Goal: Task Accomplishment & Management: Complete application form

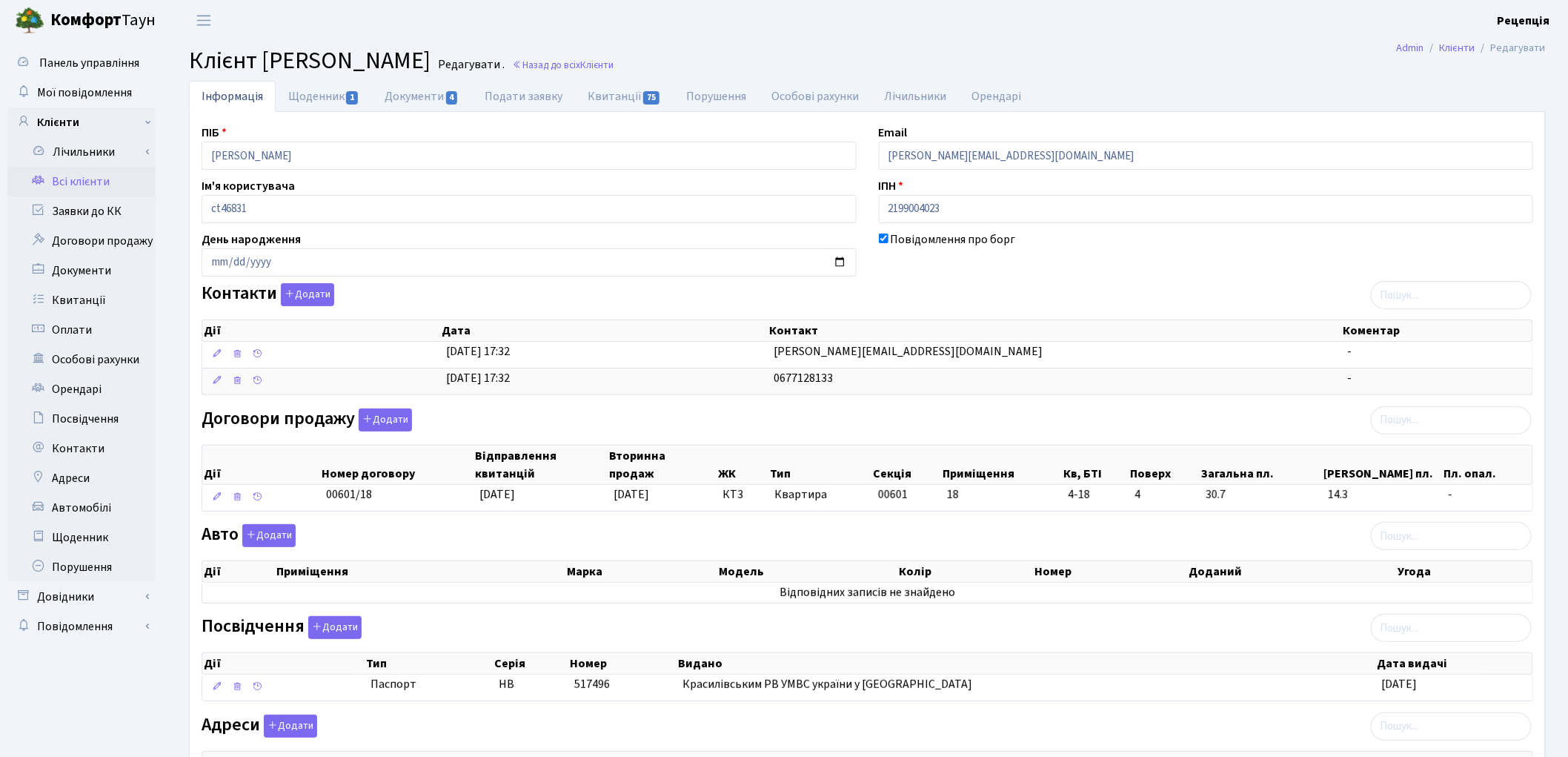
click at [100, 177] on link "Всі клієнти" at bounding box center [81, 182] width 149 height 30
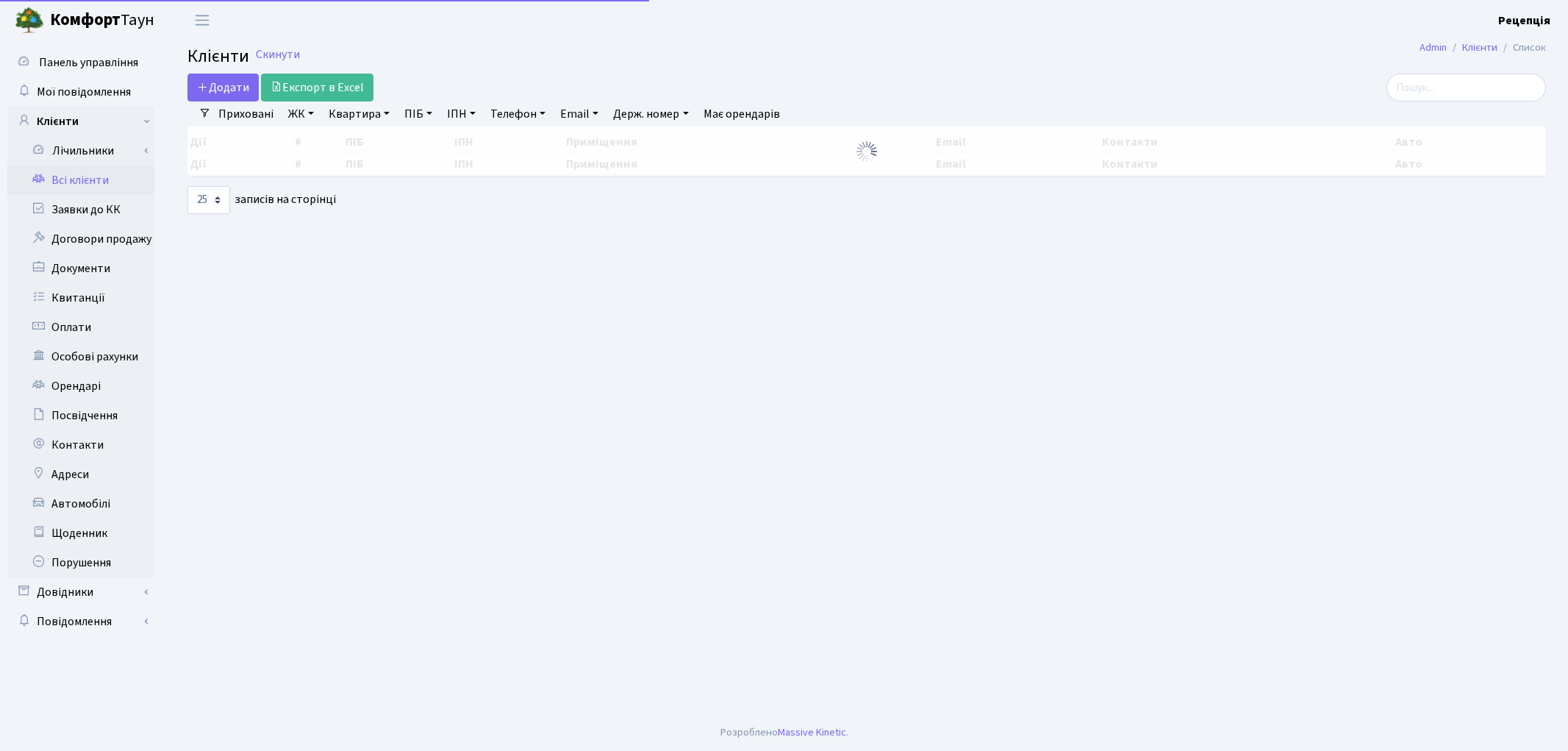
select select "25"
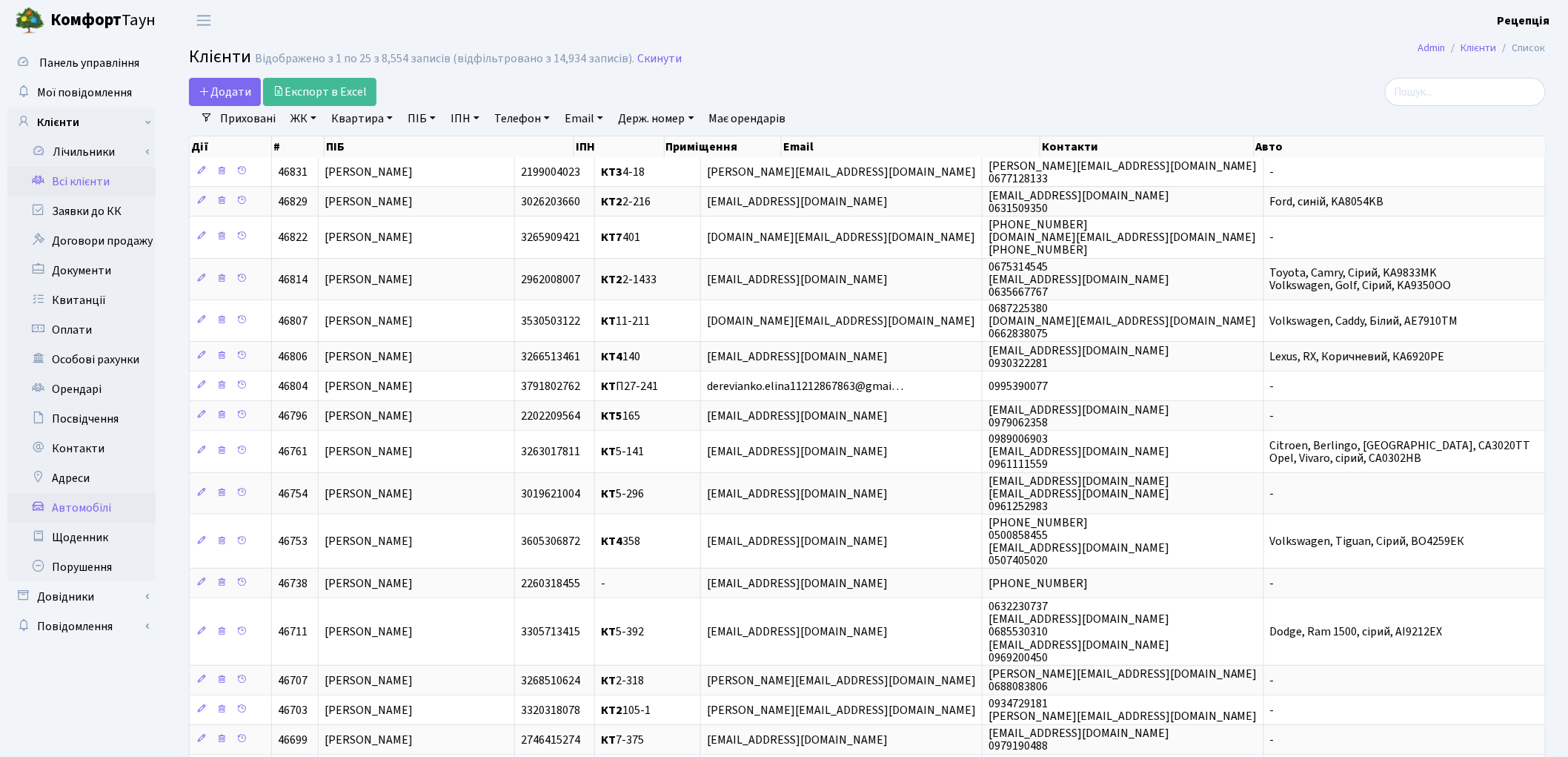
click at [105, 515] on link "Автомобілі" at bounding box center [81, 508] width 149 height 30
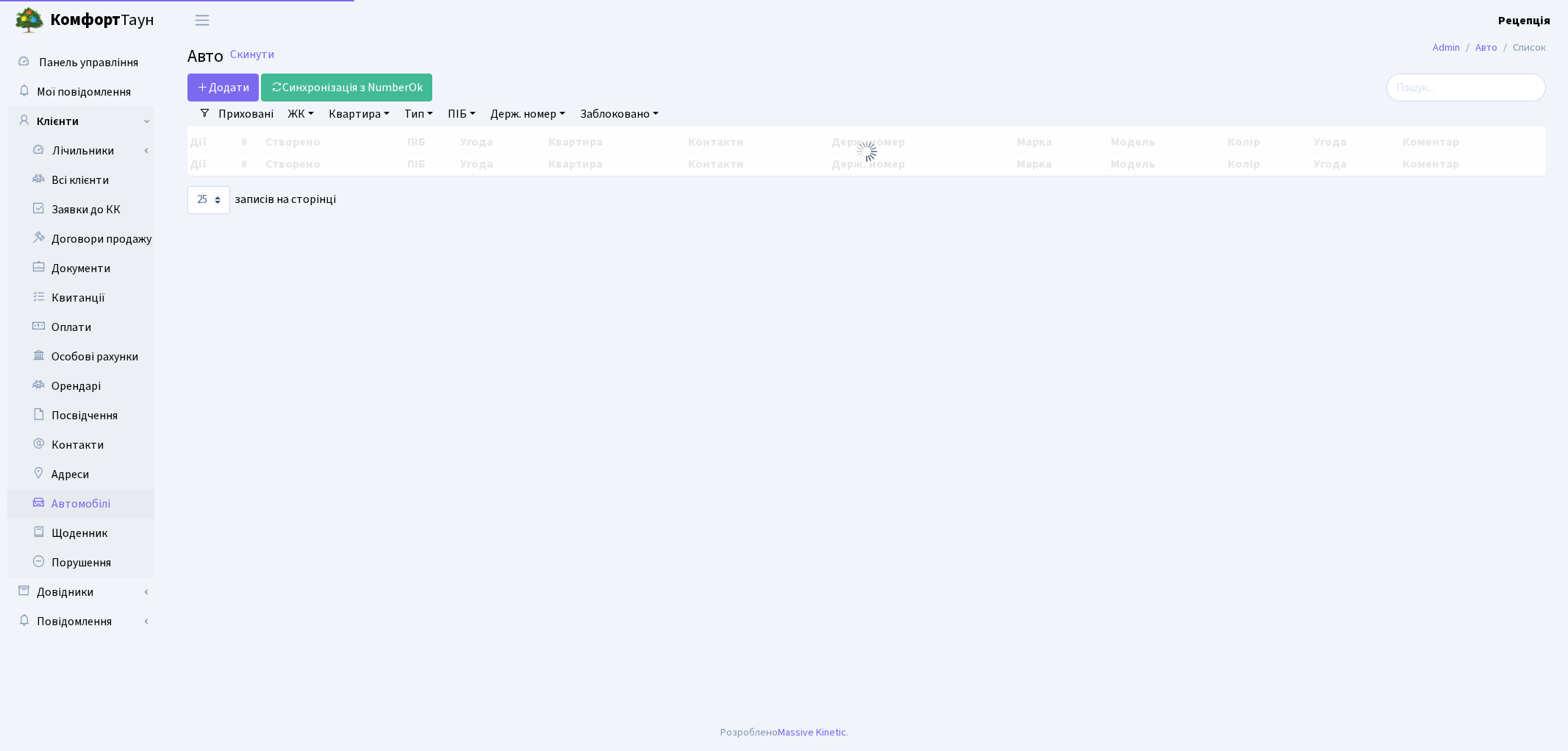
select select "25"
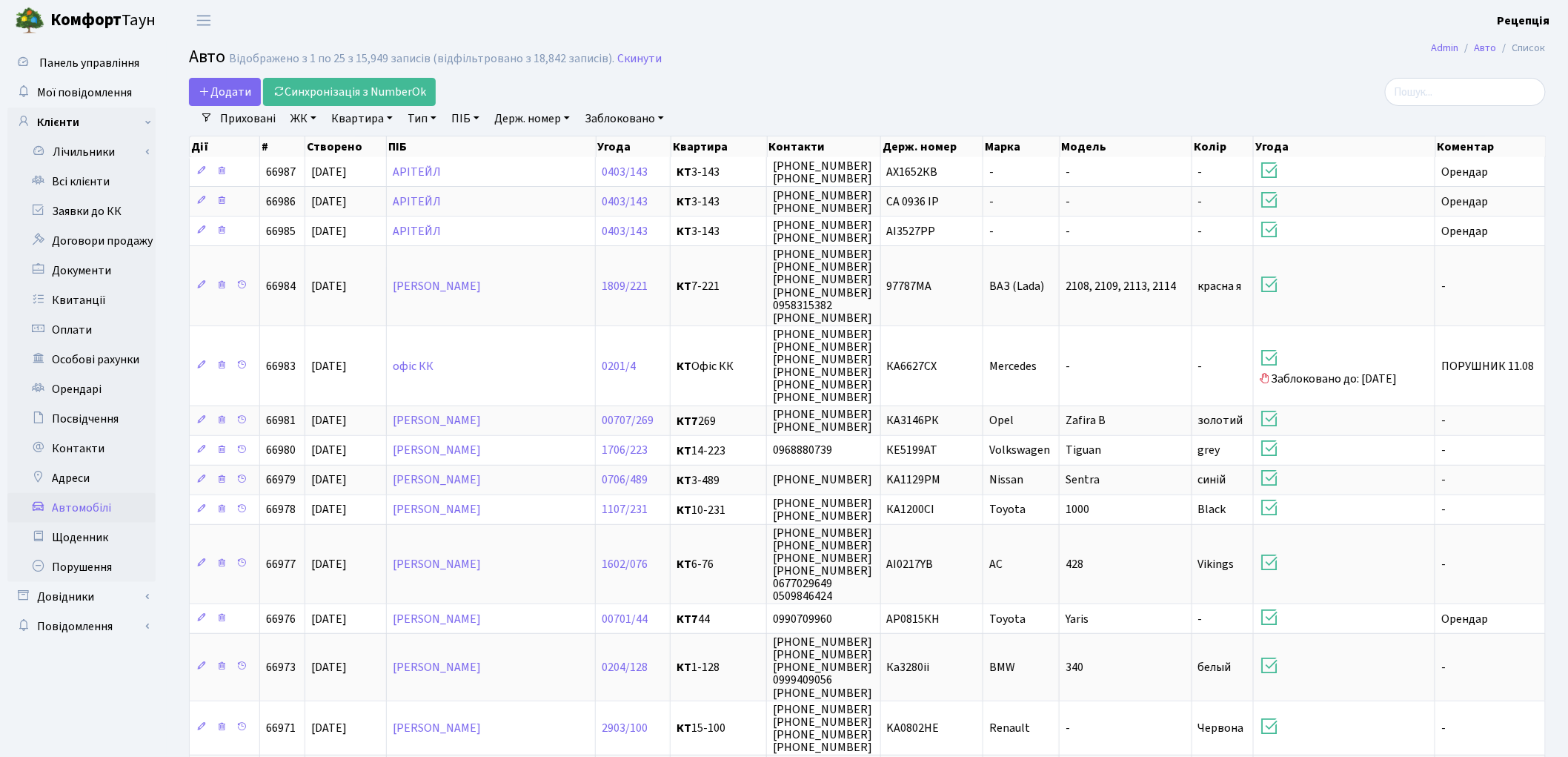
click at [524, 115] on link "Держ. номер" at bounding box center [531, 119] width 87 height 25
type input "7635"
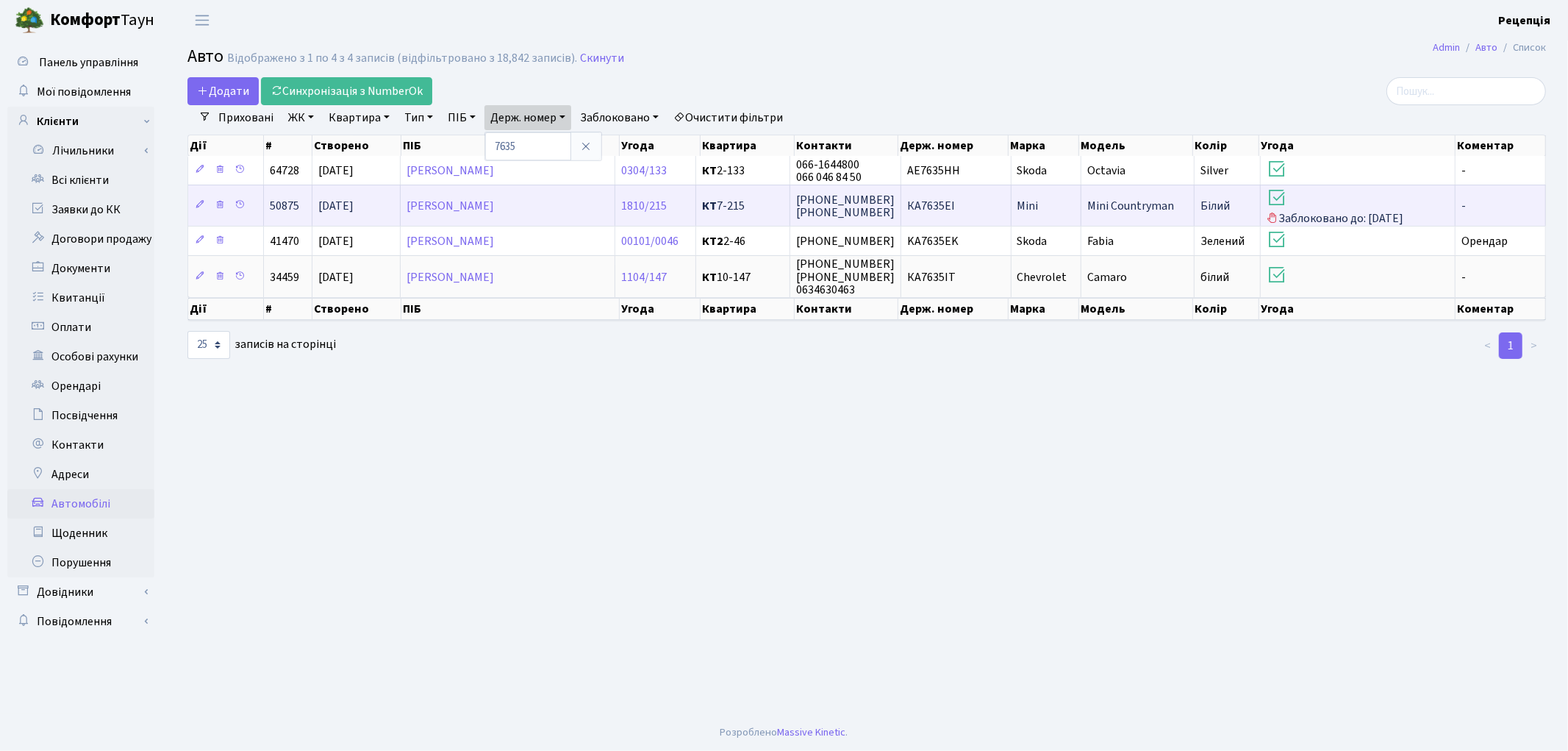
click at [946, 201] on span "КА7635ЕІ" at bounding box center [931, 206] width 48 height 16
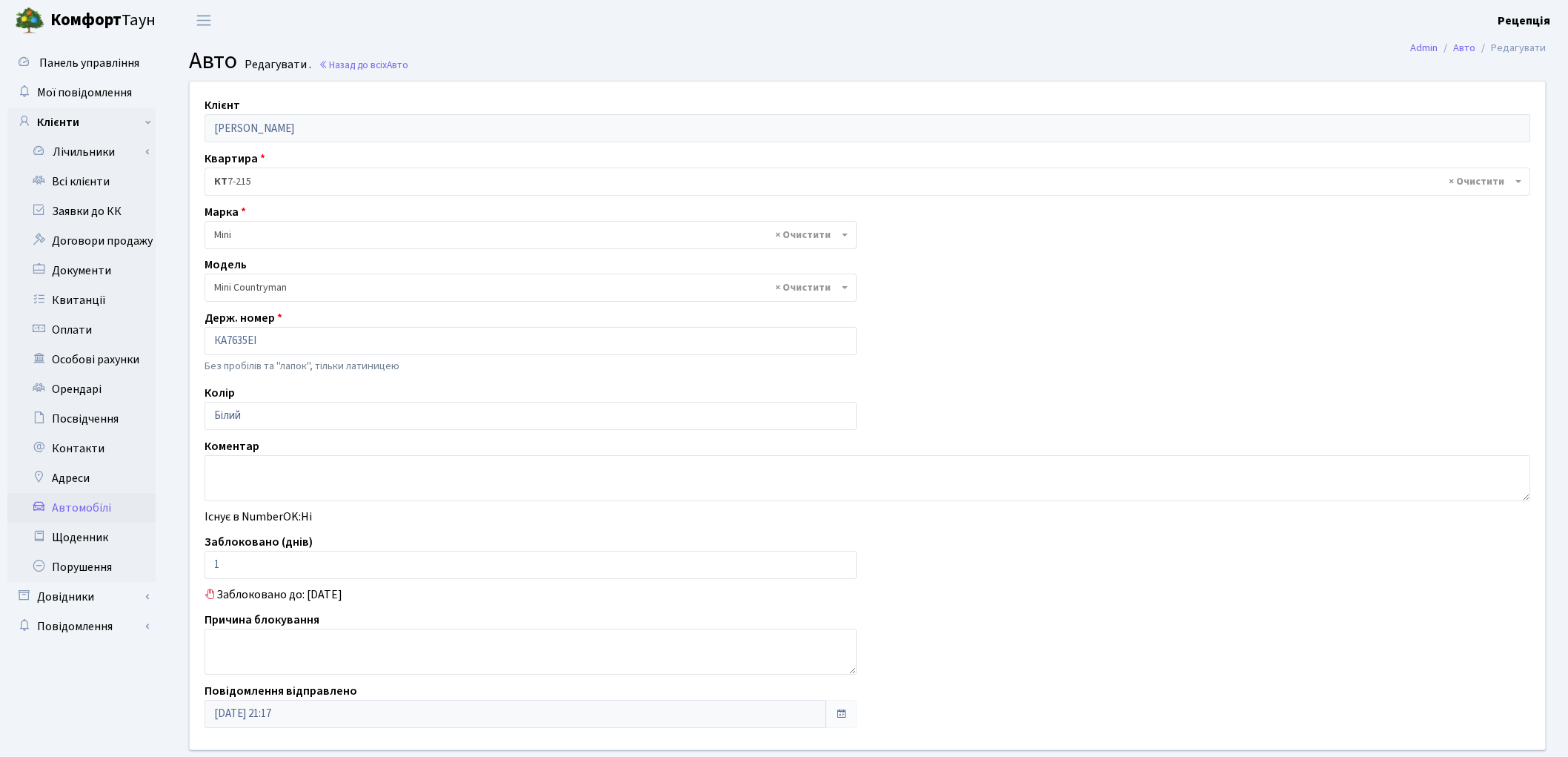
select select "1598"
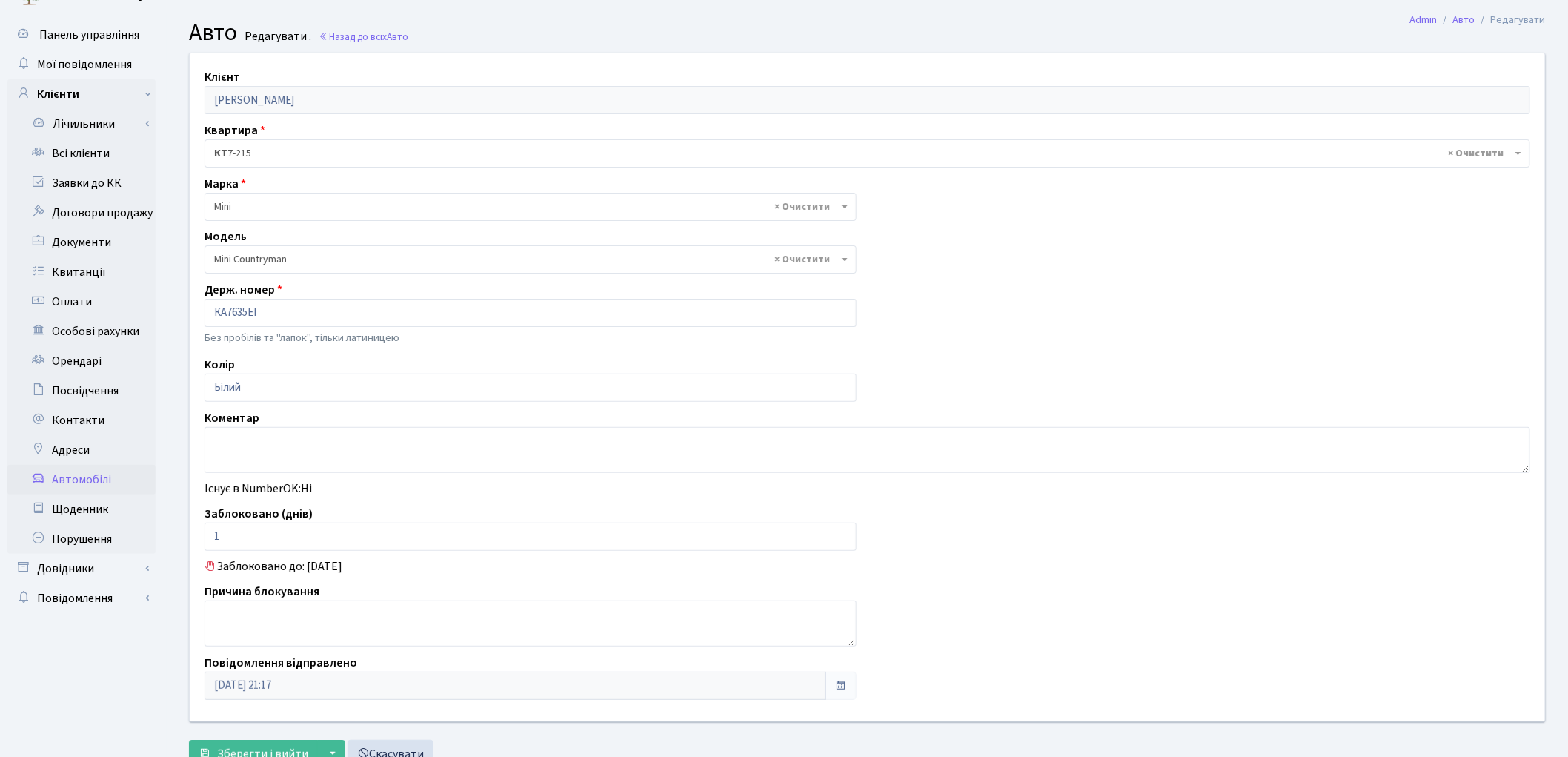
scroll to position [2, 0]
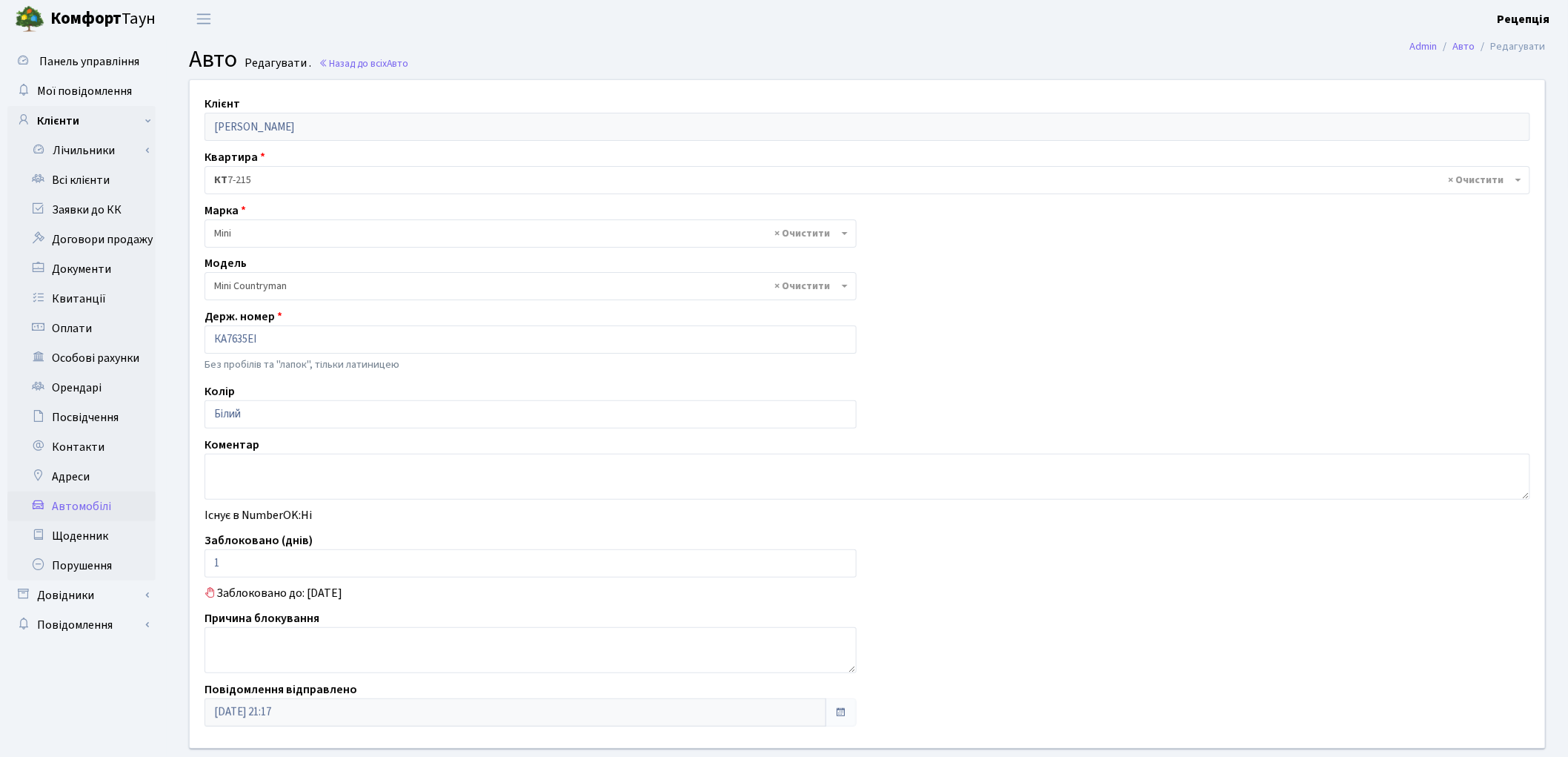
click at [86, 504] on link "Автомобілі" at bounding box center [81, 506] width 149 height 30
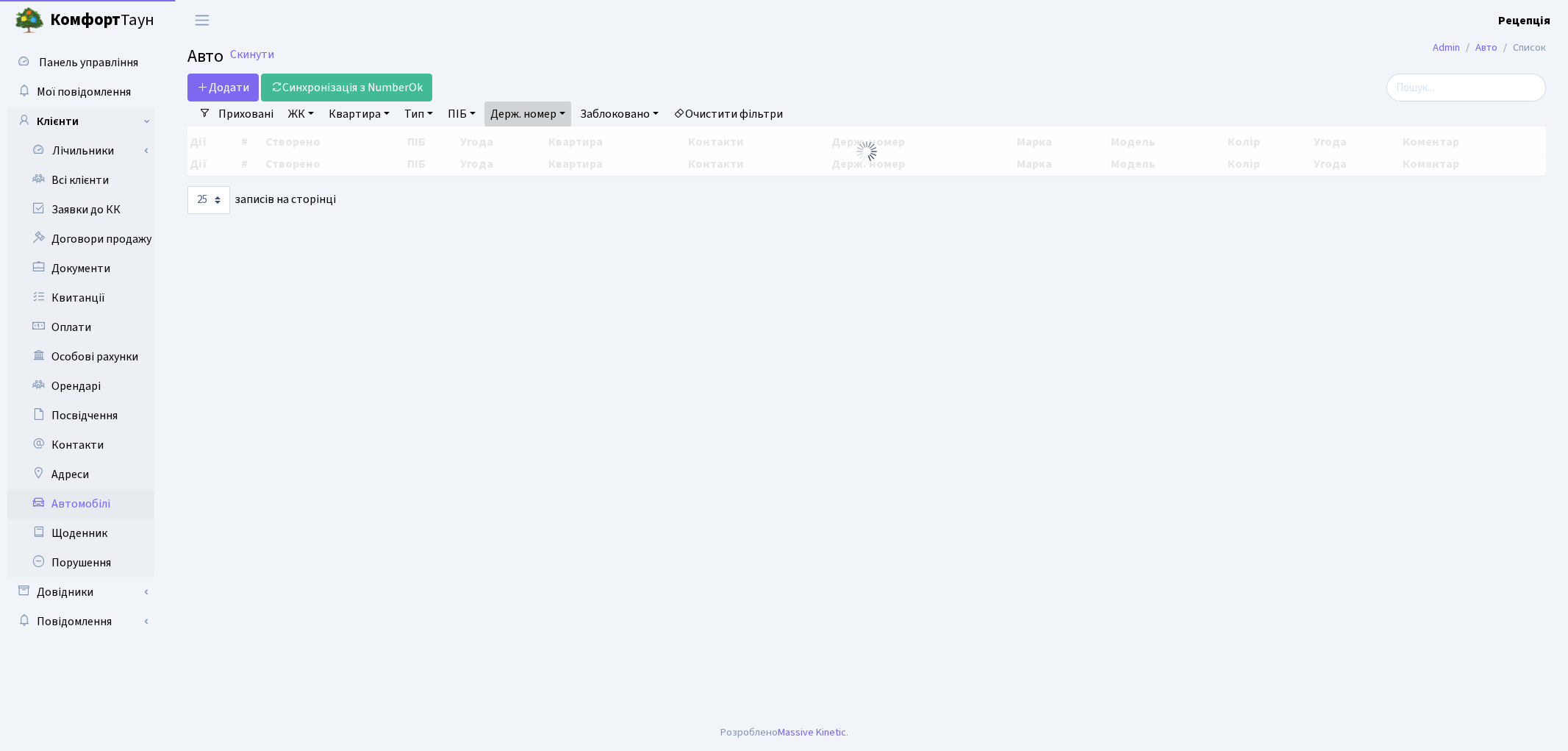
select select "25"
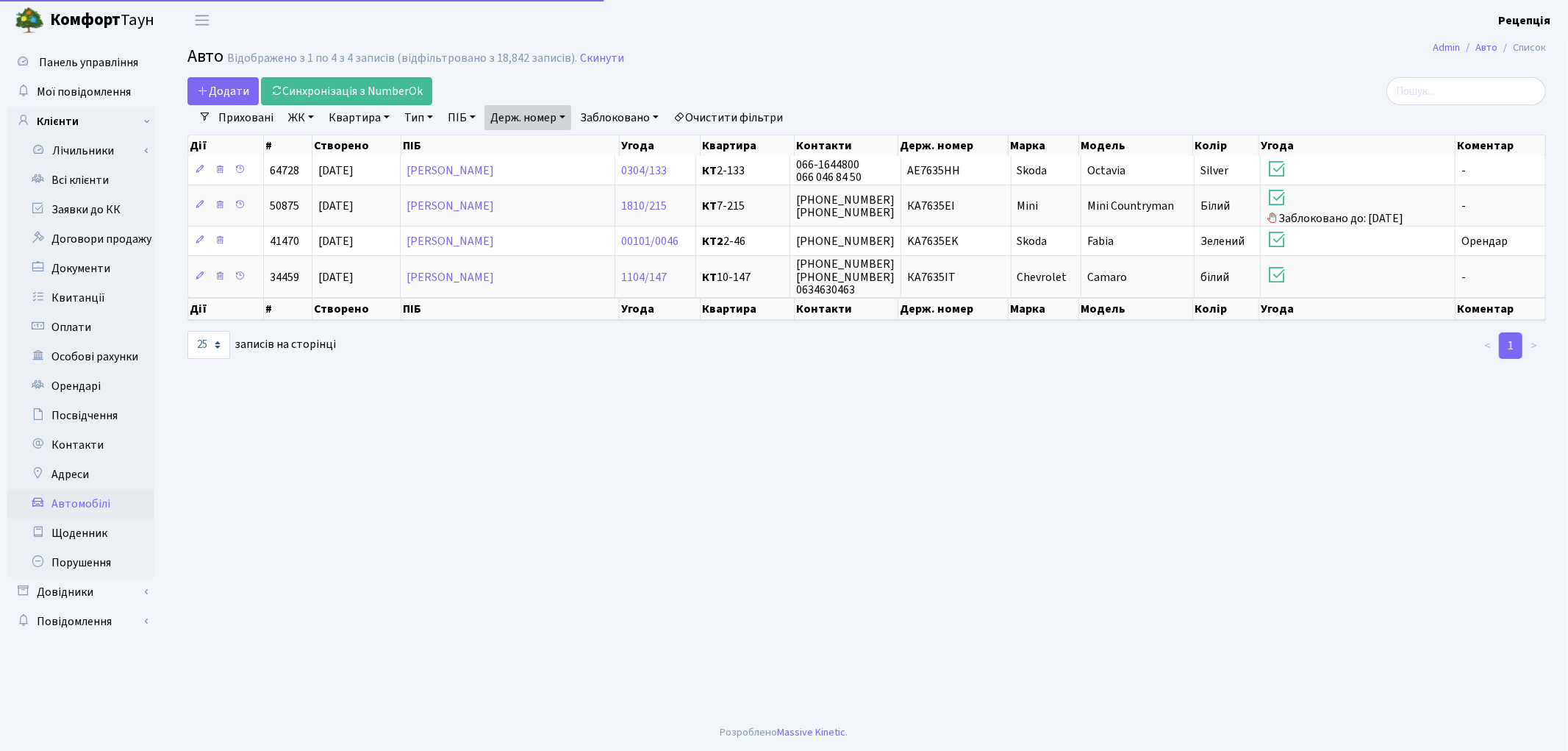
click at [532, 112] on link "Держ. номер" at bounding box center [527, 118] width 86 height 25
click at [553, 146] on input "7635" at bounding box center [528, 147] width 86 height 28
type input "7"
type input "2237"
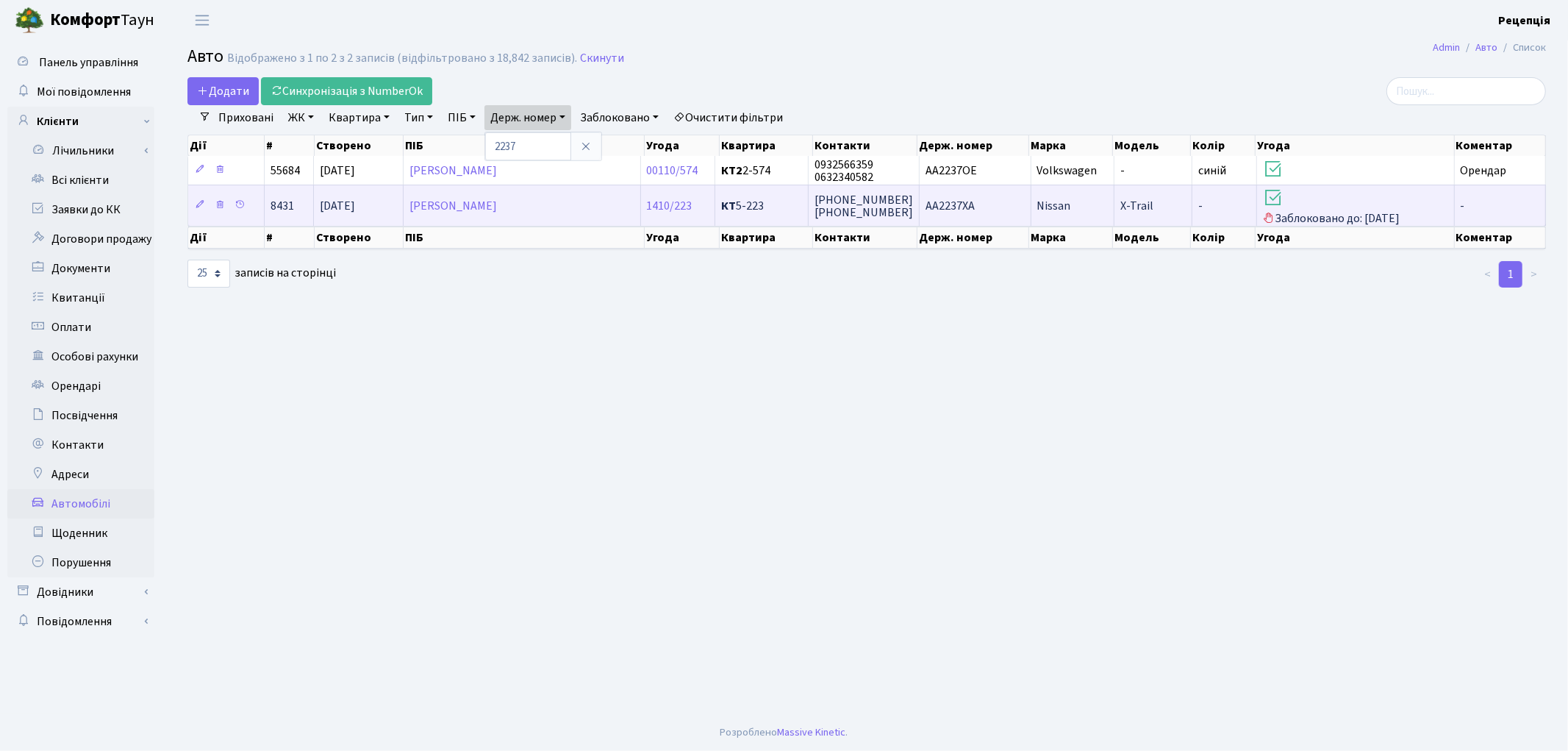
click at [586, 210] on td "[PERSON_NAME]" at bounding box center [522, 205] width 237 height 41
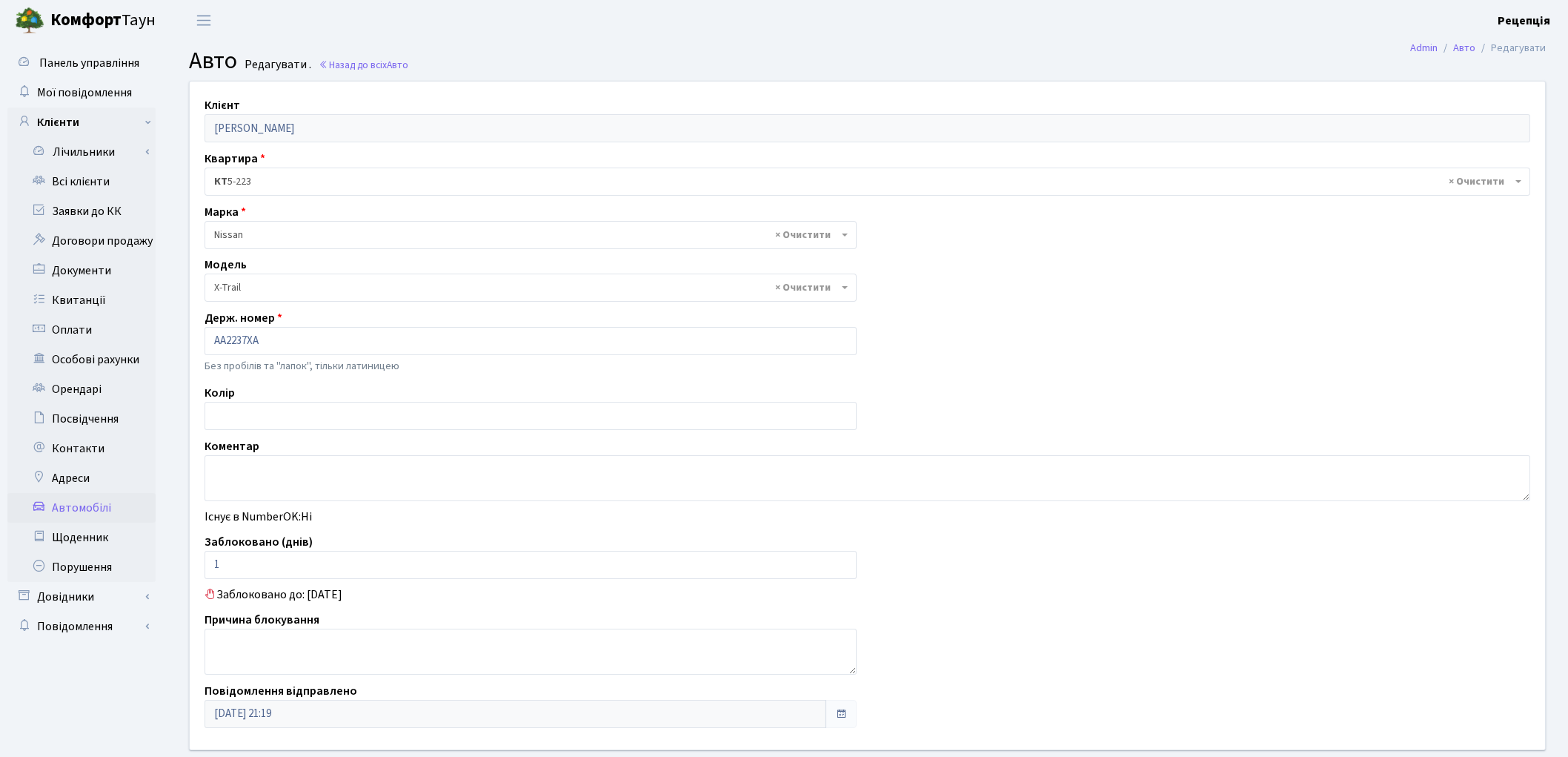
select select "1738"
click at [90, 502] on link "Автомобілі" at bounding box center [81, 508] width 149 height 30
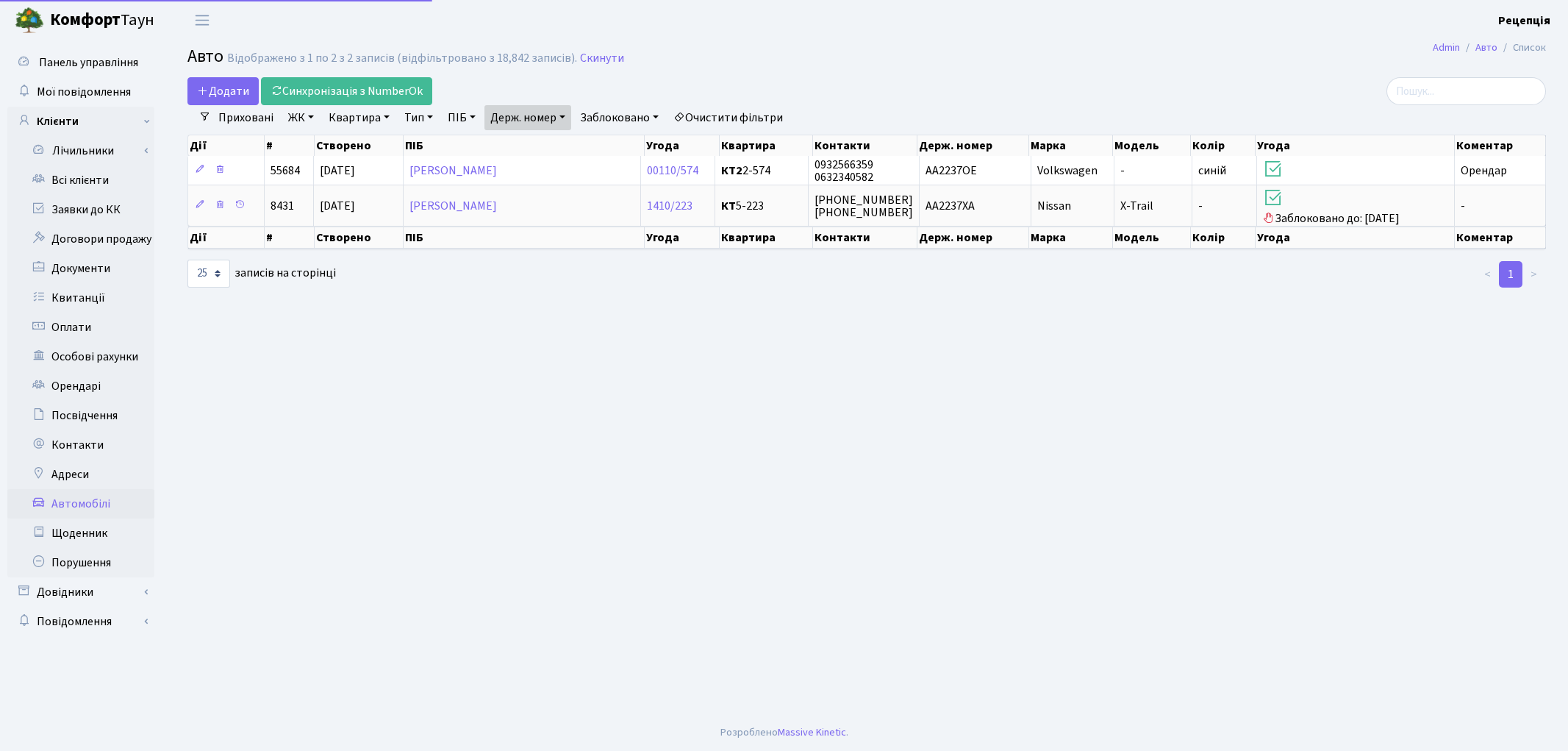
select select "25"
click at [560, 121] on link "Держ. номер" at bounding box center [527, 118] width 86 height 25
click at [566, 152] on input "2237" at bounding box center [528, 147] width 86 height 28
type input "2"
type input "7"
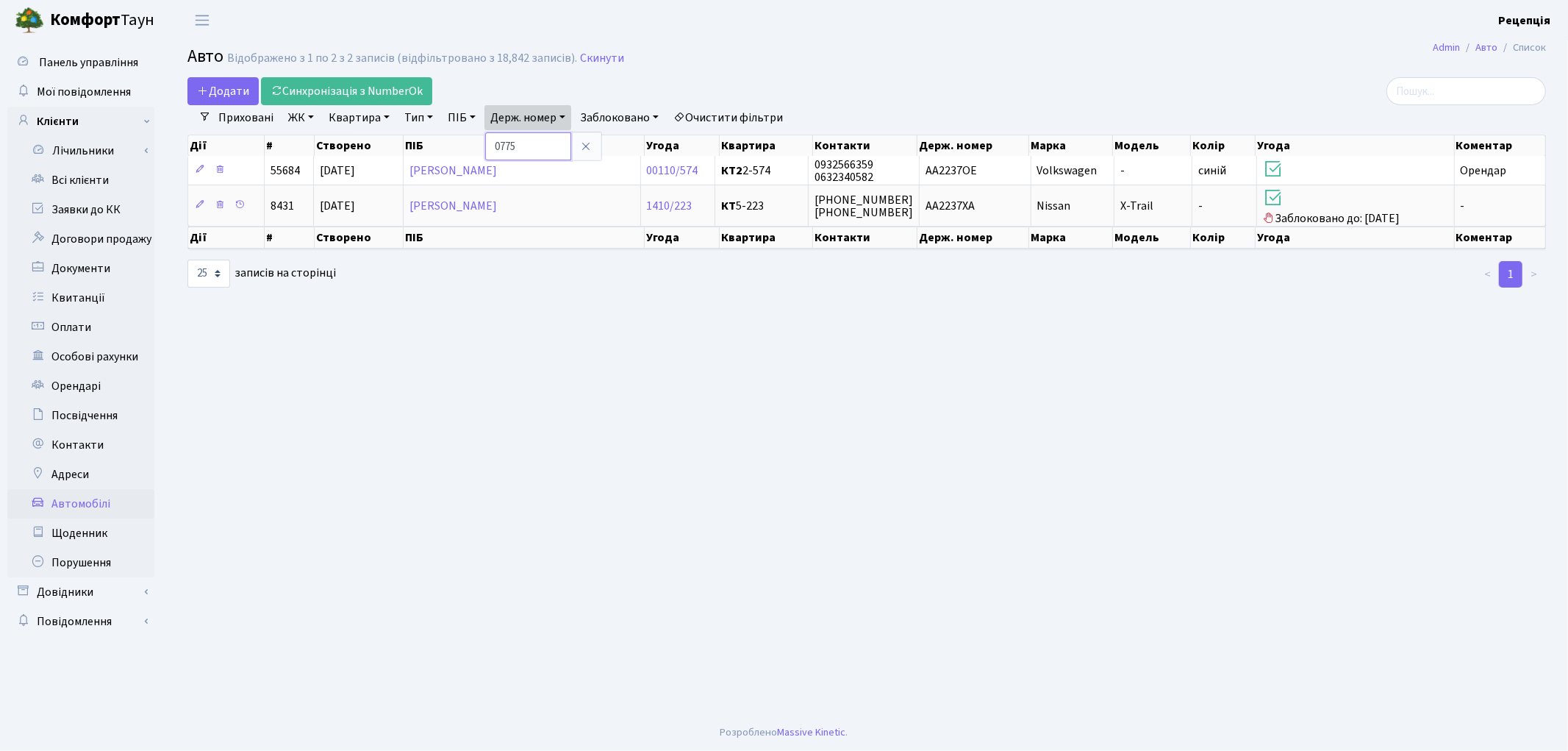
type input "0775"
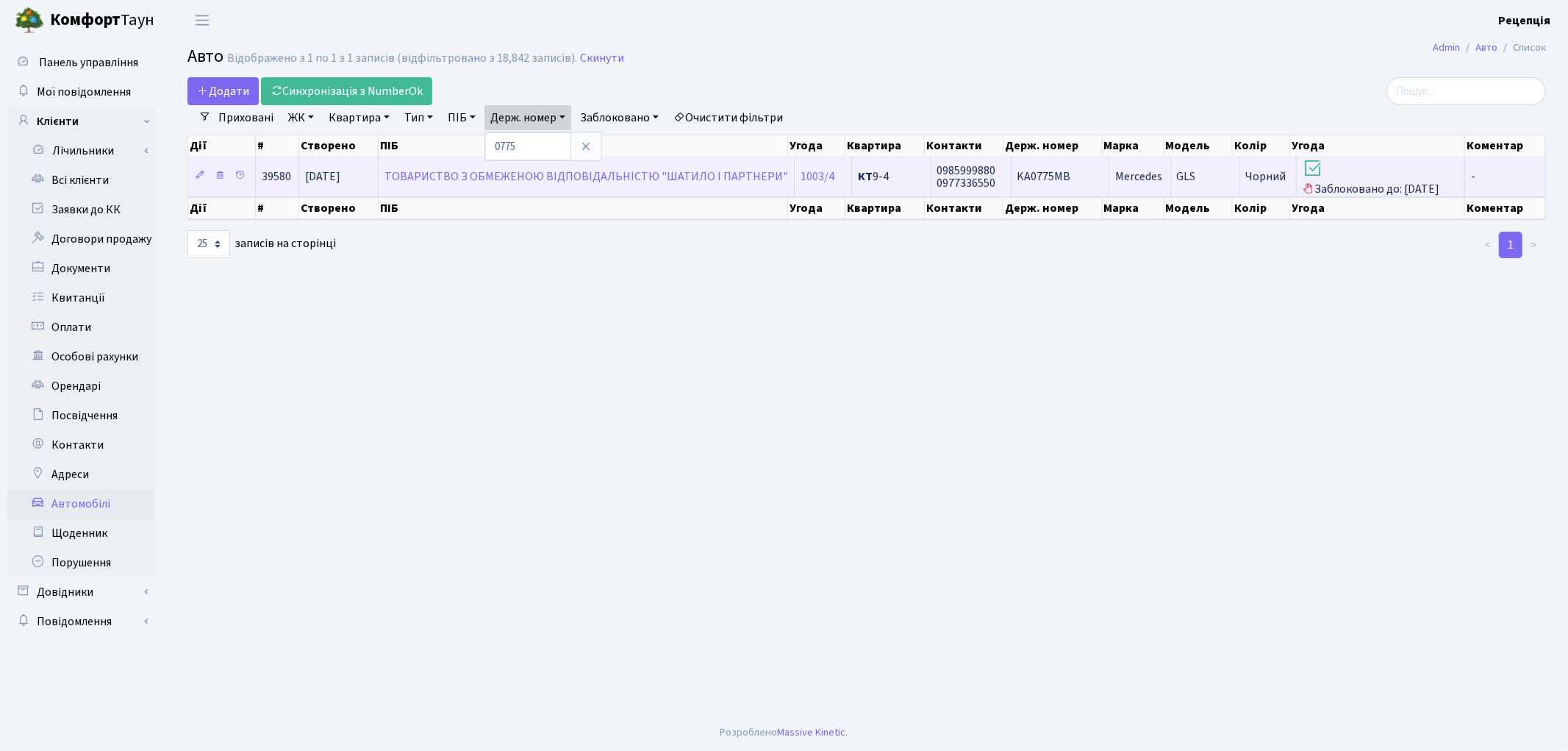
click at [1031, 180] on span "KA0775MB" at bounding box center [1044, 176] width 54 height 16
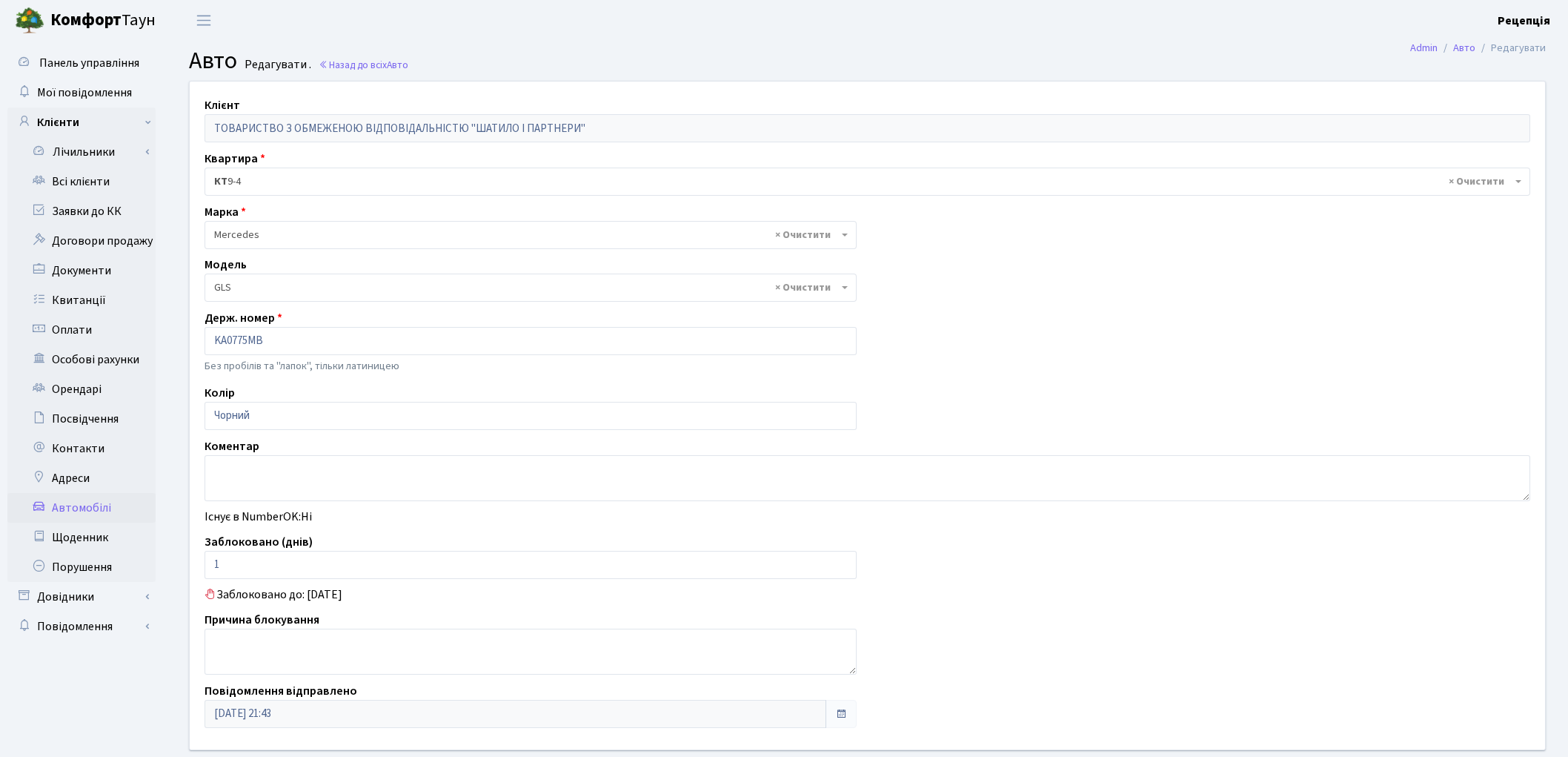
select select "1499"
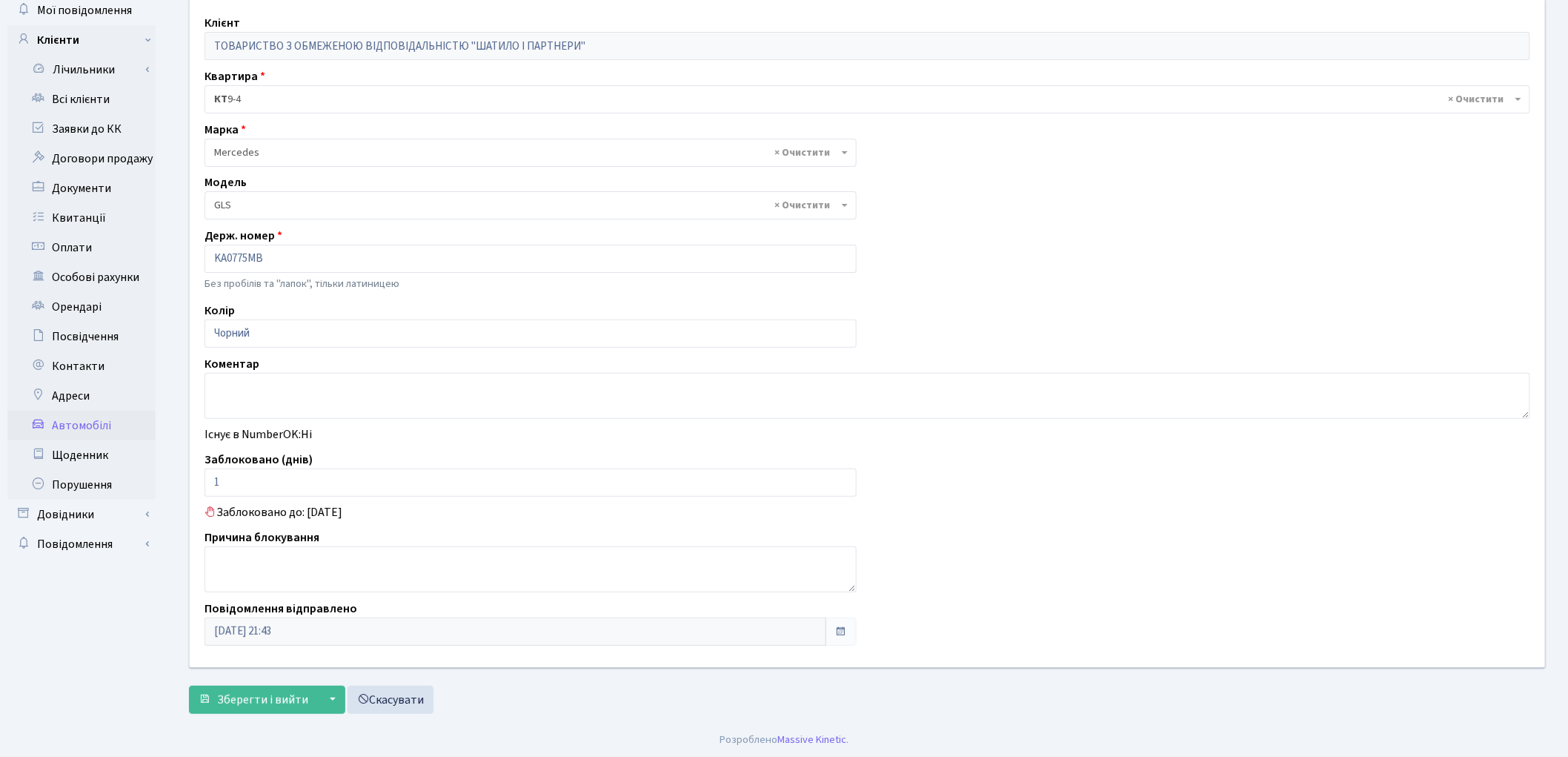
scroll to position [84, 0]
click at [95, 425] on link "Автомобілі" at bounding box center [81, 424] width 149 height 30
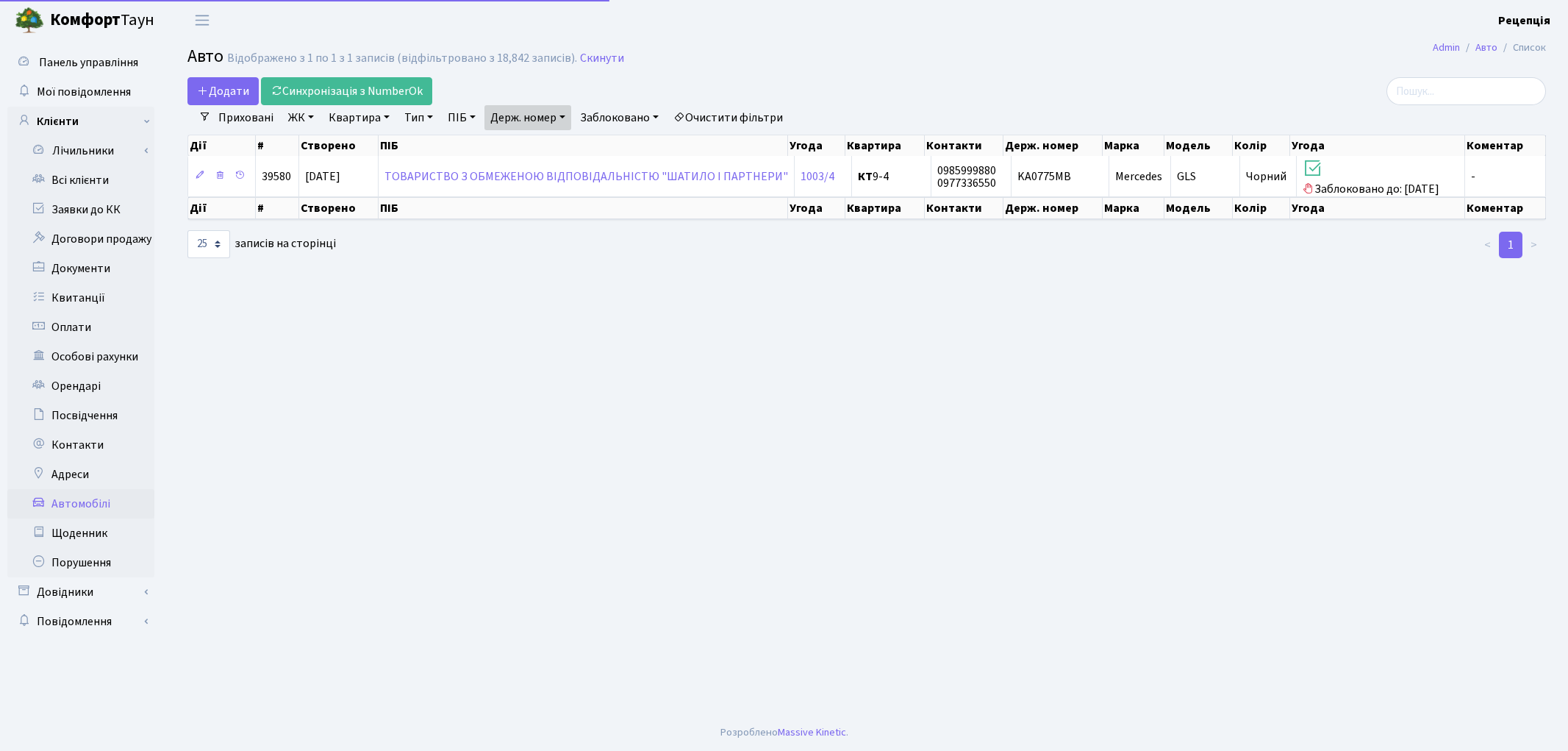
select select "25"
click at [541, 108] on link "Держ. номер" at bounding box center [527, 118] width 86 height 25
click at [555, 149] on input "0775" at bounding box center [528, 147] width 86 height 28
type input "0"
type input "2237"
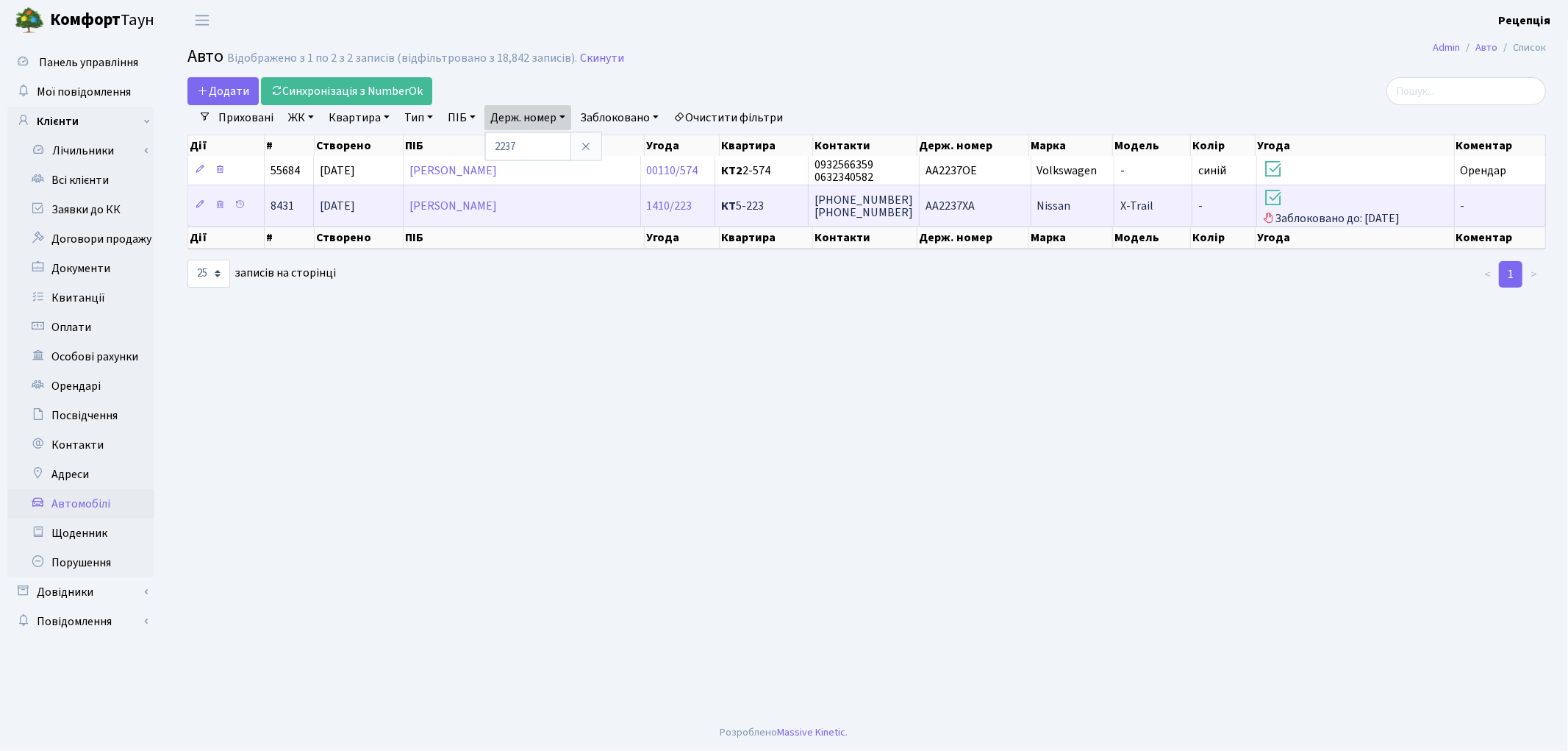
click at [965, 214] on td "АА2237ХА" at bounding box center [975, 205] width 112 height 41
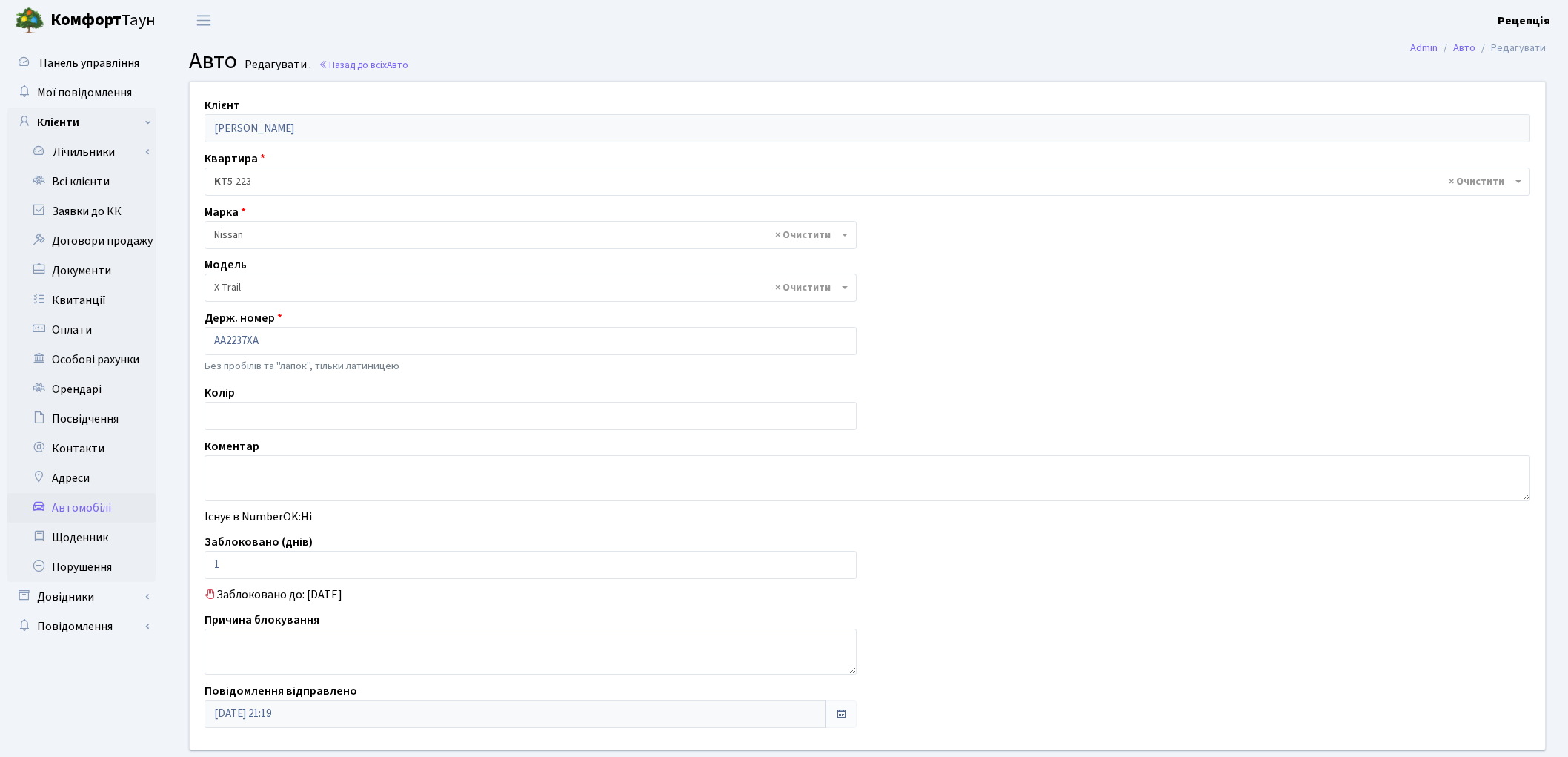
select select "1738"
click at [97, 182] on link "Всі клієнти" at bounding box center [81, 182] width 149 height 30
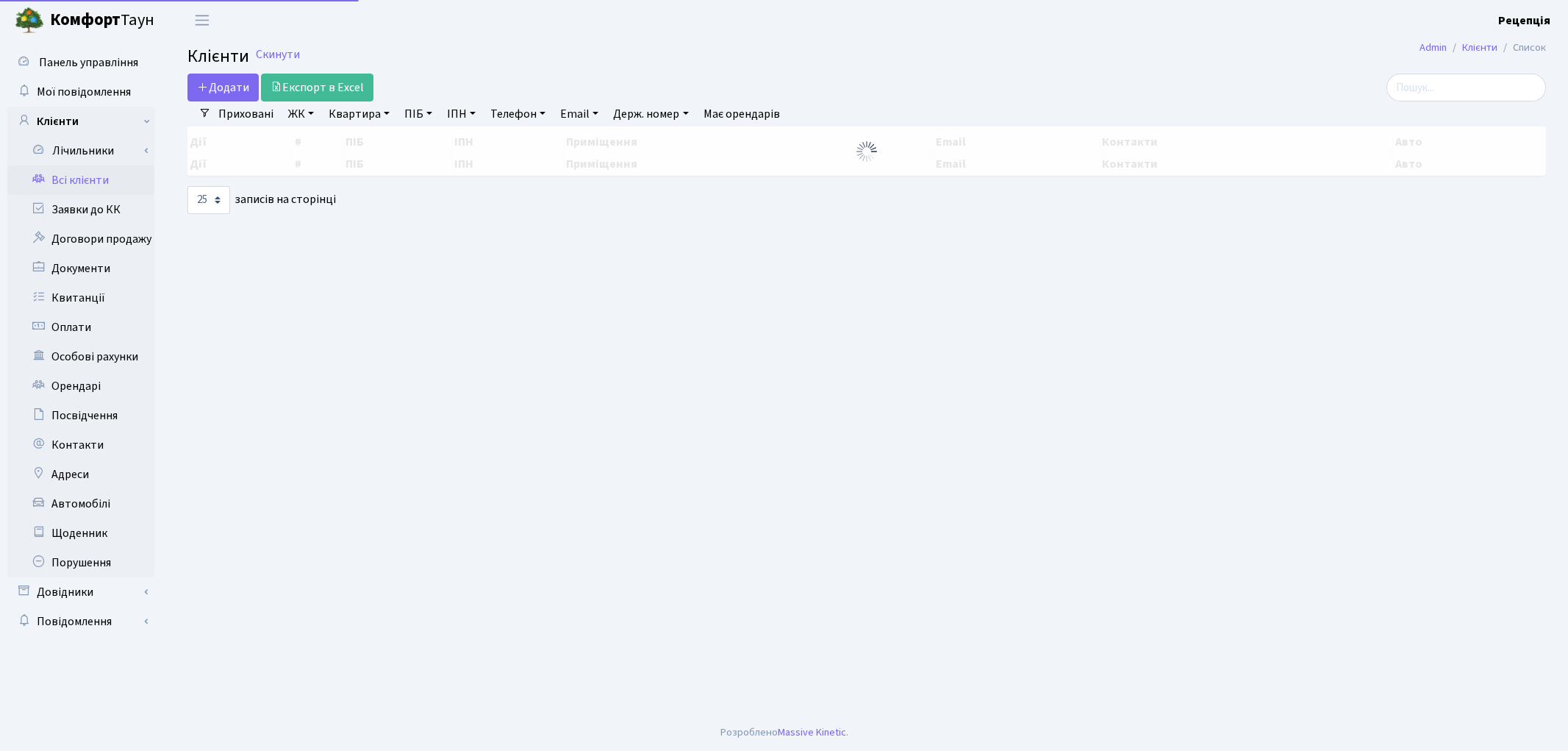
select select "25"
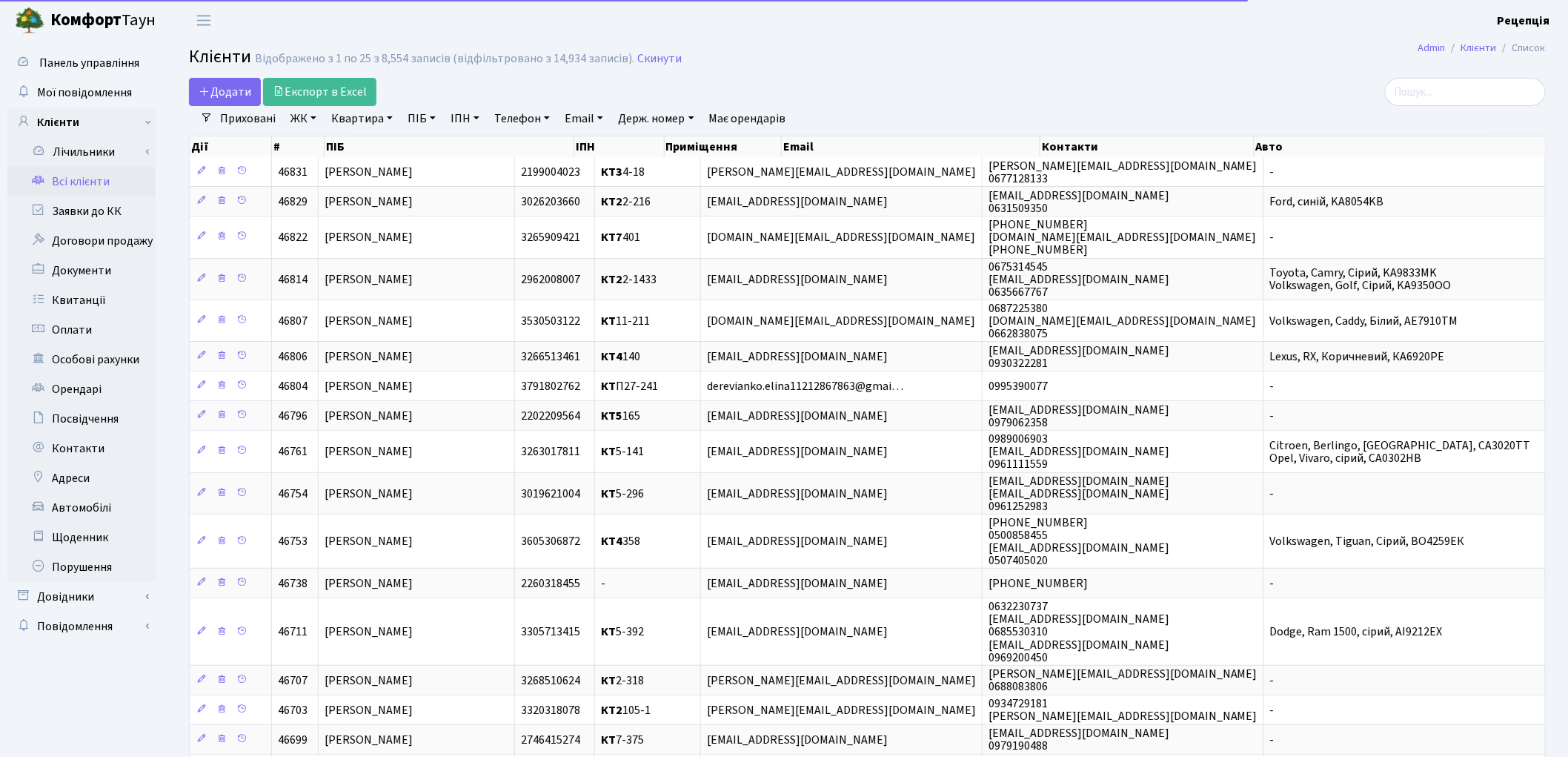
click at [309, 115] on link "ЖК" at bounding box center [304, 119] width 38 height 25
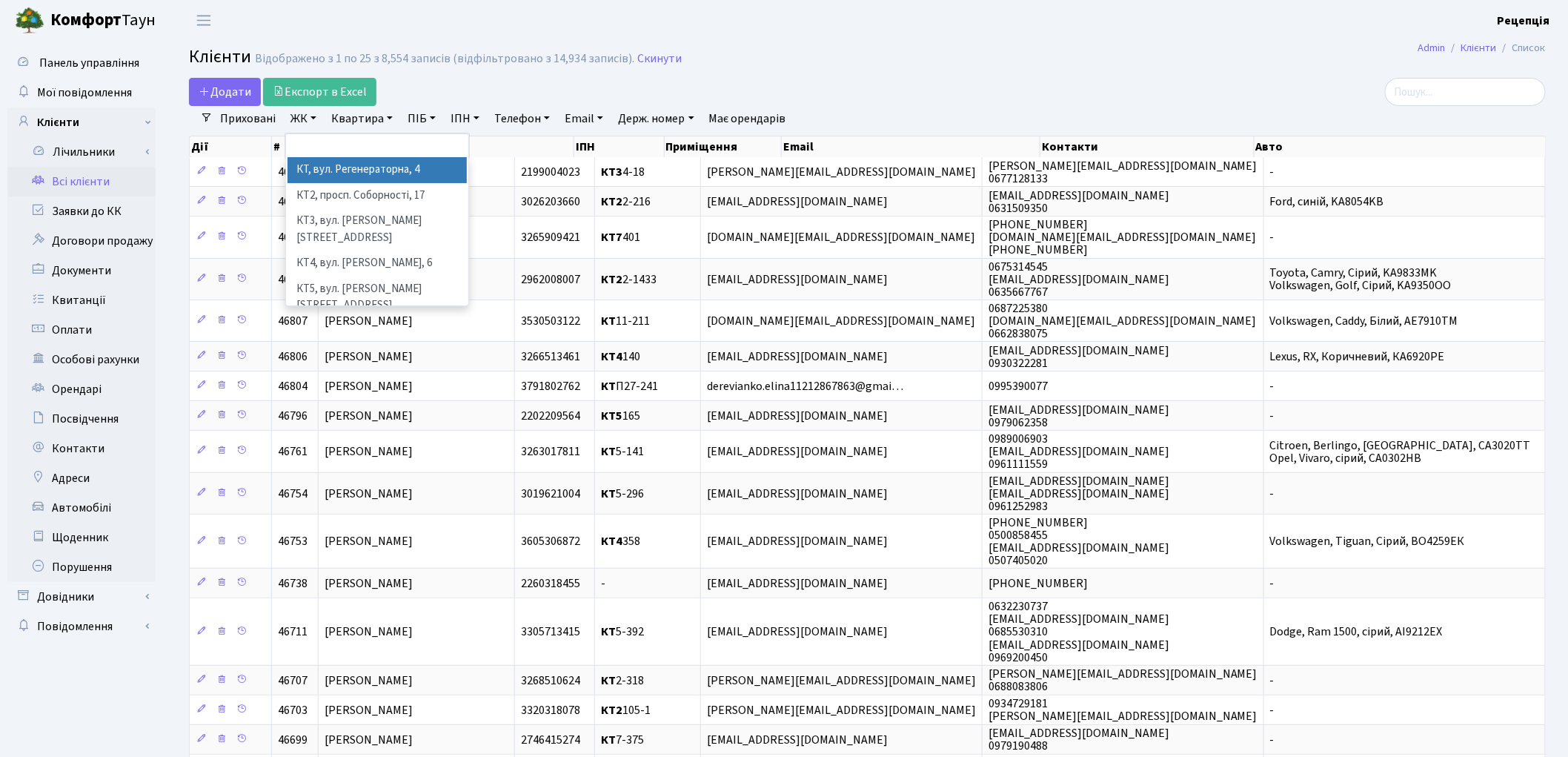
click at [336, 164] on li "КТ, вул. Регенераторна, 4" at bounding box center [377, 169] width 179 height 26
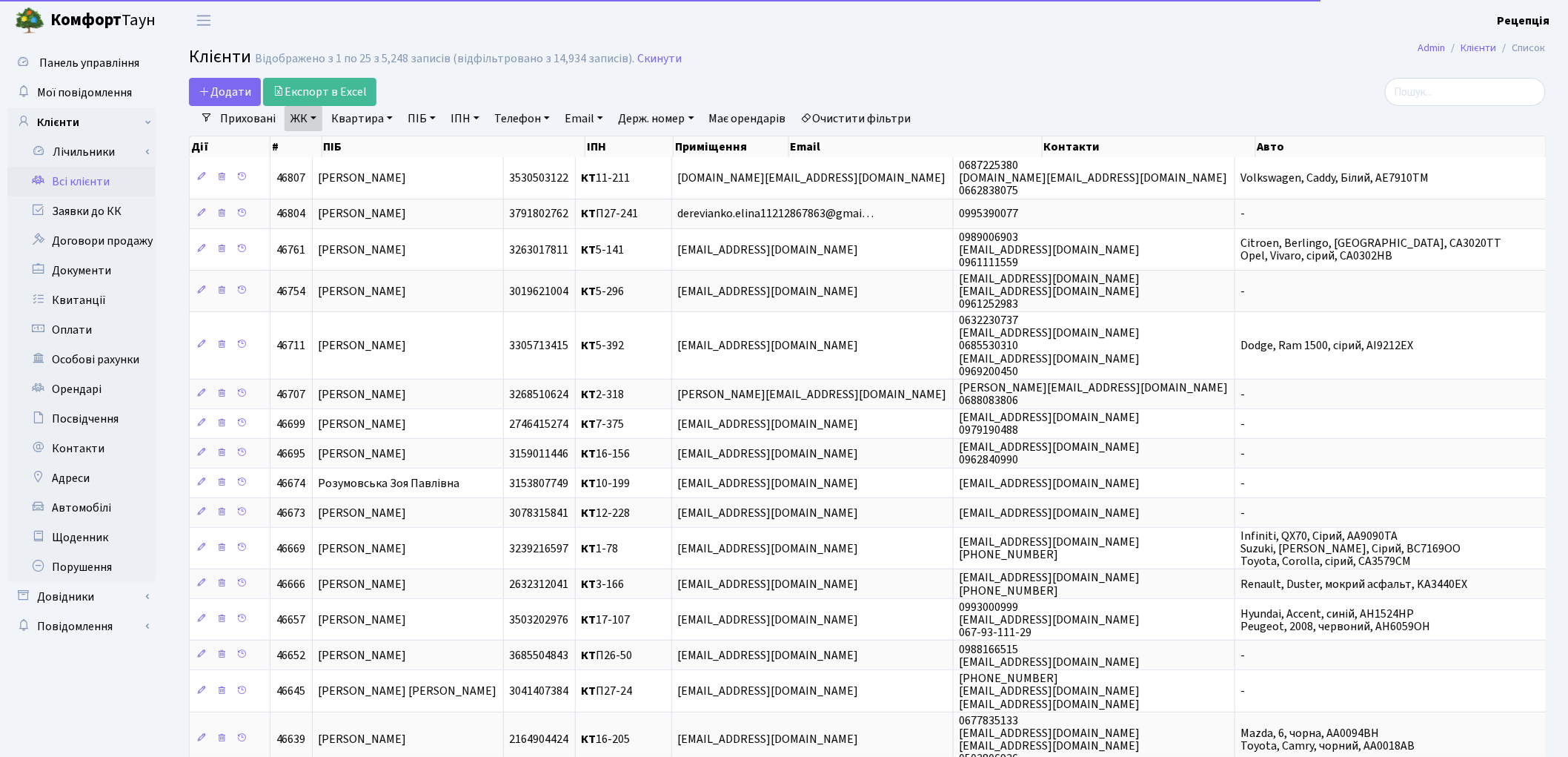
click at [359, 117] on link "Квартира" at bounding box center [362, 119] width 73 height 25
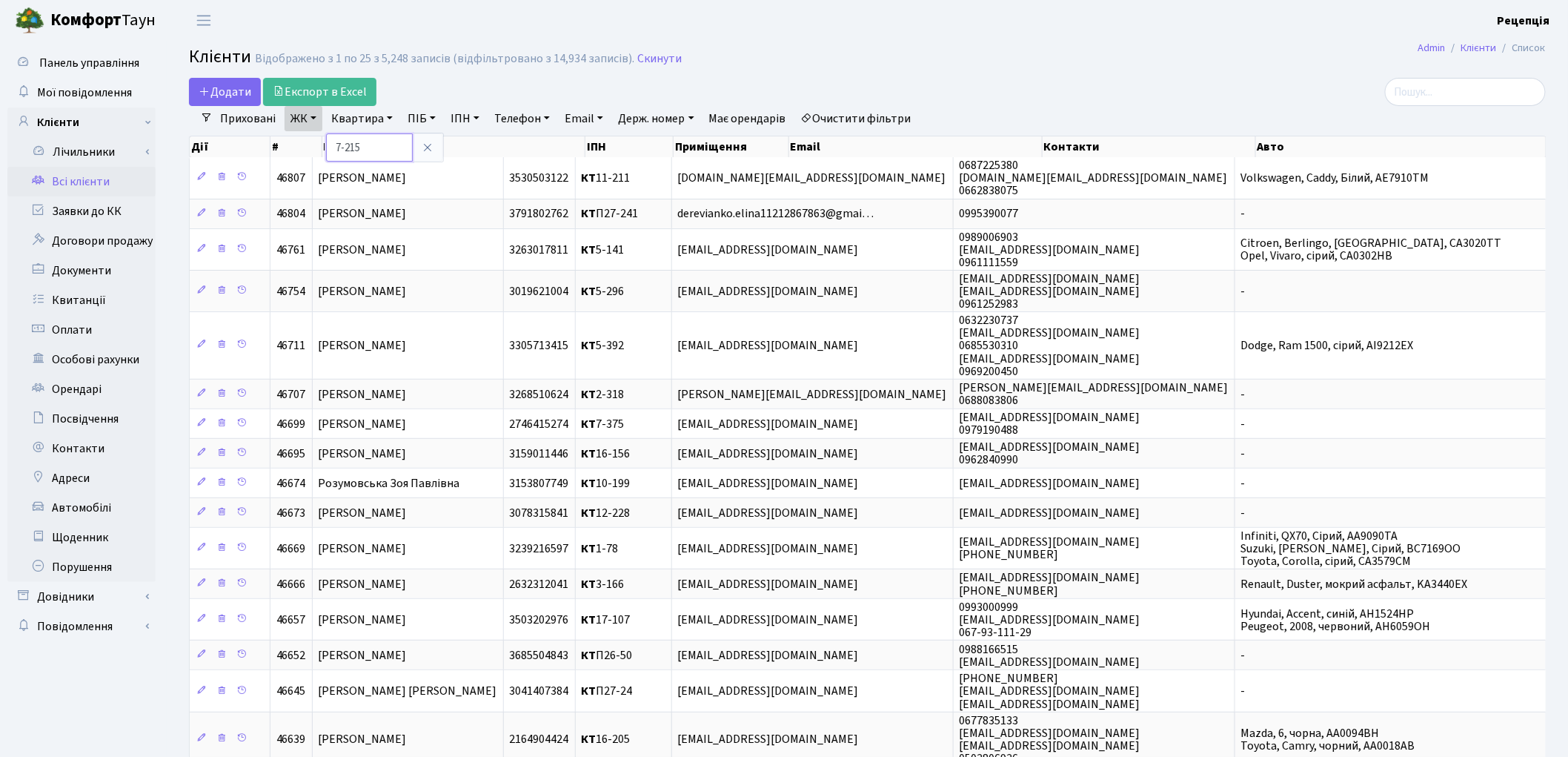
type input "7-215"
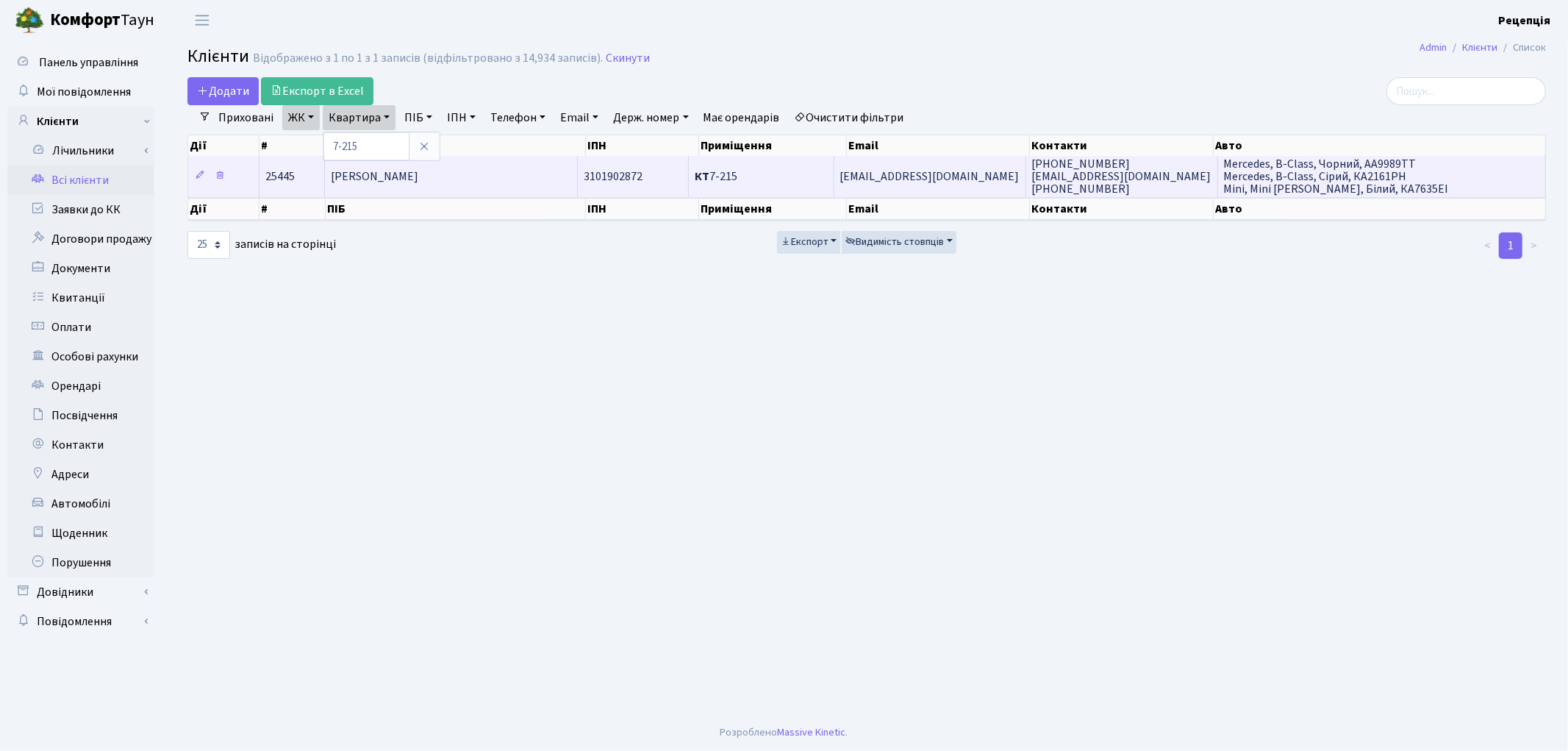
click at [508, 164] on td "Чкан Олексій Олександрович" at bounding box center [451, 175] width 253 height 40
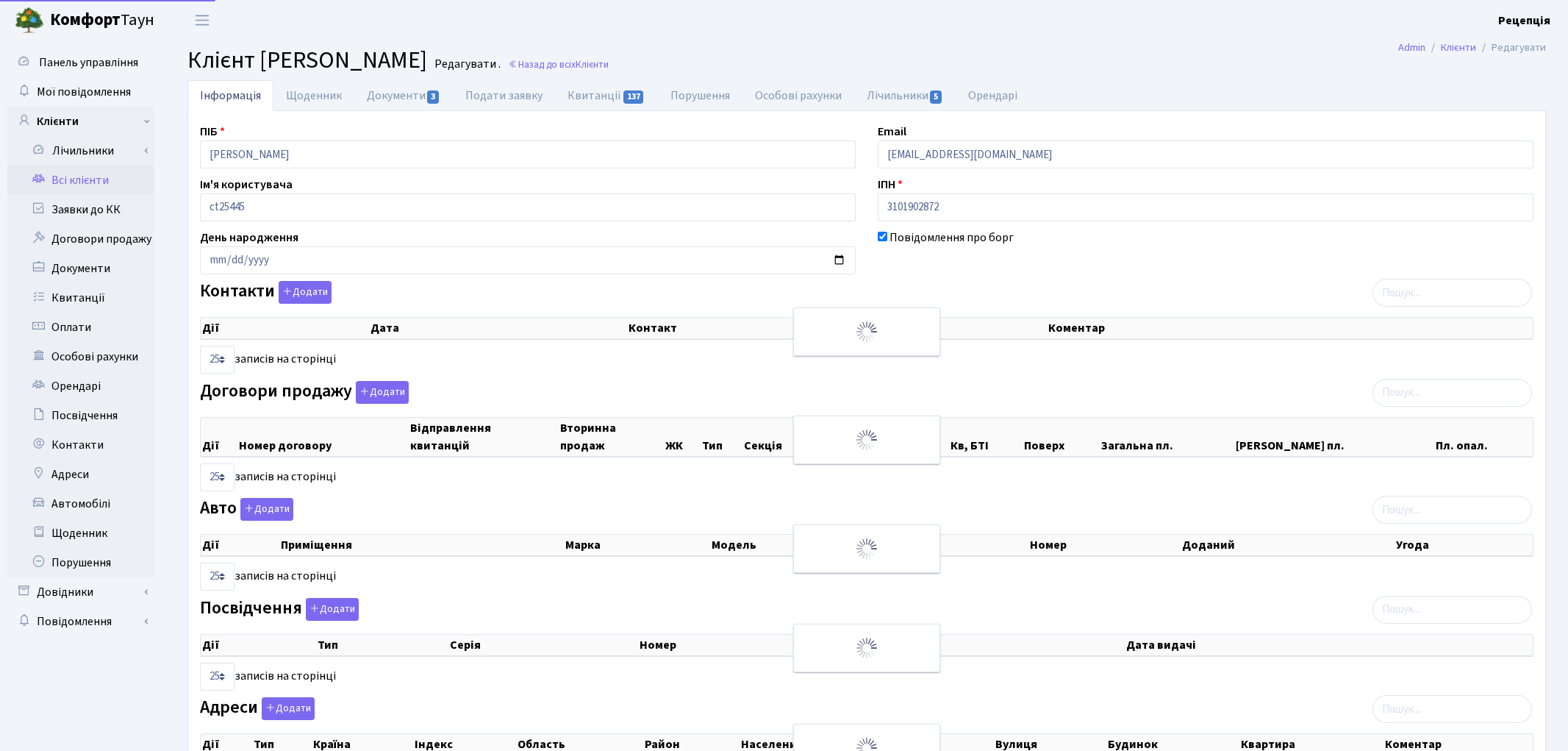
select select "25"
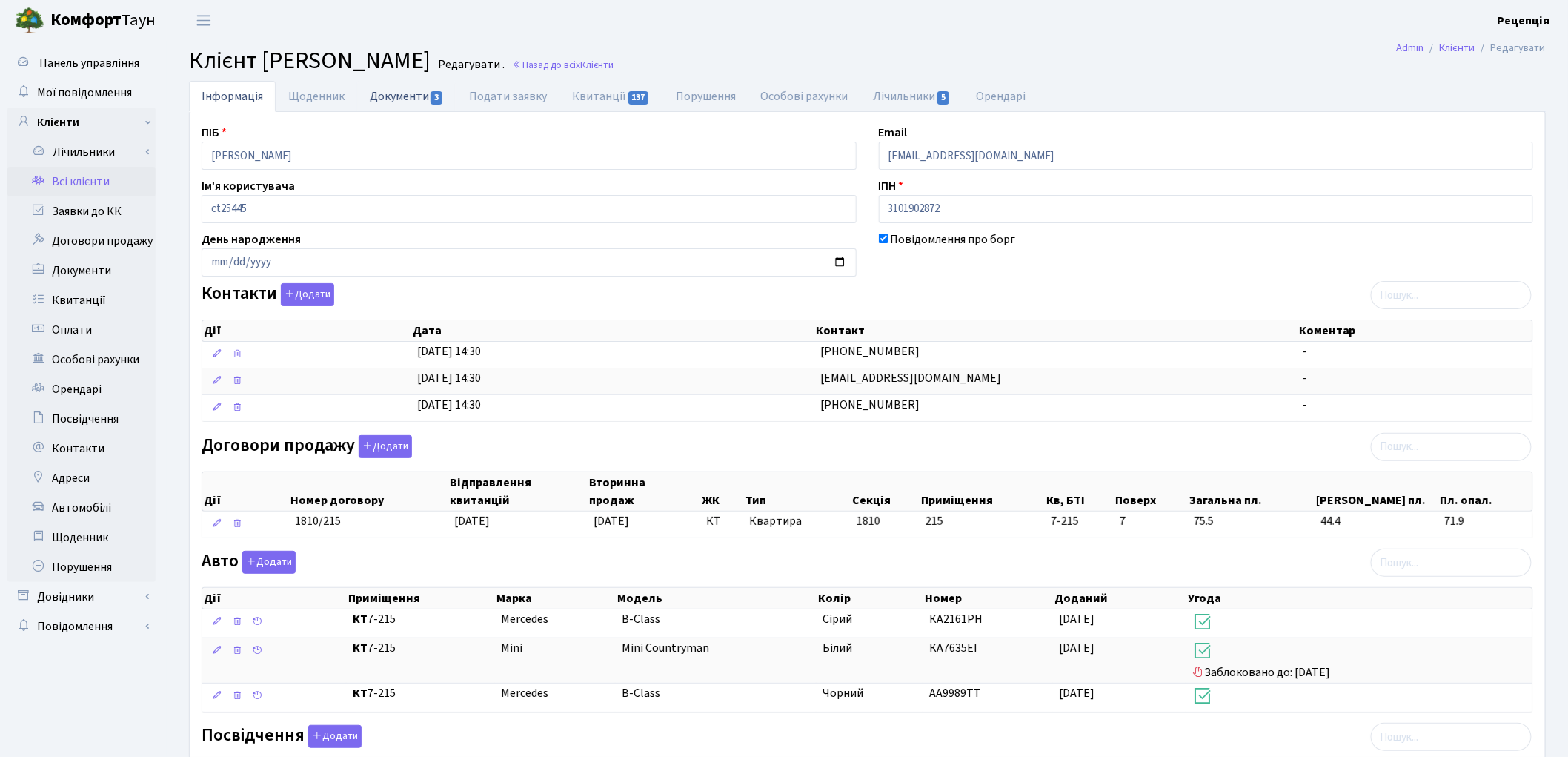
click at [402, 100] on link "Документи 3" at bounding box center [407, 95] width 100 height 31
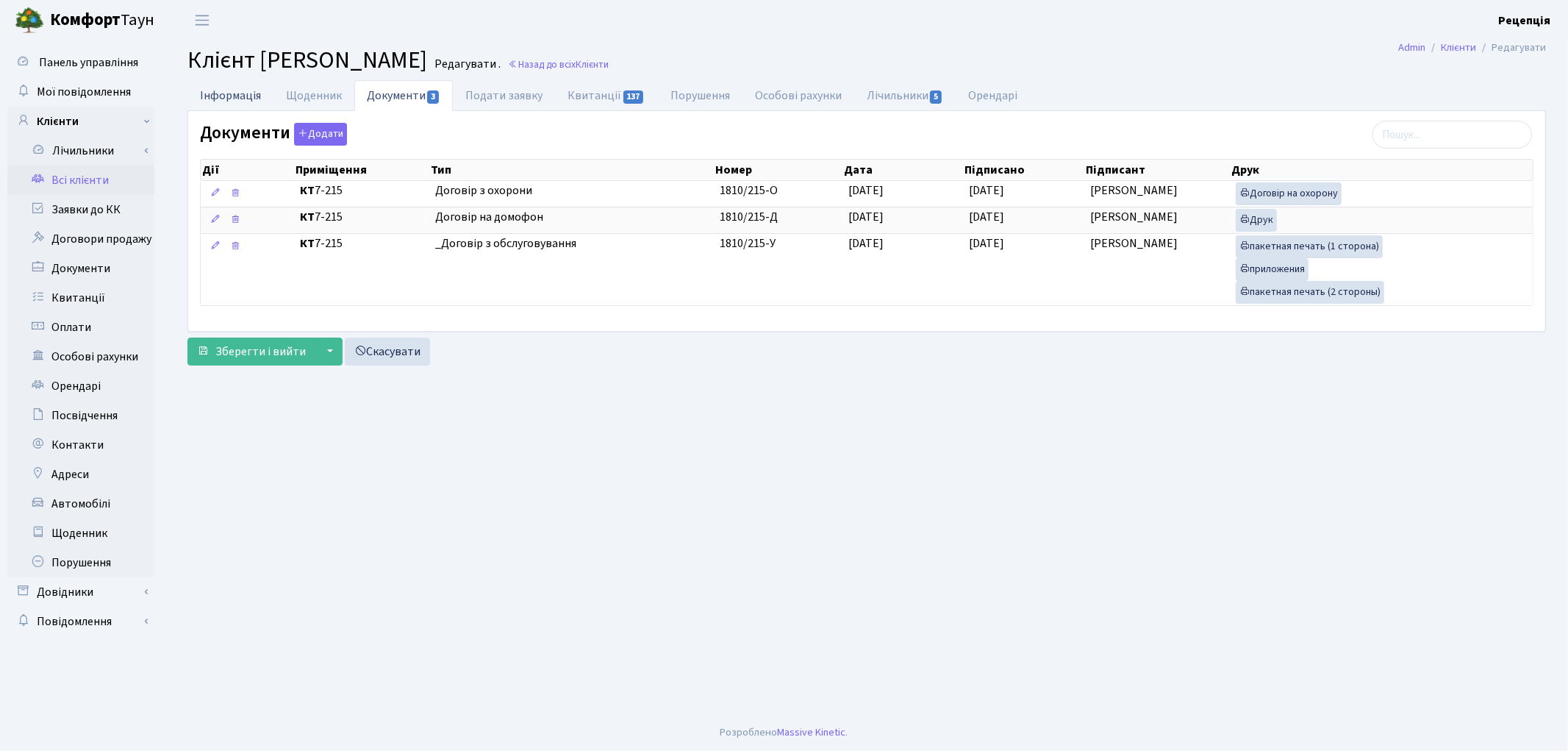
click at [244, 93] on link "Інформація" at bounding box center [230, 95] width 86 height 30
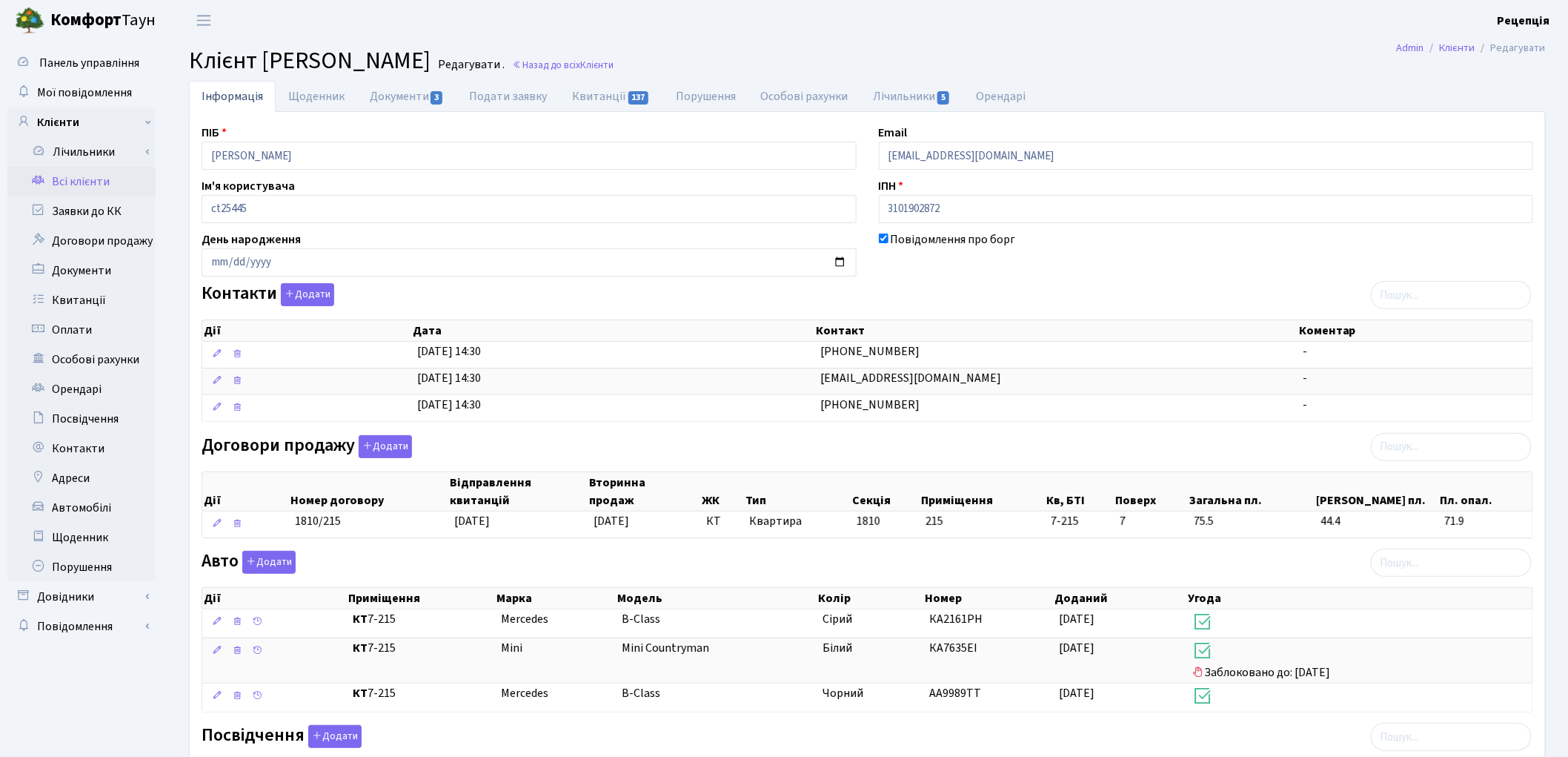
click at [85, 173] on link "Всі клієнти" at bounding box center [81, 182] width 149 height 30
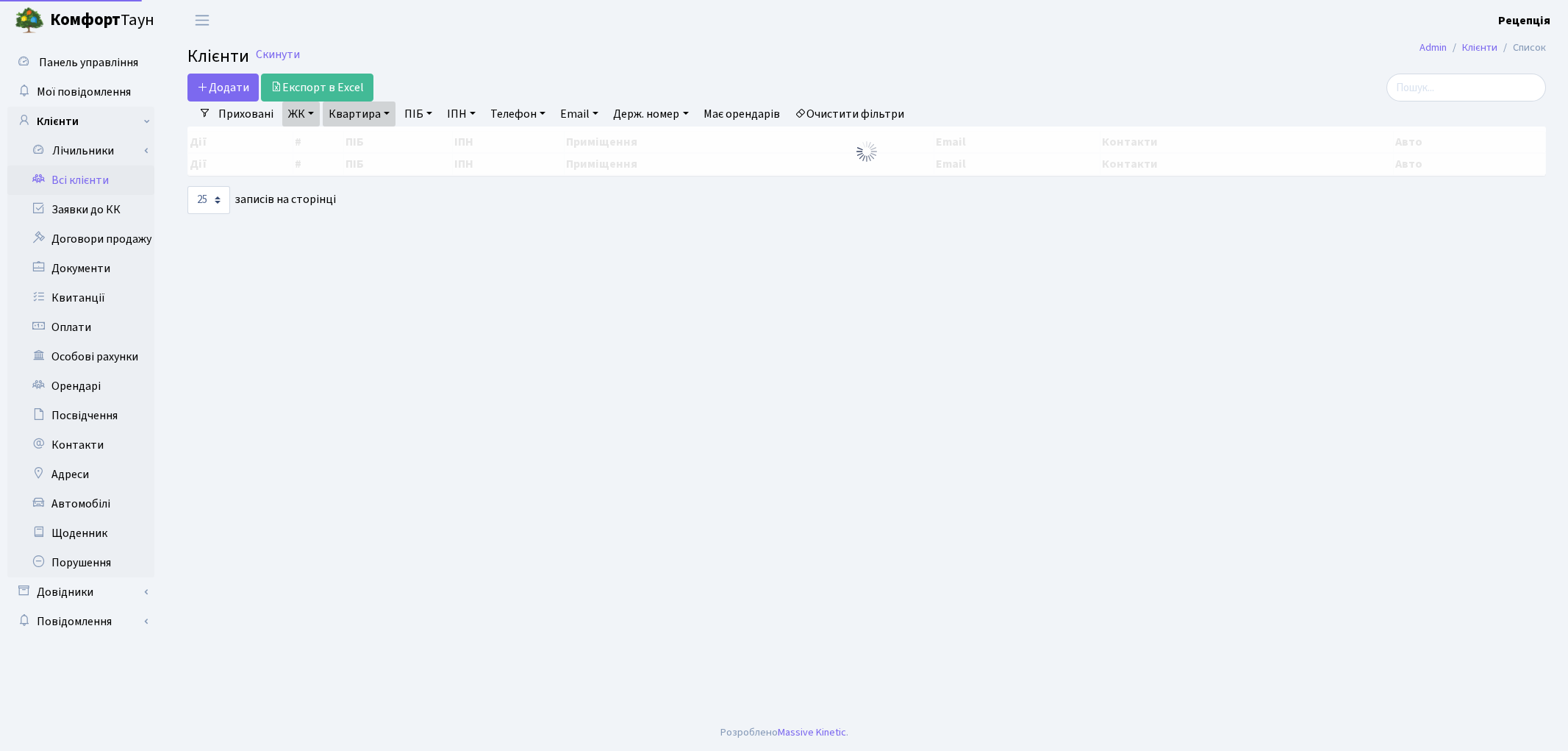
select select "25"
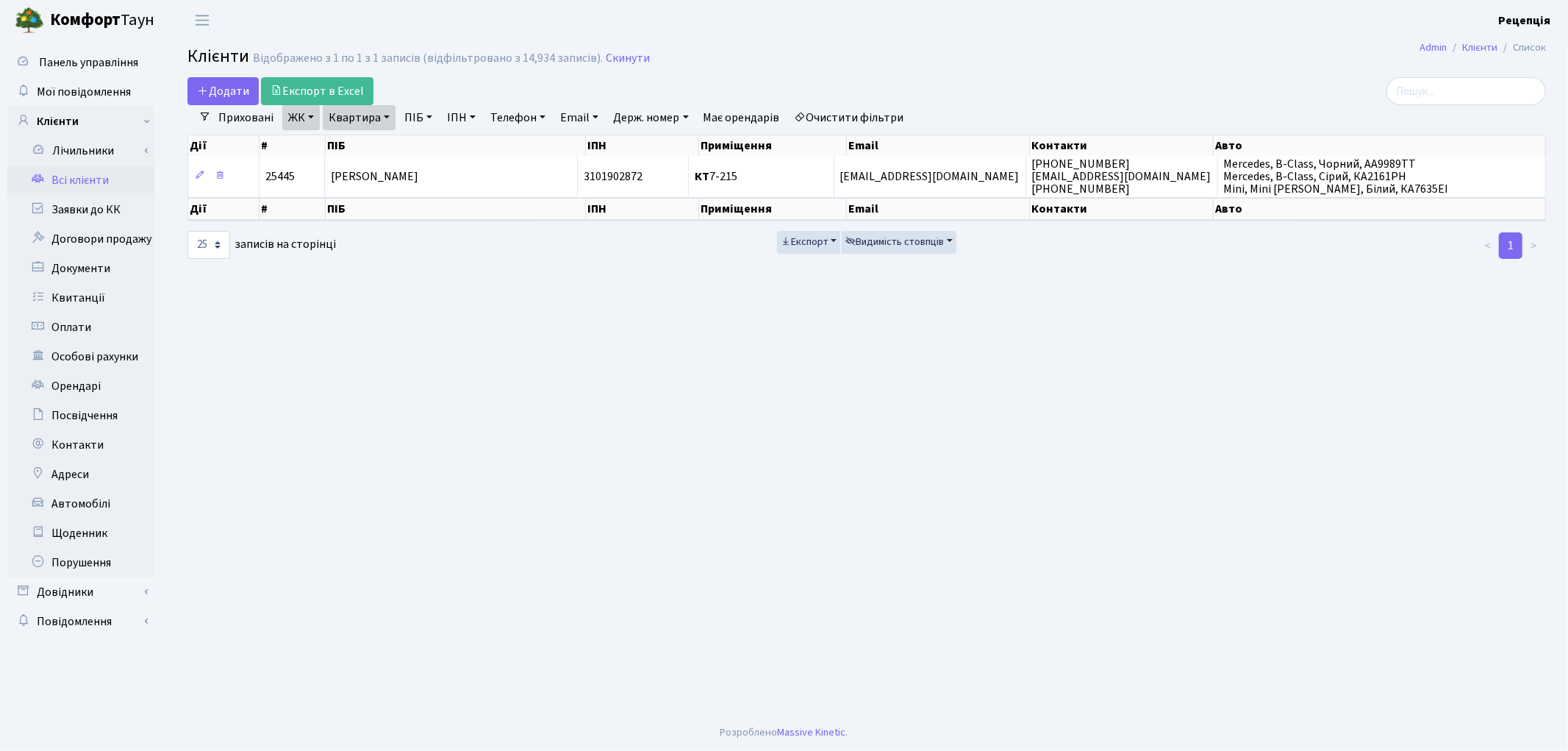
click at [840, 112] on link "Очистити фільтри" at bounding box center [849, 118] width 121 height 25
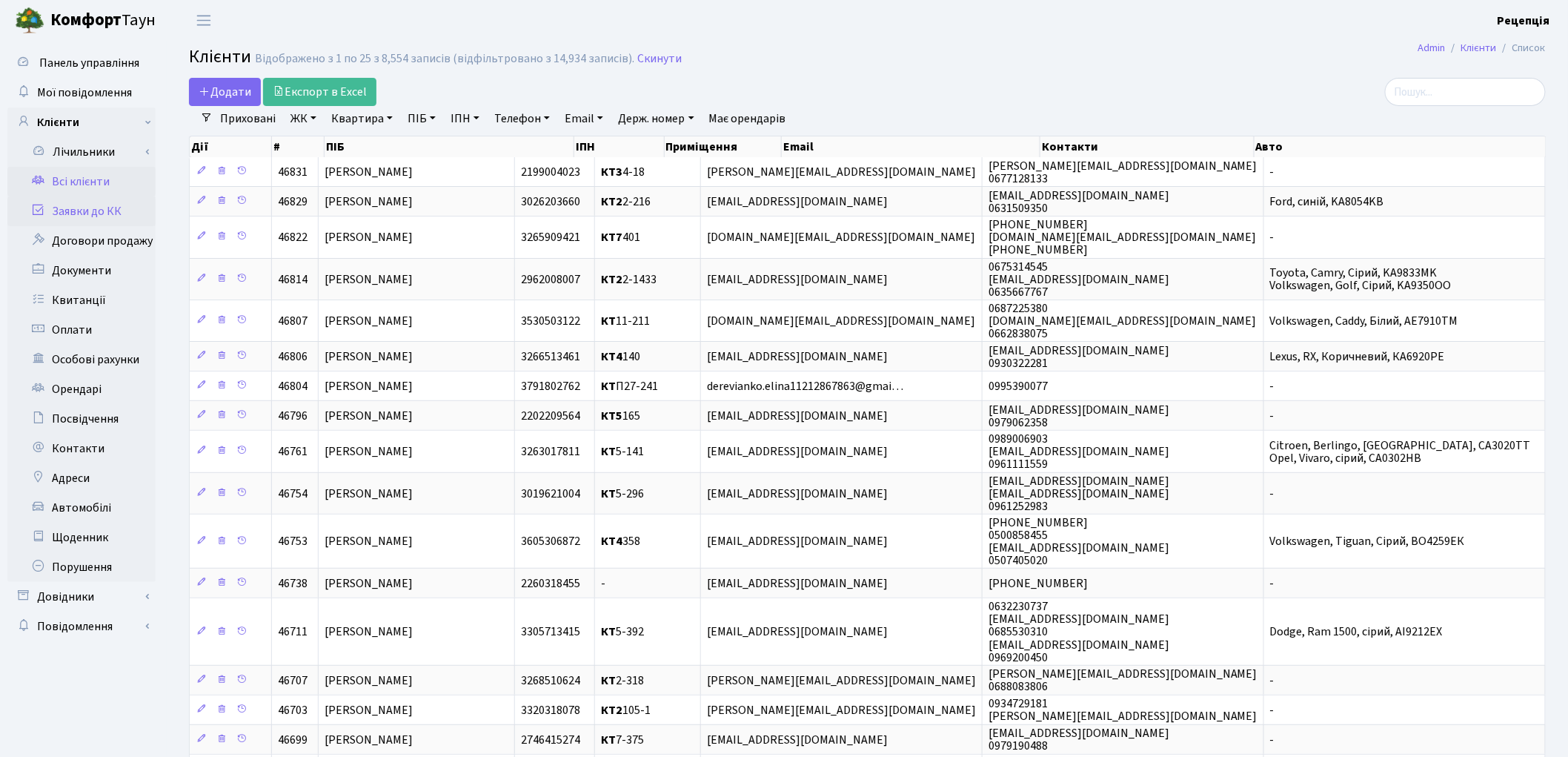
click at [116, 211] on link "Заявки до КК" at bounding box center [81, 212] width 149 height 30
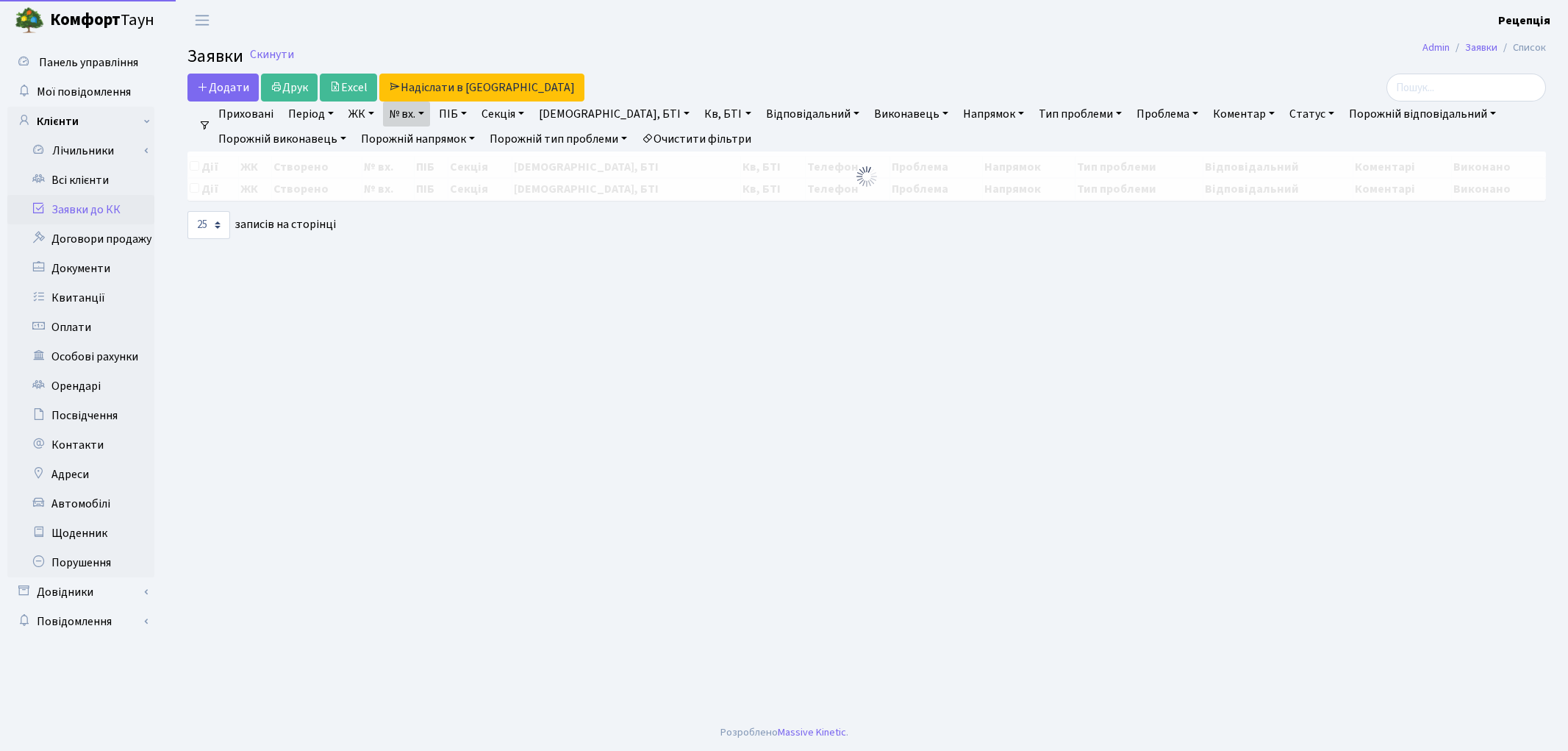
select select "25"
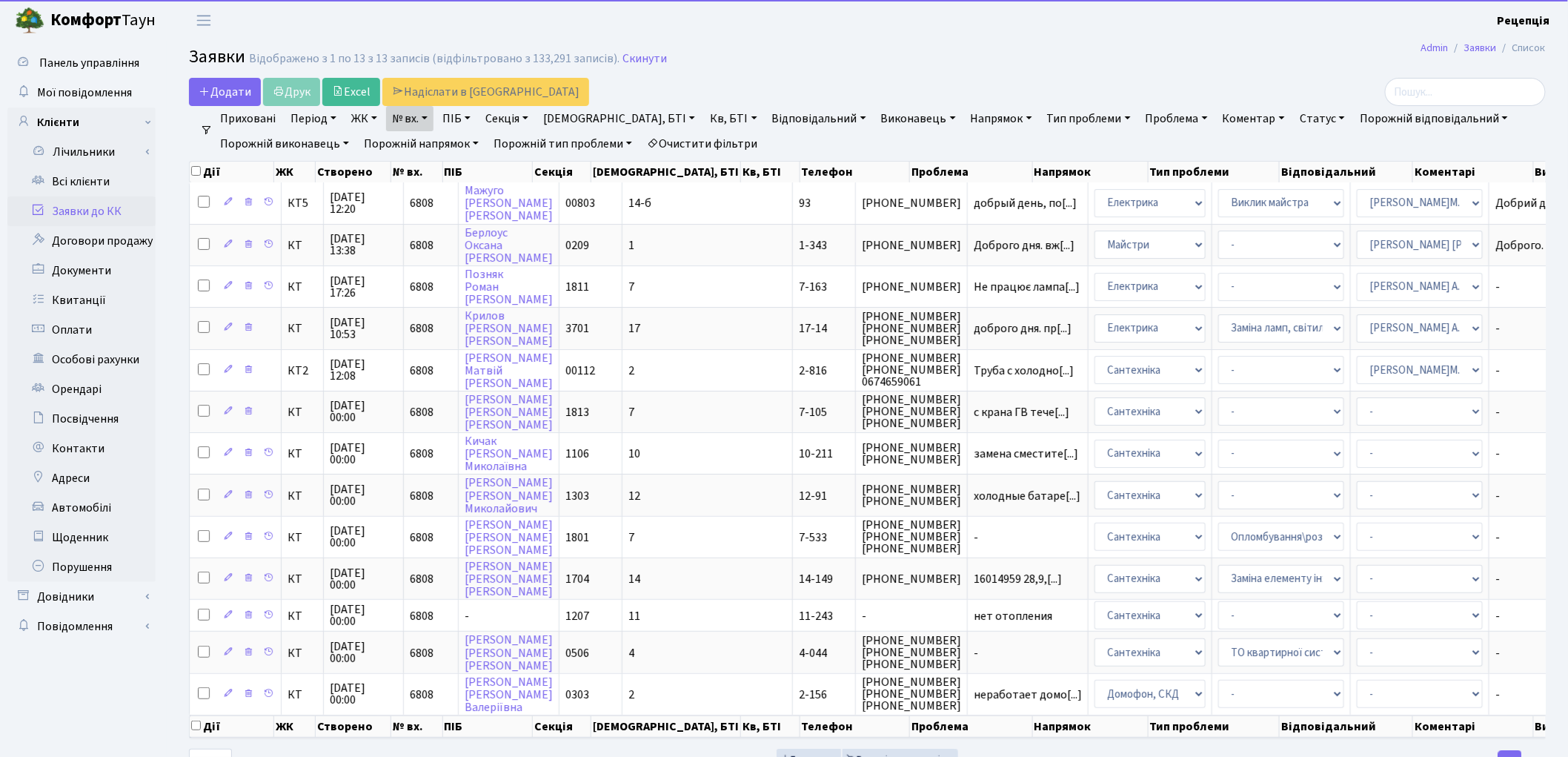
click at [751, 141] on link "Очистити фільтри" at bounding box center [701, 144] width 122 height 25
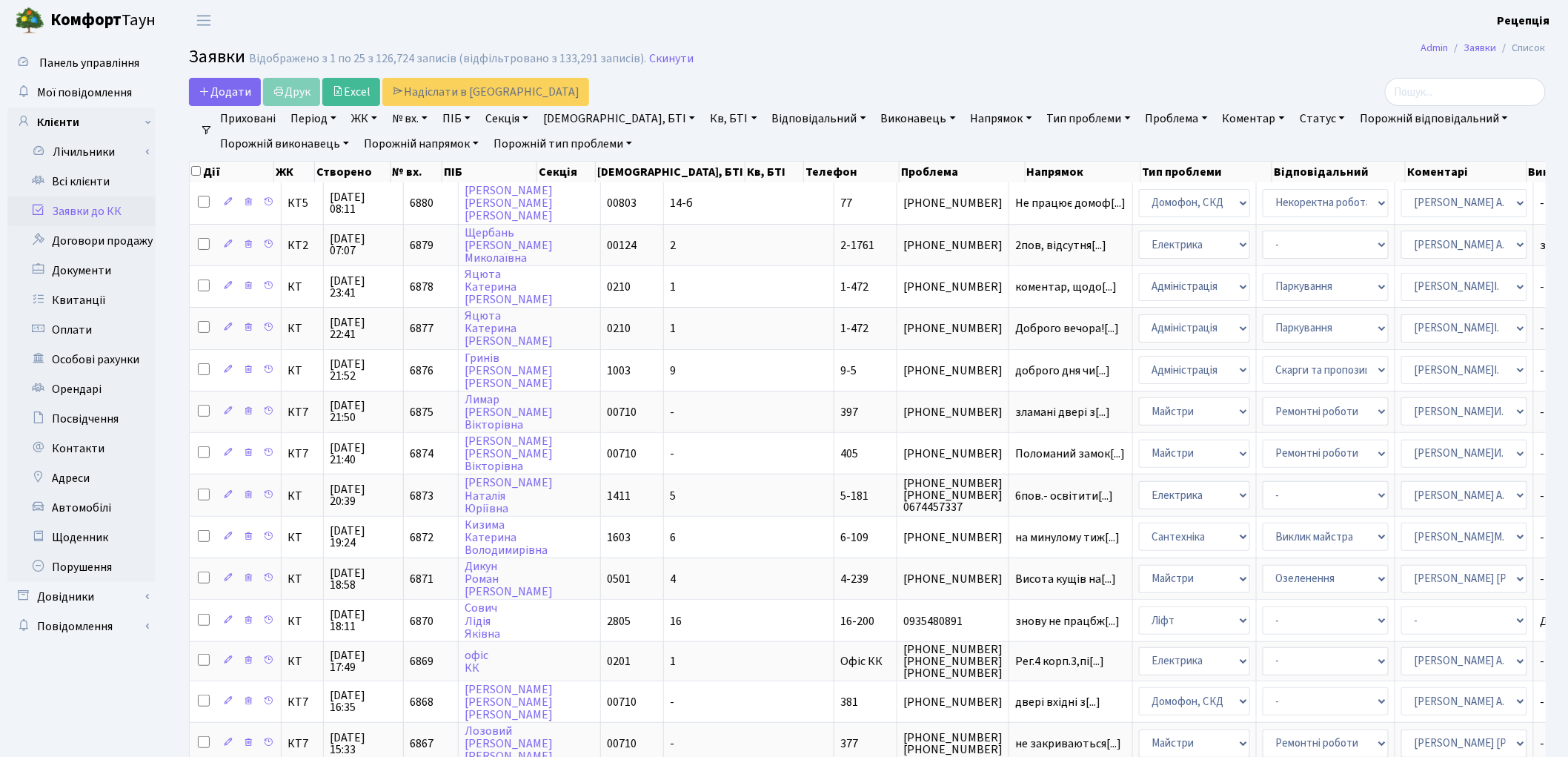
click at [372, 117] on link "ЖК" at bounding box center [364, 119] width 38 height 25
click at [375, 119] on link "ЖК" at bounding box center [364, 119] width 38 height 25
click at [423, 120] on link "№ вх." at bounding box center [409, 119] width 47 height 25
click at [426, 121] on link "№ вх." at bounding box center [409, 119] width 47 height 25
click at [370, 121] on link "ЖК" at bounding box center [364, 119] width 38 height 25
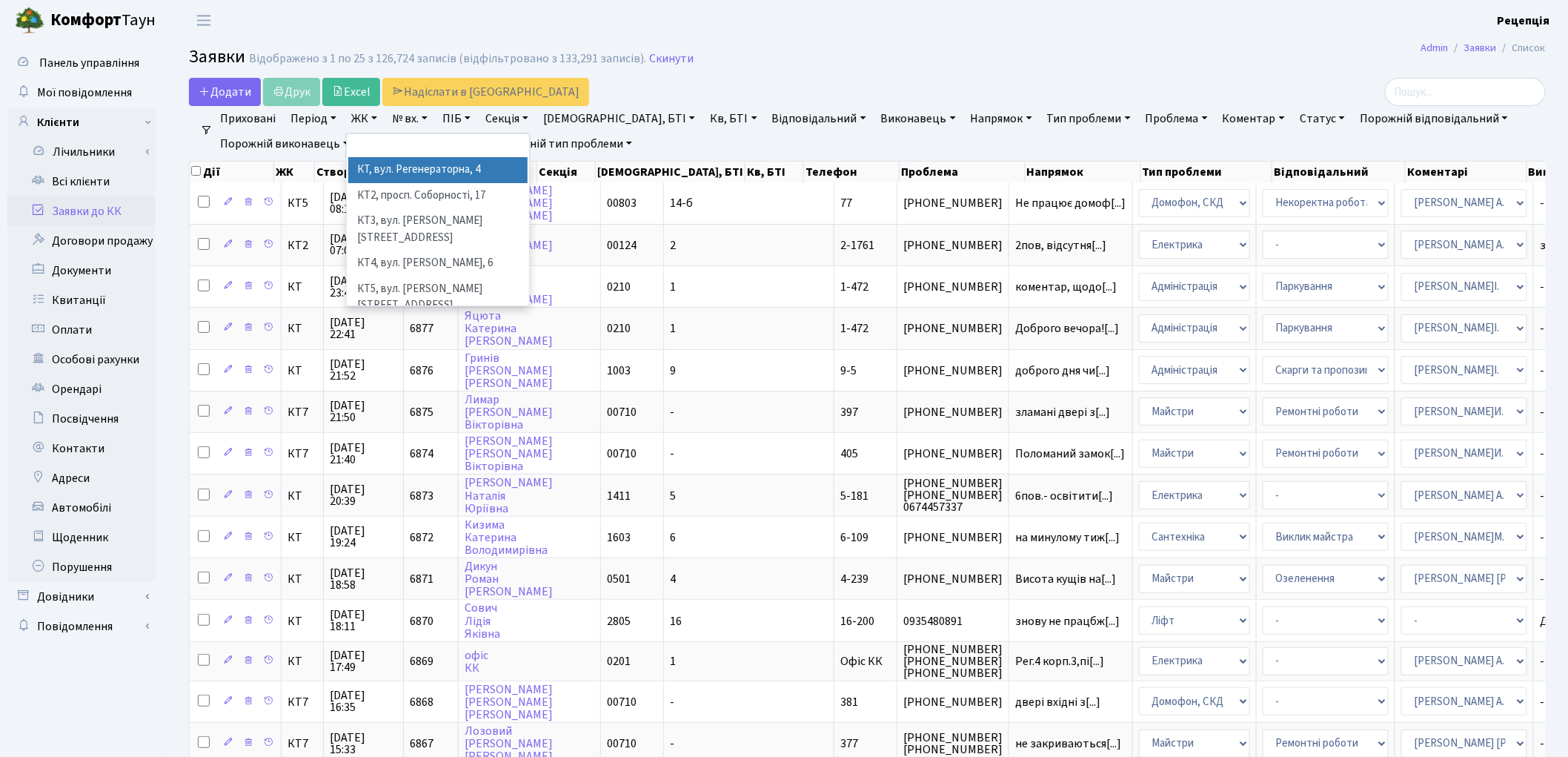
click at [398, 166] on li "КТ, вул. Регенераторна, 4" at bounding box center [438, 169] width 179 height 26
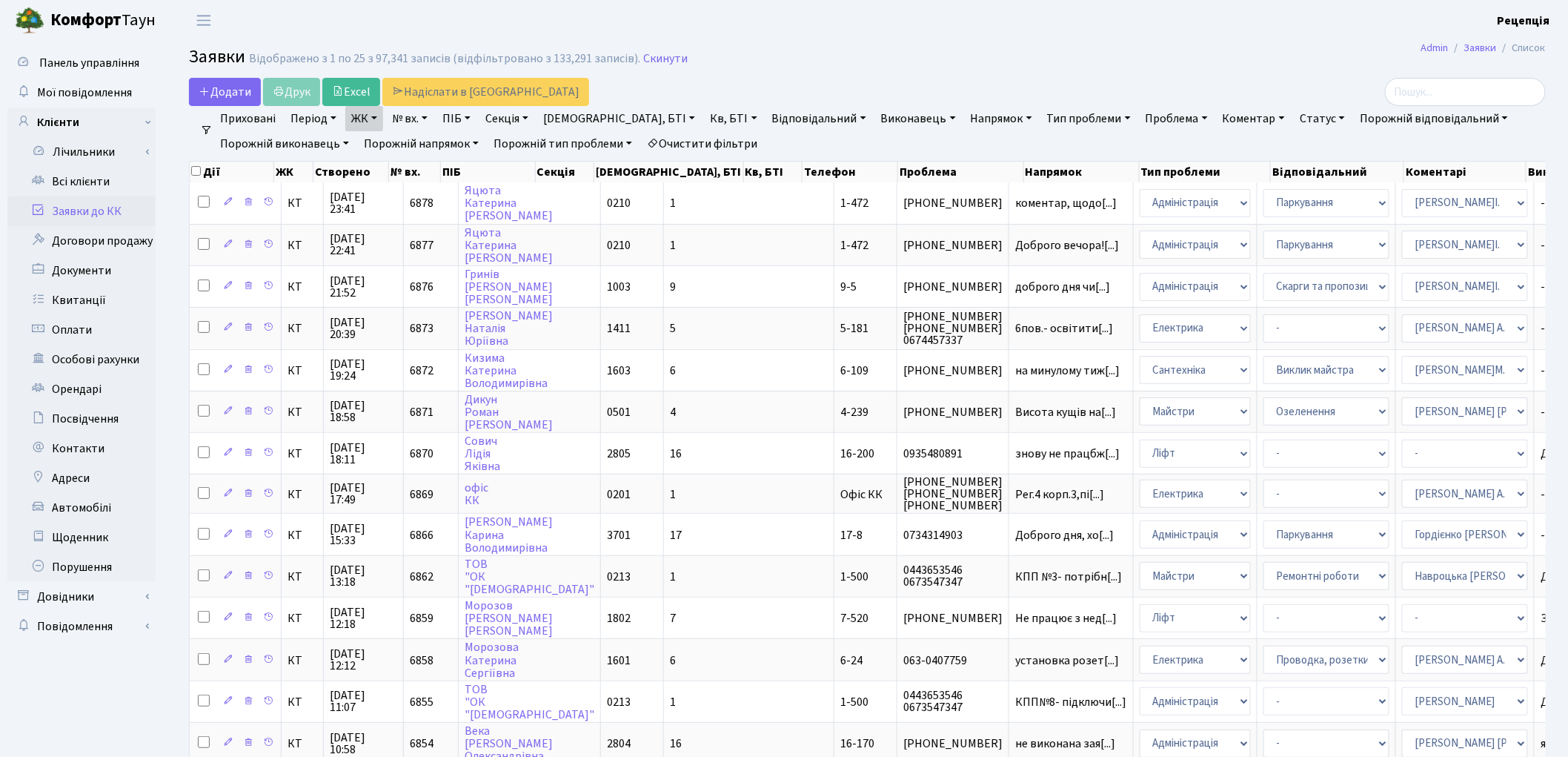
click at [704, 121] on link "Кв, БТІ" at bounding box center [733, 119] width 59 height 25
type input "1-472"
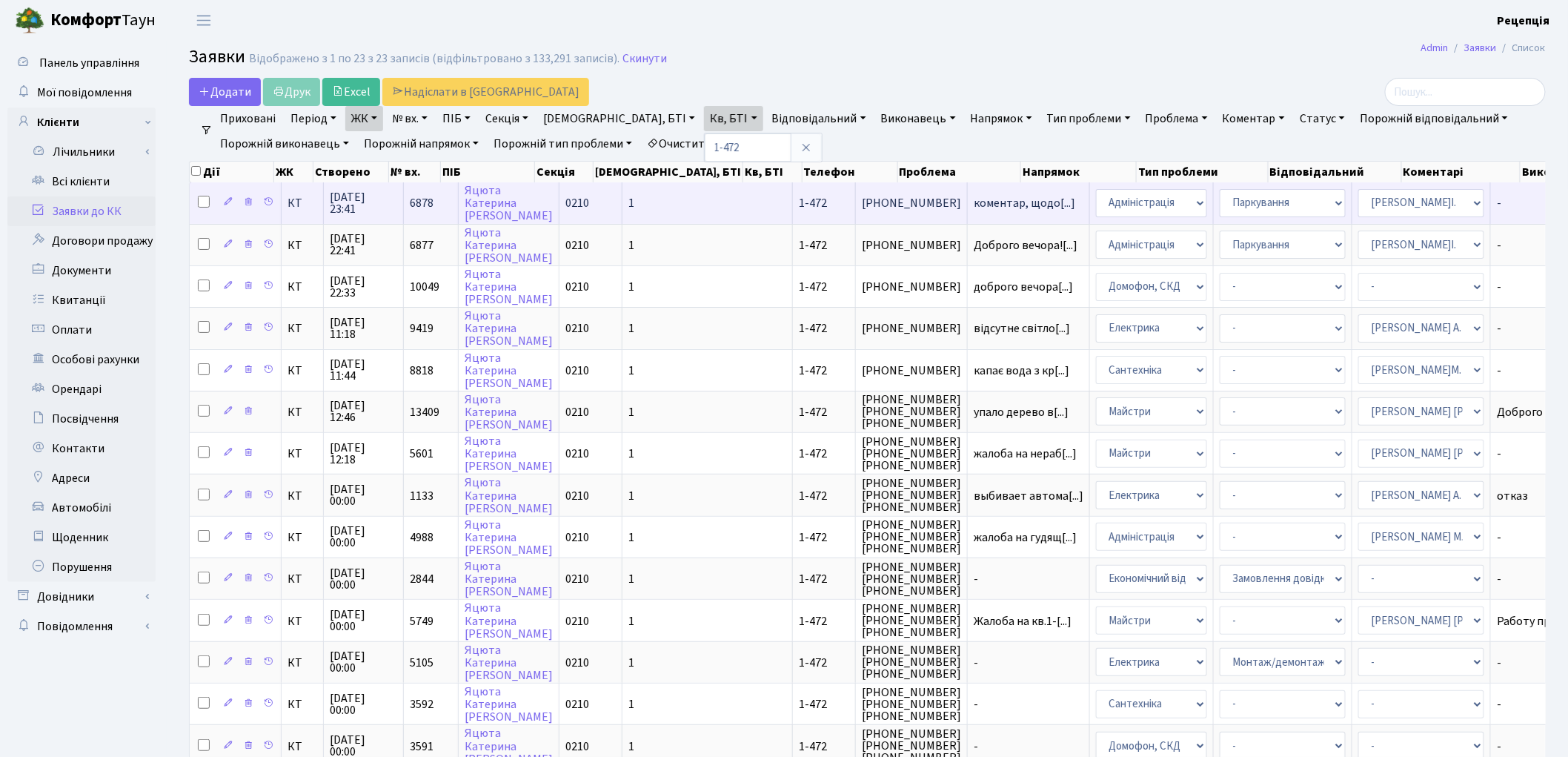
click at [677, 195] on td "1" at bounding box center [707, 203] width 170 height 41
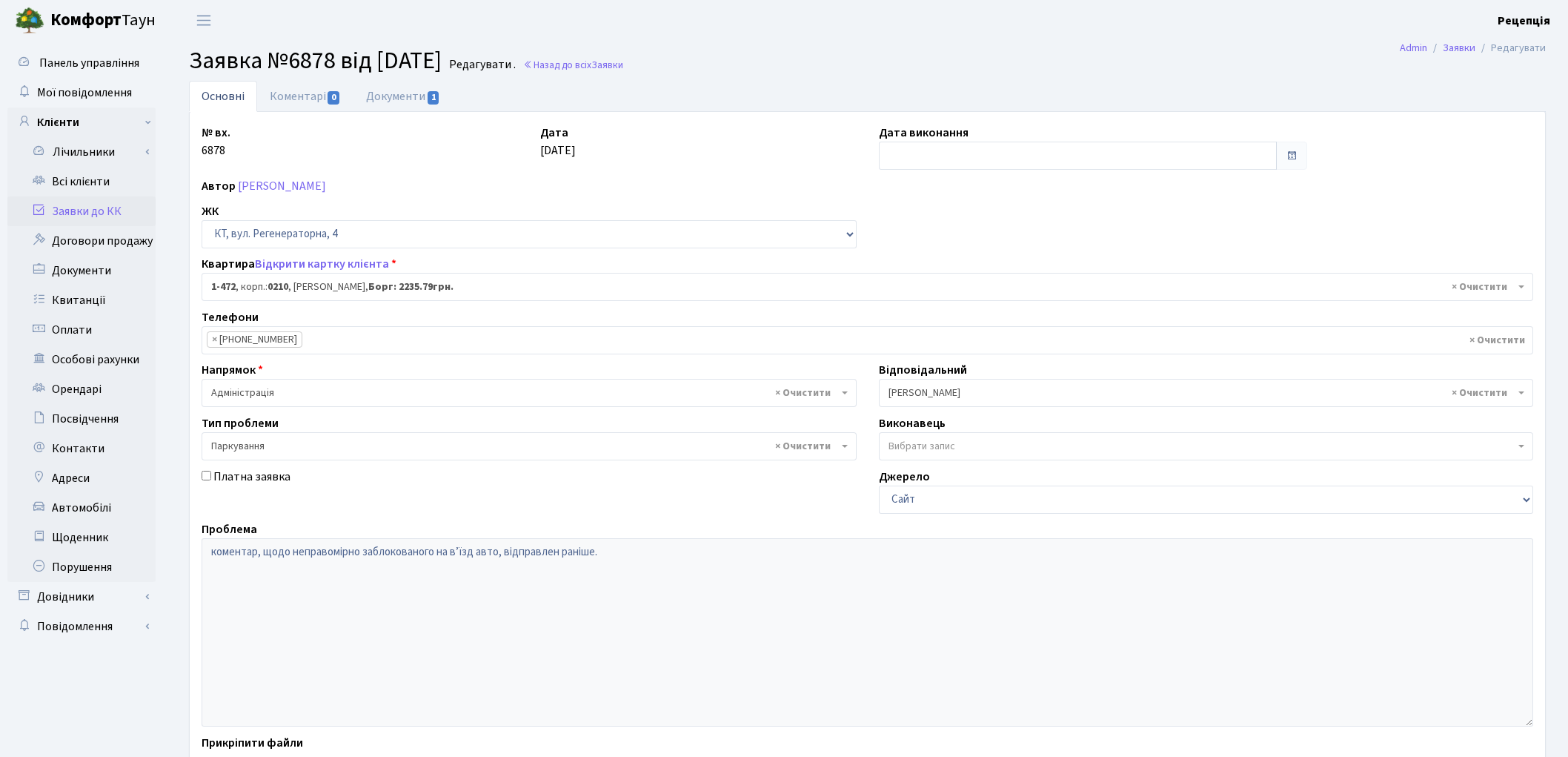
select select "391"
select select "66"
click at [68, 203] on link "Заявки до КК" at bounding box center [81, 212] width 149 height 30
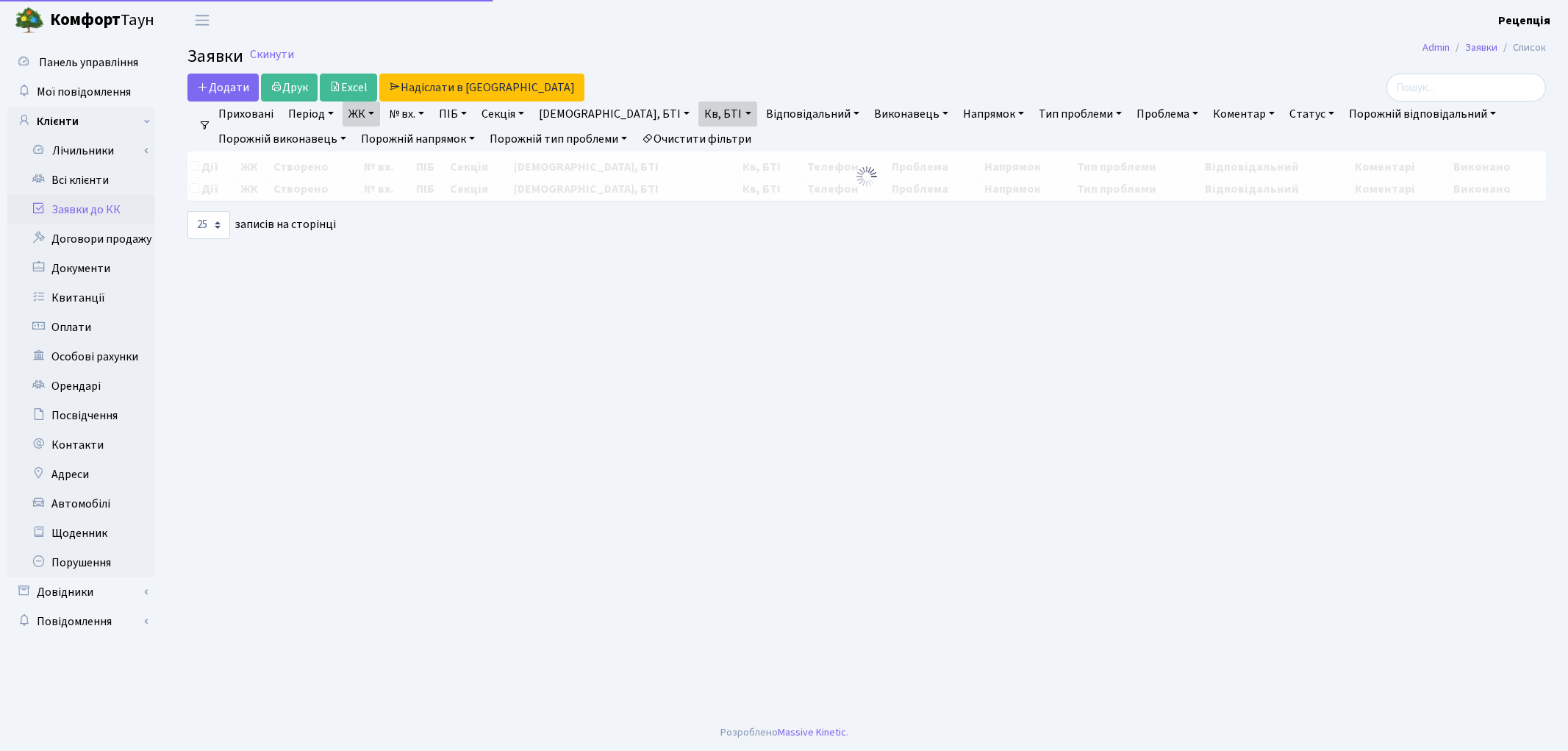
select select "25"
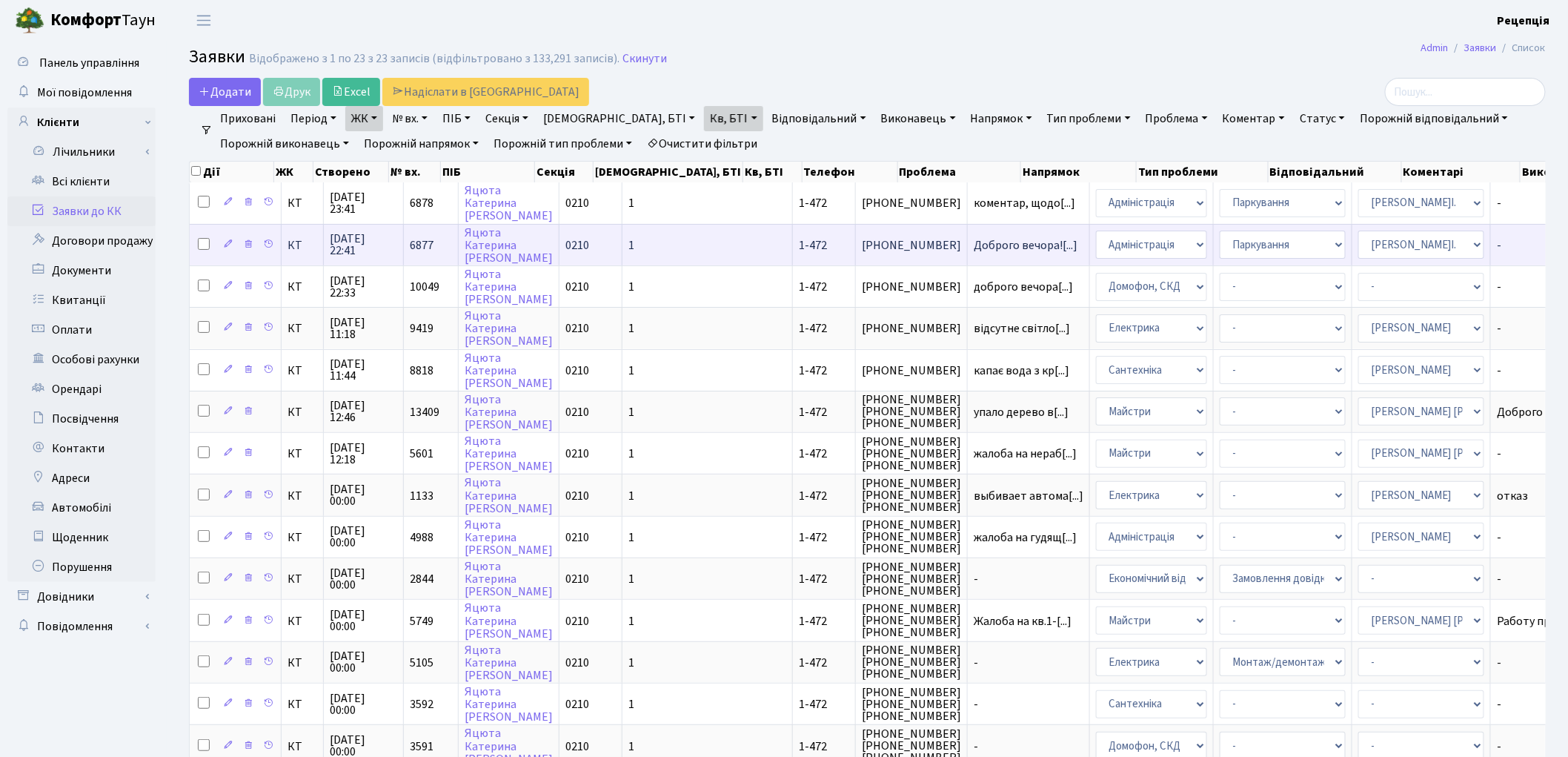
click at [799, 247] on span "1-472" at bounding box center [813, 246] width 28 height 17
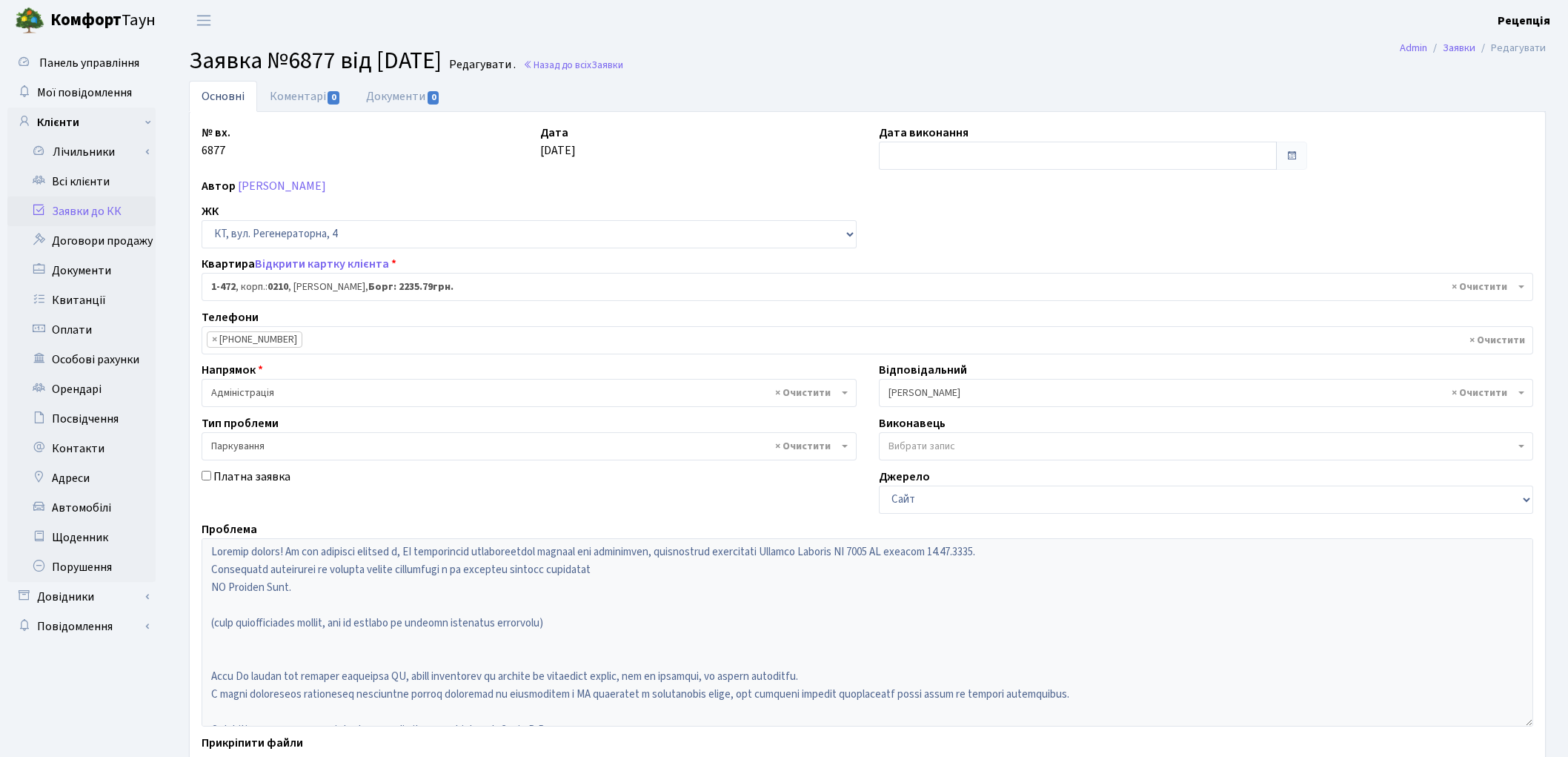
select select "391"
select select "66"
click at [120, 211] on link "Заявки до КК" at bounding box center [81, 212] width 149 height 30
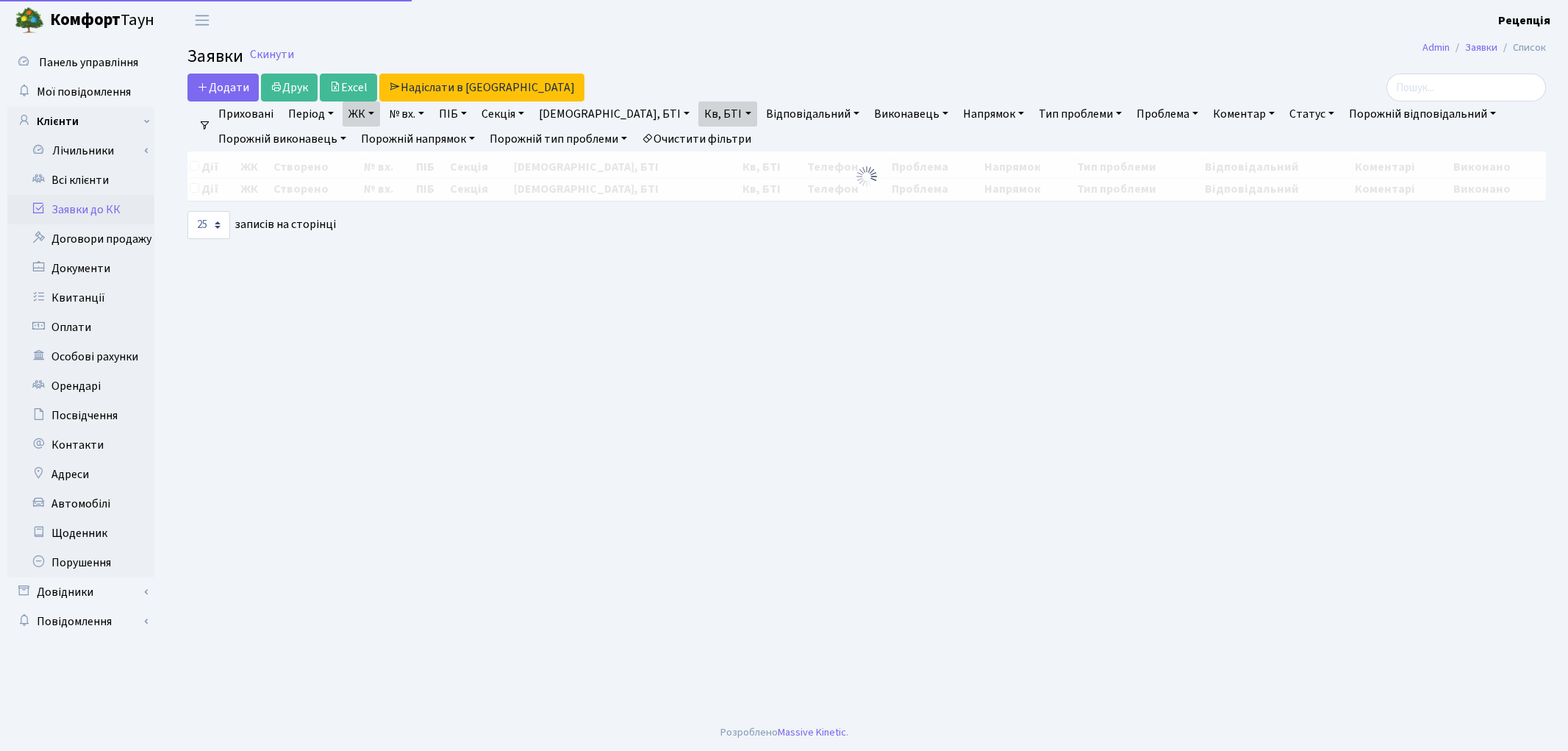
select select "25"
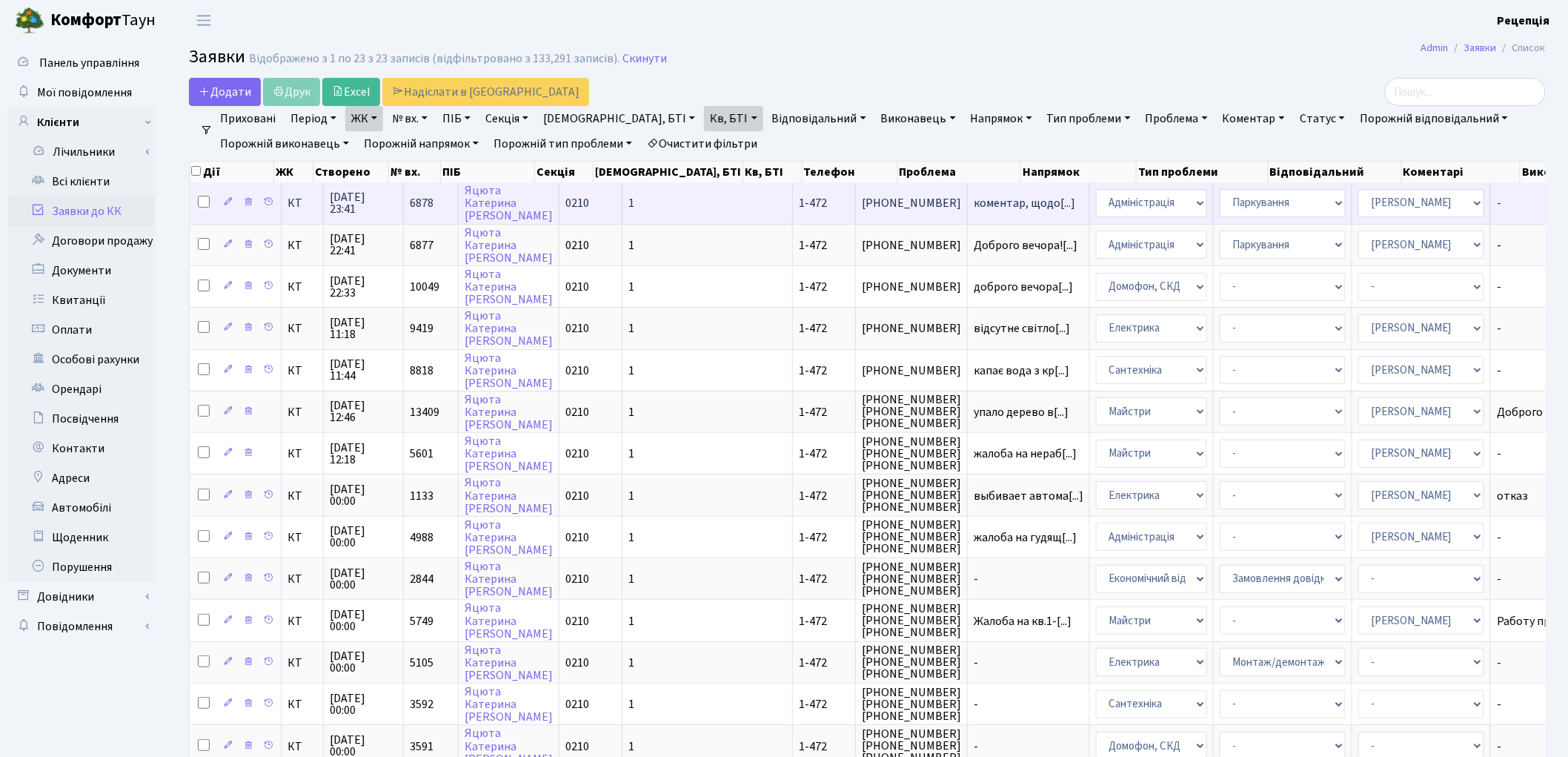
click at [623, 193] on td "1" at bounding box center [707, 203] width 170 height 41
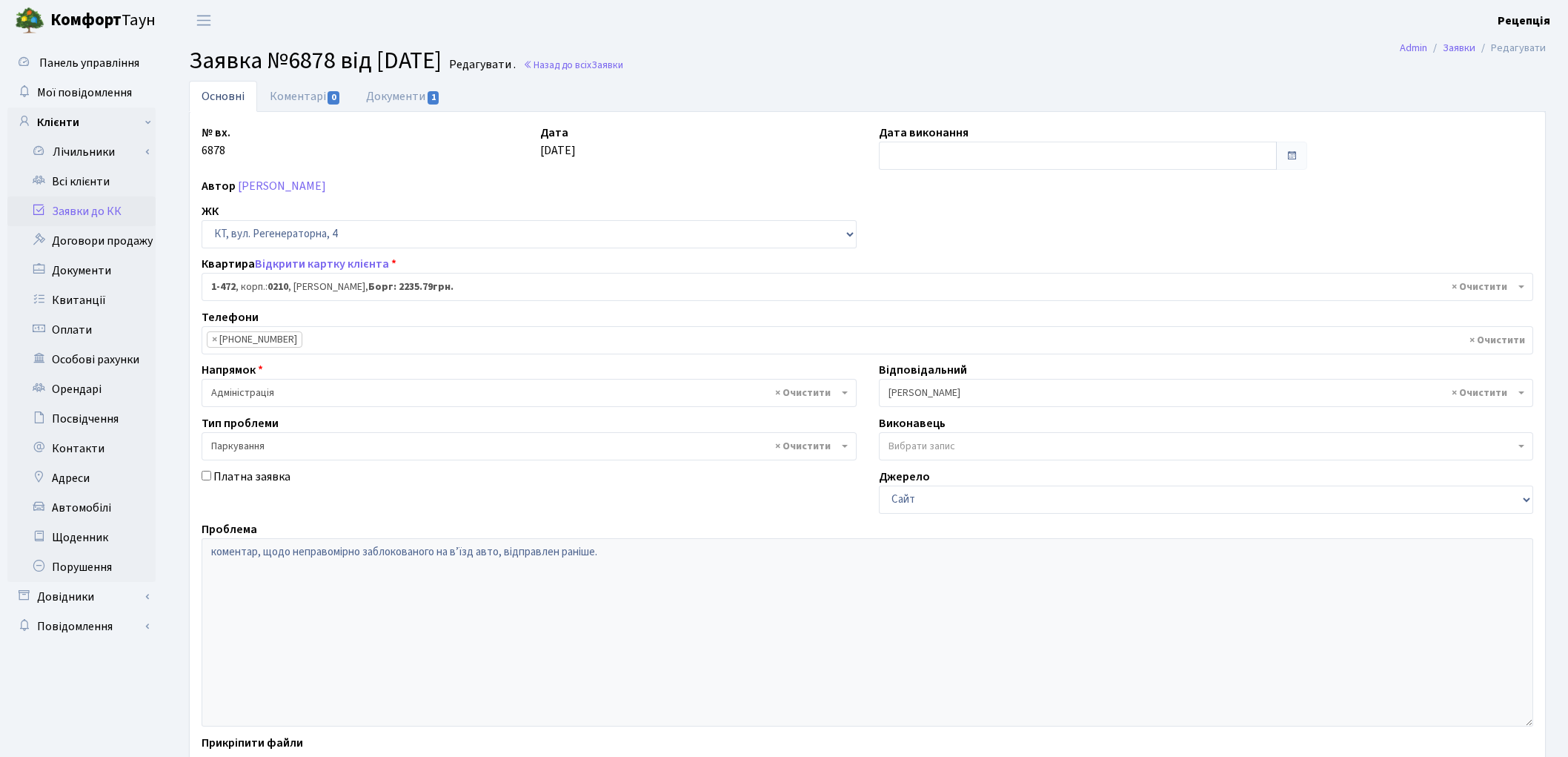
select select "391"
select select "66"
click at [382, 99] on link "Документи 1" at bounding box center [403, 95] width 100 height 31
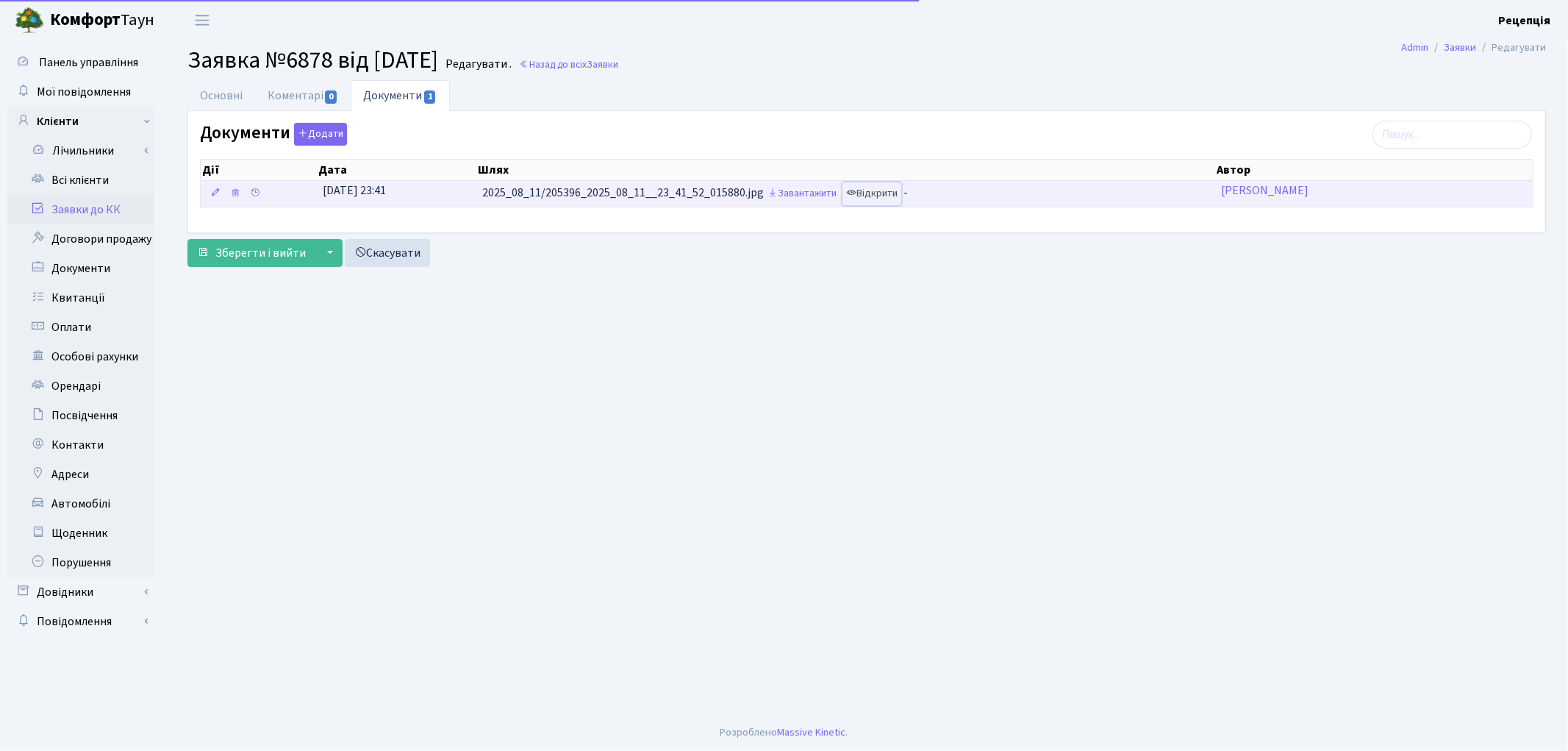
click at [885, 193] on link "Відкрити" at bounding box center [871, 194] width 58 height 23
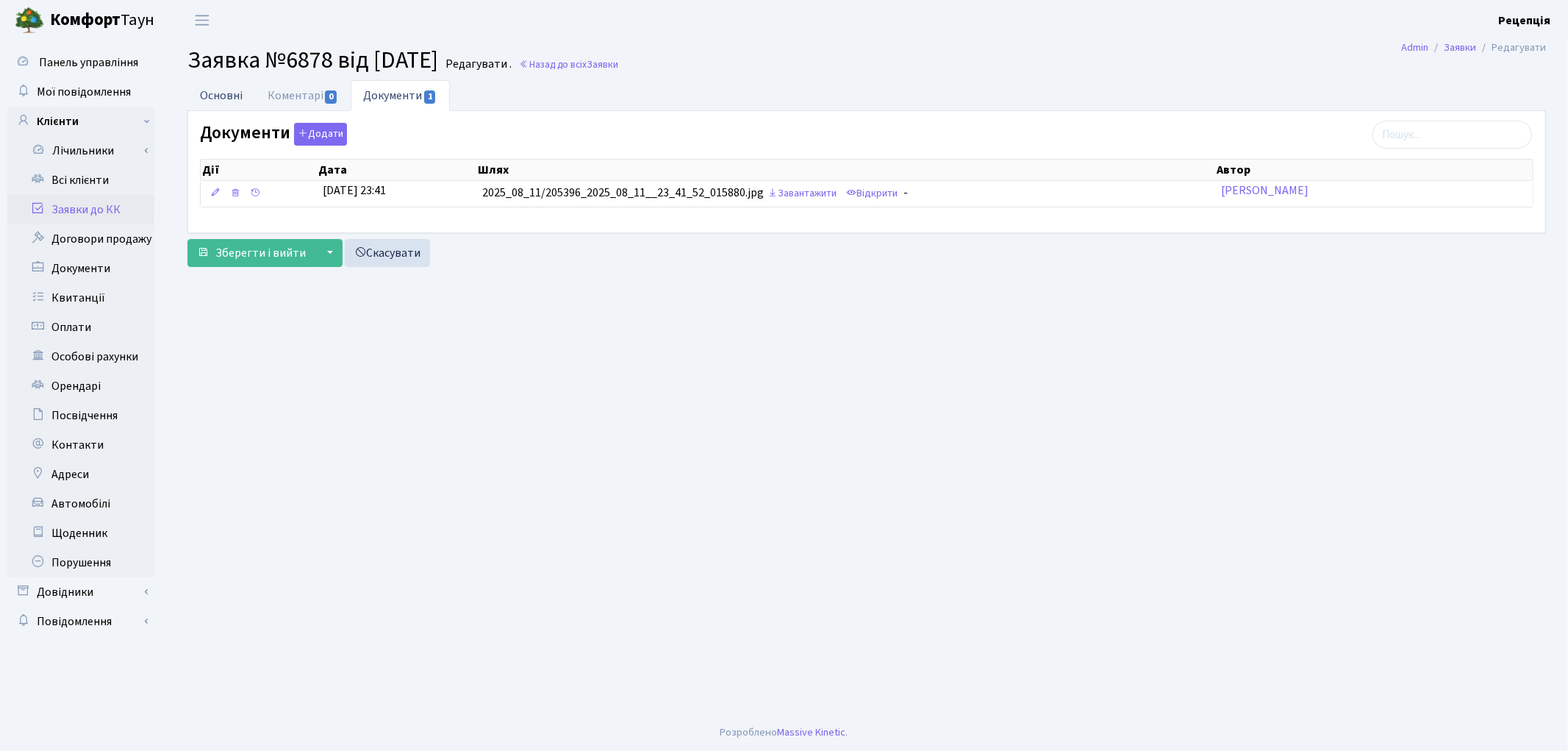
click at [241, 104] on link "Основні" at bounding box center [221, 95] width 67 height 30
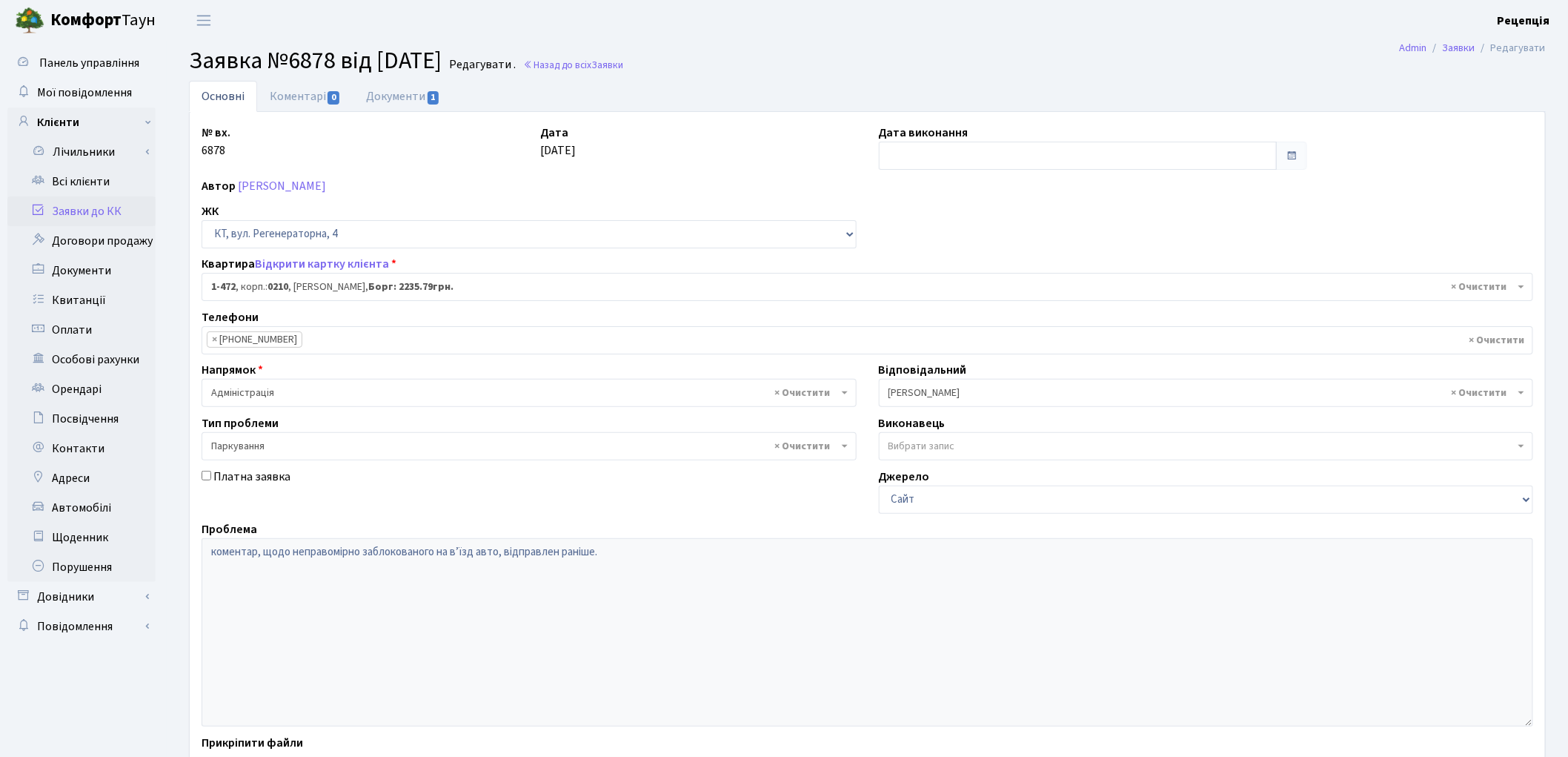
click at [114, 204] on link "Заявки до КК" at bounding box center [81, 212] width 149 height 30
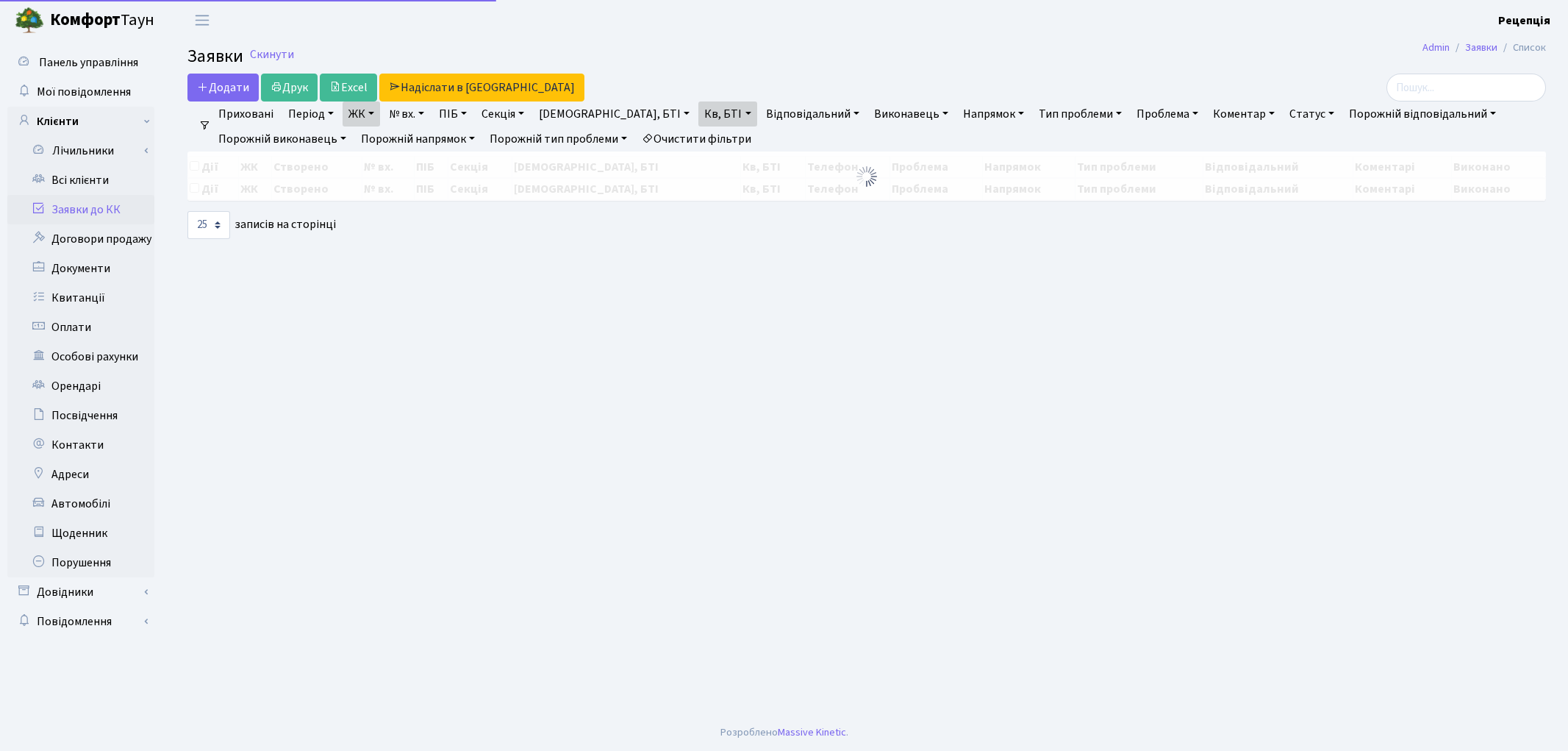
select select "25"
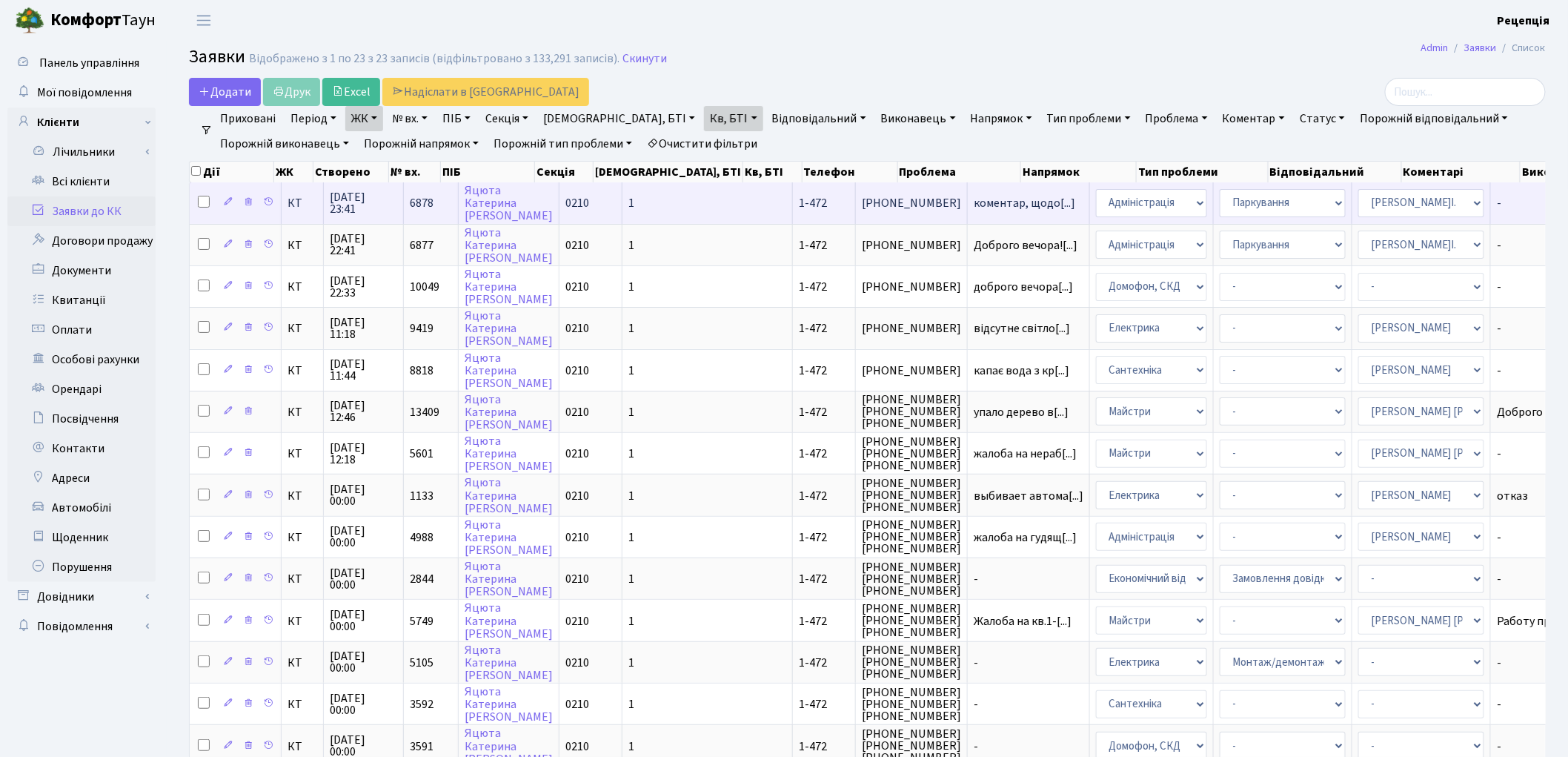
click at [606, 196] on td "0210" at bounding box center [591, 203] width 63 height 41
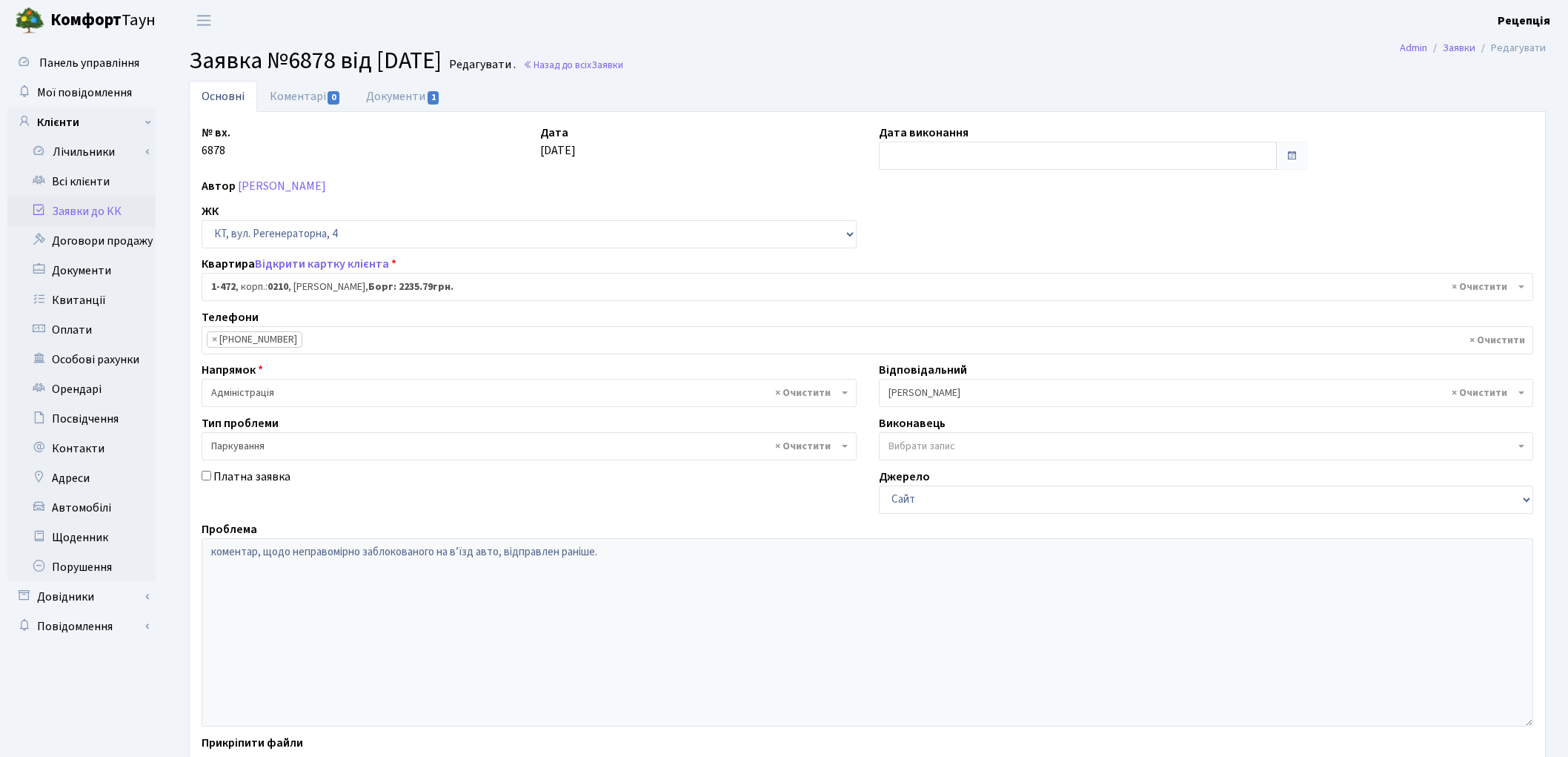
select select "391"
select select "66"
click at [99, 204] on link "Заявки до КК" at bounding box center [81, 212] width 149 height 30
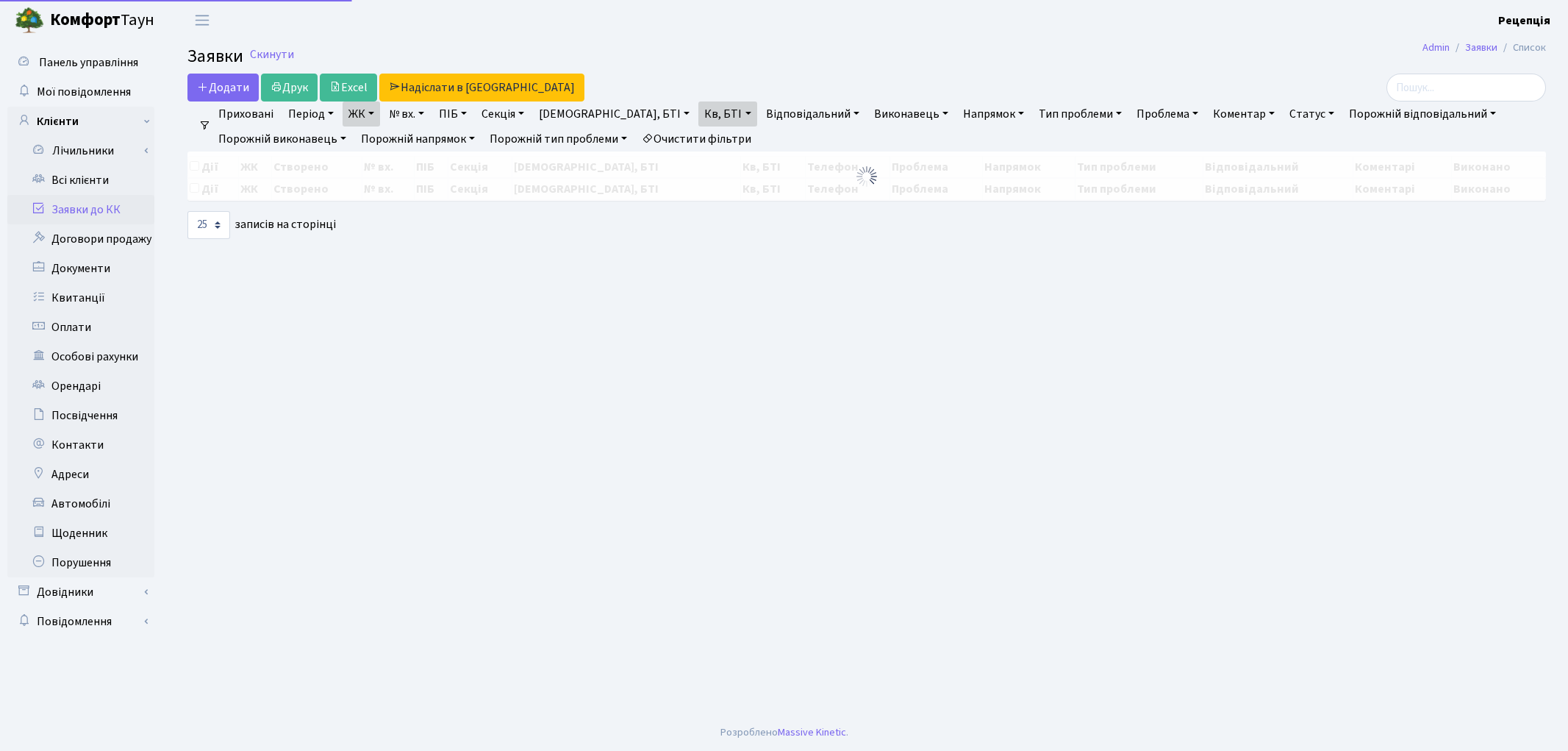
select select "25"
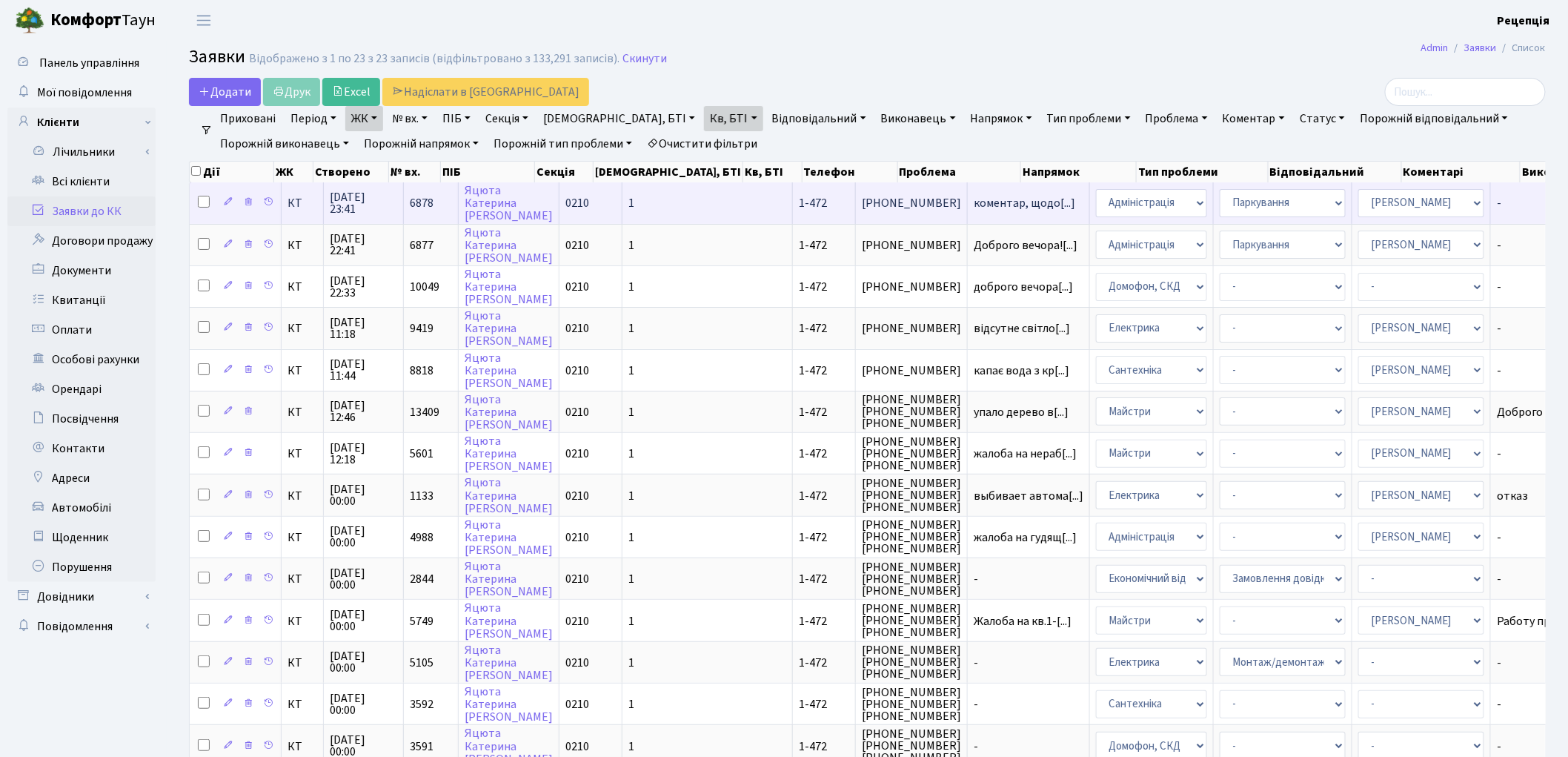
click at [432, 204] on td "6878" at bounding box center [431, 203] width 55 height 41
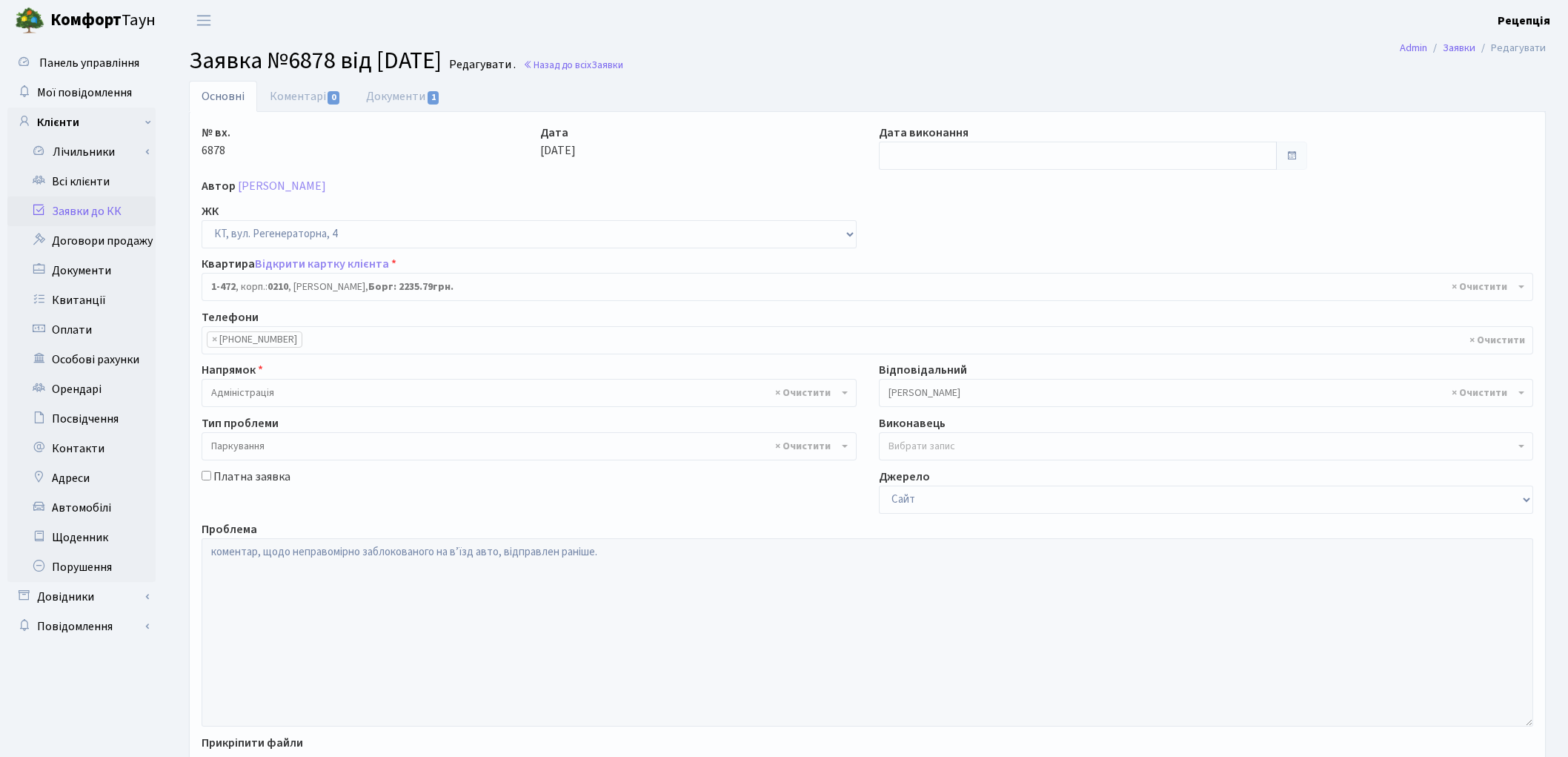
select select "391"
select select "66"
click at [391, 94] on link "Документи 1" at bounding box center [403, 95] width 100 height 31
select select "25"
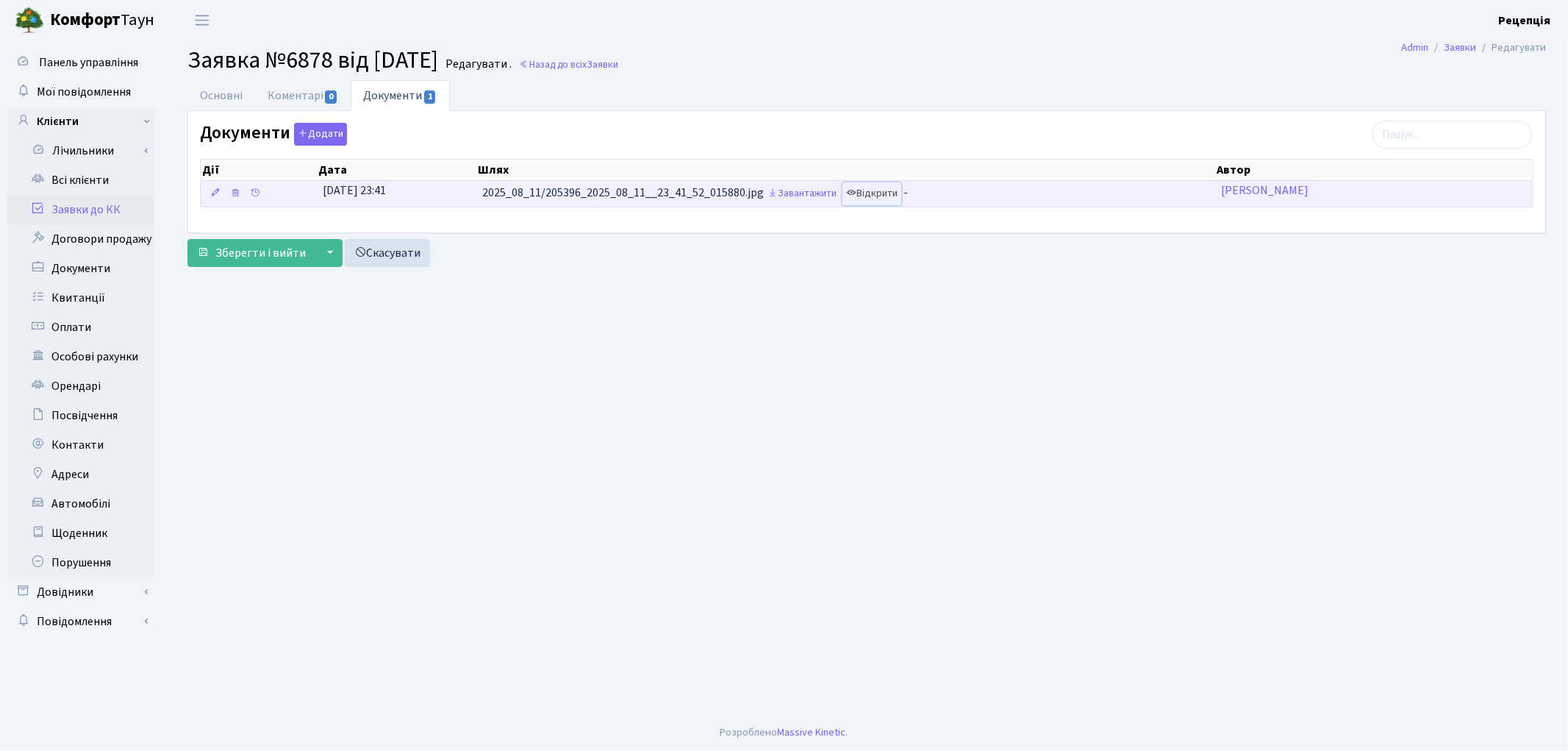
click at [885, 191] on link "Відкрити" at bounding box center [871, 194] width 58 height 23
click at [796, 196] on link "Завантажити" at bounding box center [802, 194] width 77 height 23
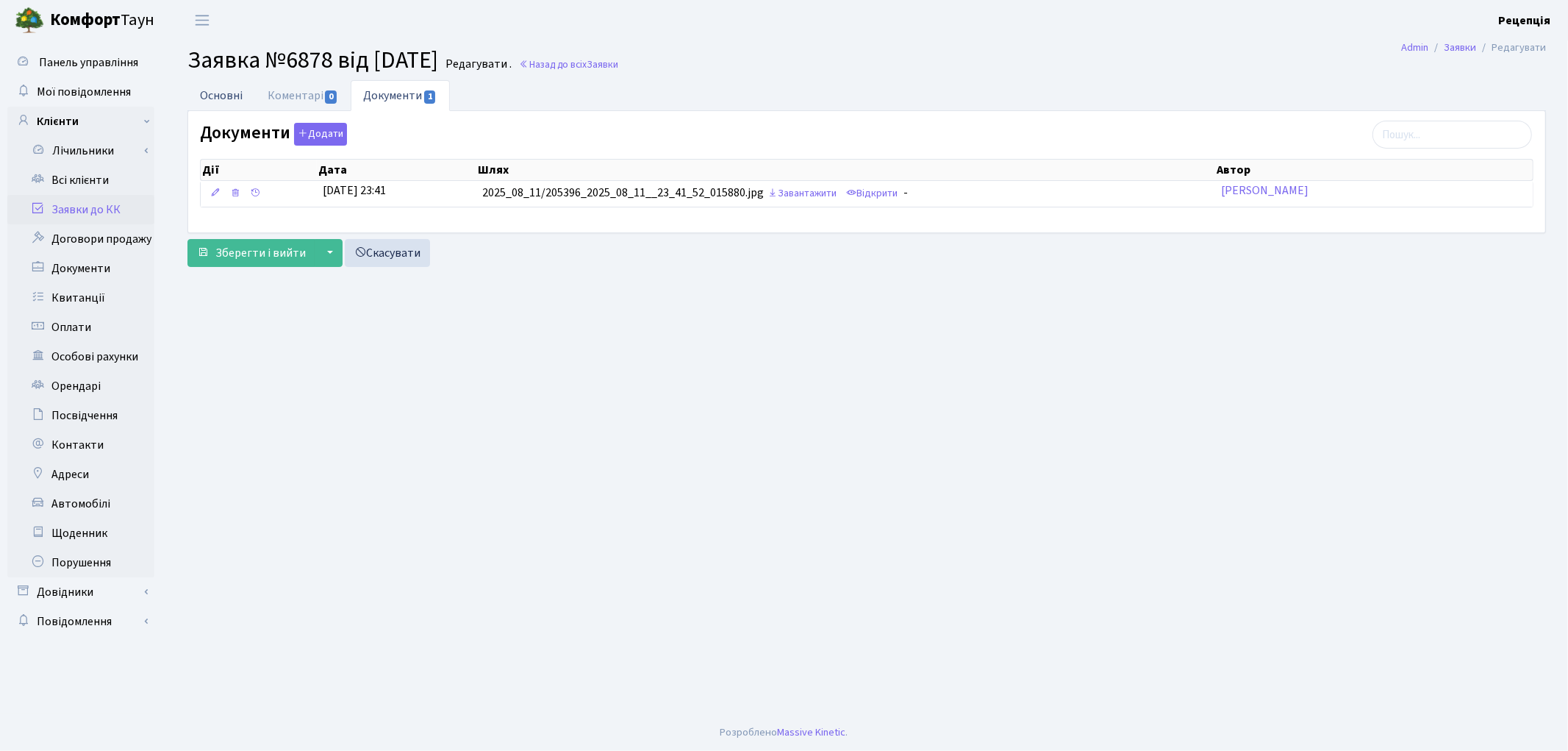
click at [224, 93] on link "Основні" at bounding box center [221, 95] width 67 height 30
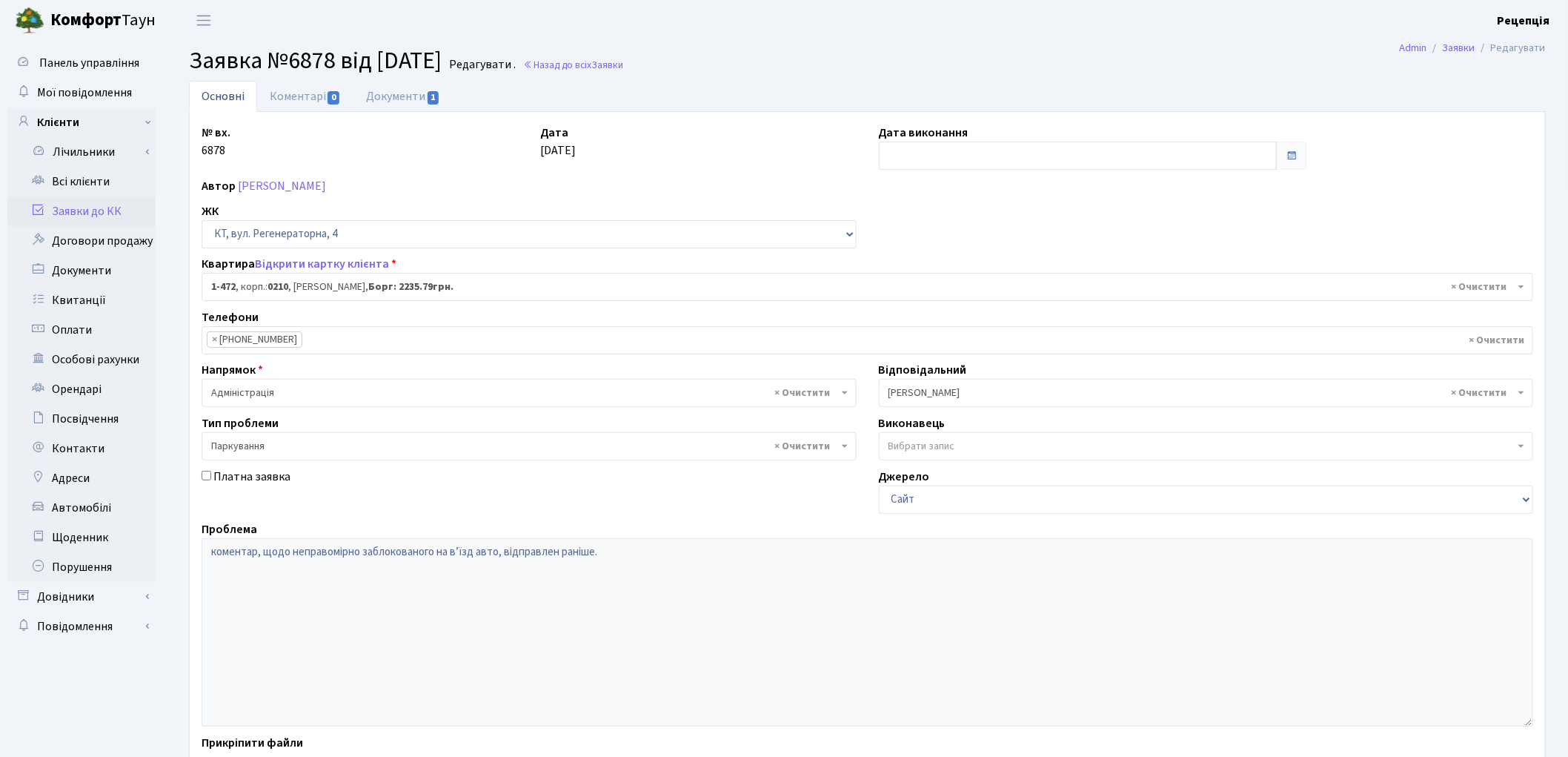
click at [93, 208] on link "Заявки до КК" at bounding box center [81, 212] width 149 height 30
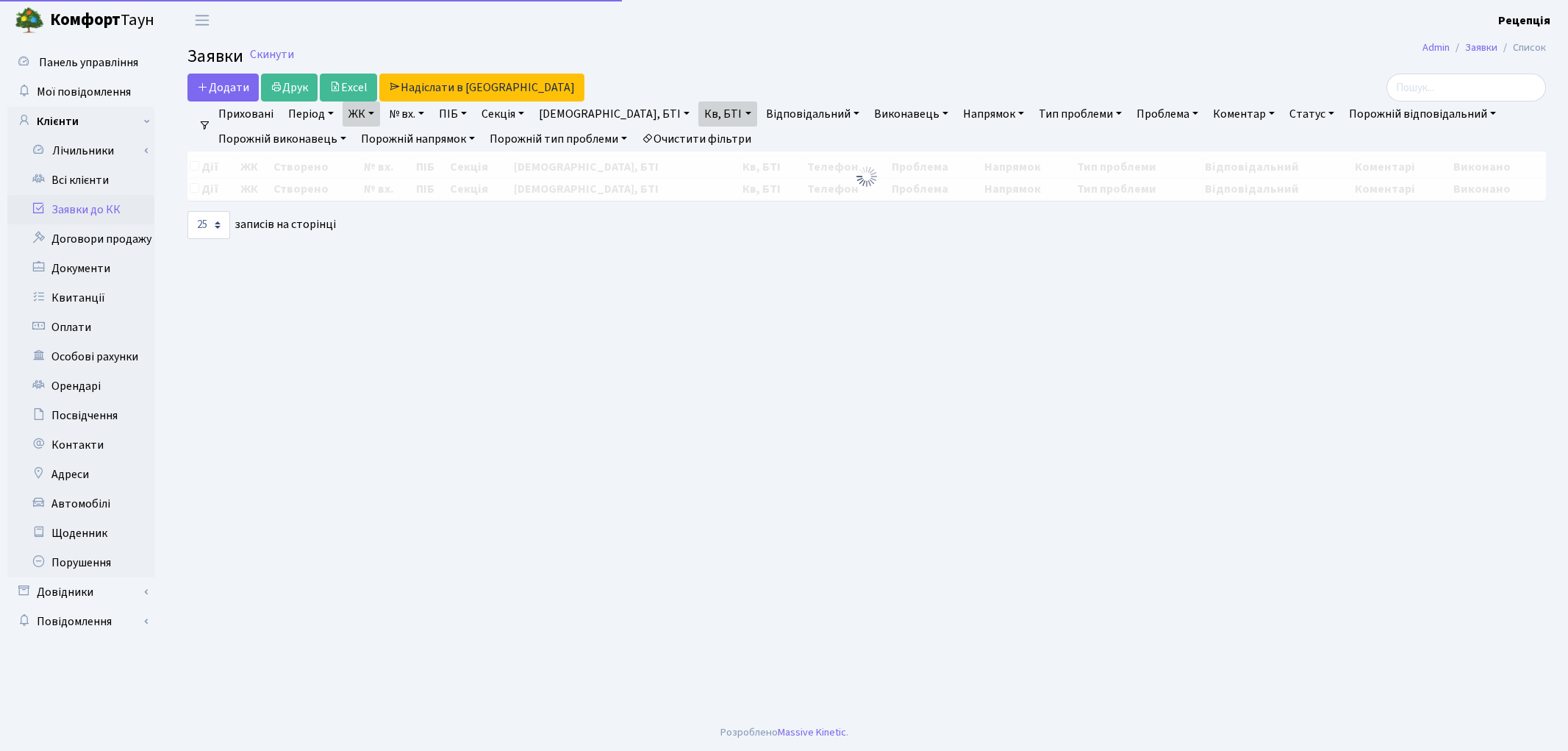
select select "25"
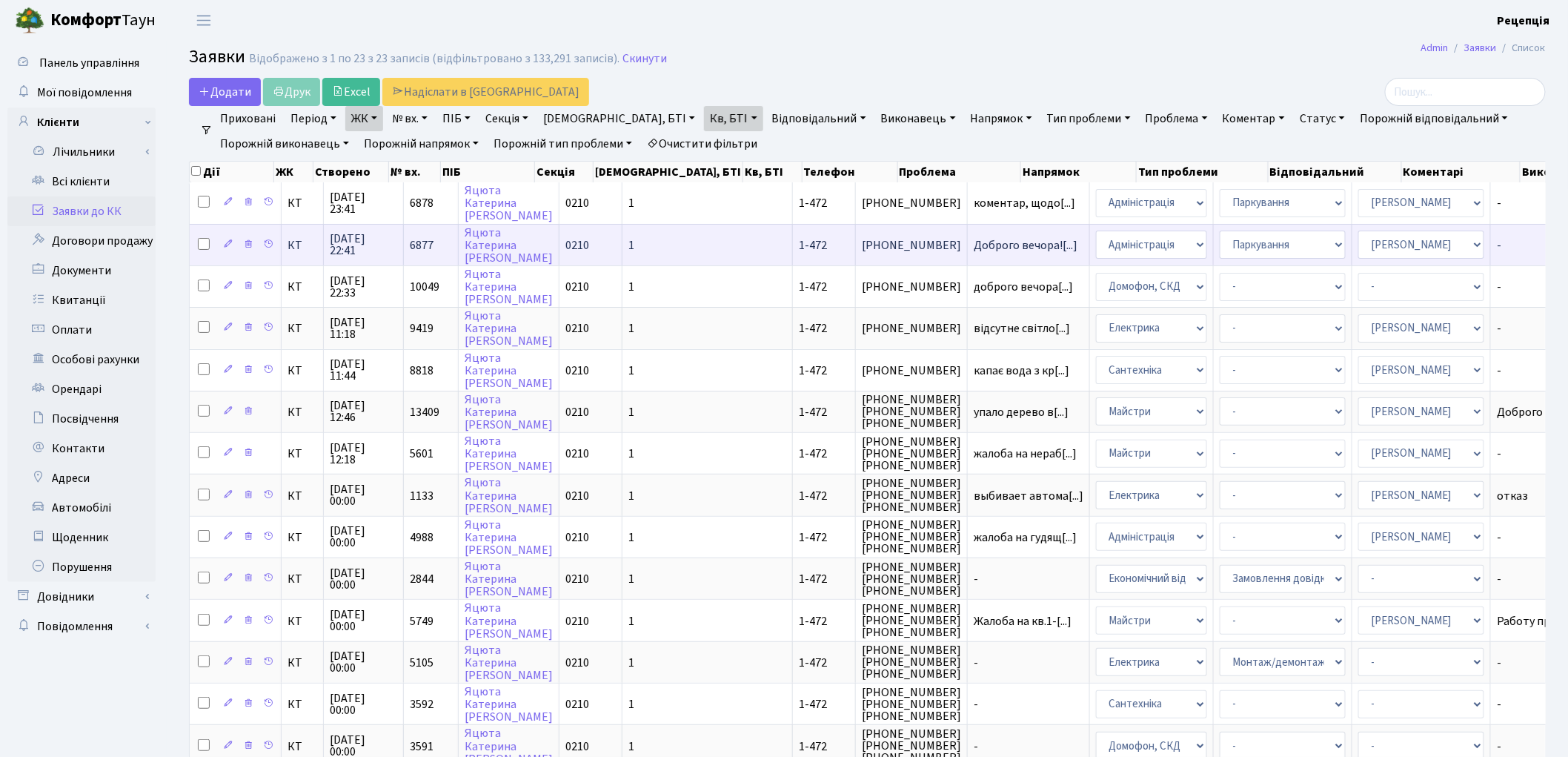
click at [665, 240] on td "1" at bounding box center [707, 245] width 170 height 42
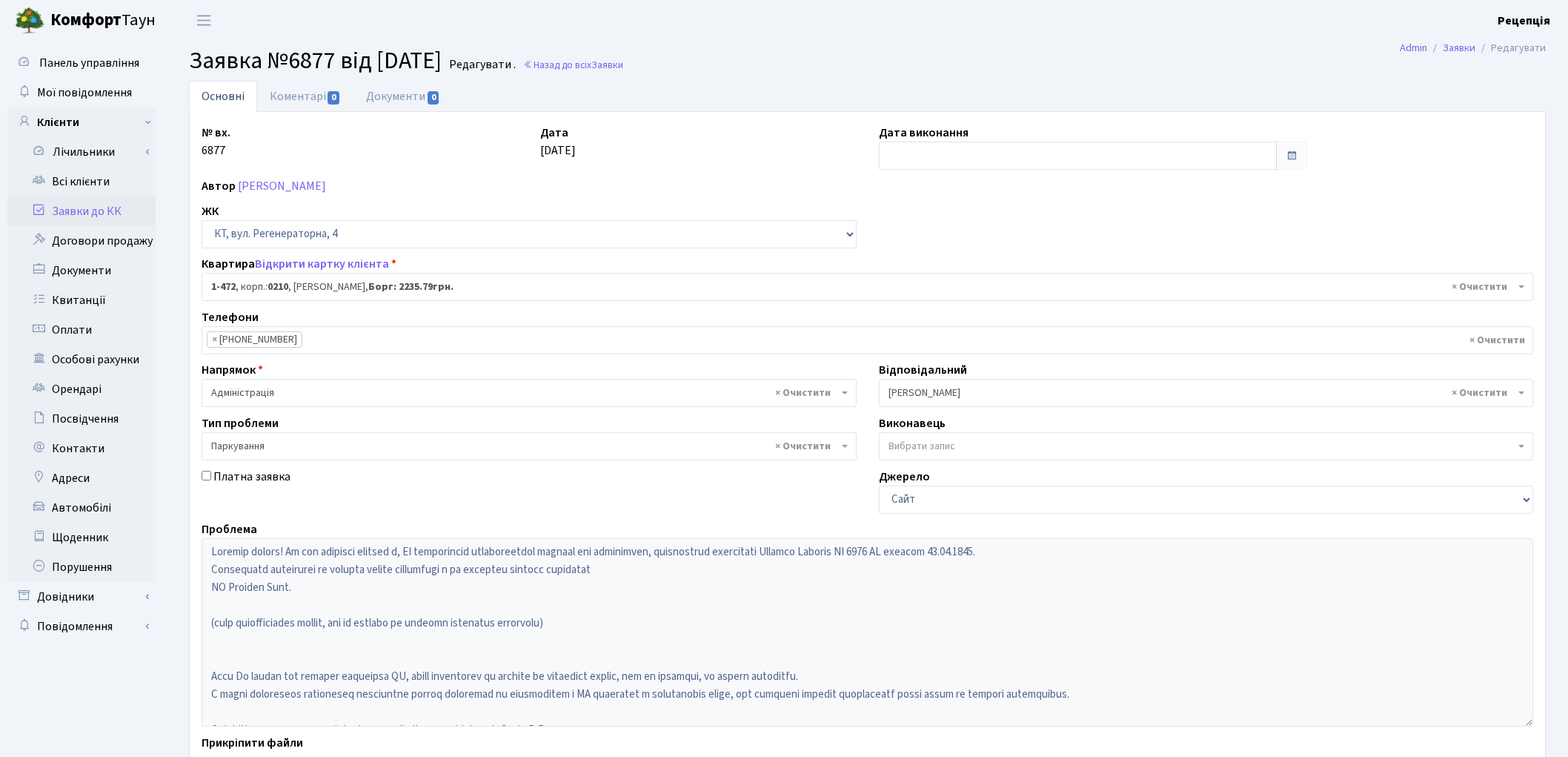
select select "391"
select select "66"
click at [93, 179] on link "Всі клієнти" at bounding box center [81, 182] width 149 height 30
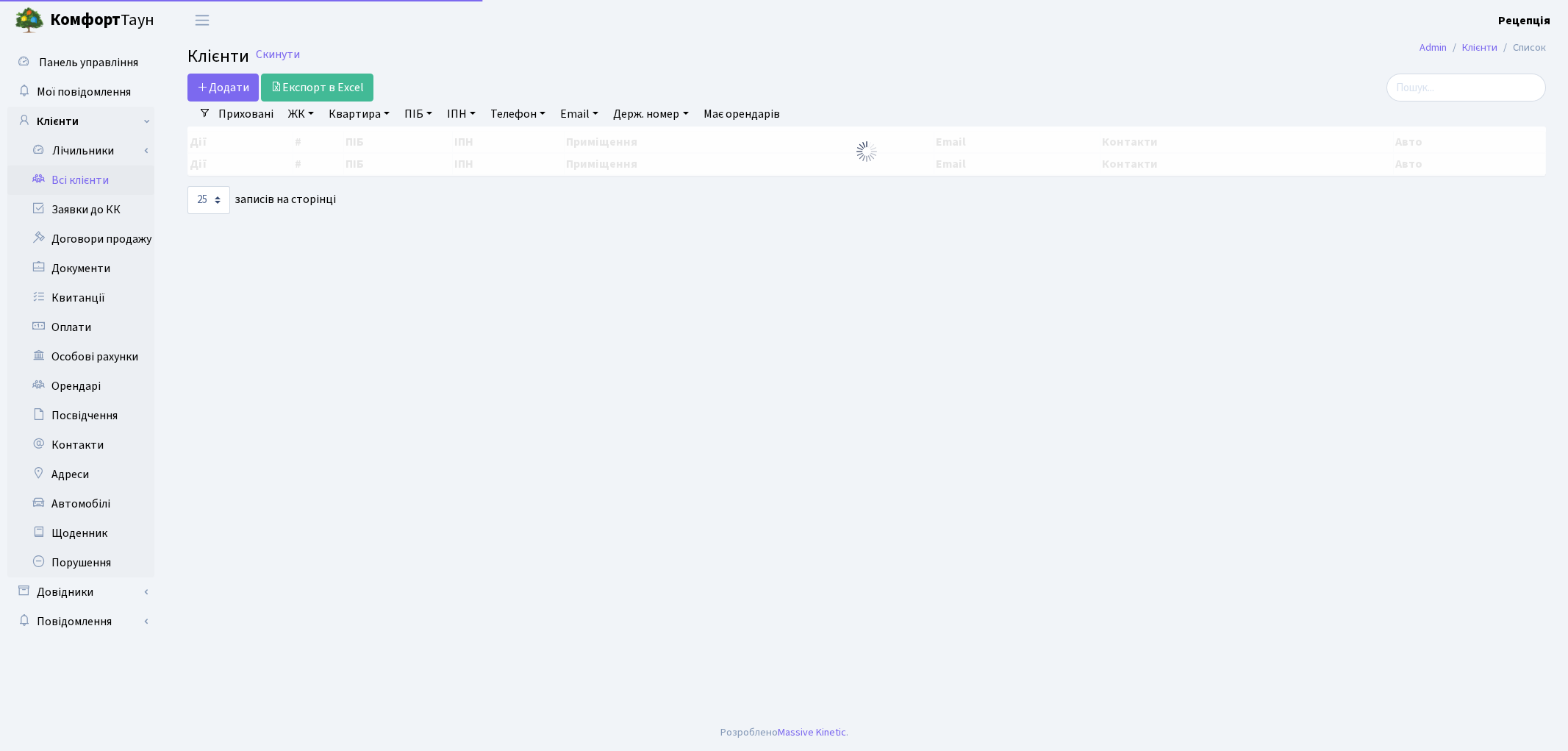
select select "25"
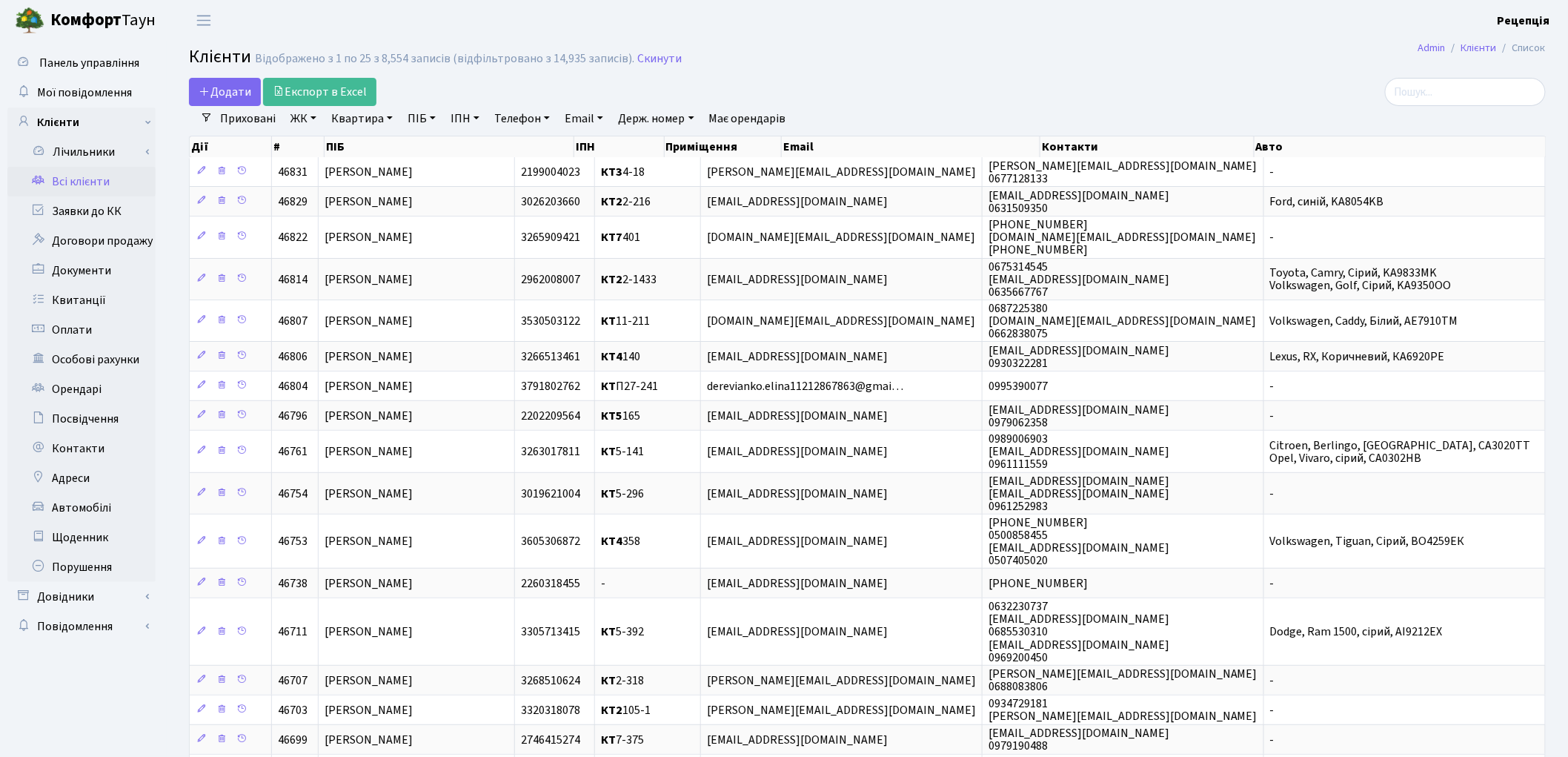
click at [1187, 38] on header "Комфорт Таун Рецепція Мій обліковий запис Вийти" at bounding box center [784, 20] width 1568 height 41
click at [312, 120] on link "ЖК" at bounding box center [304, 119] width 38 height 25
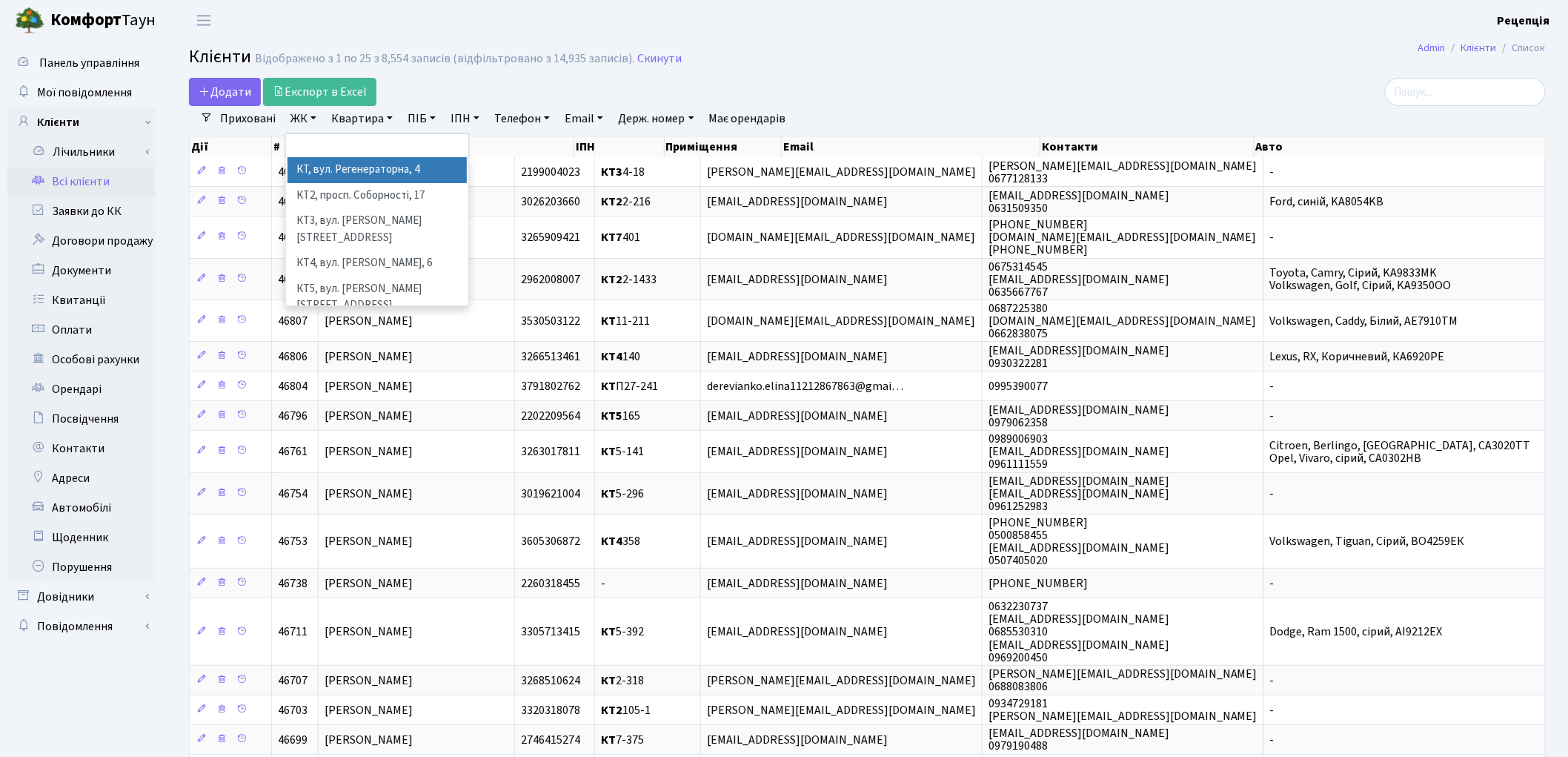
click at [322, 164] on li "КТ, вул. Регенераторна, 4" at bounding box center [377, 169] width 179 height 26
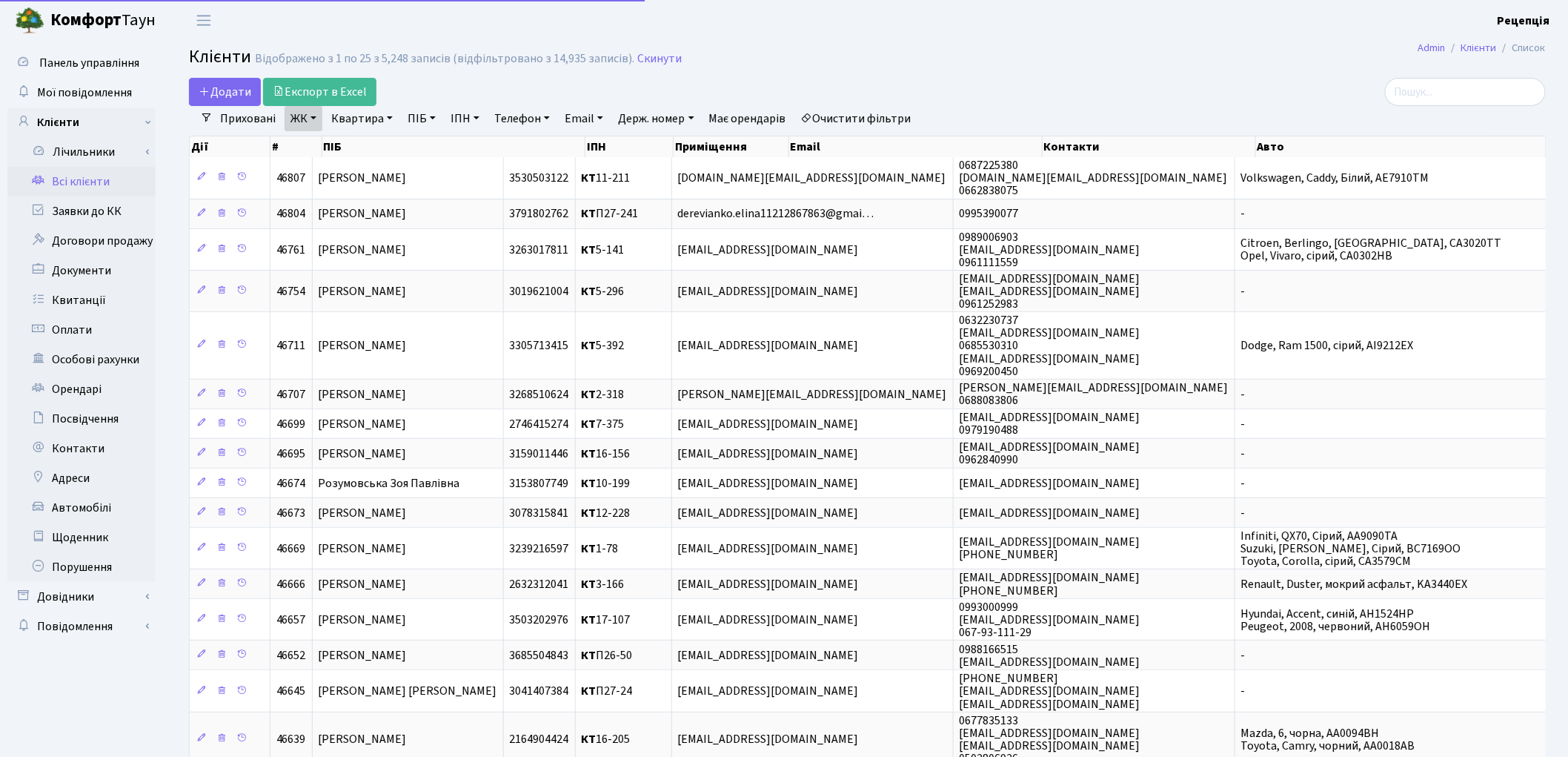
click at [372, 115] on link "Квартира" at bounding box center [362, 119] width 73 height 25
click at [419, 154] on link at bounding box center [427, 148] width 32 height 28
click at [845, 116] on link "Очистити фільтри" at bounding box center [855, 119] width 122 height 25
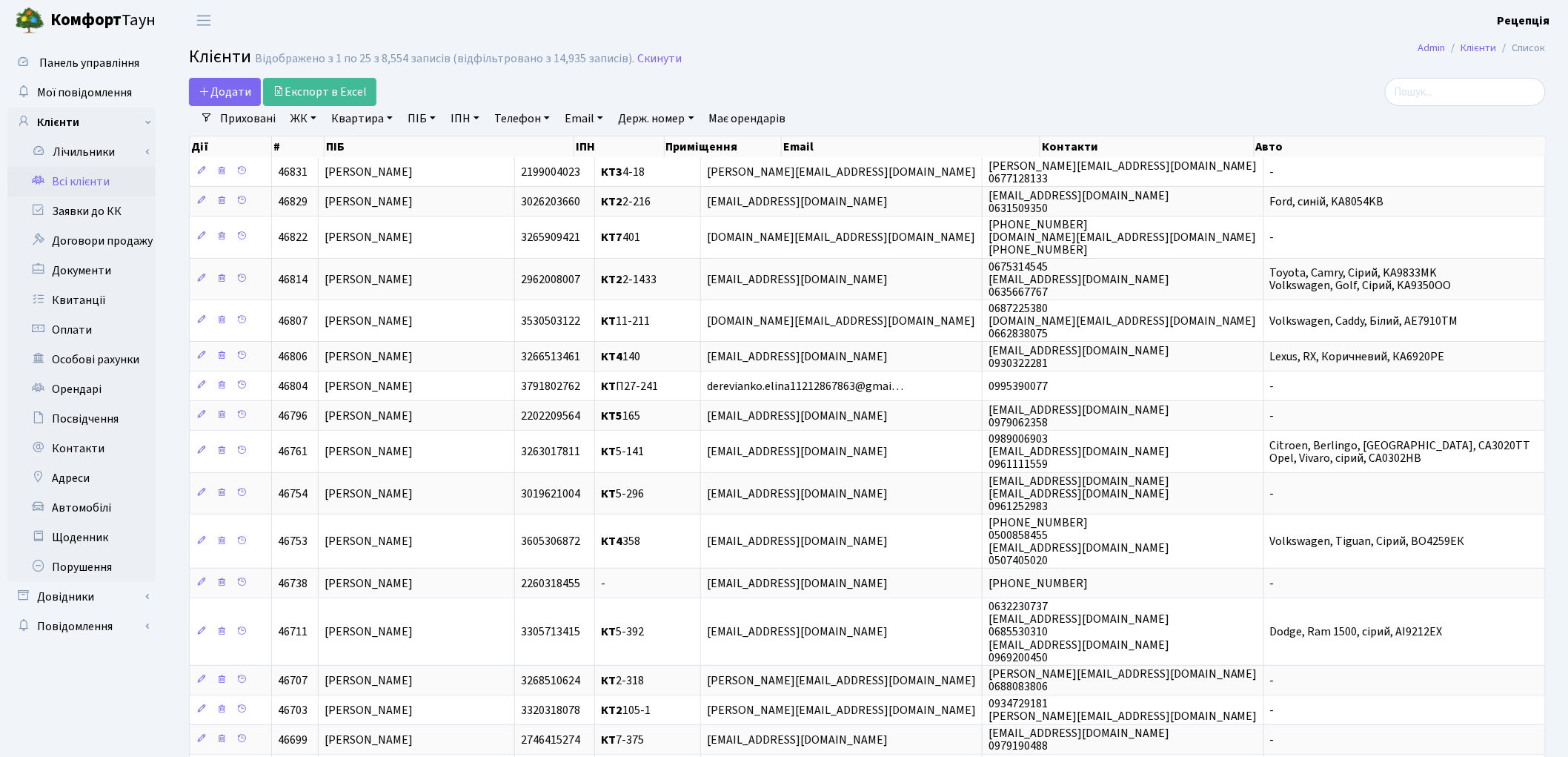
click at [436, 121] on link "ПІБ" at bounding box center [421, 119] width 40 height 25
type input "радько"
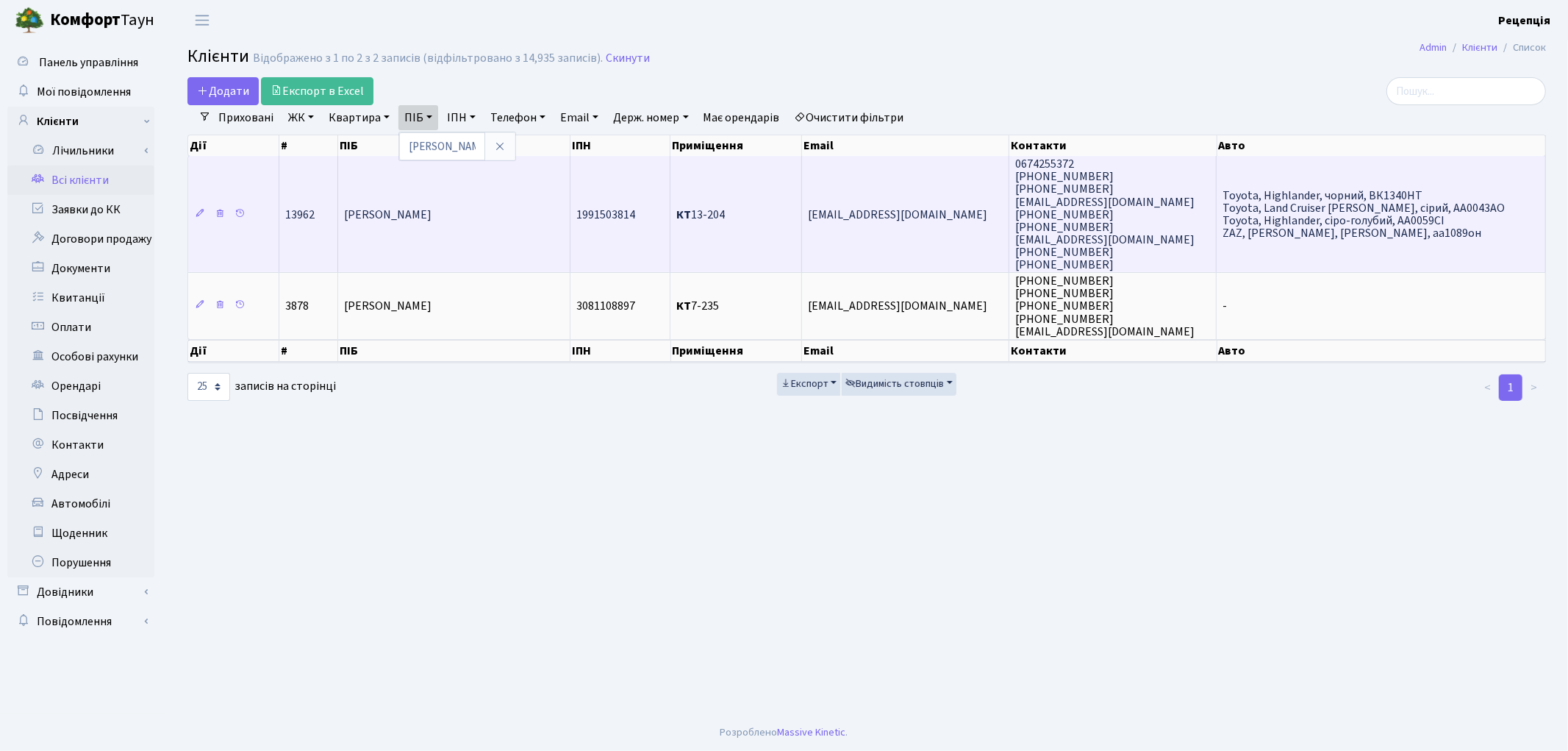
click at [505, 229] on td "Радько Іларіон Миколайович" at bounding box center [454, 213] width 232 height 116
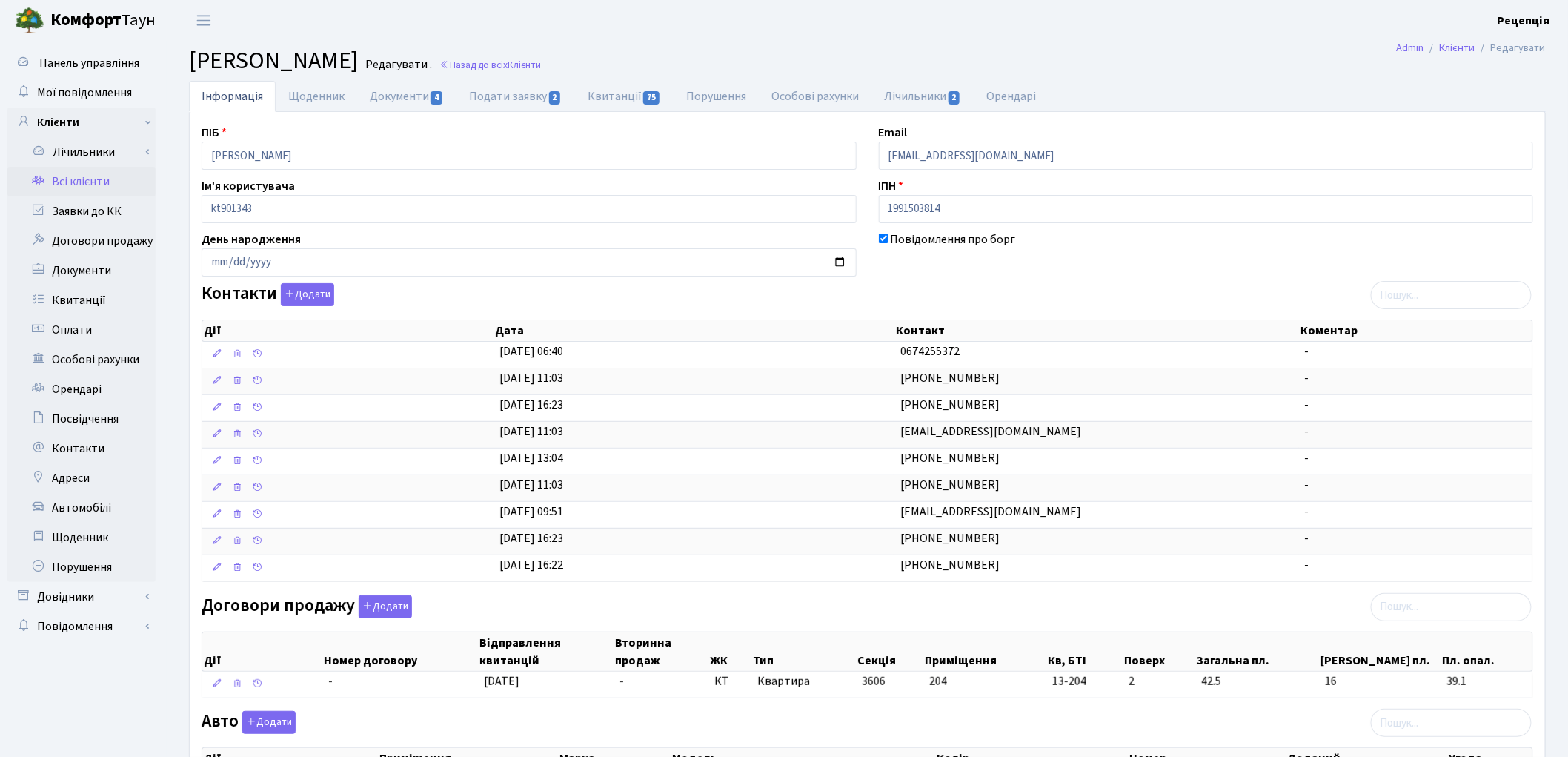
click at [95, 178] on link "Всі клієнти" at bounding box center [81, 182] width 149 height 30
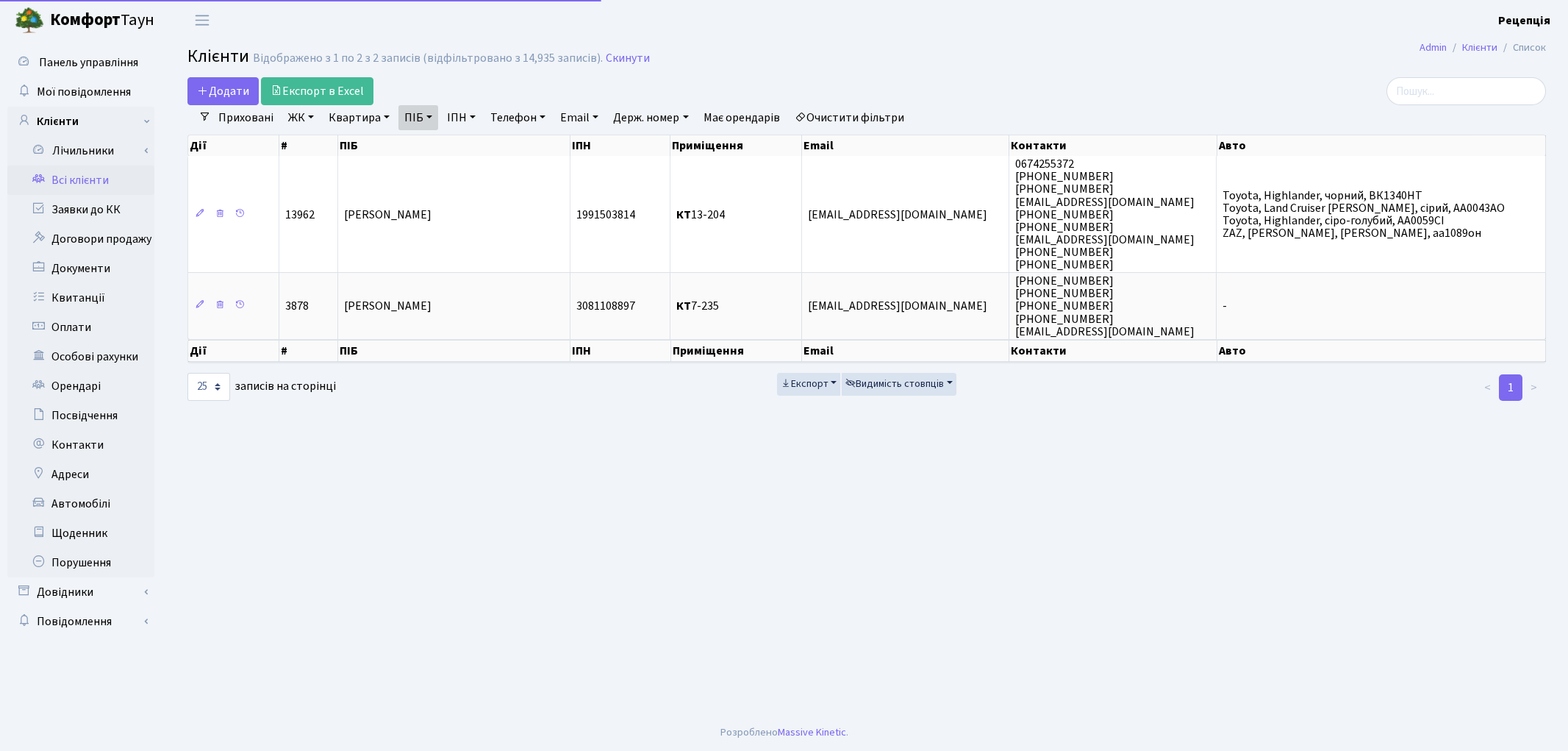
select select "25"
click at [884, 114] on link "Очистити фільтри" at bounding box center [849, 118] width 121 height 25
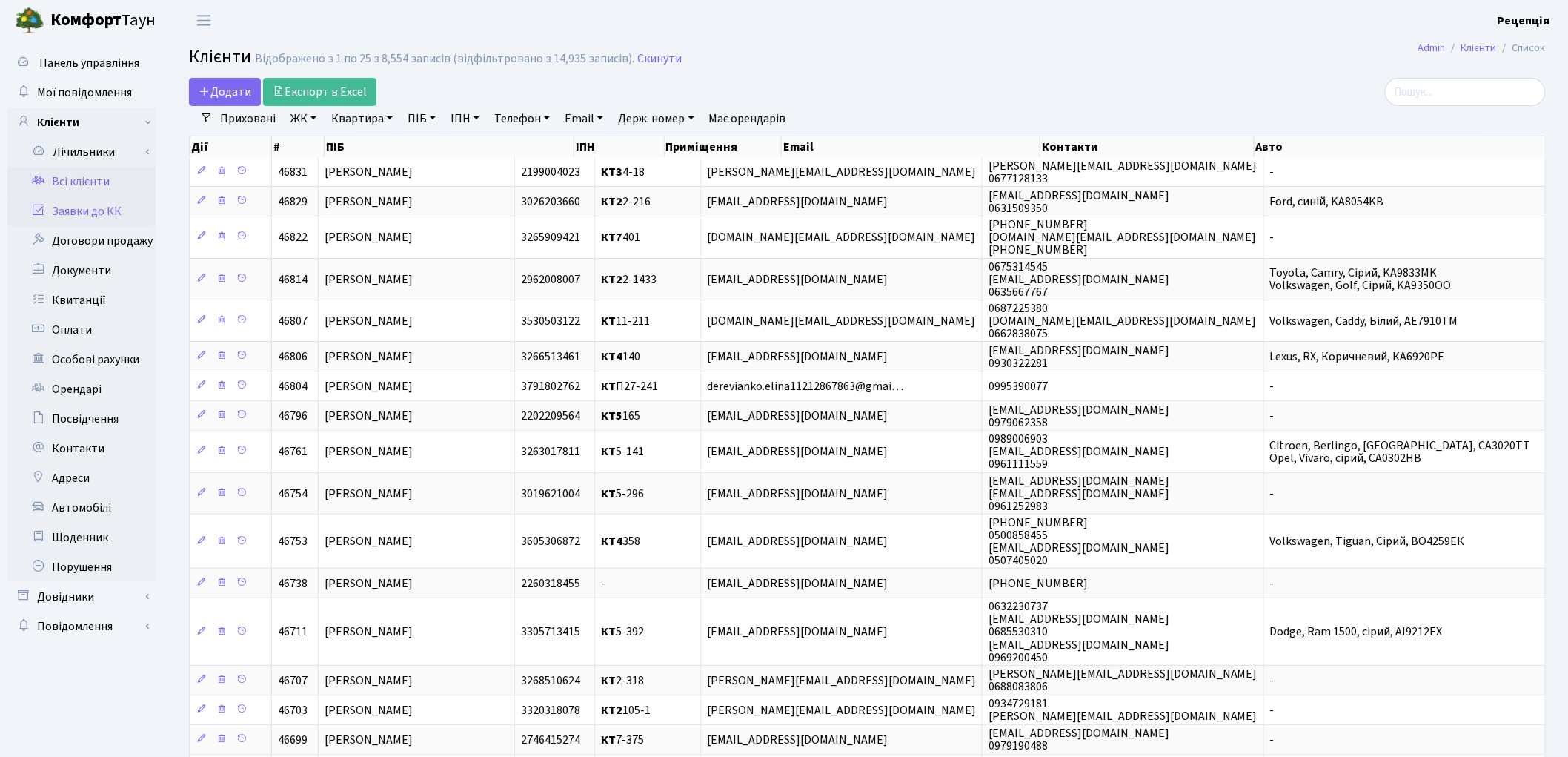
click at [94, 216] on link "Заявки до КК" at bounding box center [81, 212] width 149 height 30
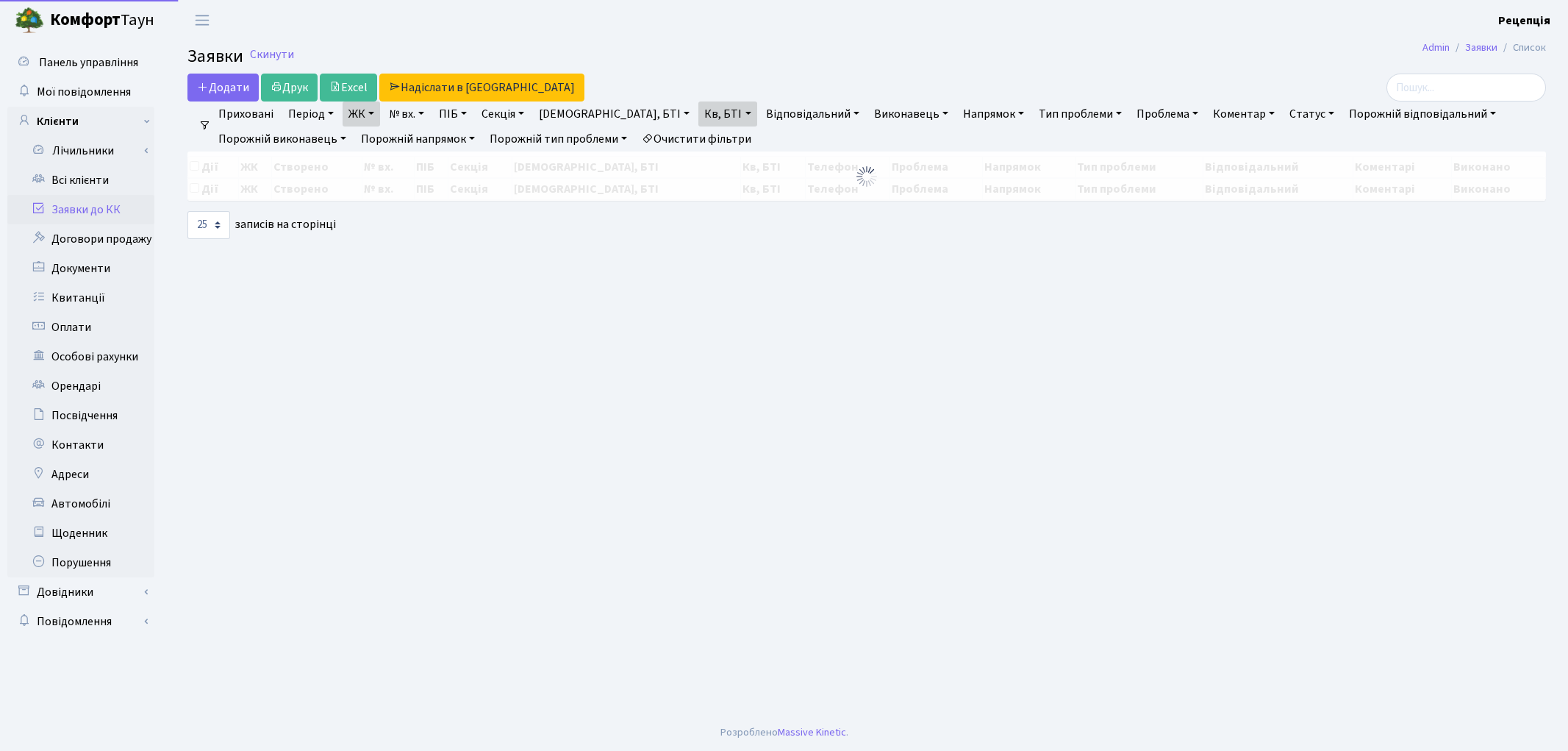
select select "25"
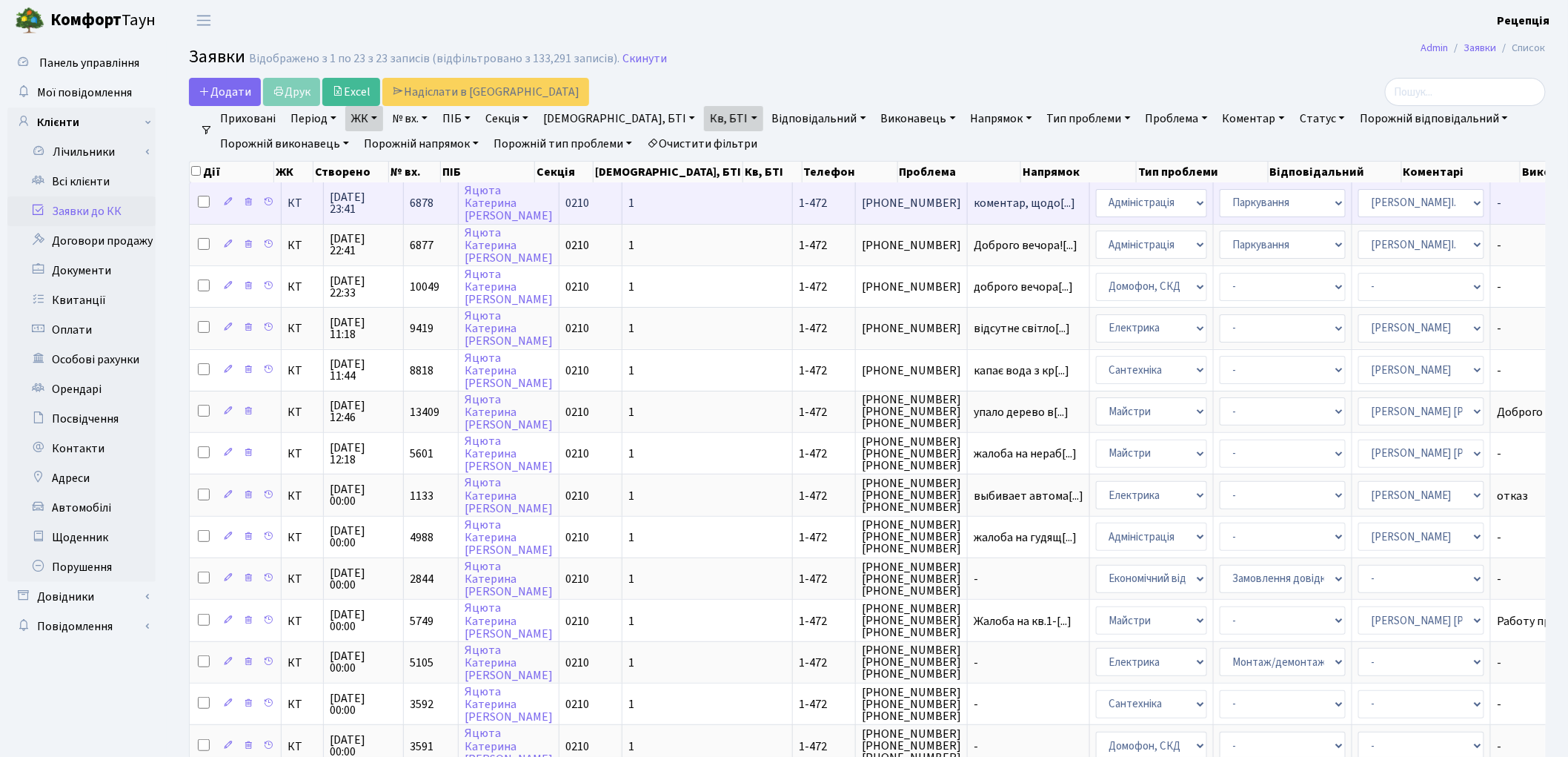
drag, startPoint x: 402, startPoint y: 198, endPoint x: 581, endPoint y: 215, distance: 179.8
click at [581, 215] on tr "КТ 11.08.2025 23:41 6878 Яцюта Катерина Пантелеймонівна 0210 1 1-472 068-888-81…" at bounding box center [938, 203] width 1497 height 41
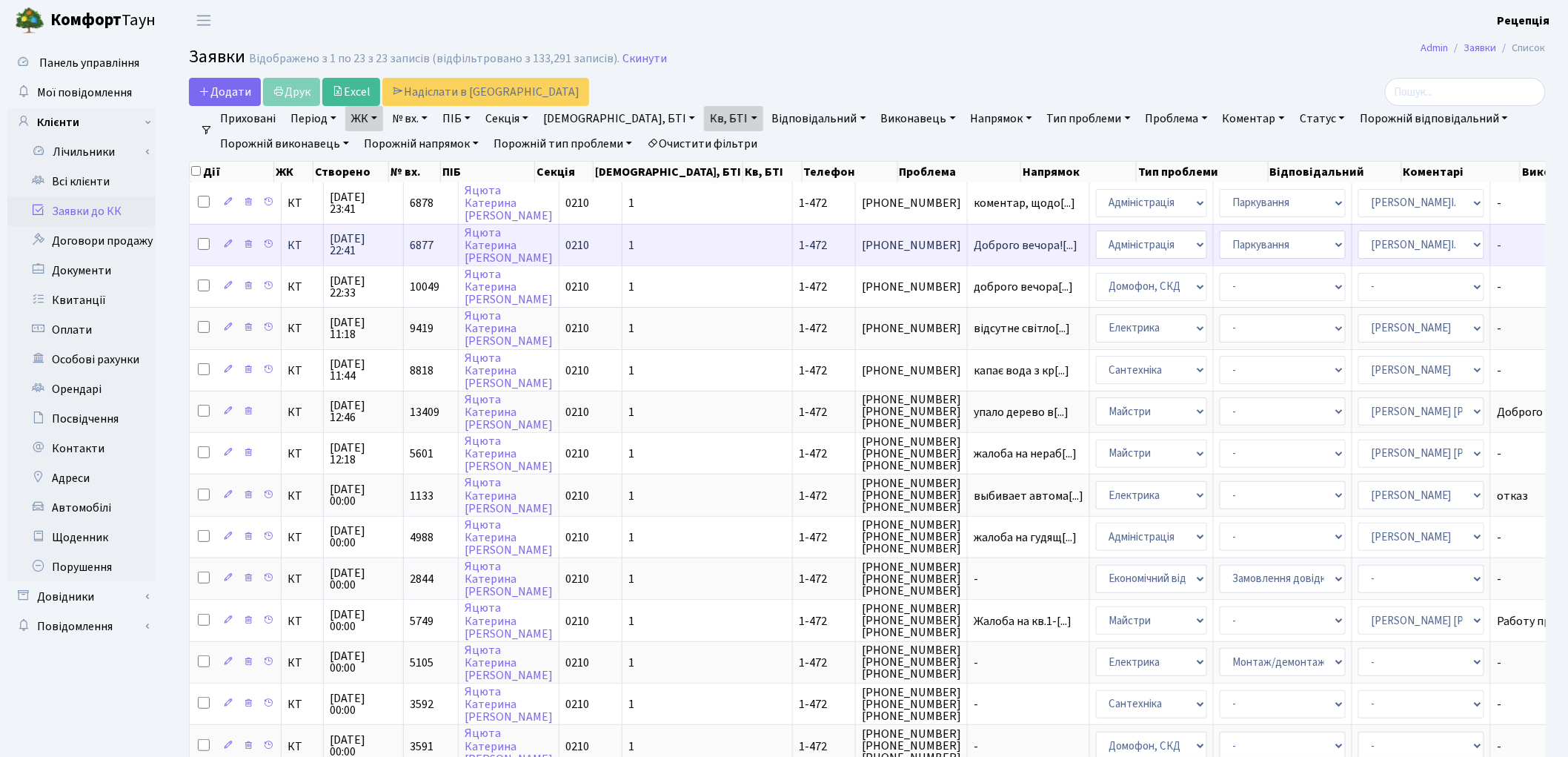
copy tr "6878 Яцюта Катерина Пантелеймонівна 02"
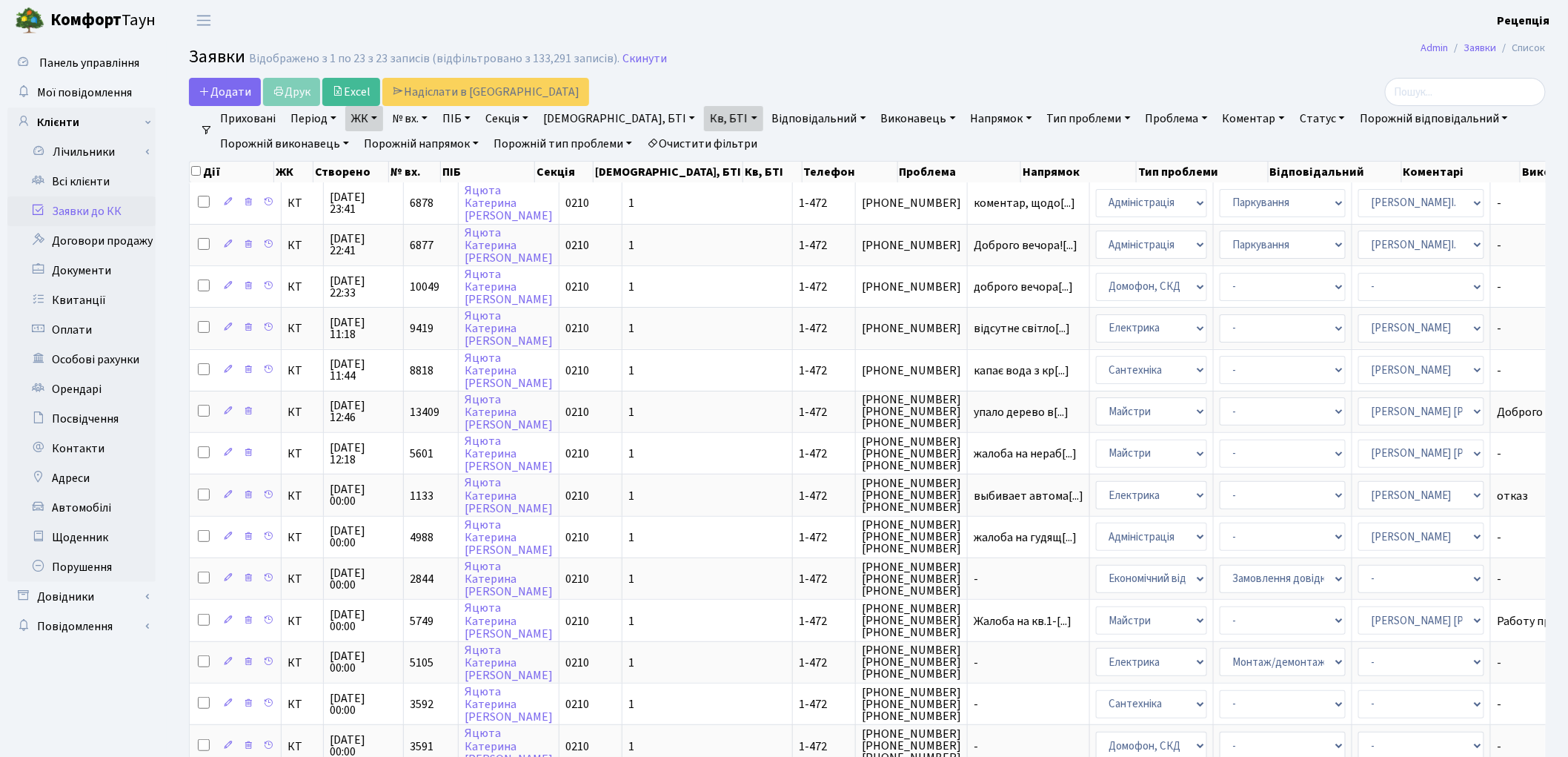
click at [121, 202] on link "Заявки до КК" at bounding box center [81, 212] width 149 height 30
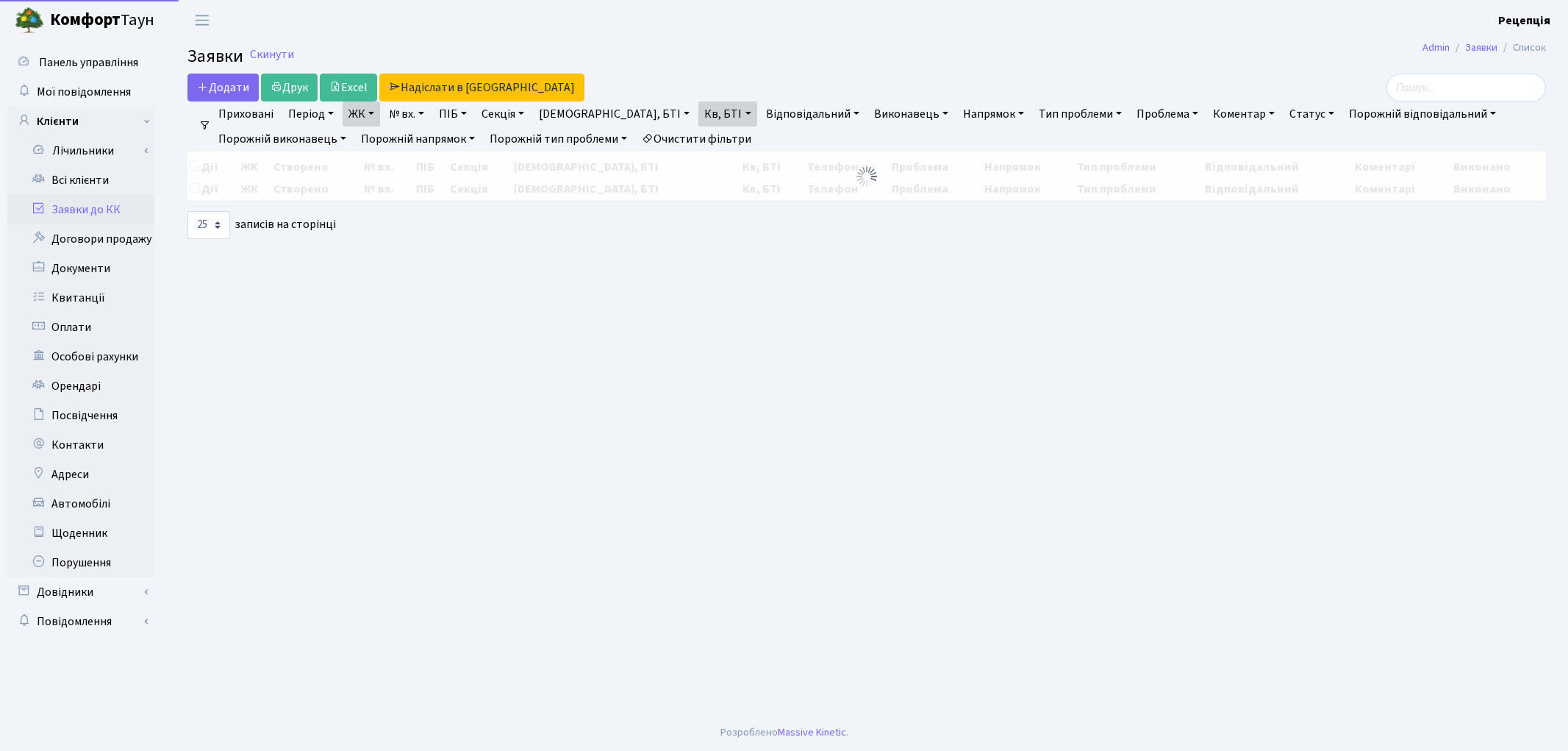
select select "25"
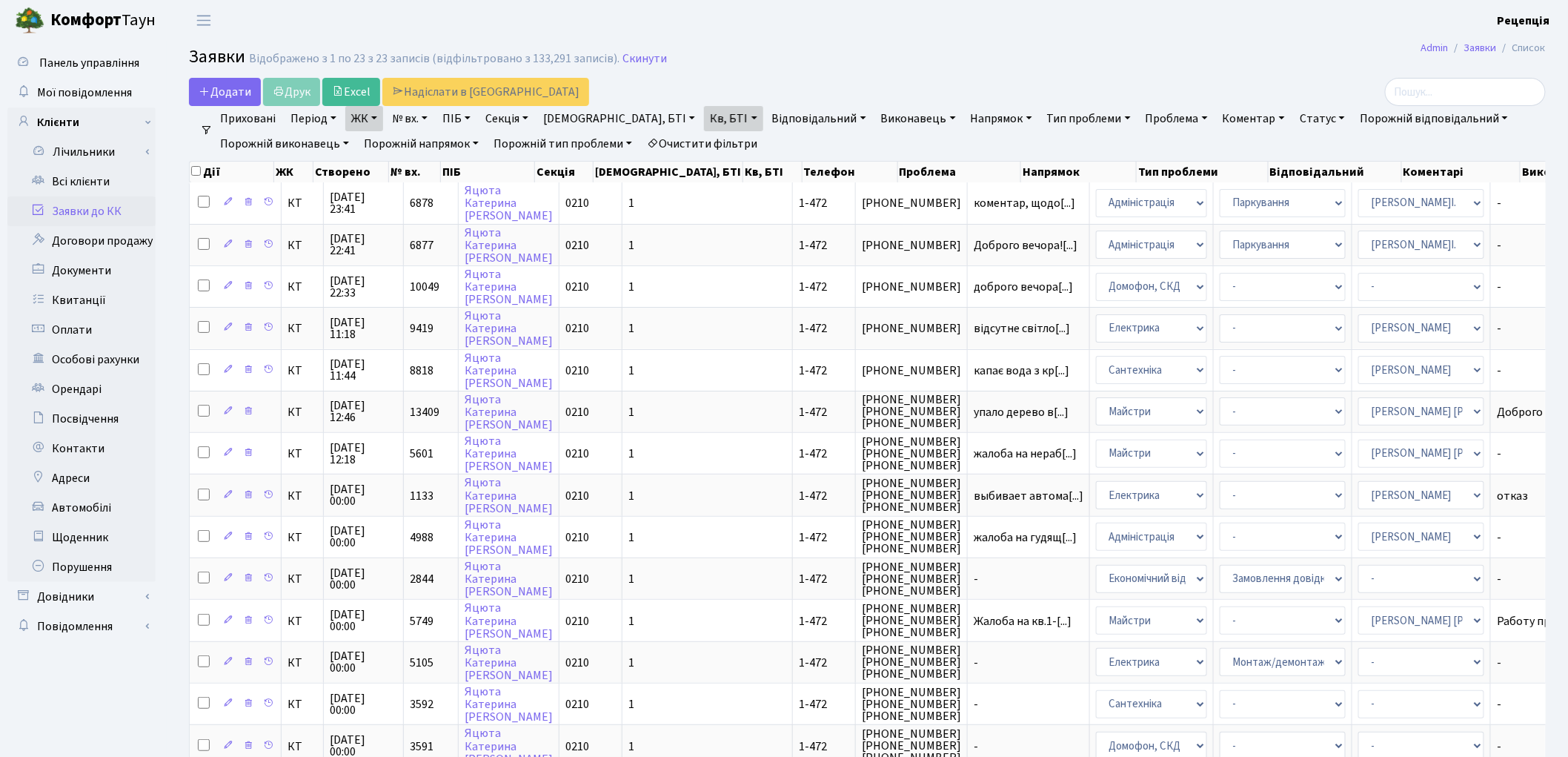
click at [728, 139] on link "Очистити фільтри" at bounding box center [701, 144] width 122 height 25
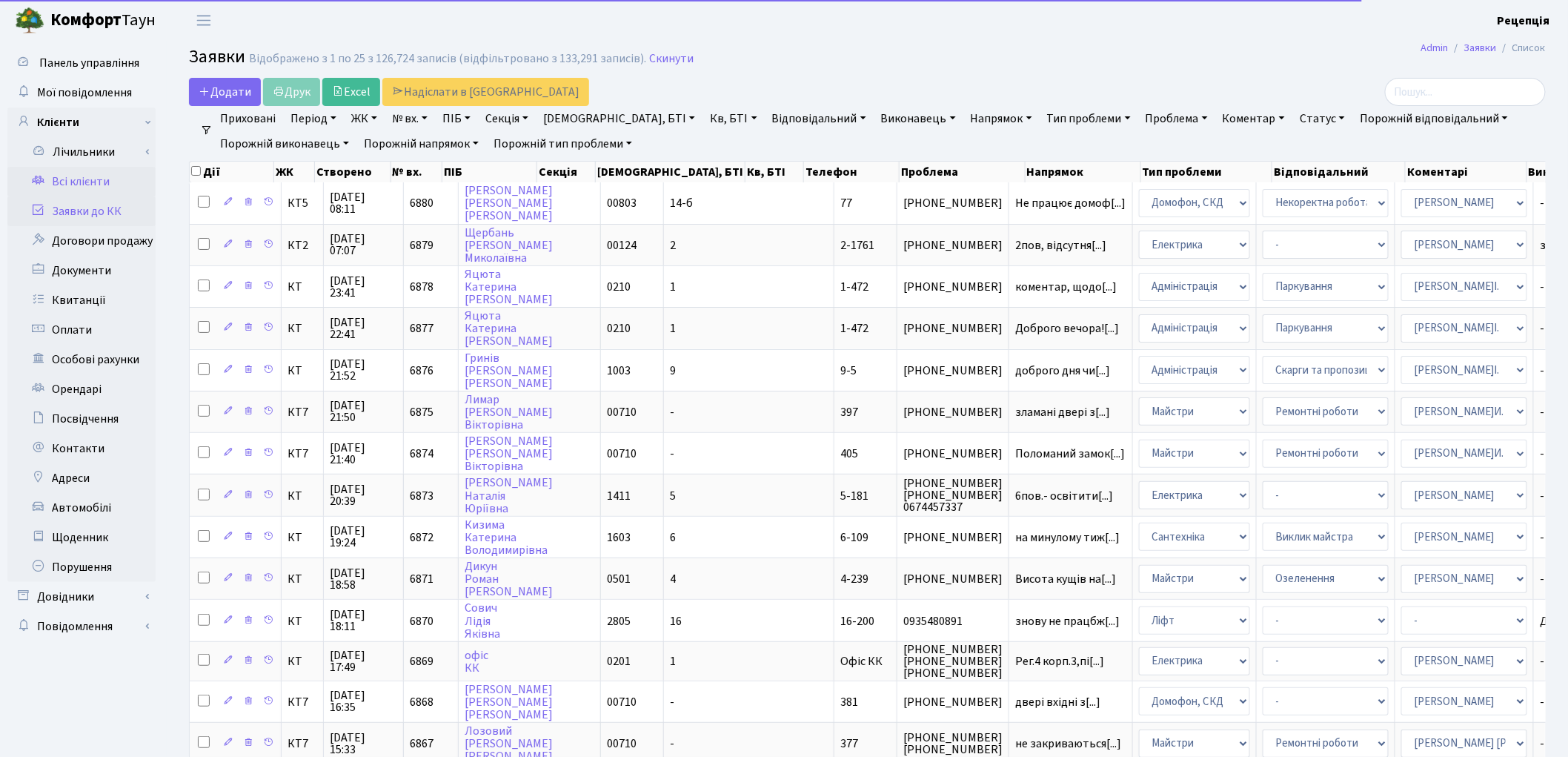
click at [101, 178] on link "Всі клієнти" at bounding box center [81, 182] width 149 height 30
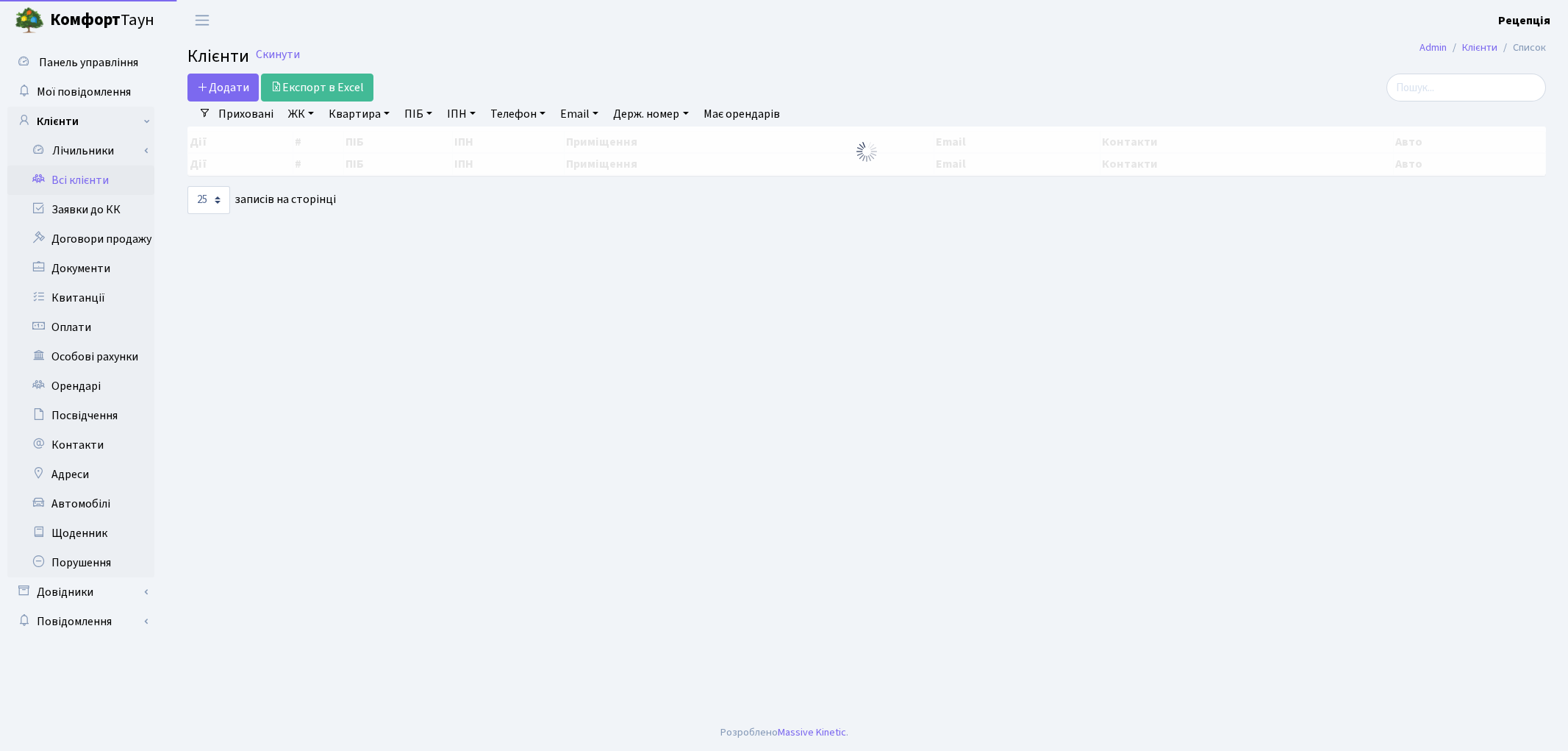
select select "25"
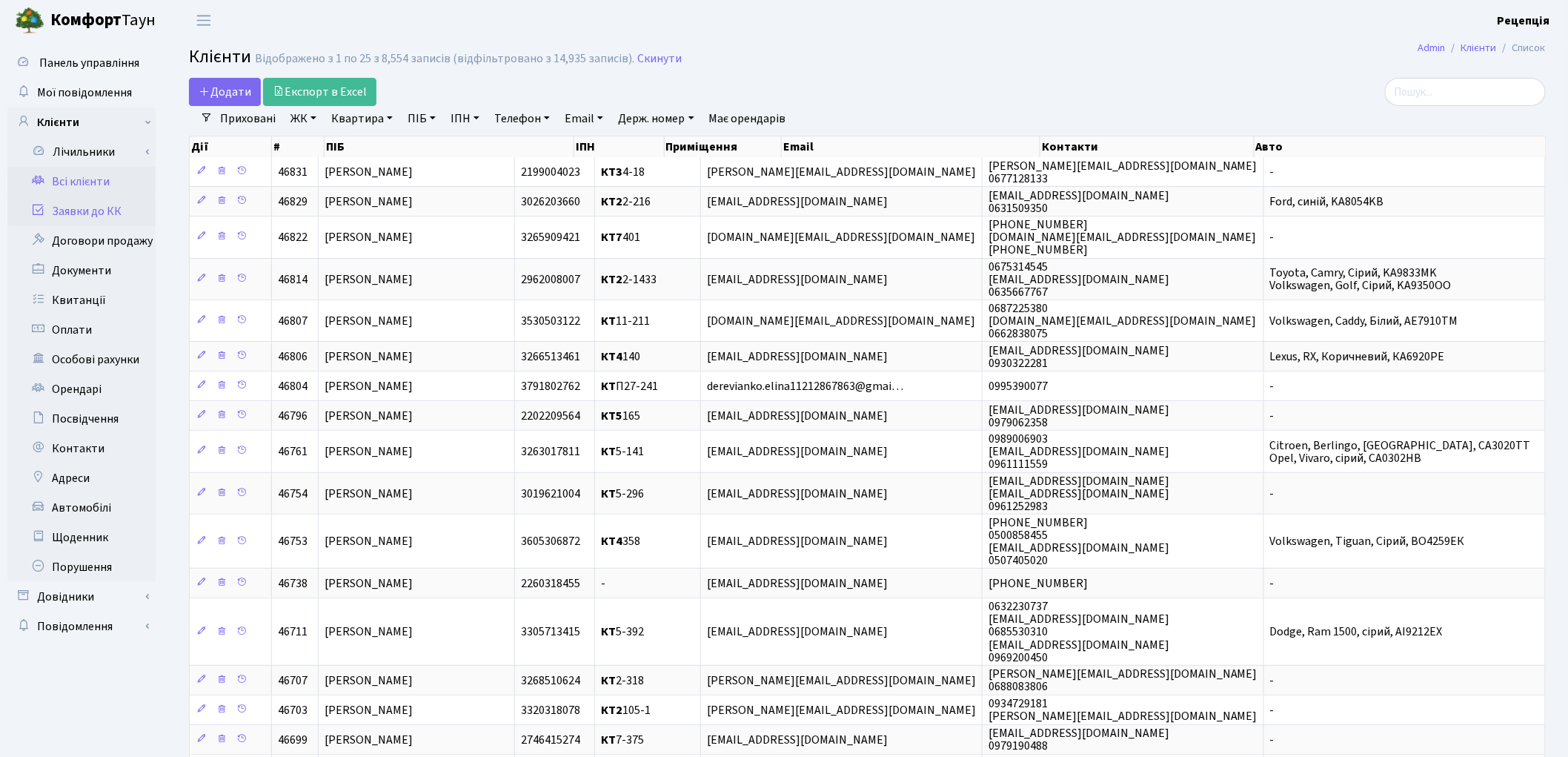
click at [122, 216] on link "Заявки до КК" at bounding box center [81, 212] width 149 height 30
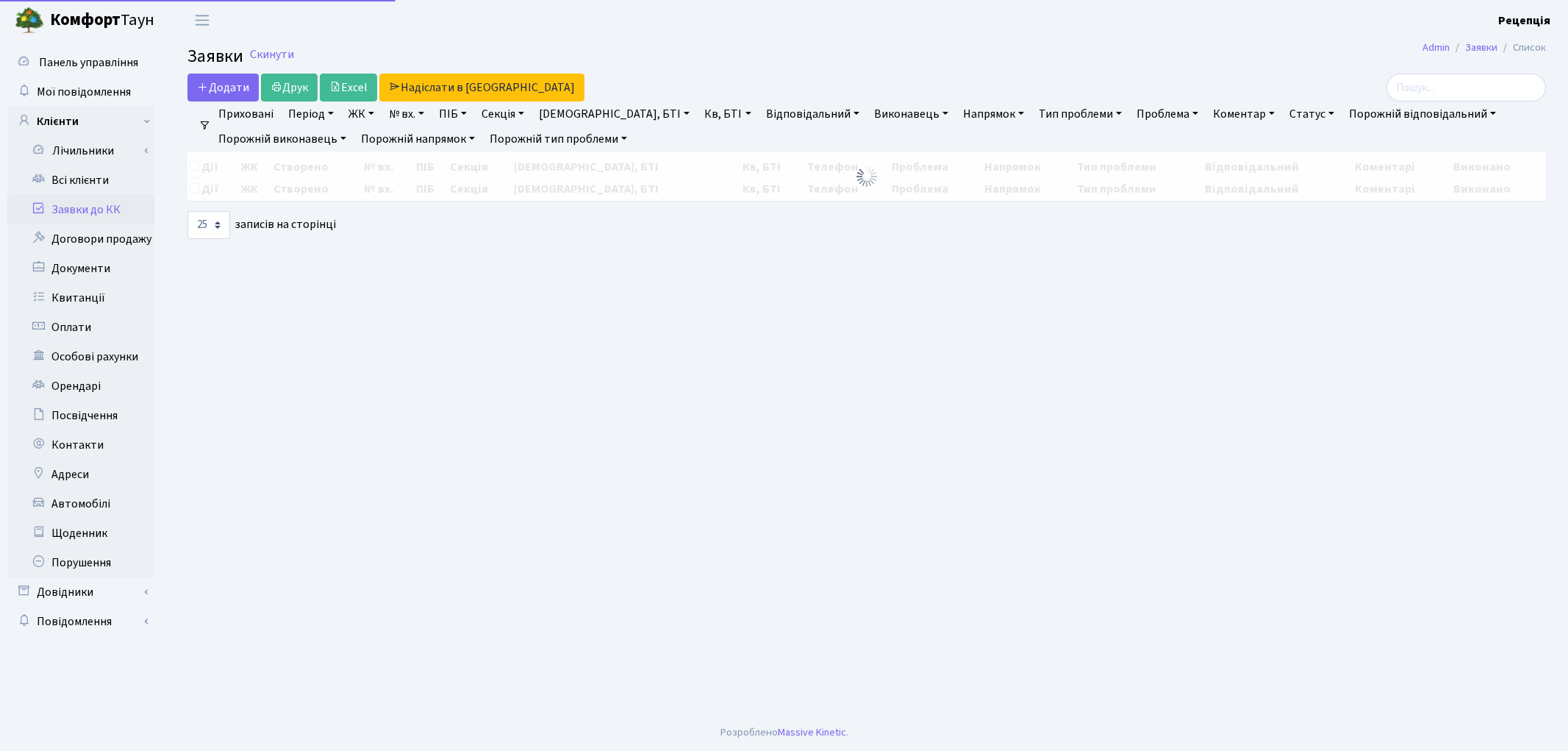
select select "25"
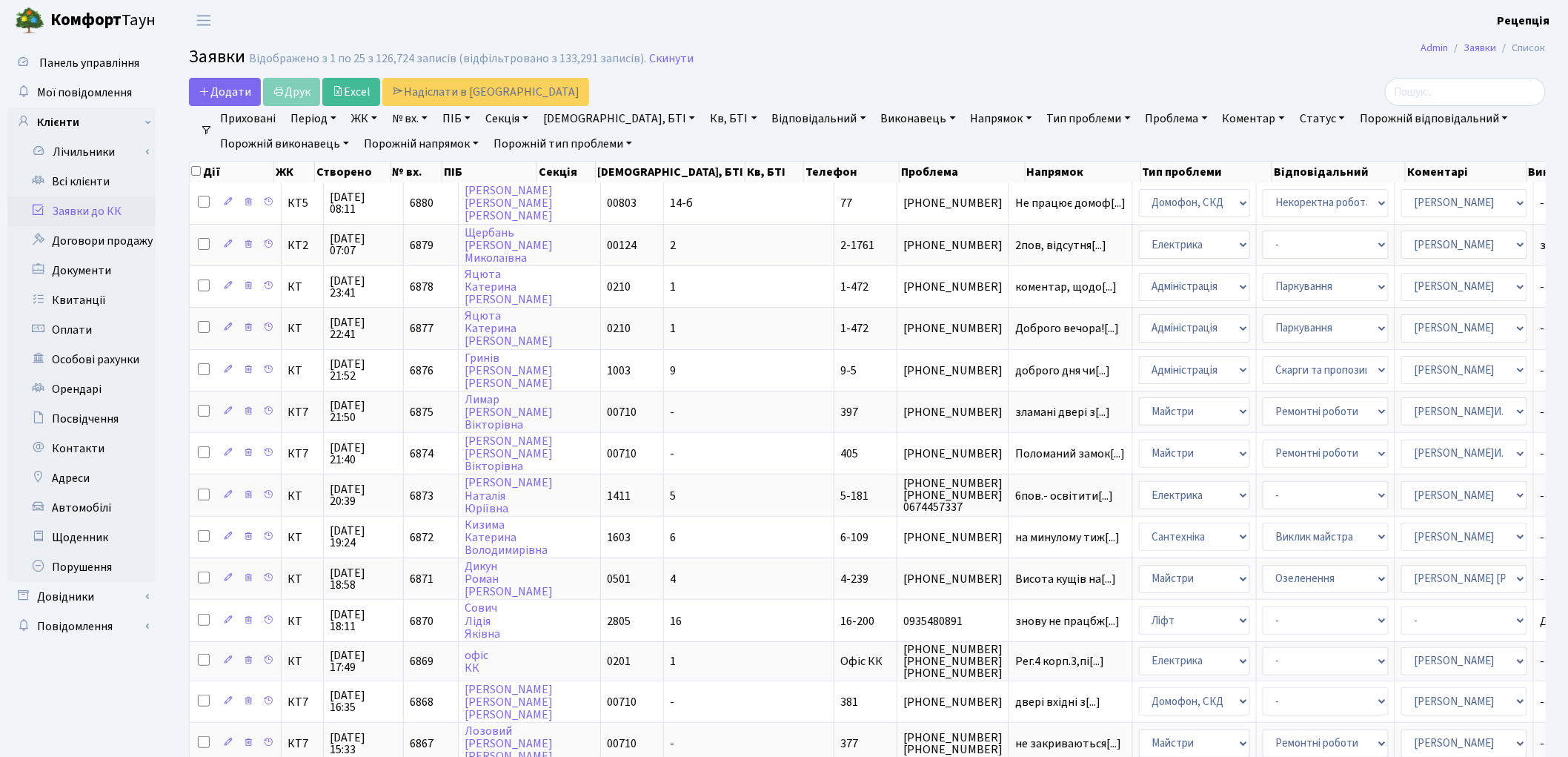
click at [416, 117] on link "№ вх." at bounding box center [409, 119] width 47 height 25
type input "6737"
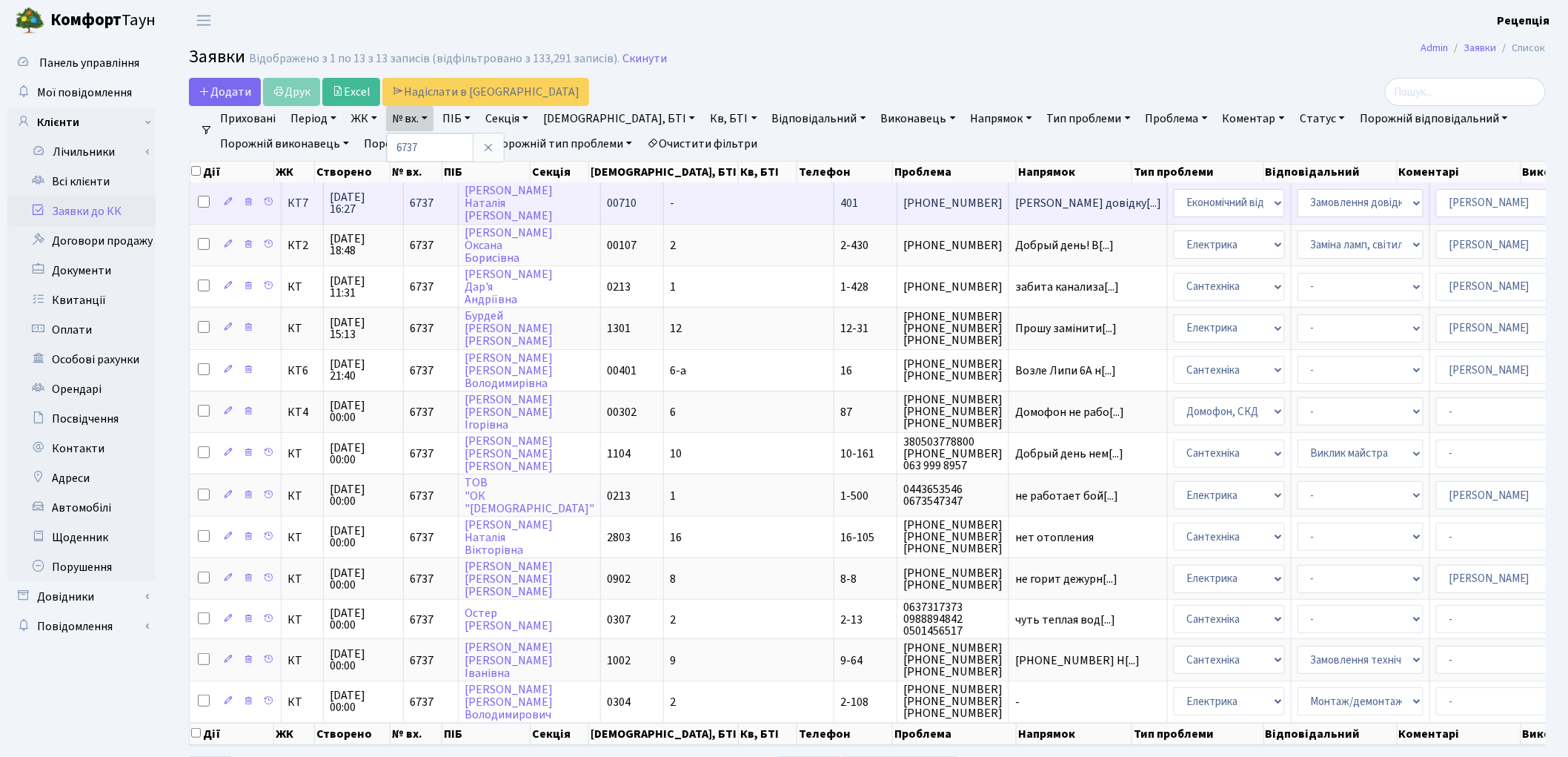
click at [664, 195] on td "-" at bounding box center [748, 203] width 170 height 41
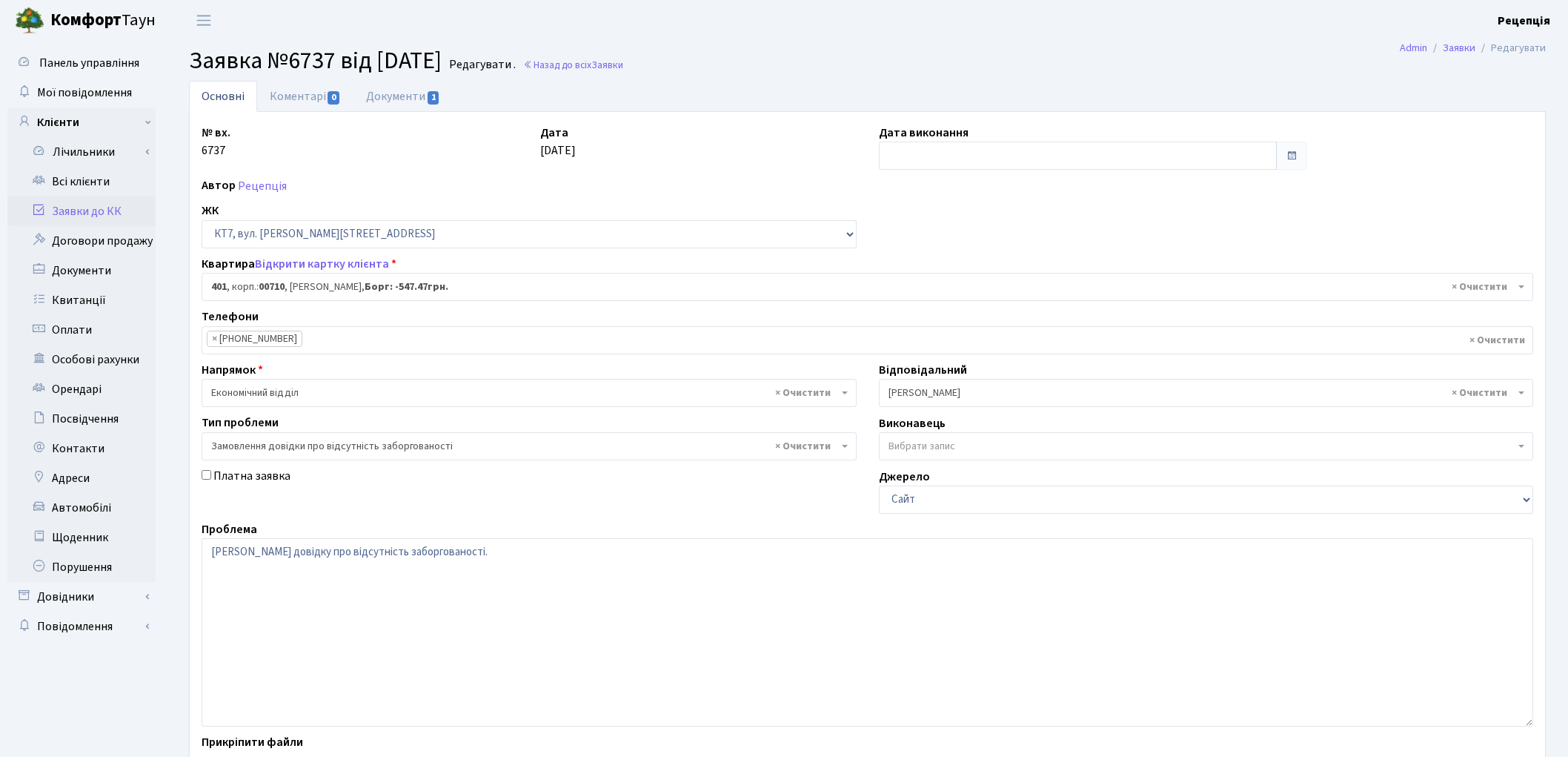
select select "18939"
select select "35"
click at [946, 154] on input "text" at bounding box center [1078, 156] width 398 height 28
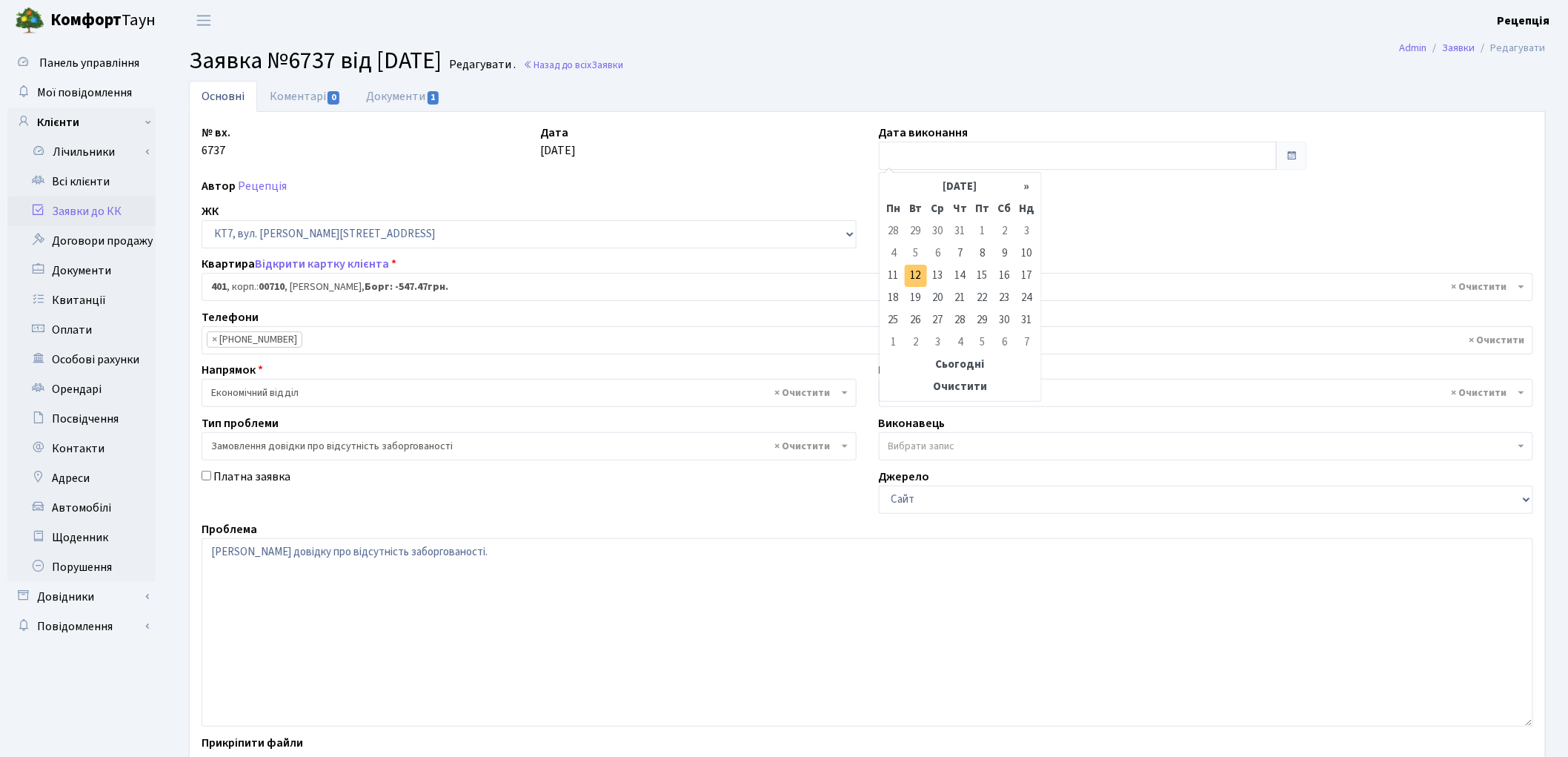
click at [911, 278] on td "12" at bounding box center [915, 276] width 22 height 22
type input "12.08.2025"
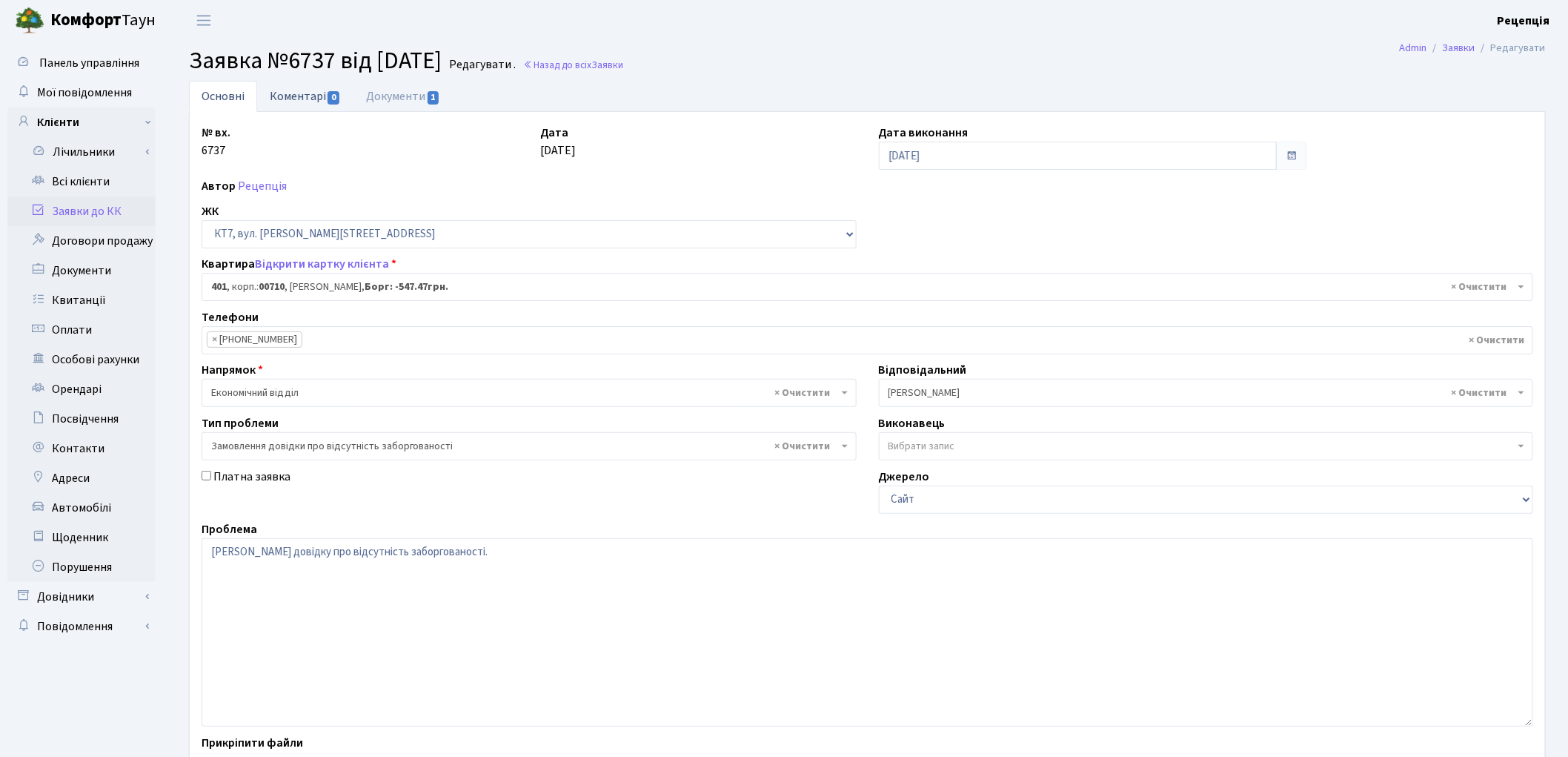
click at [290, 100] on link "Коментарі 0" at bounding box center [305, 95] width 96 height 31
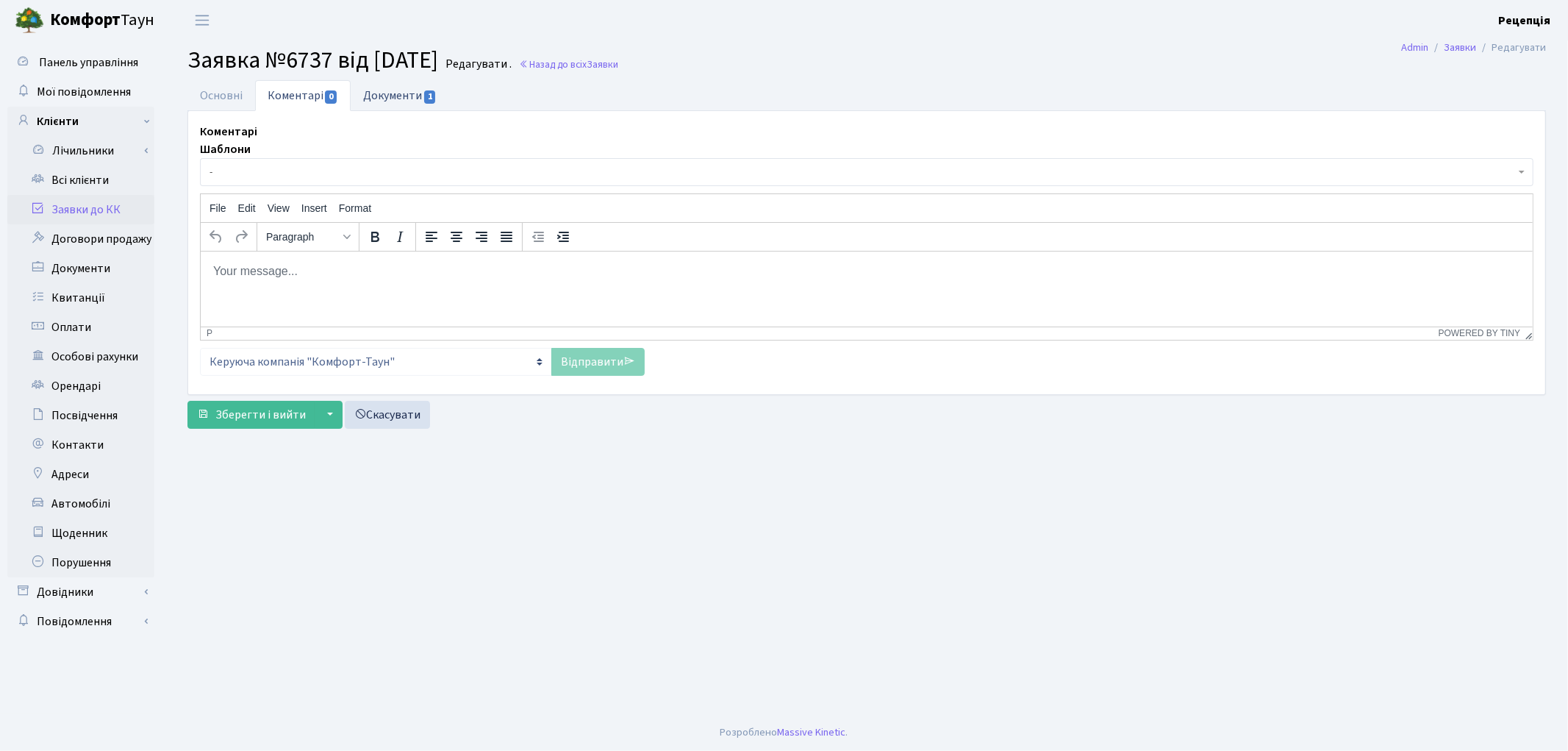
click at [393, 100] on link "Документи 1" at bounding box center [400, 95] width 99 height 30
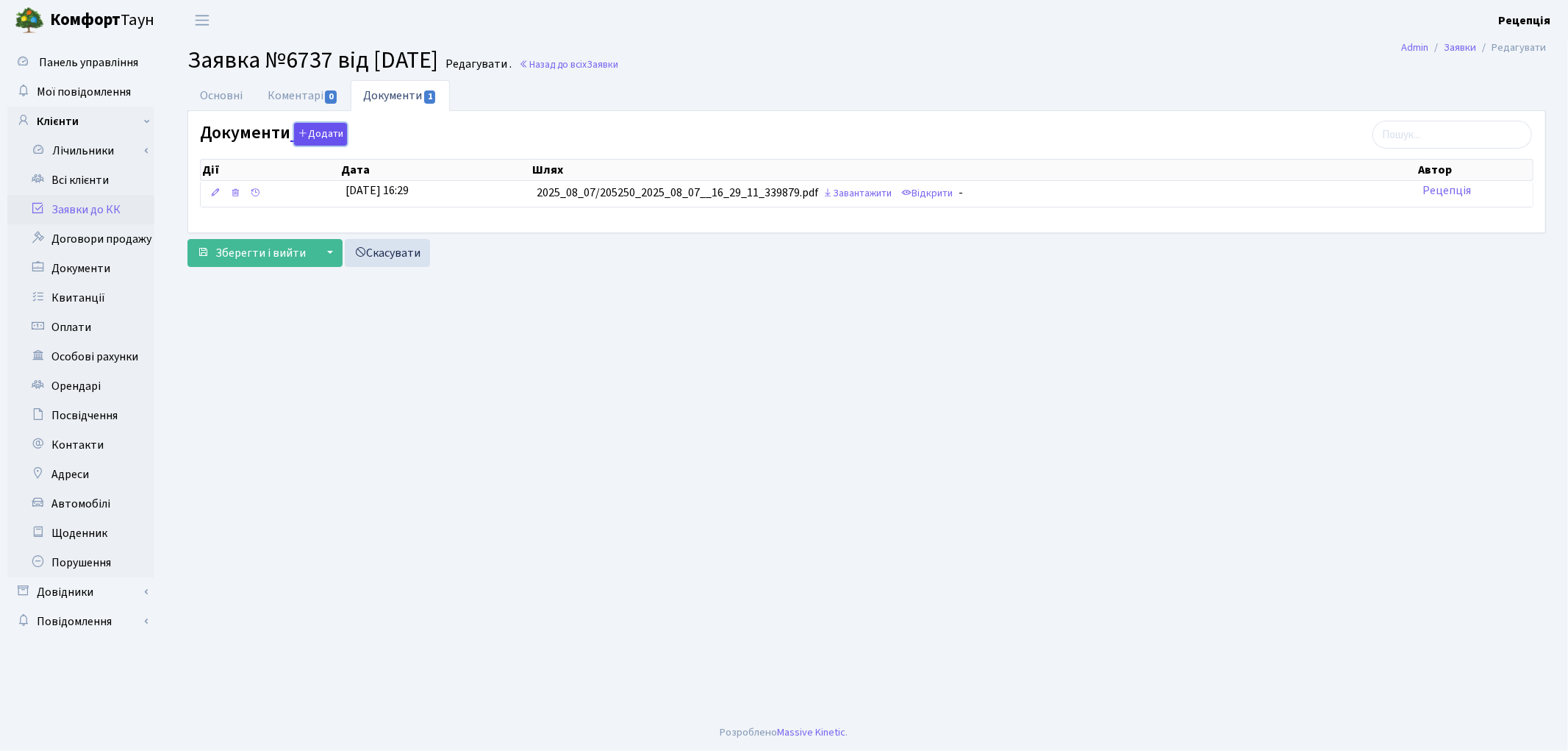
click at [298, 135] on icon "button" at bounding box center [303, 133] width 11 height 11
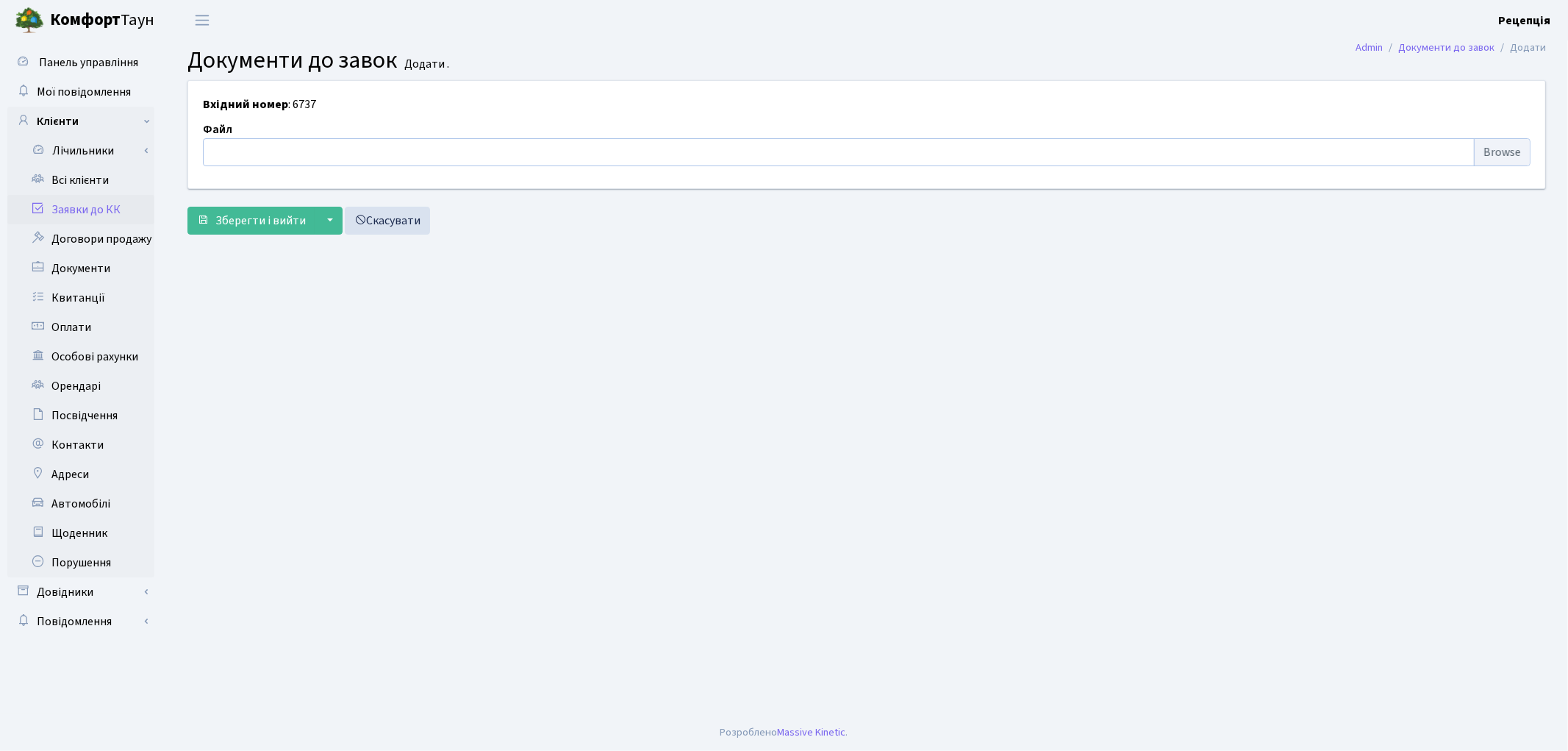
click at [1509, 152] on input "file" at bounding box center [866, 152] width 1328 height 28
type input "C:\fakepath\сканирование0531.pdf"
click at [258, 228] on span "Зберегти і вийти" at bounding box center [261, 221] width 91 height 16
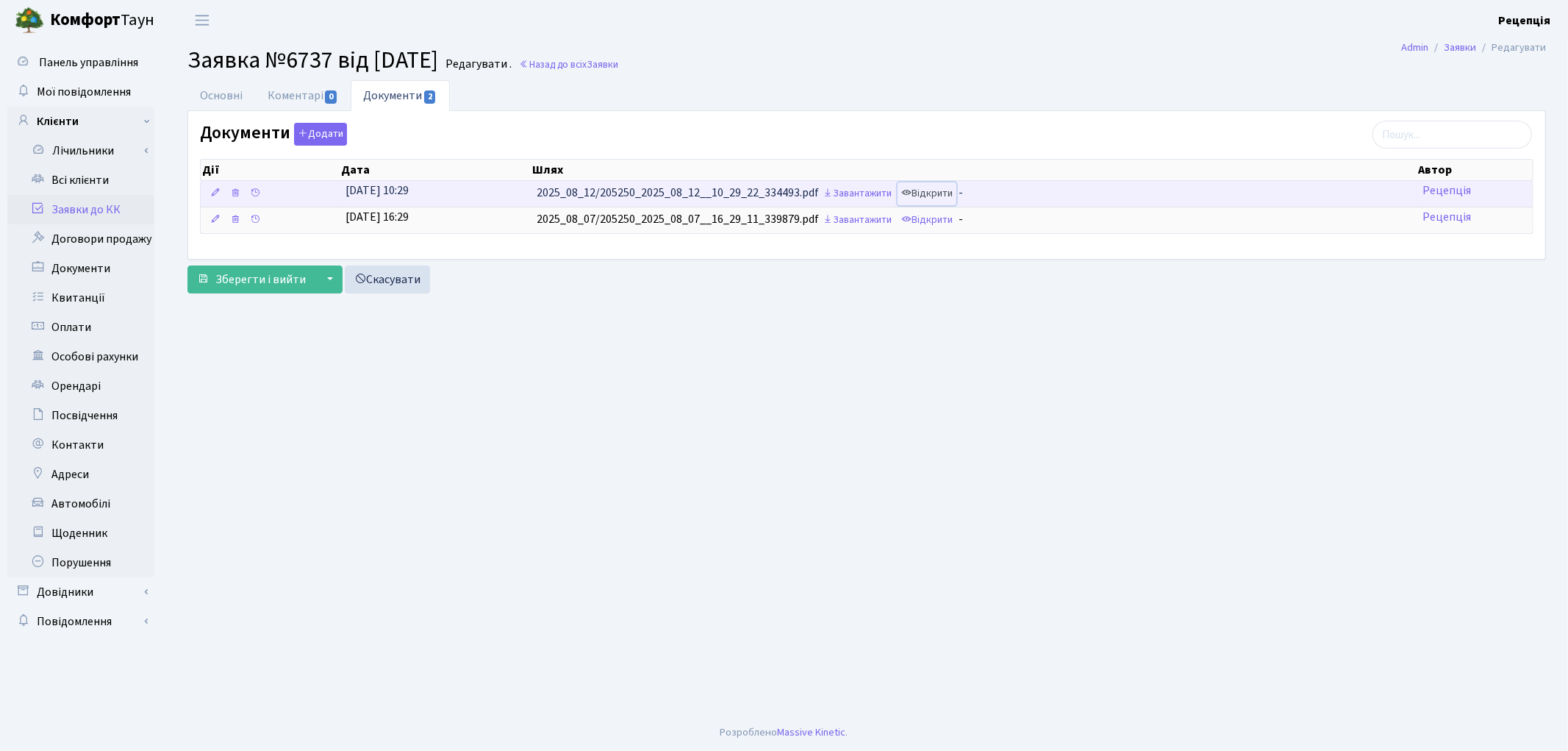
click at [942, 187] on link "Відкрити" at bounding box center [926, 194] width 58 height 23
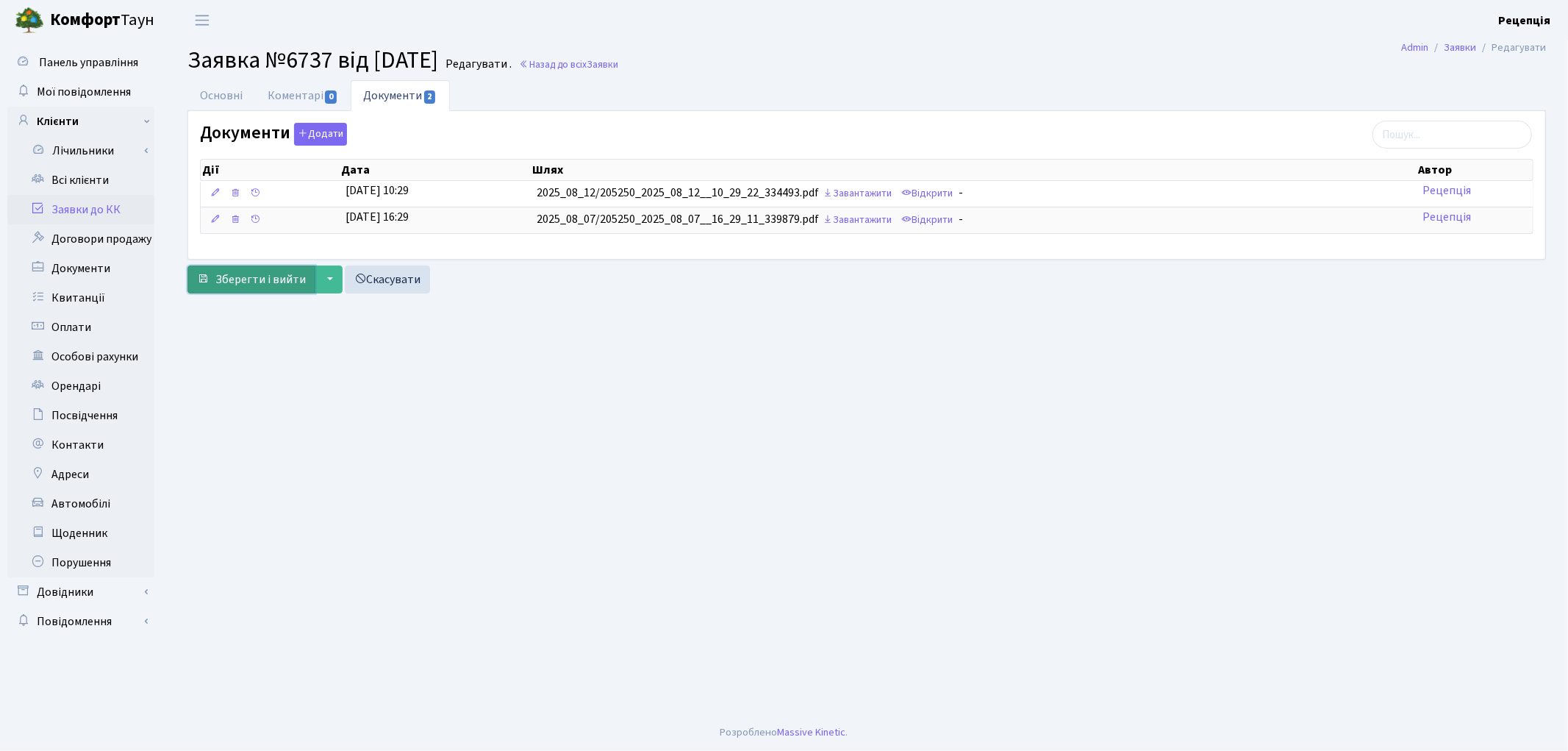
click at [271, 274] on span "Зберегти і вийти" at bounding box center [261, 280] width 91 height 16
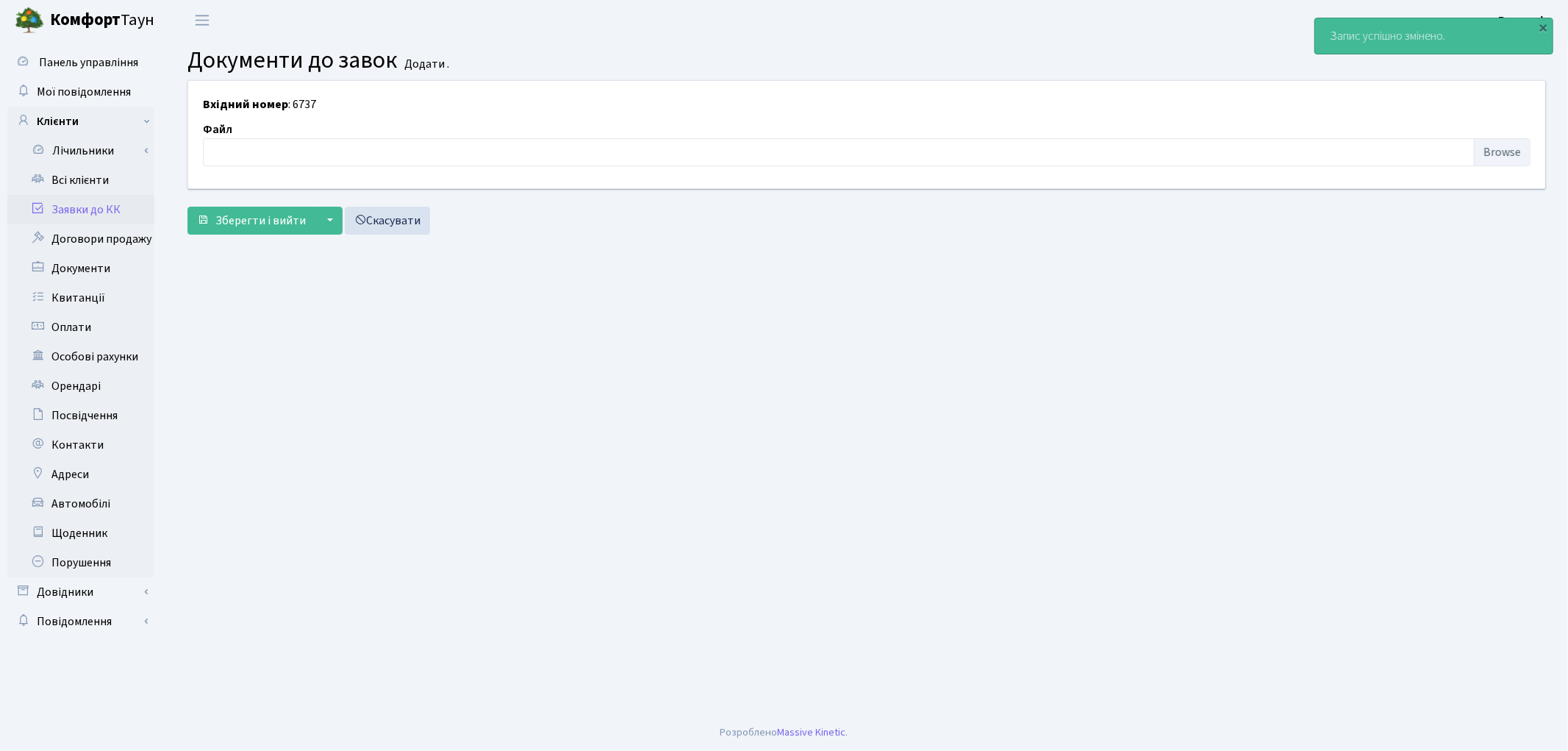
click at [108, 203] on link "Заявки до КК" at bounding box center [81, 210] width 147 height 30
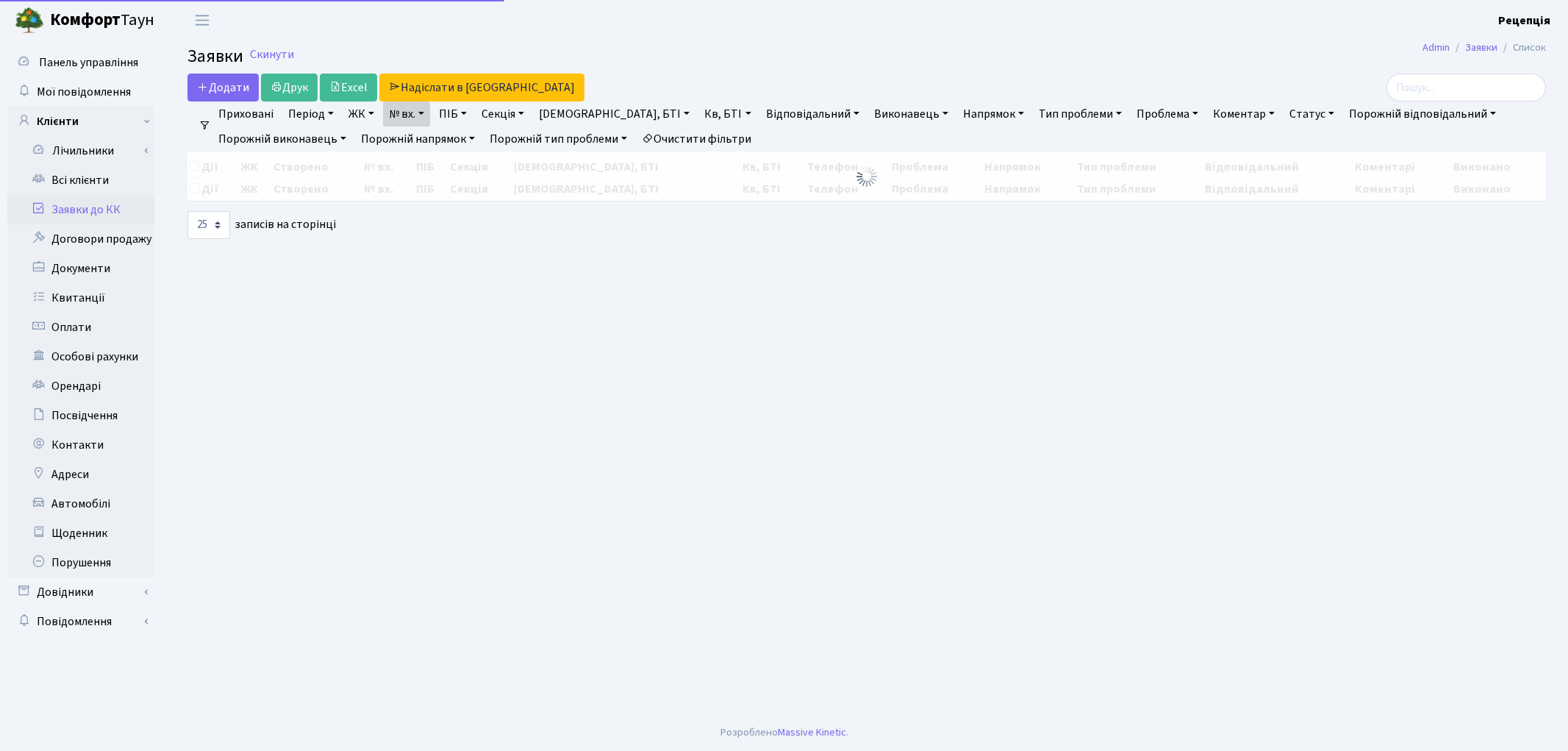
select select "25"
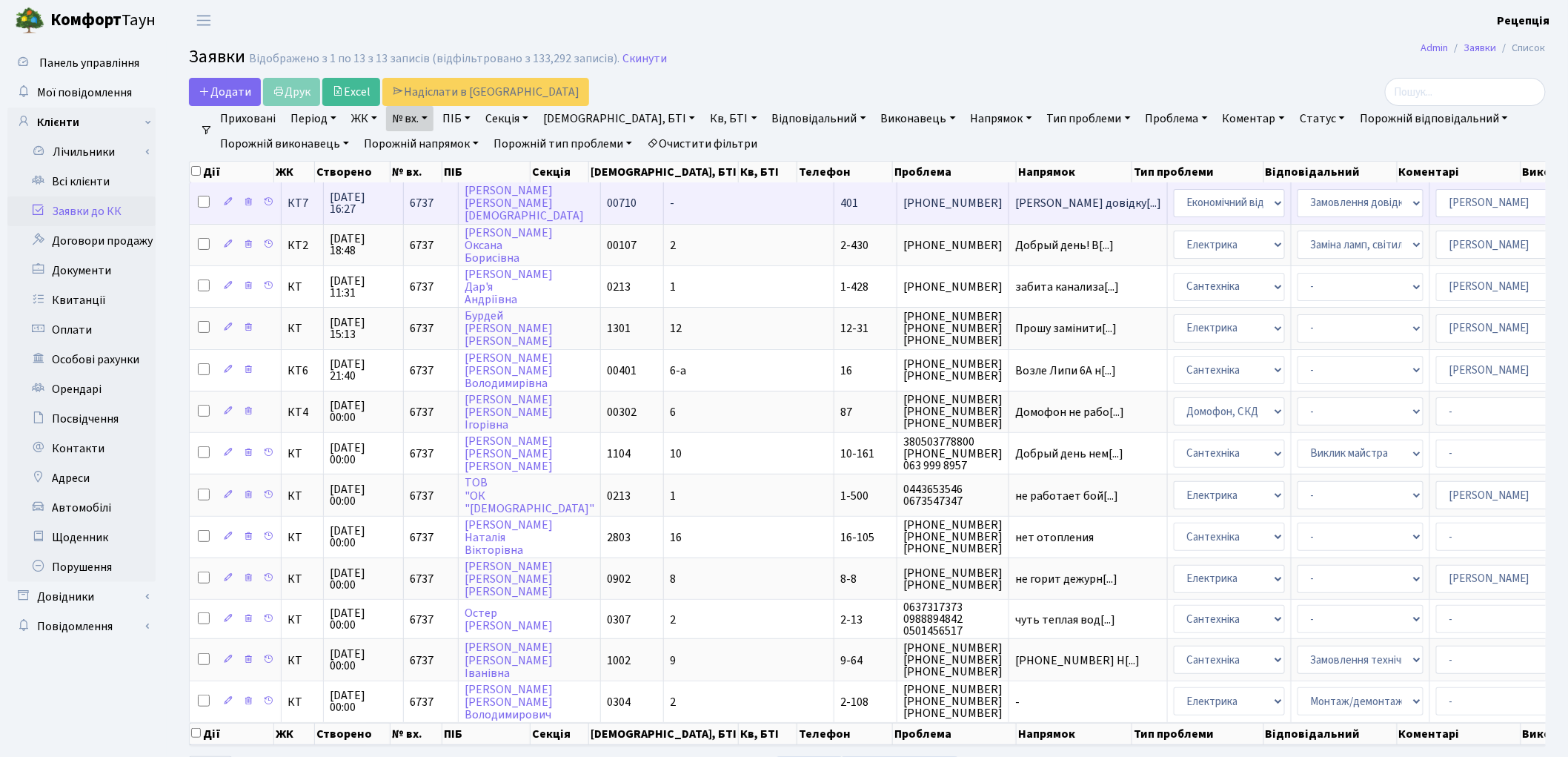
click at [664, 203] on td "-" at bounding box center [748, 203] width 170 height 41
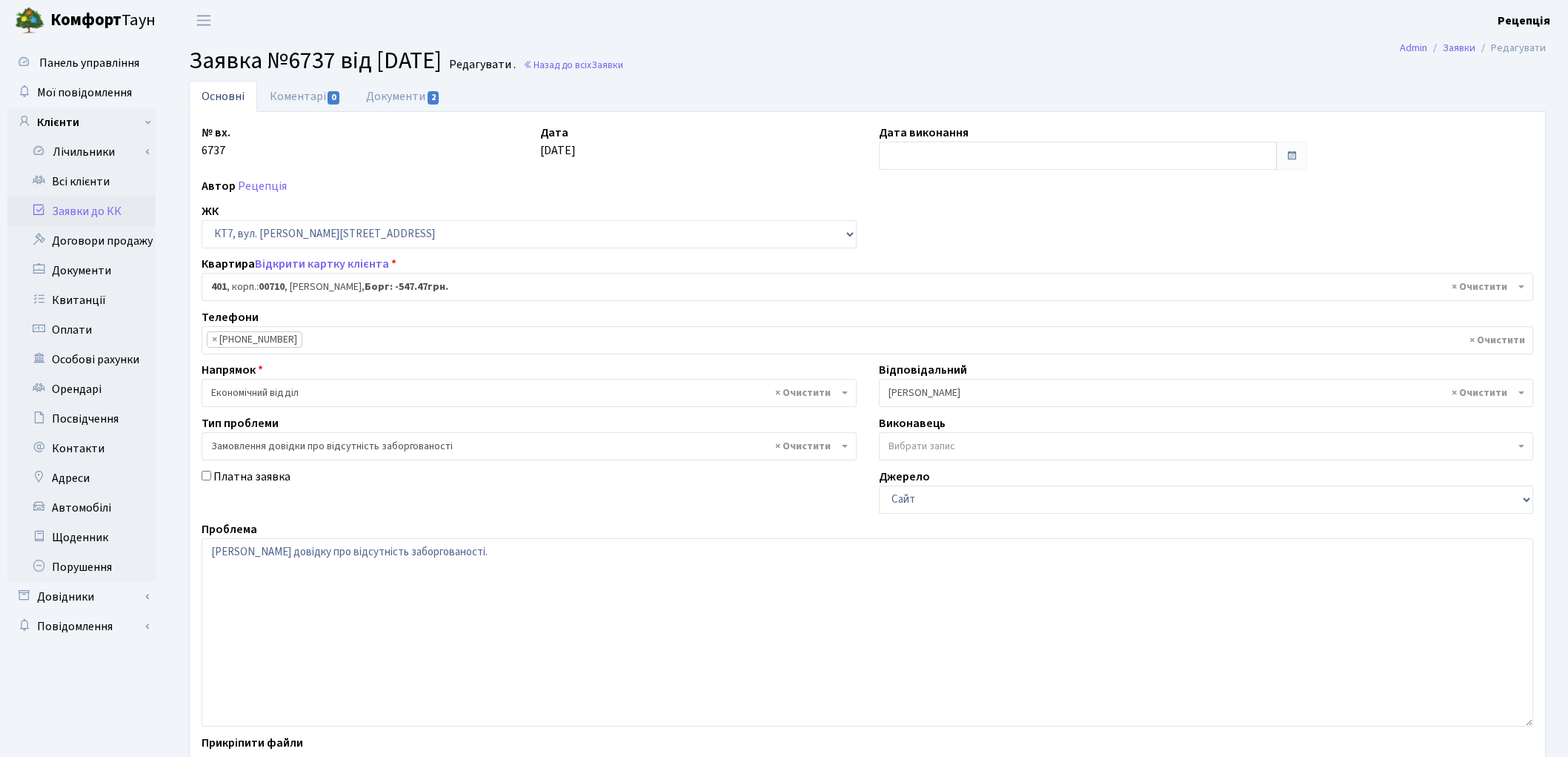
select select "18939"
select select "35"
click at [403, 100] on link "Документи 2" at bounding box center [403, 95] width 100 height 31
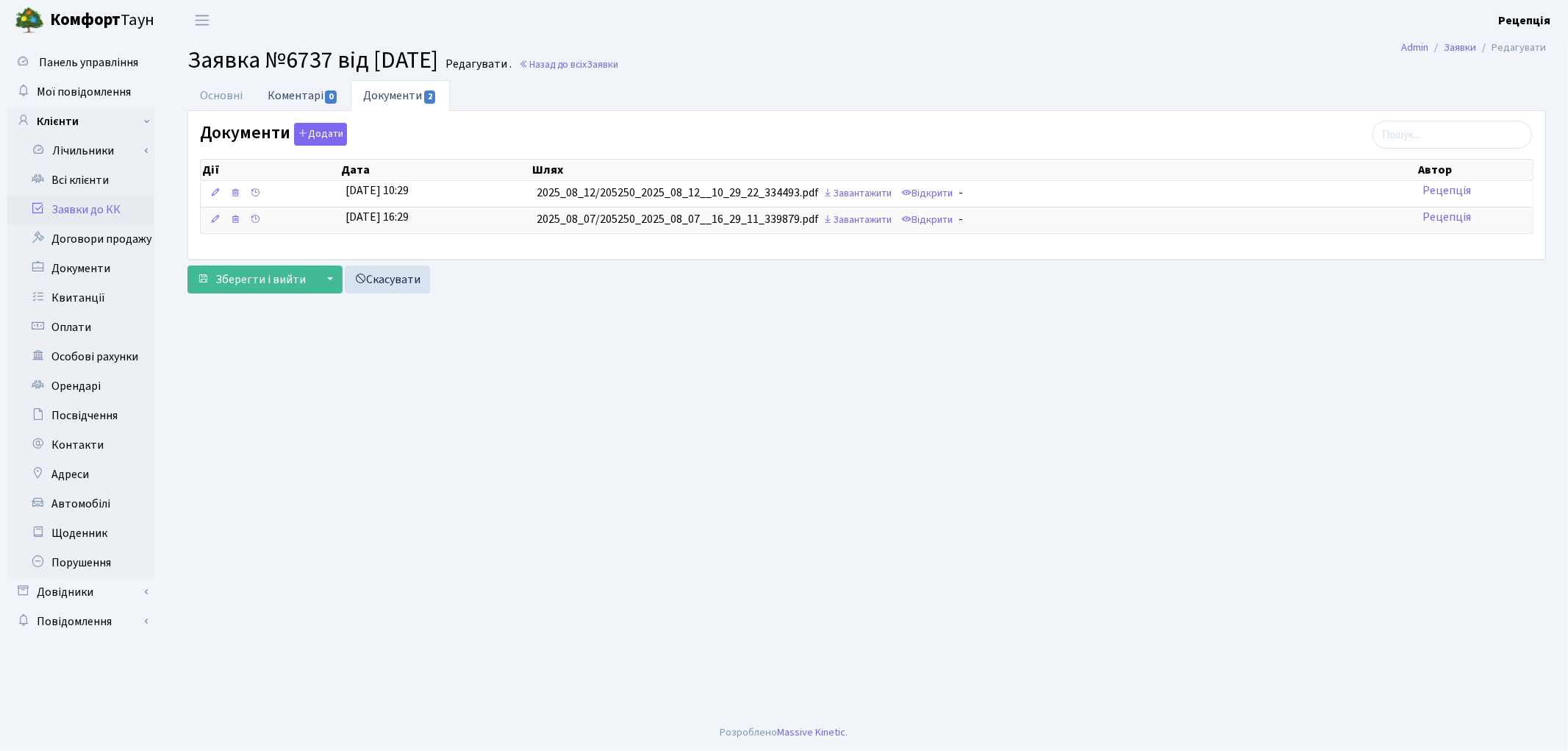
click at [332, 100] on span "0" at bounding box center [331, 97] width 12 height 13
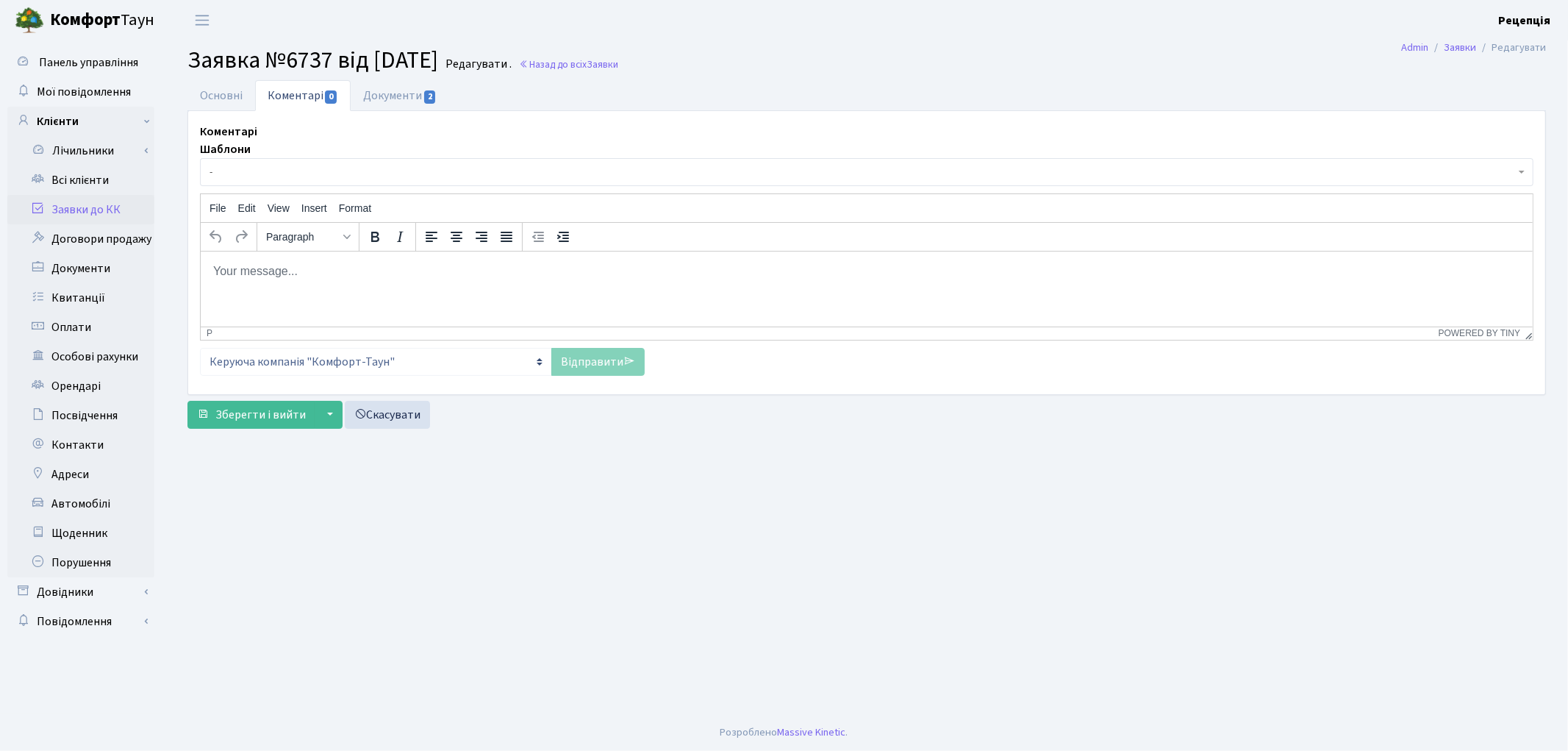
click at [301, 170] on span "-" at bounding box center [862, 172] width 1305 height 15
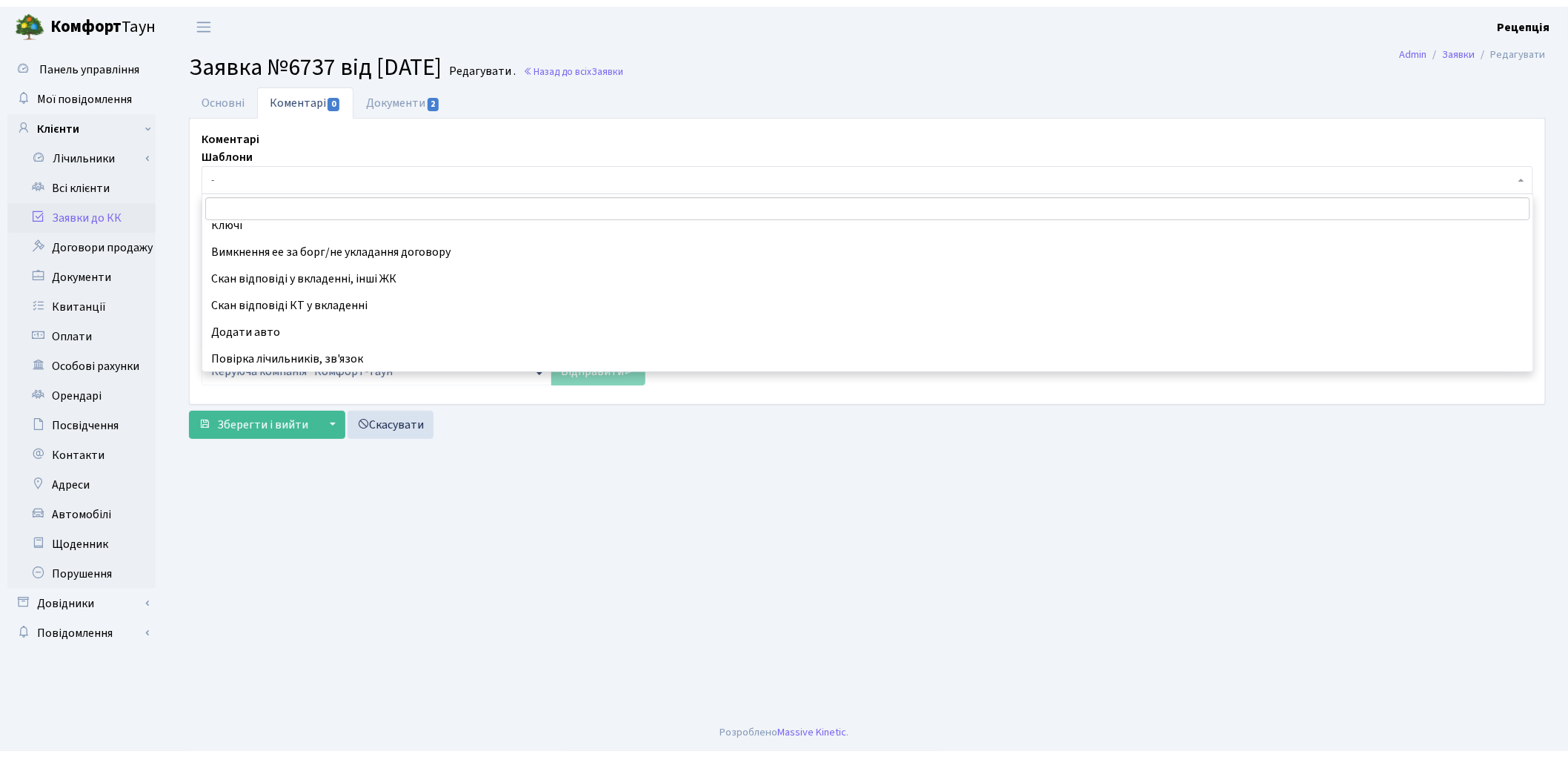
scroll to position [494, 0]
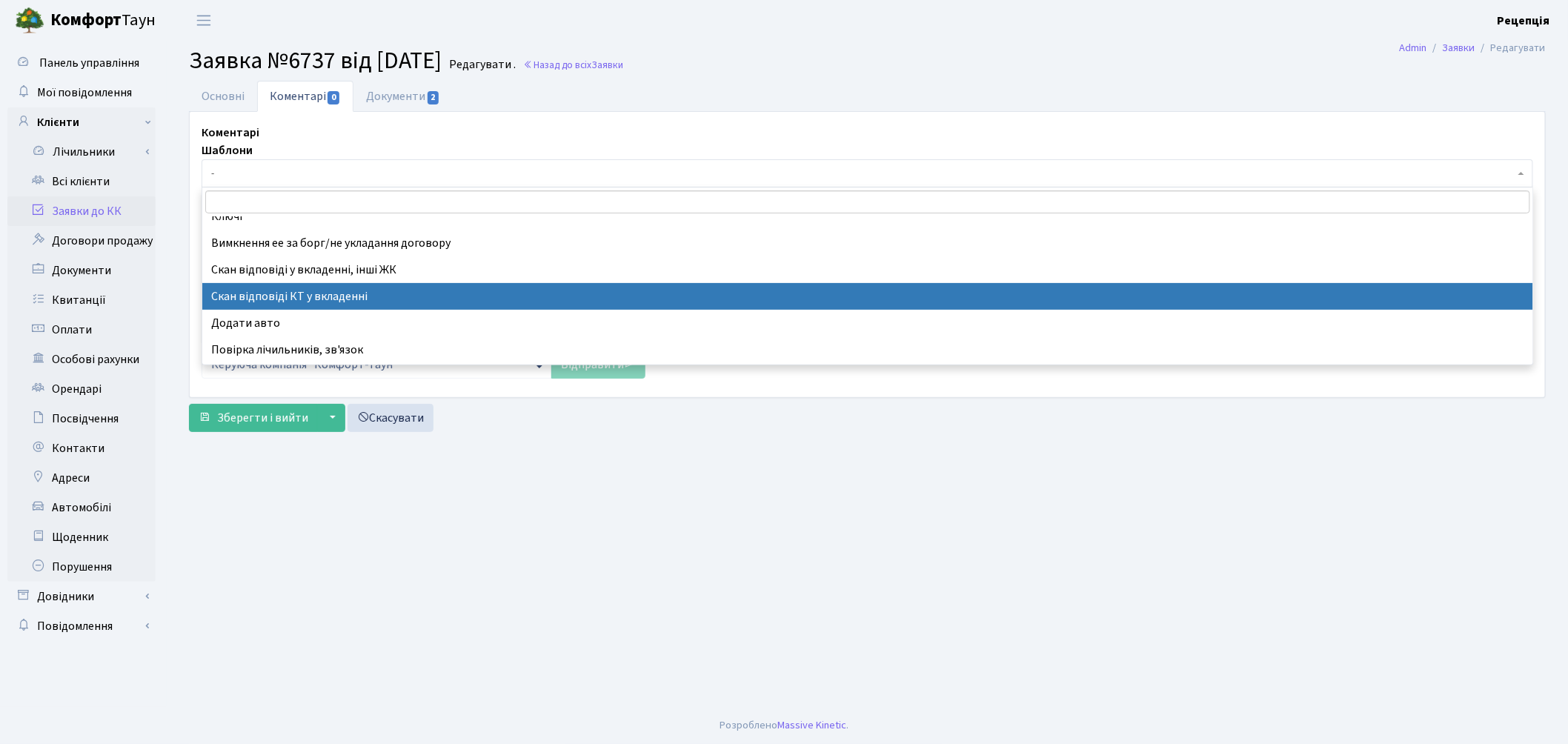
select select "55"
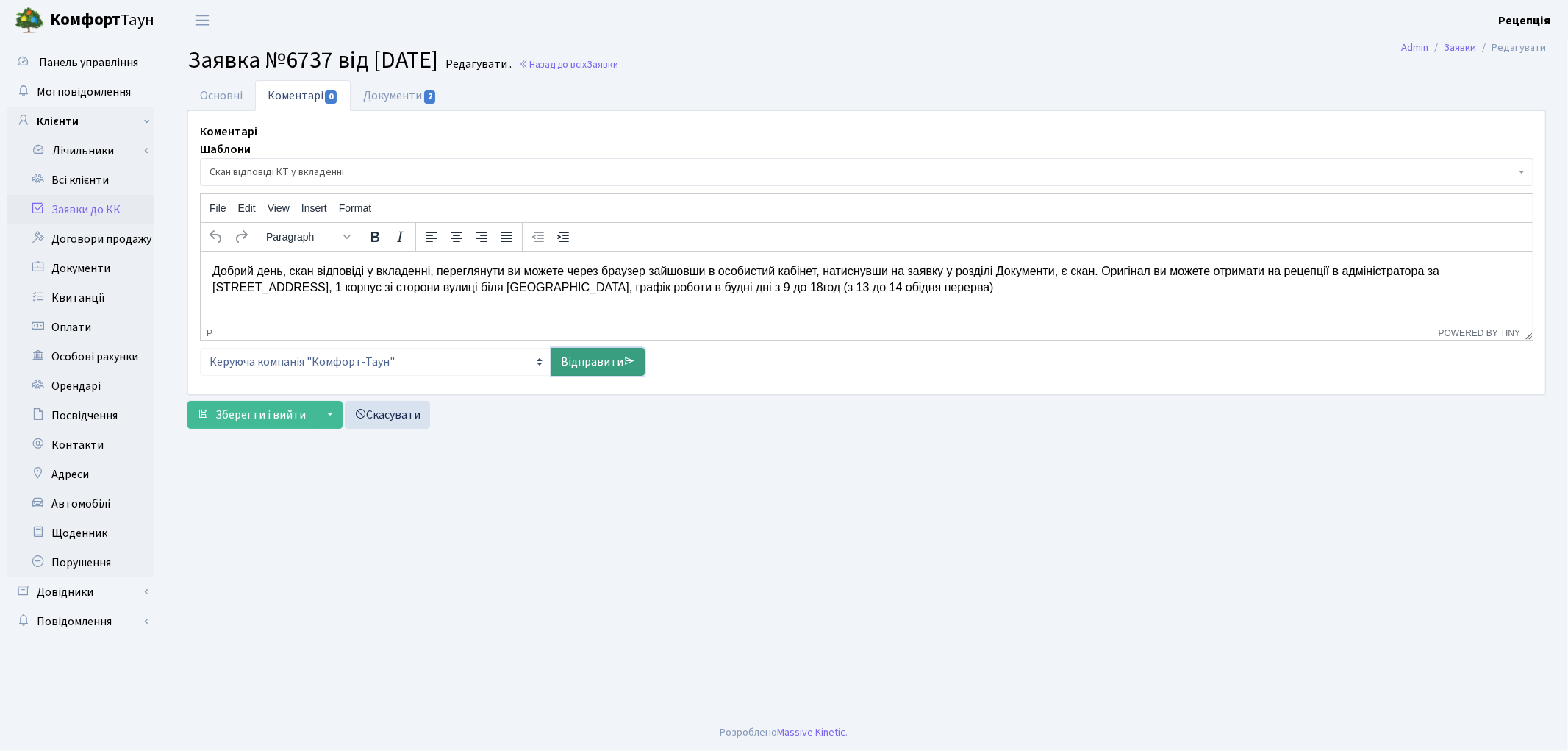
click at [593, 363] on link "Відправити" at bounding box center [598, 362] width 93 height 28
select select
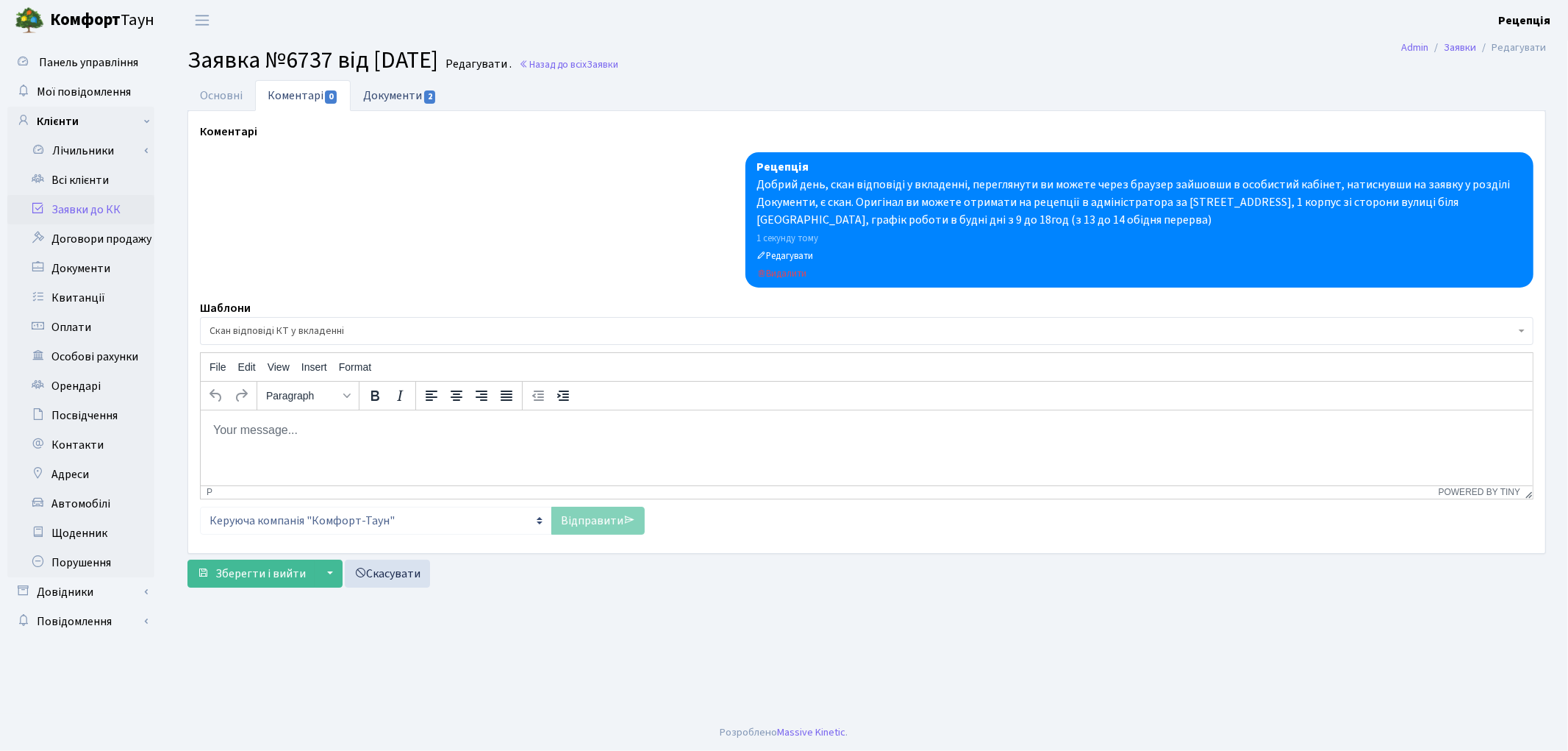
click at [388, 98] on link "Документи 2" at bounding box center [400, 95] width 99 height 30
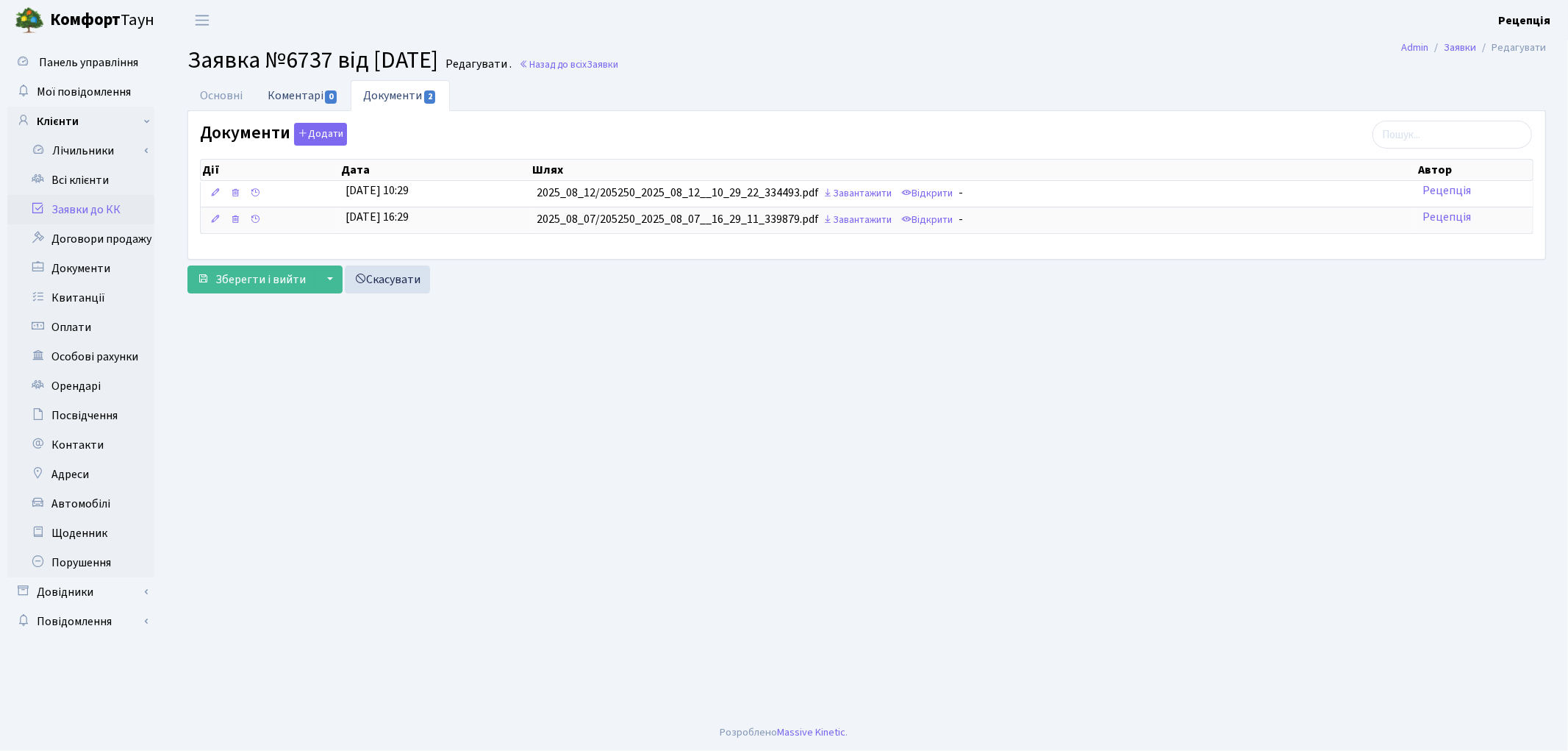
click at [306, 90] on link "Коментарі 0" at bounding box center [303, 95] width 95 height 30
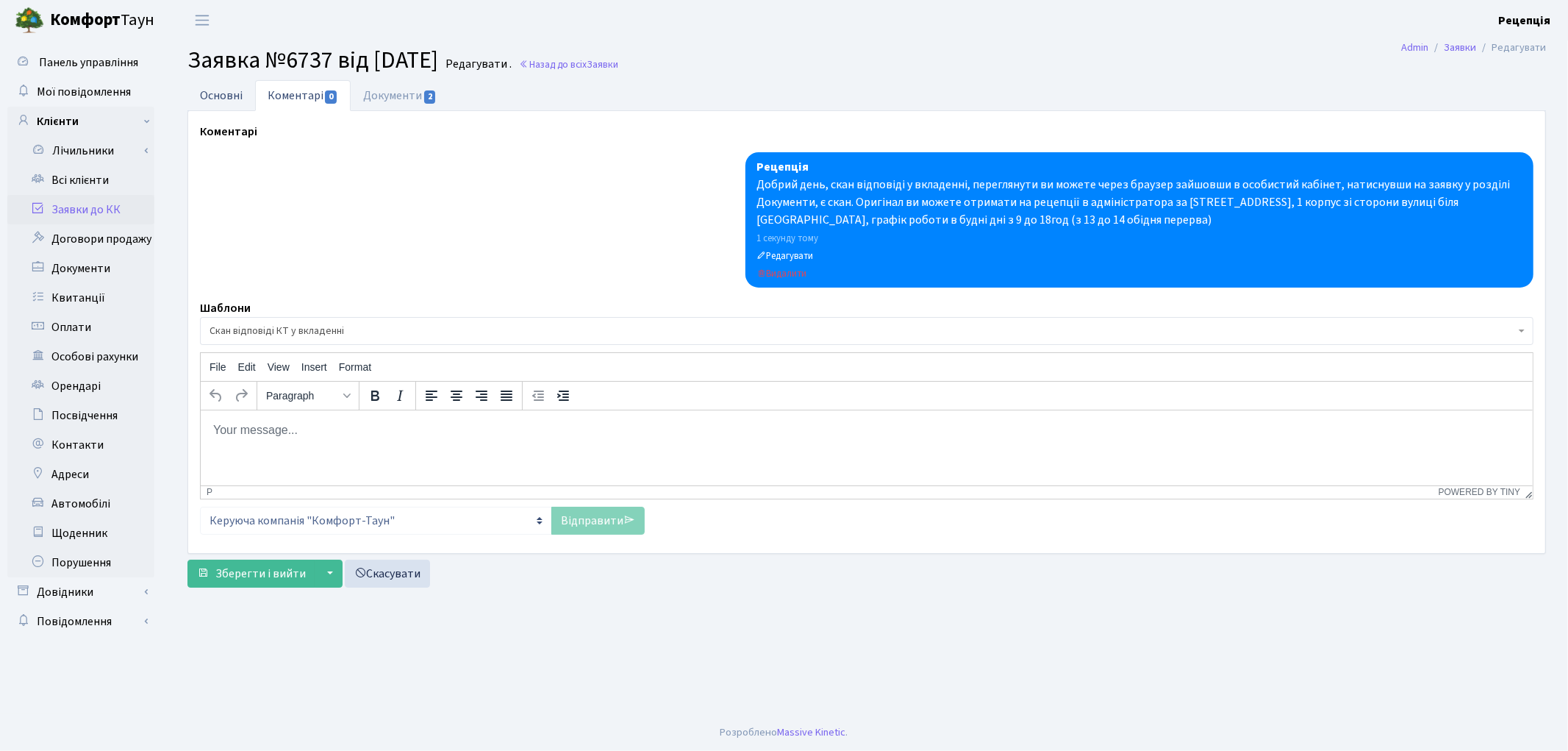
click at [231, 93] on link "Основні" at bounding box center [221, 95] width 67 height 30
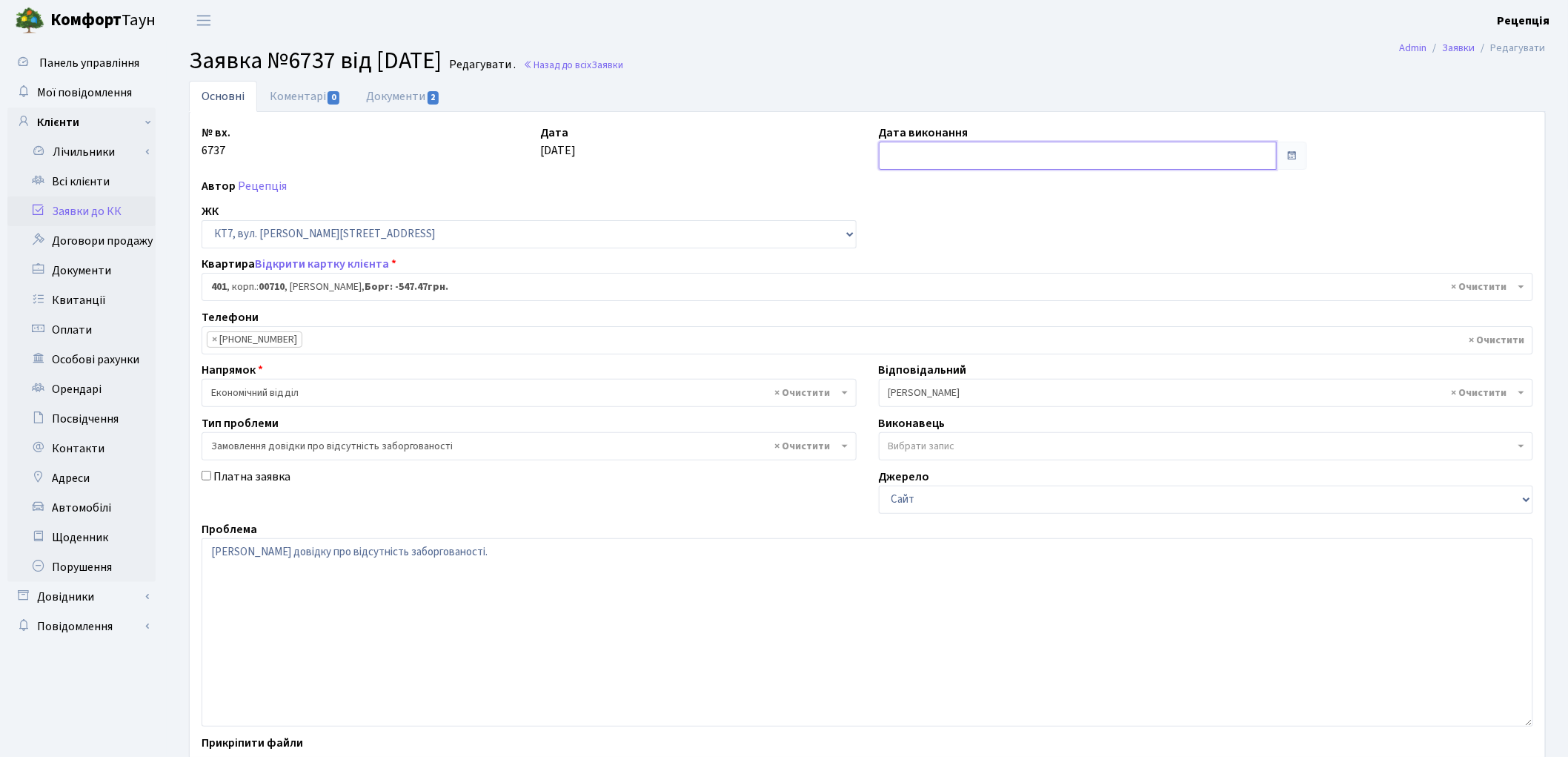
click at [913, 151] on input "text" at bounding box center [1078, 156] width 398 height 28
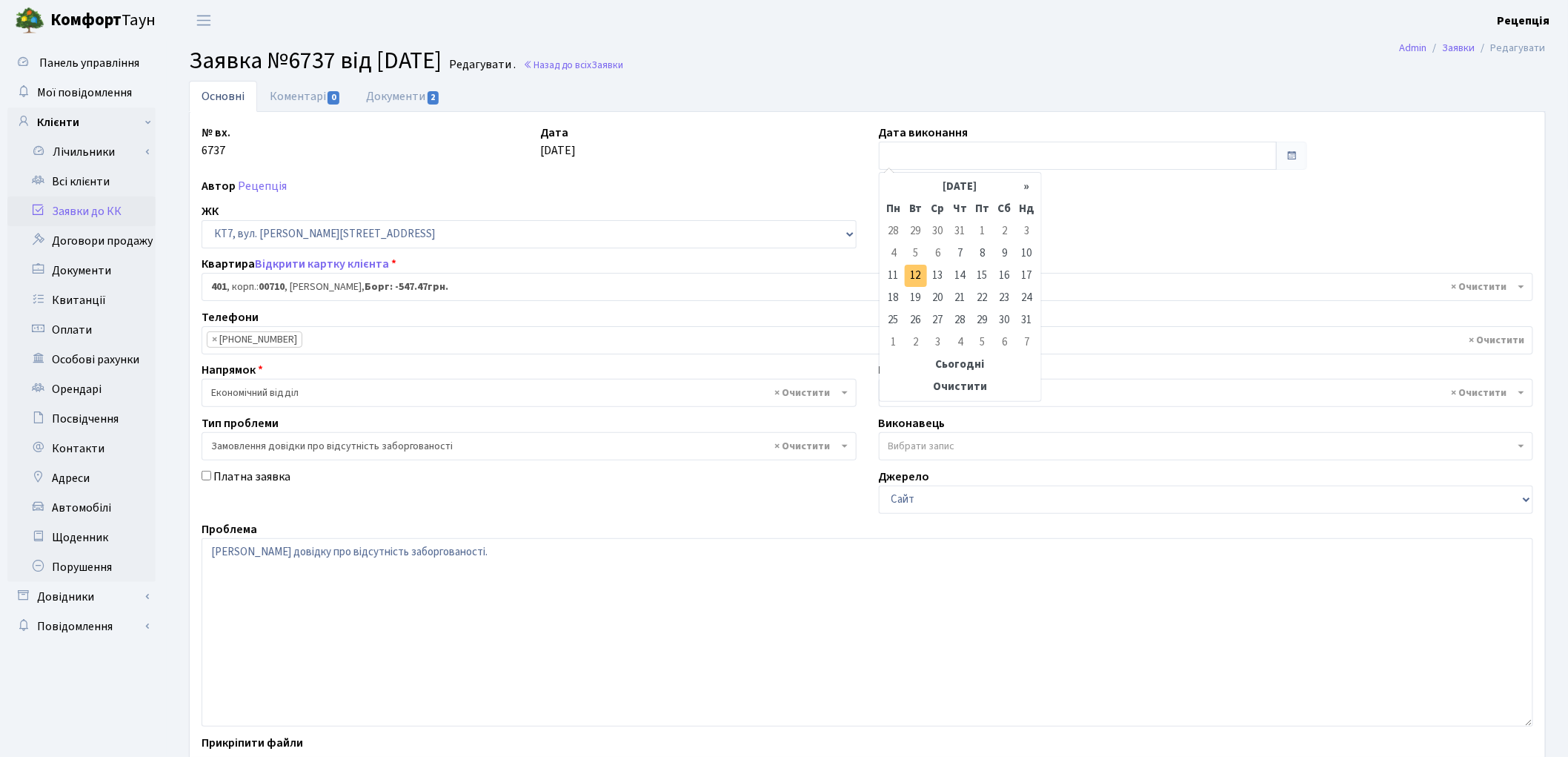
click at [917, 272] on td "12" at bounding box center [915, 276] width 22 height 22
type input "[DATE]"
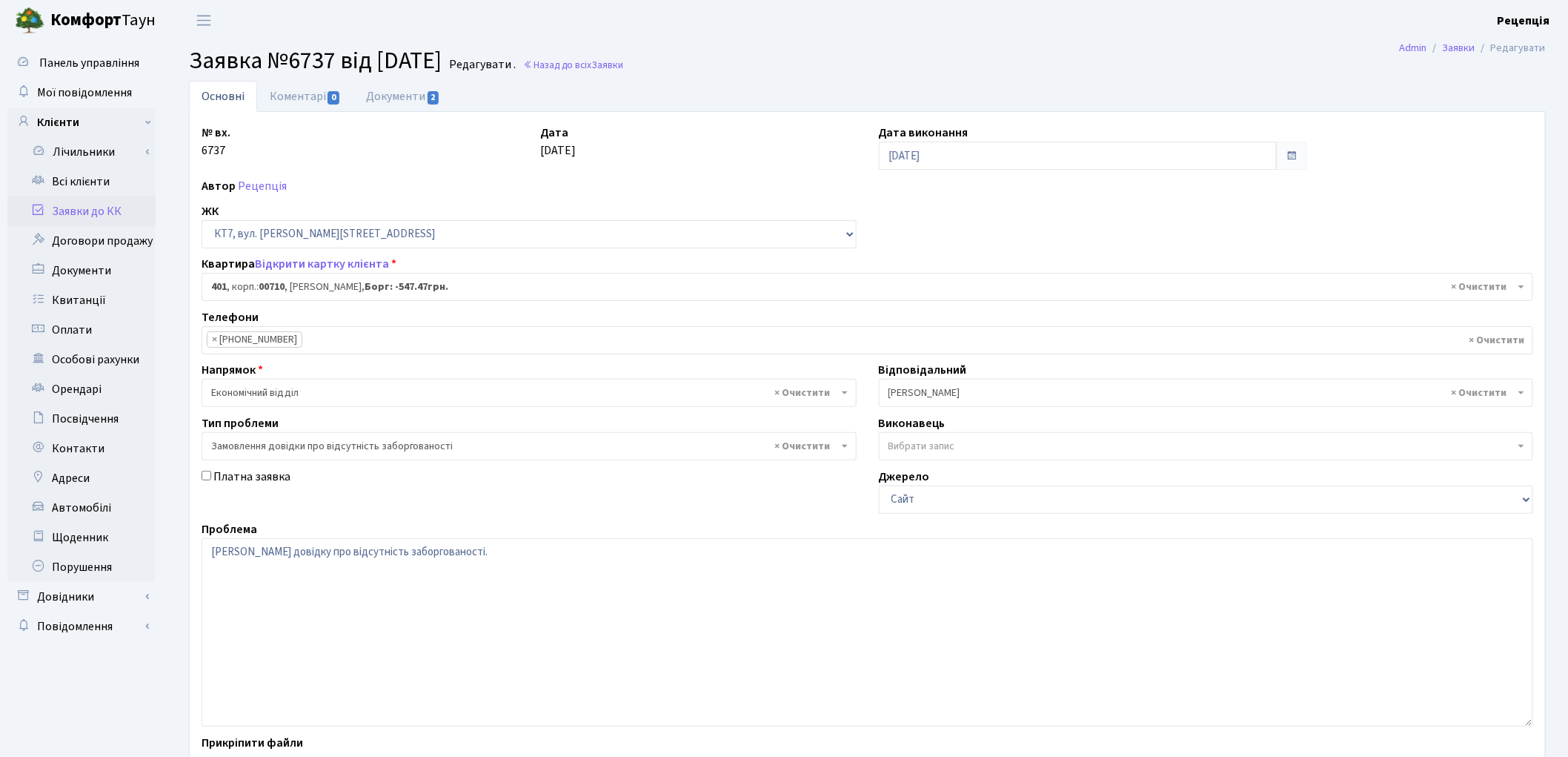
scroll to position [128, 0]
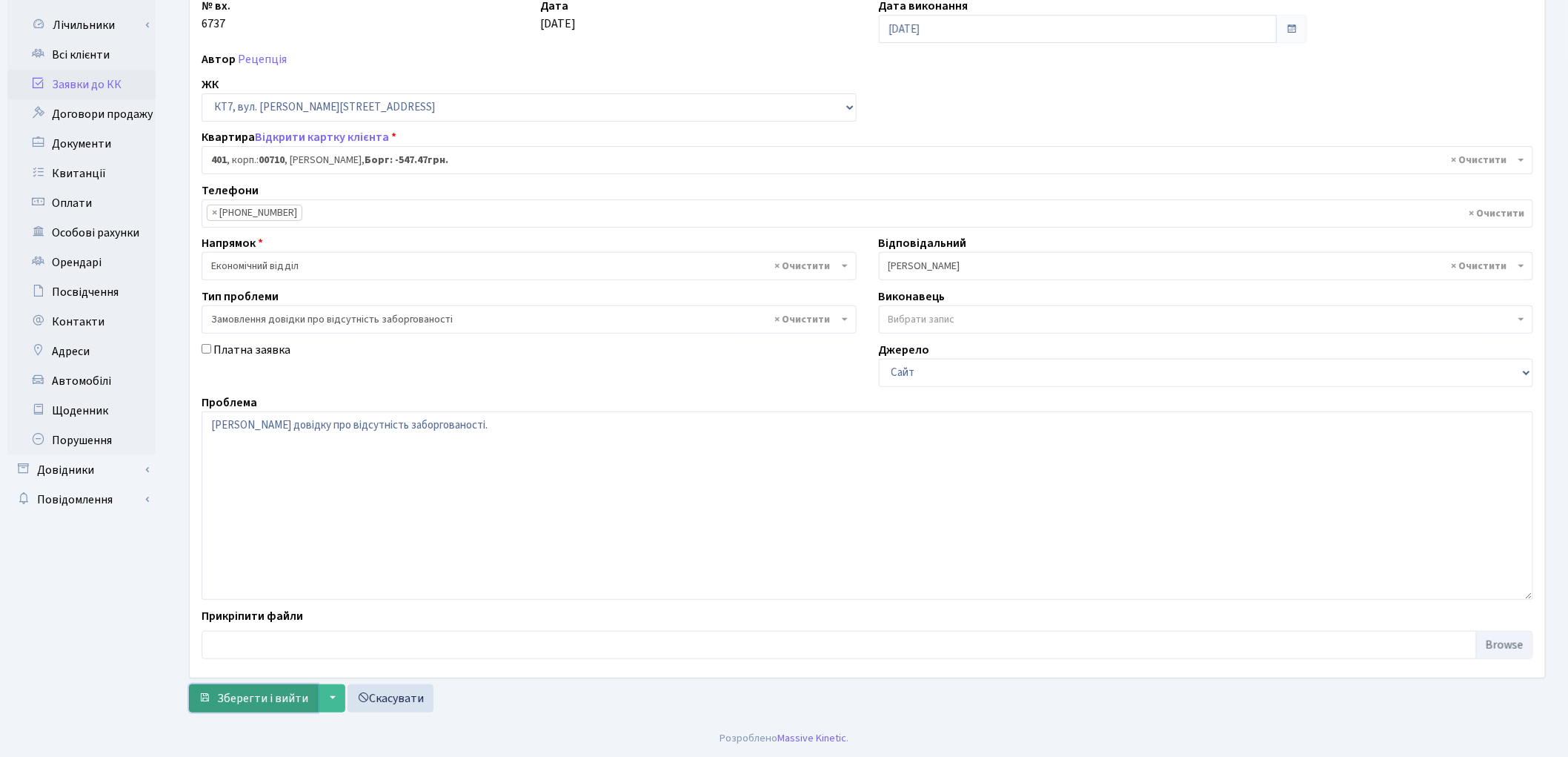
click at [278, 700] on span "Зберегти і вийти" at bounding box center [263, 698] width 91 height 17
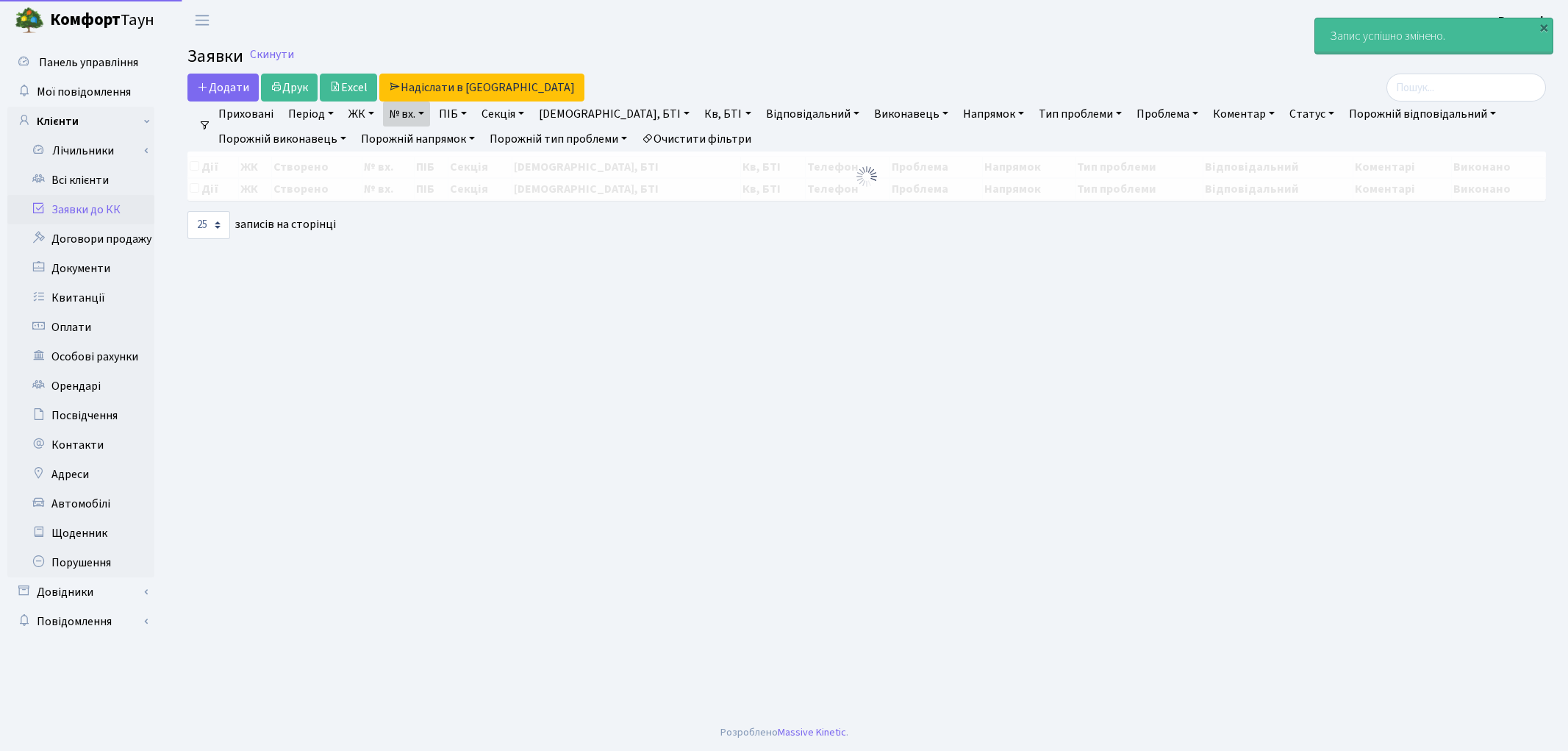
select select "25"
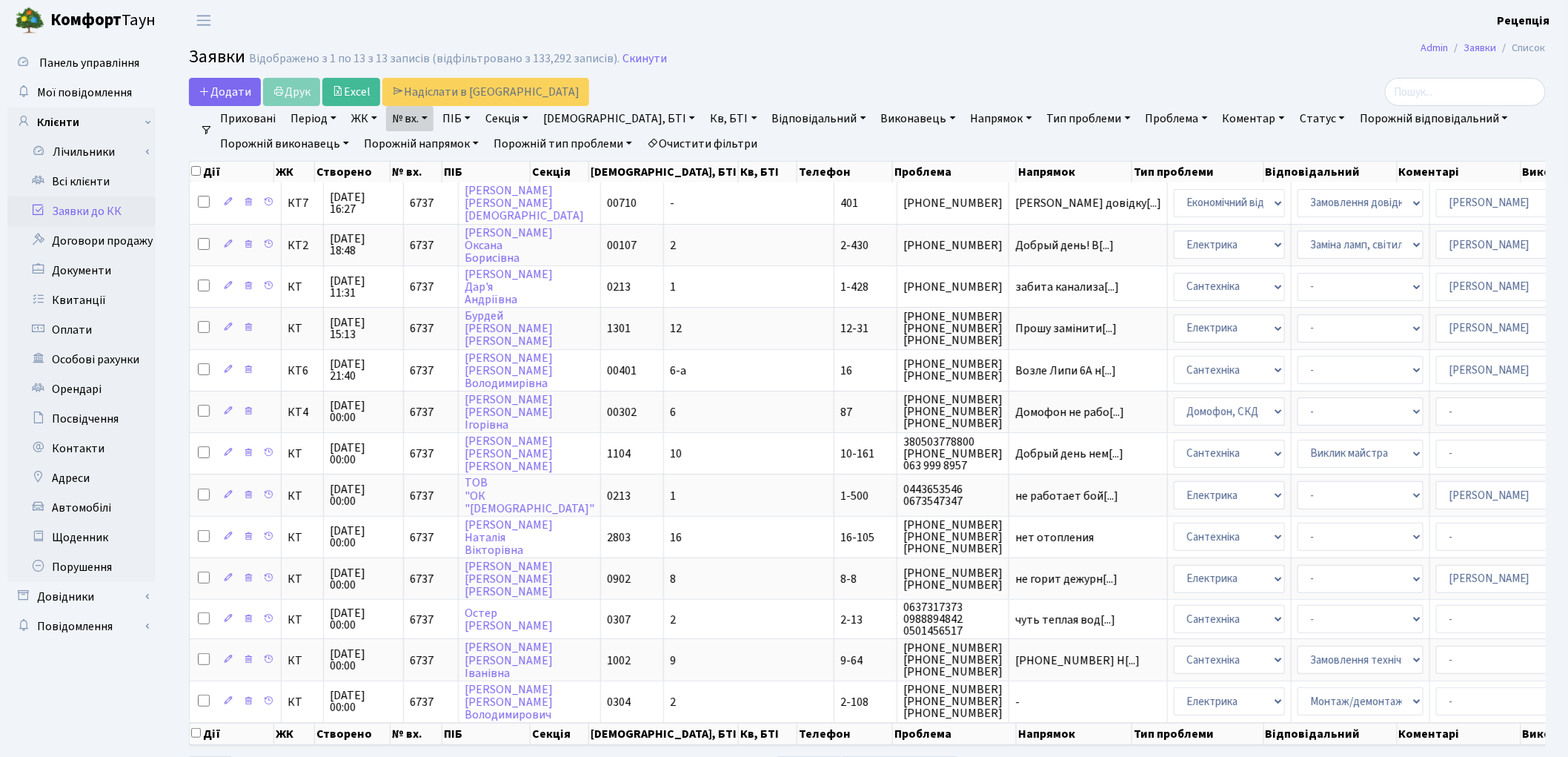
click at [713, 143] on link "Очистити фільтри" at bounding box center [701, 144] width 122 height 25
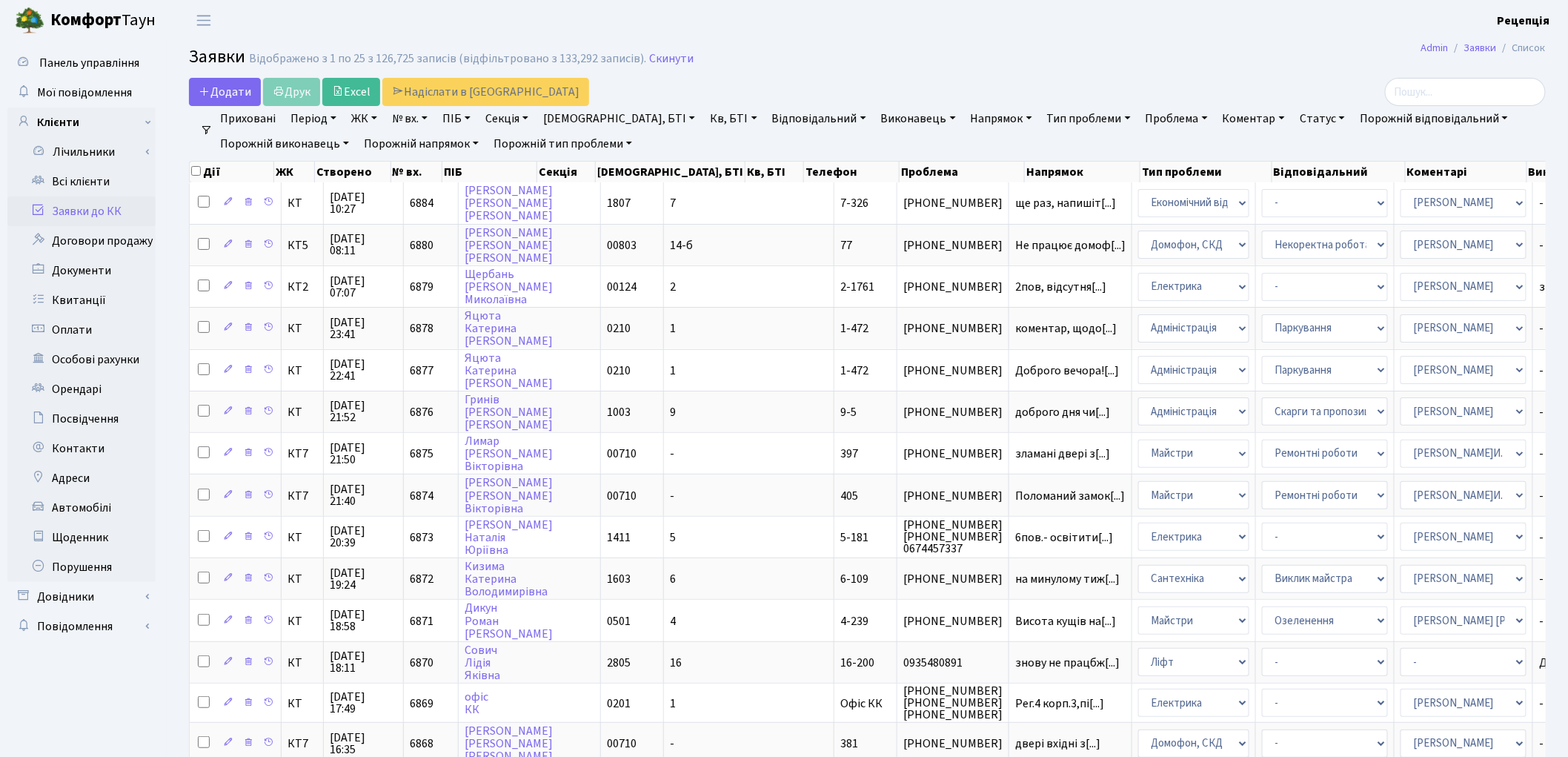
click at [369, 122] on link "ЖК" at bounding box center [364, 119] width 38 height 25
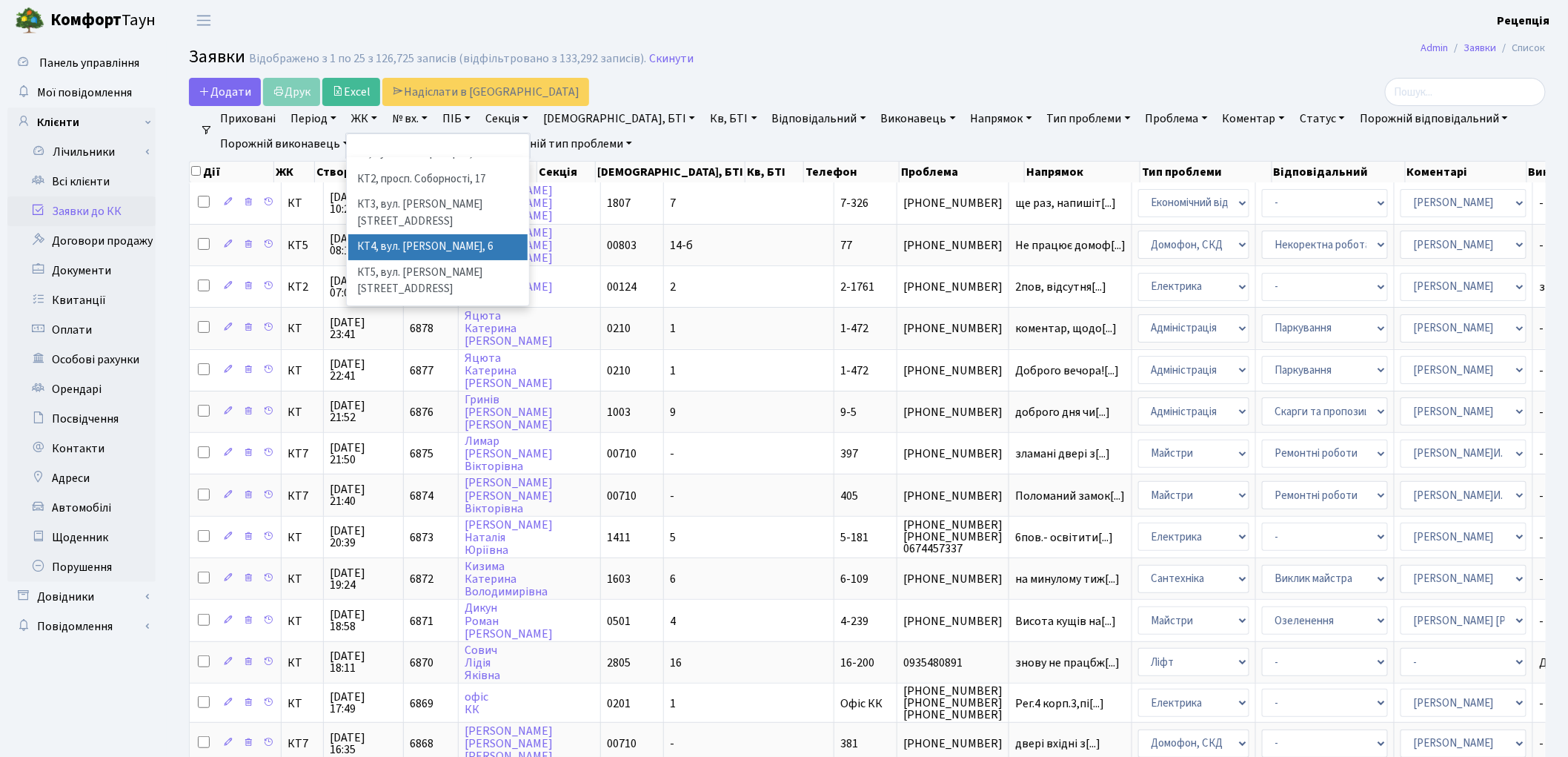
scroll to position [31, 0]
click at [465, 314] on li "КТ7, вул. [PERSON_NAME][STREET_ADDRESS]" at bounding box center [438, 335] width 179 height 42
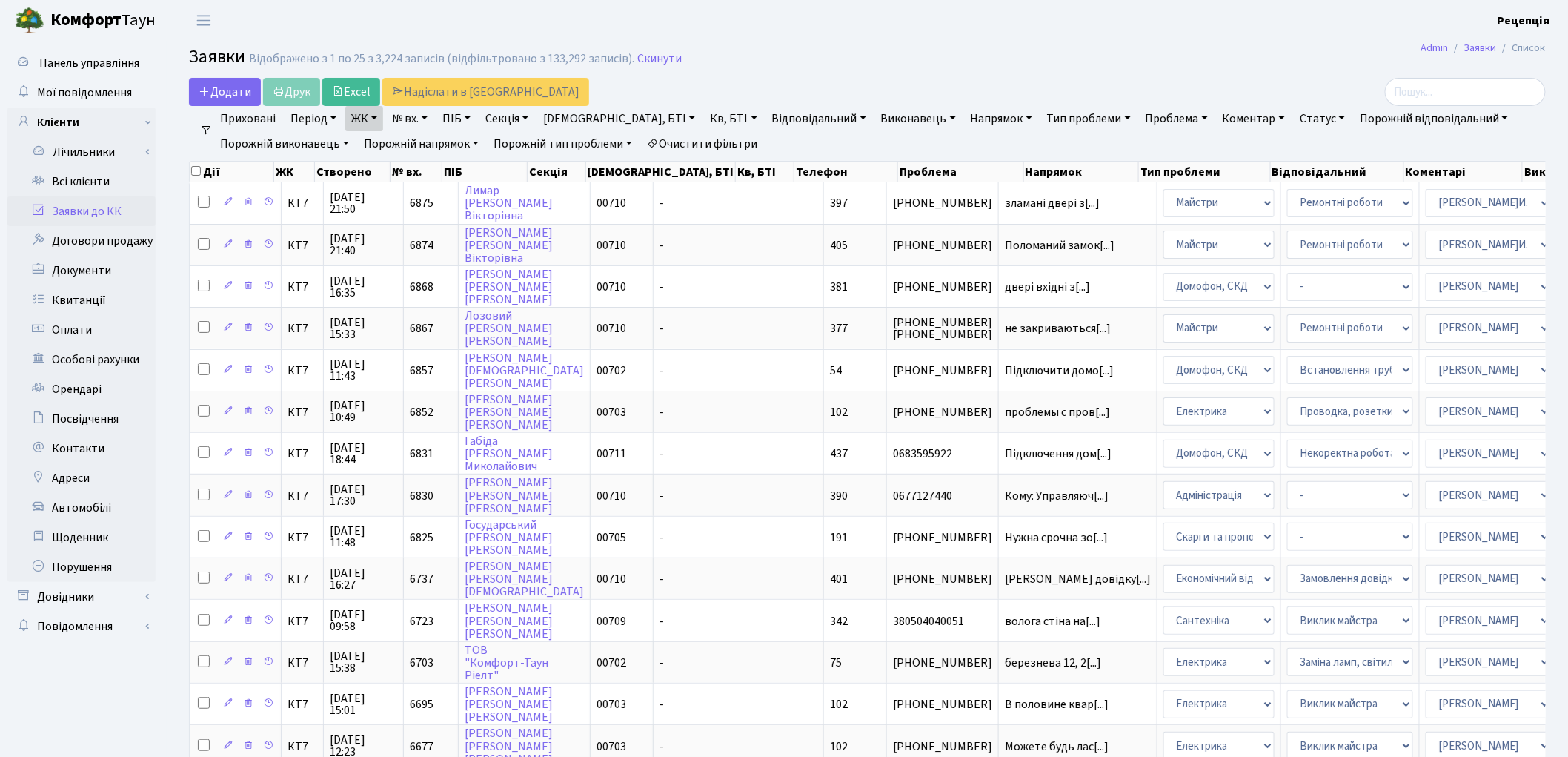
click at [704, 113] on link "Кв, БТІ" at bounding box center [733, 119] width 59 height 25
type input "401"
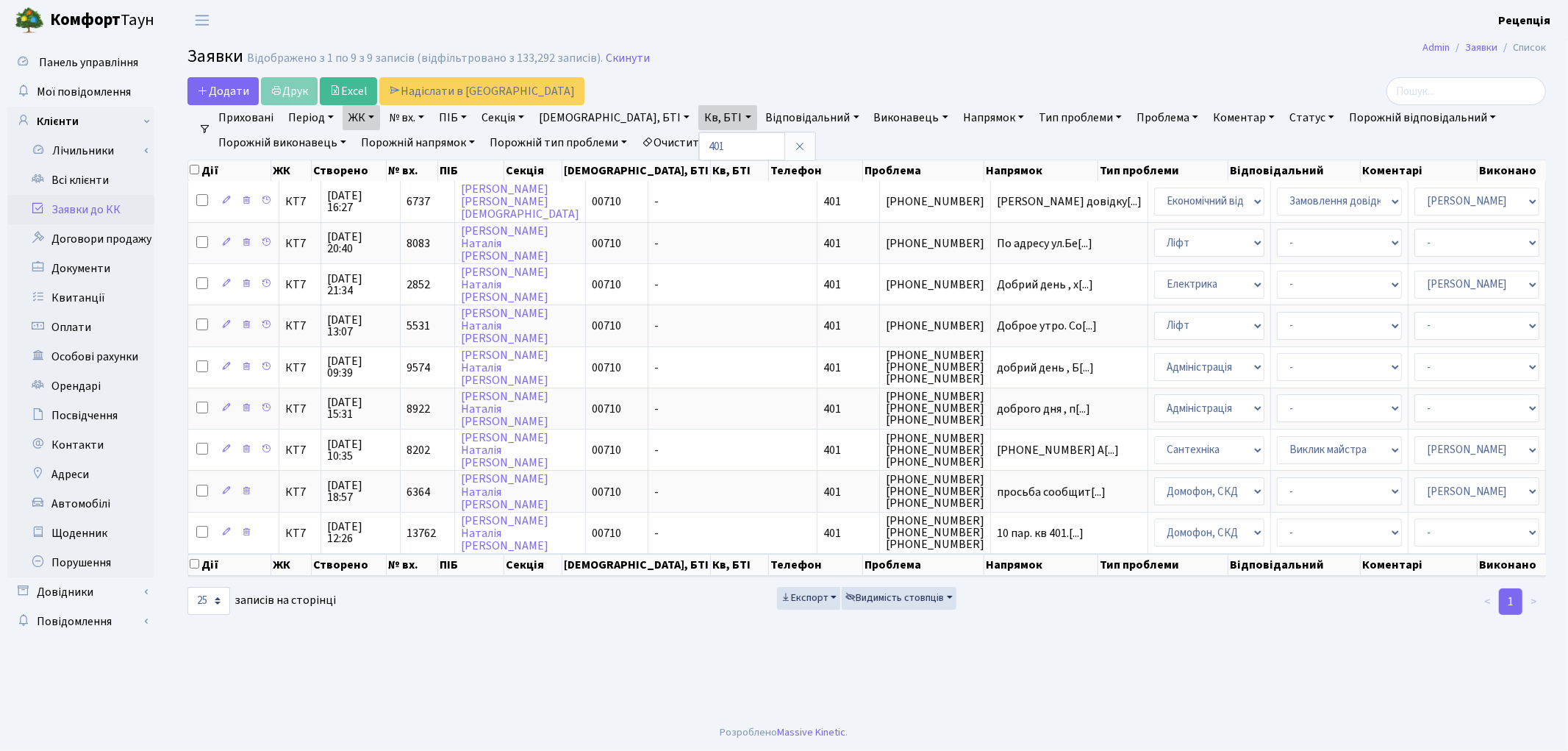
click at [765, 687] on main "Admin Заявки Список Заявки Відображено з 1 по 9 з 9 записів (відфільтровано з 1…" at bounding box center [867, 377] width 1403 height 674
click at [689, 145] on link "Очистити фільтри" at bounding box center [696, 142] width 121 height 25
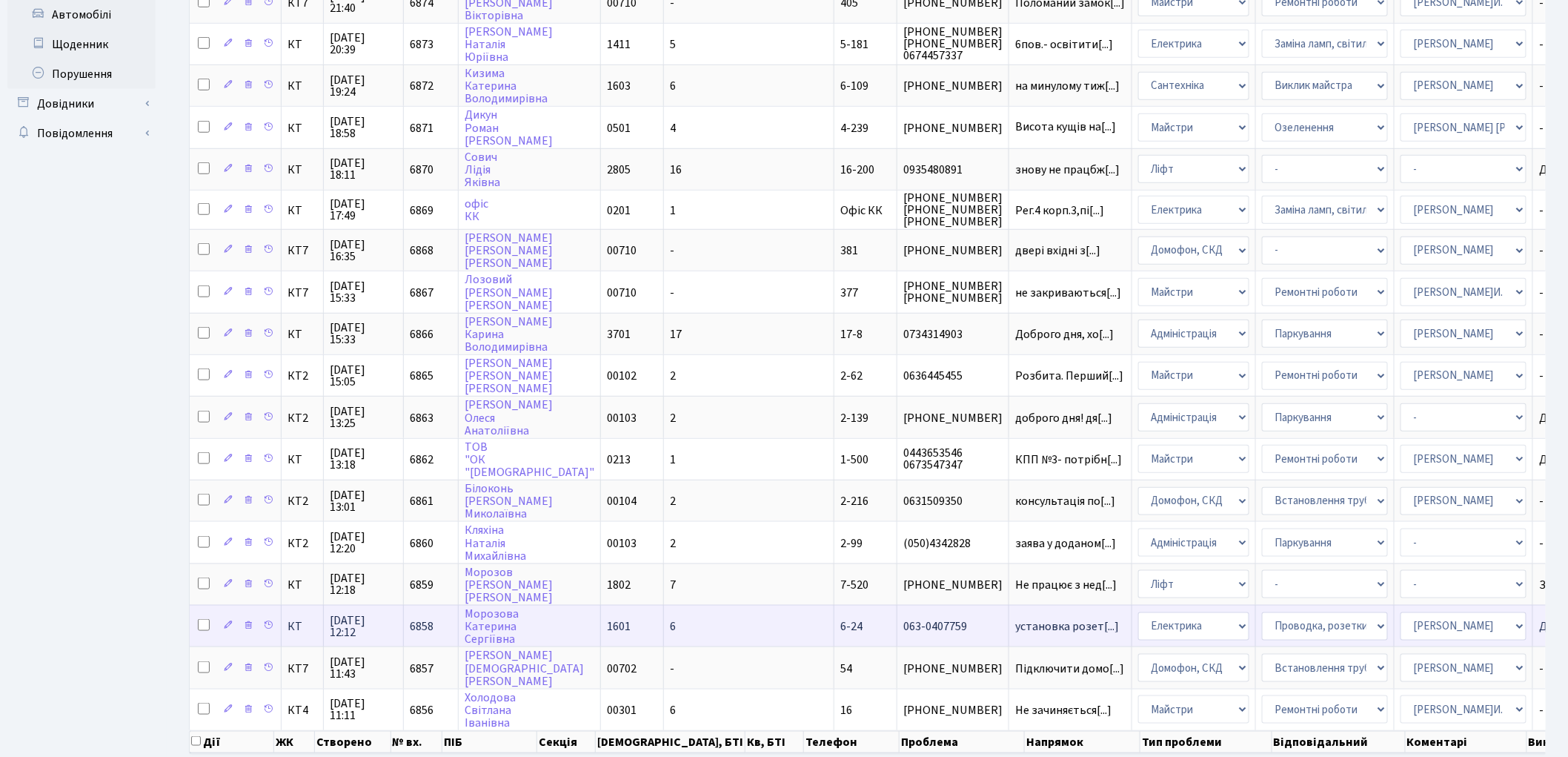
scroll to position [494, 0]
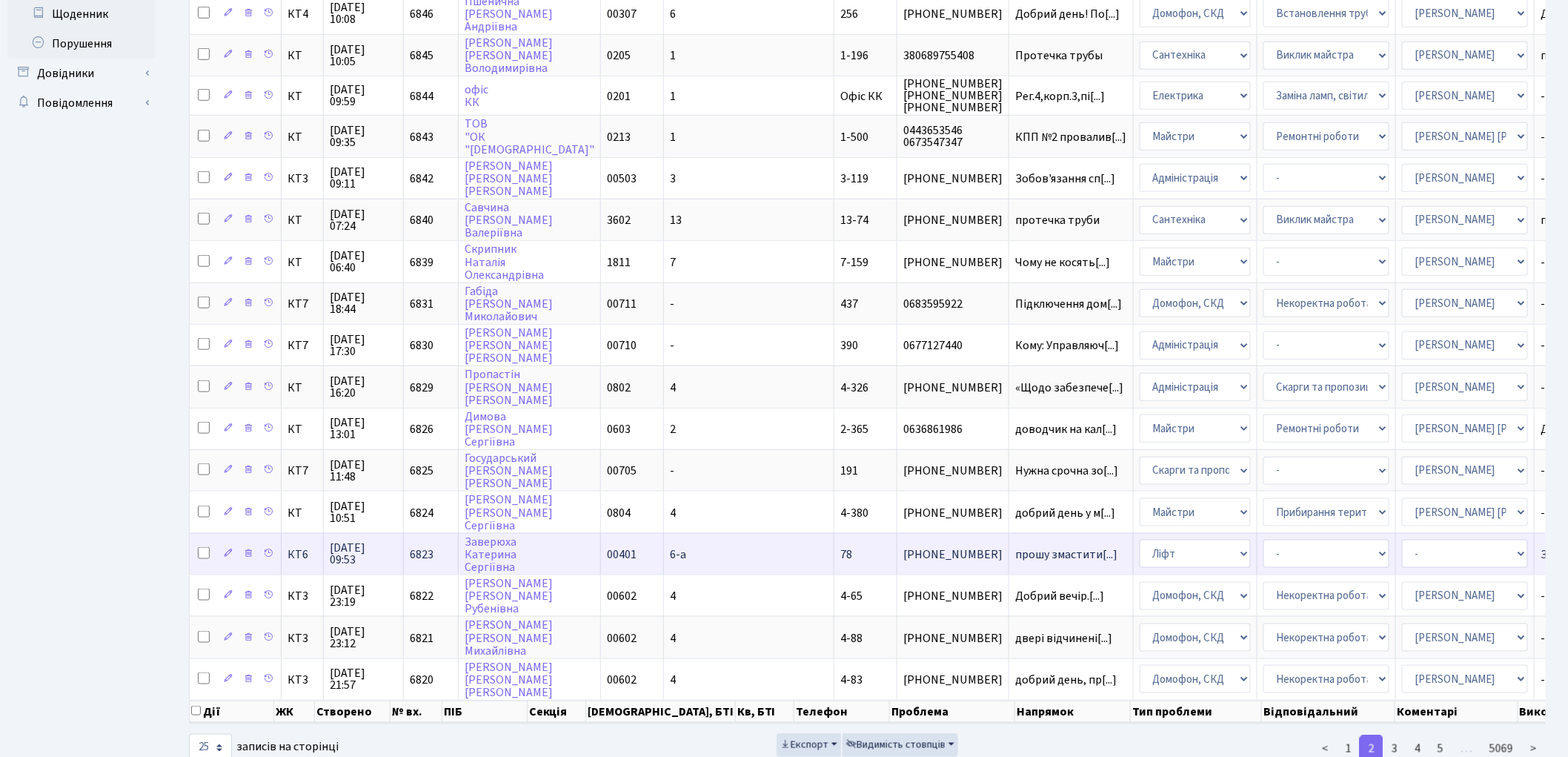
scroll to position [540, 0]
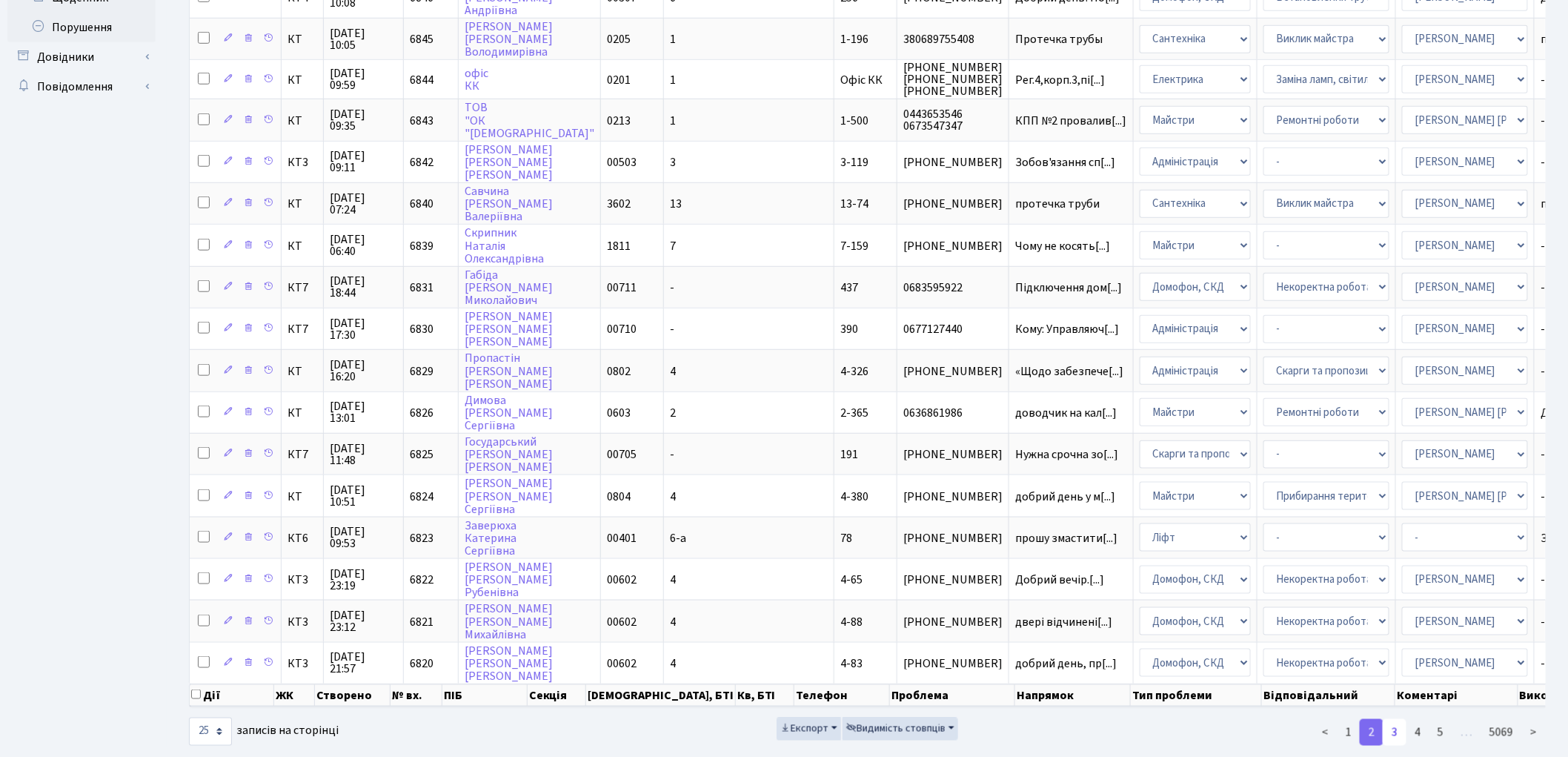
click at [1398, 719] on link "3" at bounding box center [1394, 732] width 24 height 27
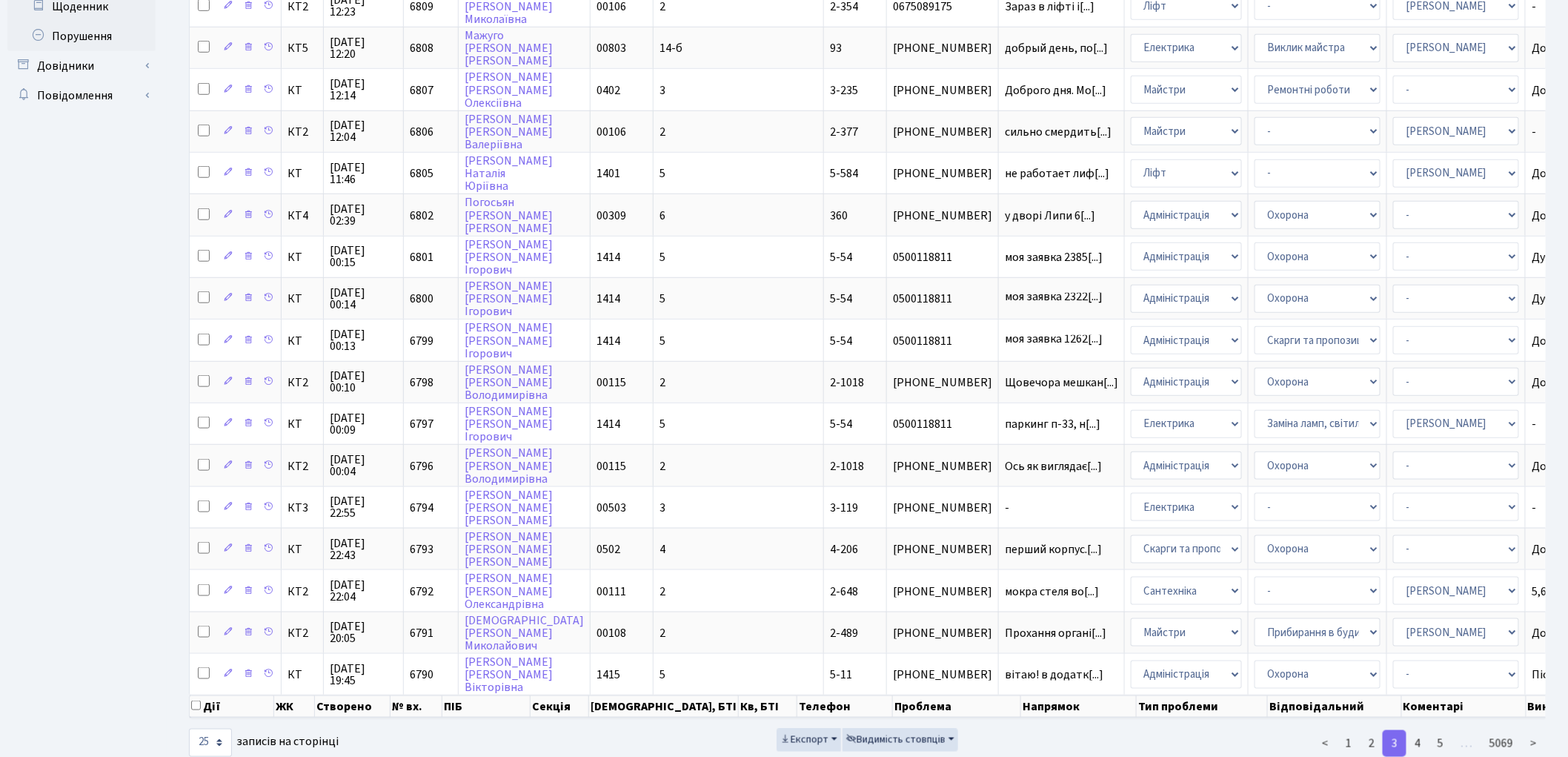
scroll to position [541, 0]
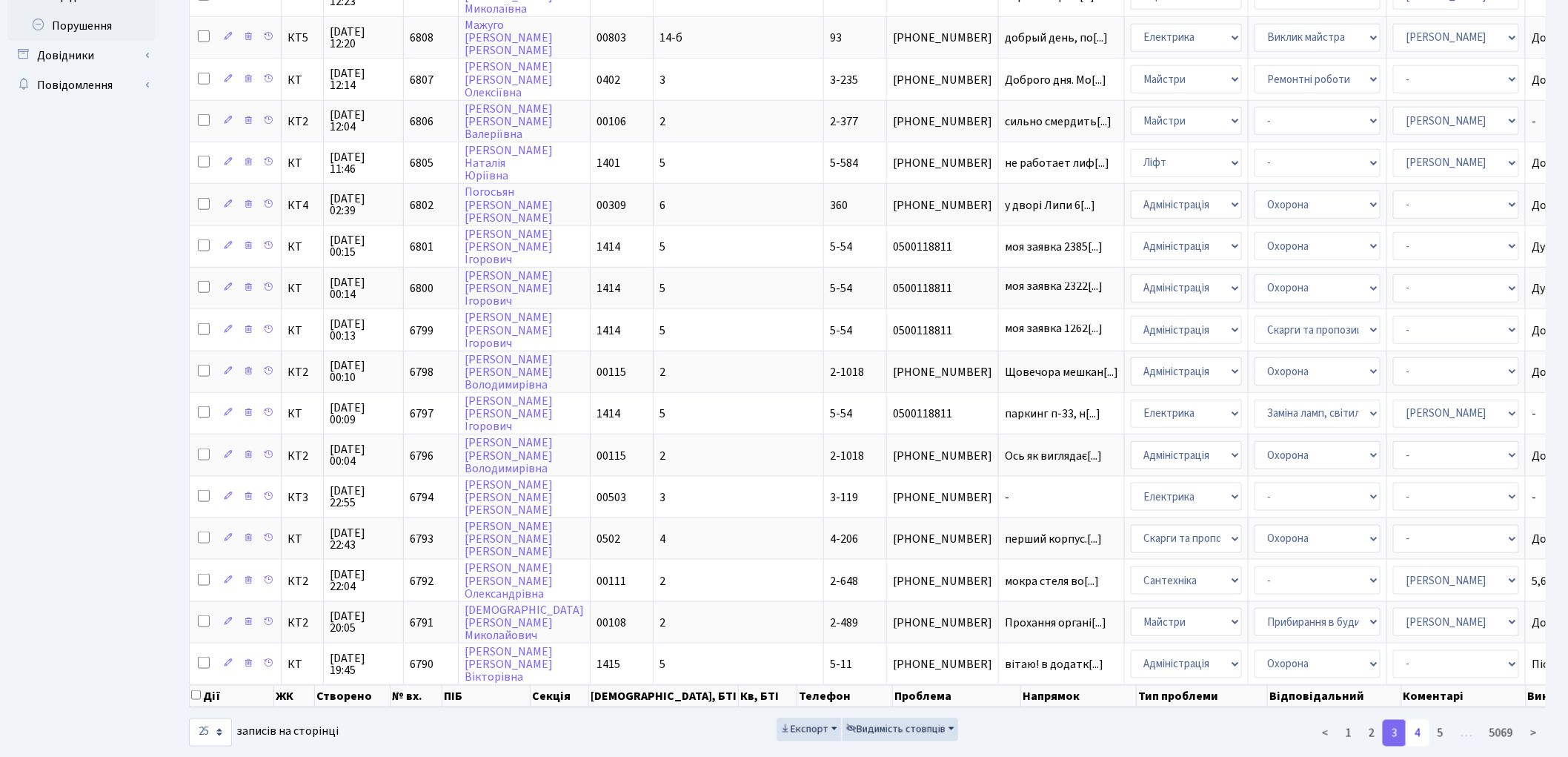
click at [1425, 720] on link "4" at bounding box center [1417, 733] width 24 height 27
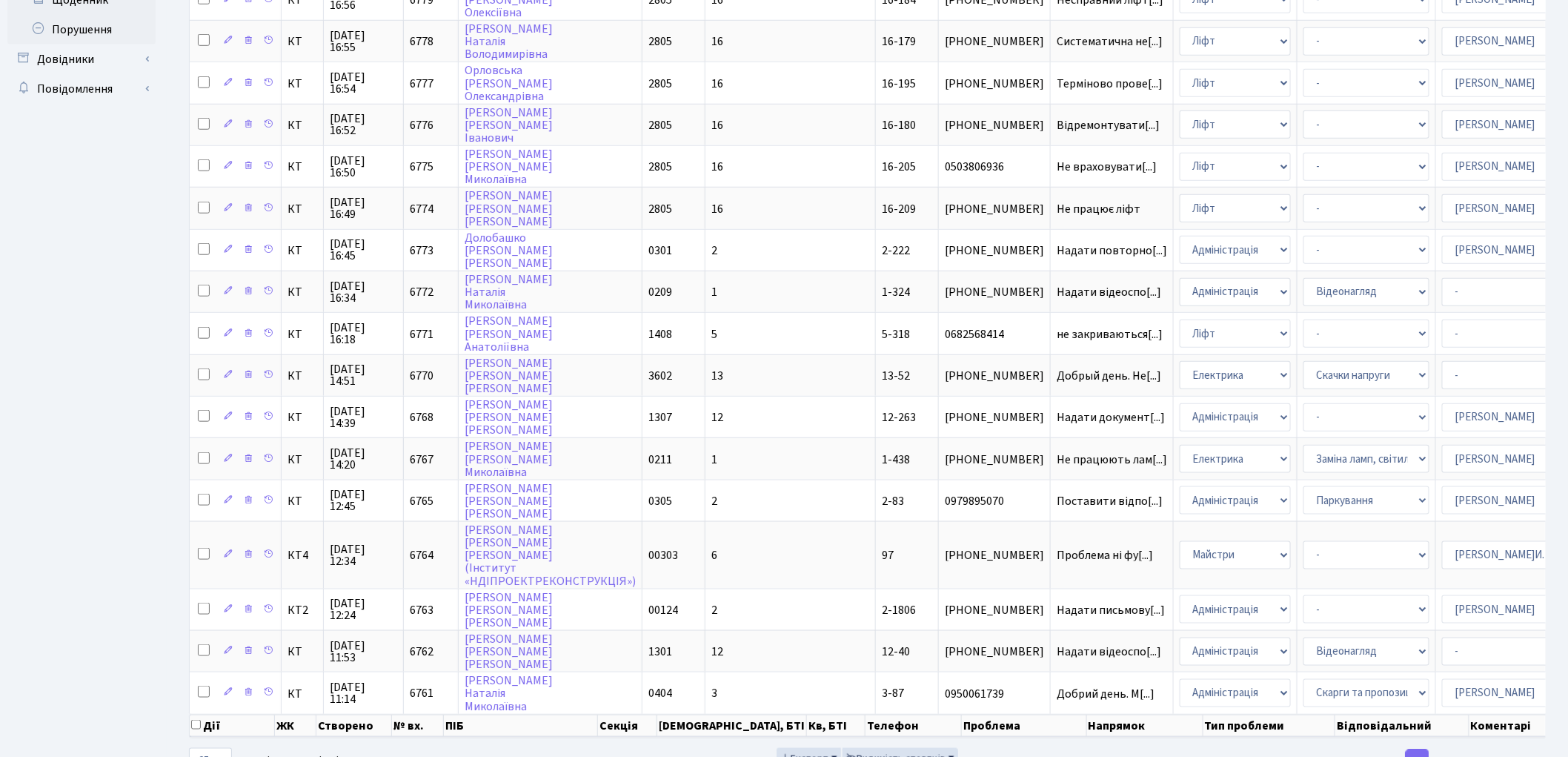
scroll to position [564, 0]
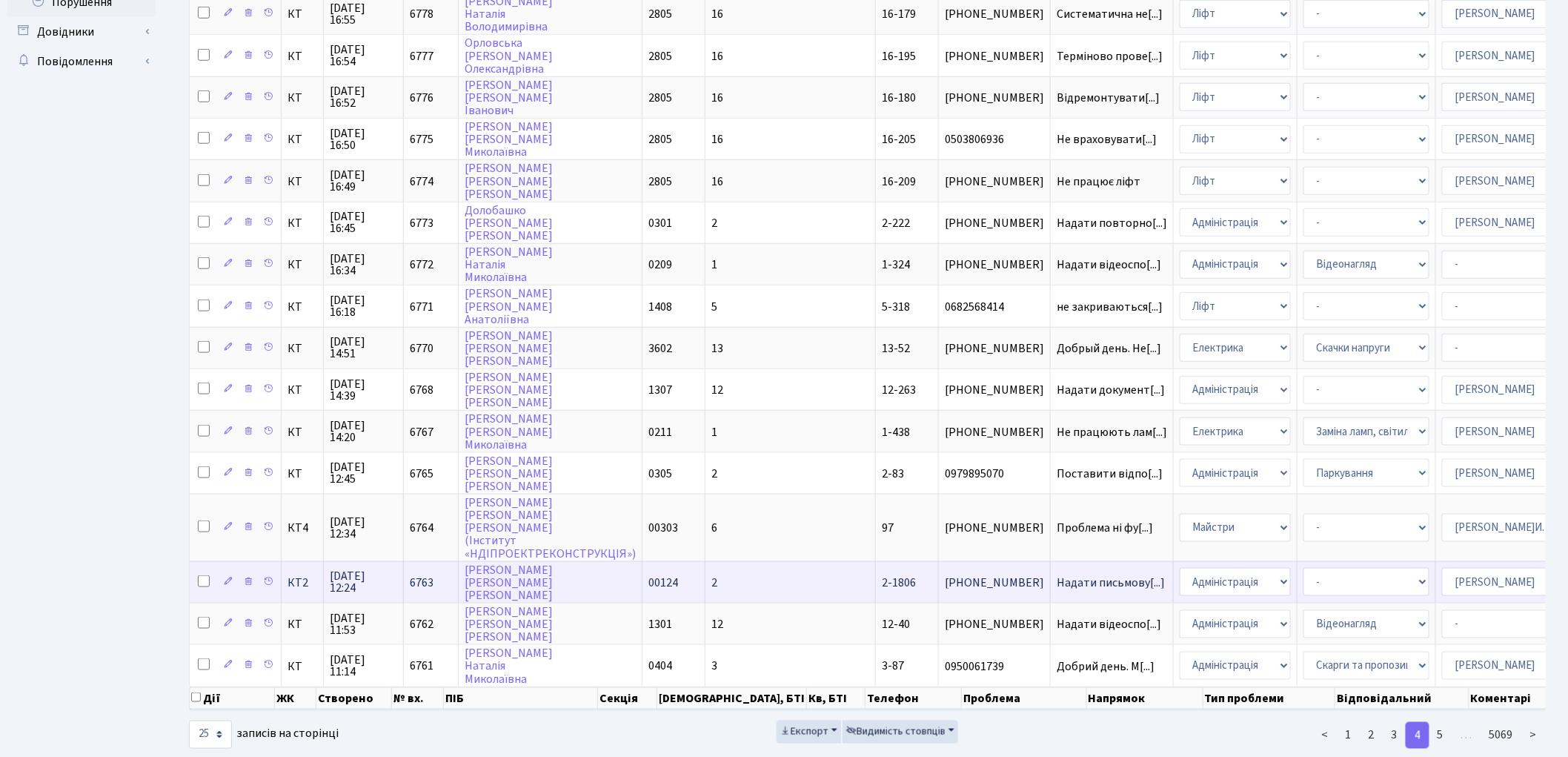
click at [736, 561] on td "2" at bounding box center [790, 582] width 170 height 42
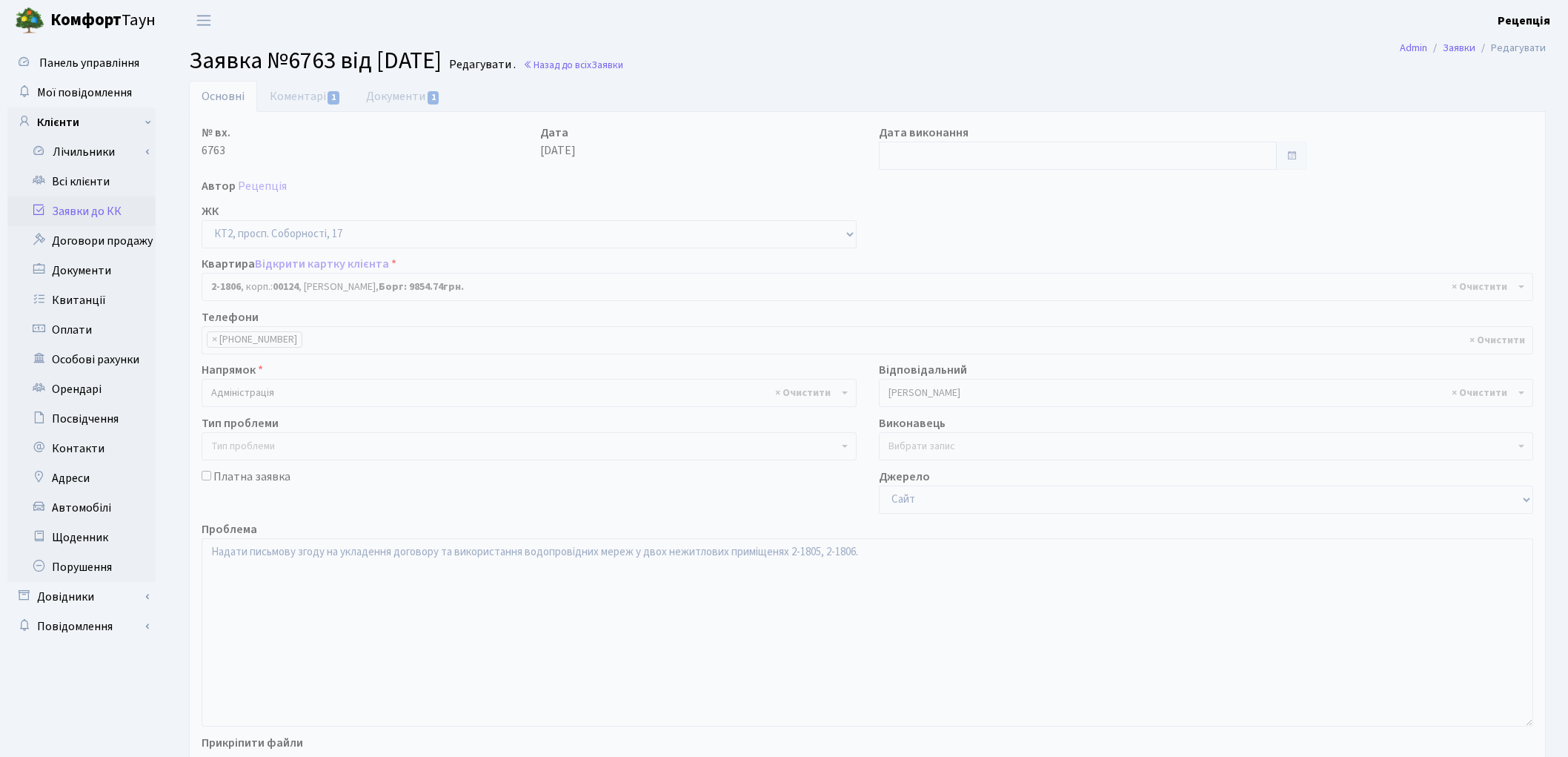
select select "19324"
click at [87, 212] on link "Заявки до КК" at bounding box center [81, 212] width 149 height 30
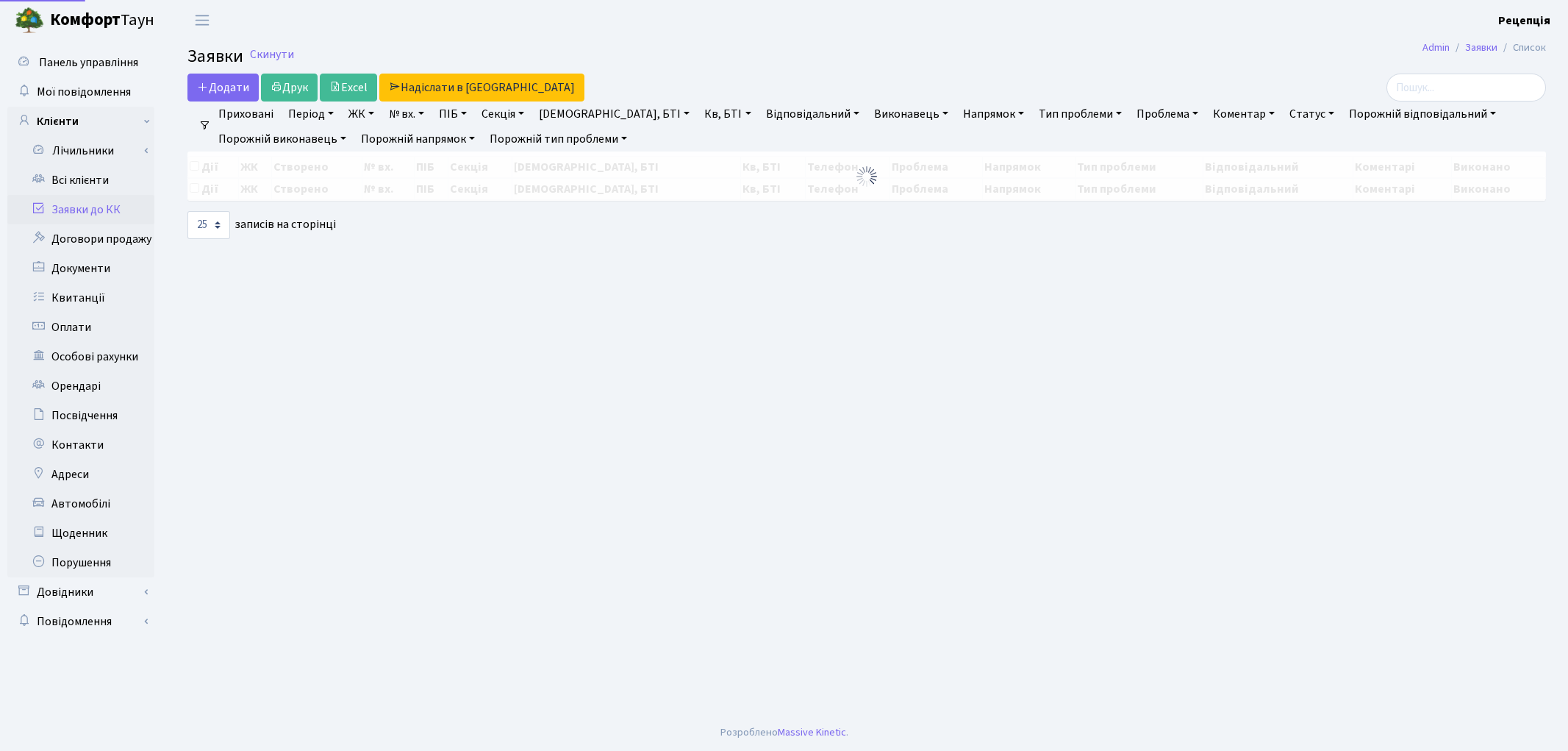
select select "25"
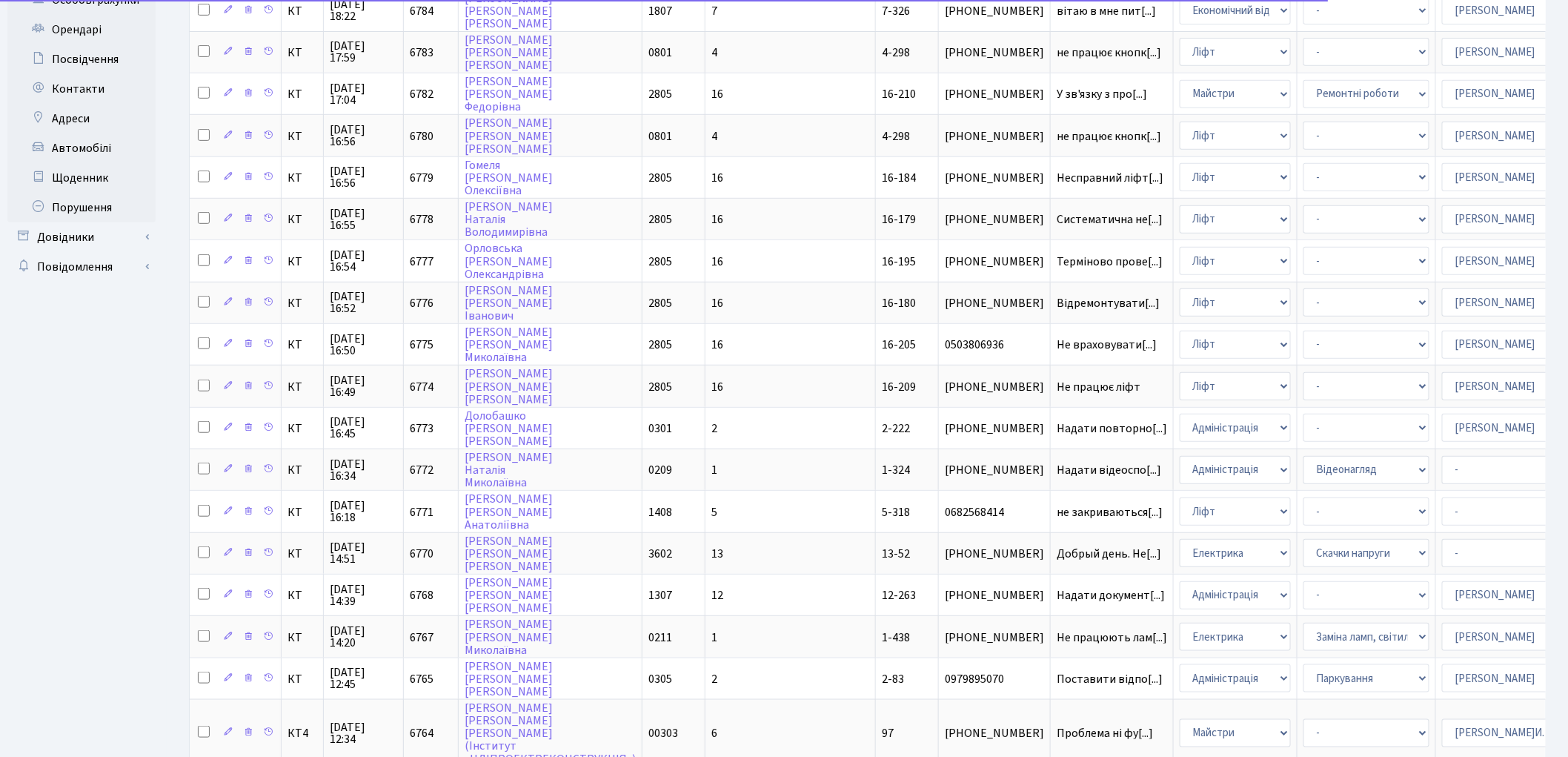
scroll to position [564, 0]
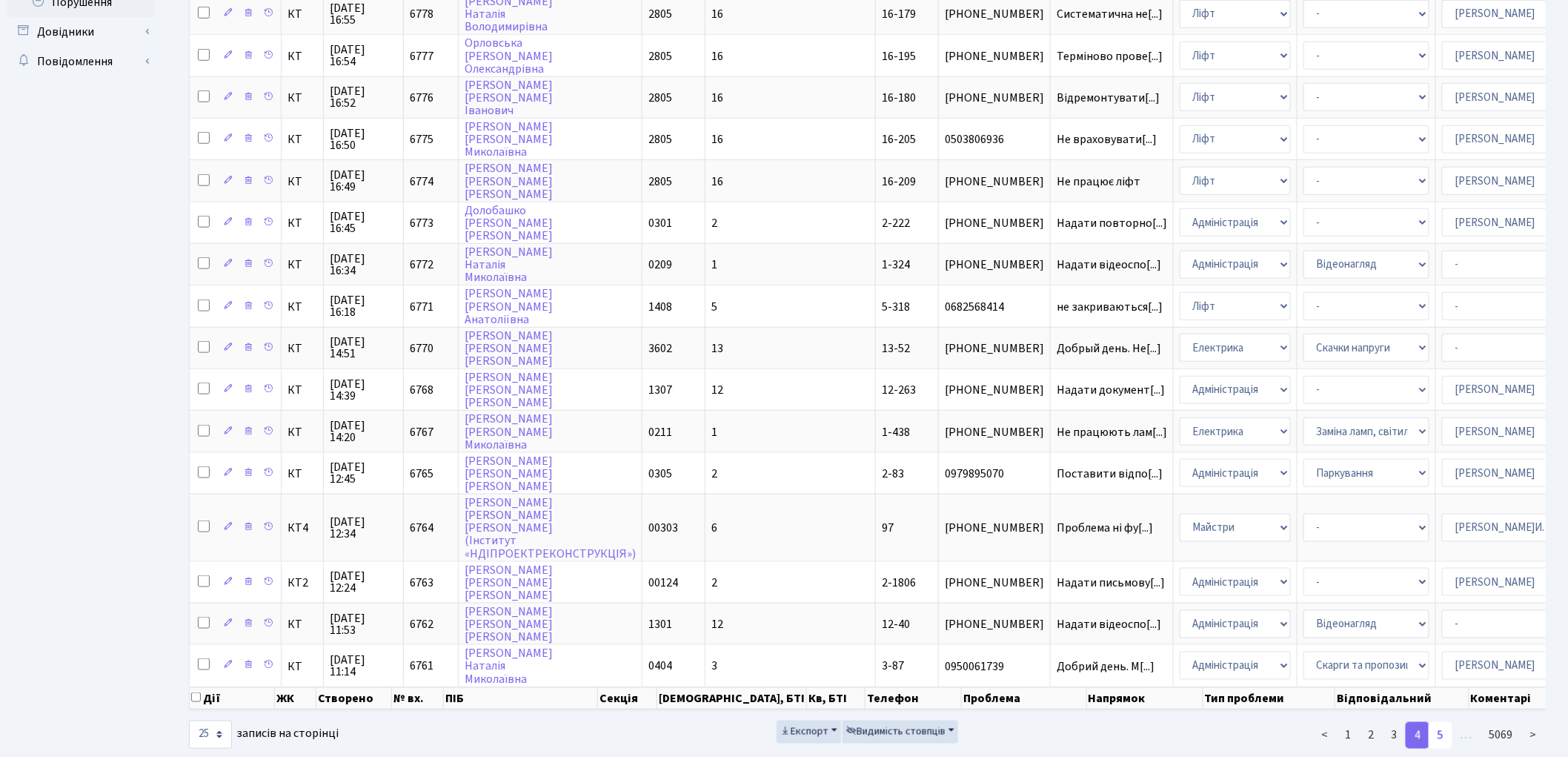
click at [1443, 722] on link "5" at bounding box center [1440, 735] width 24 height 27
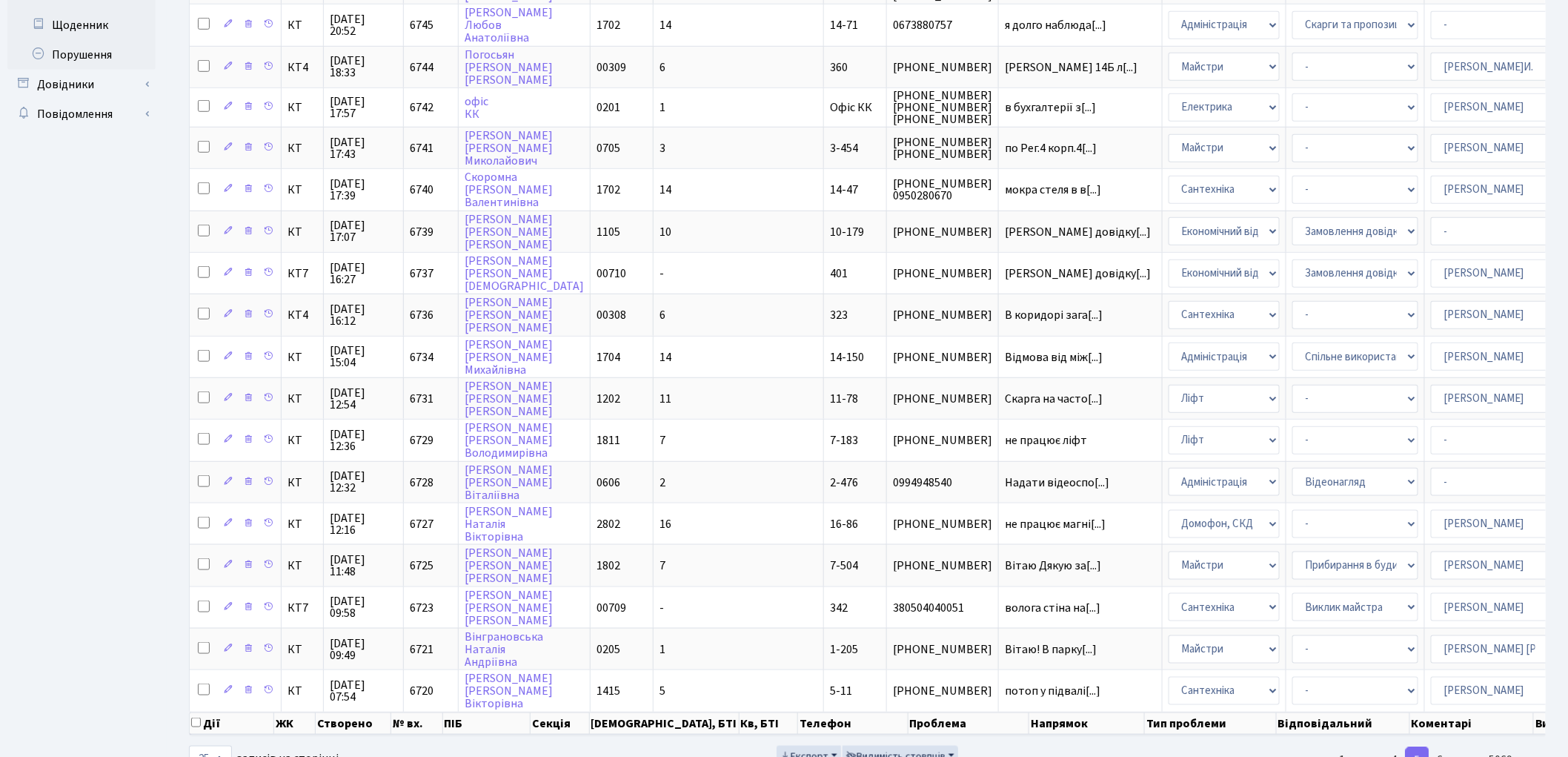
scroll to position [544, 0]
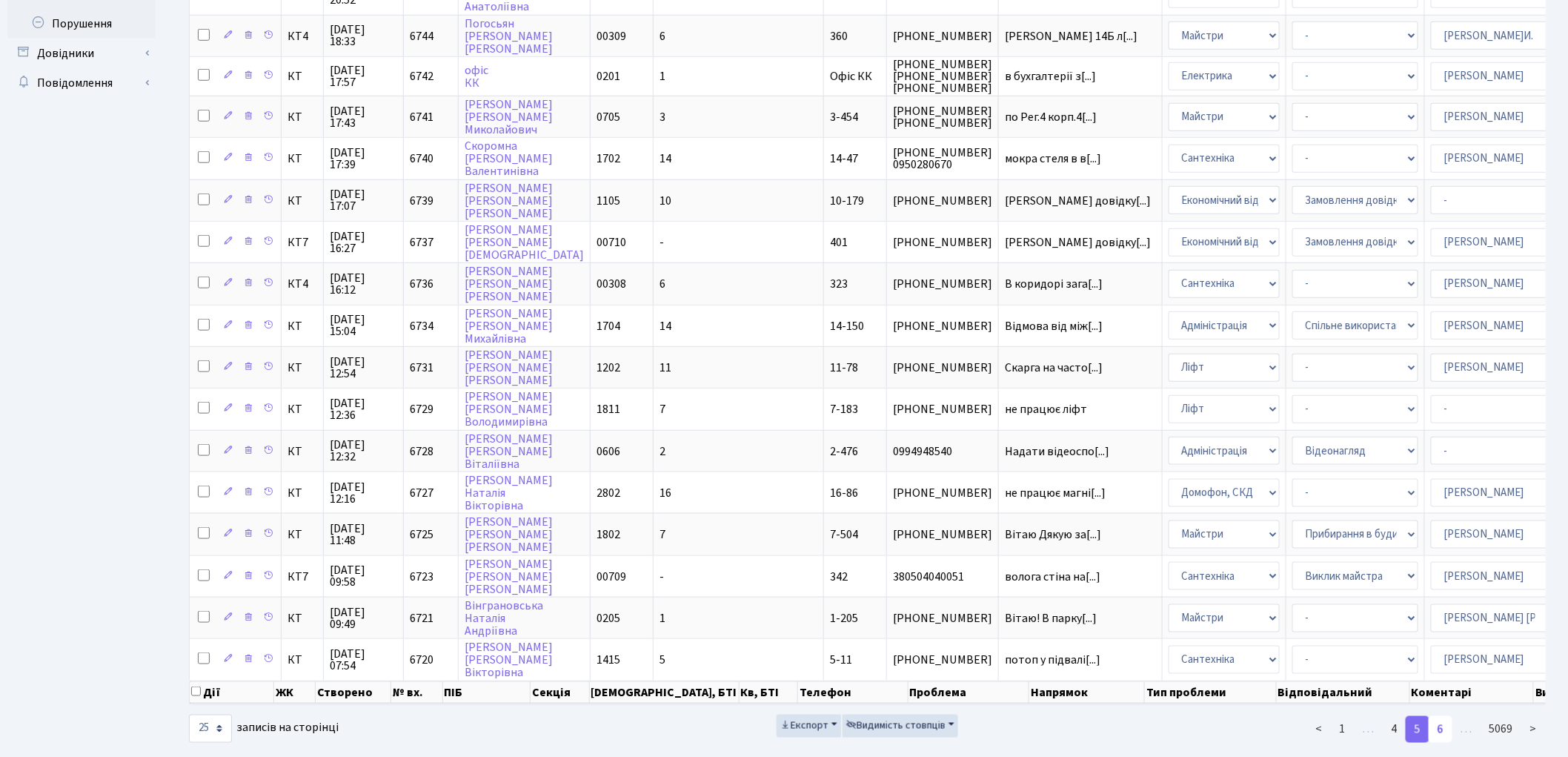
click at [1447, 716] on link "6" at bounding box center [1440, 730] width 24 height 27
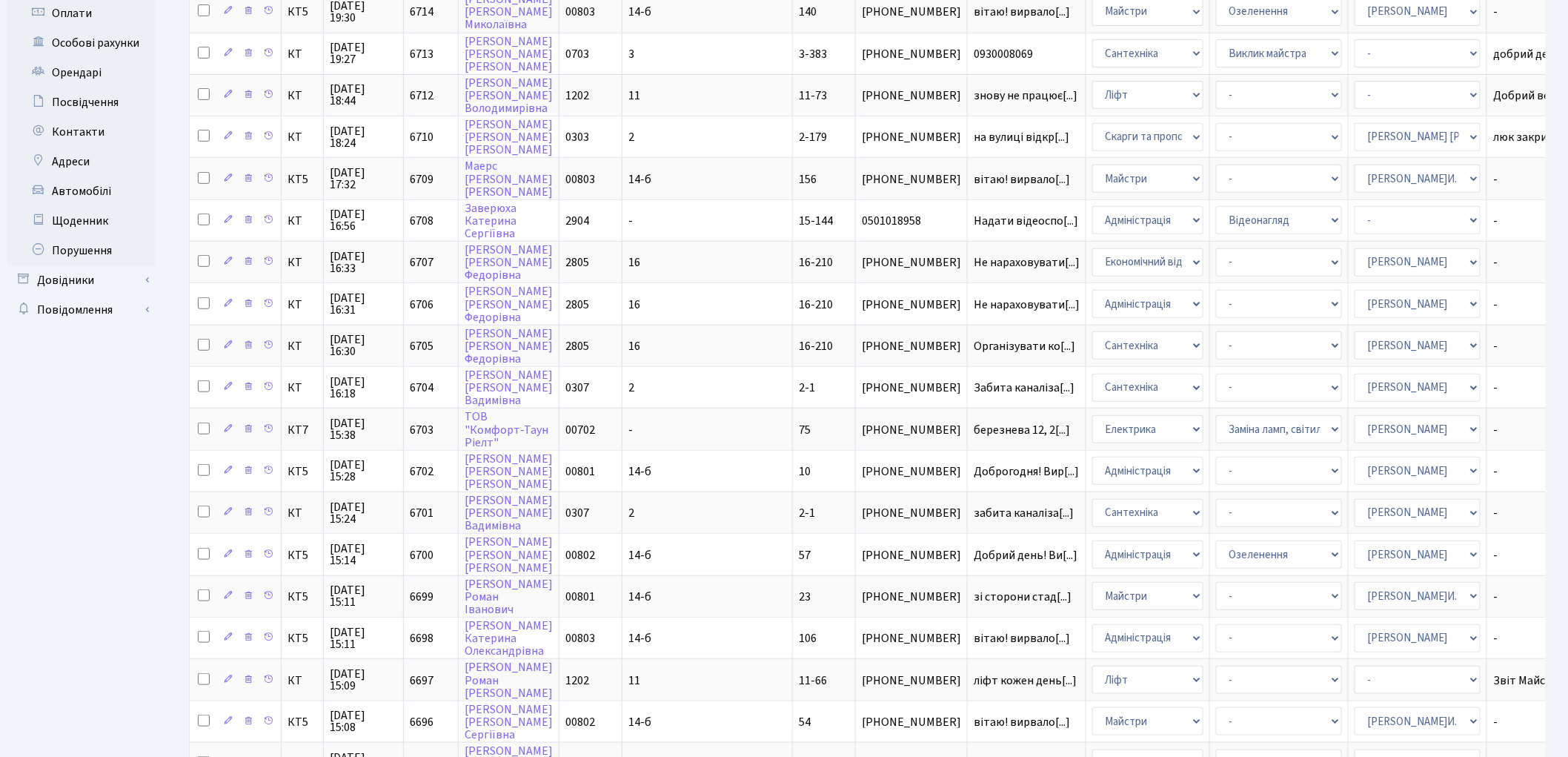
scroll to position [0, 0]
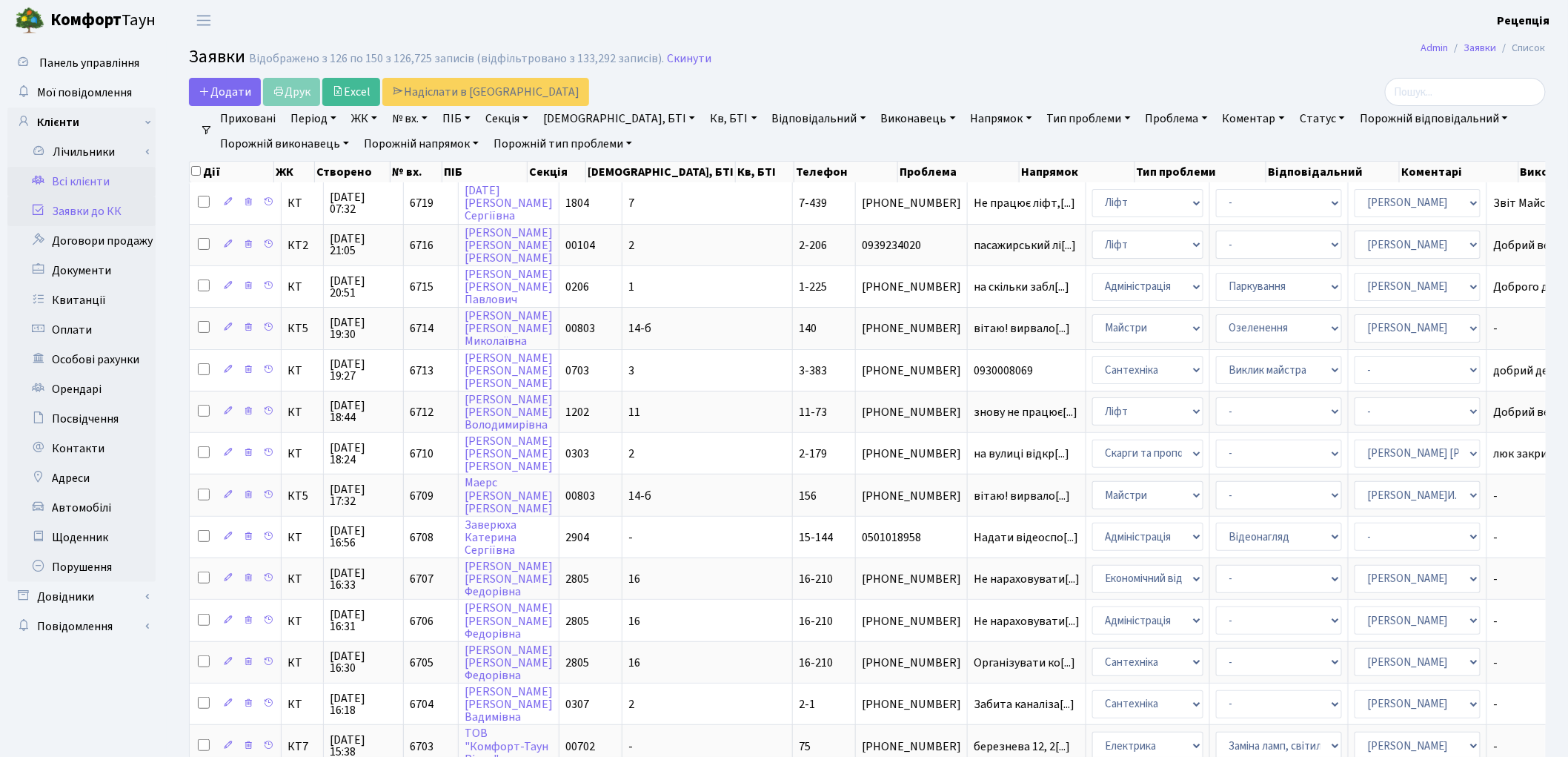
click at [76, 178] on link "Всі клієнти" at bounding box center [81, 182] width 149 height 30
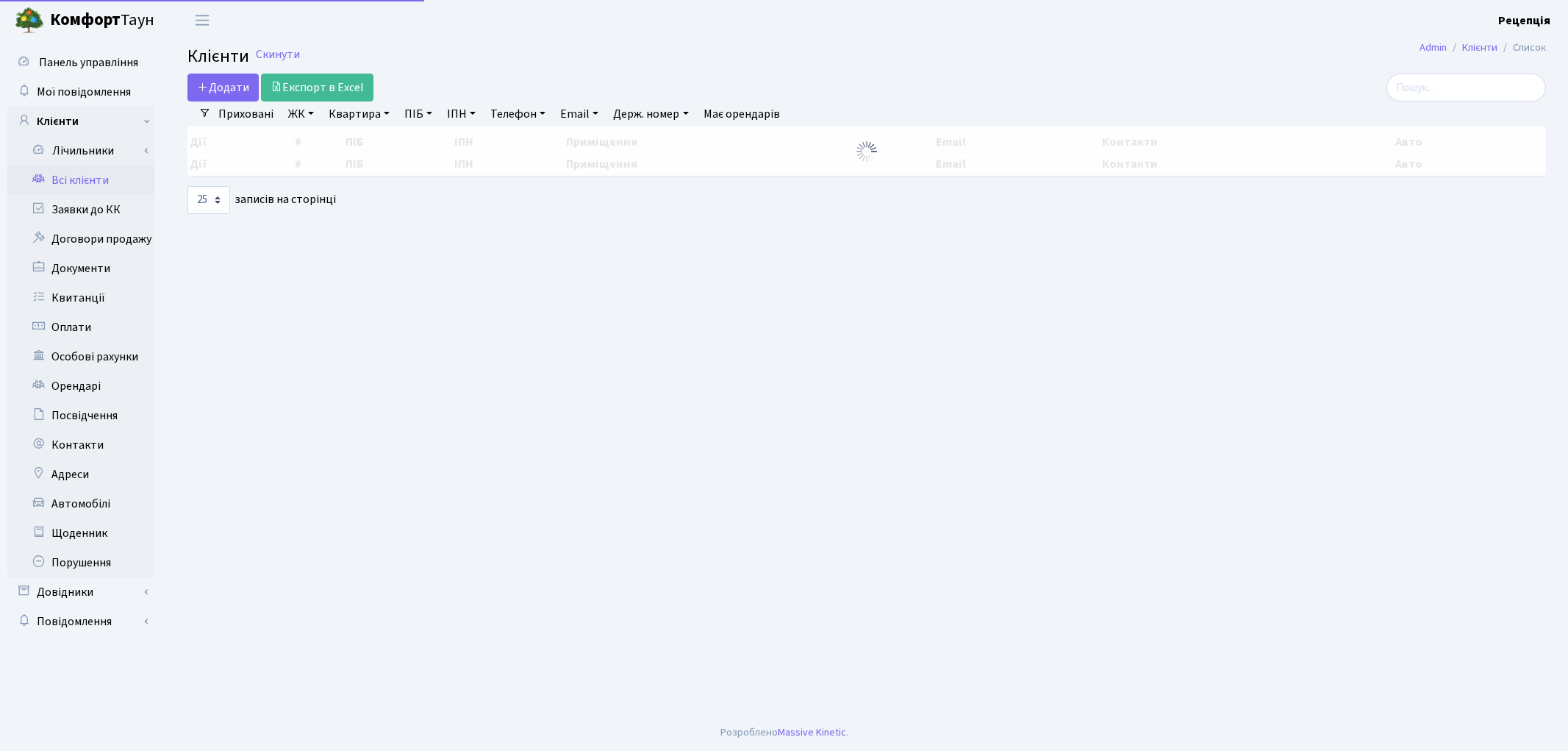
select select "25"
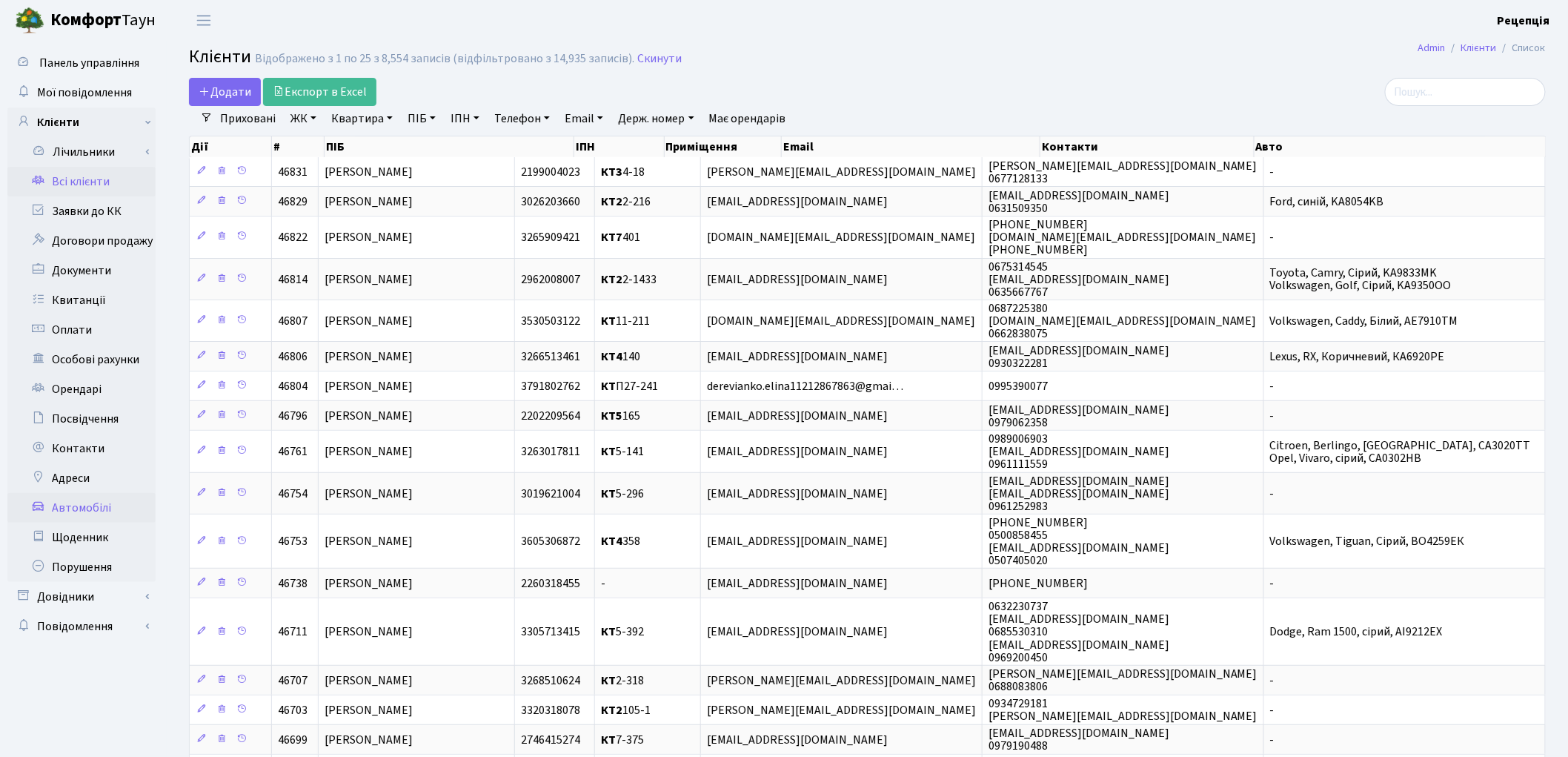
click at [69, 497] on link "Автомобілі" at bounding box center [81, 508] width 149 height 30
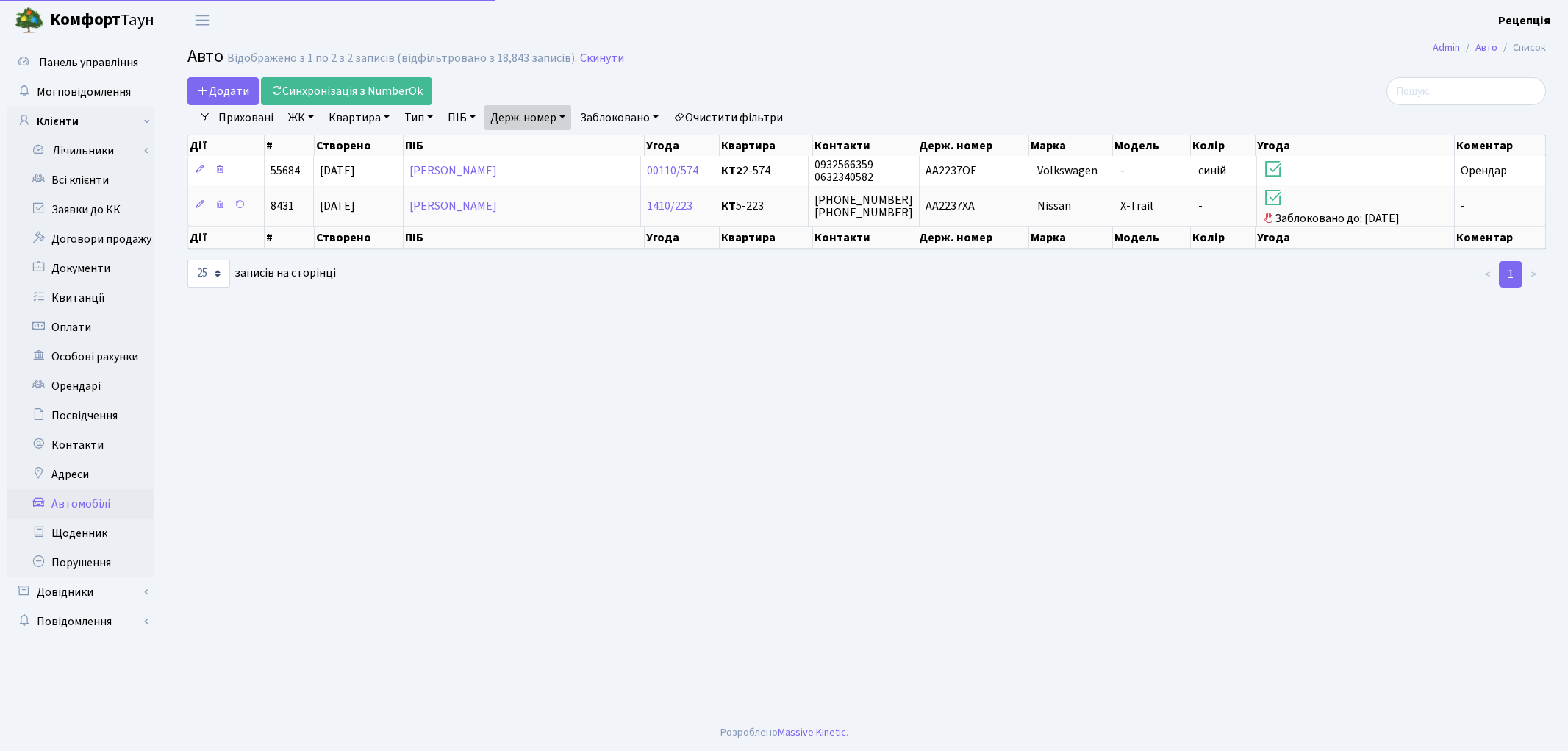
select select "25"
click at [708, 115] on link "Очистити фільтри" at bounding box center [728, 118] width 121 height 25
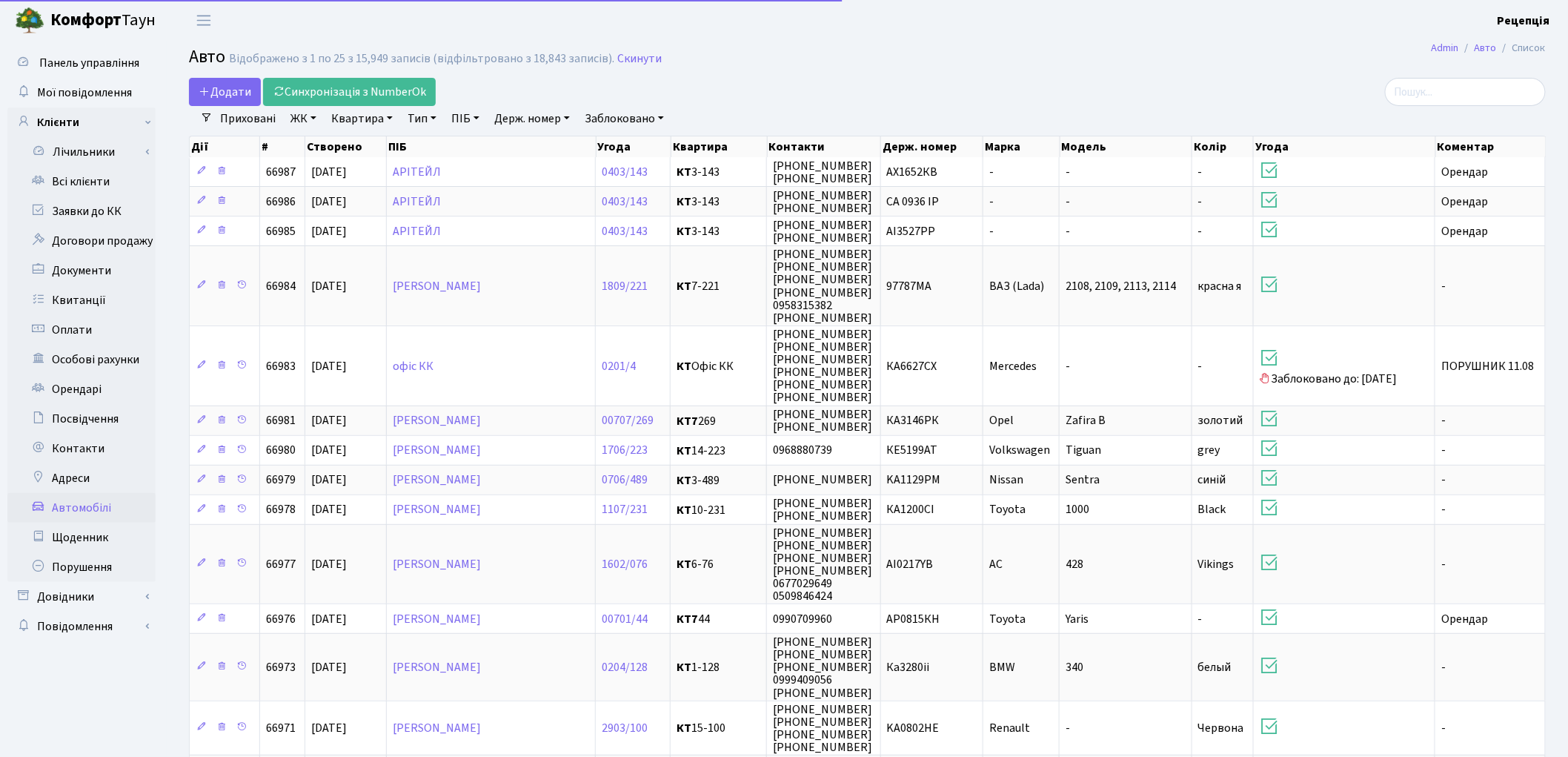
click at [571, 115] on link "Держ. номер" at bounding box center [531, 119] width 87 height 25
type input "5766"
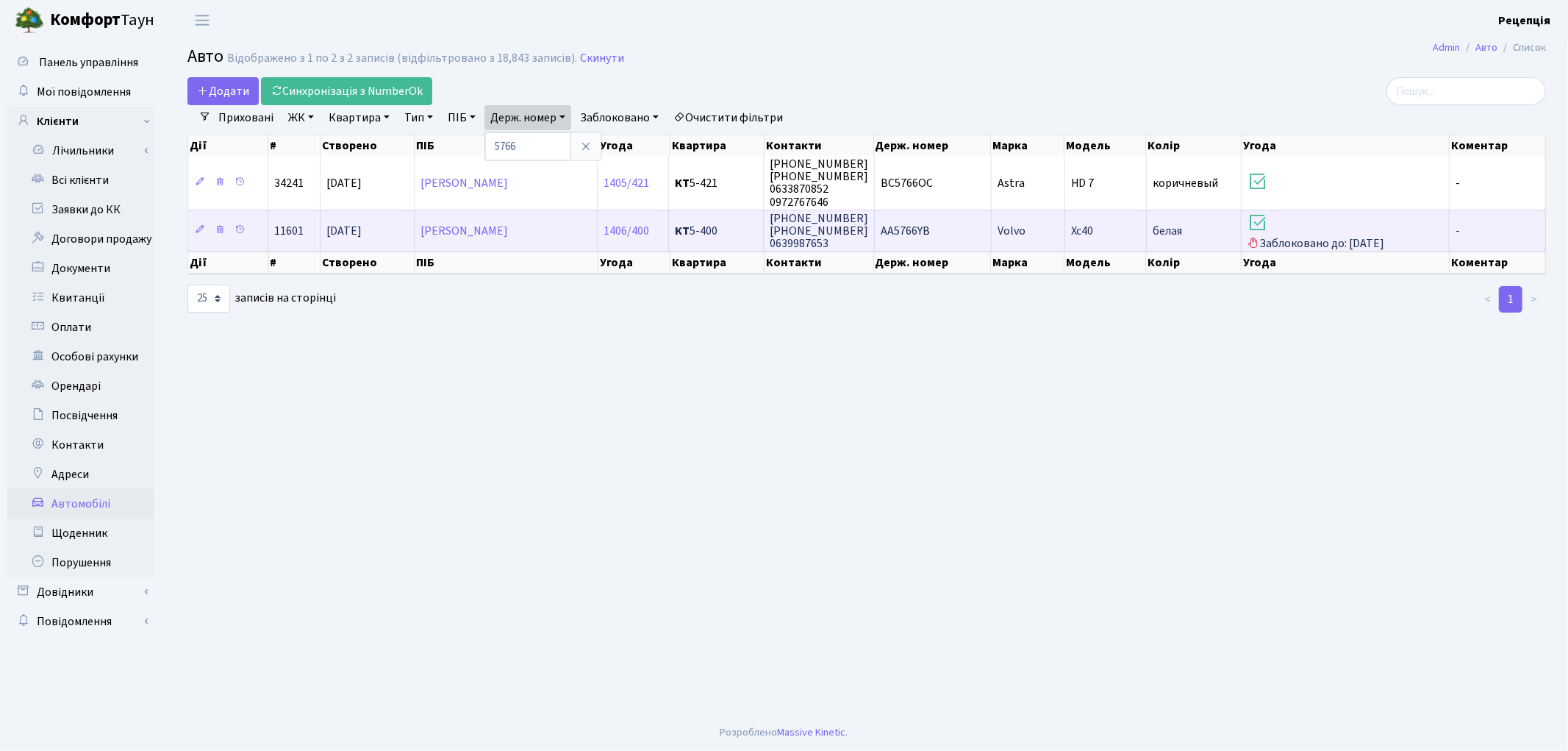
click at [914, 229] on span "АА5766YB" at bounding box center [905, 231] width 49 height 16
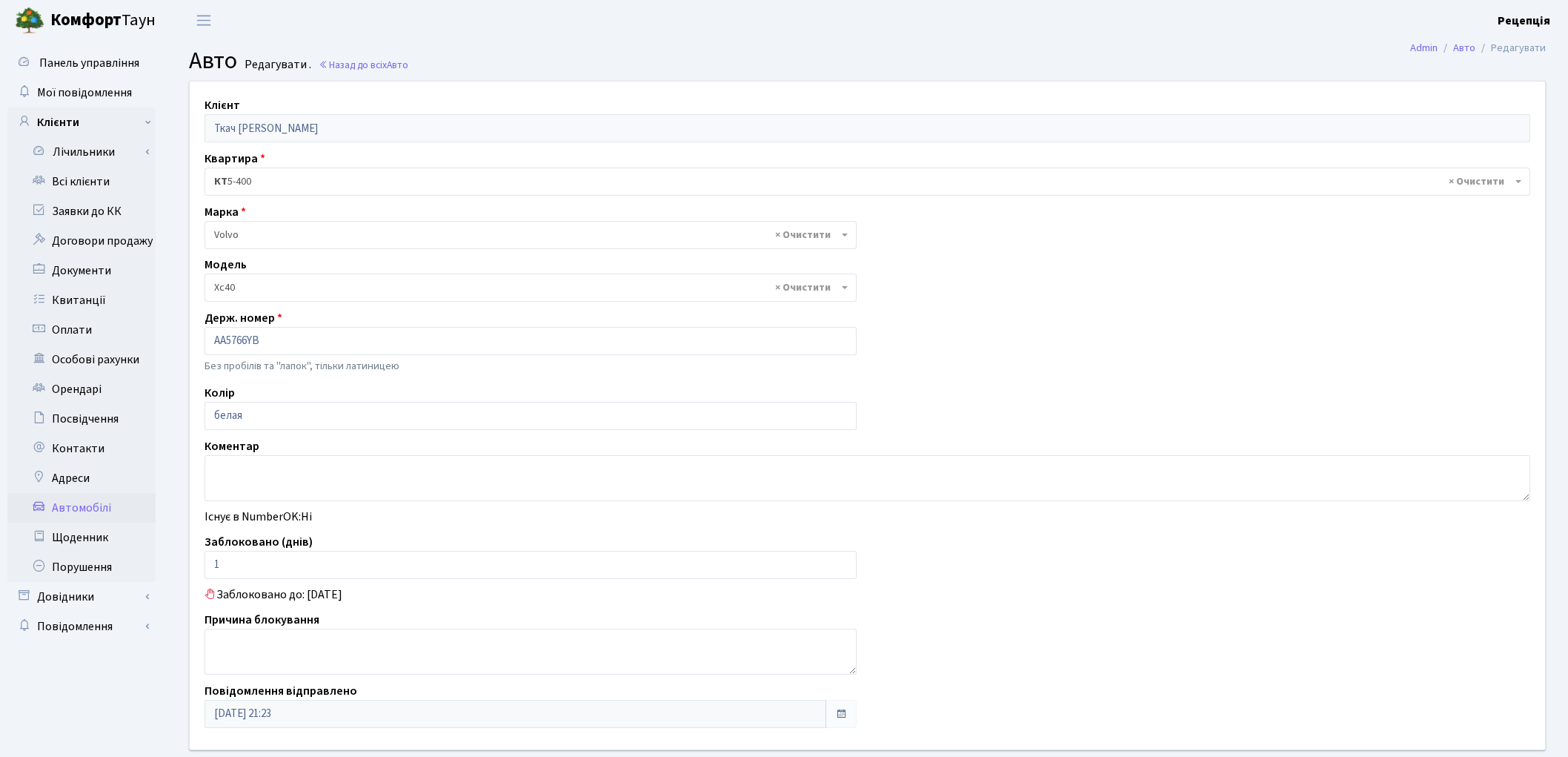
select select "3758"
click at [92, 179] on link "Всі клієнти" at bounding box center [81, 182] width 149 height 30
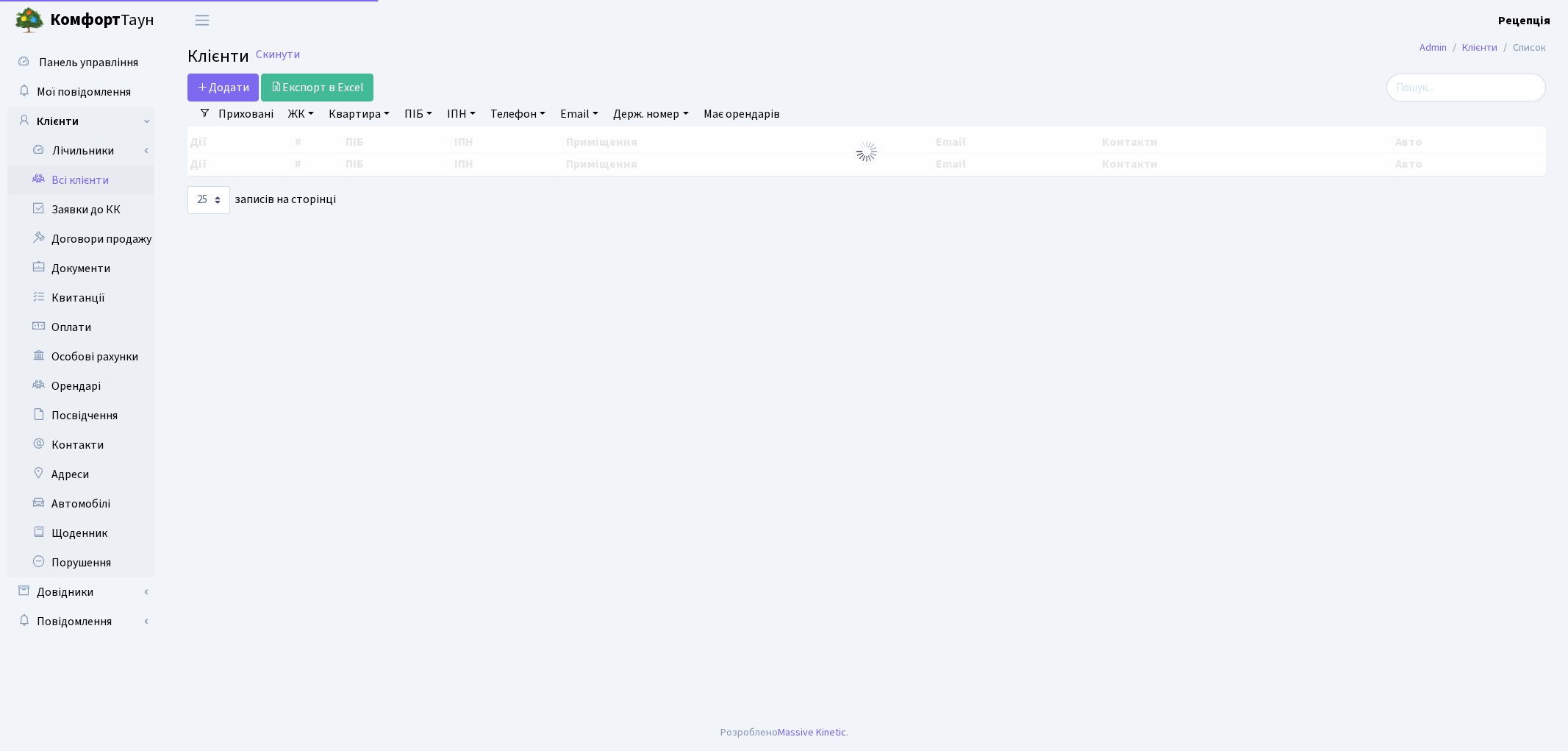
select select "25"
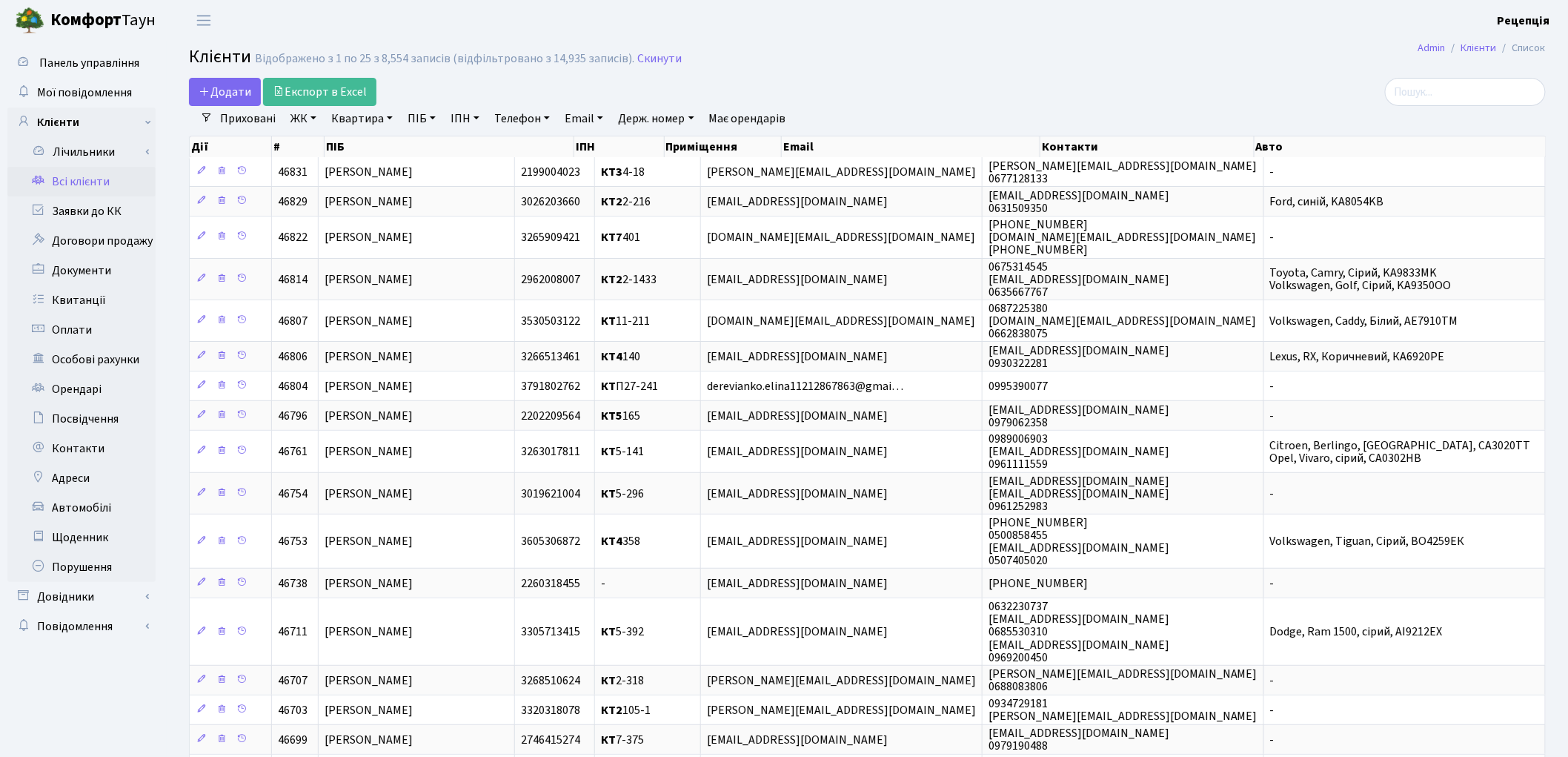
click at [299, 117] on link "ЖК" at bounding box center [304, 119] width 38 height 25
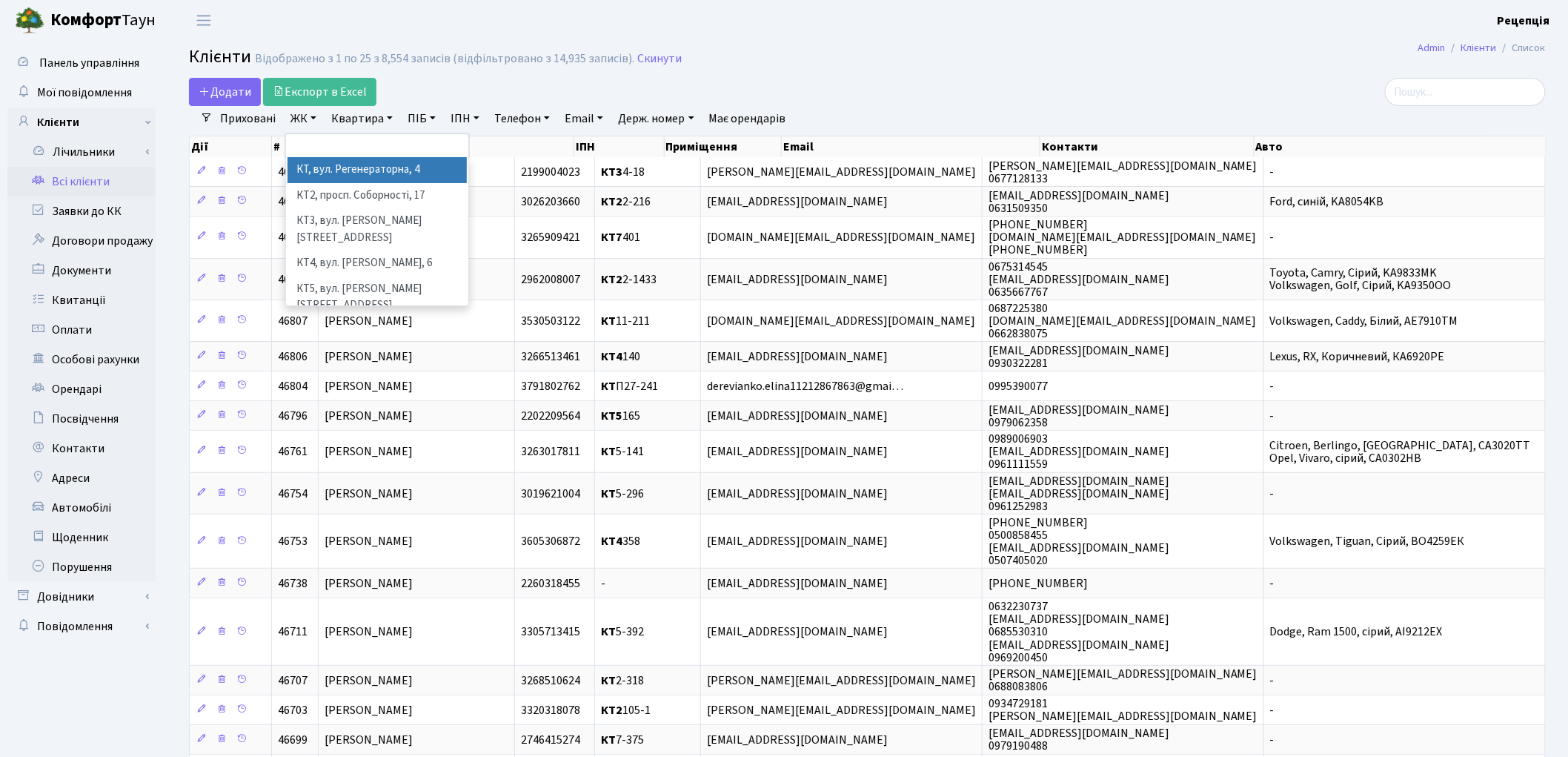
click at [334, 168] on li "КТ, вул. Регенераторна, 4" at bounding box center [377, 169] width 179 height 26
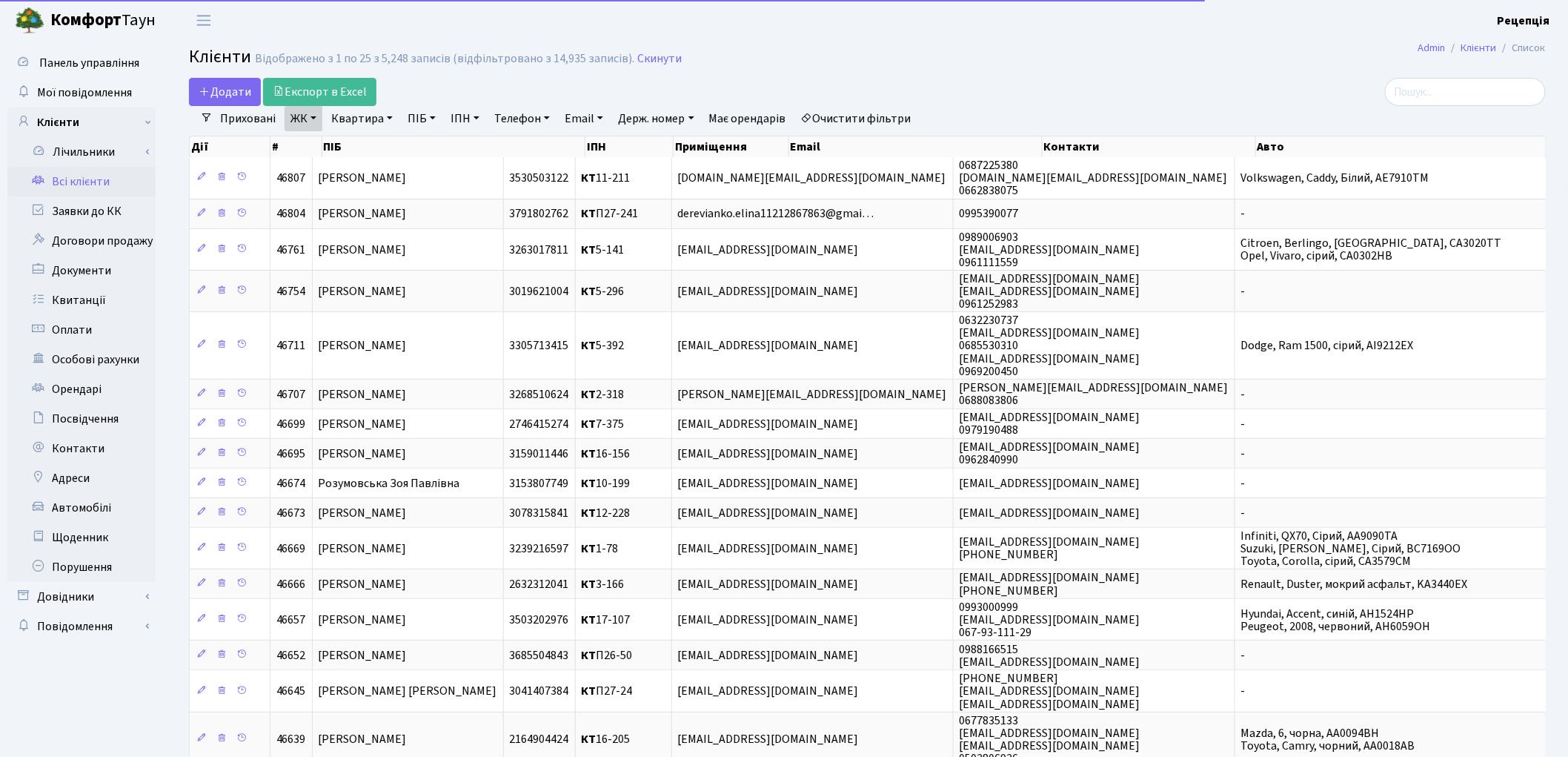
click at [370, 115] on link "Квартира" at bounding box center [362, 119] width 73 height 25
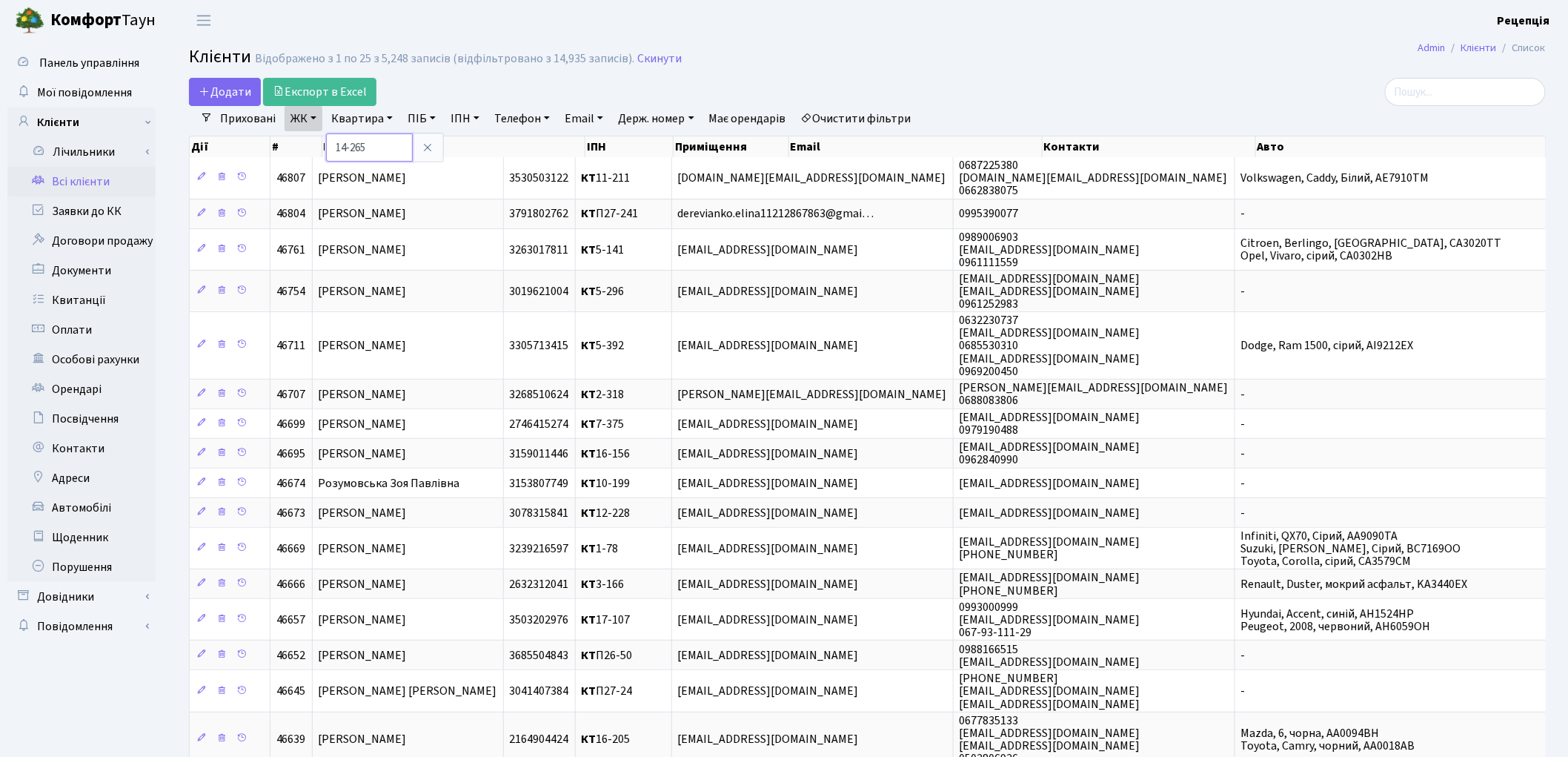
type input "14-265"
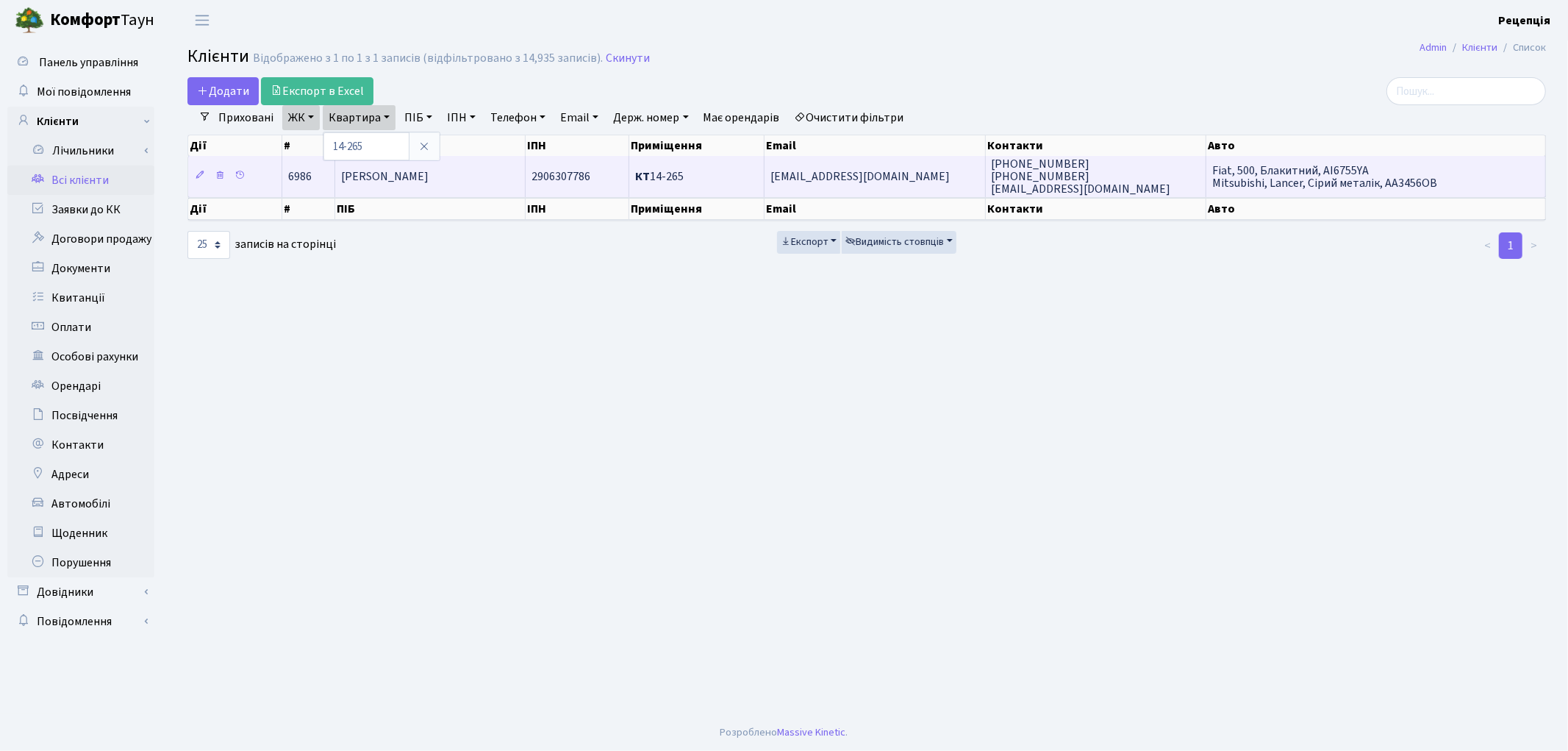
click at [479, 169] on td "Альганім Леся Іванівна" at bounding box center [430, 175] width 190 height 40
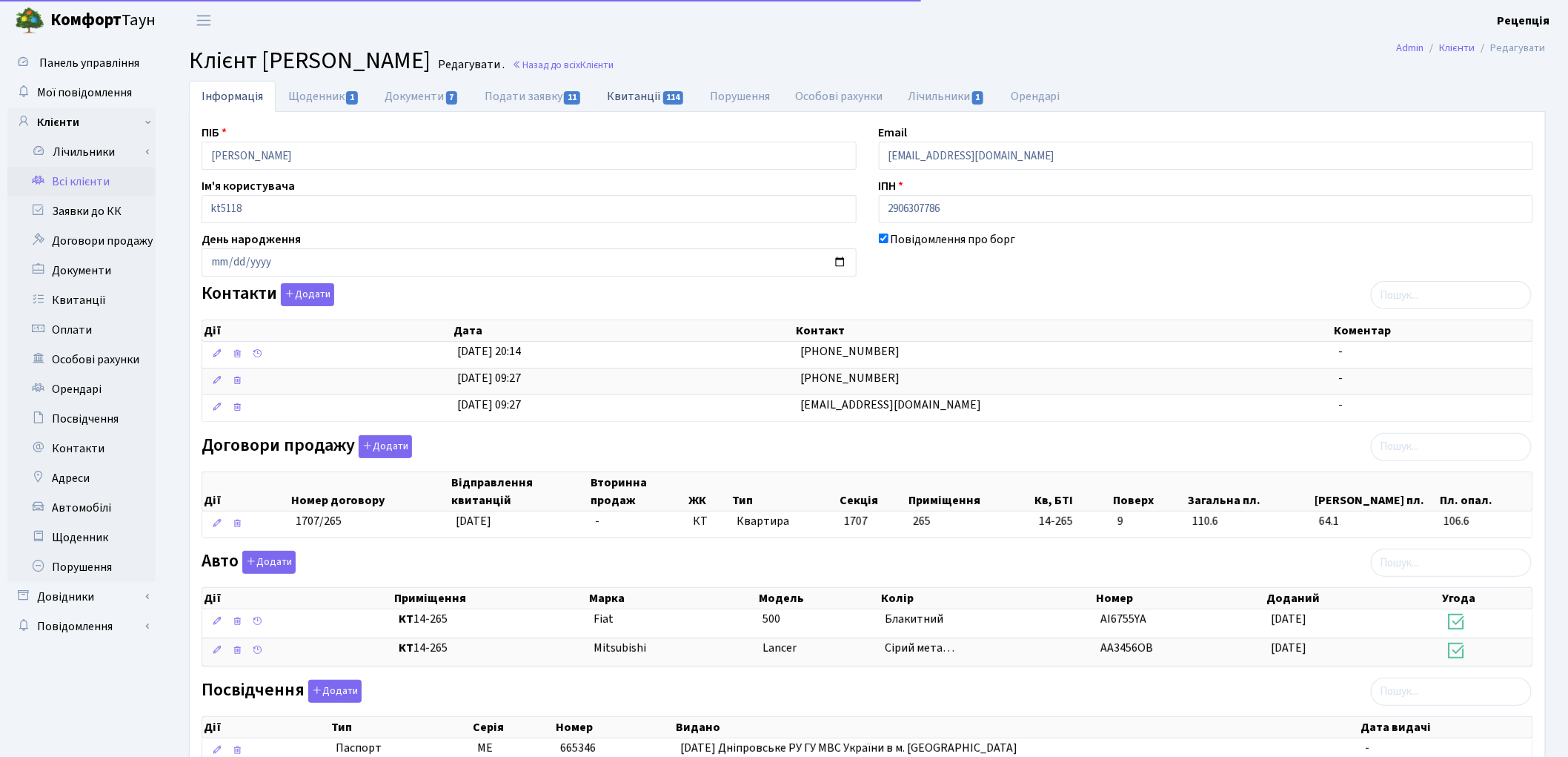
click at [624, 94] on link "Квитанції 114" at bounding box center [645, 95] width 103 height 31
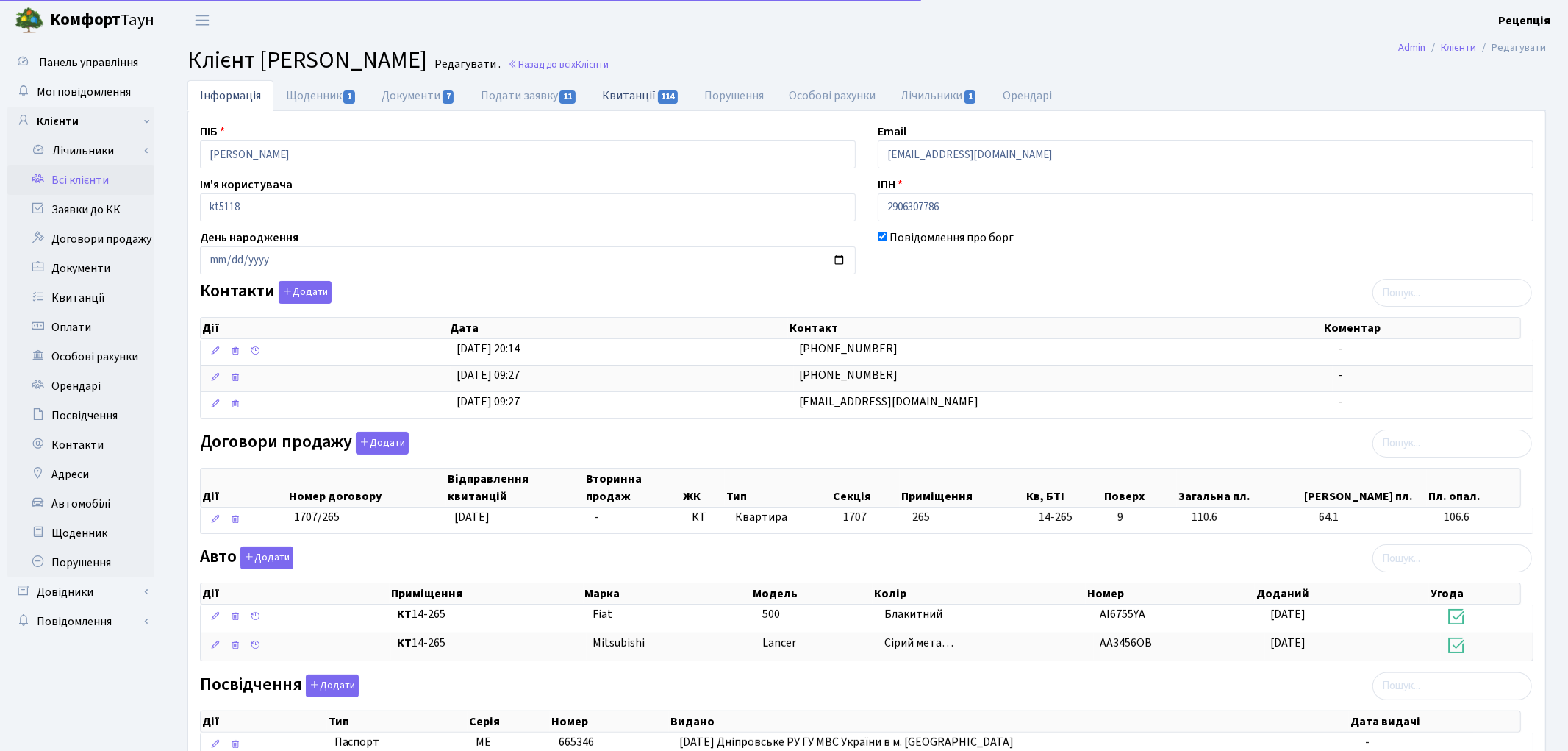
select select "25"
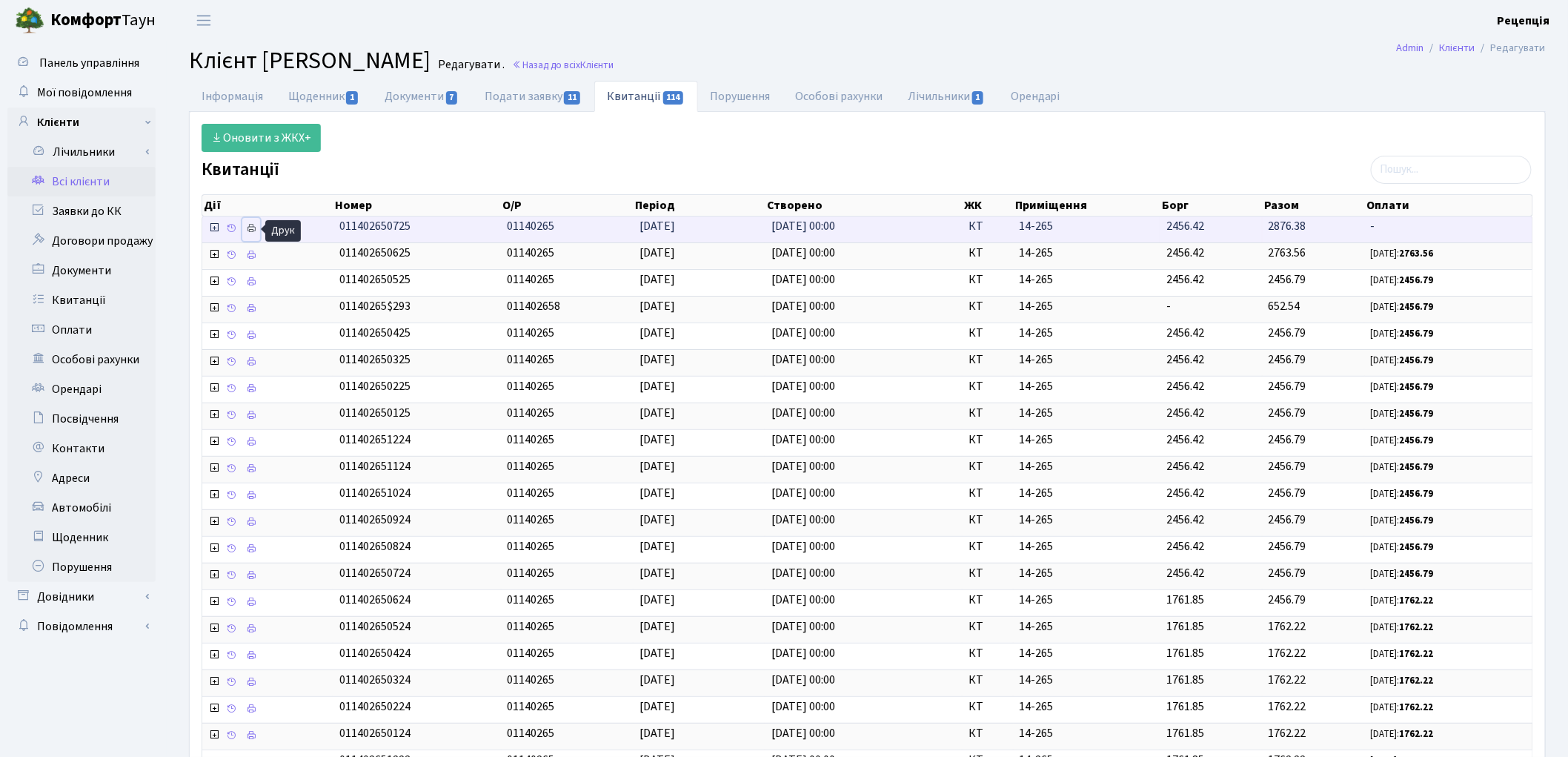
click at [249, 231] on icon at bounding box center [251, 228] width 11 height 11
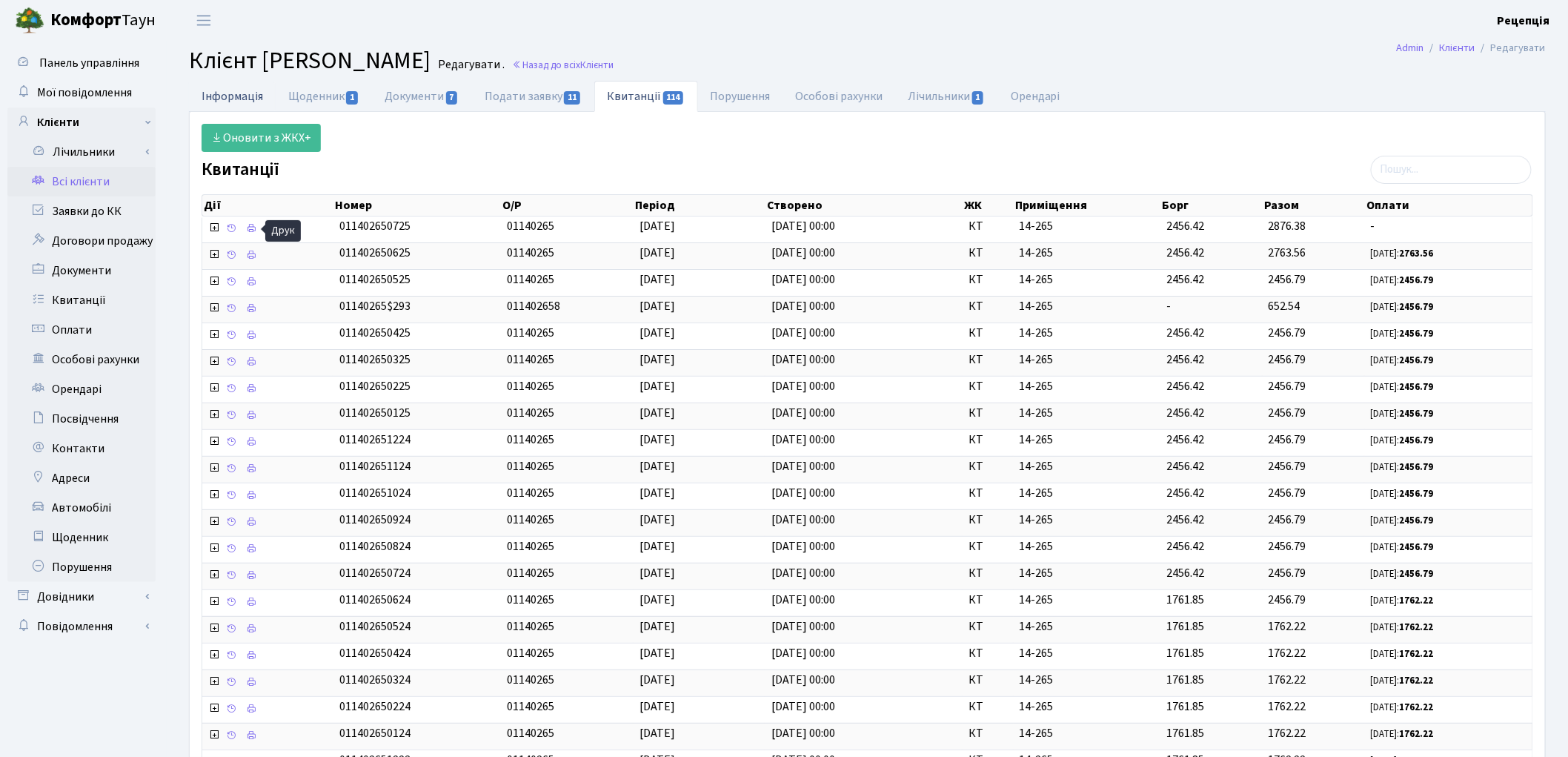
click at [233, 97] on link "Інформація" at bounding box center [232, 95] width 86 height 31
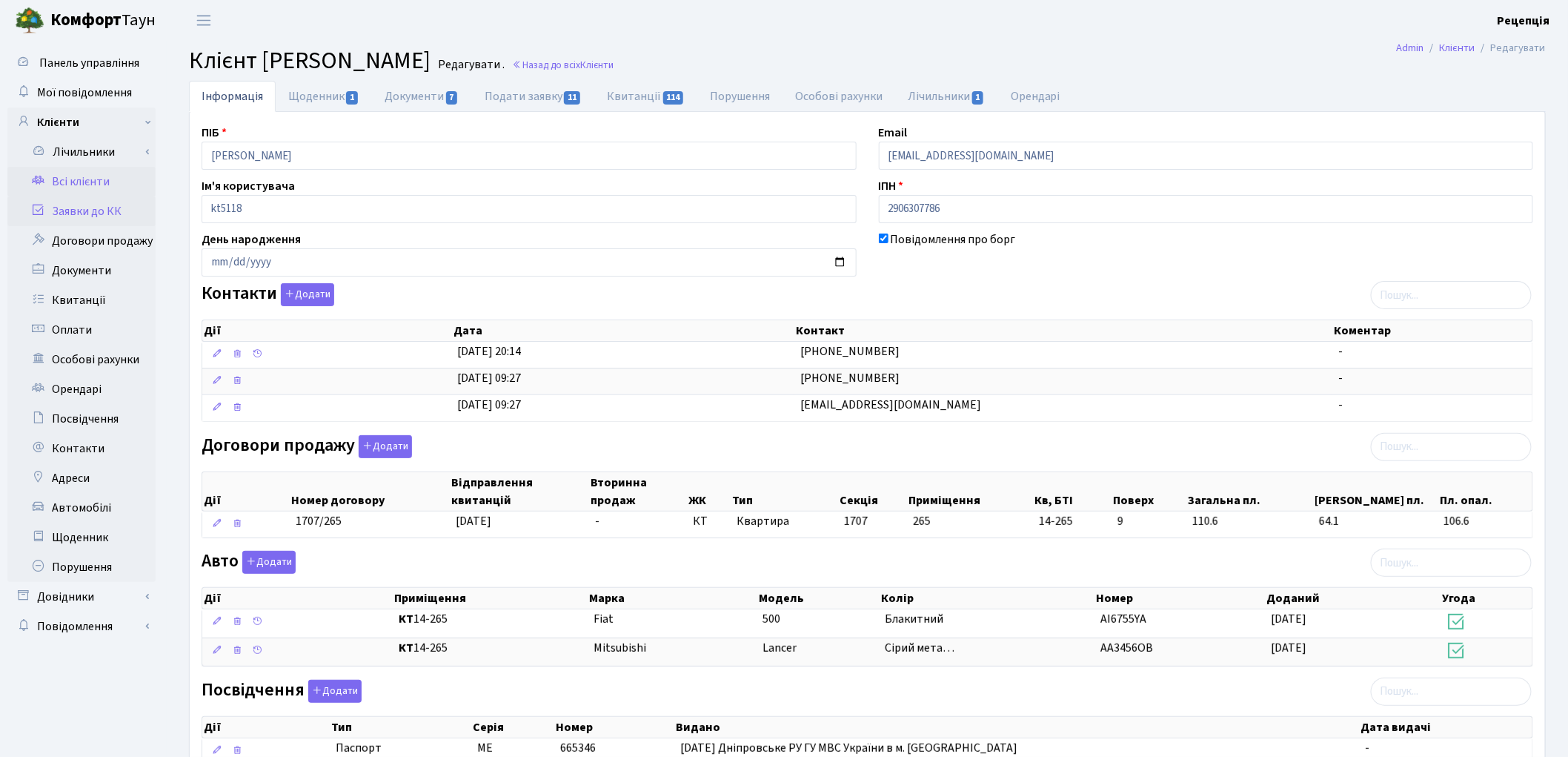
click at [96, 213] on link "Заявки до КК" at bounding box center [81, 212] width 149 height 30
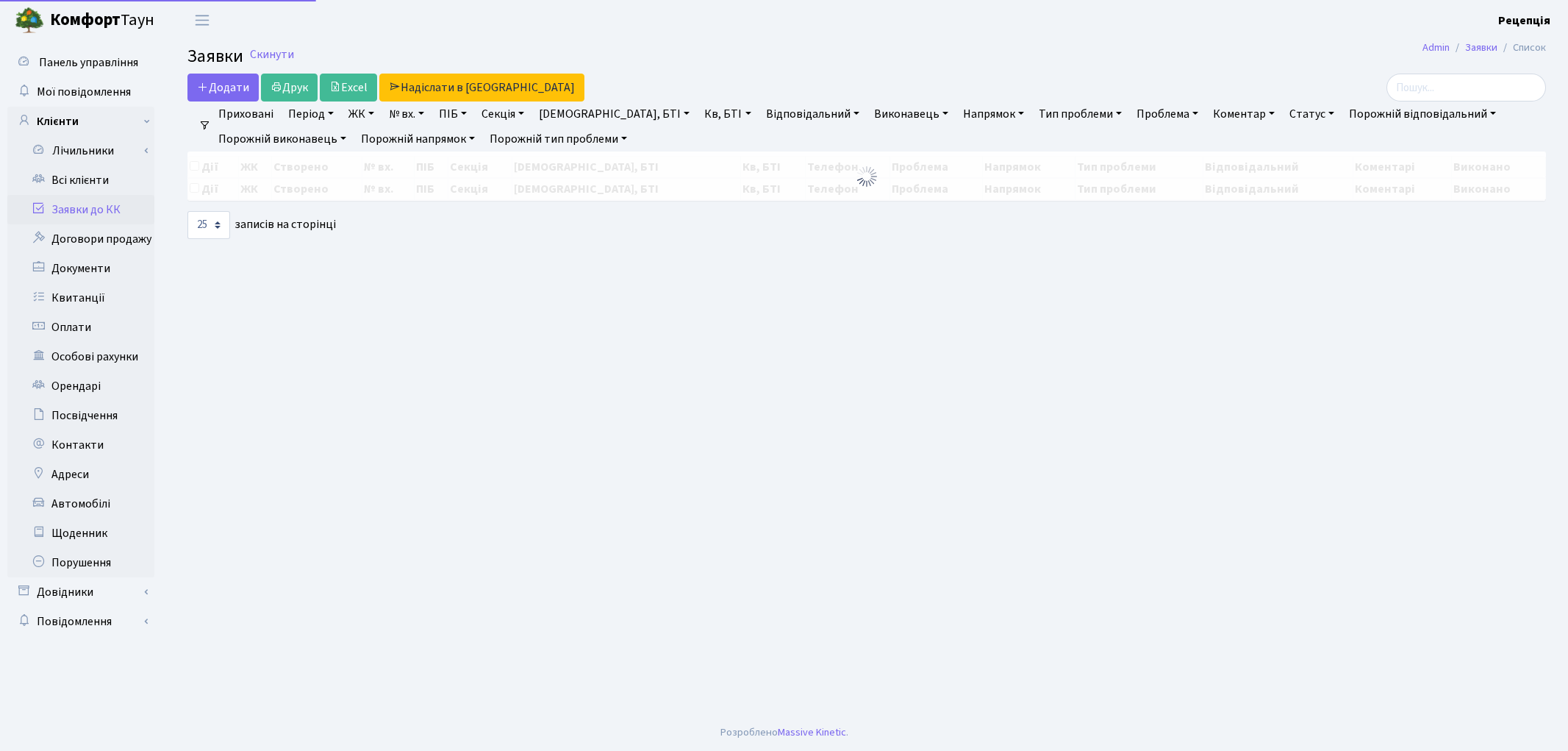
select select
select select "25"
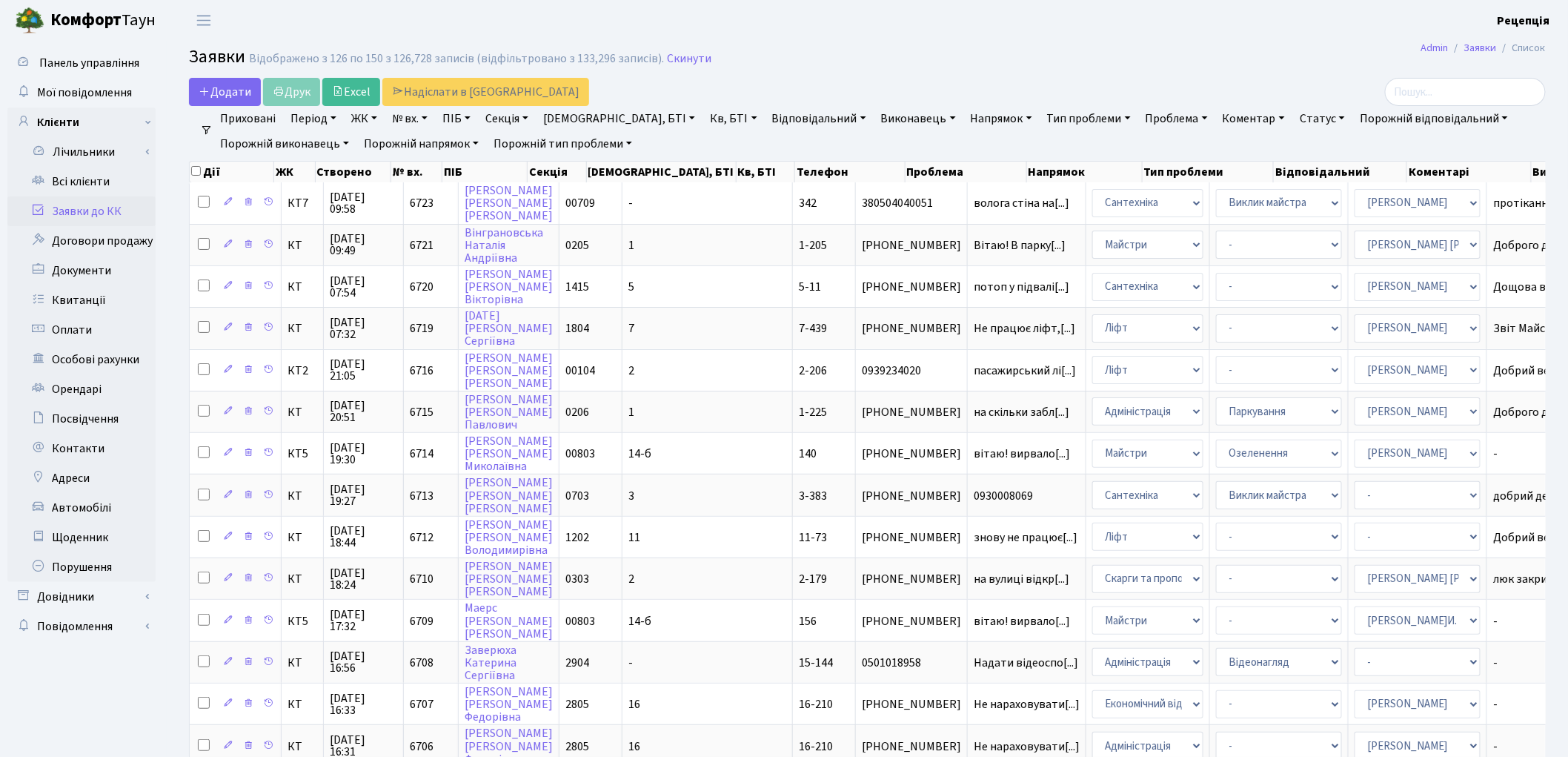
click at [369, 121] on link "ЖК" at bounding box center [364, 119] width 38 height 25
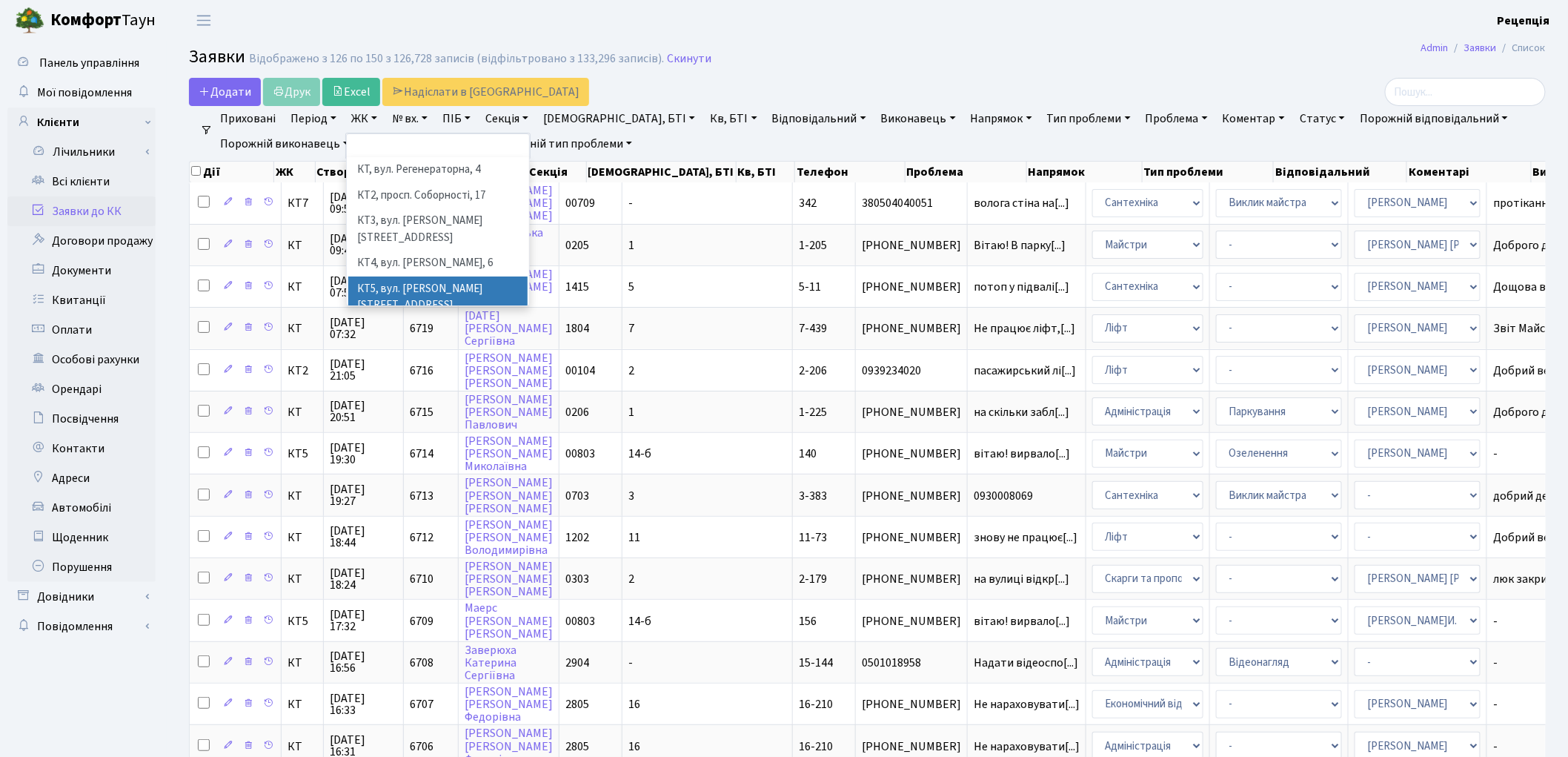
click at [460, 276] on li "КТ5, вул. [PERSON_NAME][STREET_ADDRESS]" at bounding box center [438, 297] width 179 height 42
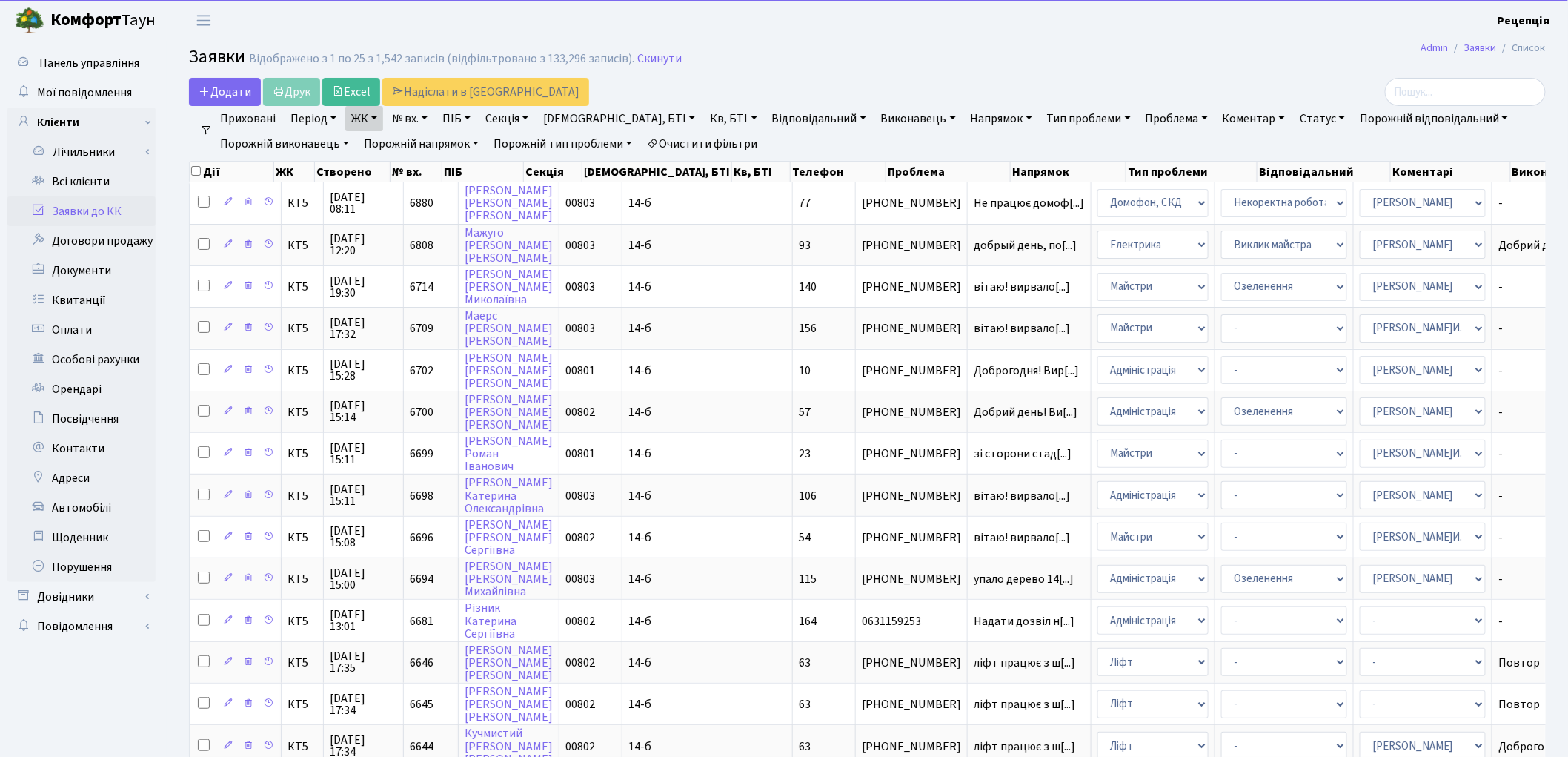
click at [704, 120] on link "Кв, БТІ" at bounding box center [733, 119] width 59 height 25
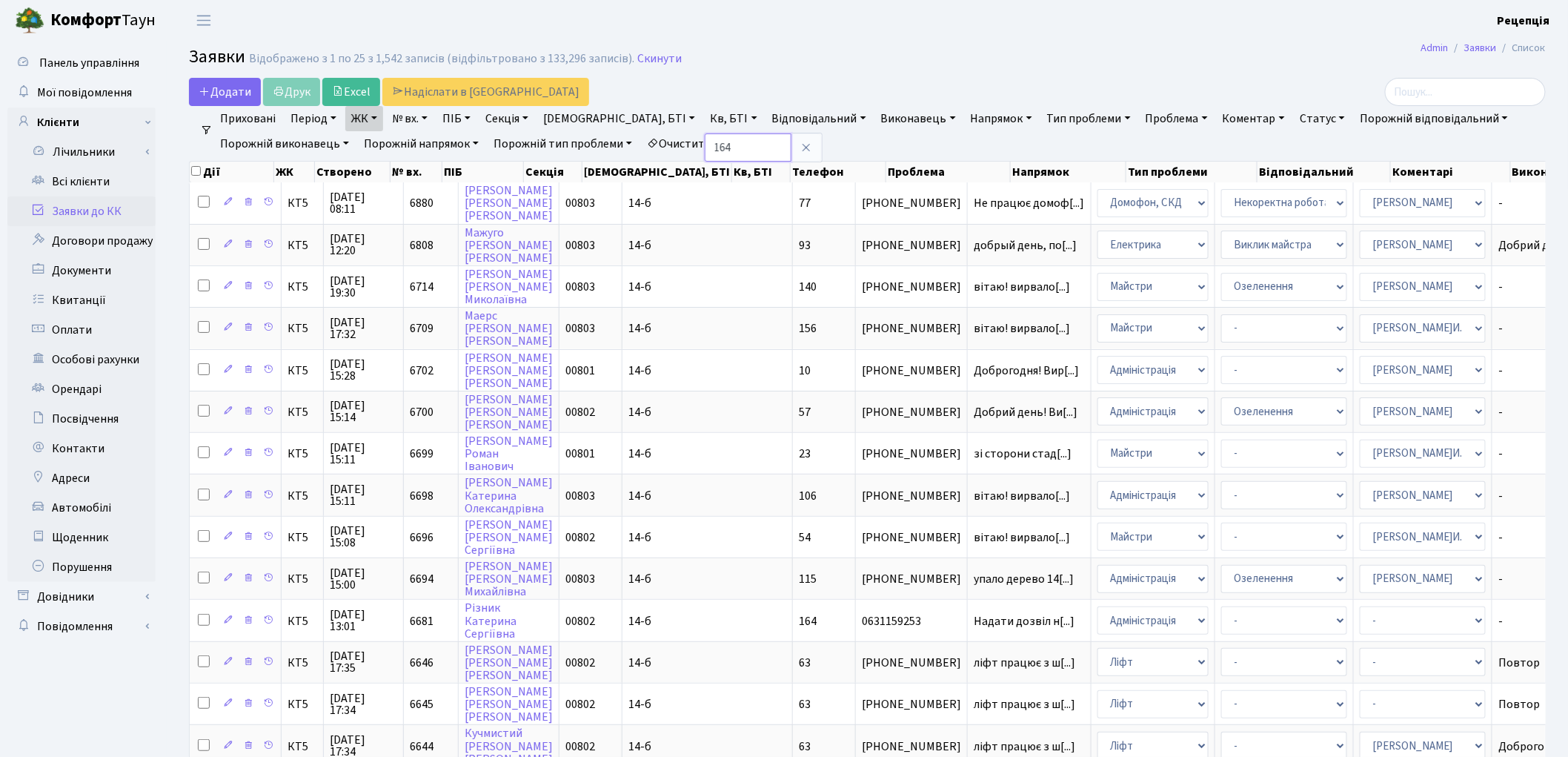
type input "164"
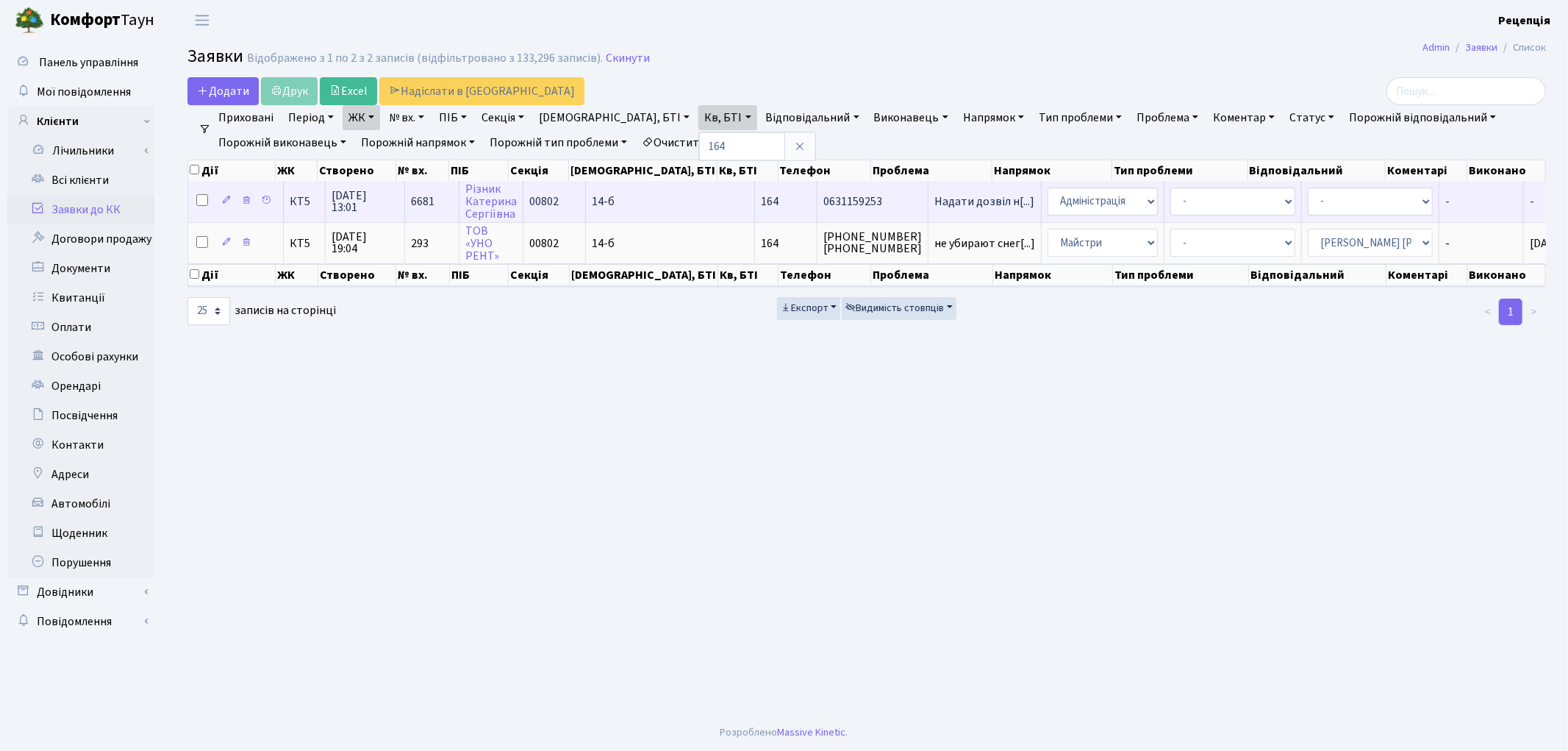
click at [817, 210] on td "0631159253" at bounding box center [872, 201] width 111 height 40
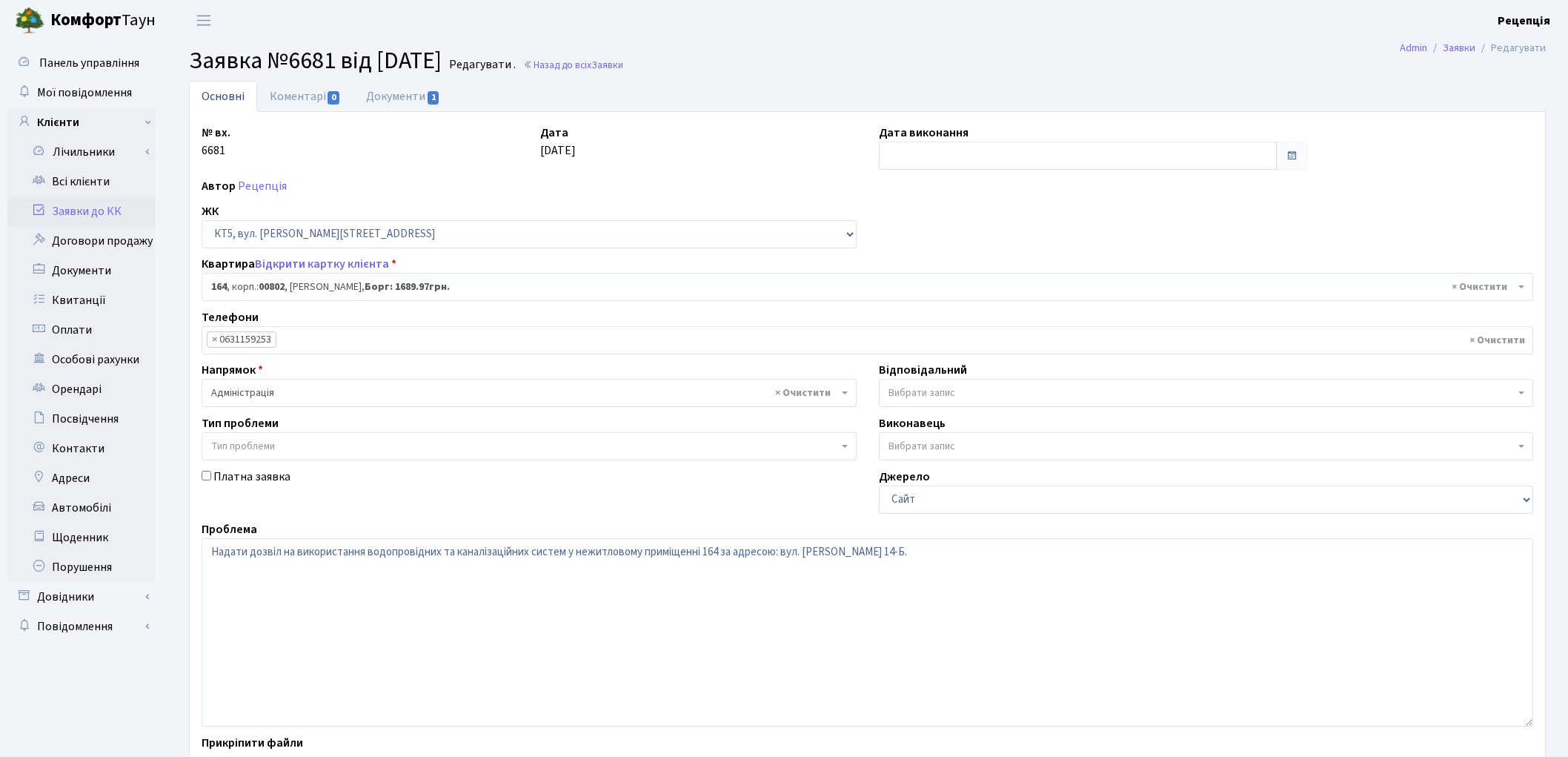
select select "17747"
click at [403, 94] on link "Документи 1" at bounding box center [403, 95] width 100 height 31
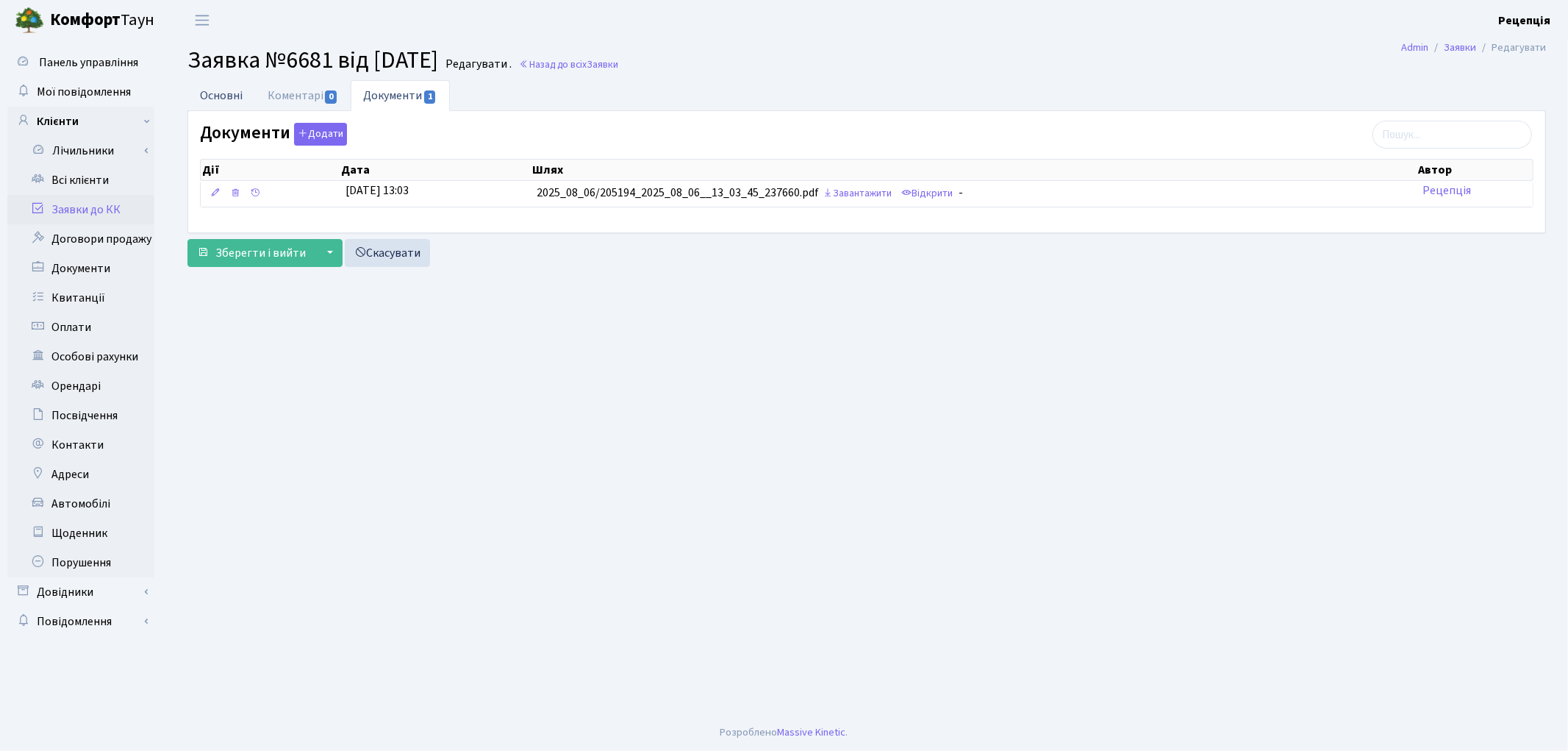
click at [224, 103] on link "Основні" at bounding box center [221, 95] width 67 height 30
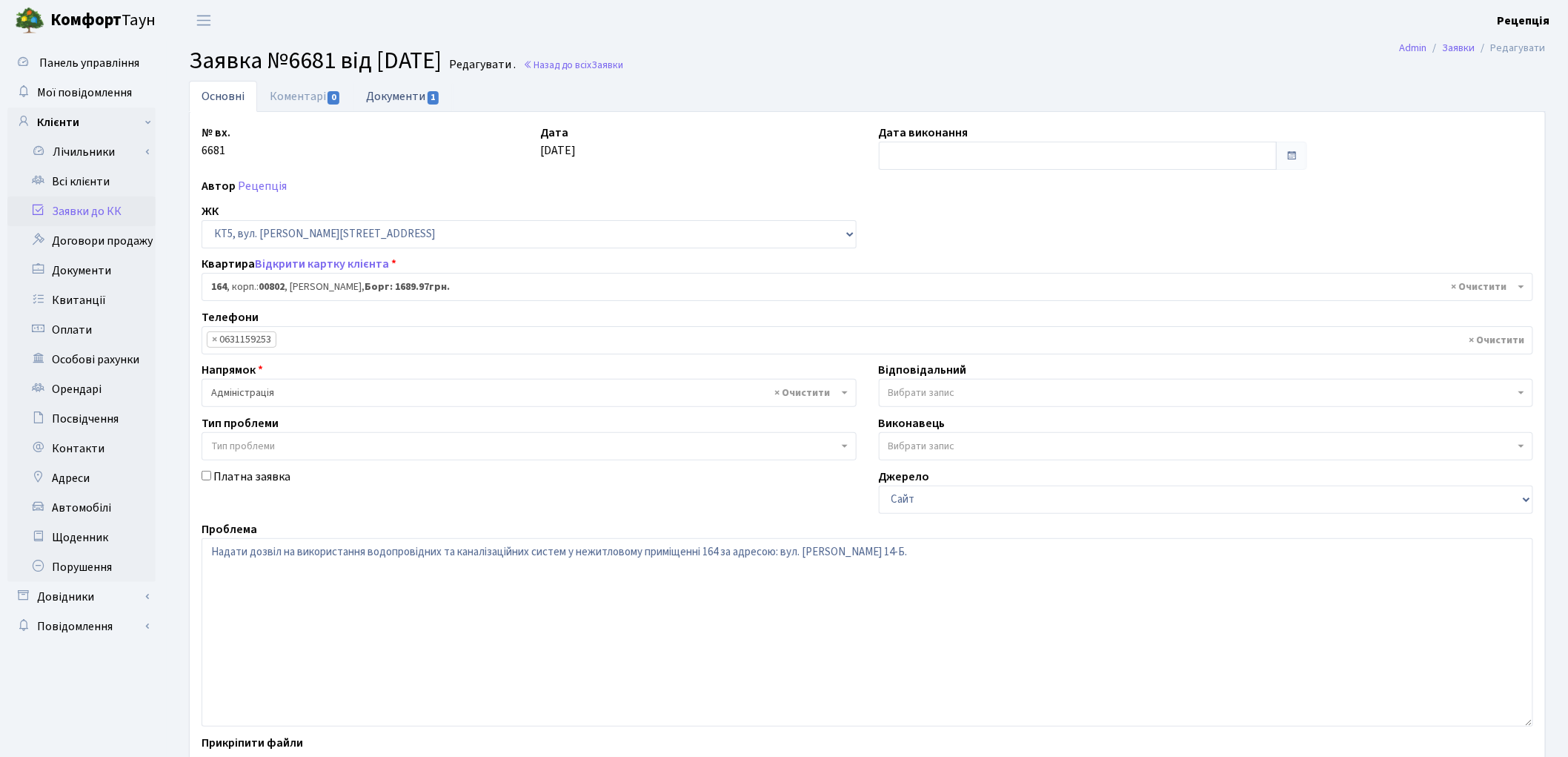
click at [388, 94] on link "Документи 1" at bounding box center [403, 95] width 100 height 31
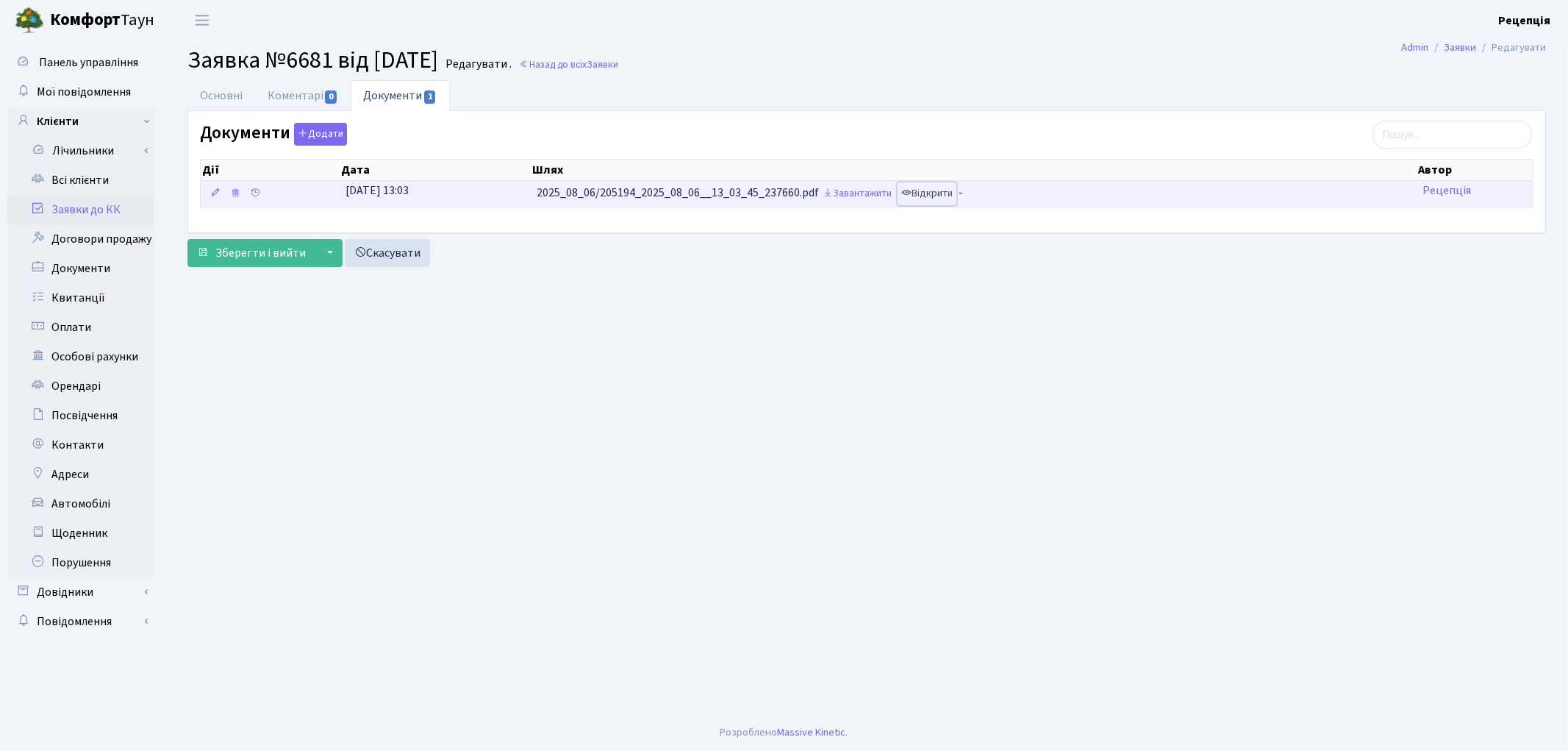
click at [943, 196] on link "Відкрити" at bounding box center [926, 194] width 58 height 23
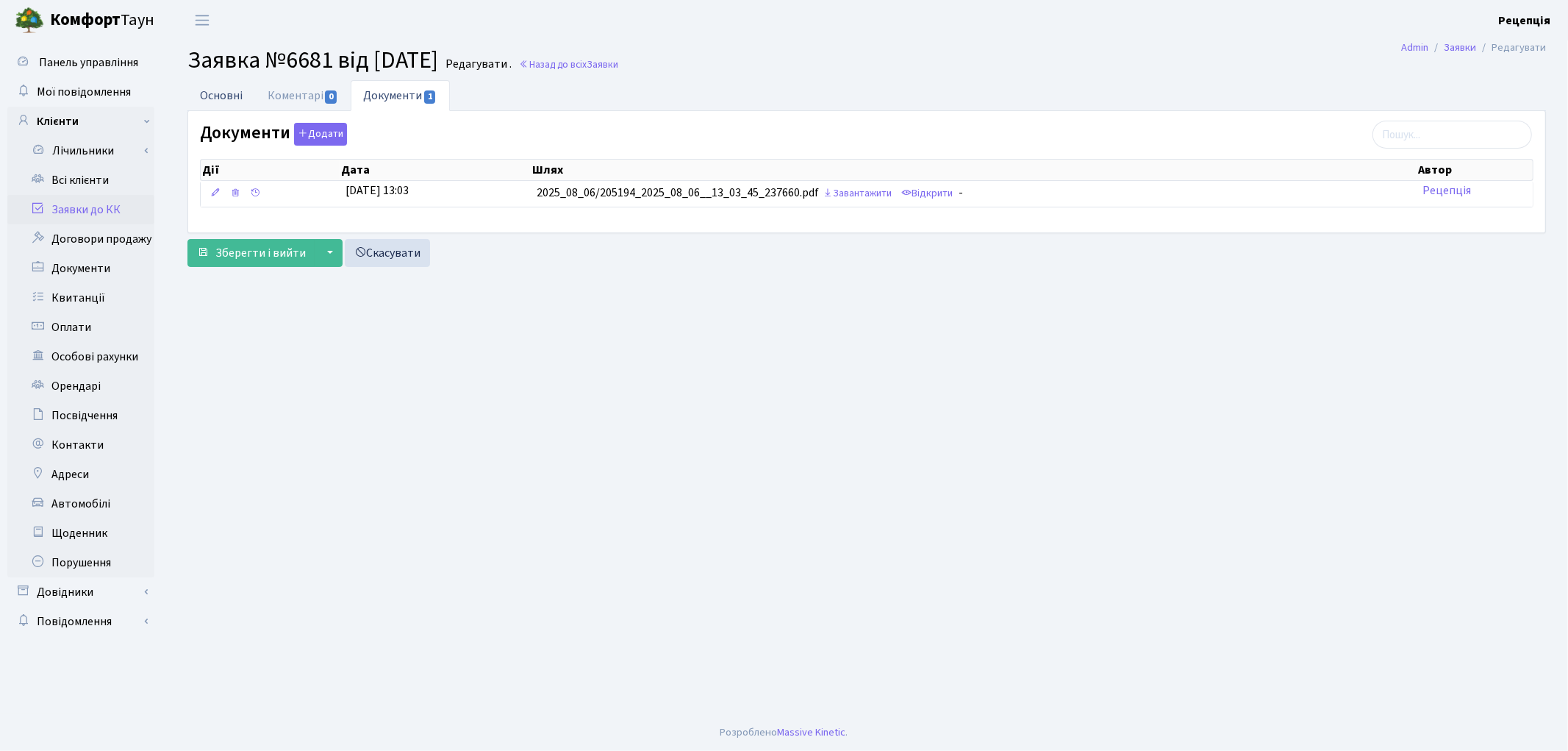
click at [226, 96] on link "Основні" at bounding box center [221, 95] width 67 height 30
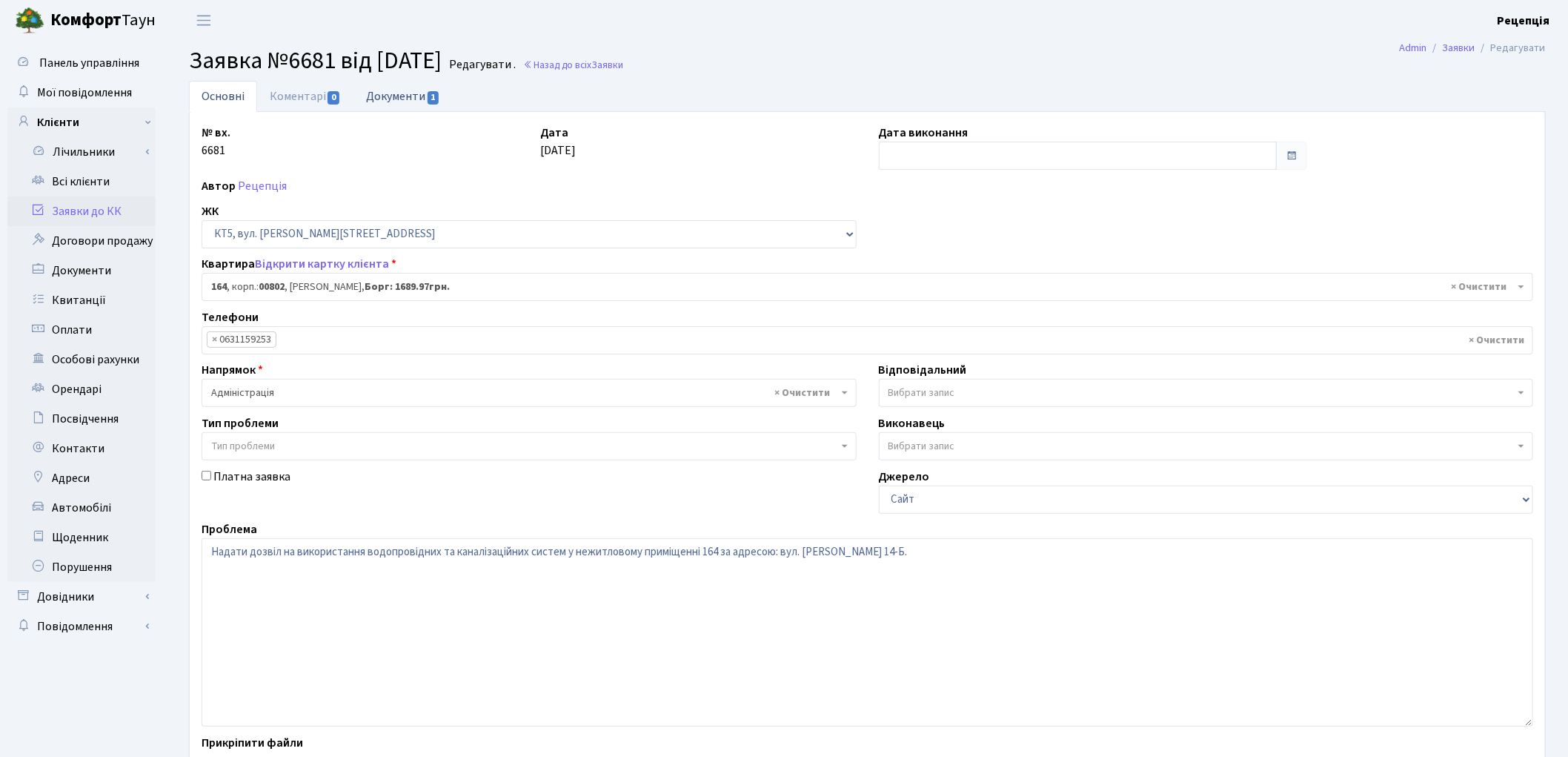
click at [391, 100] on link "Документи 1" at bounding box center [403, 95] width 100 height 31
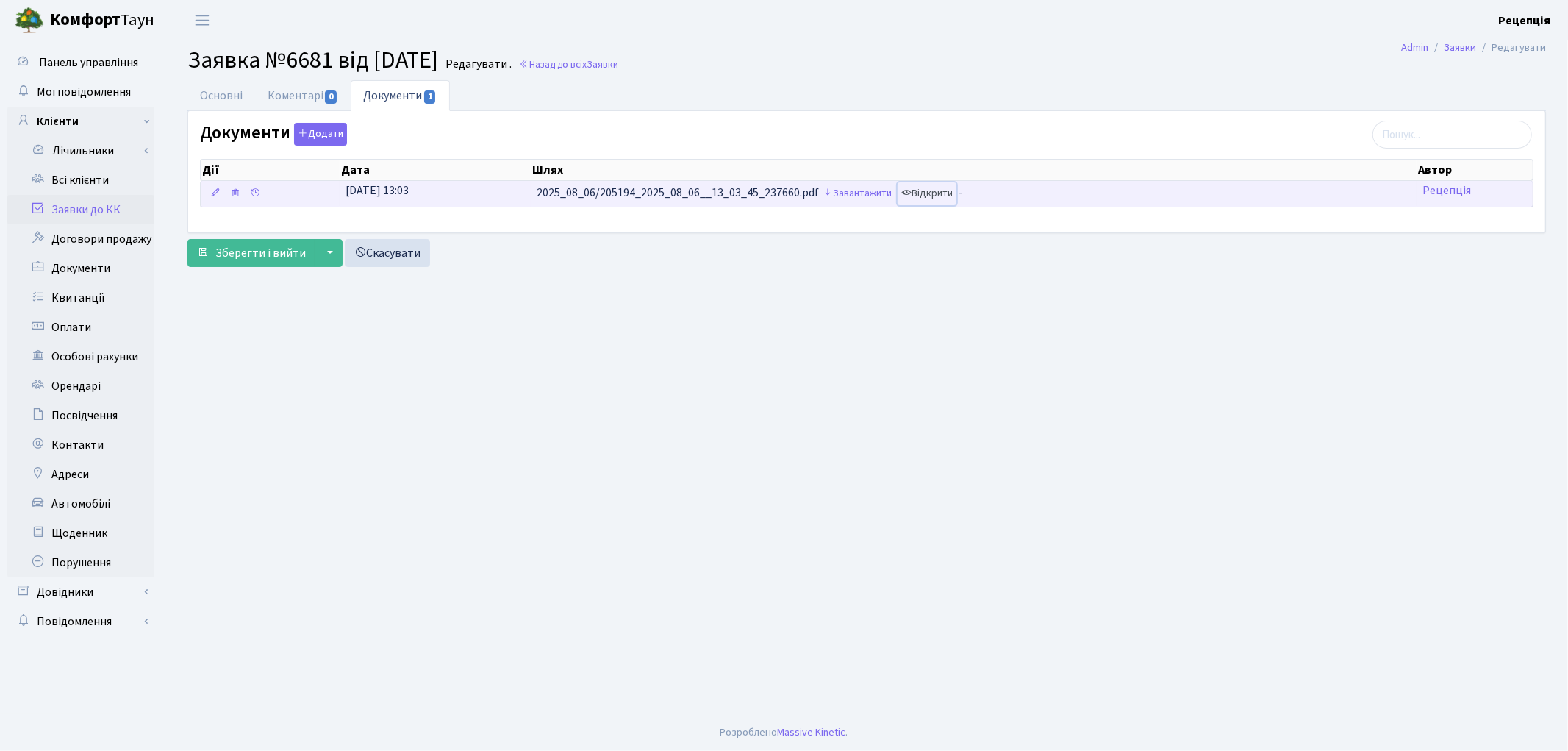
click at [937, 193] on link "Відкрити" at bounding box center [926, 194] width 58 height 23
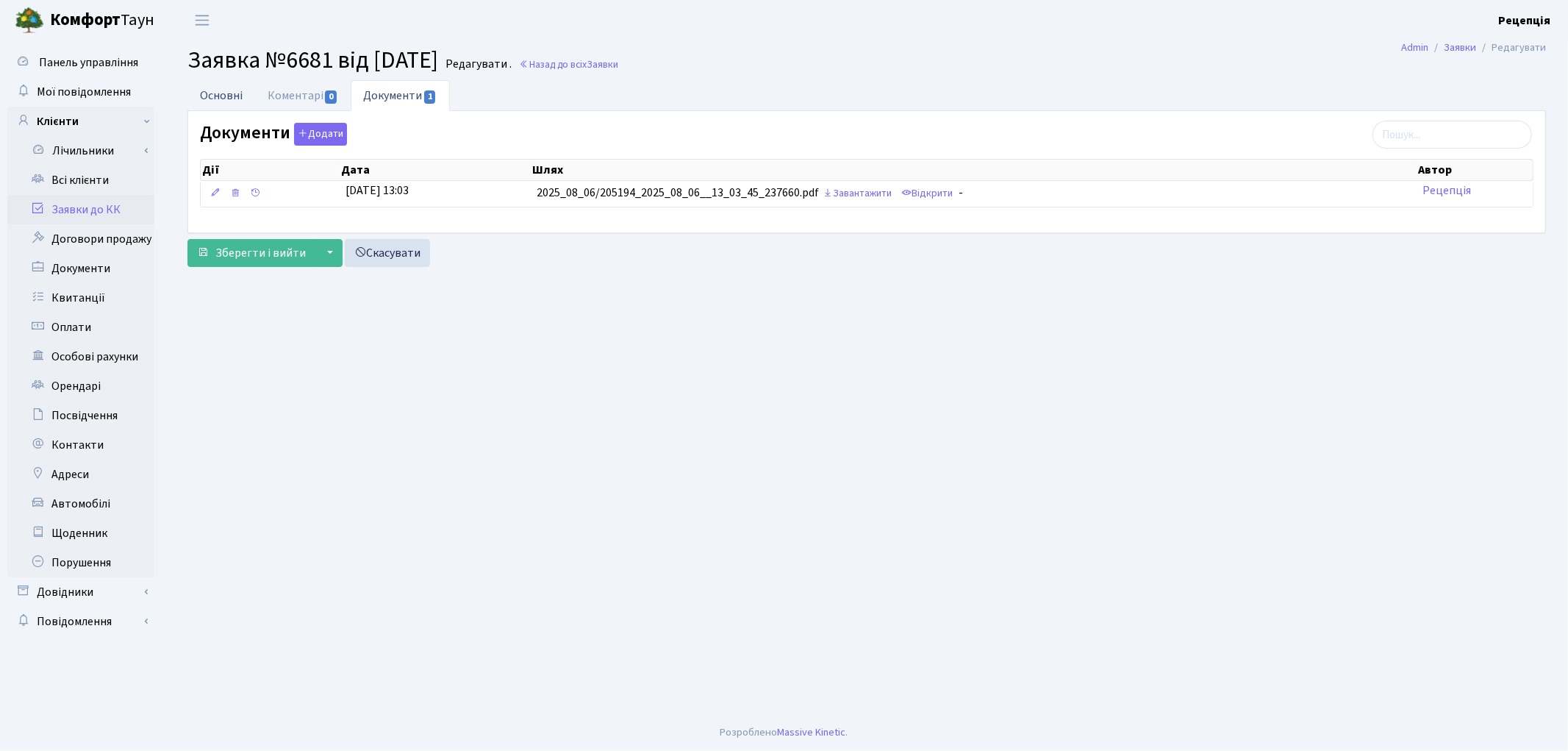
click at [230, 86] on link "Основні" at bounding box center [221, 95] width 67 height 30
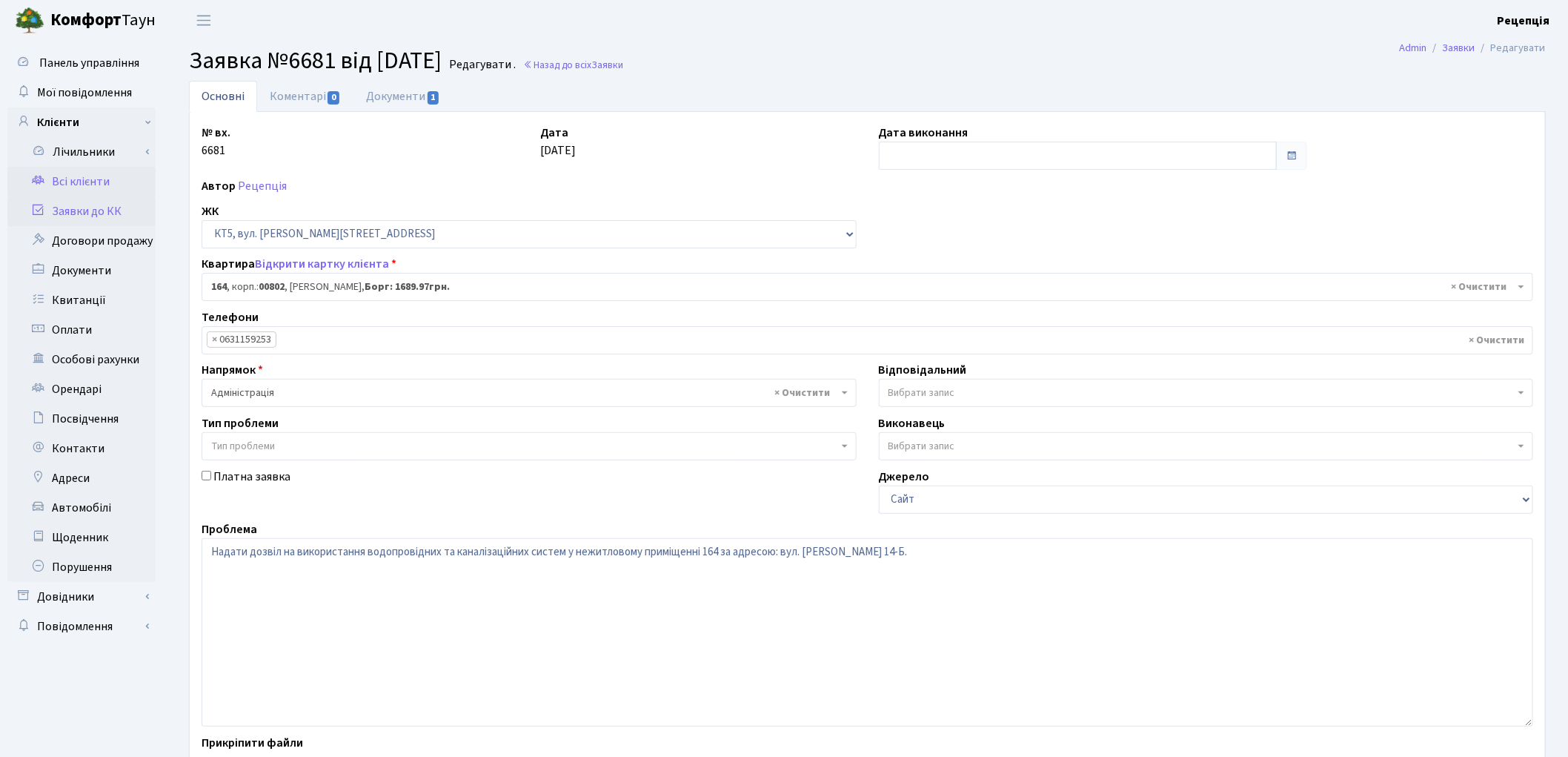
click at [106, 188] on link "Всі клієнти" at bounding box center [81, 182] width 149 height 30
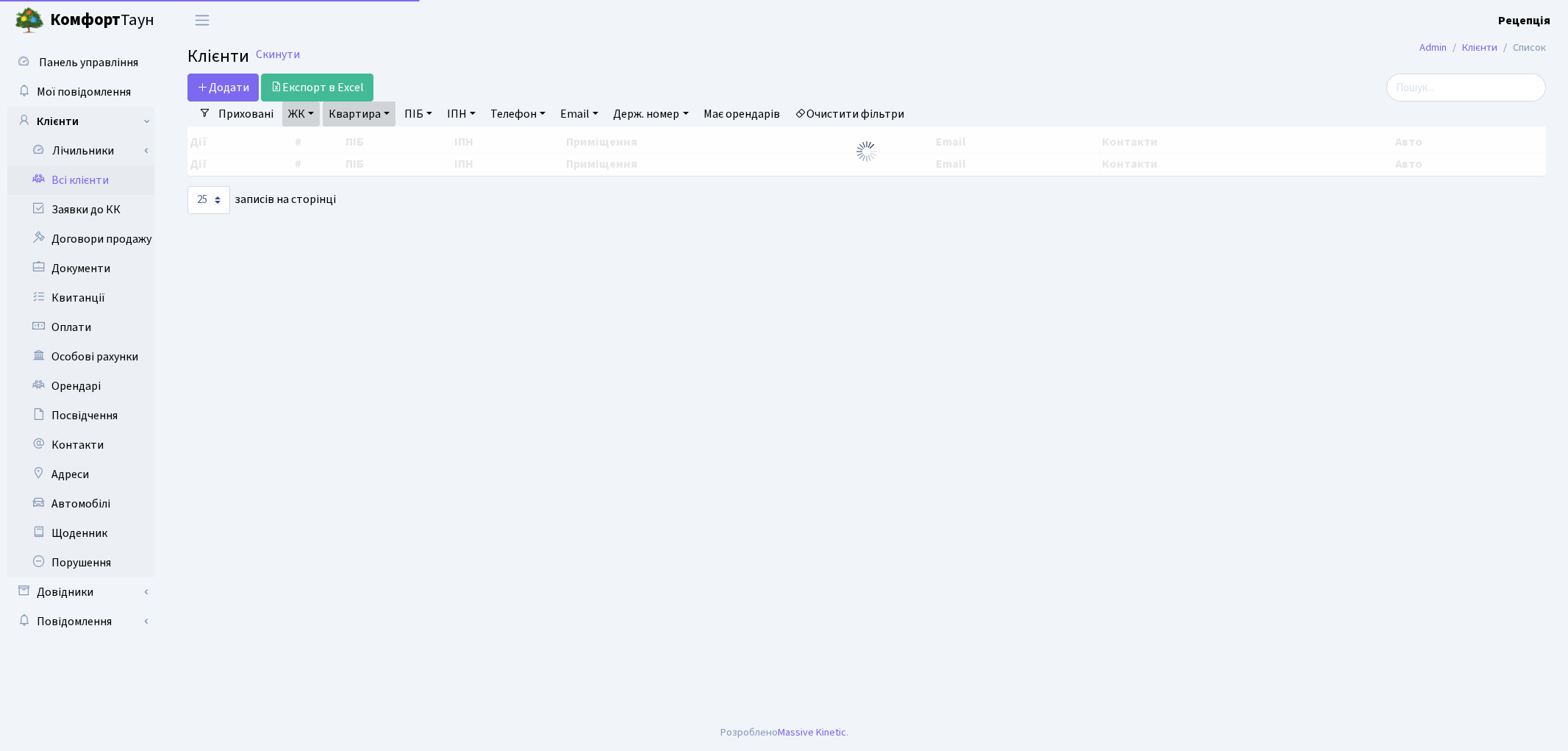
select select "25"
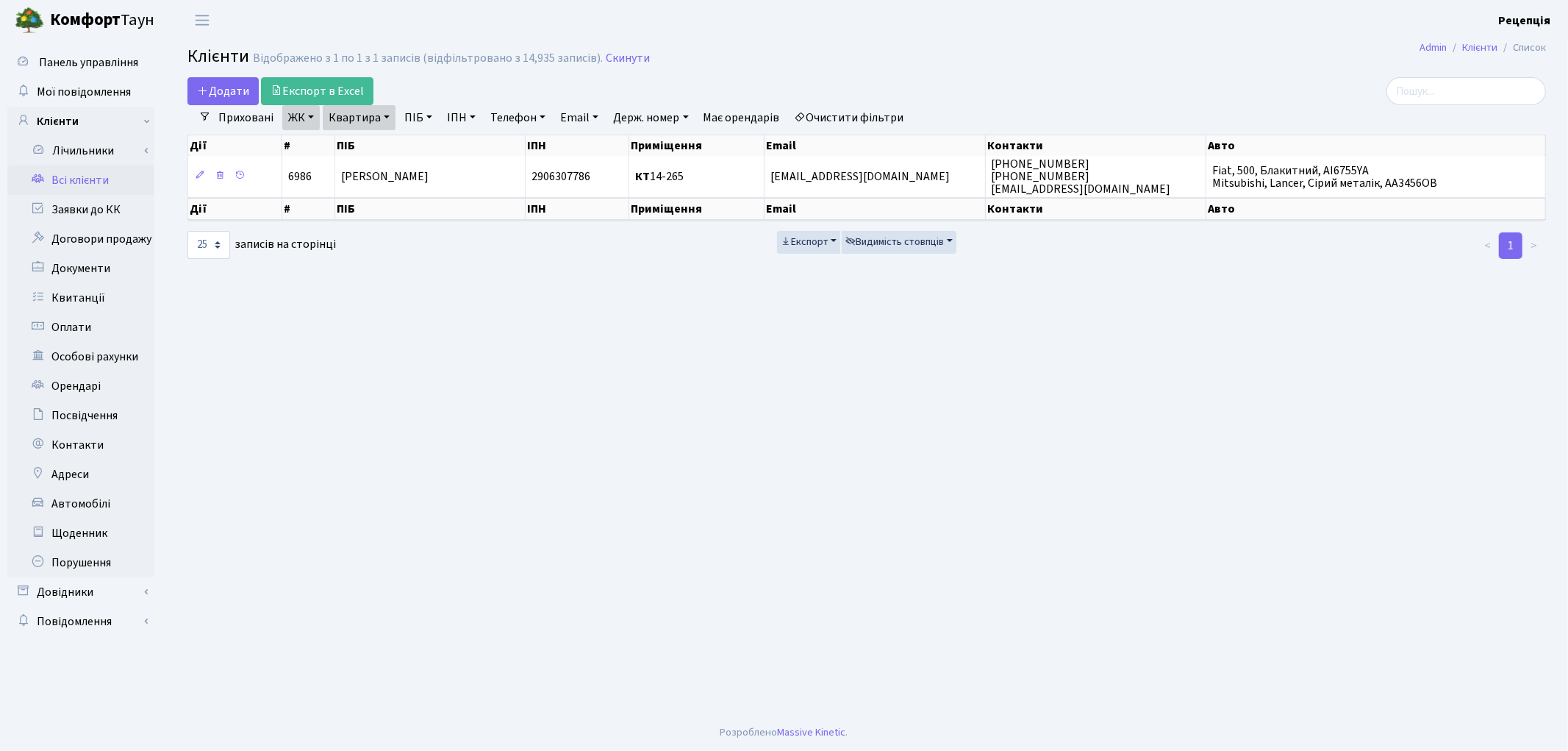
click at [868, 118] on link "Очистити фільтри" at bounding box center [849, 118] width 121 height 25
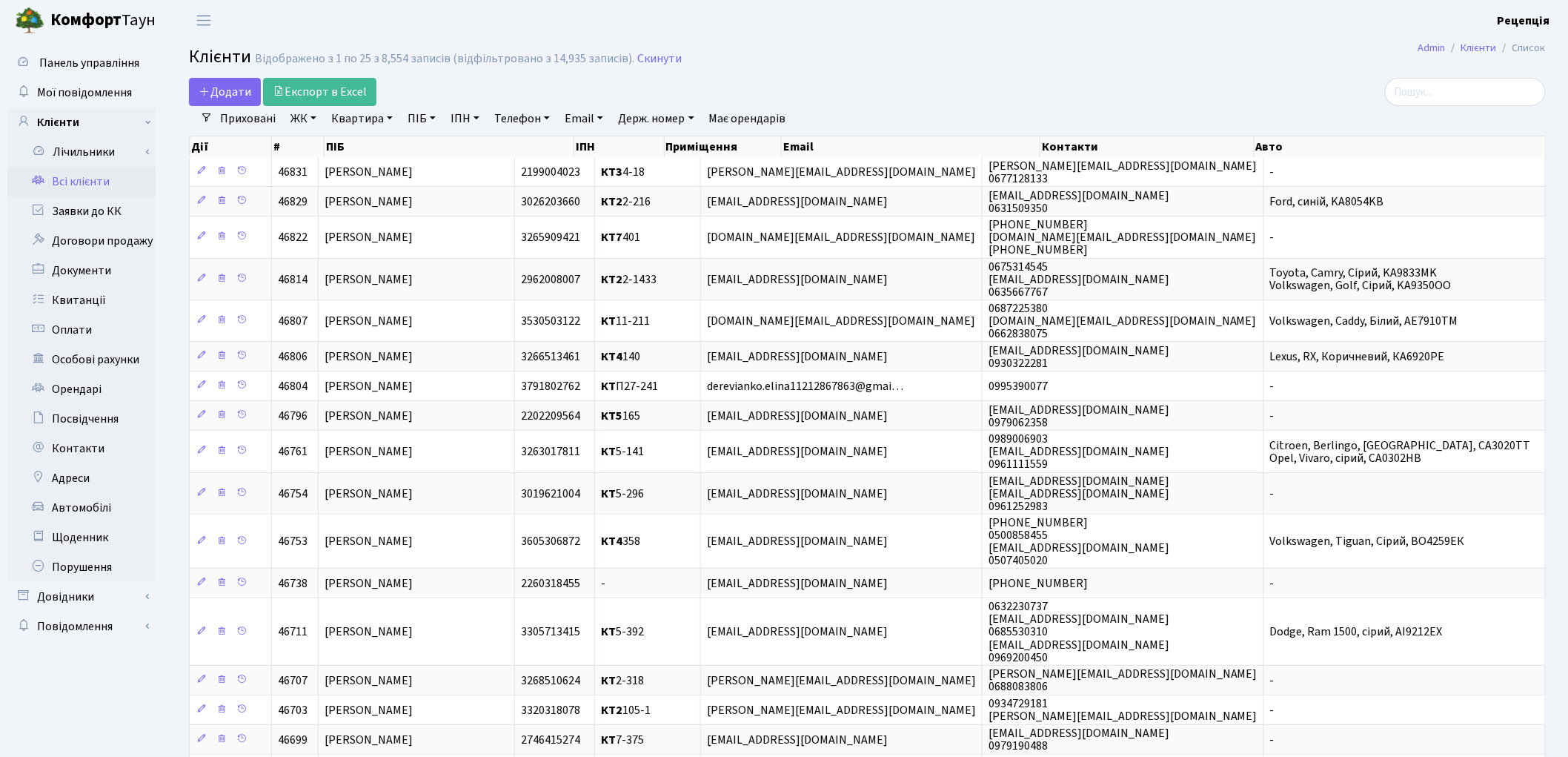
click at [308, 117] on link "ЖК" at bounding box center [304, 119] width 38 height 25
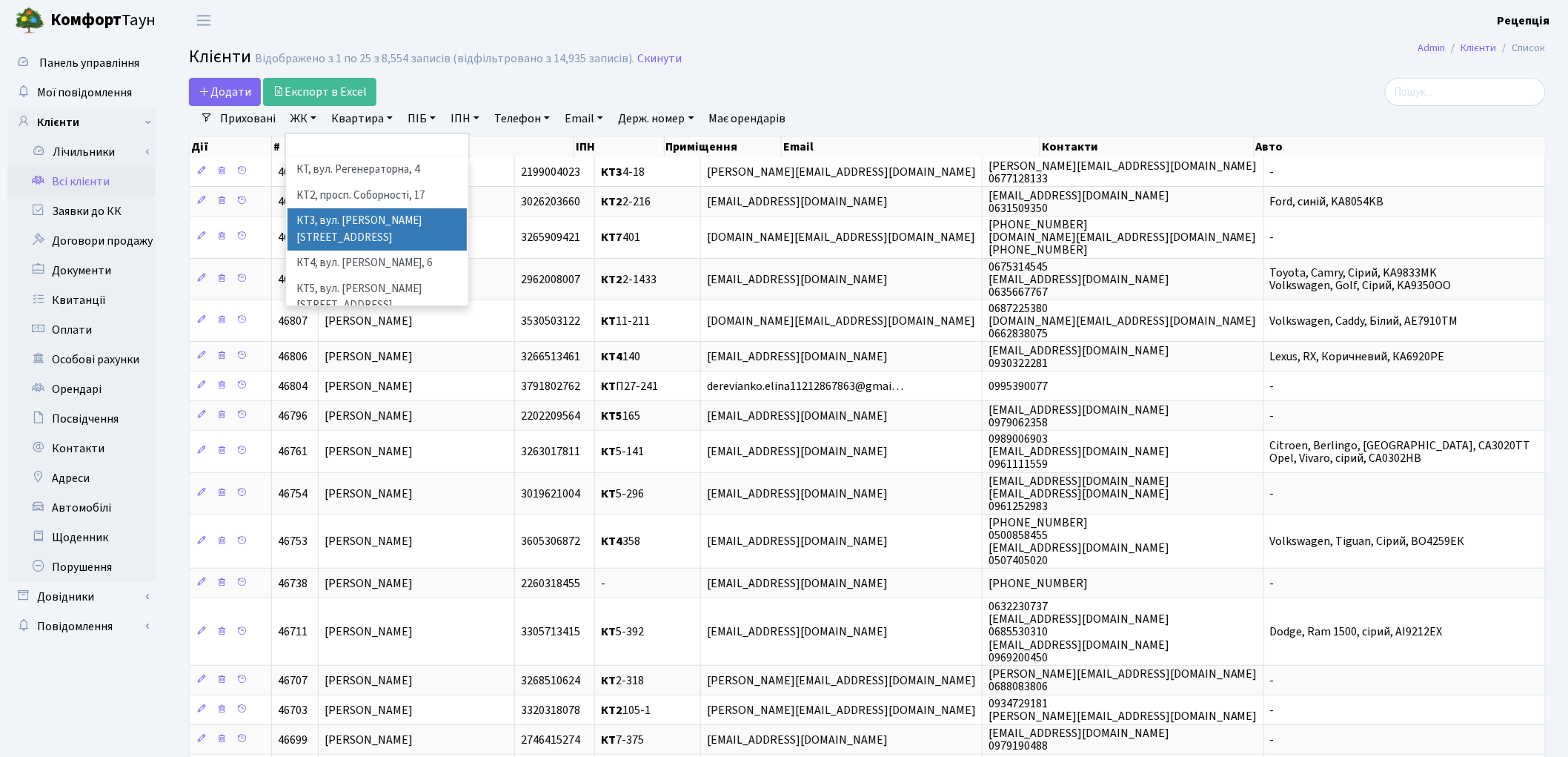
scroll to position [31, 0]
click at [410, 314] on li "КТ7, вул. Березнева, 12" at bounding box center [377, 335] width 179 height 42
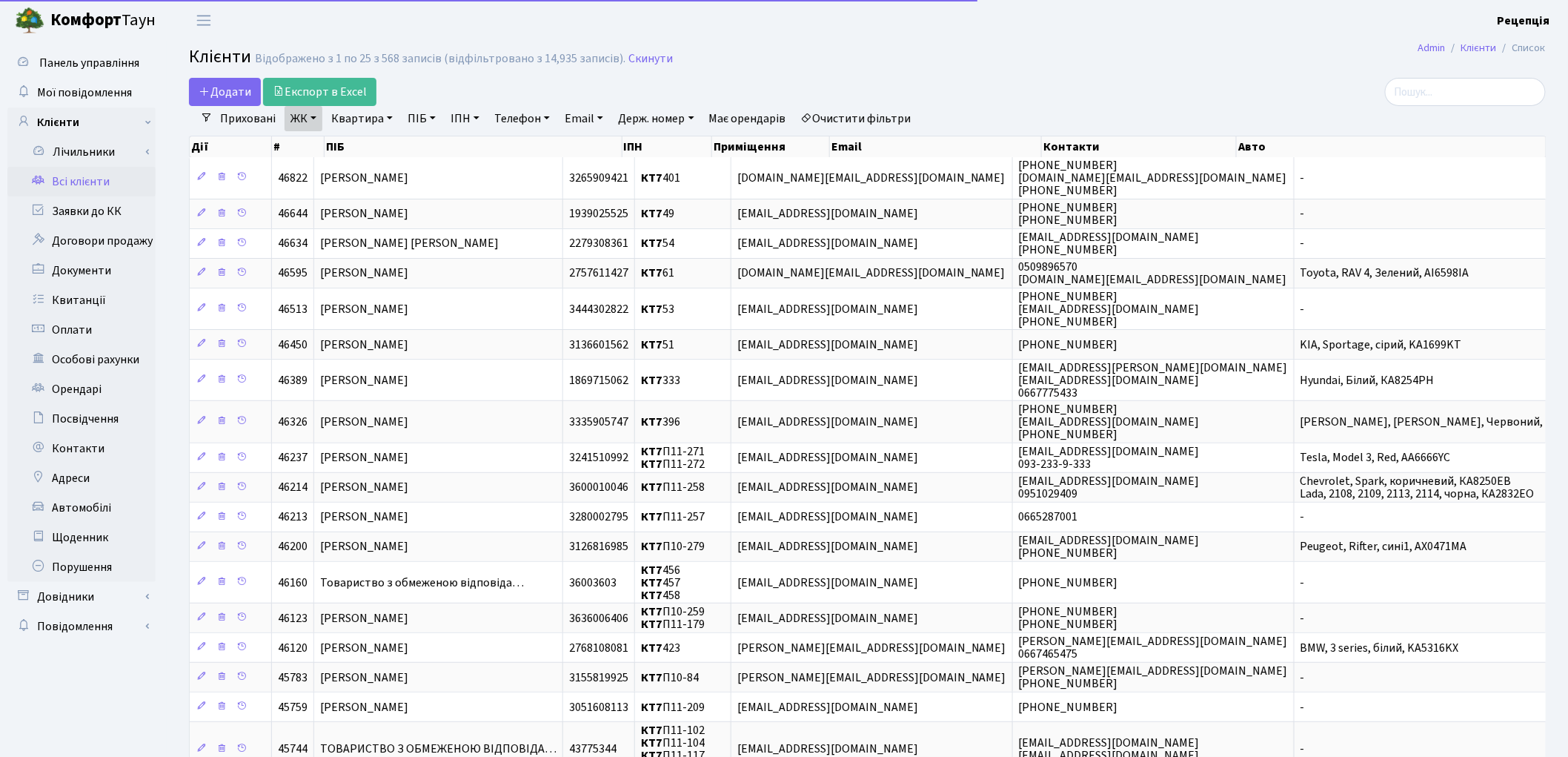
click at [375, 119] on link "Квартира" at bounding box center [362, 119] width 73 height 25
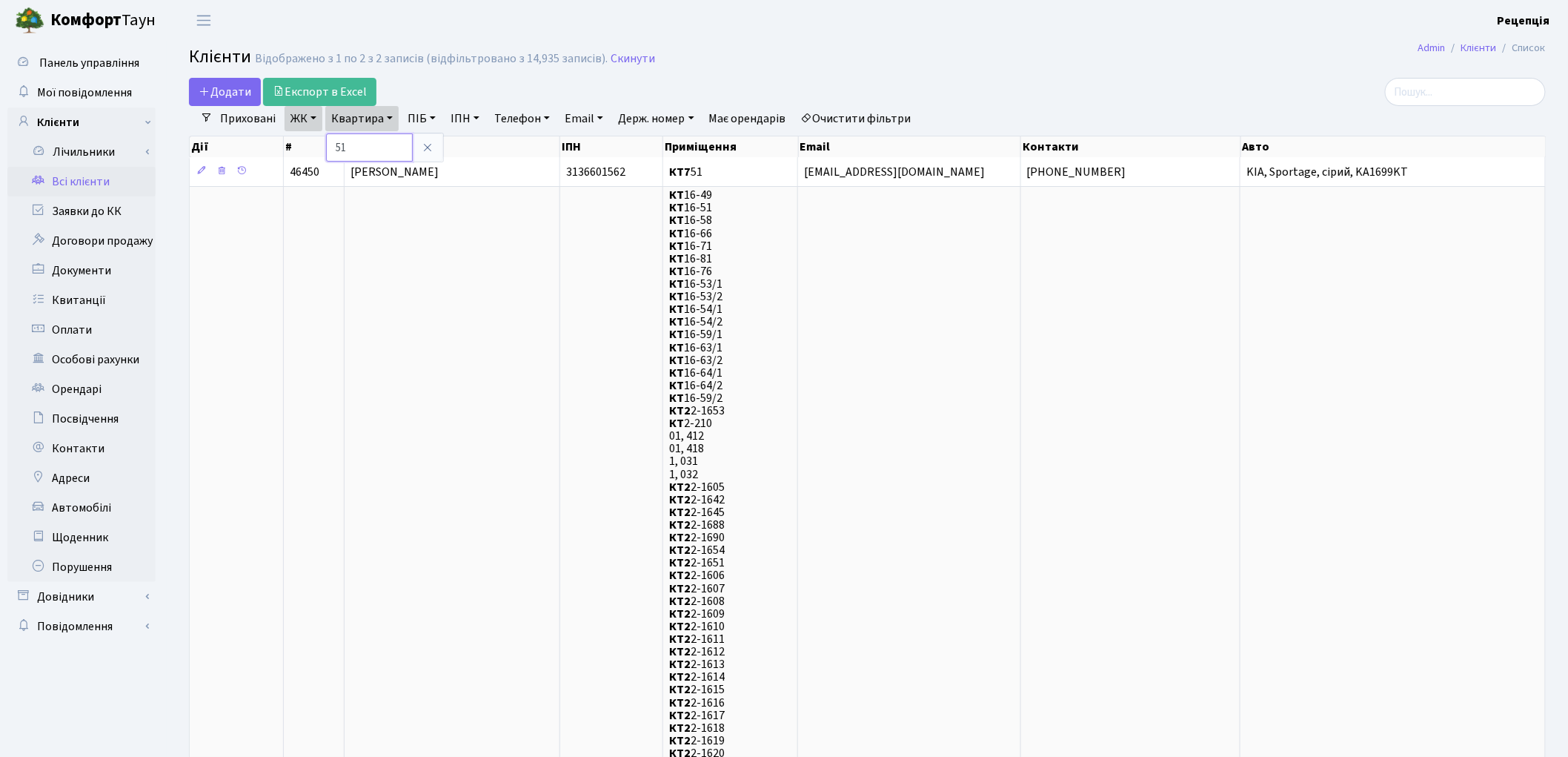
type input "5"
type input "51"
click at [514, 158] on td "[PERSON_NAME]" at bounding box center [452, 171] width 216 height 29
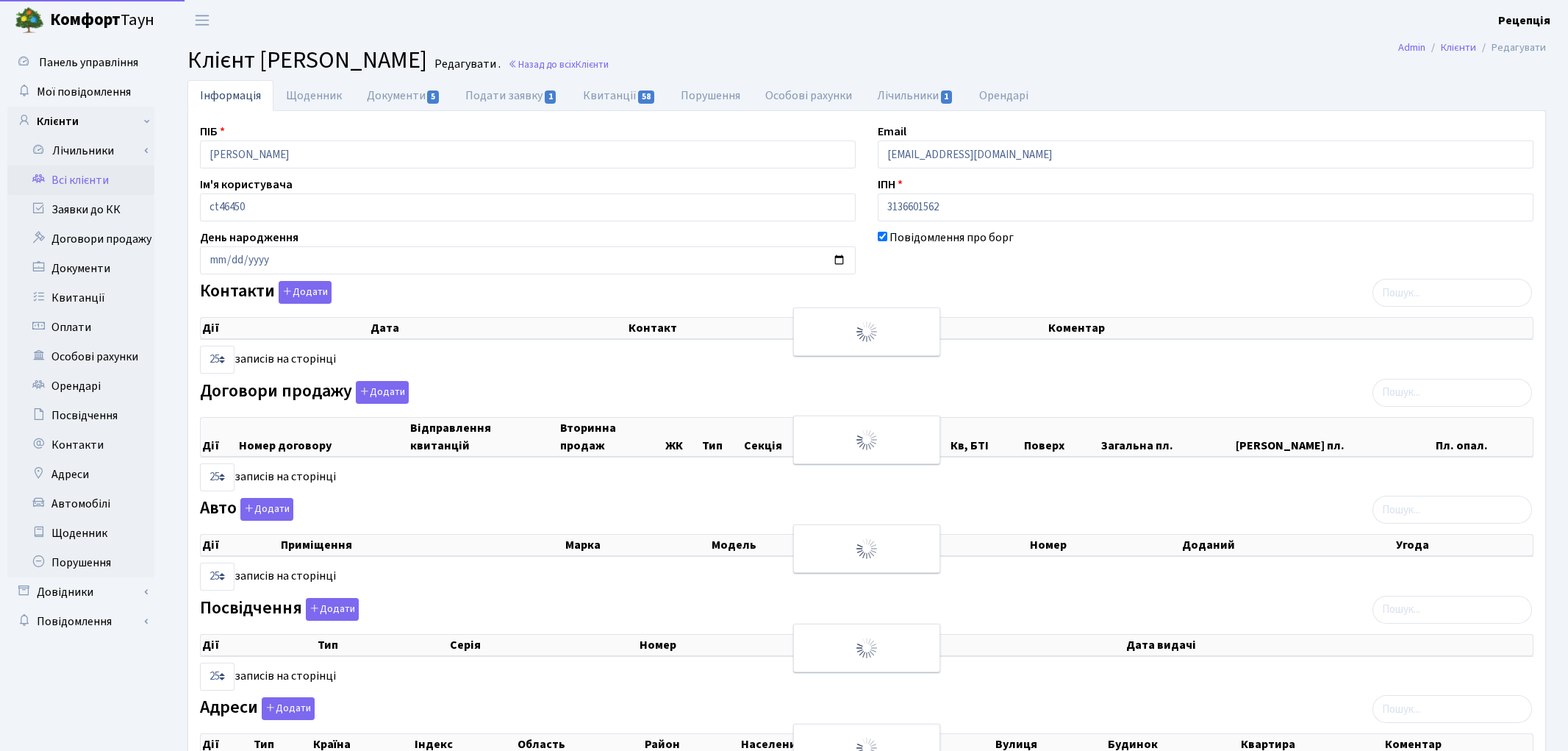
select select "25"
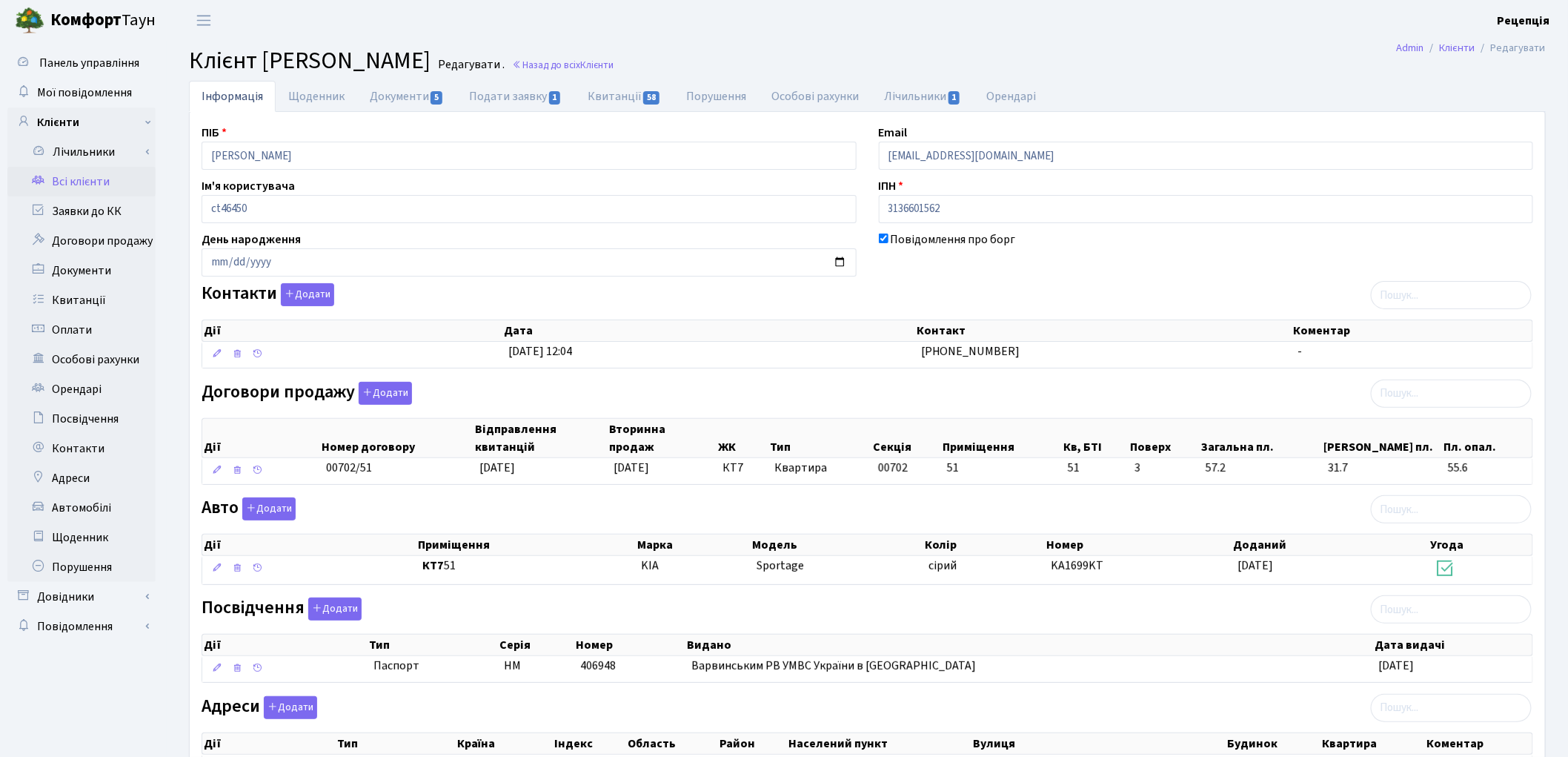
click at [75, 185] on link "Всі клієнти" at bounding box center [81, 182] width 149 height 30
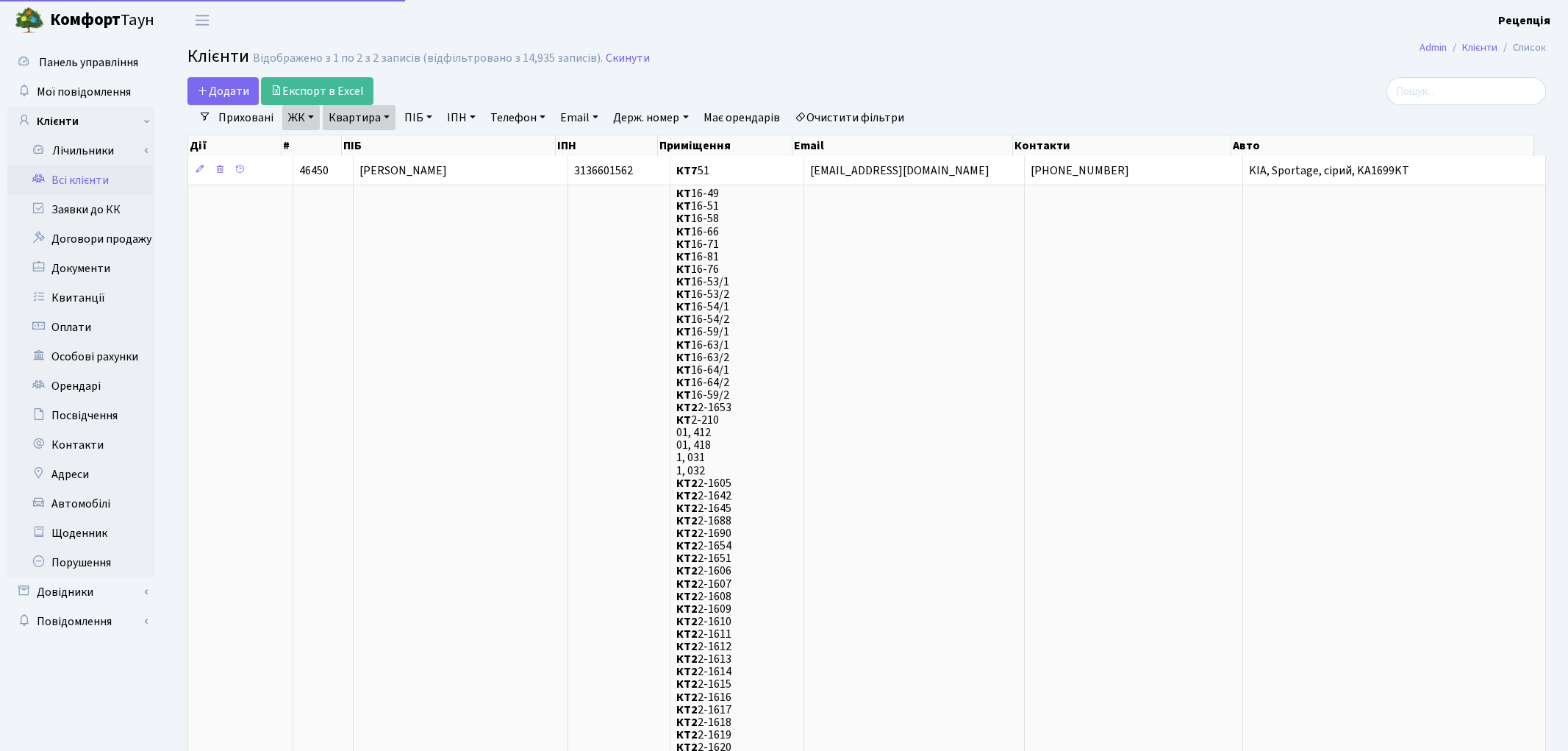
select select "25"
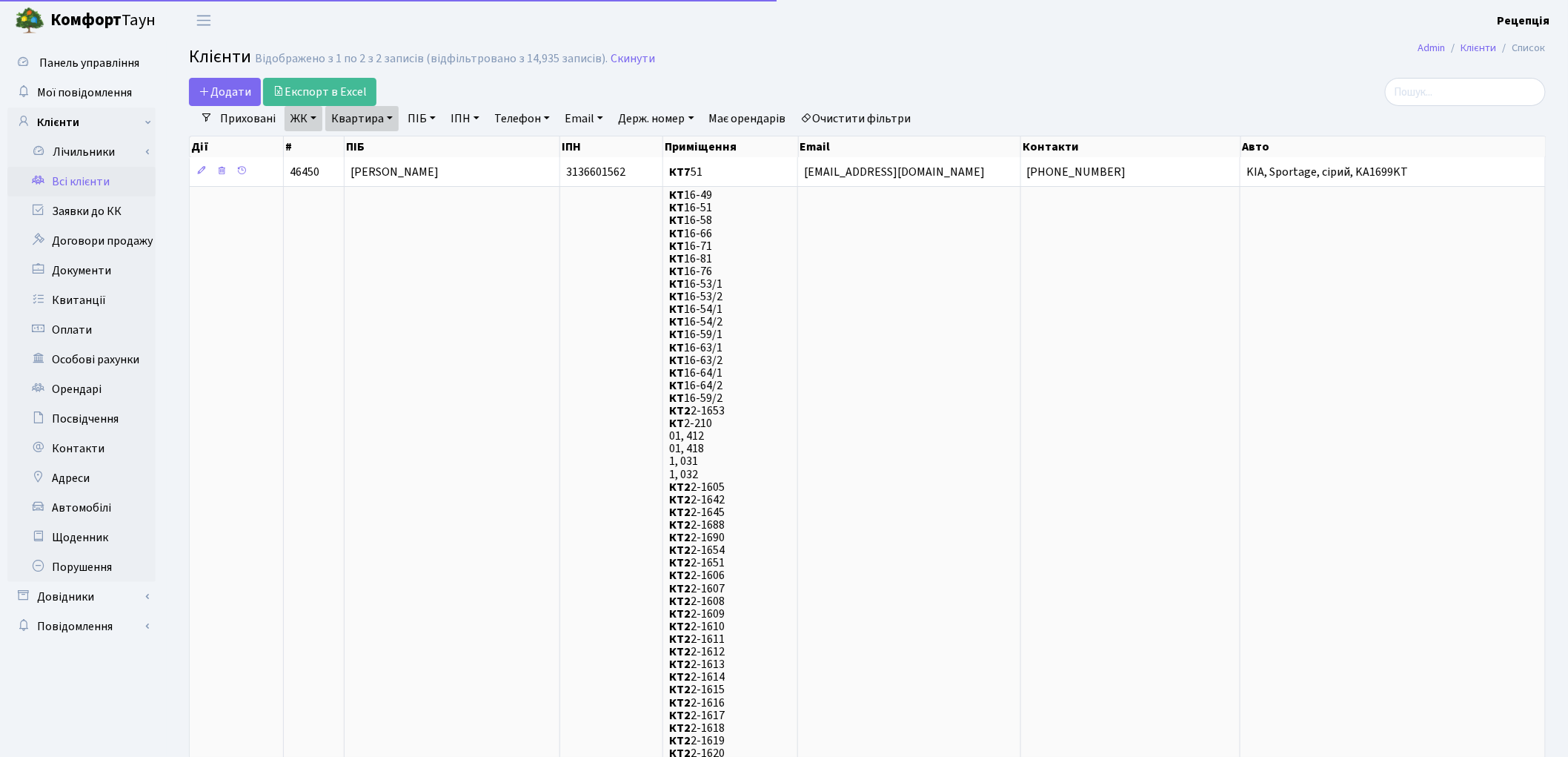
click at [848, 122] on link "Очистити фільтри" at bounding box center [855, 119] width 122 height 25
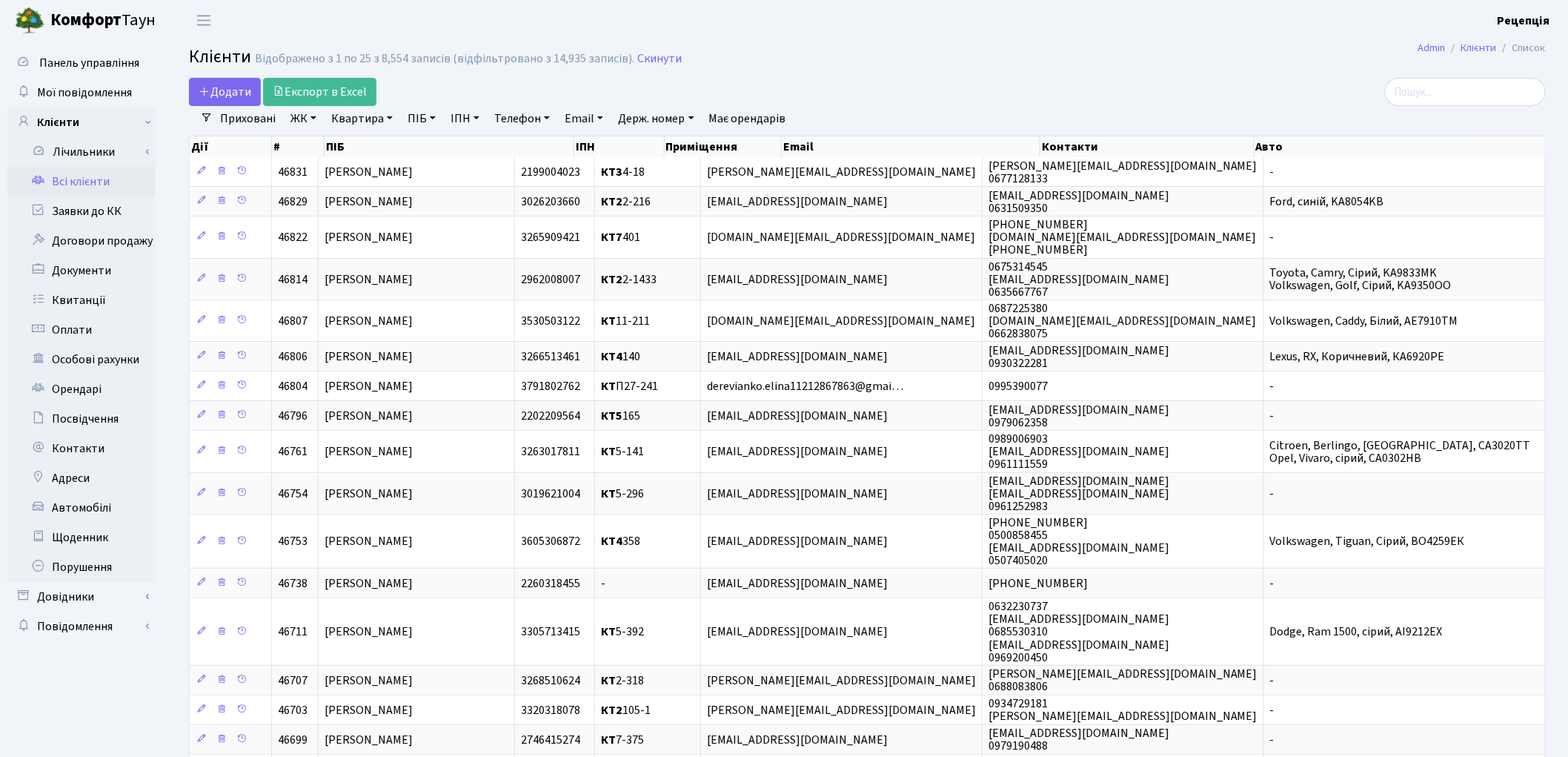
click at [304, 122] on link "ЖК" at bounding box center [304, 119] width 38 height 25
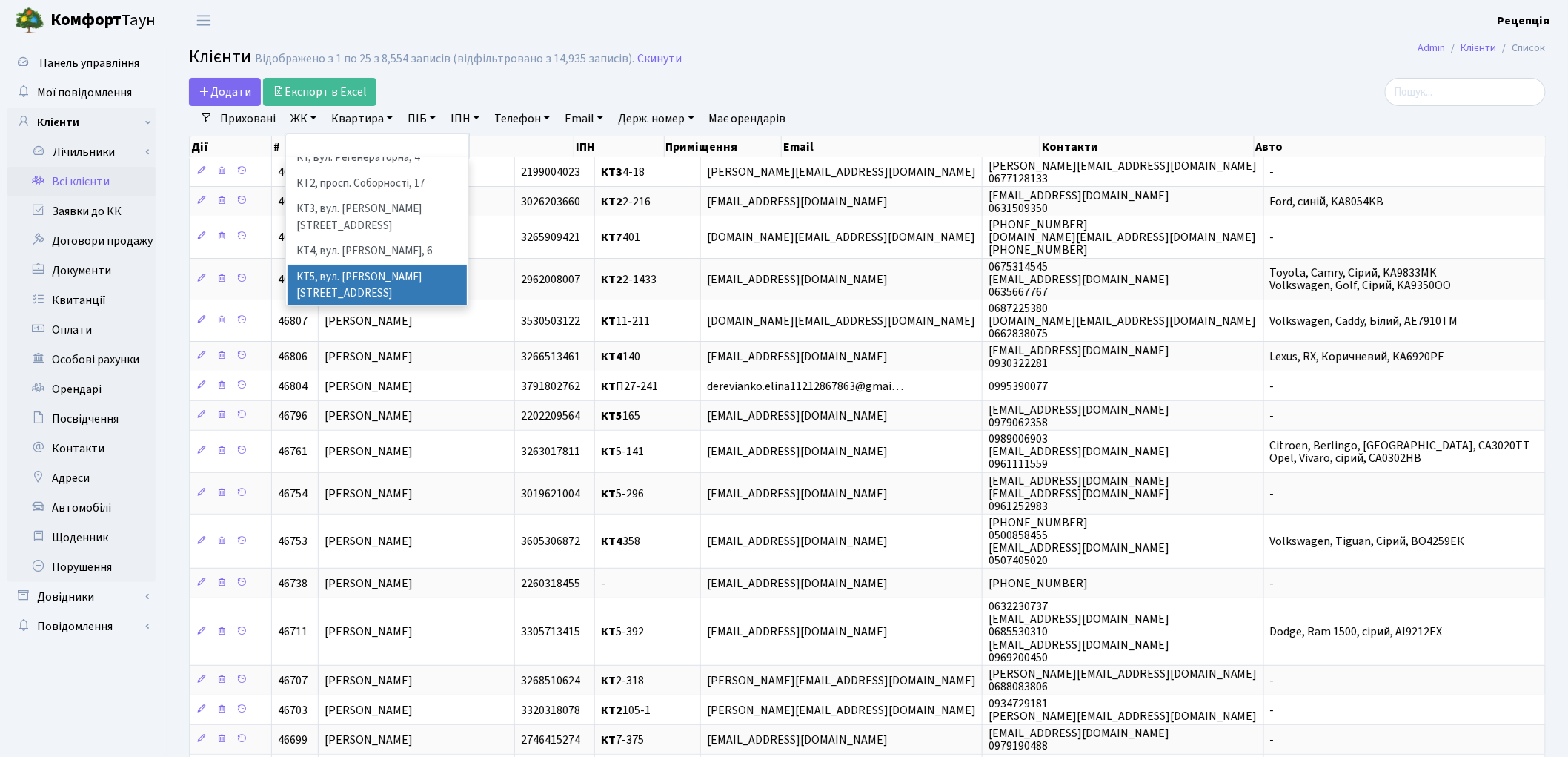
scroll to position [31, 0]
click at [413, 314] on li "КТ7, вул. [PERSON_NAME][STREET_ADDRESS]" at bounding box center [377, 335] width 179 height 42
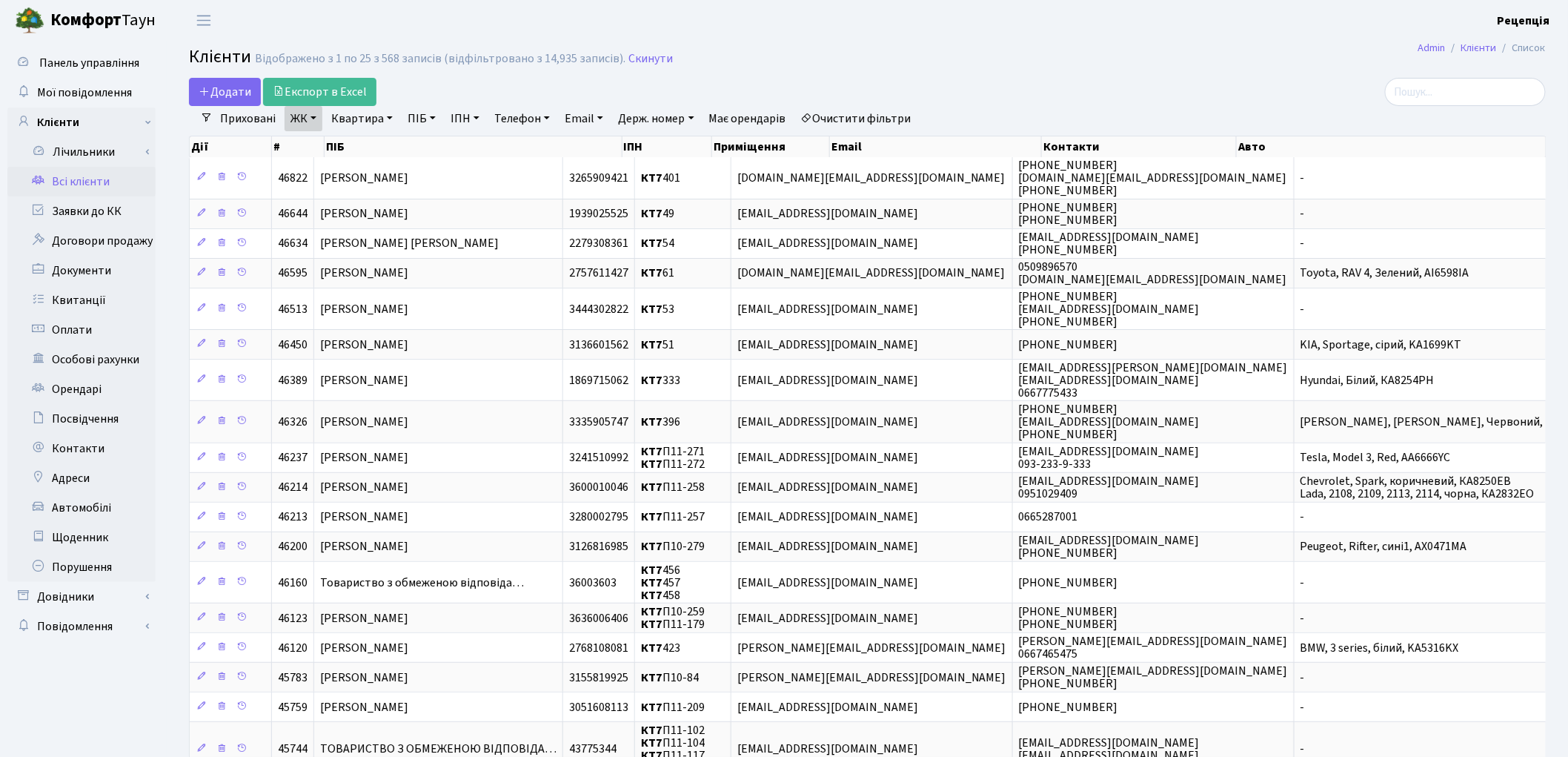
click at [372, 115] on link "Квартира" at bounding box center [362, 119] width 73 height 25
type input "53"
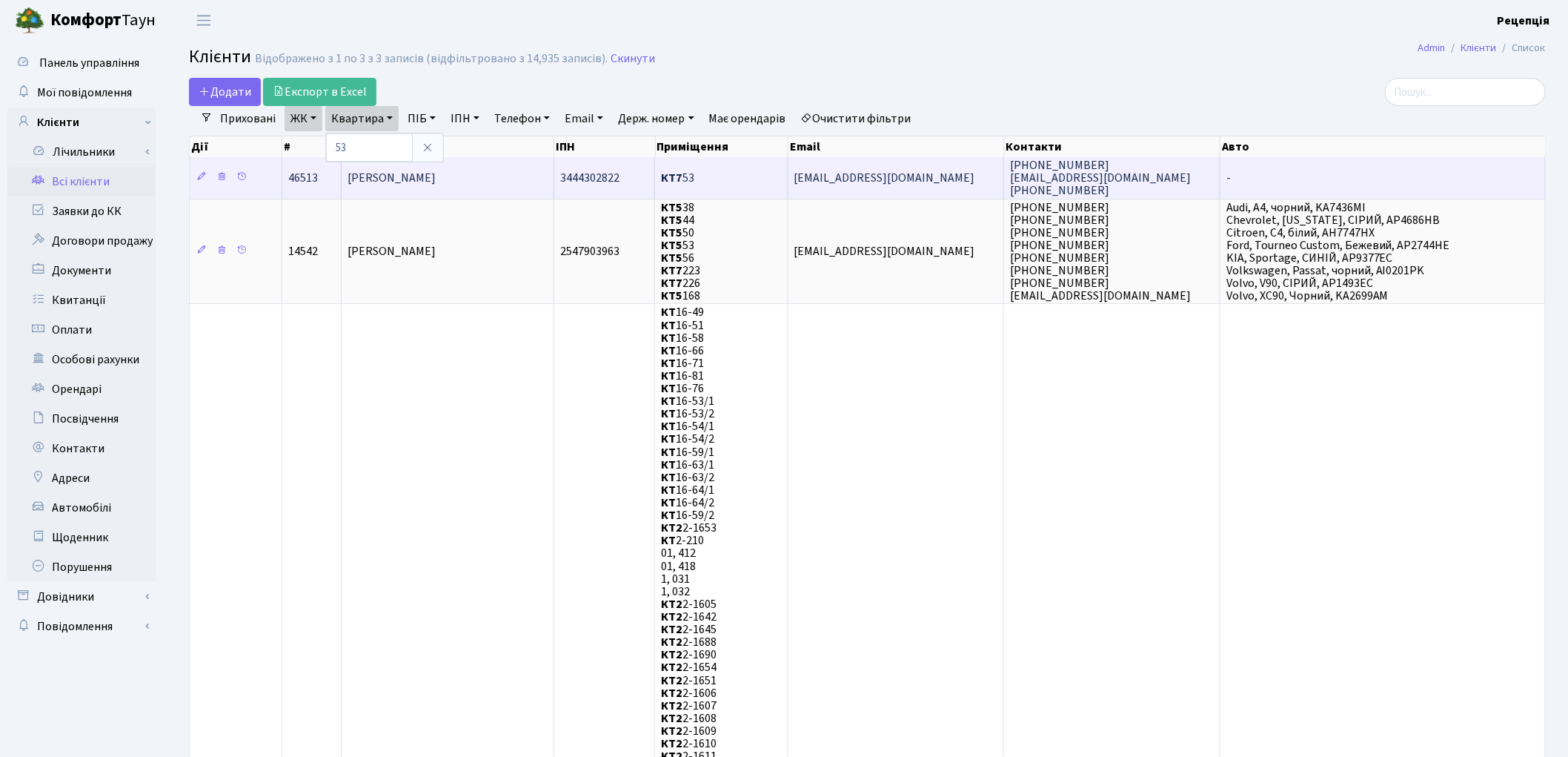
click at [493, 175] on td "[PERSON_NAME]" at bounding box center [447, 177] width 212 height 41
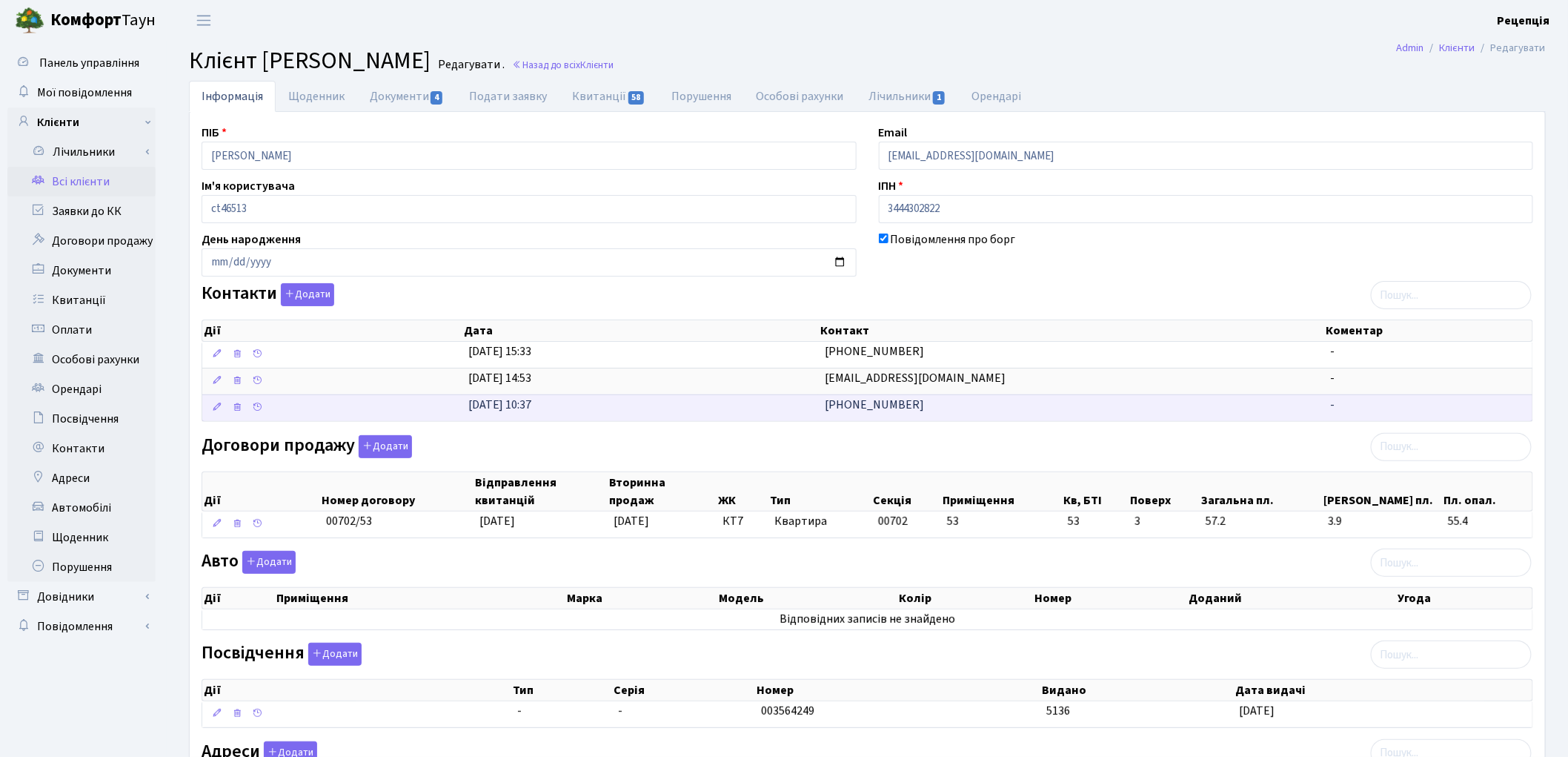
drag, startPoint x: 918, startPoint y: 408, endPoint x: 845, endPoint y: 412, distance: 73.1
click at [845, 412] on td "[PHONE_NUMBER]" at bounding box center [1071, 408] width 505 height 27
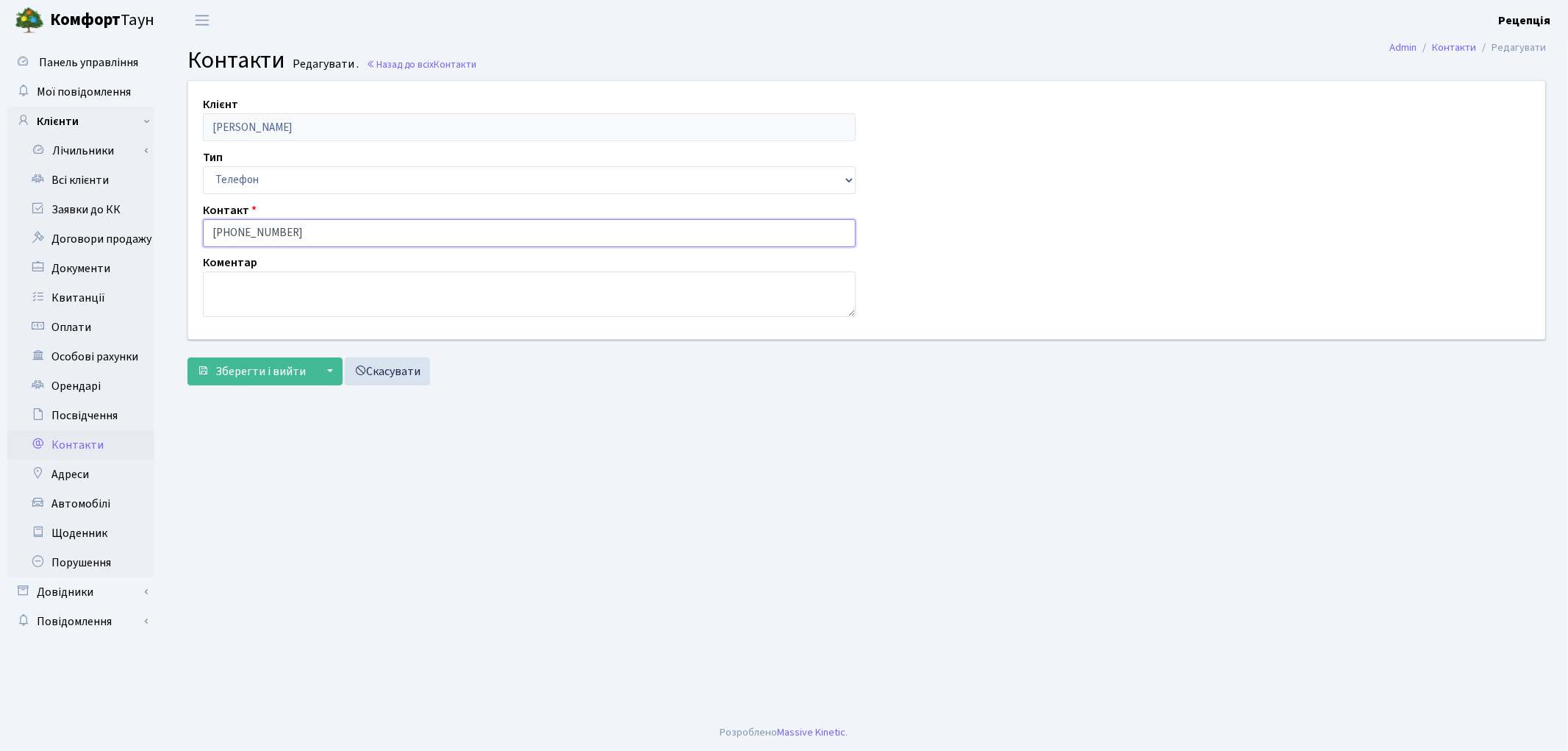
drag, startPoint x: 299, startPoint y: 229, endPoint x: 230, endPoint y: 236, distance: 69.4
click at [230, 236] on input "+380967918879" at bounding box center [528, 233] width 653 height 28
click at [393, 369] on link "Скасувати" at bounding box center [388, 371] width 86 height 28
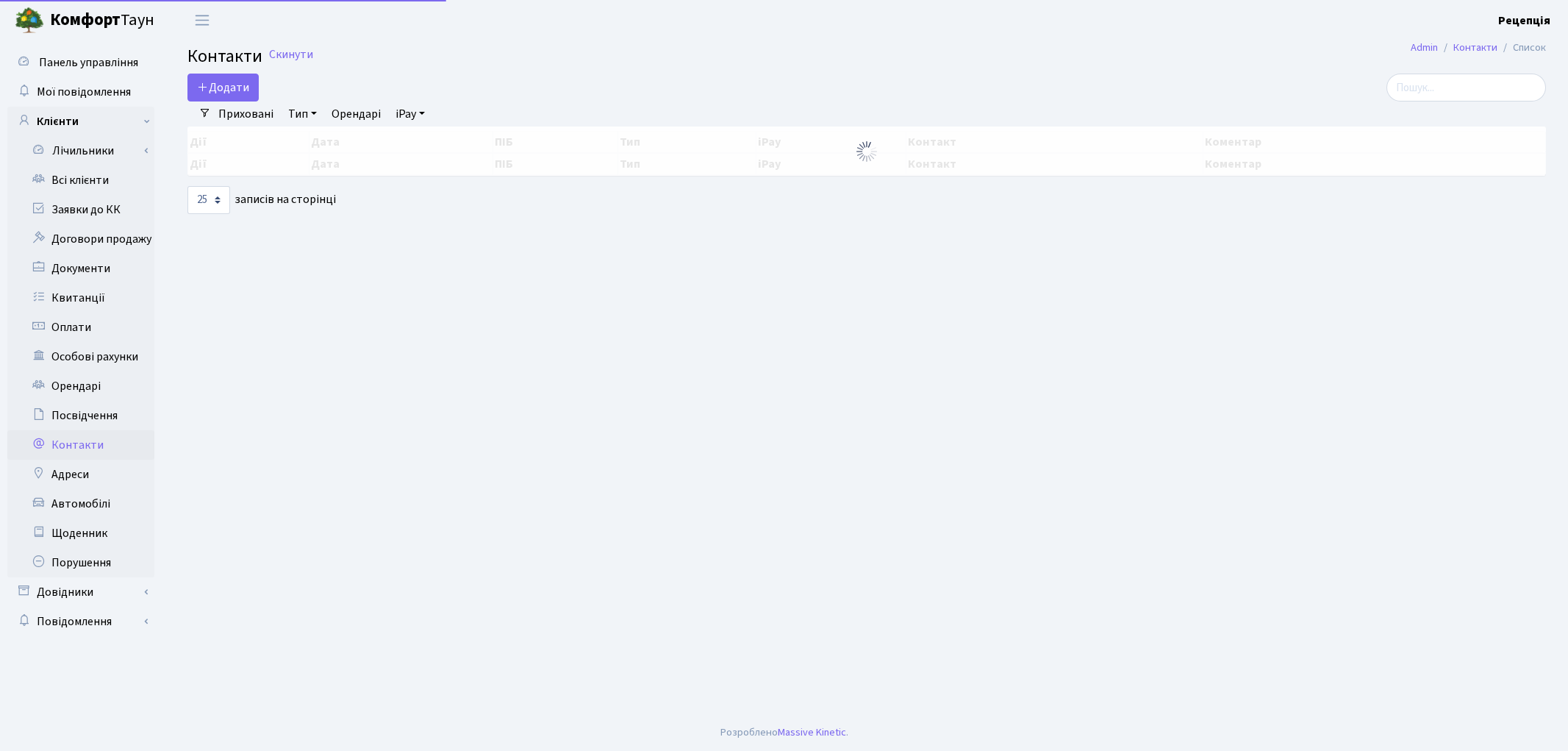
select select "25"
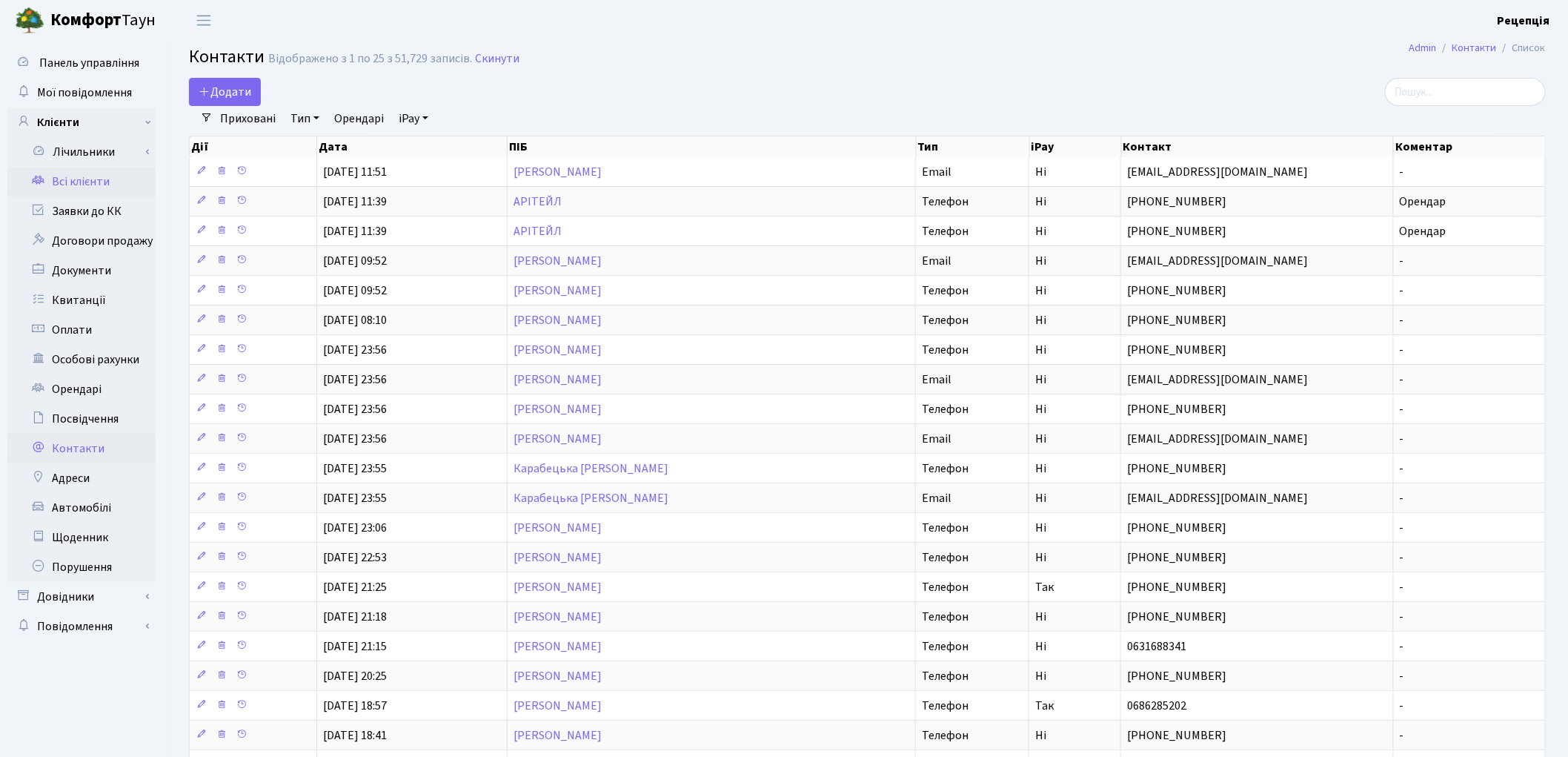
click at [104, 173] on link "Всі клієнти" at bounding box center [81, 182] width 149 height 30
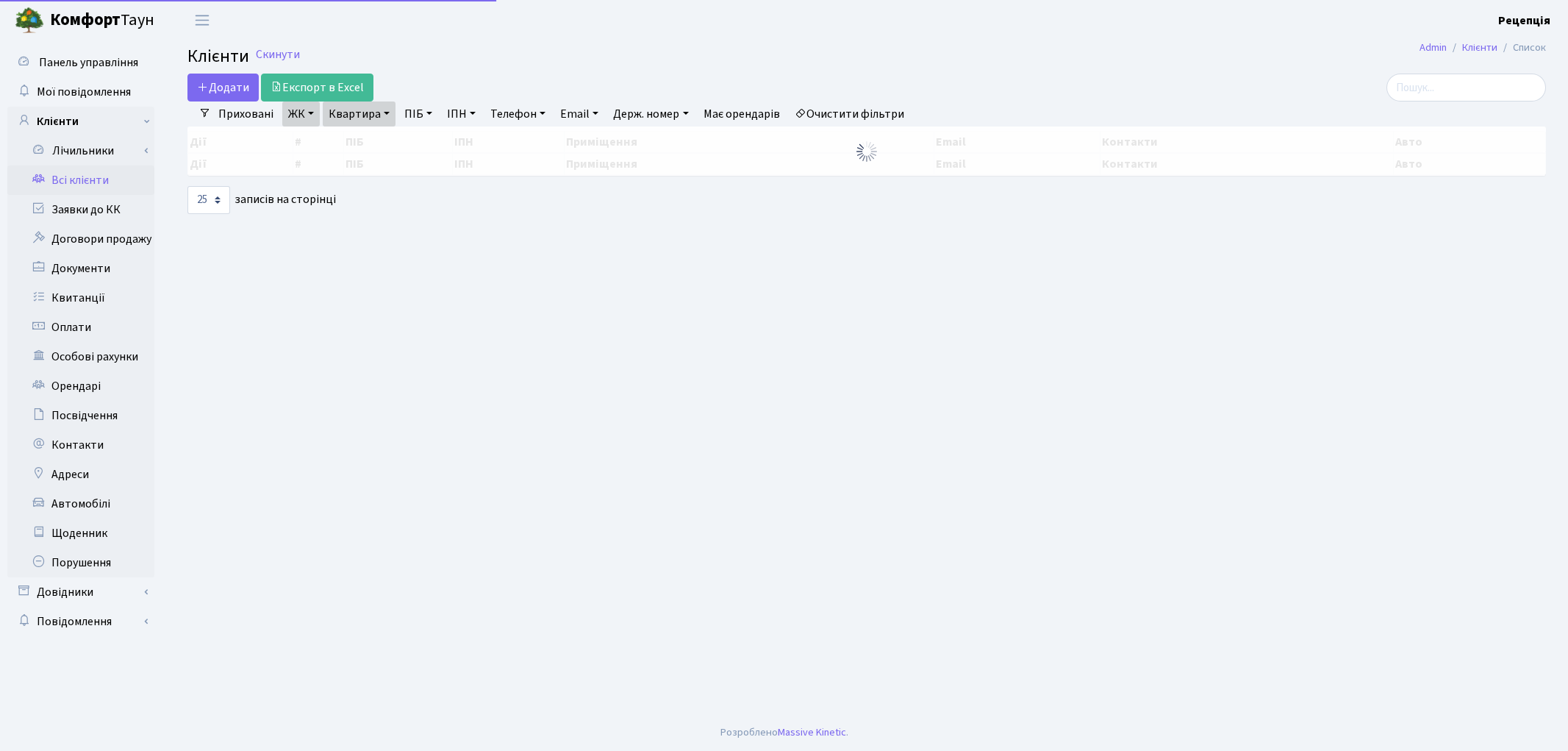
select select "25"
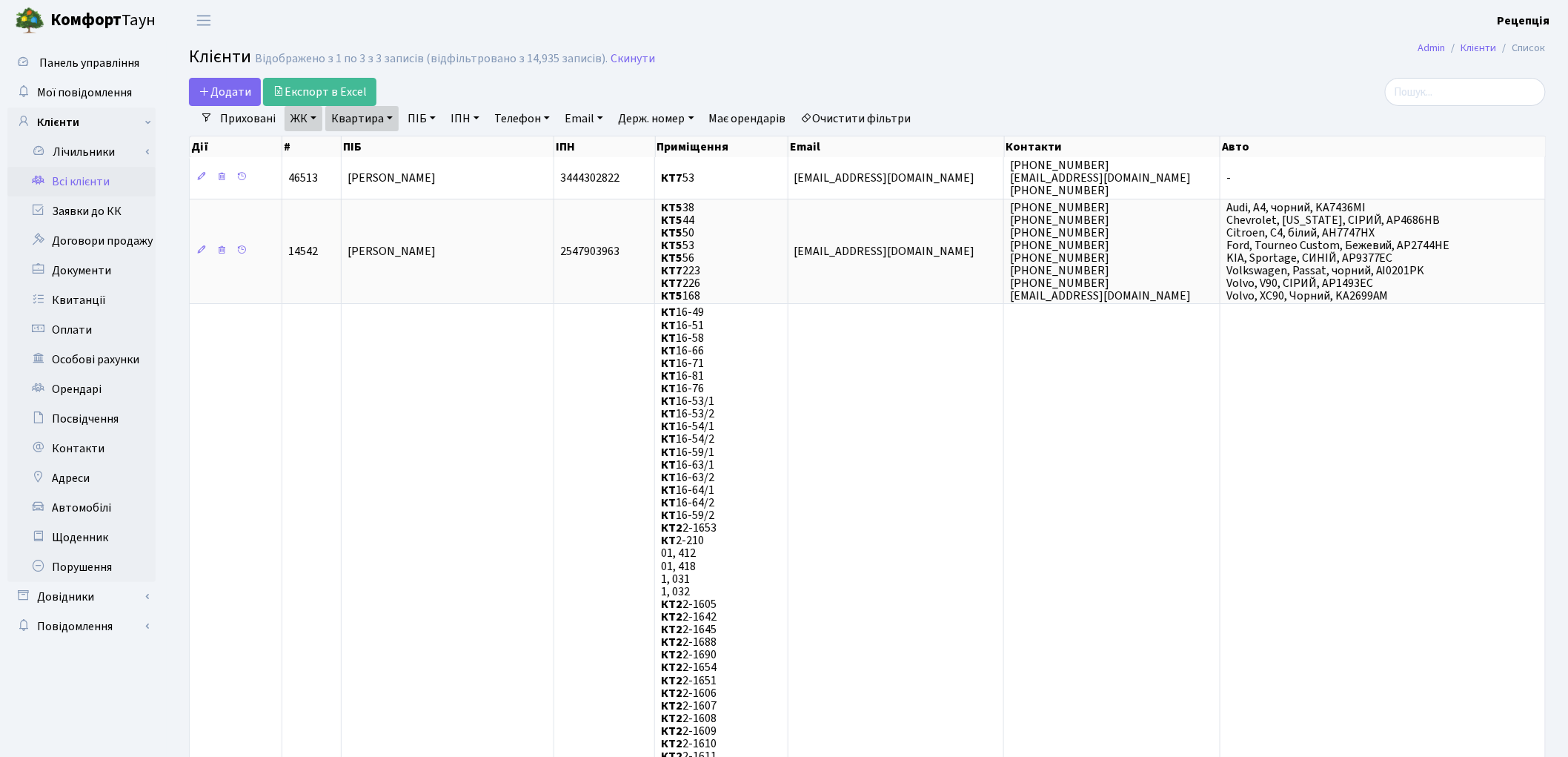
click at [862, 120] on link "Очистити фільтри" at bounding box center [855, 119] width 122 height 25
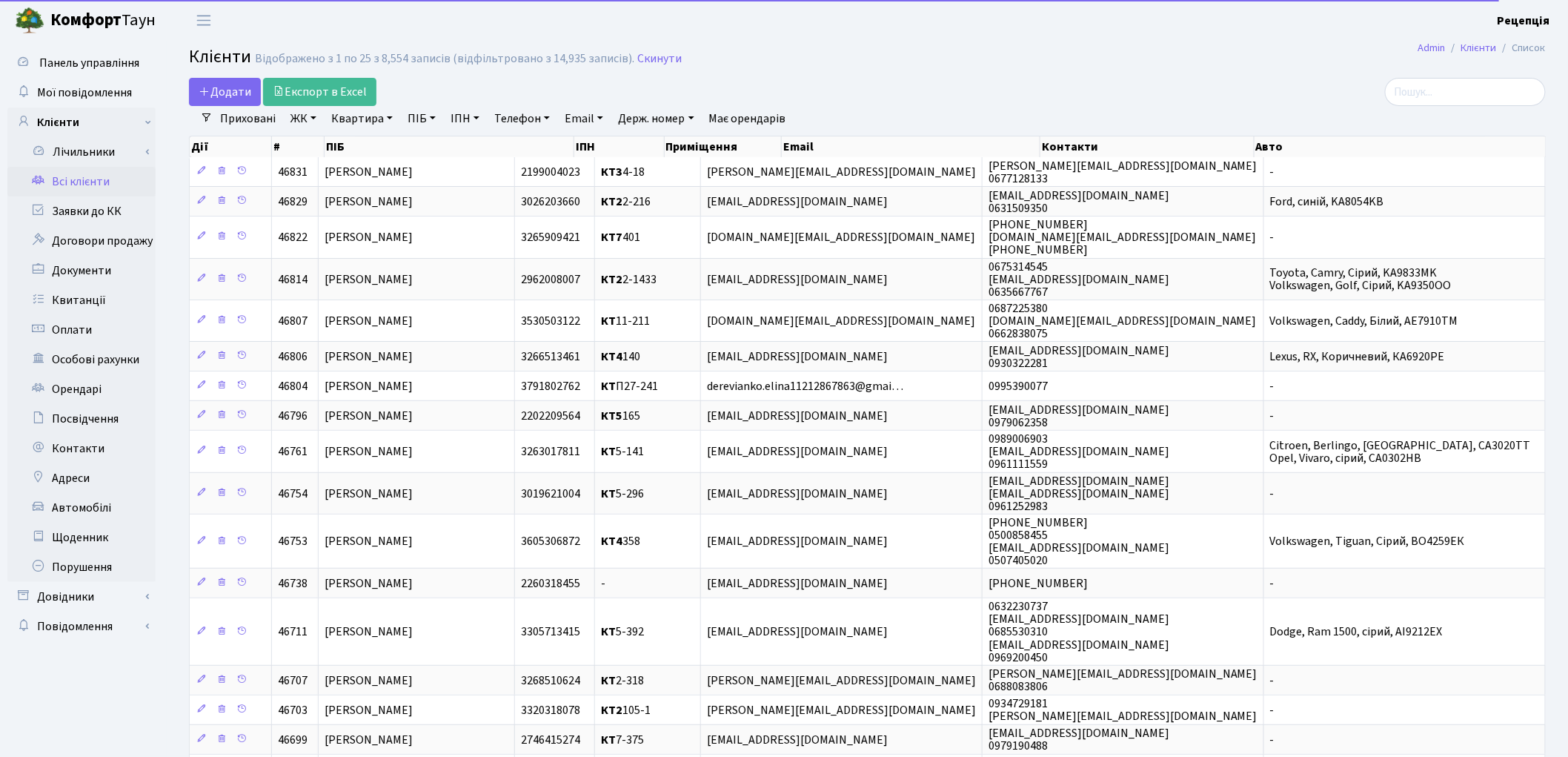
click at [543, 117] on link "Телефон" at bounding box center [521, 119] width 67 height 25
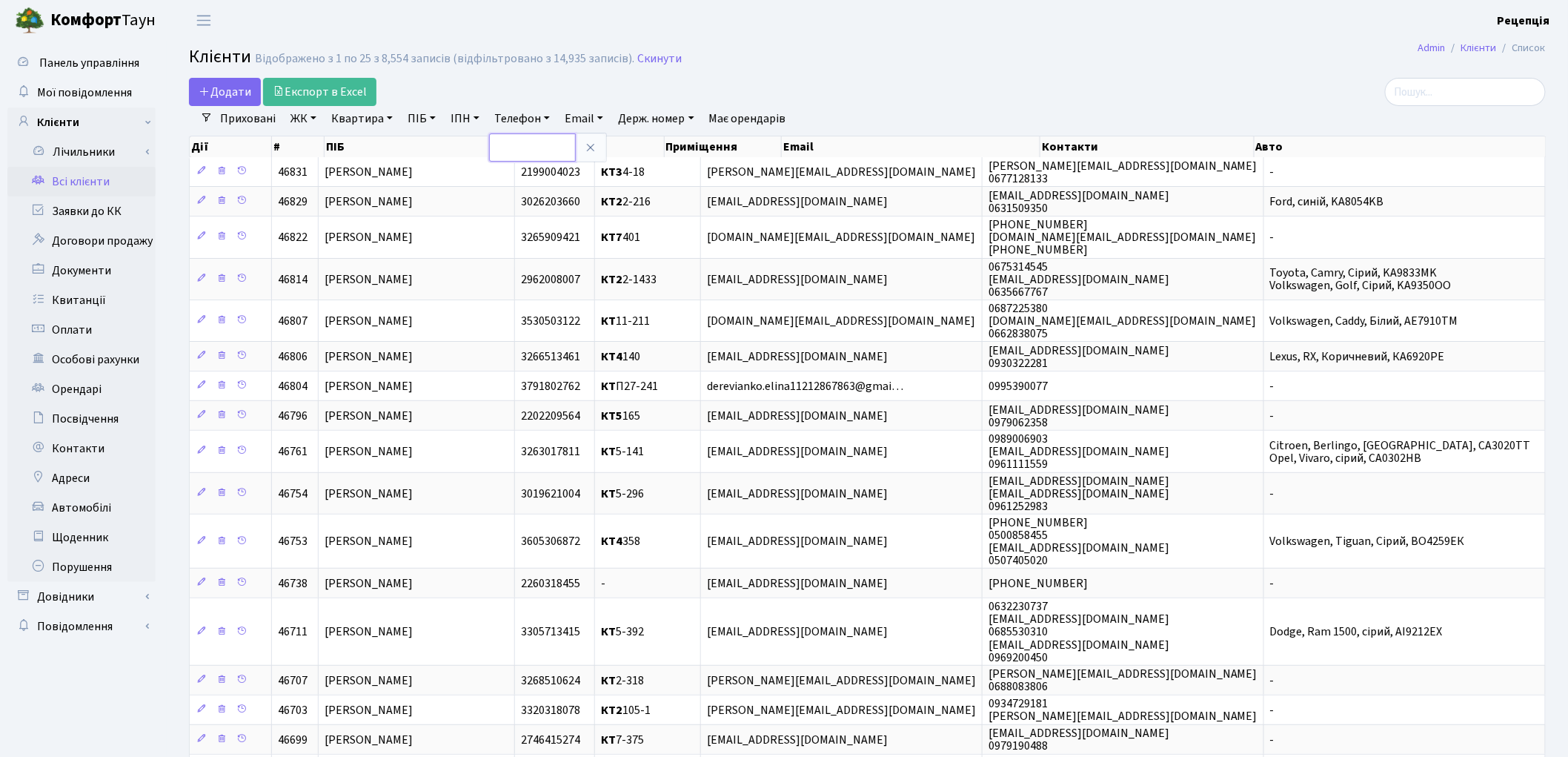
paste input "0967918879"
type input "0967918879"
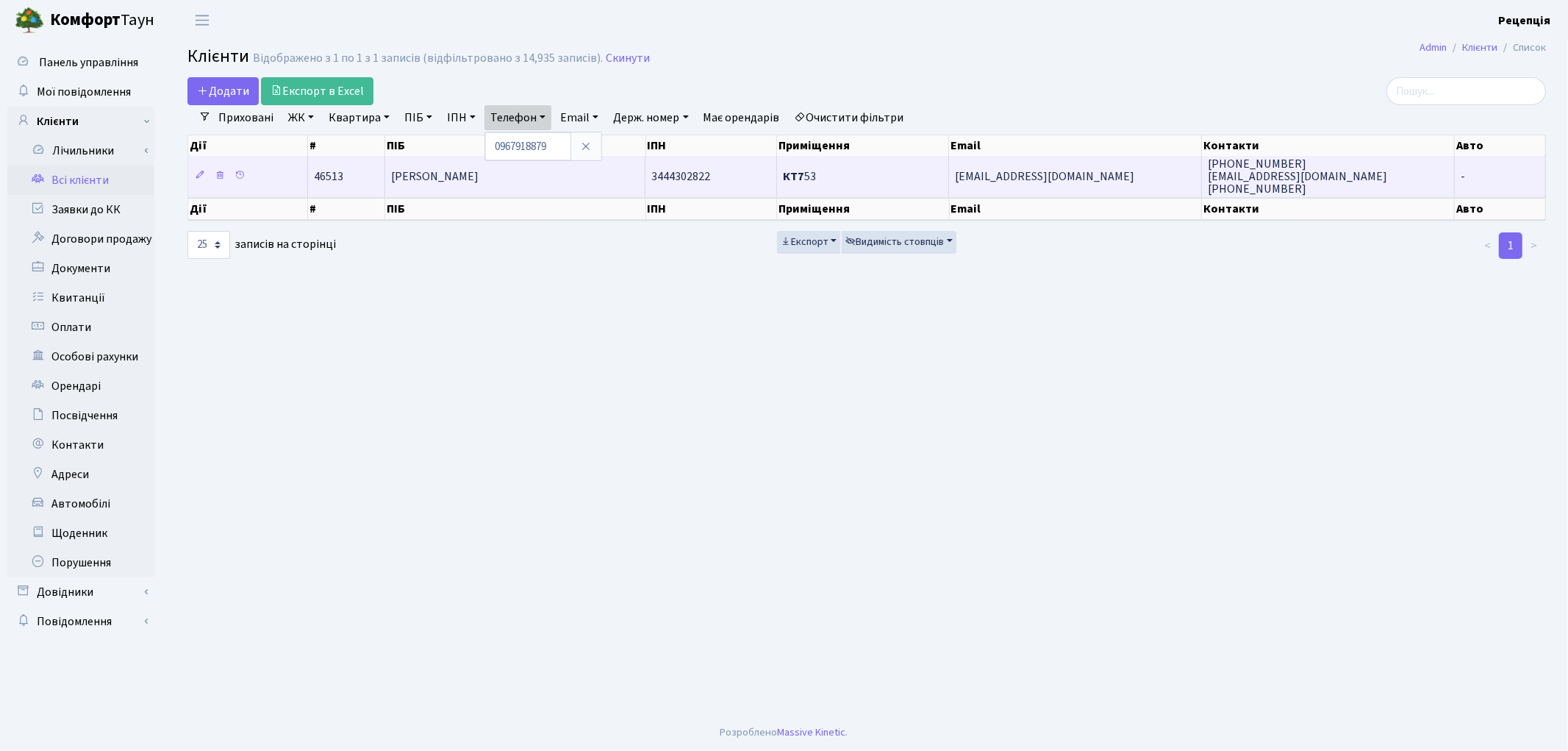
click at [598, 178] on td "Безугла Юлія Русланівна" at bounding box center [515, 175] width 260 height 40
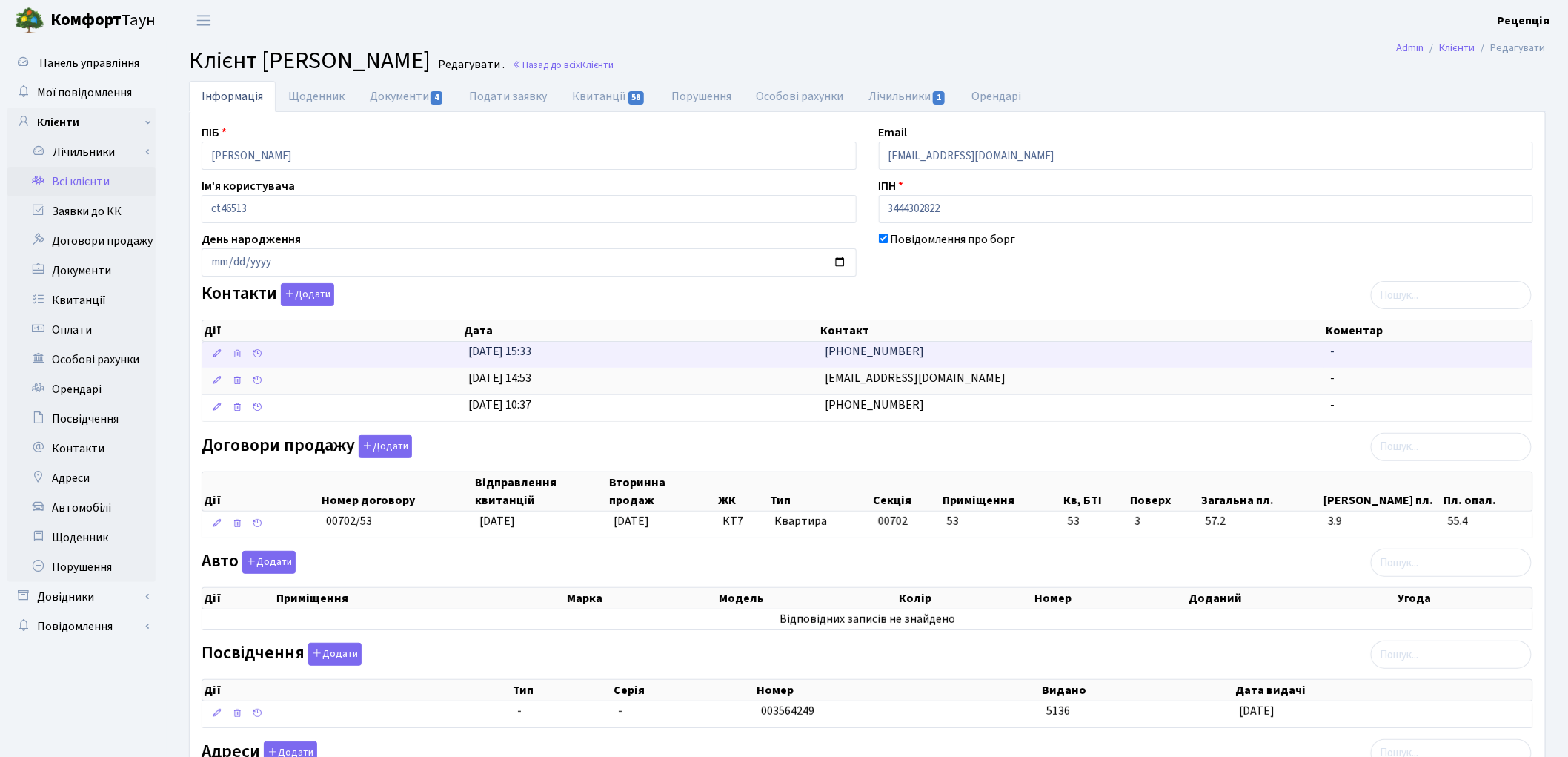
drag, startPoint x: 928, startPoint y: 356, endPoint x: 845, endPoint y: 354, distance: 83.0
click at [845, 354] on td "[PHONE_NUMBER]" at bounding box center [1071, 354] width 505 height 26
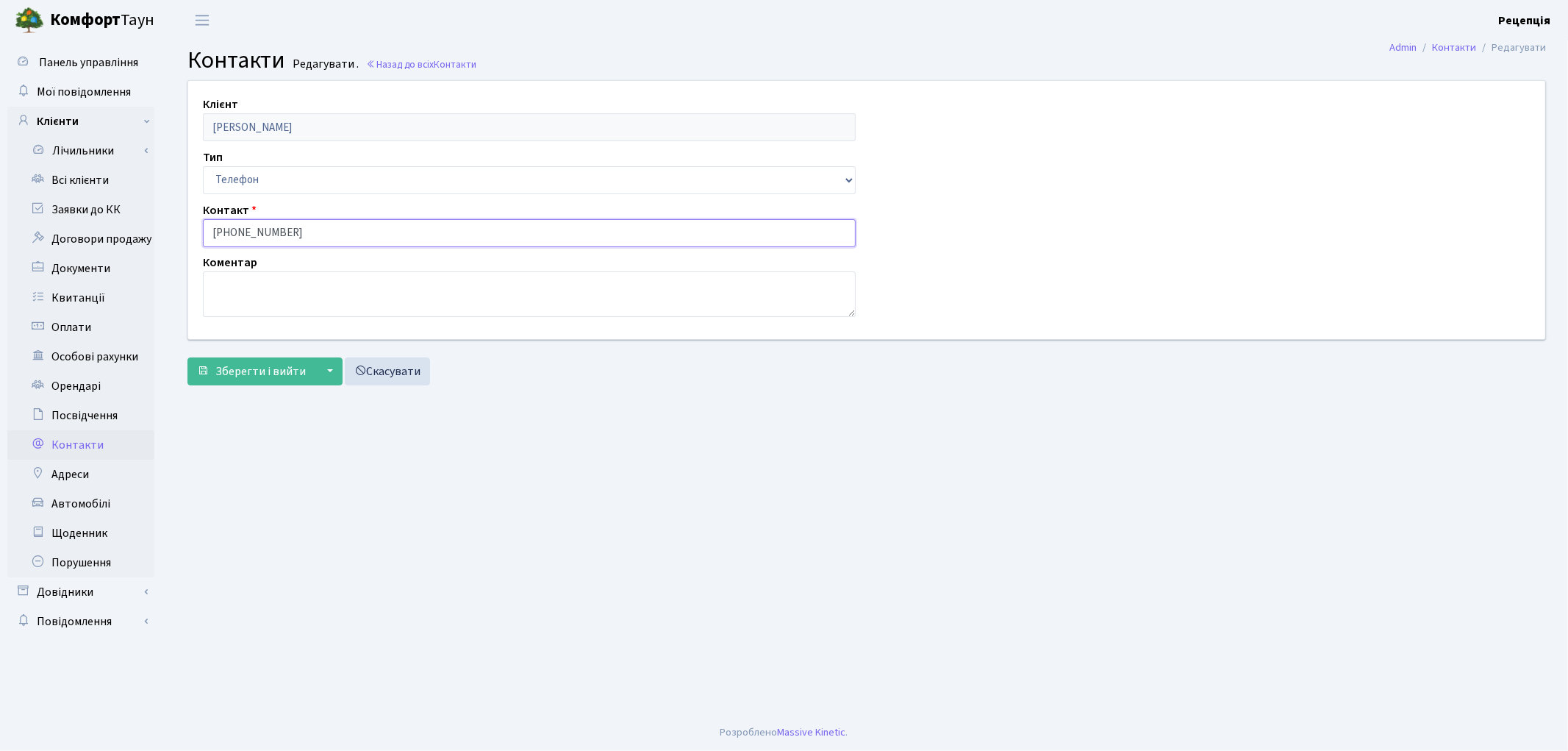
drag, startPoint x: 301, startPoint y: 237, endPoint x: 230, endPoint y: 237, distance: 71.0
click at [230, 237] on input "[PHONE_NUMBER]" at bounding box center [528, 233] width 653 height 28
click at [421, 376] on link "Скасувати" at bounding box center [388, 371] width 86 height 28
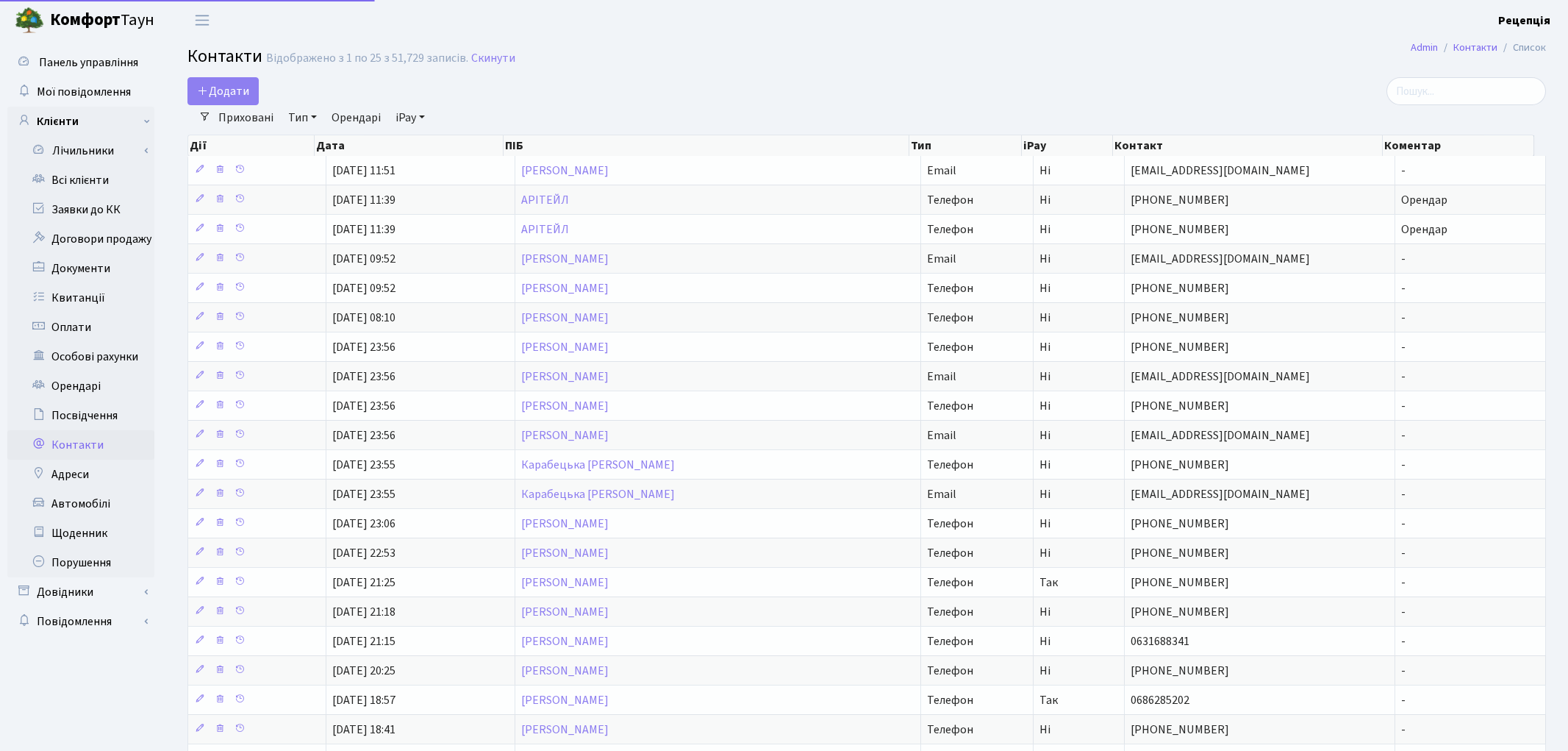
select select "25"
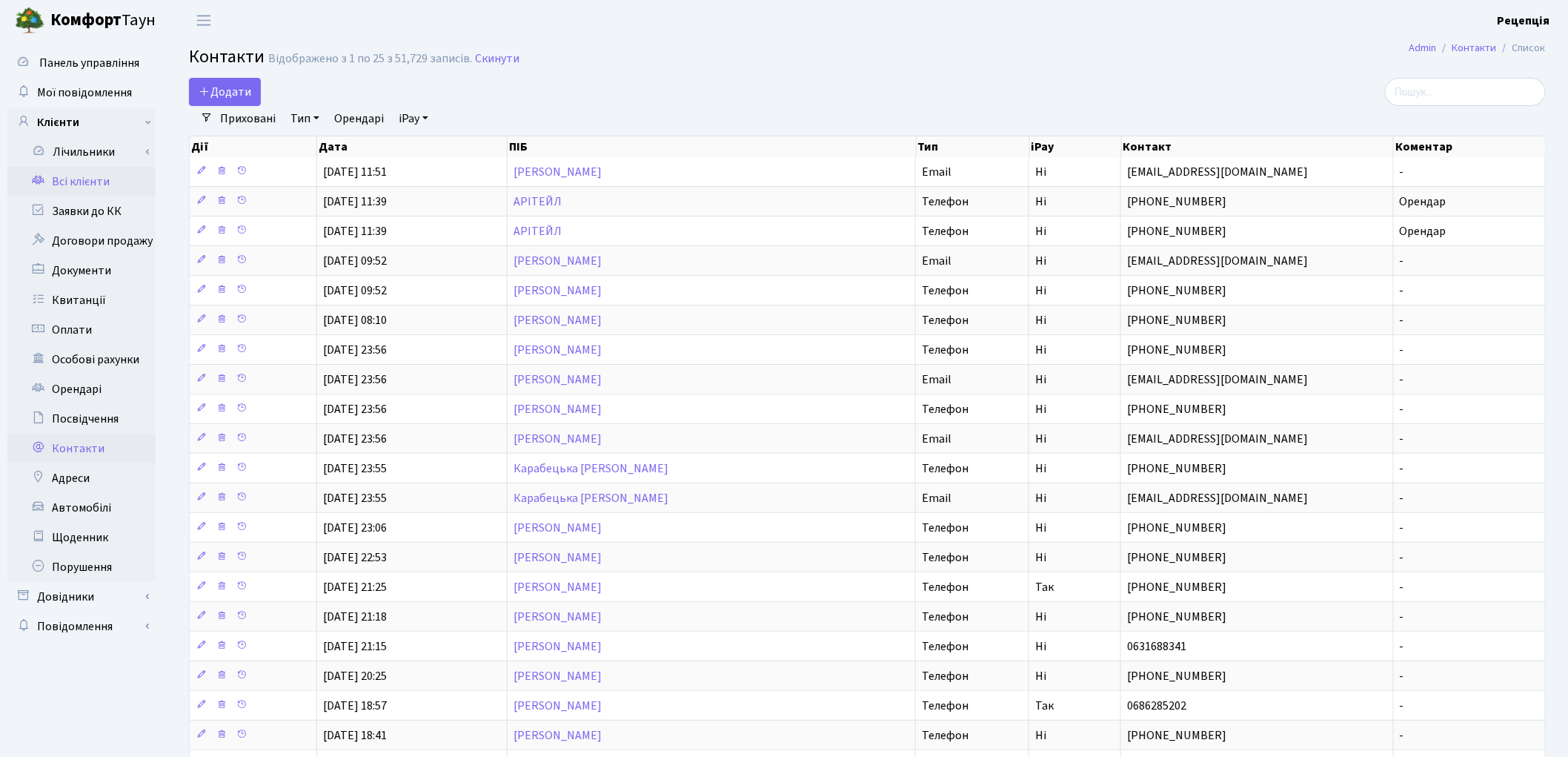
click at [89, 183] on link "Всі клієнти" at bounding box center [81, 182] width 149 height 30
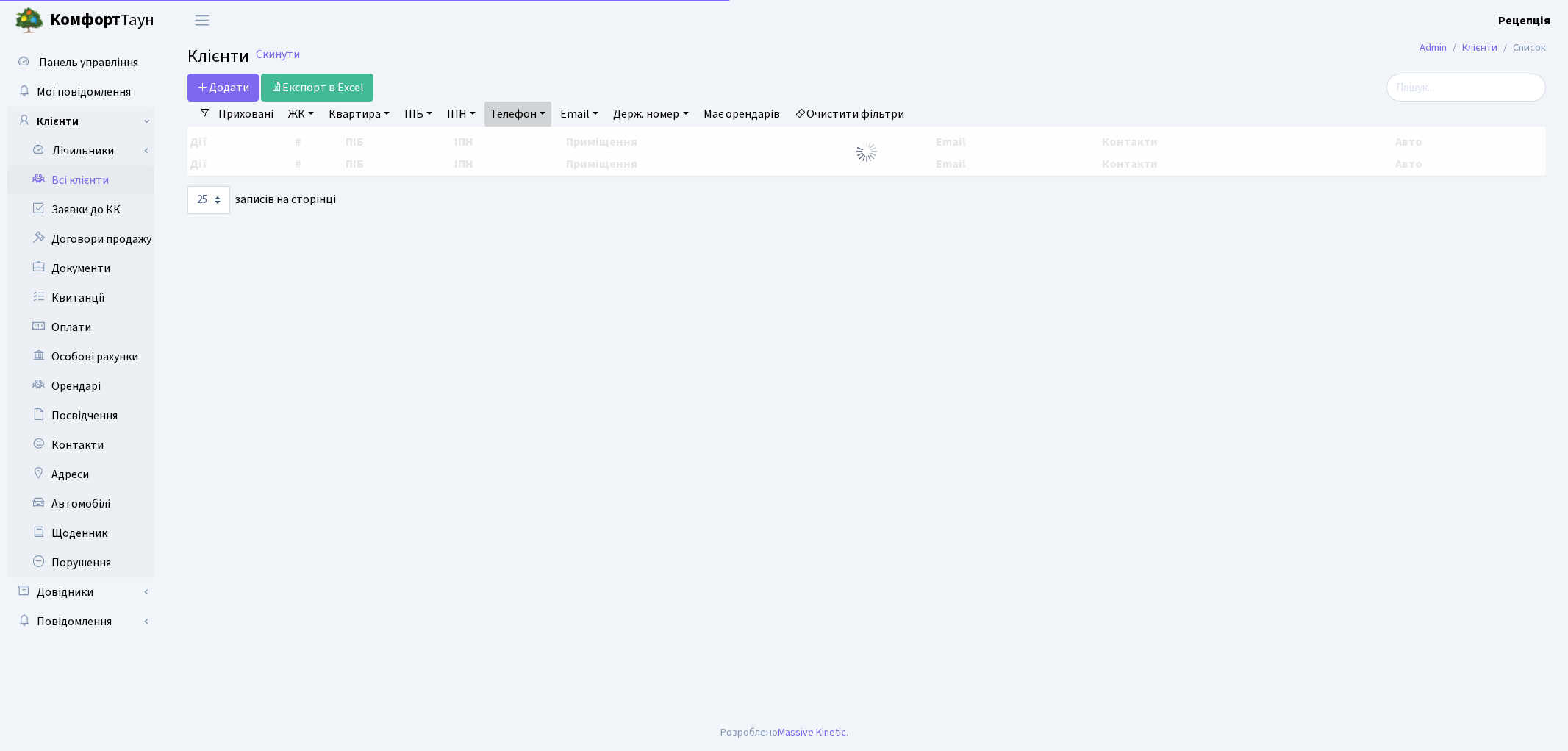
select select "25"
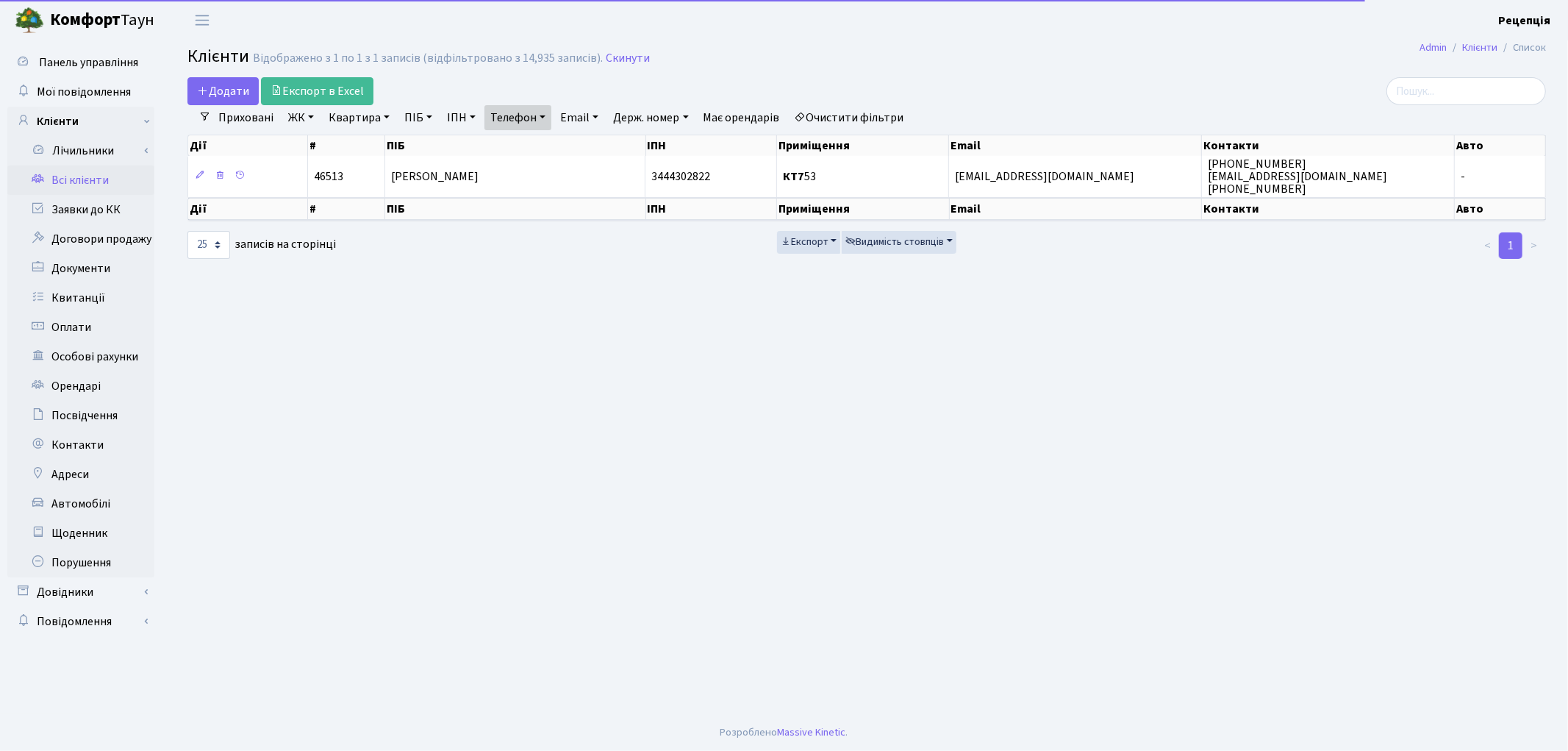
click at [541, 108] on link "Телефон" at bounding box center [517, 118] width 67 height 25
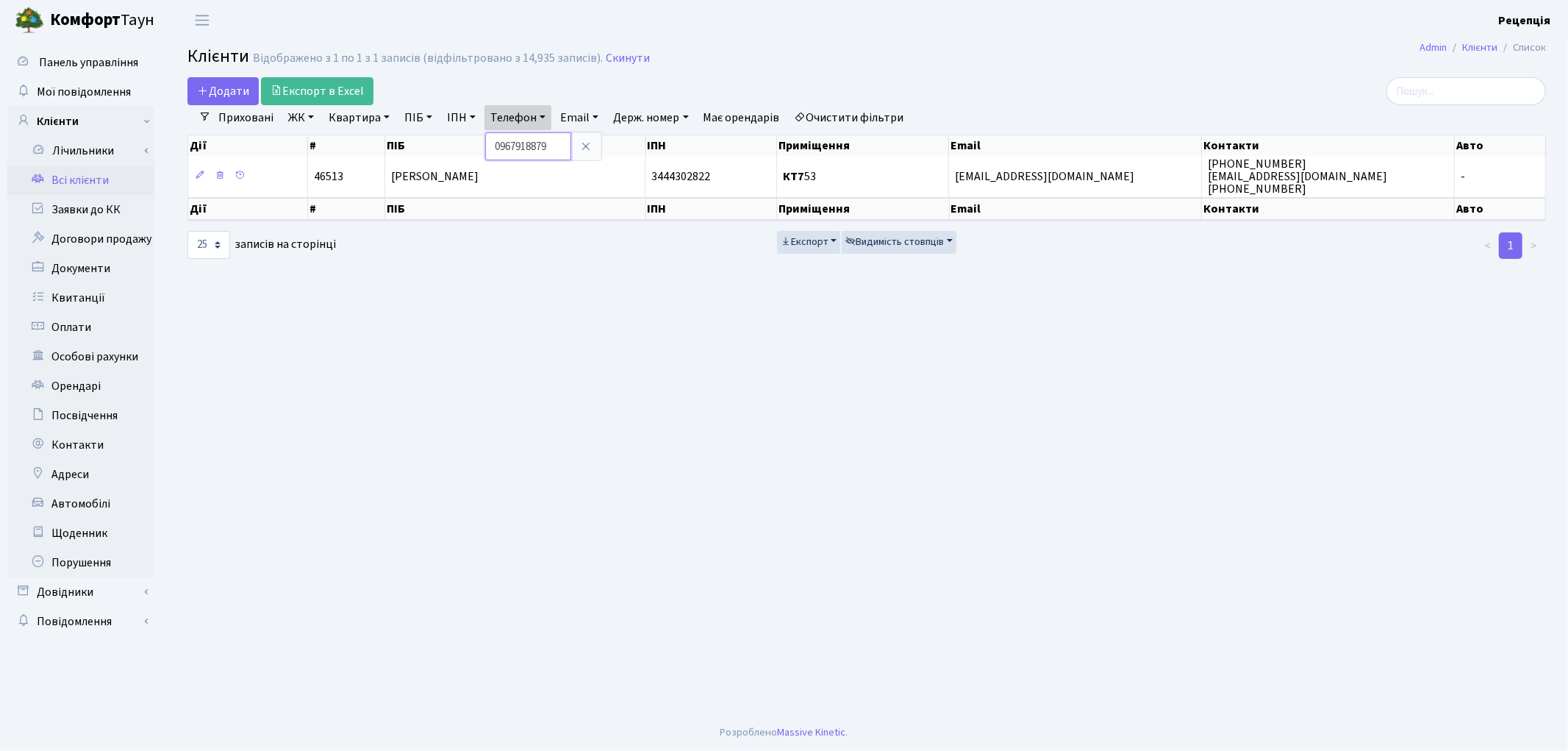
click at [561, 140] on input "0967918879" at bounding box center [528, 147] width 86 height 28
type input "0"
paste input "0937267170"
type input "0937267170"
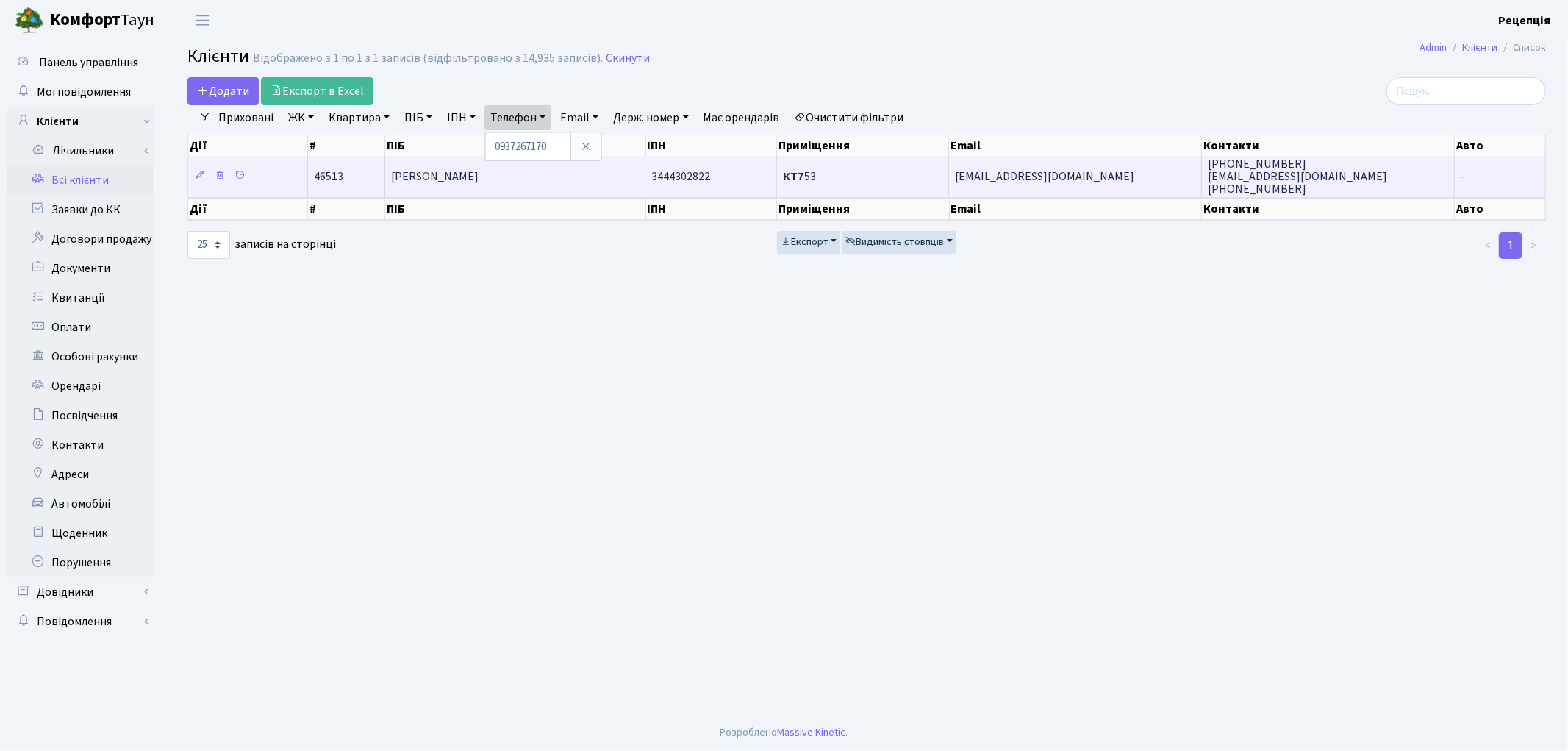
click at [582, 180] on td "[PERSON_NAME]" at bounding box center [515, 175] width 260 height 40
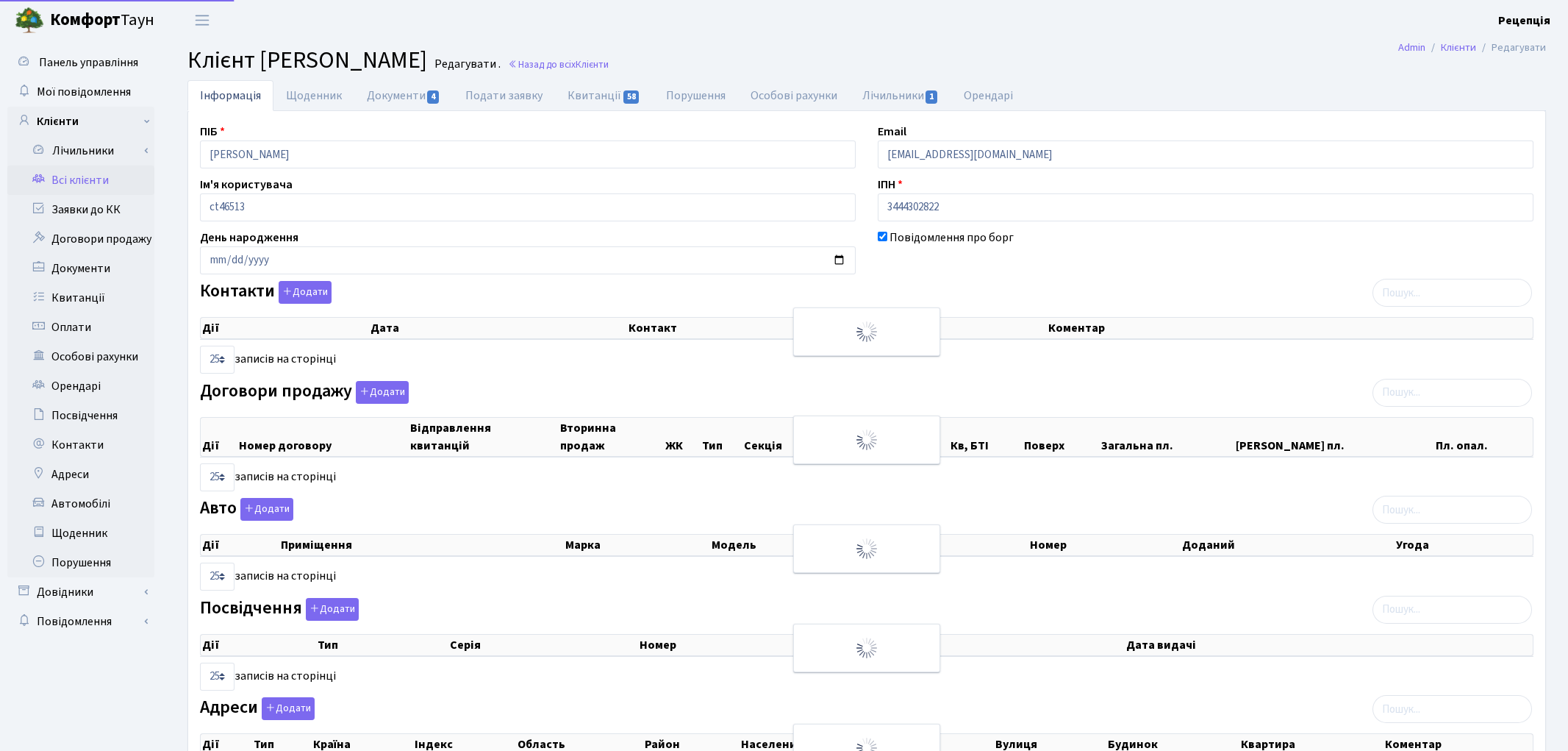
select select "25"
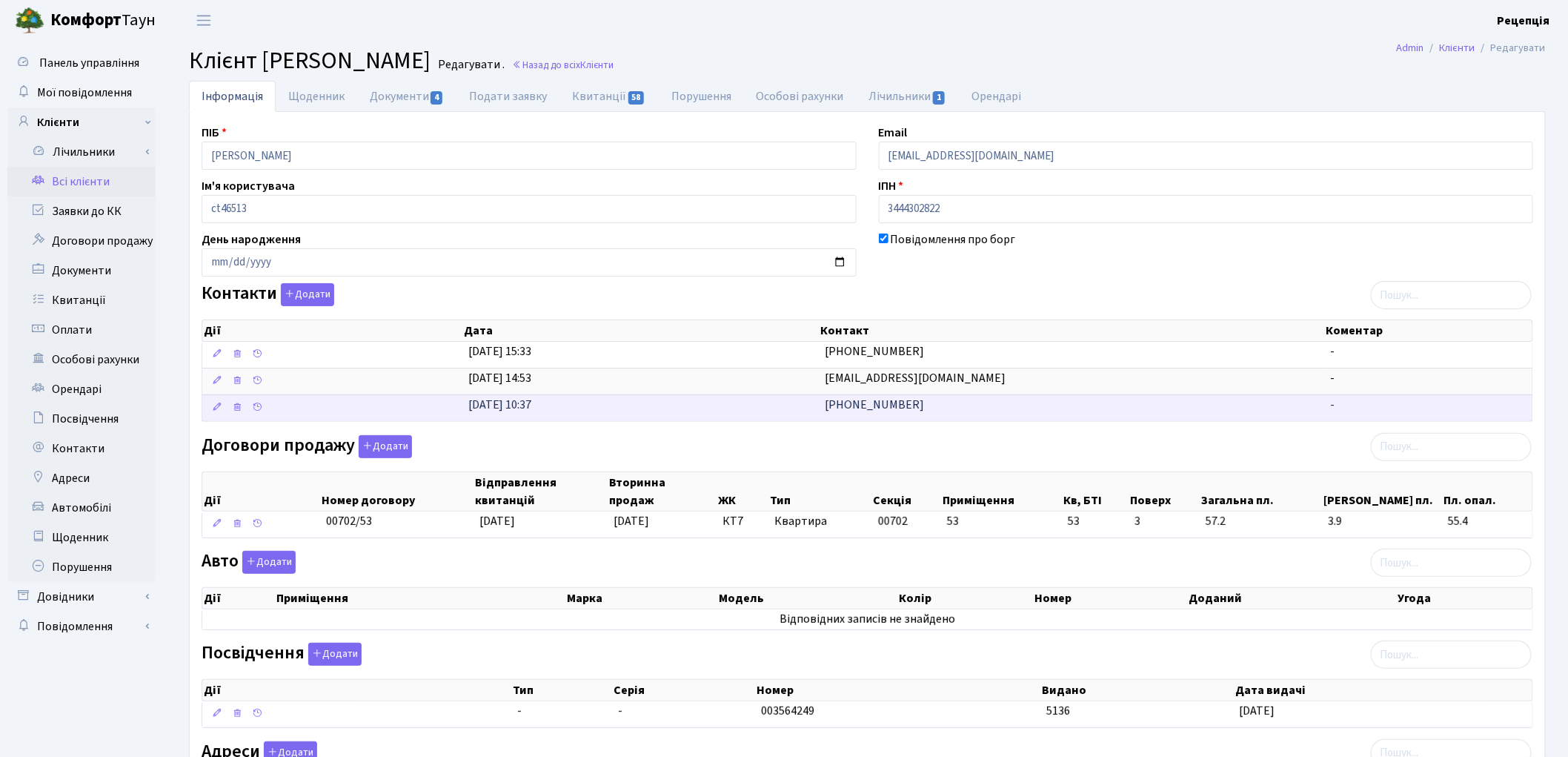
drag, startPoint x: 917, startPoint y: 403, endPoint x: 768, endPoint y: 412, distance: 149.3
click at [784, 408] on \<\/span\>\a "[DATE] 10:37 [PHONE_NUMBER] -" at bounding box center [867, 408] width 1330 height 27
click at [772, 412] on td "[DATE] 10:37" at bounding box center [640, 408] width 357 height 27
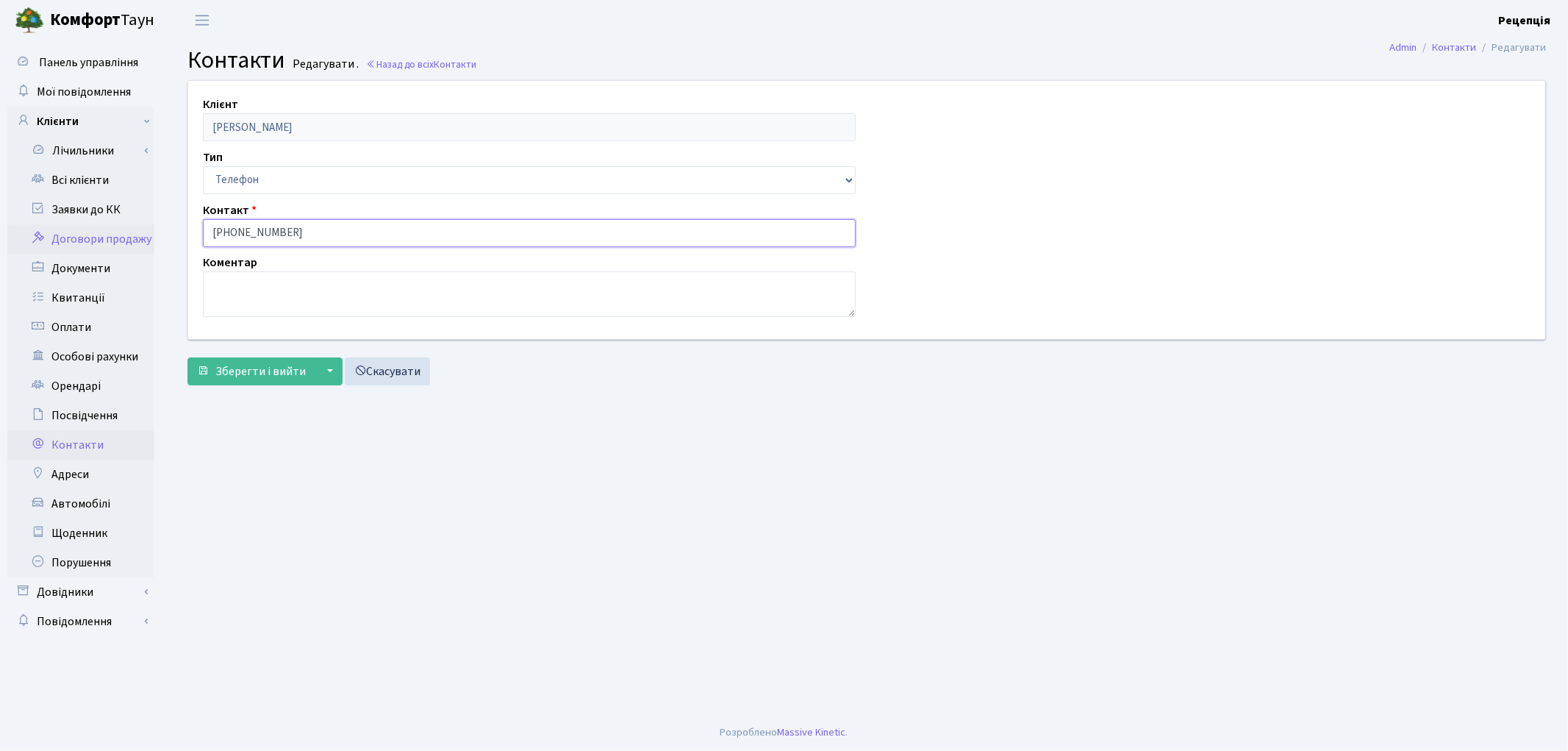
drag, startPoint x: 244, startPoint y: 236, endPoint x: 151, endPoint y: 234, distance: 93.0
click at [151, 234] on div "Панель управління Мої повідомлення Клієнти Лічильники Повірки" at bounding box center [784, 377] width 1568 height 674
click at [81, 188] on link "Всі клієнти" at bounding box center [81, 180] width 147 height 30
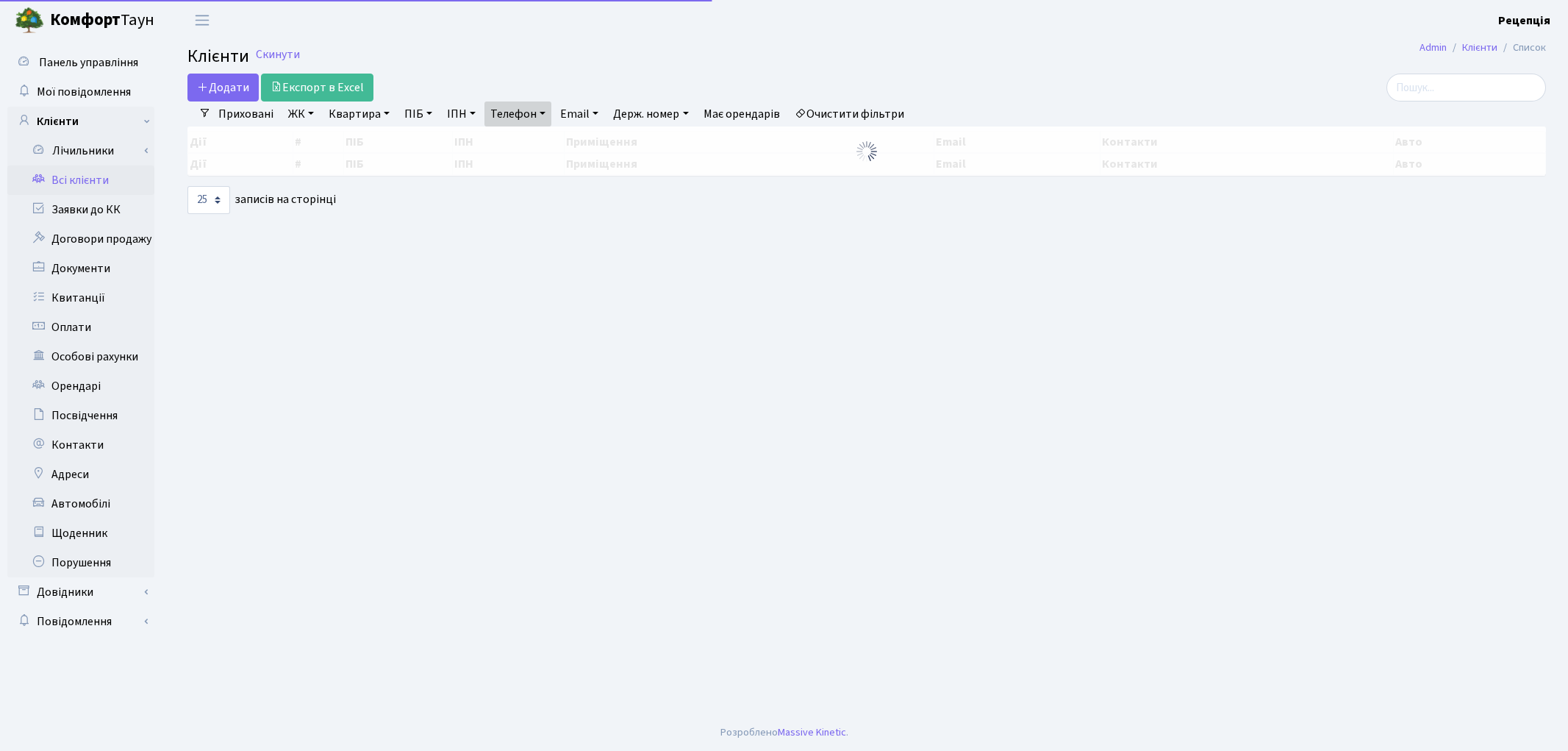
select select "25"
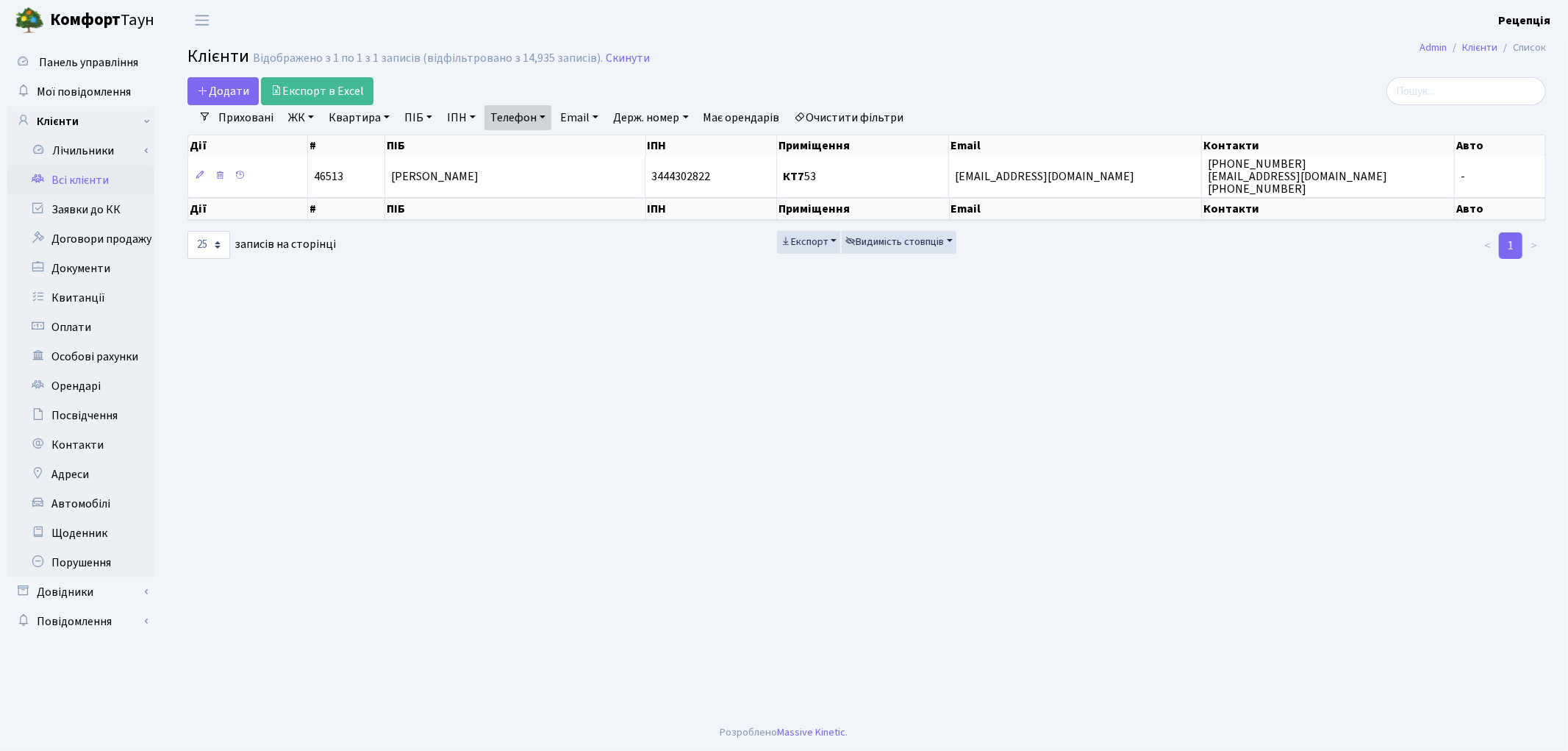
click at [551, 116] on link "Телефон" at bounding box center [517, 118] width 67 height 25
click at [568, 146] on input "0937267170" at bounding box center [528, 147] width 86 height 28
type input "0"
paste input "[PHONE_NUMBER]"
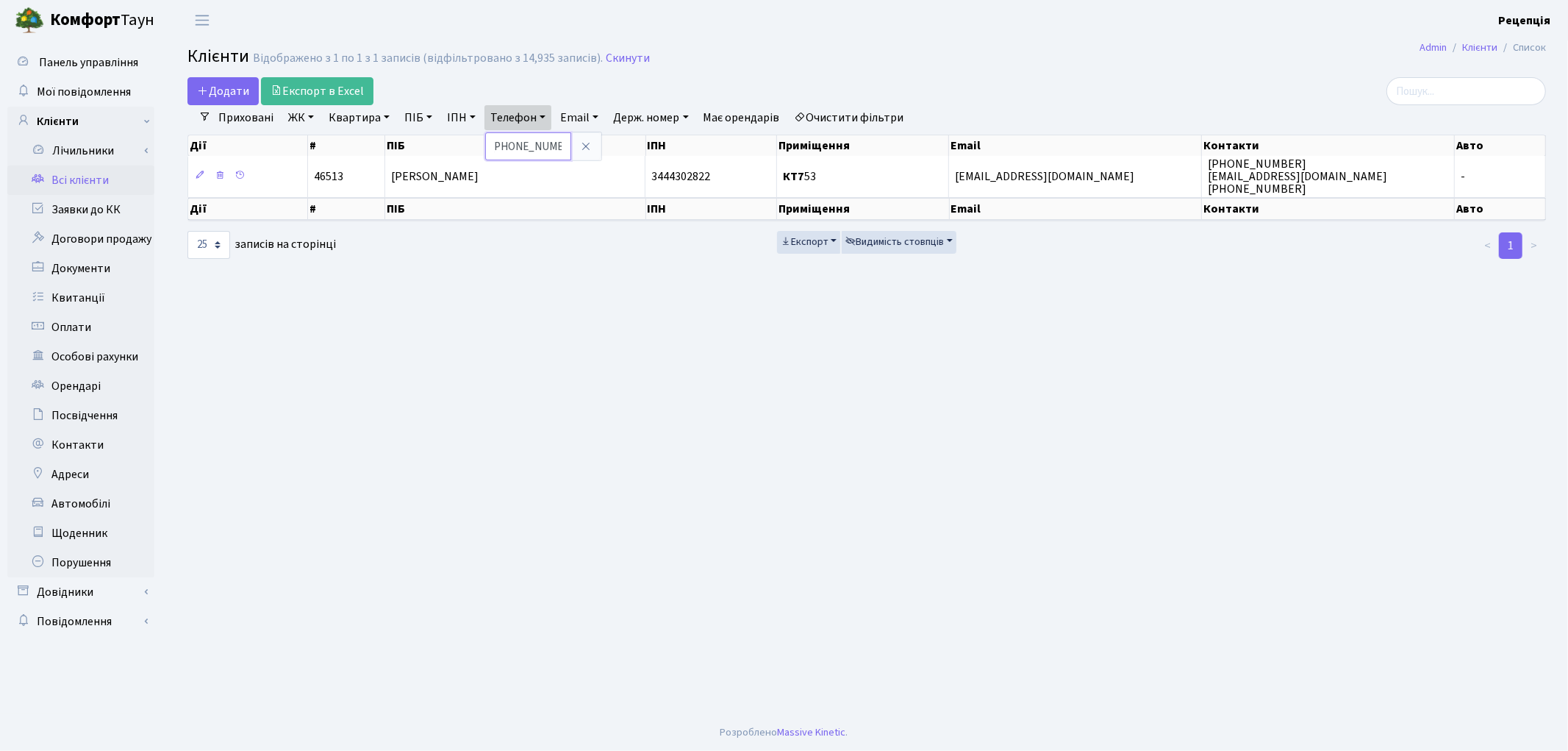
type input "[PHONE_NUMBER]"
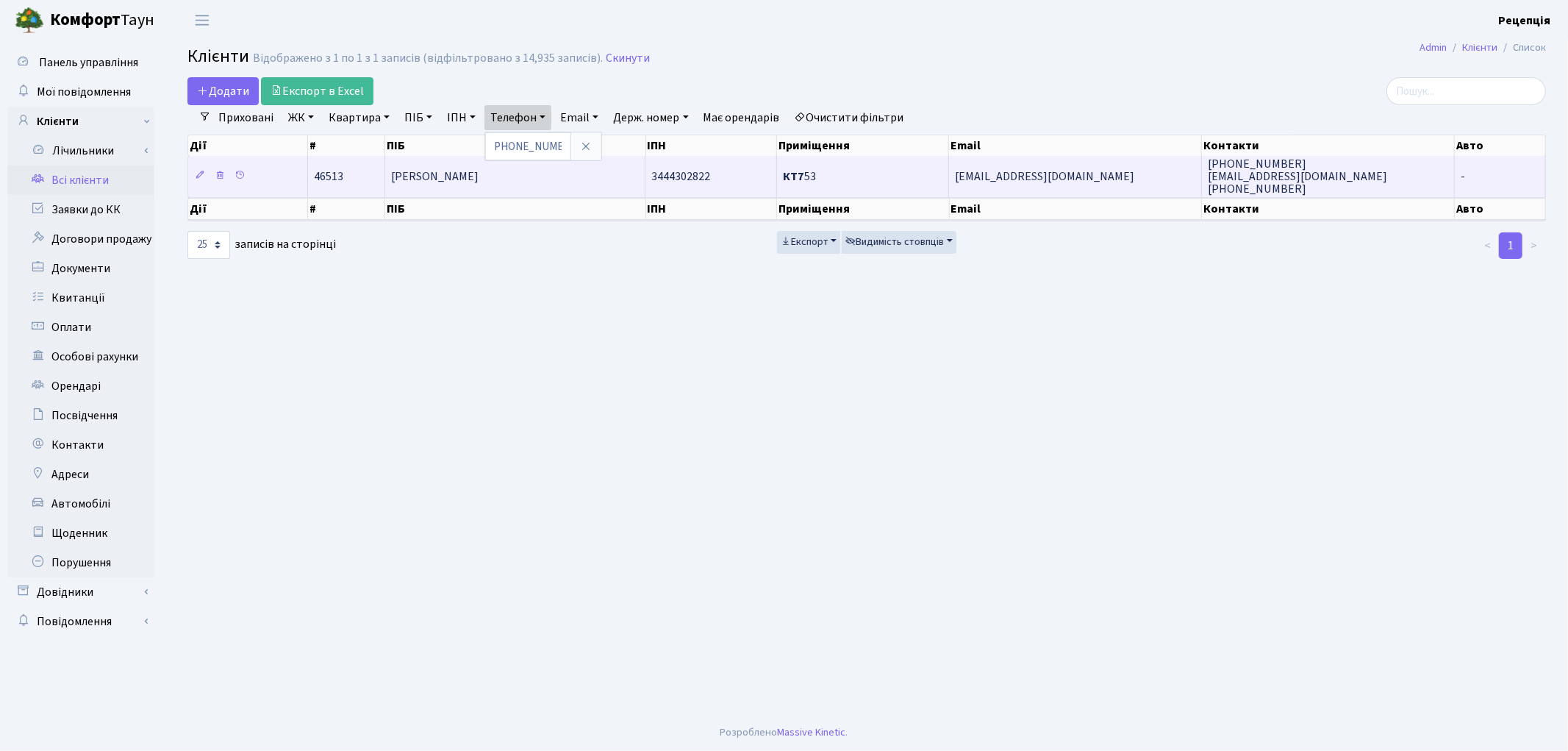
click at [547, 184] on td "[PERSON_NAME]" at bounding box center [515, 175] width 260 height 40
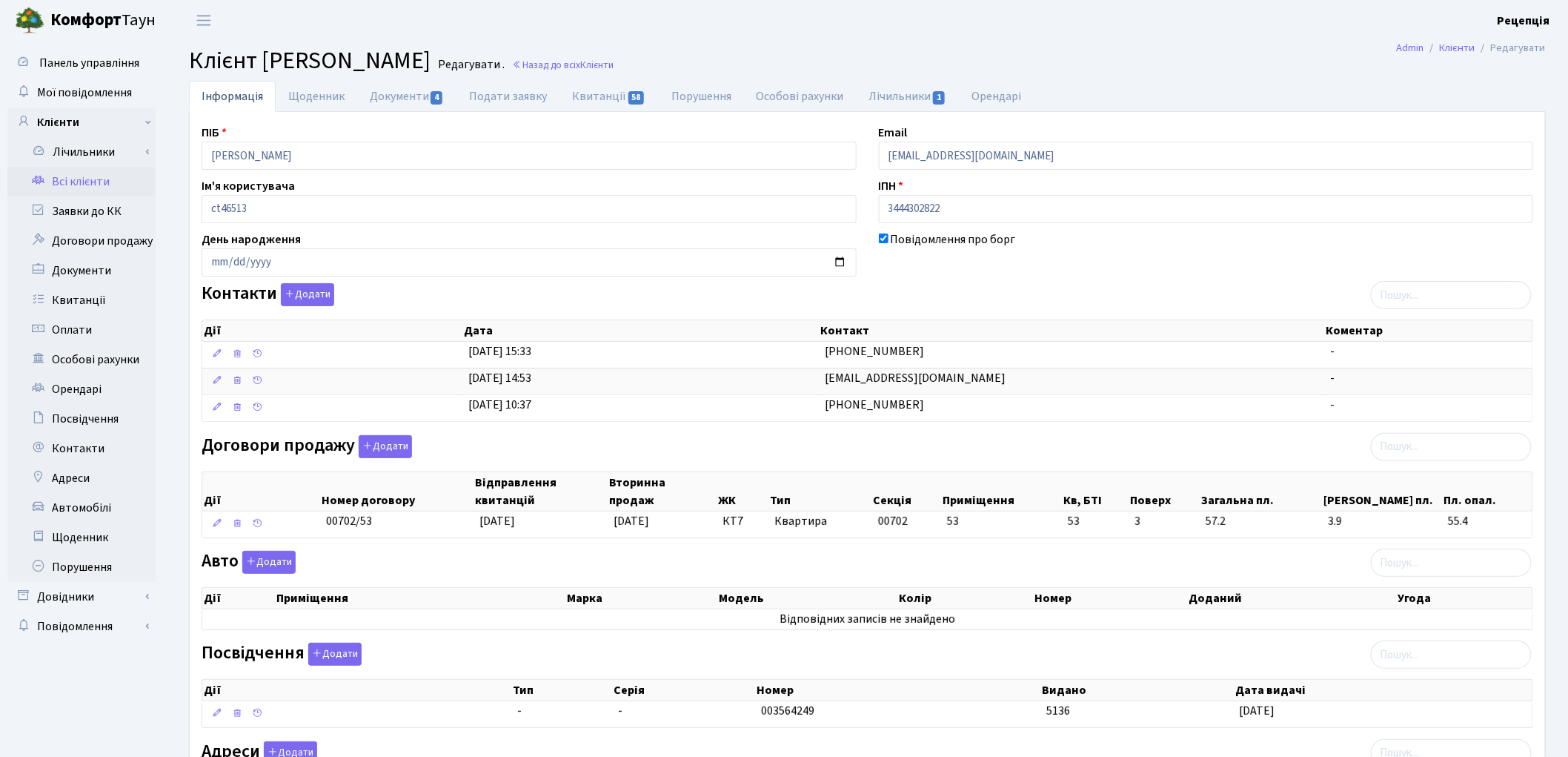
click at [111, 172] on link "Всі клієнти" at bounding box center [81, 182] width 149 height 30
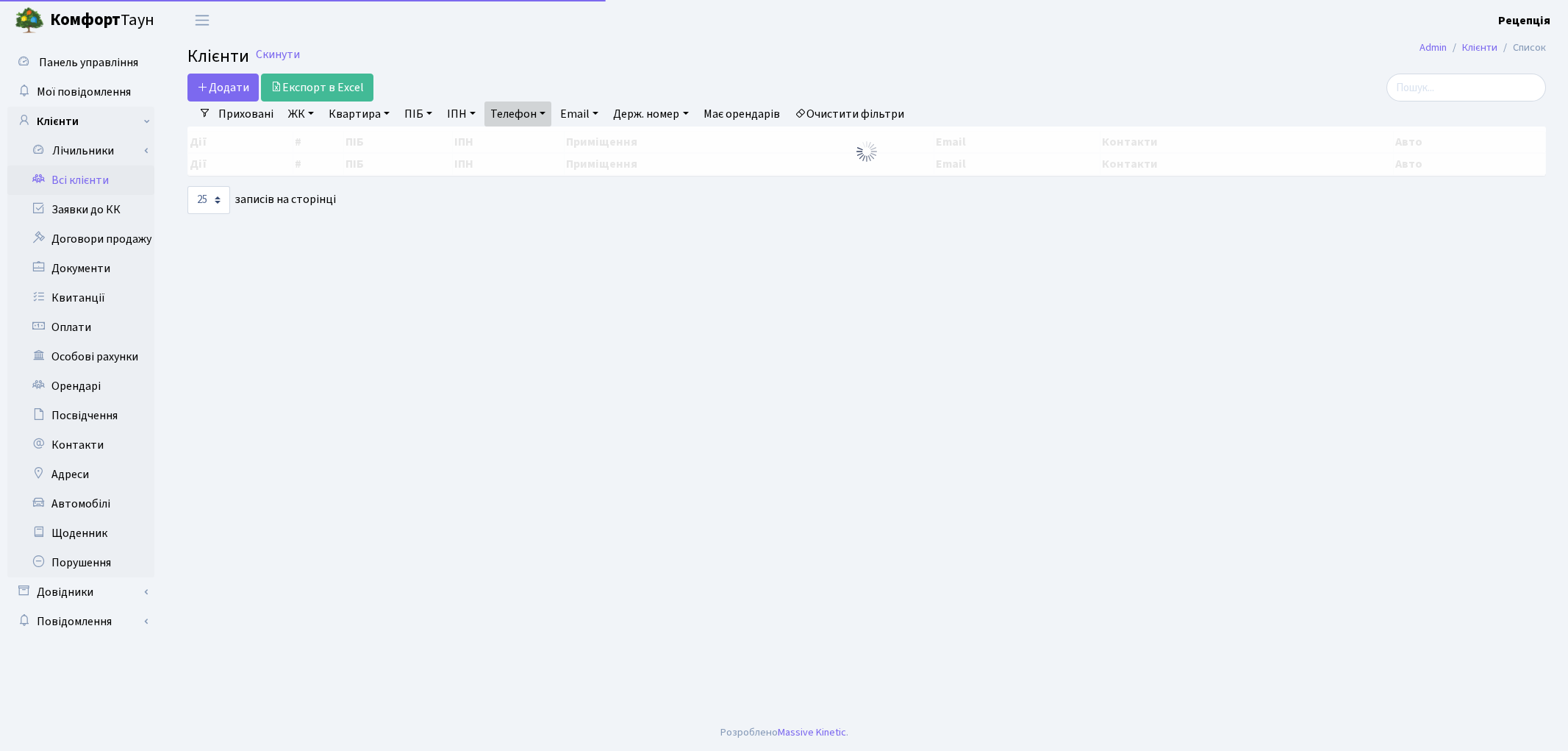
select select "25"
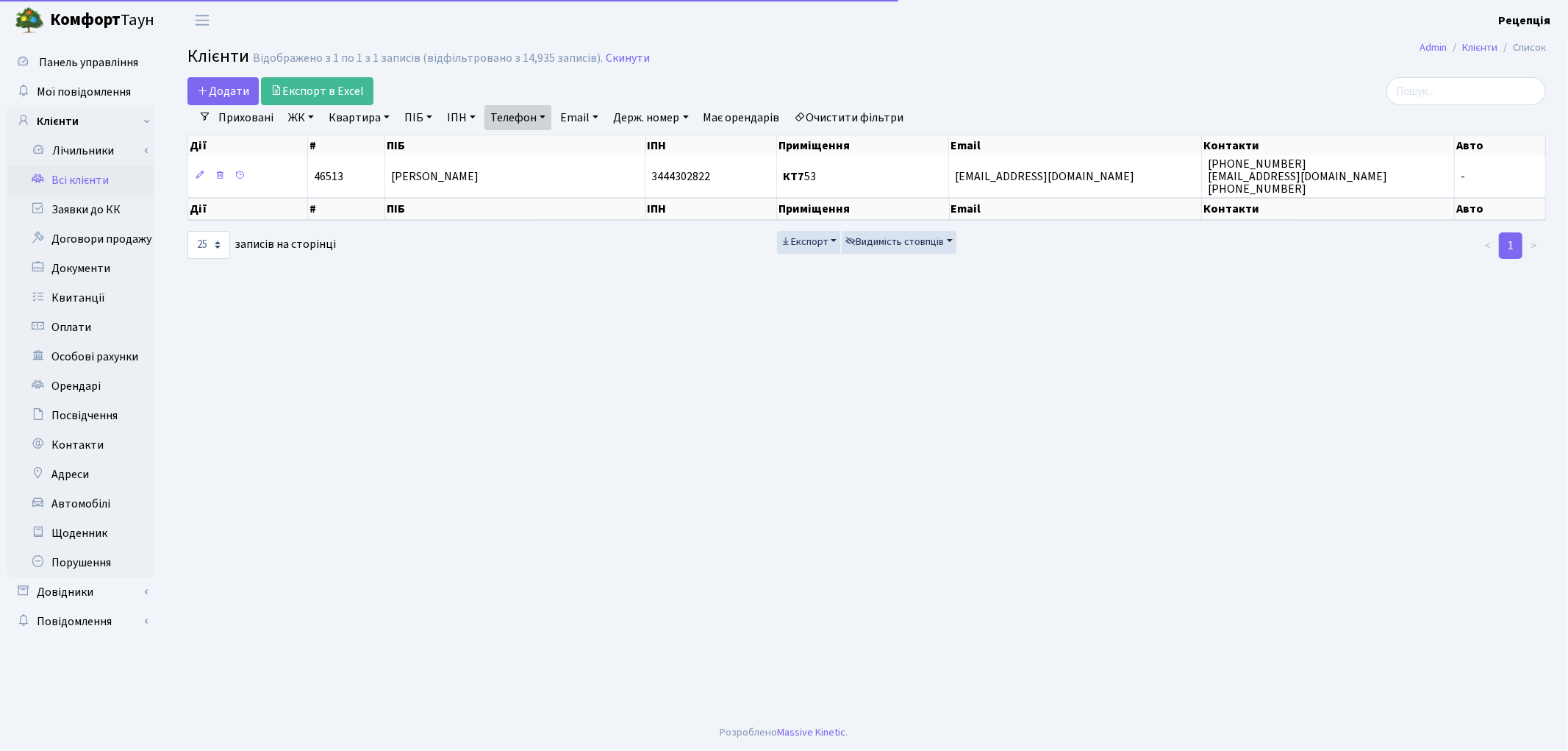
click at [854, 114] on link "Очистити фільтри" at bounding box center [849, 118] width 121 height 25
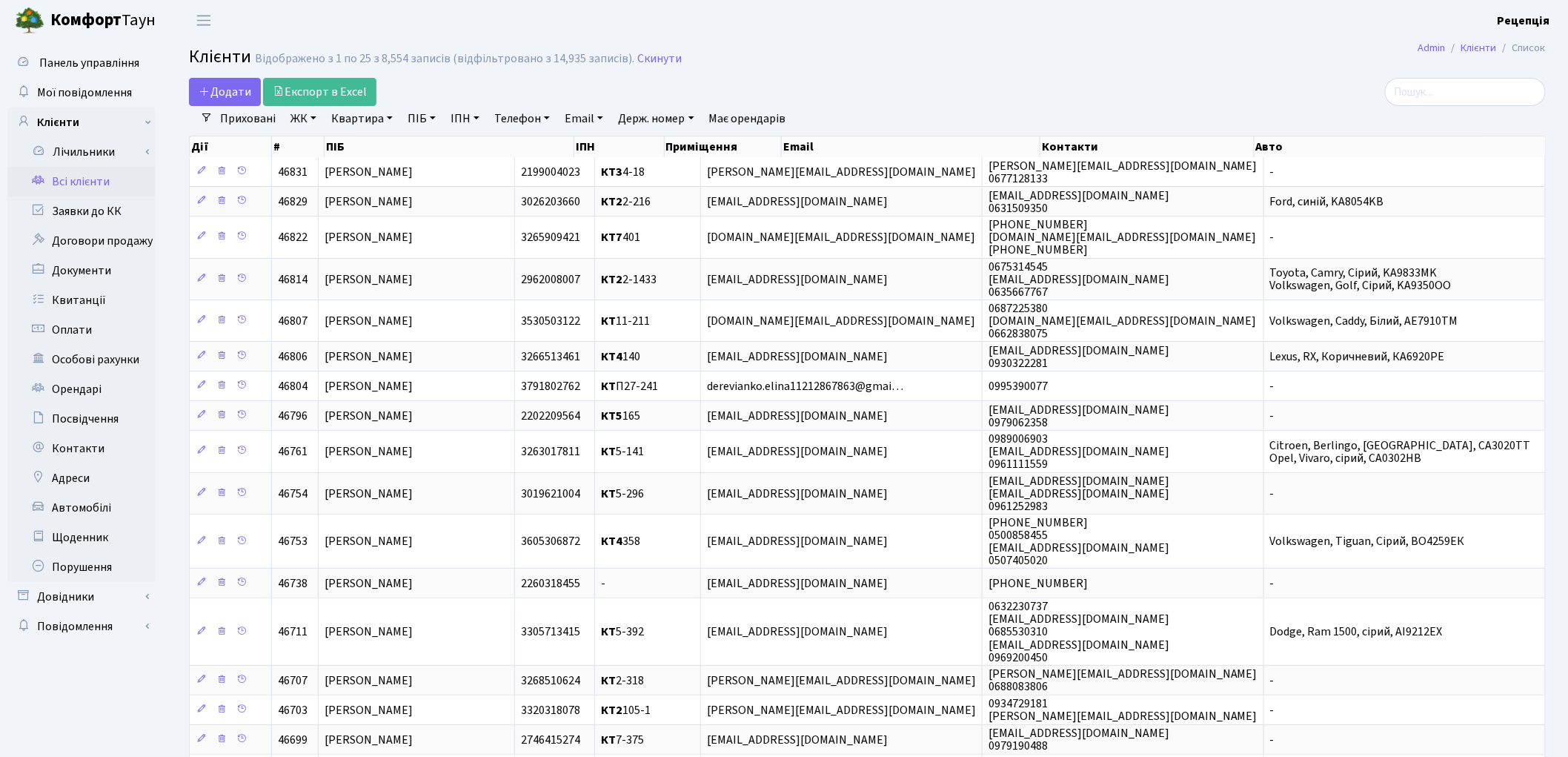
click at [306, 125] on link "ЖК" at bounding box center [304, 119] width 38 height 25
click at [403, 314] on li "КТ7, вул. Березнева, 12" at bounding box center [377, 335] width 179 height 42
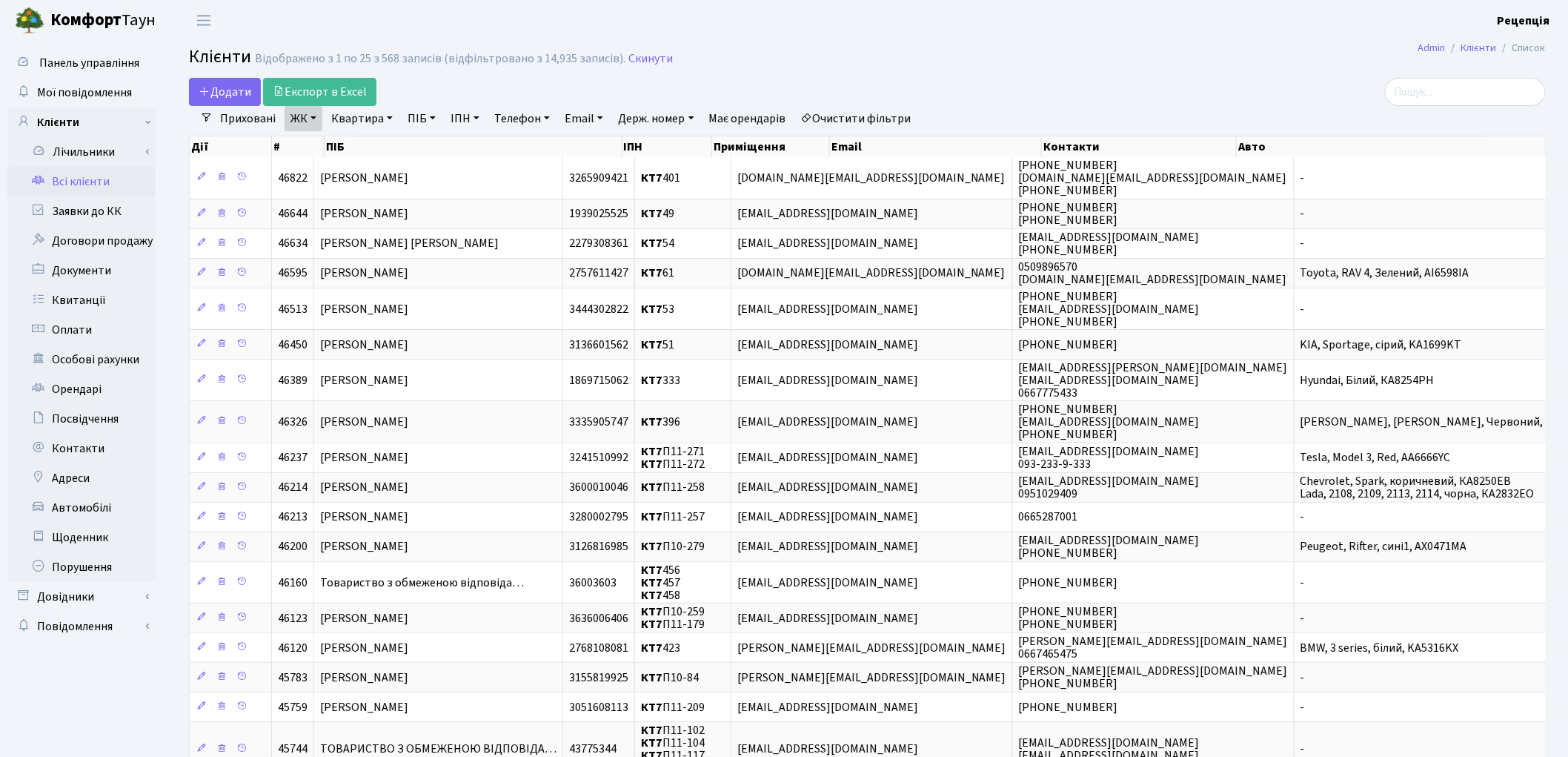
click at [859, 108] on link "Очистити фільтри" at bounding box center [855, 119] width 122 height 25
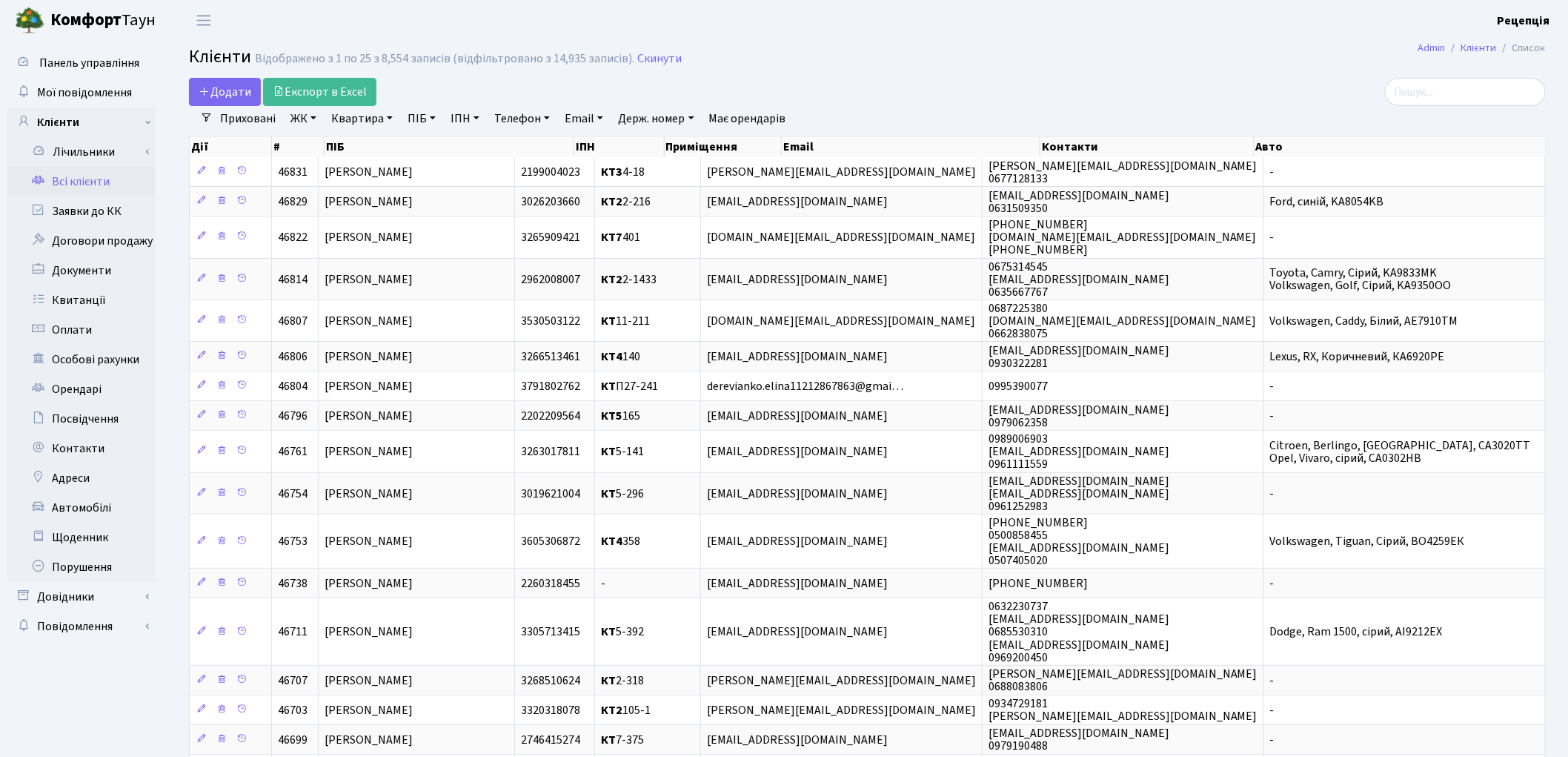
click at [308, 116] on link "ЖК" at bounding box center [304, 119] width 38 height 25
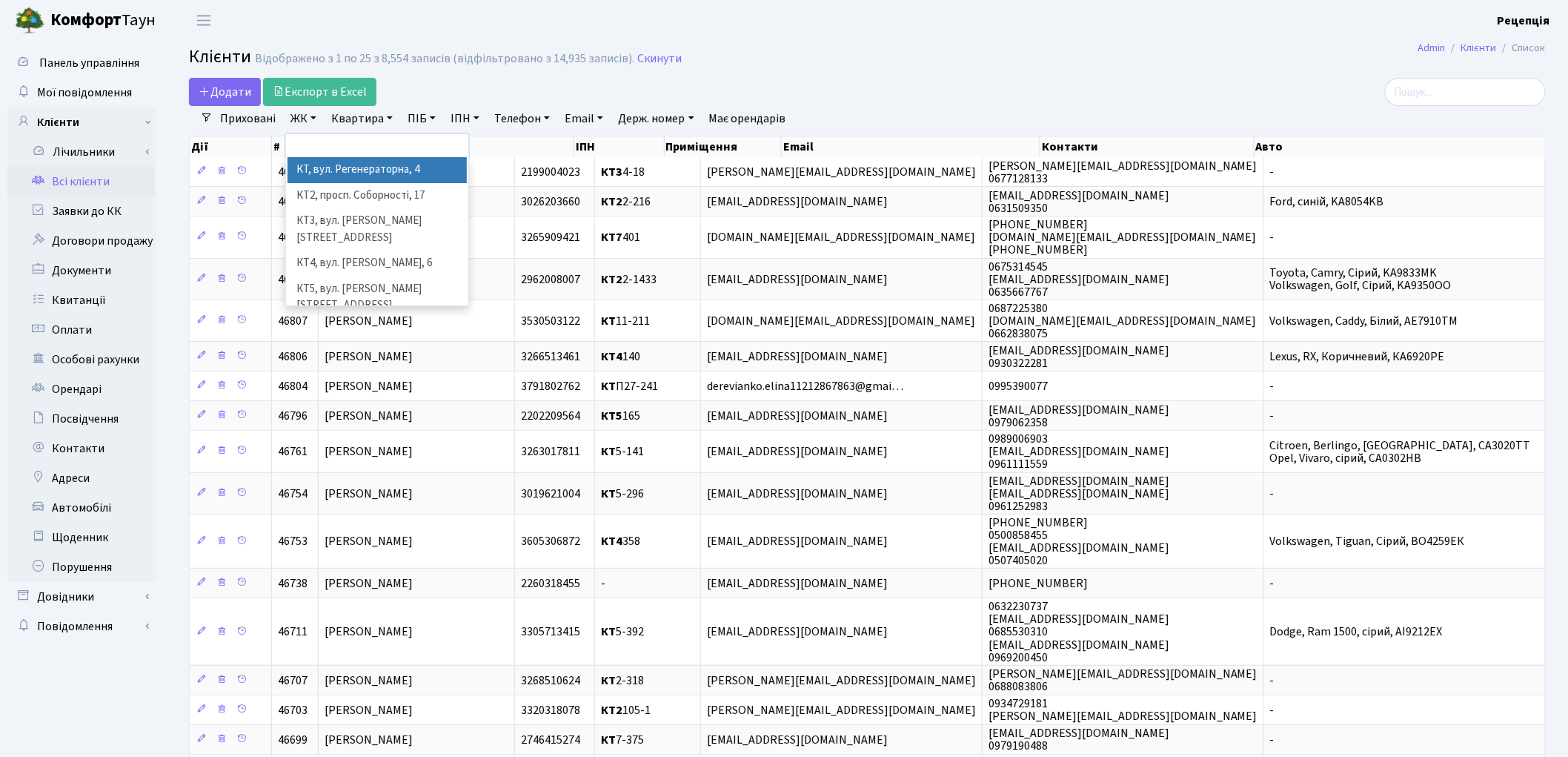
click at [326, 166] on li "КТ, вул. Регенераторна, 4" at bounding box center [377, 169] width 179 height 26
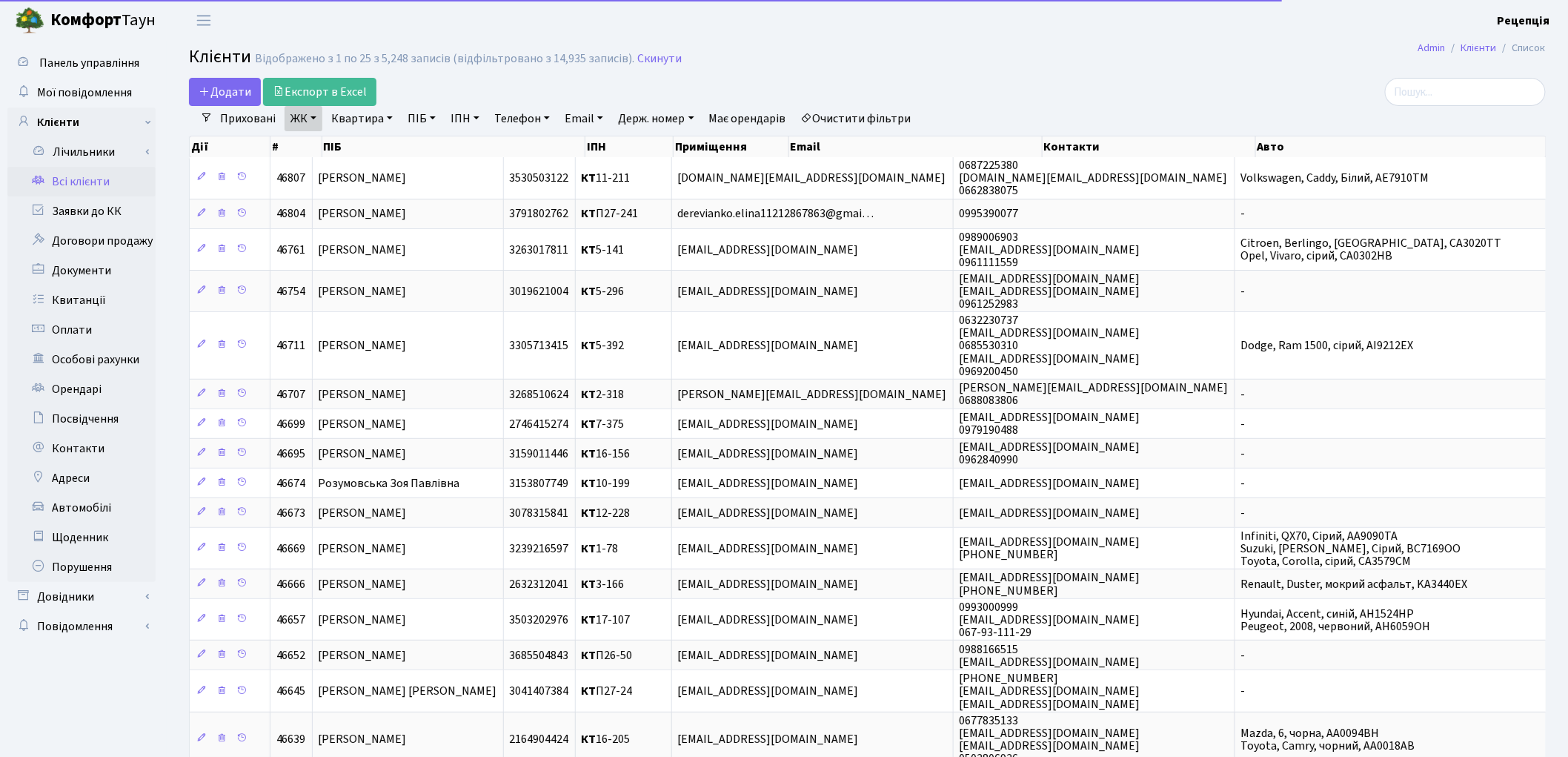
click at [371, 120] on link "Квартира" at bounding box center [362, 119] width 73 height 25
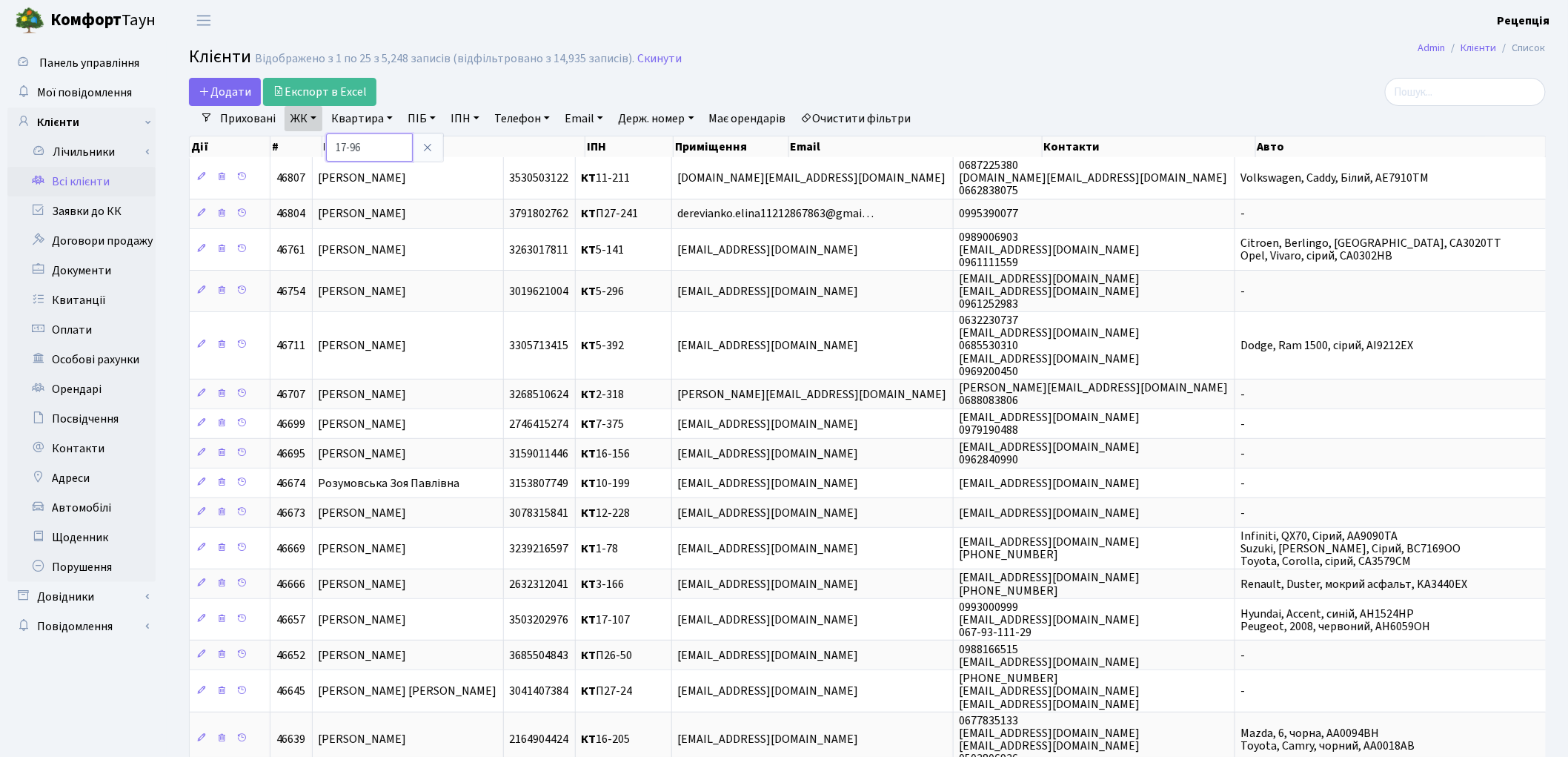
type input "17-96"
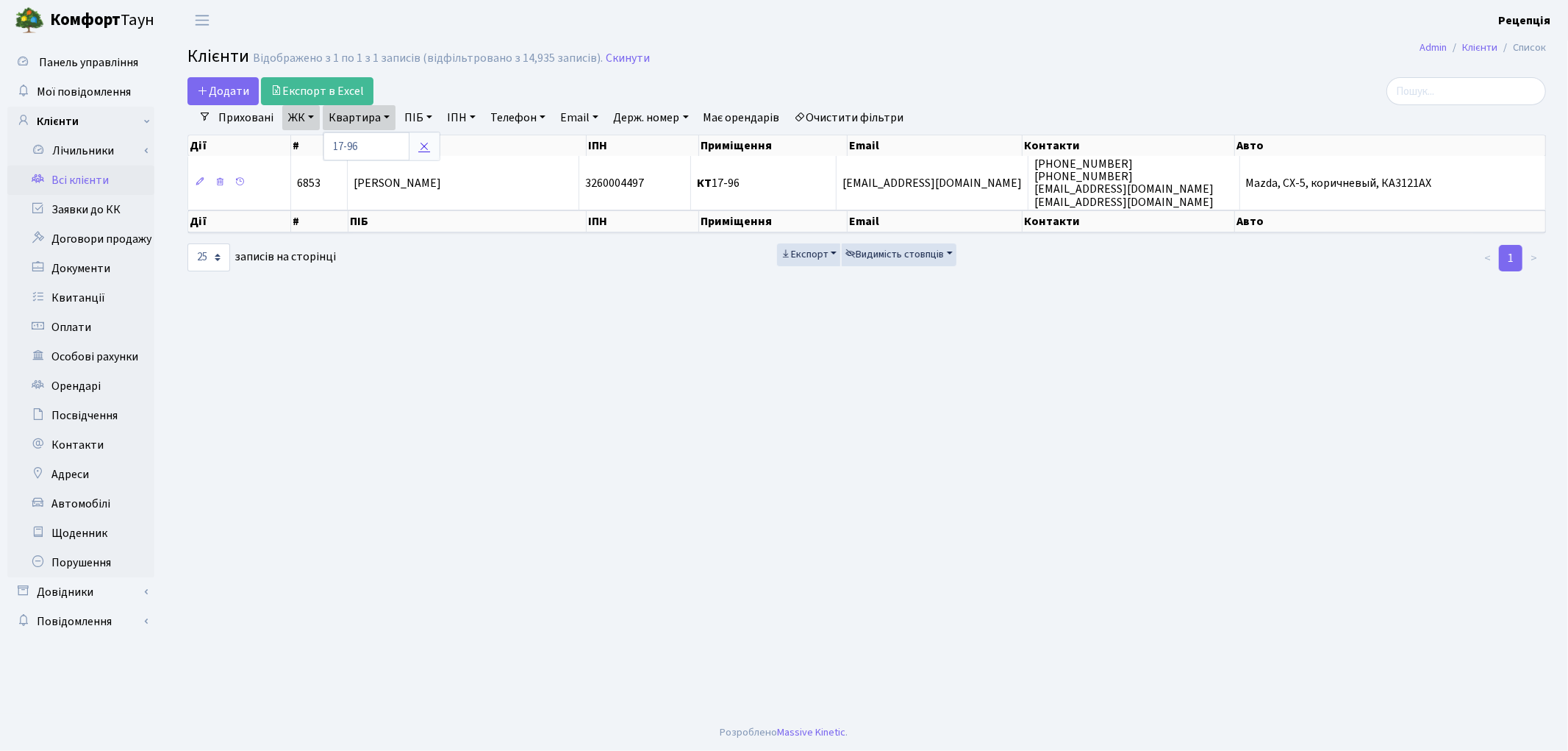
click at [430, 146] on icon at bounding box center [424, 147] width 12 height 12
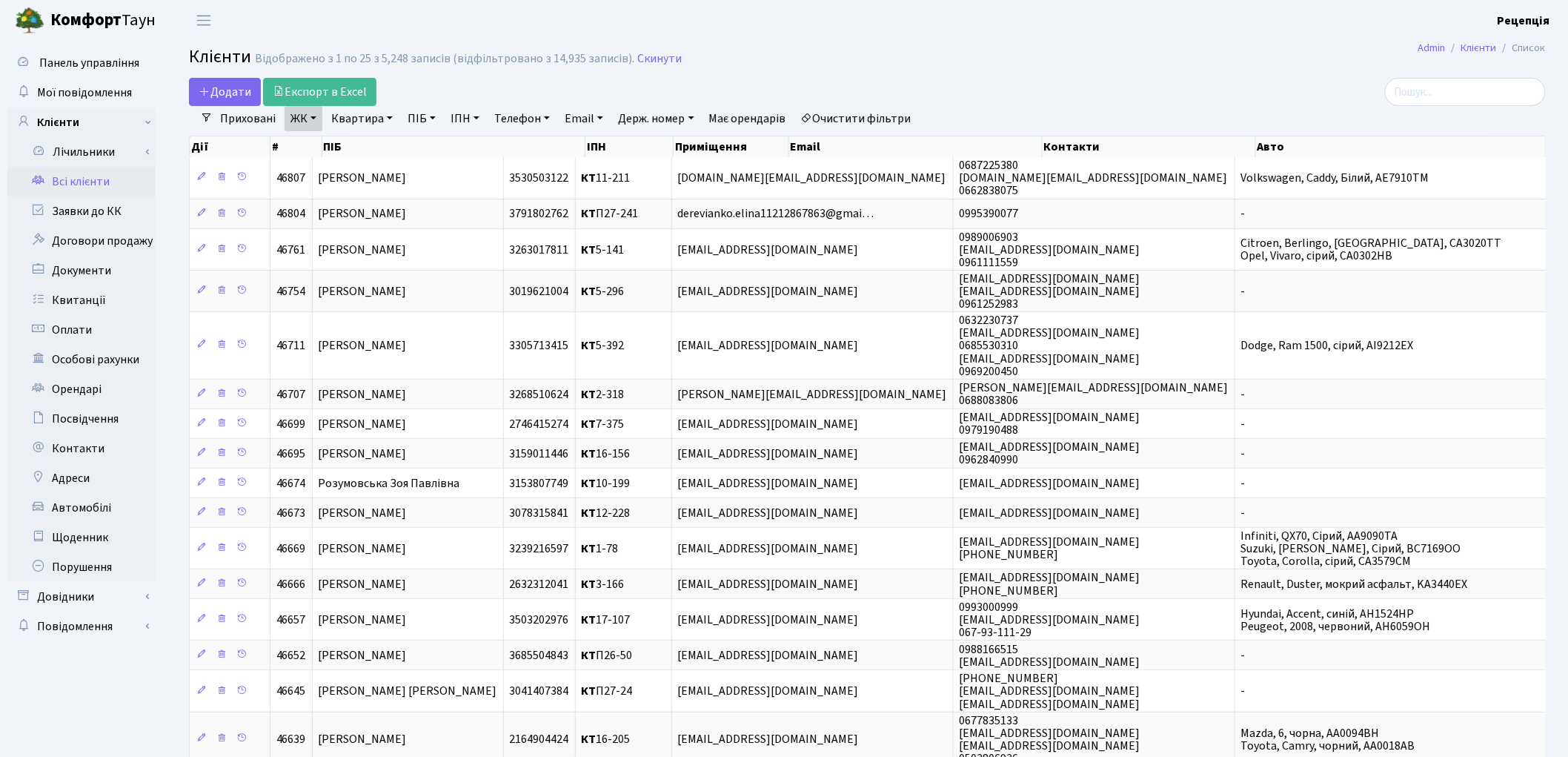
click at [852, 115] on link "Очистити фільтри" at bounding box center [855, 119] width 122 height 25
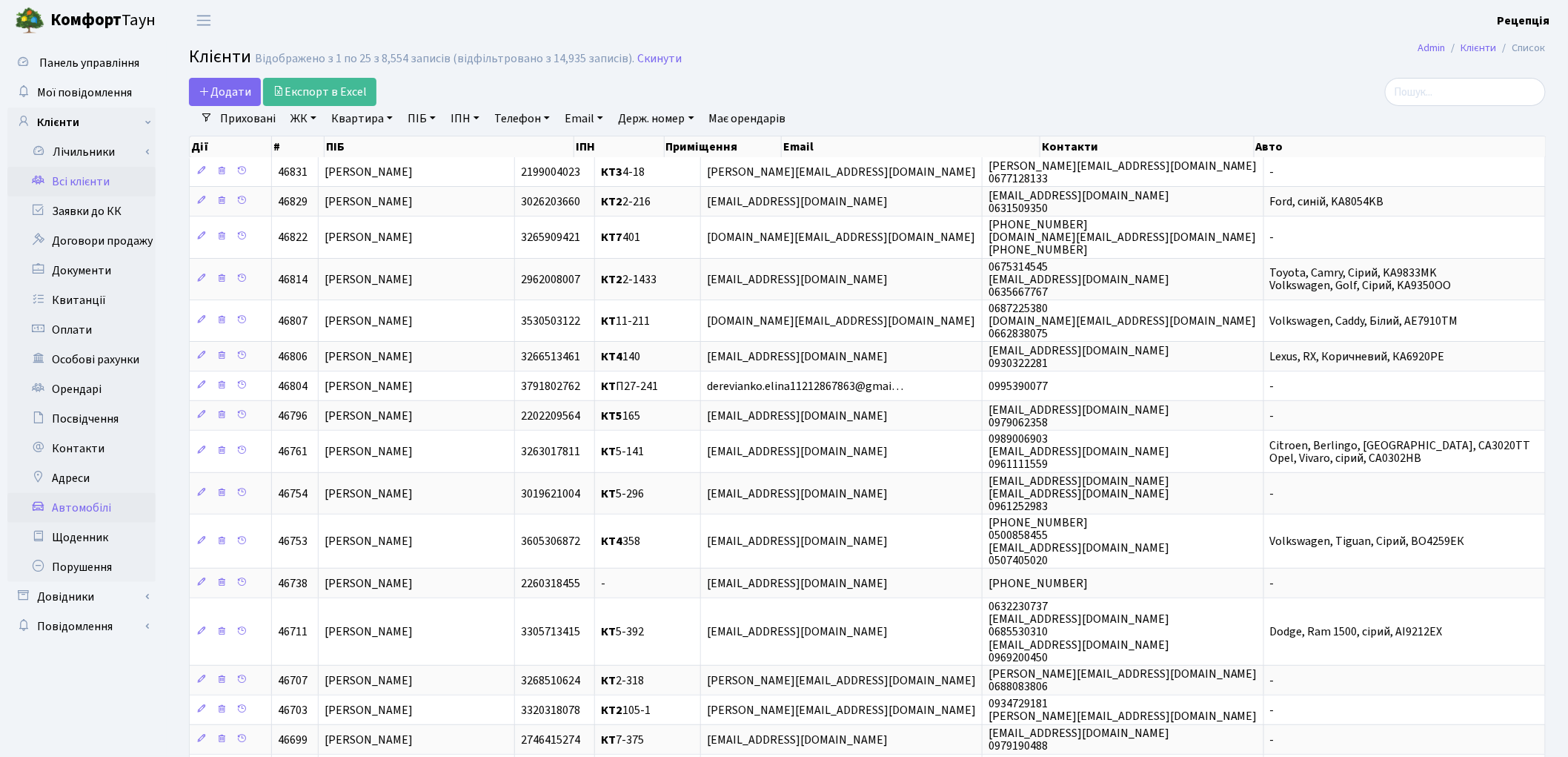
click at [85, 504] on link "Автомобілі" at bounding box center [81, 508] width 149 height 30
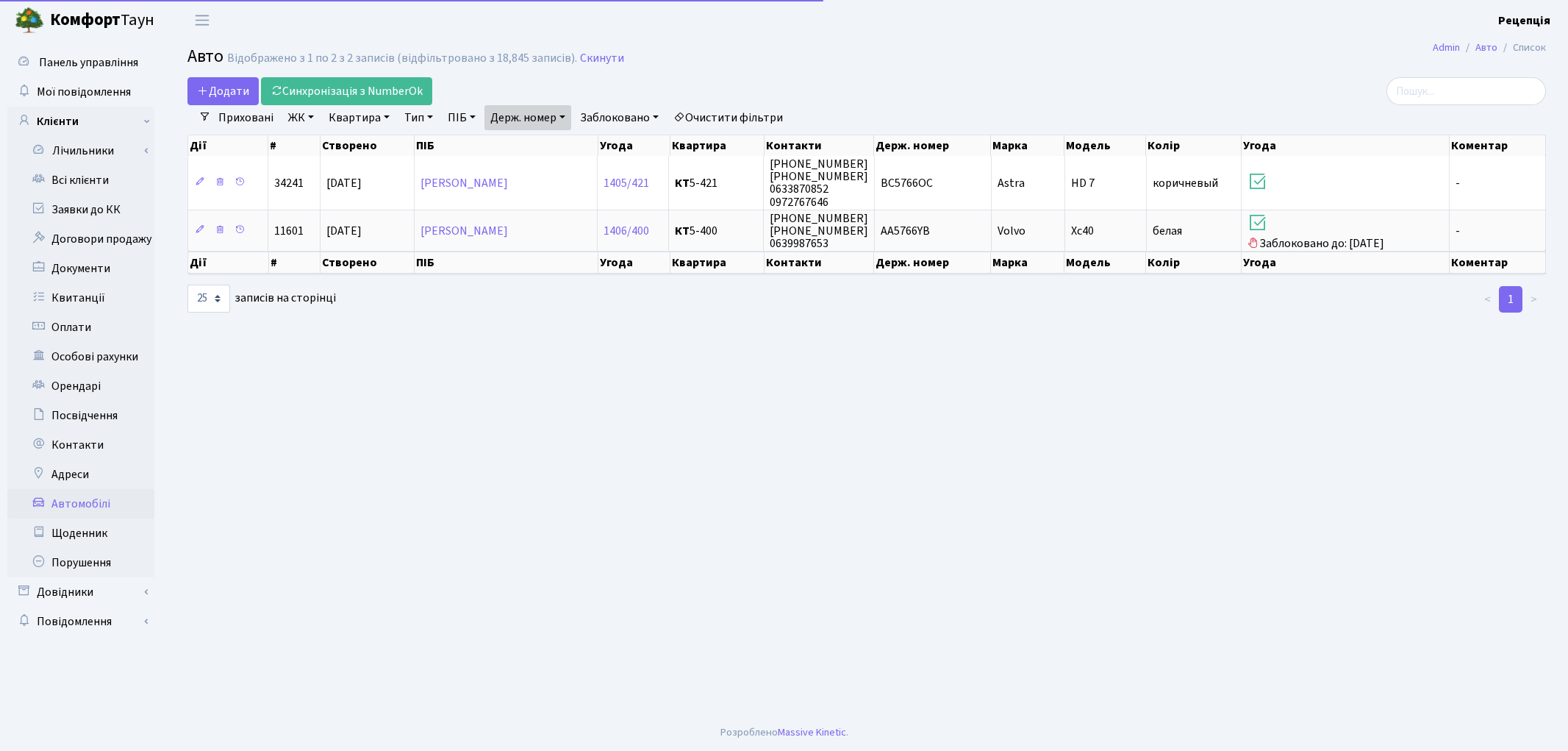
select select "25"
click at [551, 119] on link "Держ. номер" at bounding box center [527, 118] width 86 height 25
click at [547, 141] on input "5766" at bounding box center [528, 147] width 86 height 28
type input "5"
type input "9779"
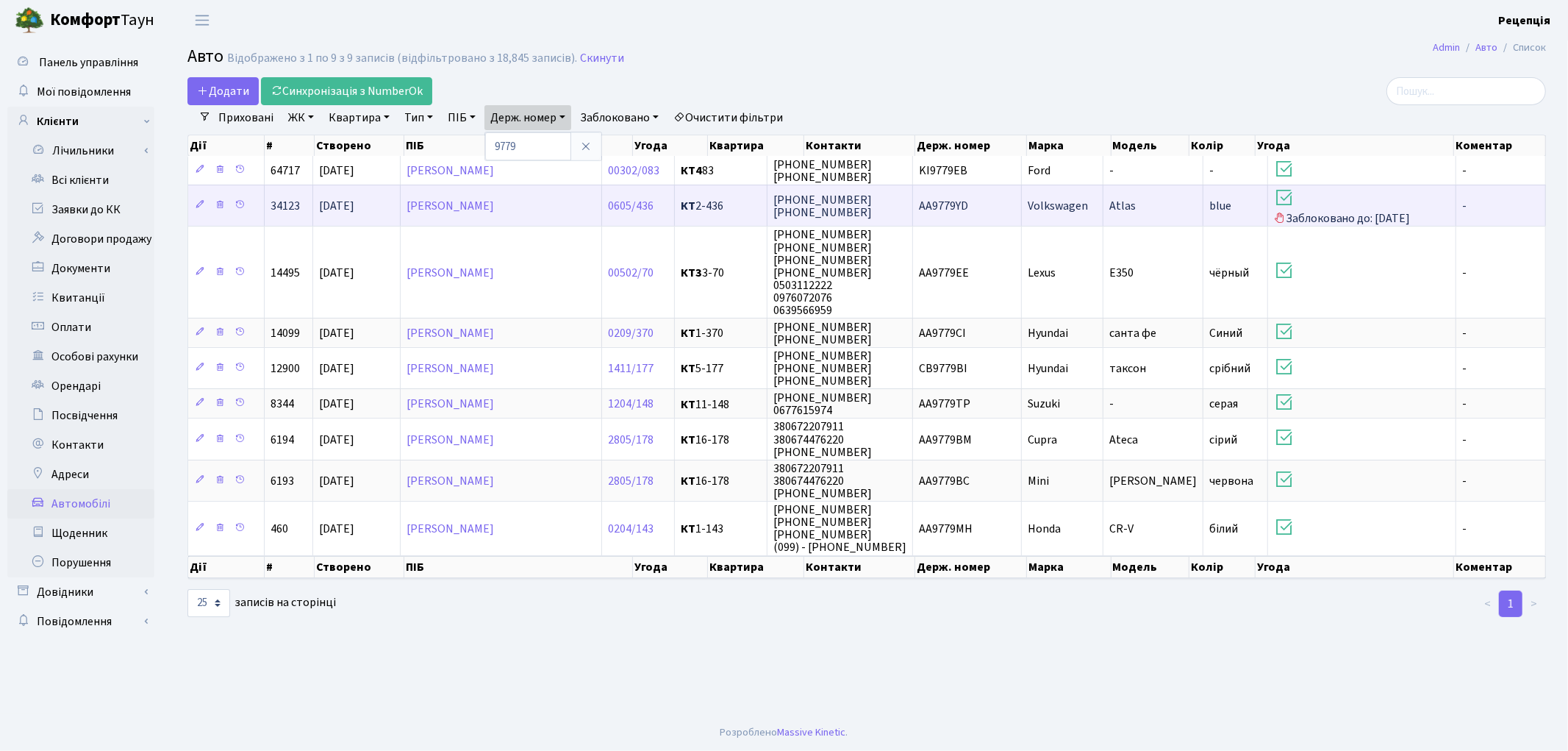
click at [1037, 208] on span "Volkswagen" at bounding box center [1057, 206] width 60 height 16
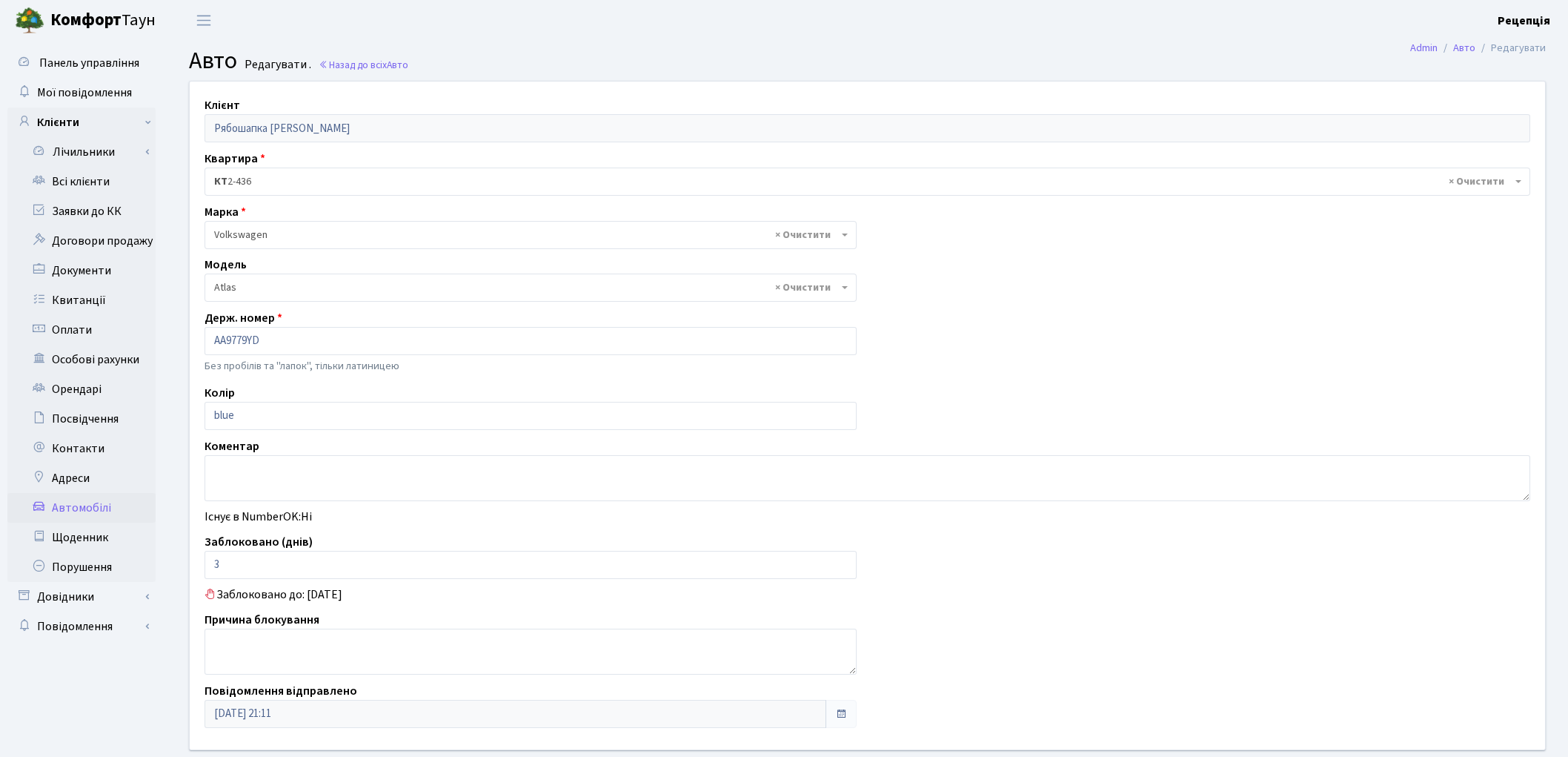
select select "4364"
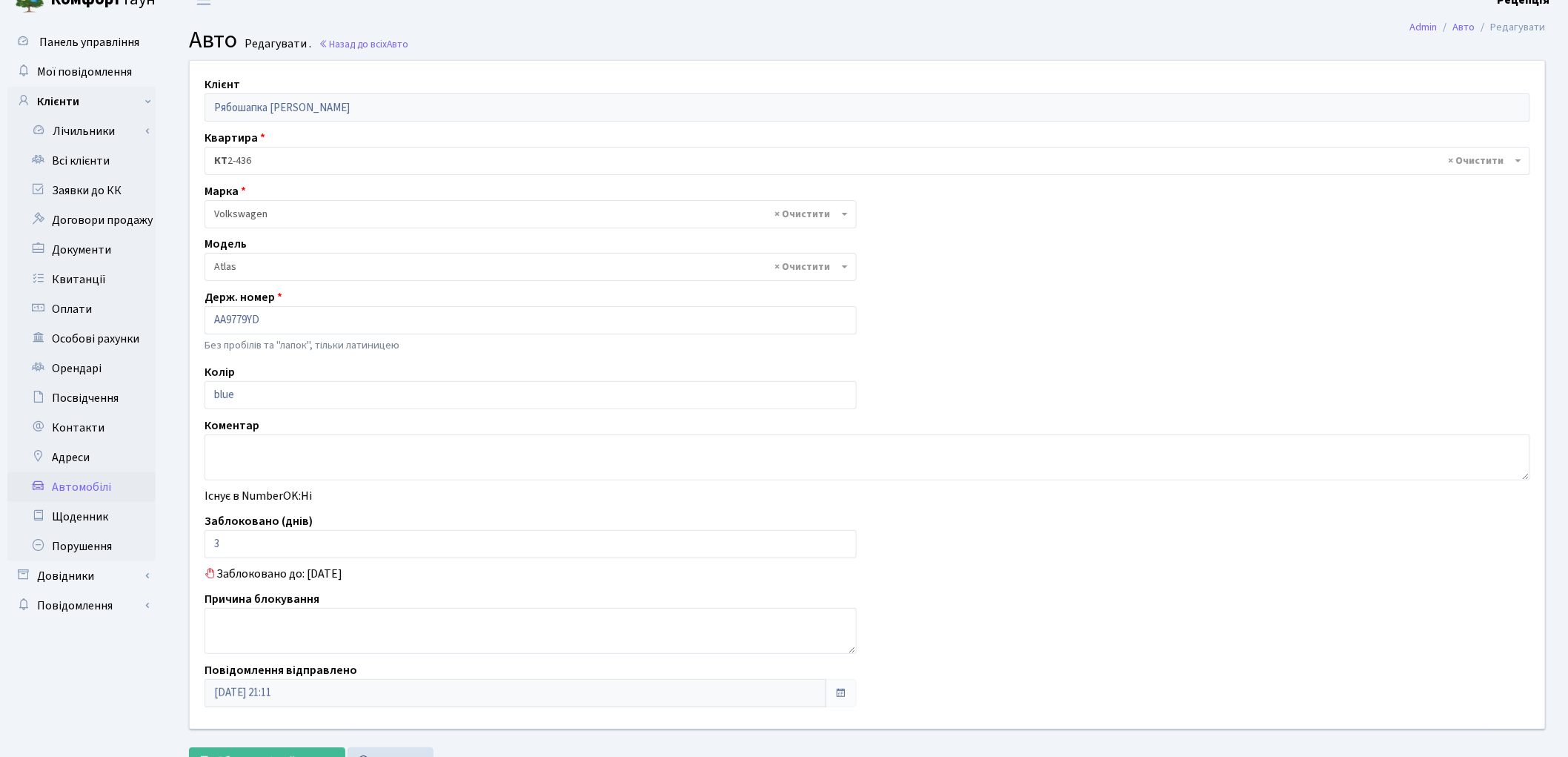
scroll to position [84, 0]
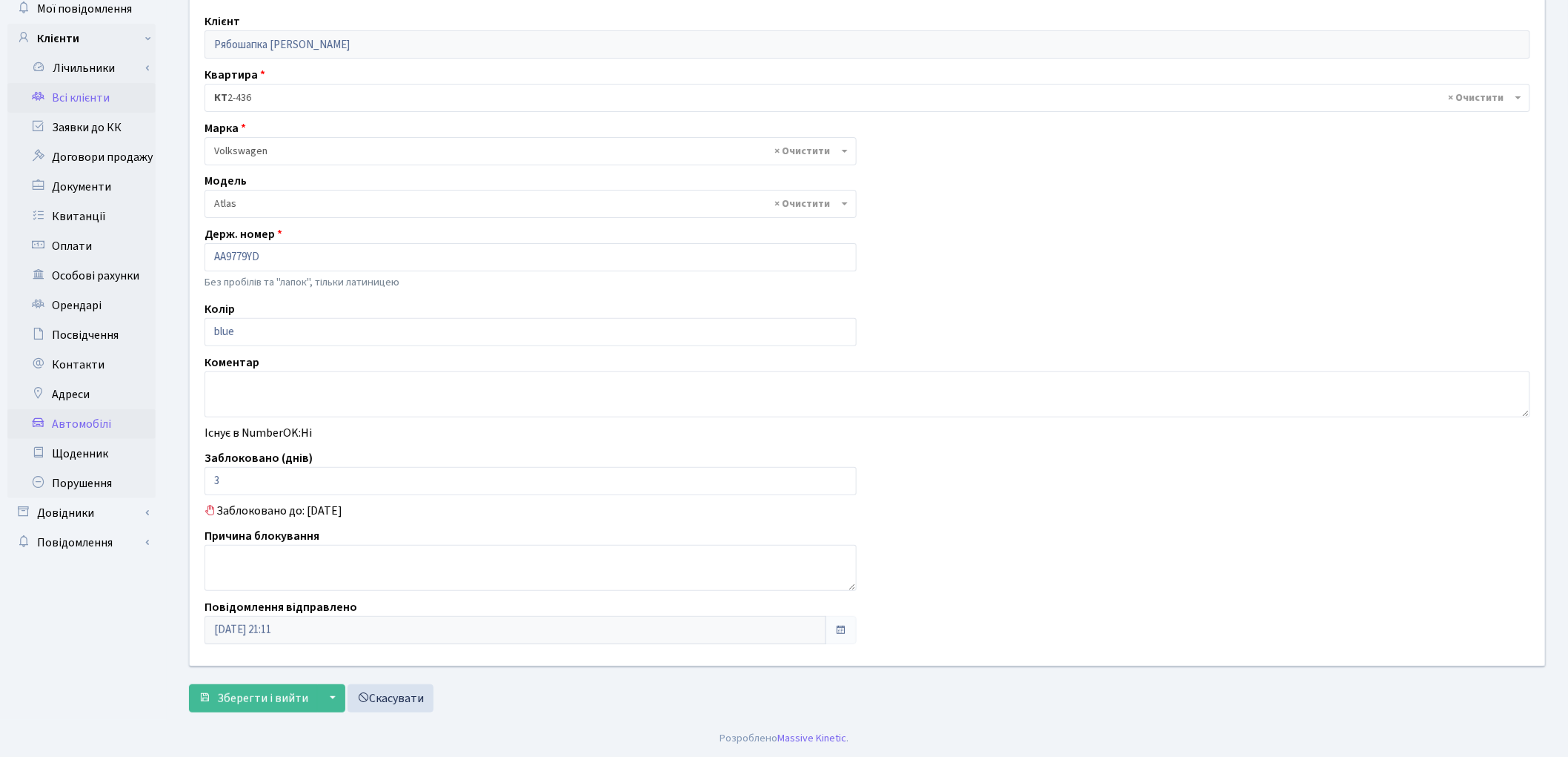
click at [87, 100] on link "Всі клієнти" at bounding box center [81, 98] width 149 height 30
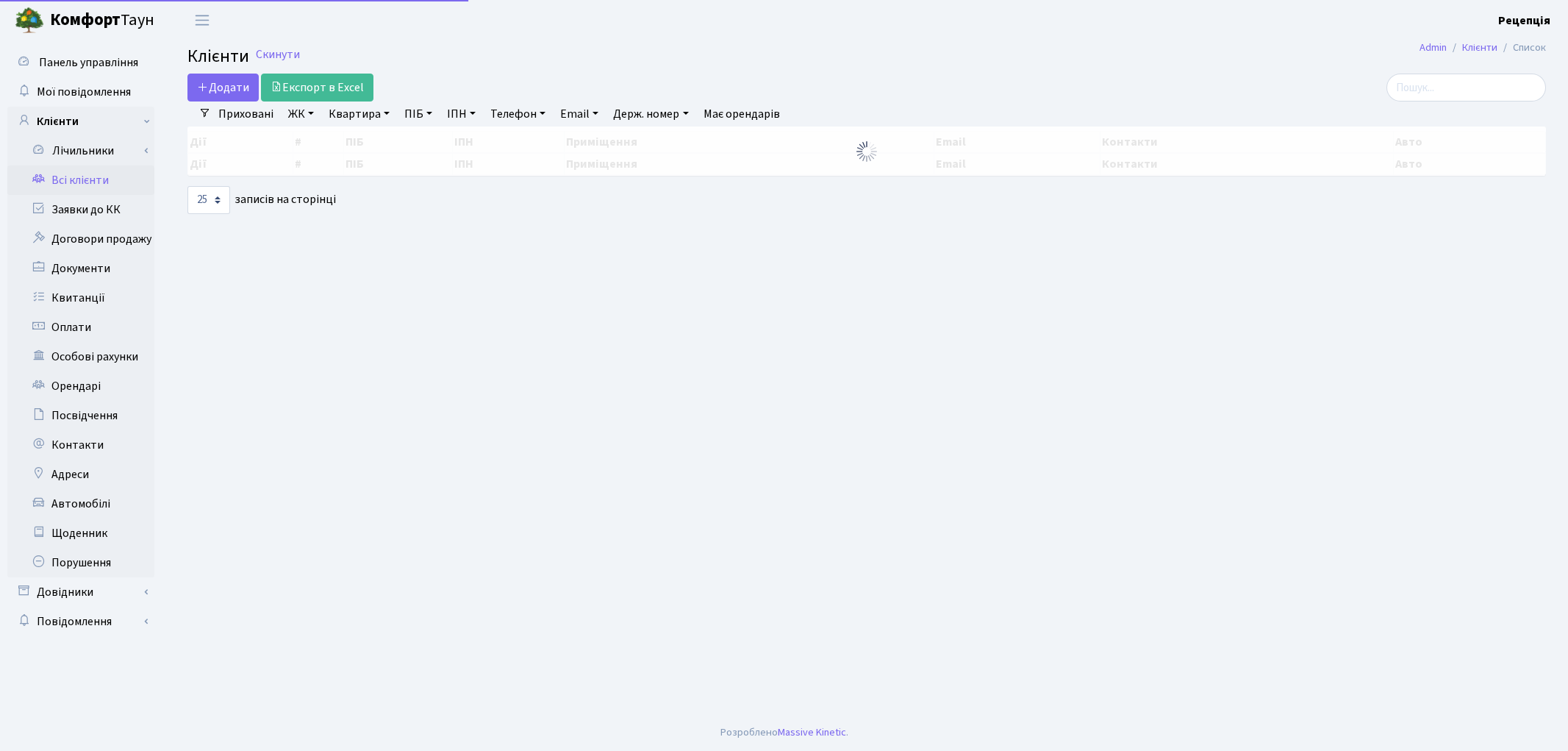
select select "25"
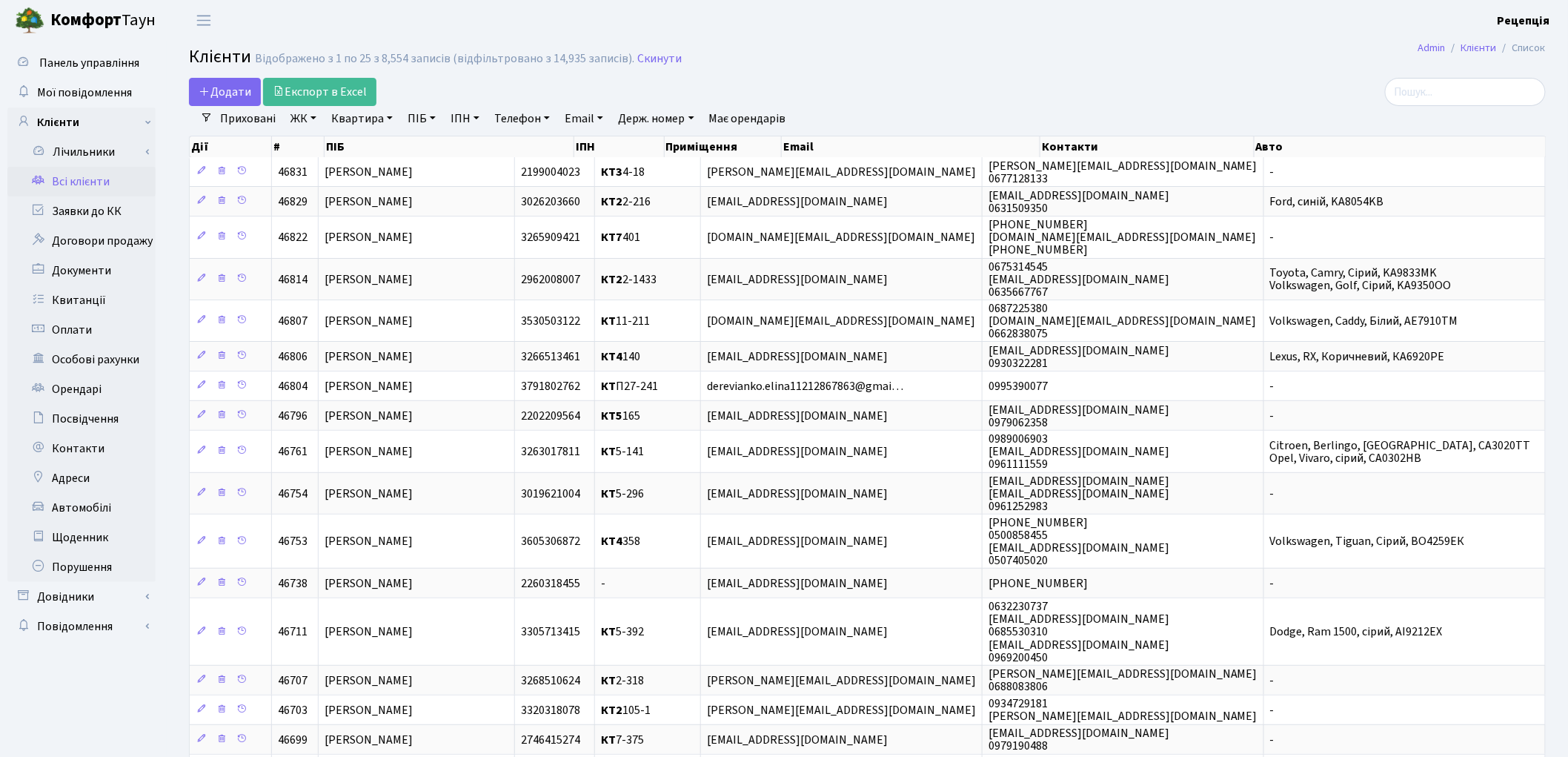
click at [311, 119] on link "ЖК" at bounding box center [304, 119] width 38 height 25
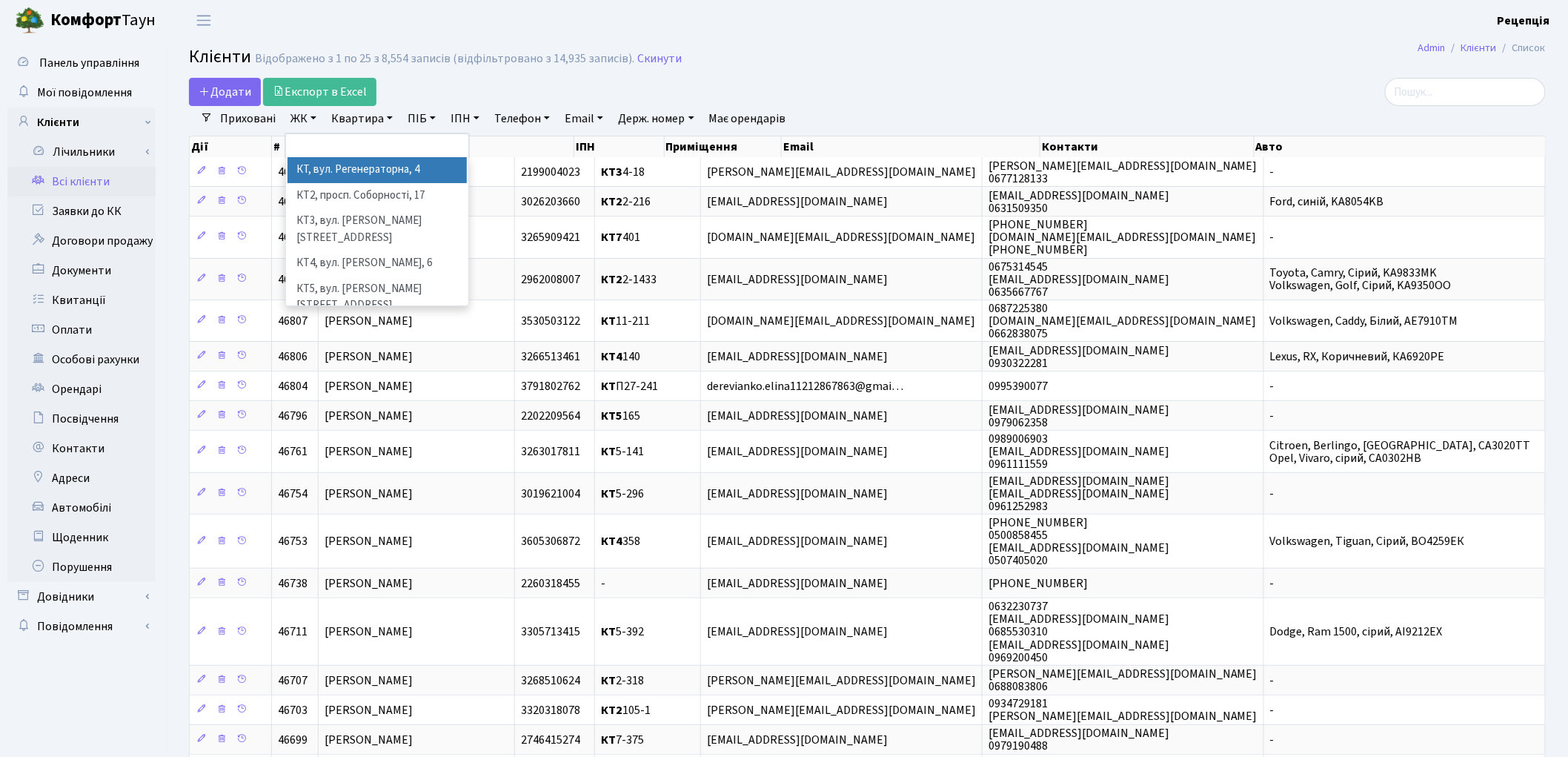
click at [341, 168] on li "КТ, вул. Регенераторна, 4" at bounding box center [377, 169] width 179 height 26
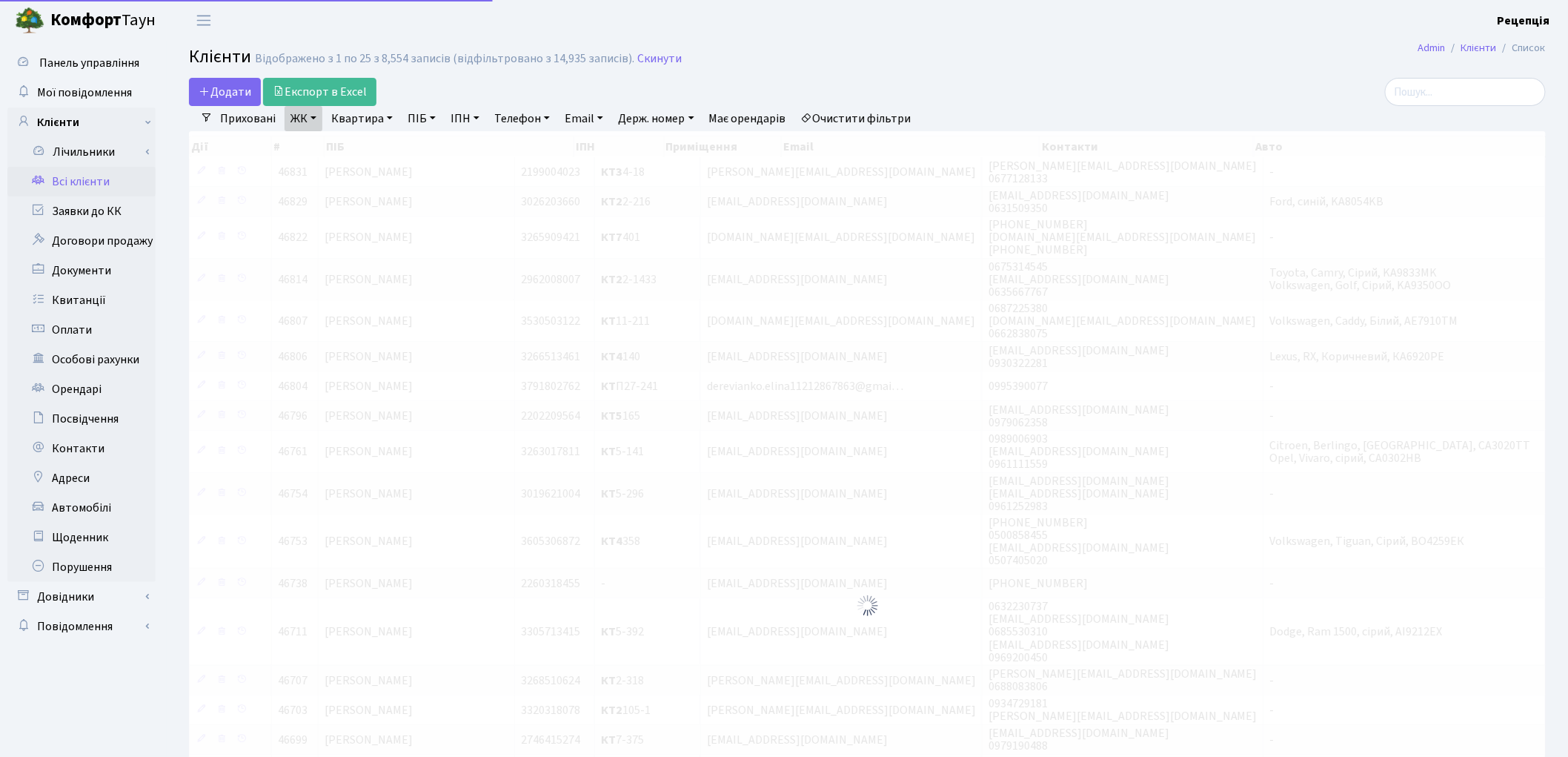
click at [353, 120] on link "Квартира" at bounding box center [362, 119] width 73 height 25
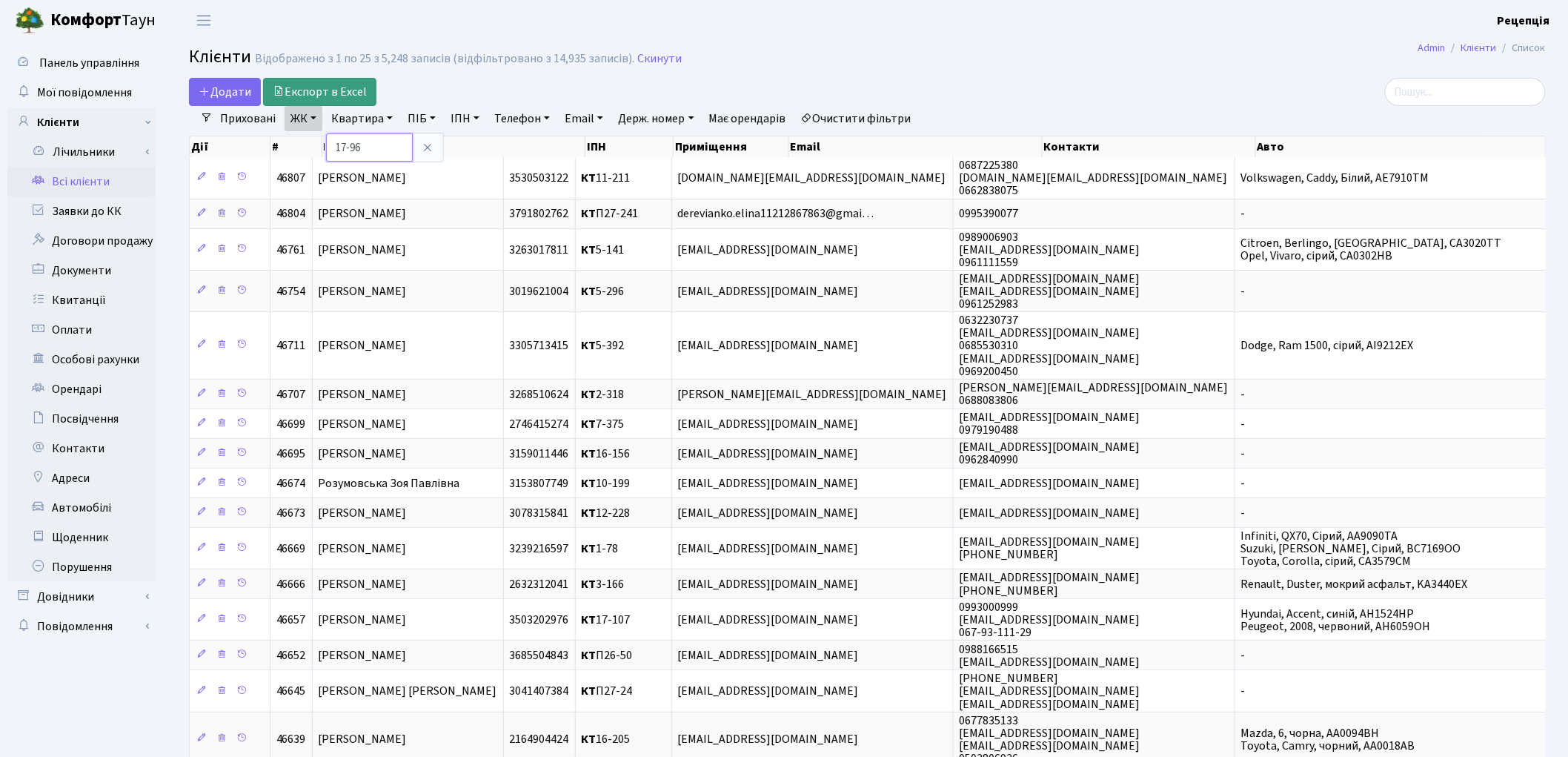
type input "17-96"
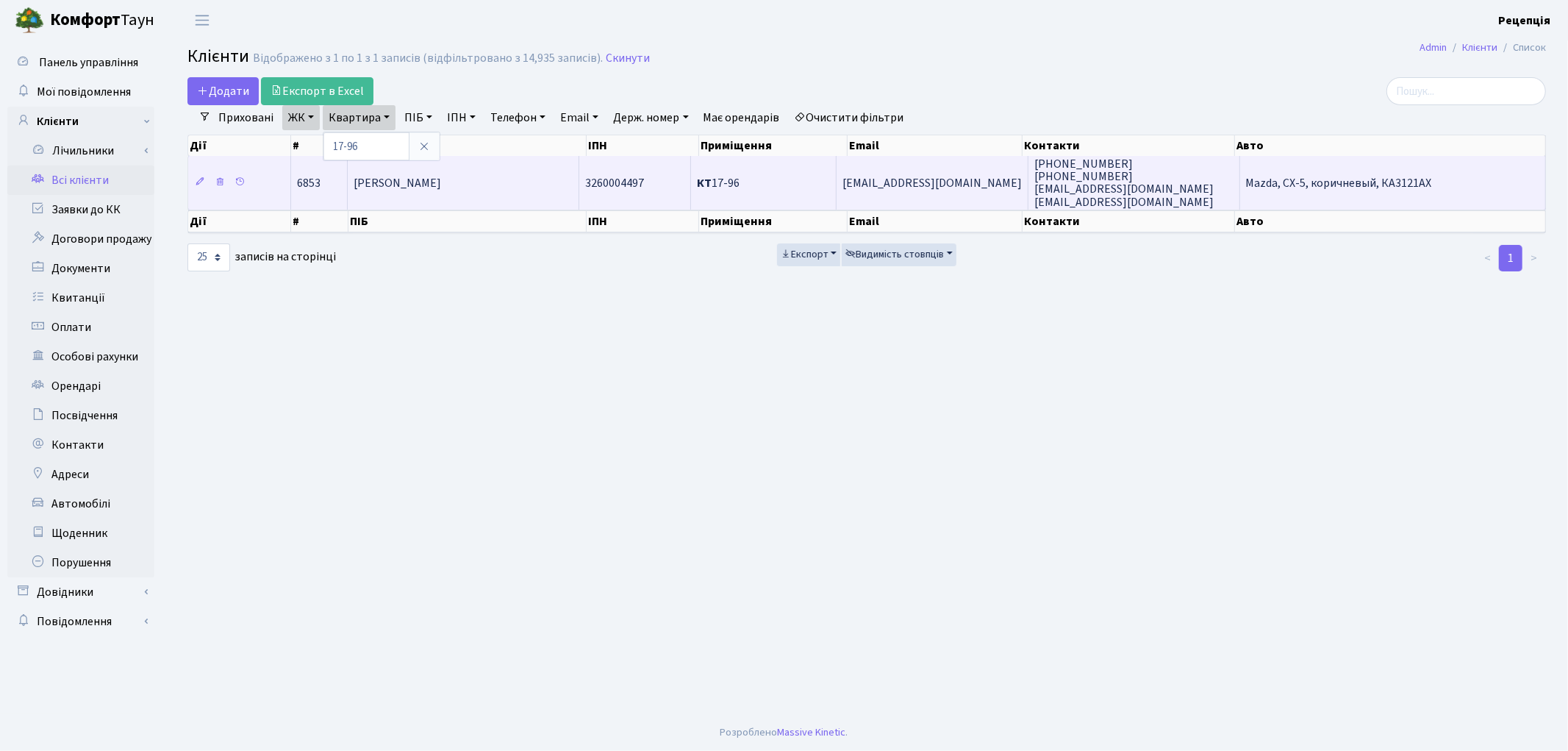
click at [500, 176] on td "Сичов Євген Анатолійович" at bounding box center [463, 182] width 232 height 53
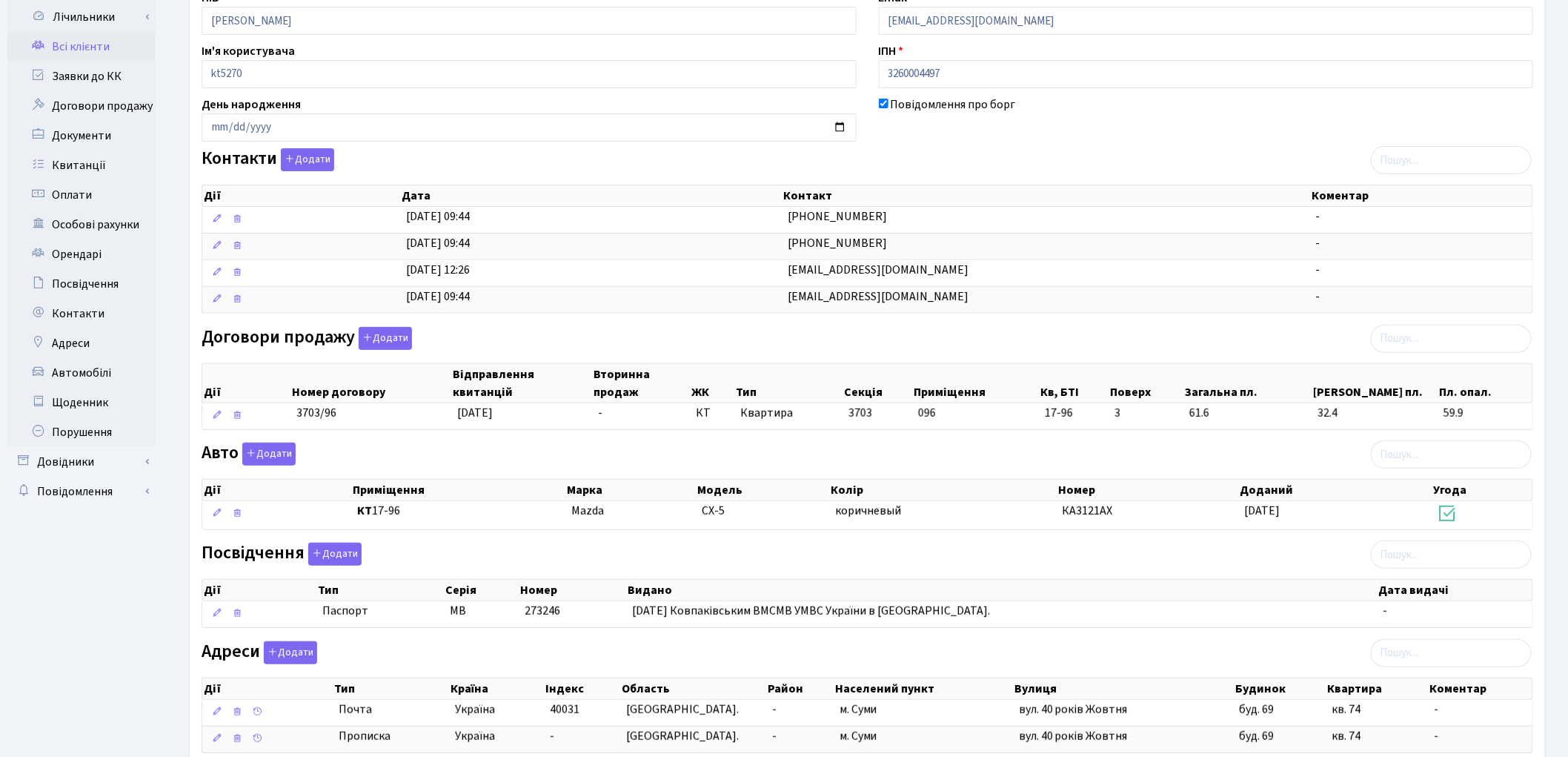
scroll to position [134, 0]
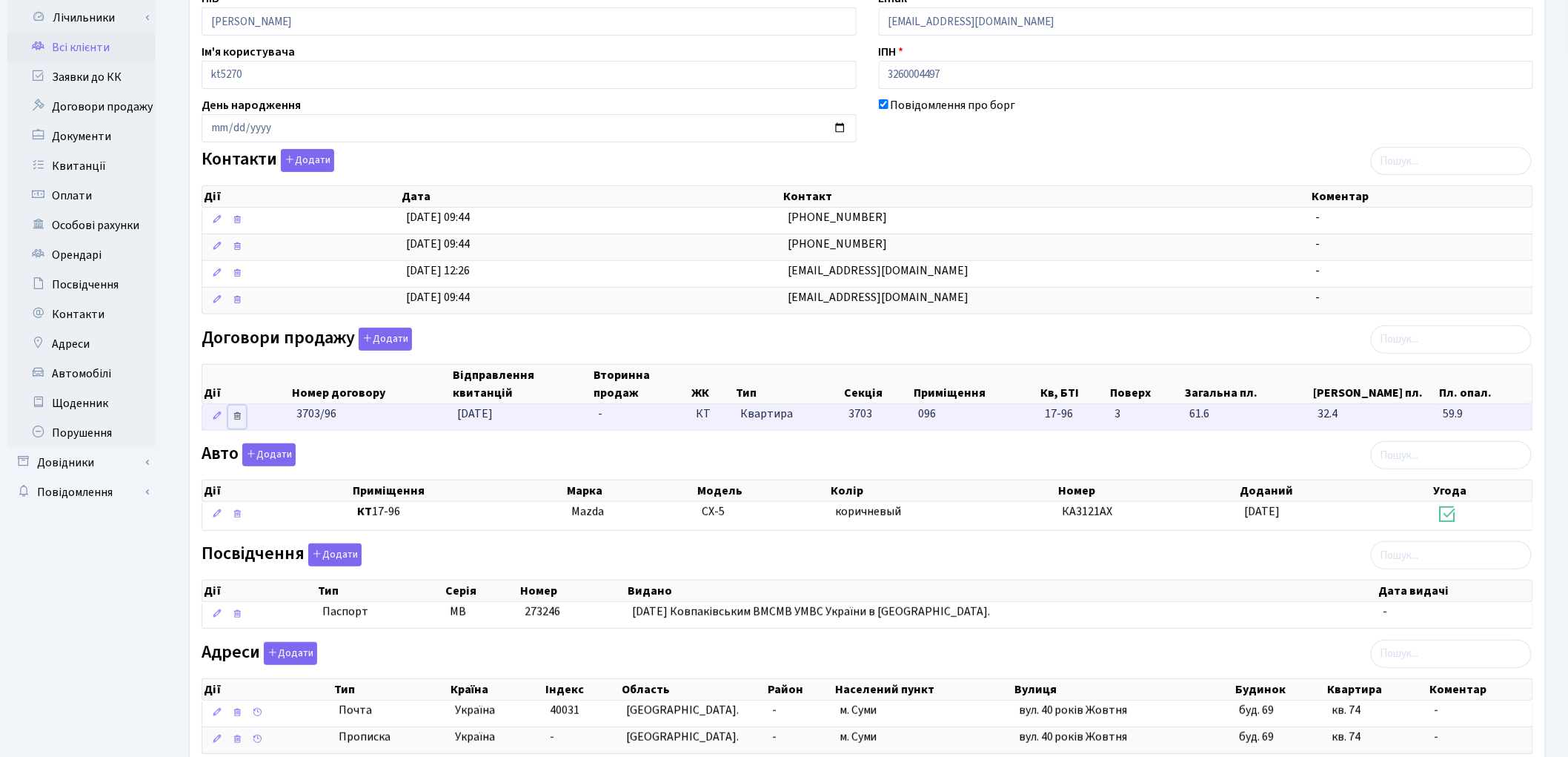
click at [237, 419] on icon at bounding box center [236, 416] width 11 height 11
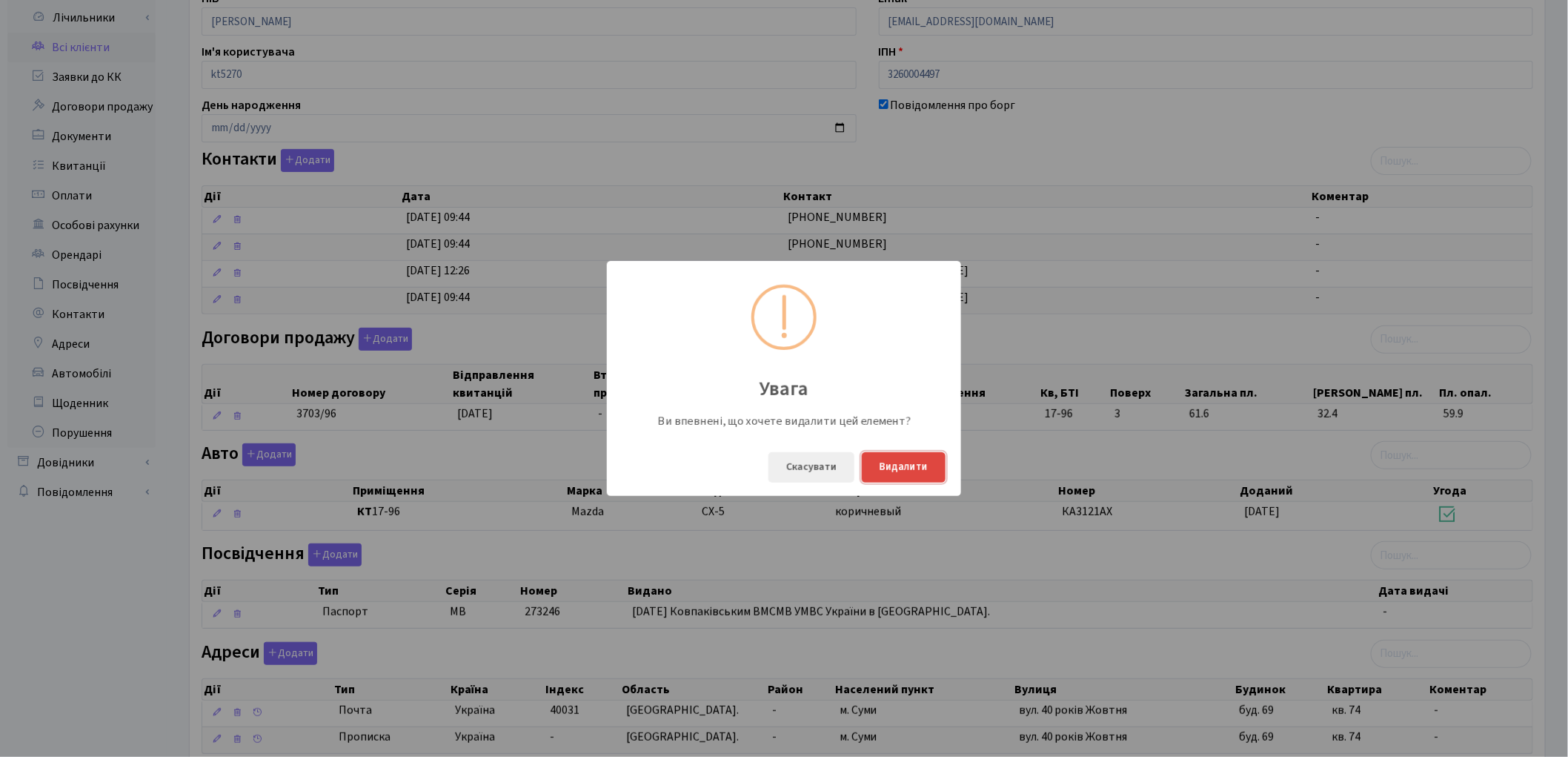
click at [931, 470] on button "Видалити" at bounding box center [903, 467] width 84 height 31
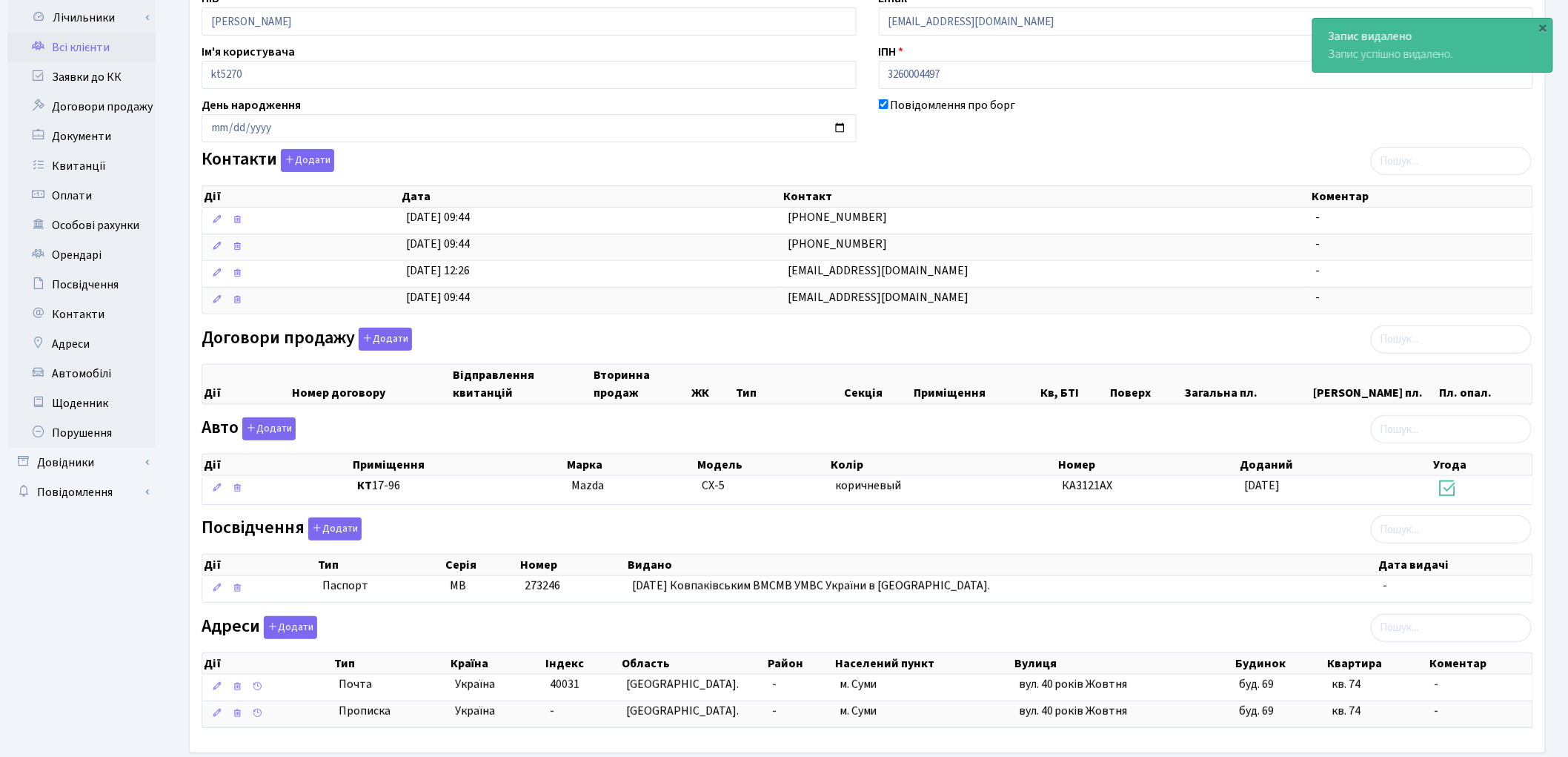
scroll to position [212, 0]
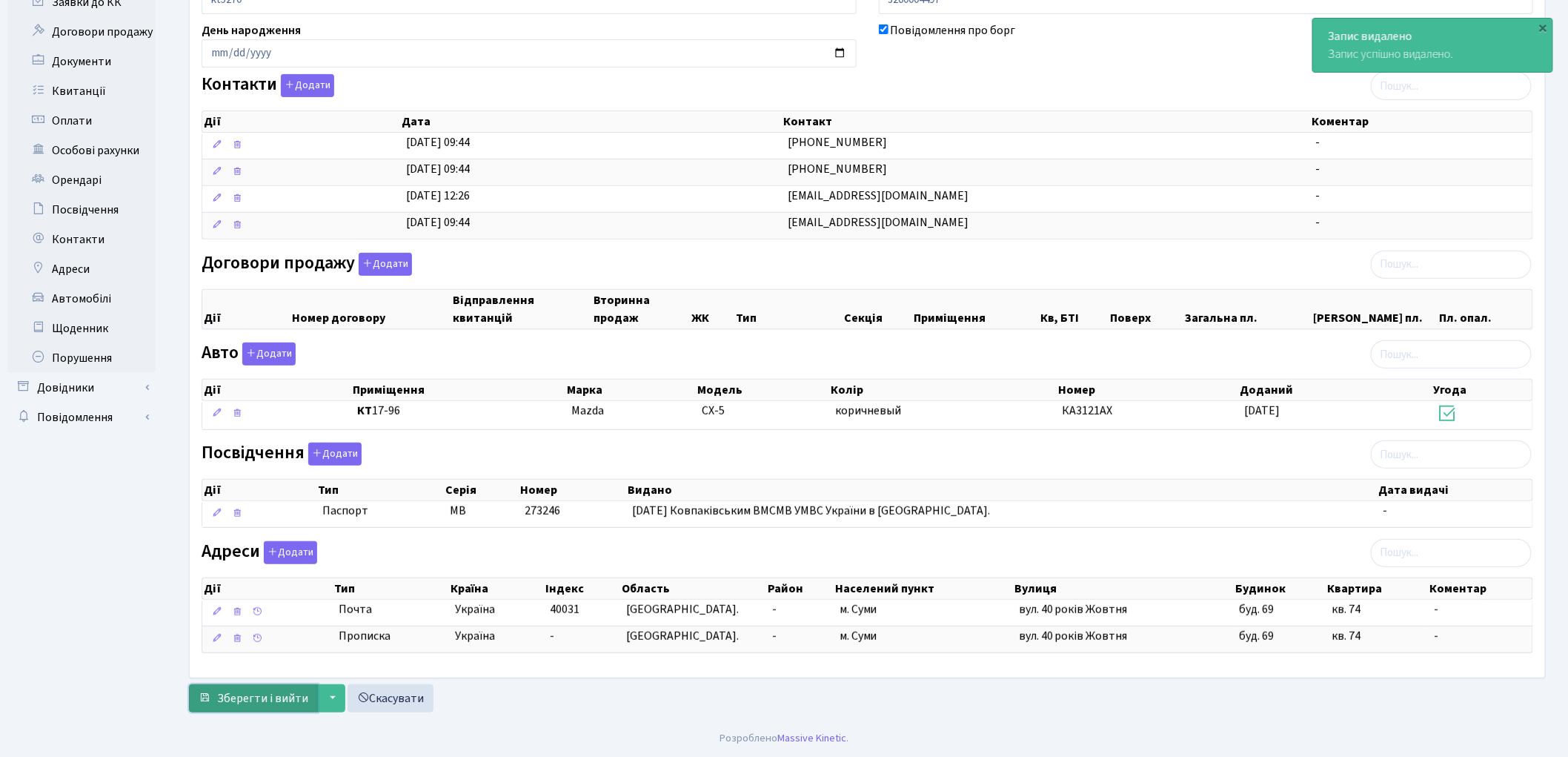
click at [274, 695] on span "Зберегти і вийти" at bounding box center [263, 698] width 91 height 17
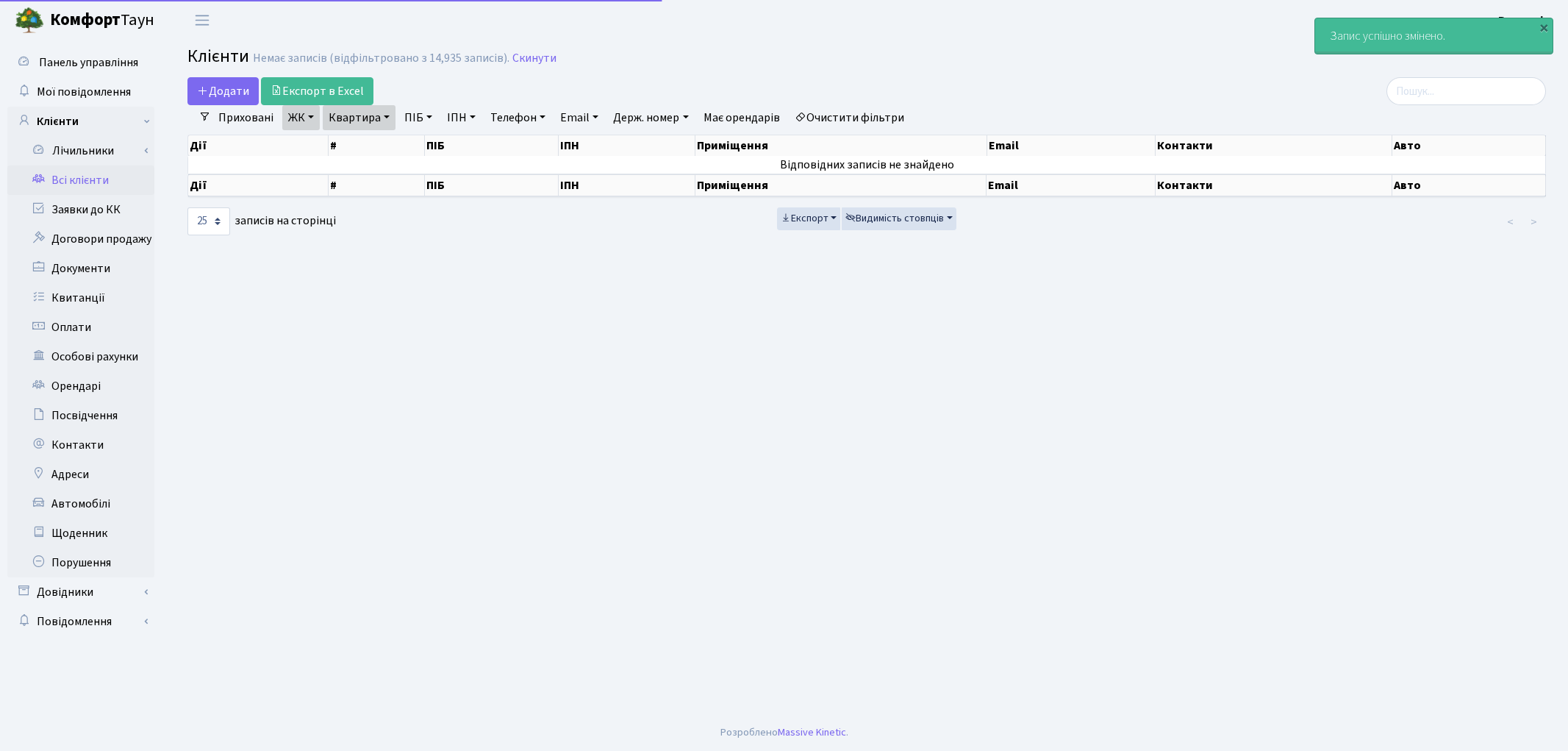
select select "25"
click at [879, 114] on link "Очистити фільтри" at bounding box center [849, 118] width 121 height 25
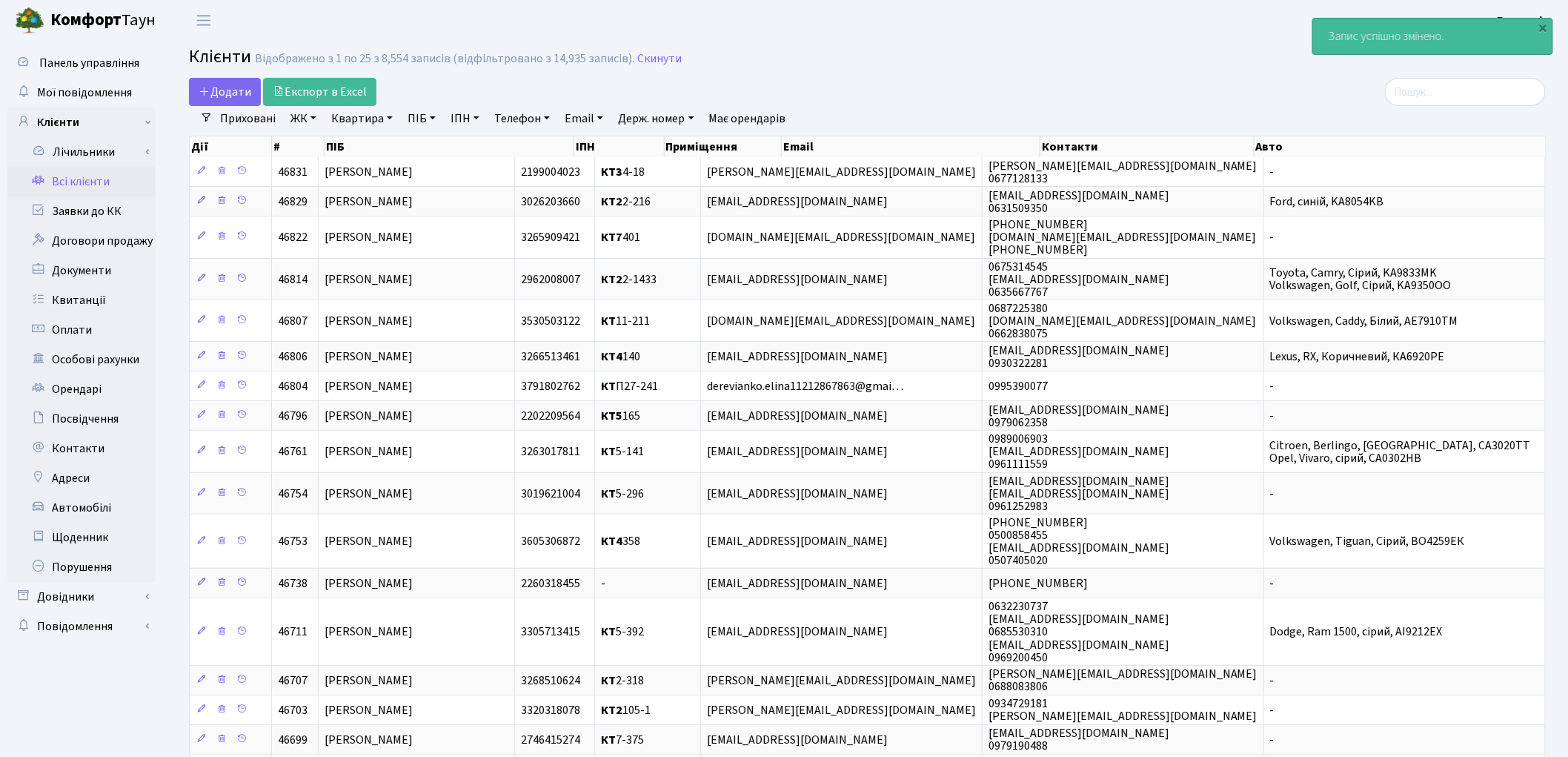
click at [419, 116] on link "ПІБ" at bounding box center [421, 119] width 40 height 25
type input "матрос"
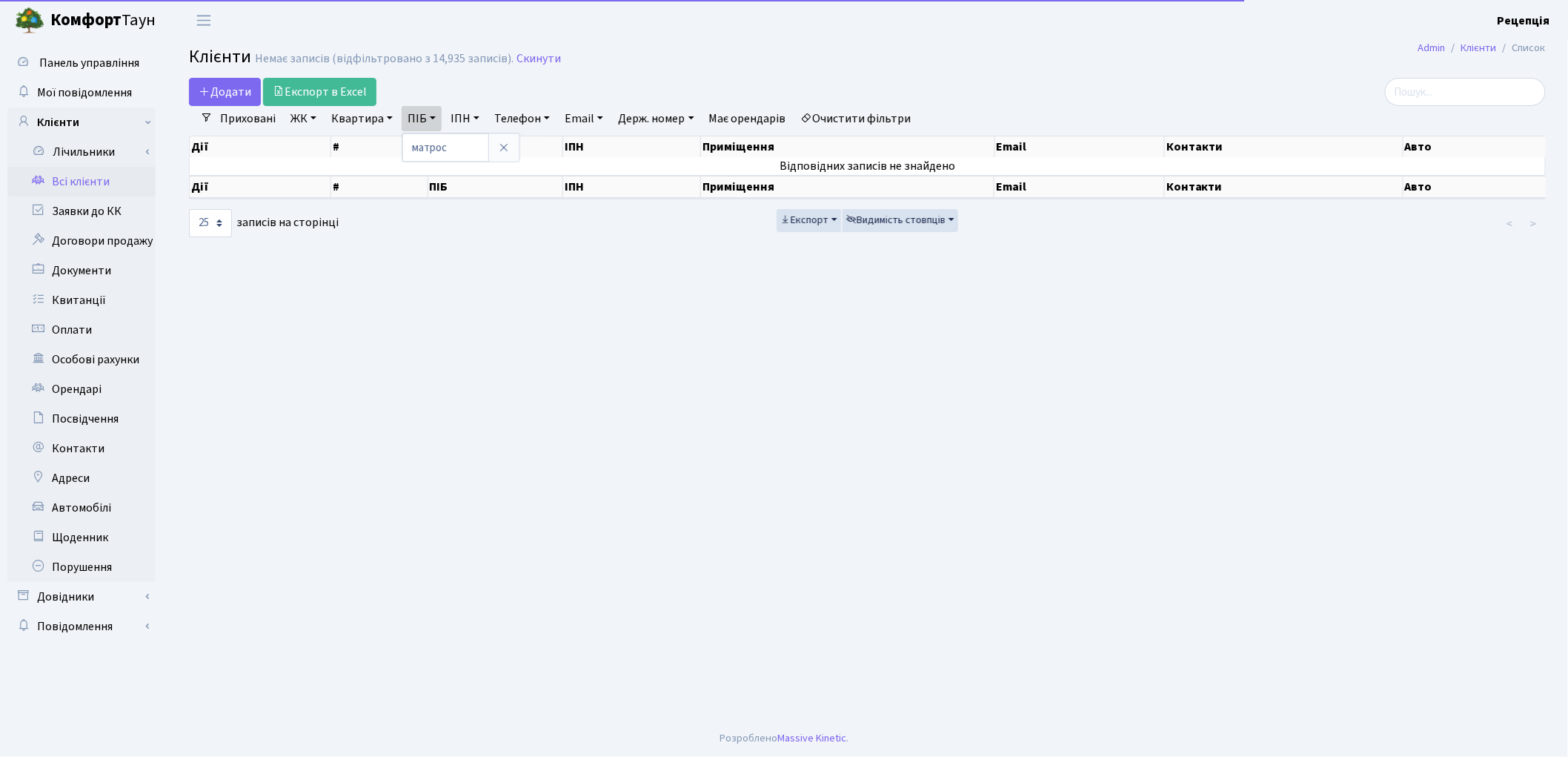
click at [520, 135] on div "матрос" at bounding box center [460, 148] width 119 height 30
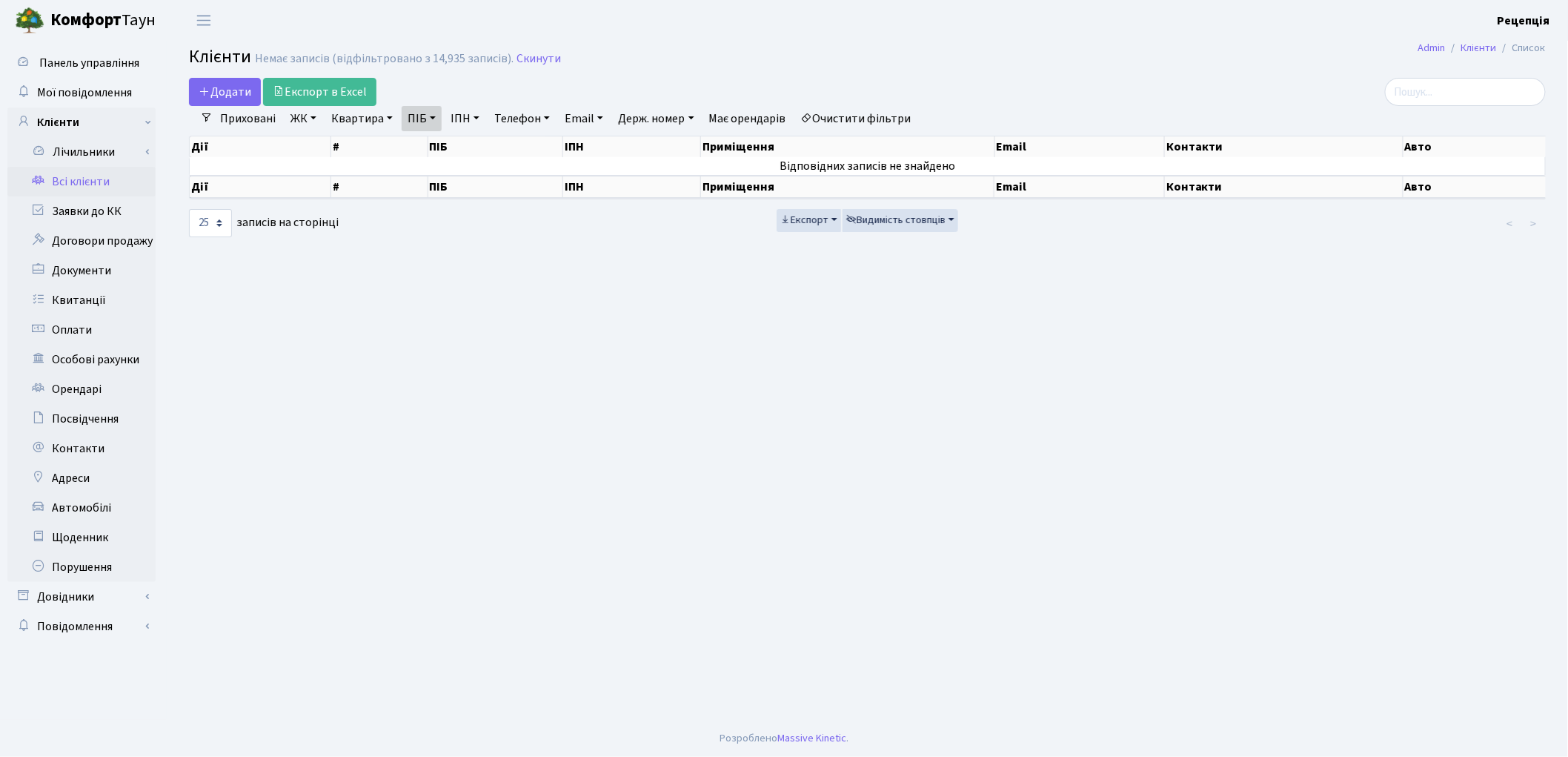
click at [428, 115] on link "ПІБ" at bounding box center [421, 119] width 40 height 25
click at [502, 146] on icon at bounding box center [504, 148] width 12 height 12
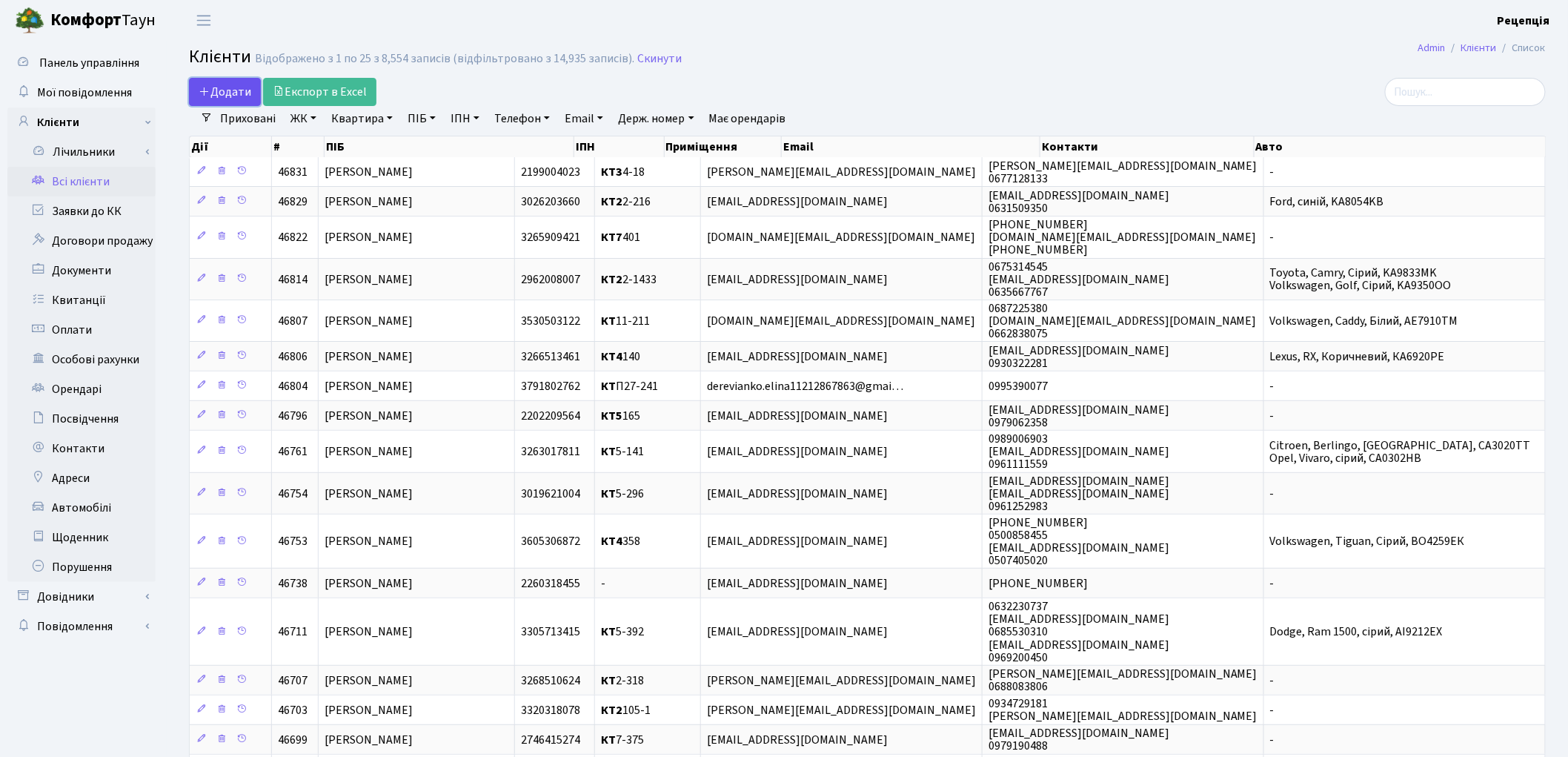
click at [230, 94] on span "Додати" at bounding box center [224, 92] width 52 height 17
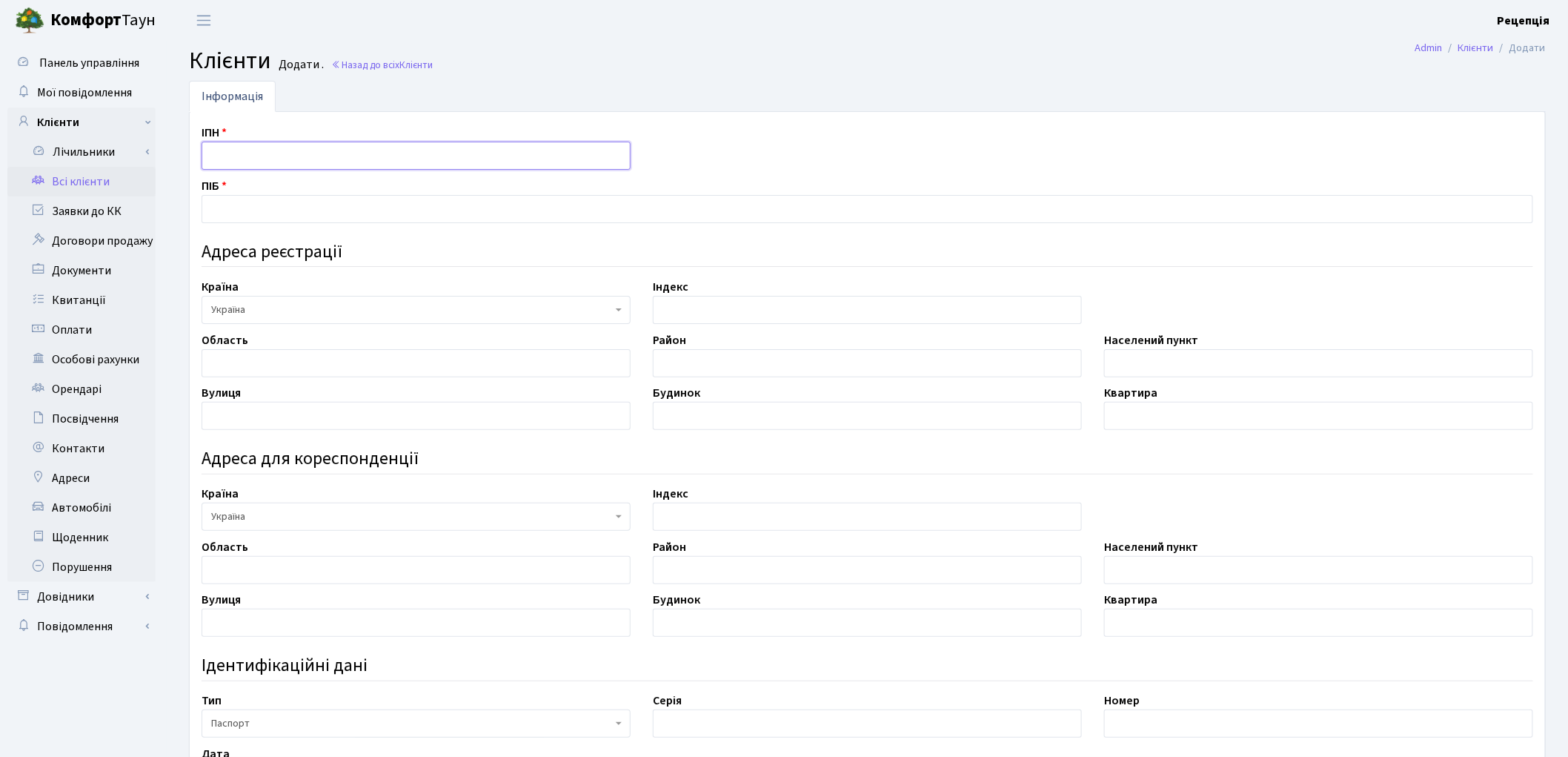
click at [252, 152] on input "text" at bounding box center [416, 156] width 429 height 28
type input "2361814221"
click at [236, 213] on input "text" at bounding box center [867, 209] width 1332 height 28
type input "[PERSON_NAME]"
click at [267, 359] on input "text" at bounding box center [416, 364] width 429 height 28
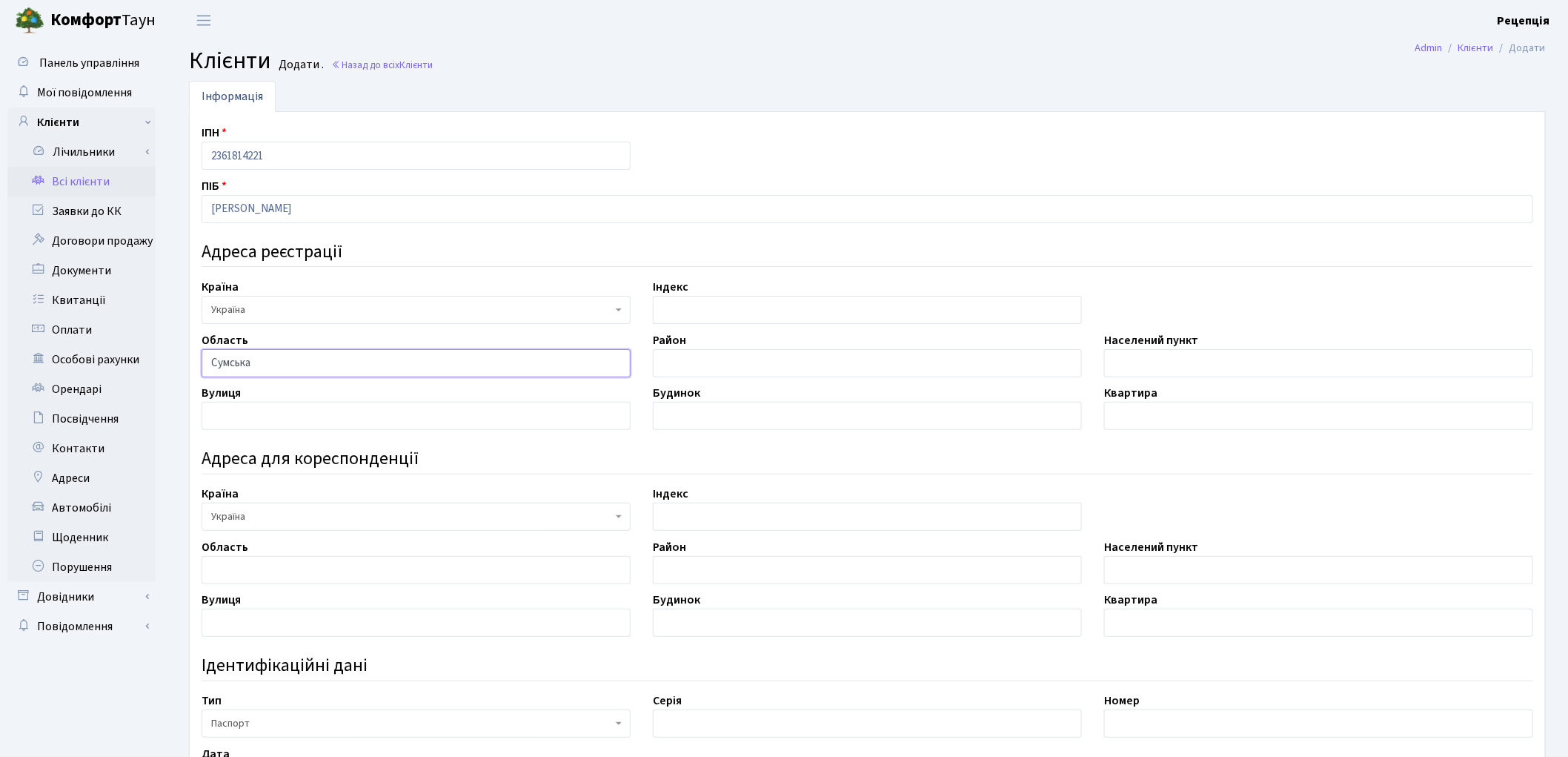
type input "Сумська"
click at [1150, 364] on input "text" at bounding box center [1318, 364] width 429 height 28
type input "місто Суми"
click at [387, 415] on input "text" at bounding box center [416, 416] width 429 height 28
type input "Романа Атаманюка"
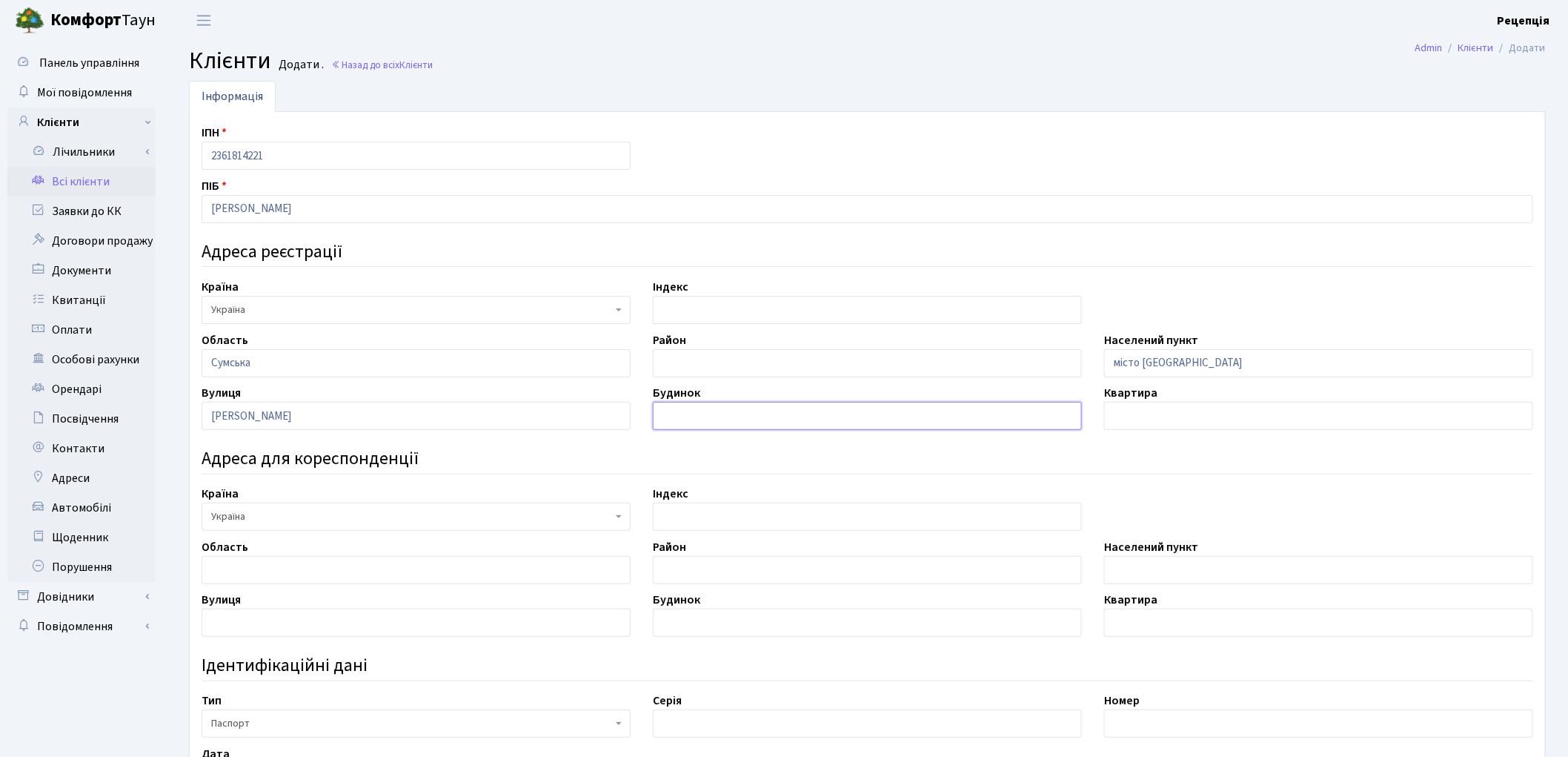
click at [689, 418] on input "text" at bounding box center [867, 416] width 429 height 28
type input "69"
drag, startPoint x: 1152, startPoint y: 409, endPoint x: 1142, endPoint y: 408, distance: 10.0
click at [1151, 410] on input "text" at bounding box center [1318, 416] width 429 height 28
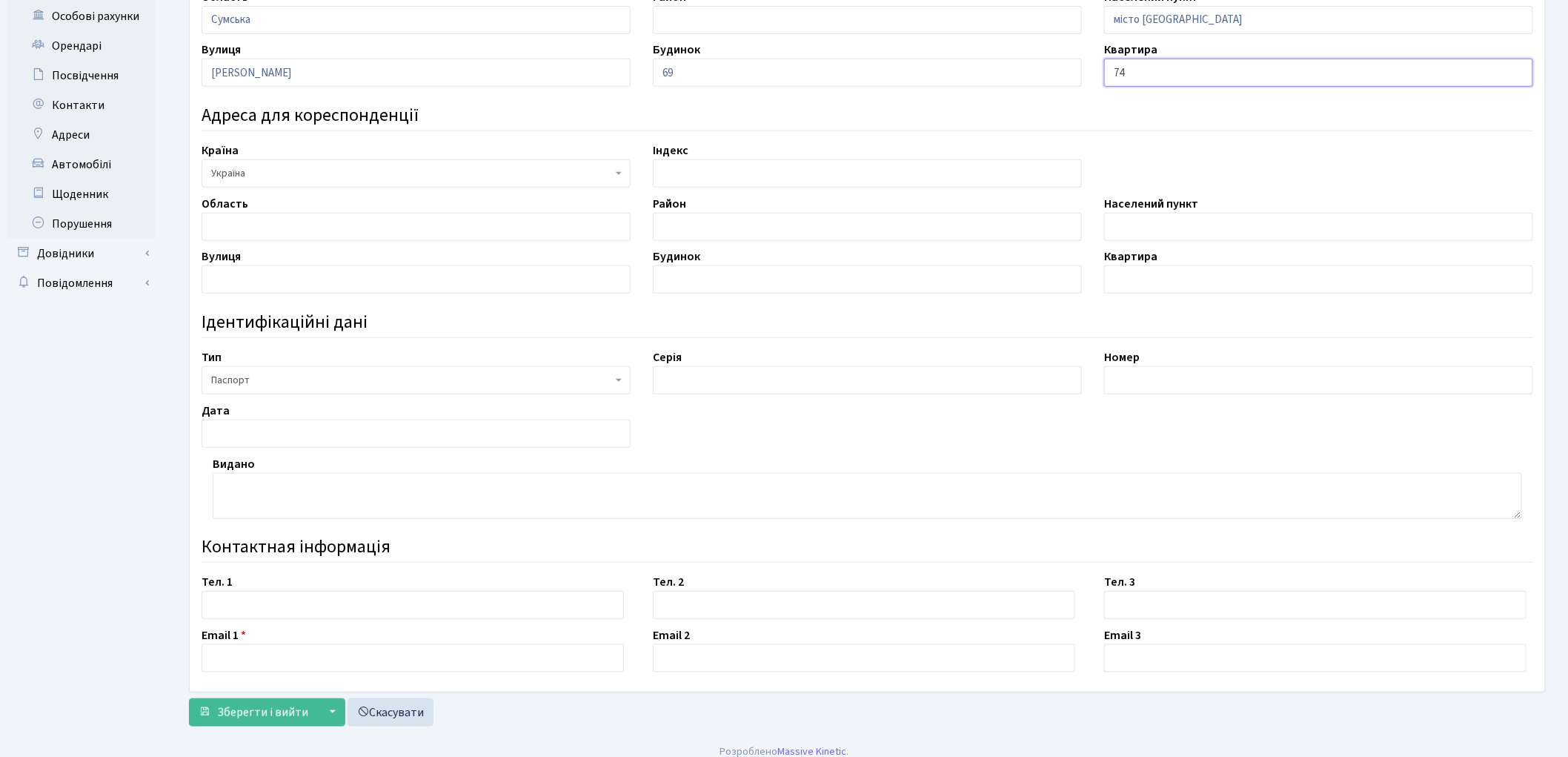
scroll to position [357, 0]
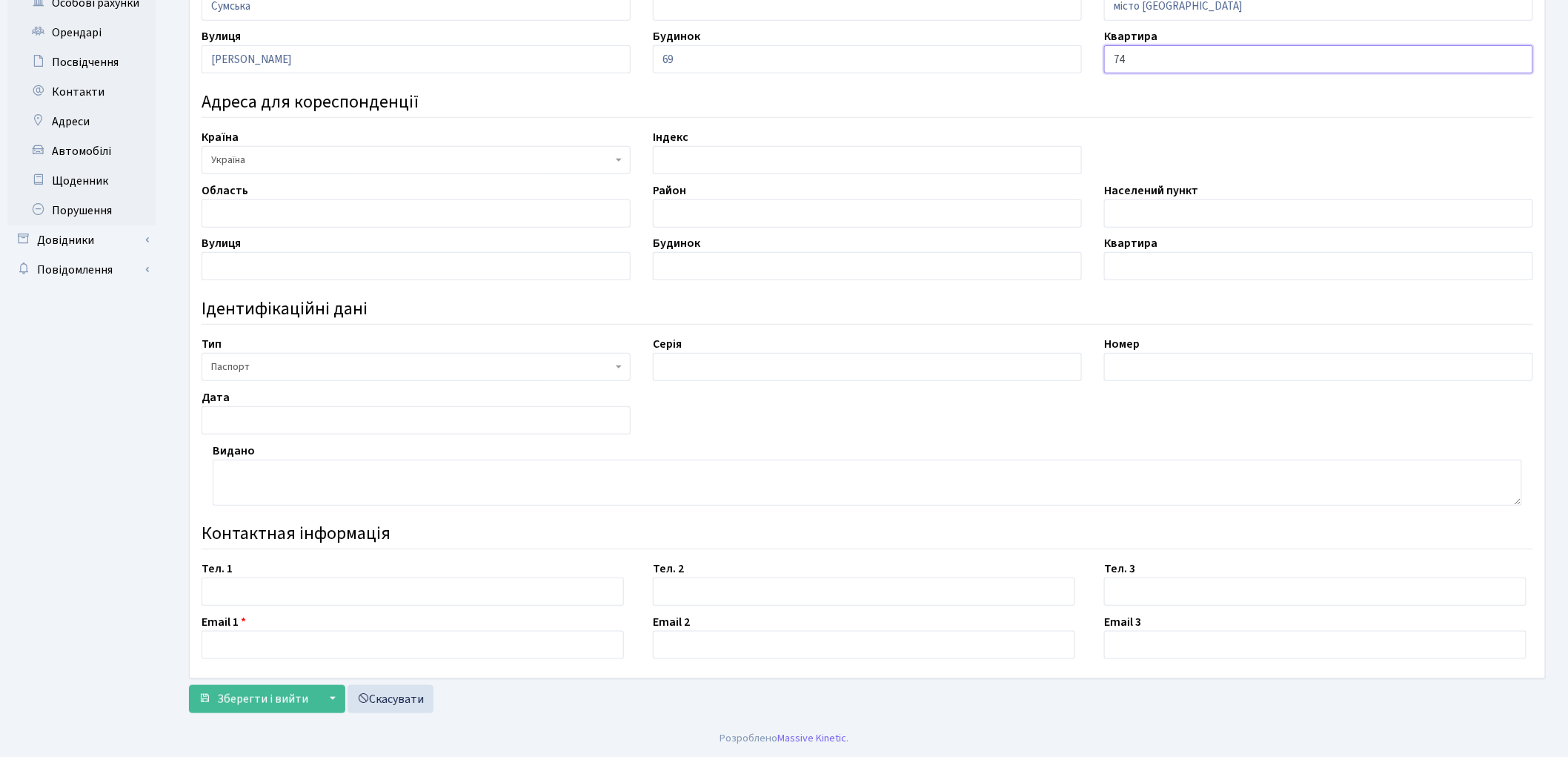
type input "74"
click at [682, 369] on input "text" at bounding box center [867, 367] width 429 height 28
type input "МА"
click at [1173, 357] on input "text" at bounding box center [1318, 367] width 429 height 28
type input "033772"
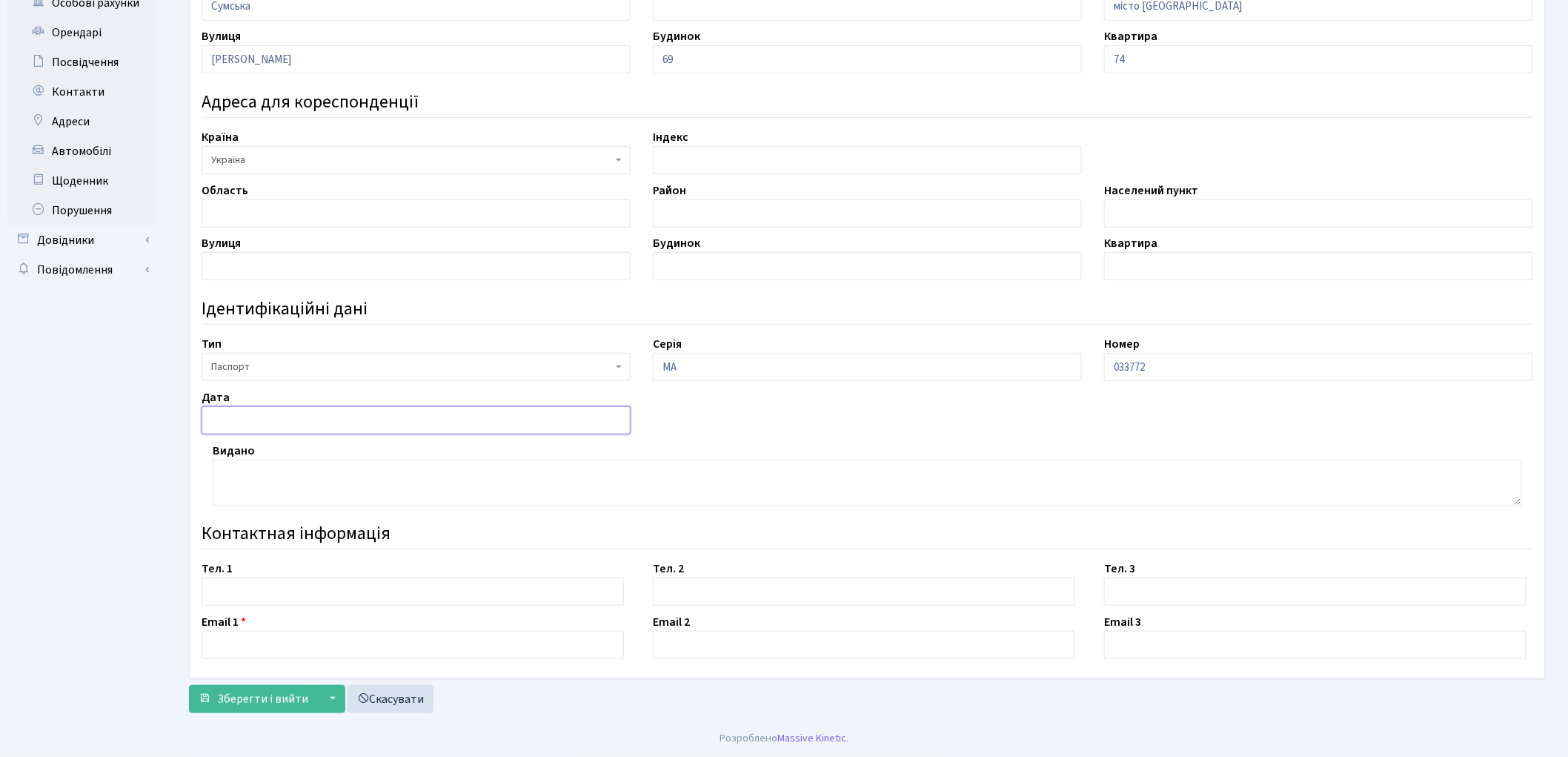
click at [228, 419] on input "text" at bounding box center [416, 420] width 429 height 28
type input "21.02.1996"
click at [289, 471] on textarea at bounding box center [867, 482] width 1309 height 46
type textarea "Центральним ВВС СМУ УМВС України в Сумській області"
drag, startPoint x: 239, startPoint y: 585, endPoint x: 239, endPoint y: 594, distance: 9.0
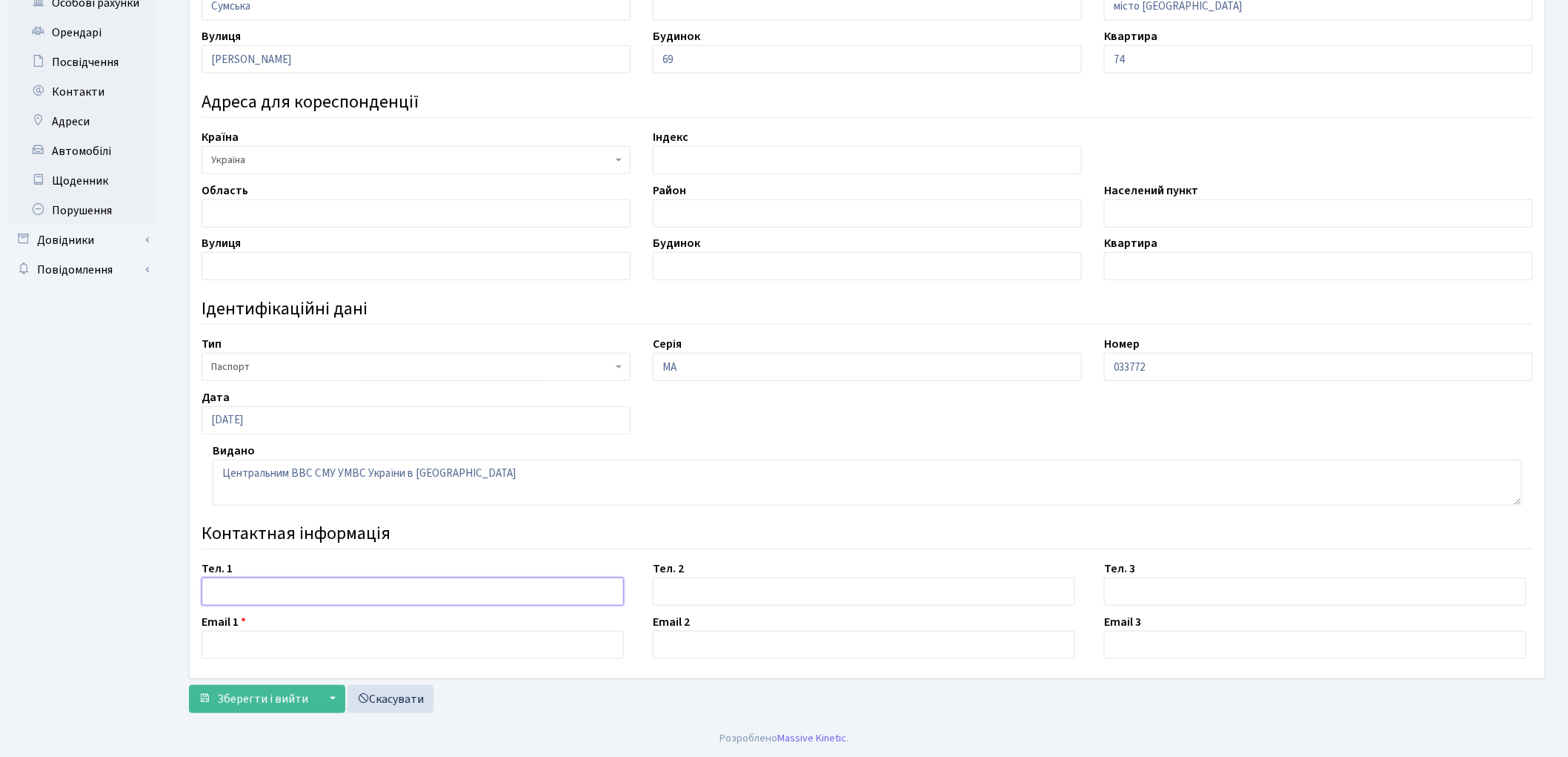
click at [239, 594] on input "text" at bounding box center [412, 592] width 422 height 28
type input "0676574813"
click at [232, 647] on input "text" at bounding box center [412, 645] width 422 height 28
type input "g"
paste input "giotcint@gmail.com"
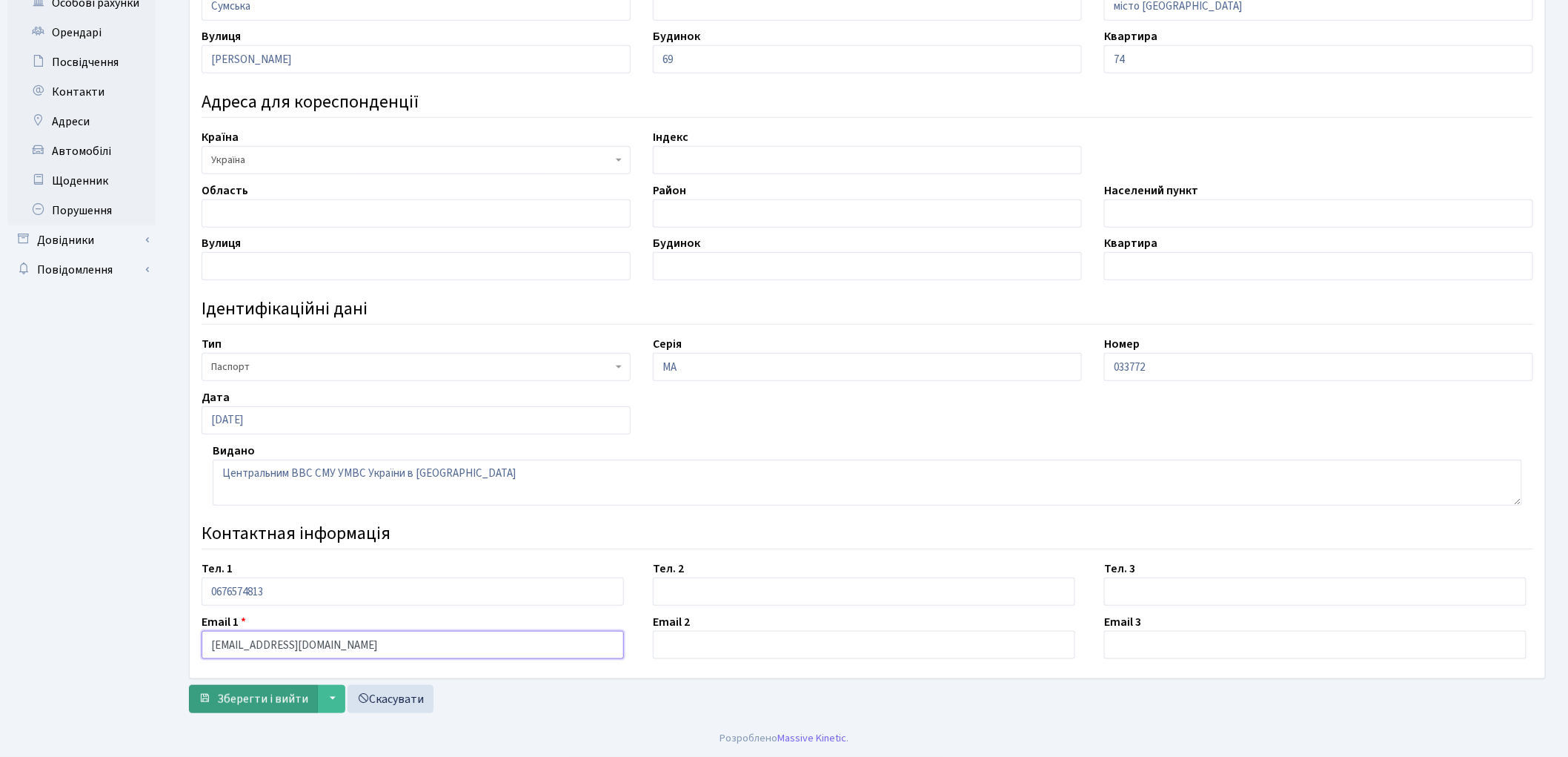
type input "giotcint@gmail.com"
click at [265, 697] on span "Зберегти і вийти" at bounding box center [263, 699] width 91 height 17
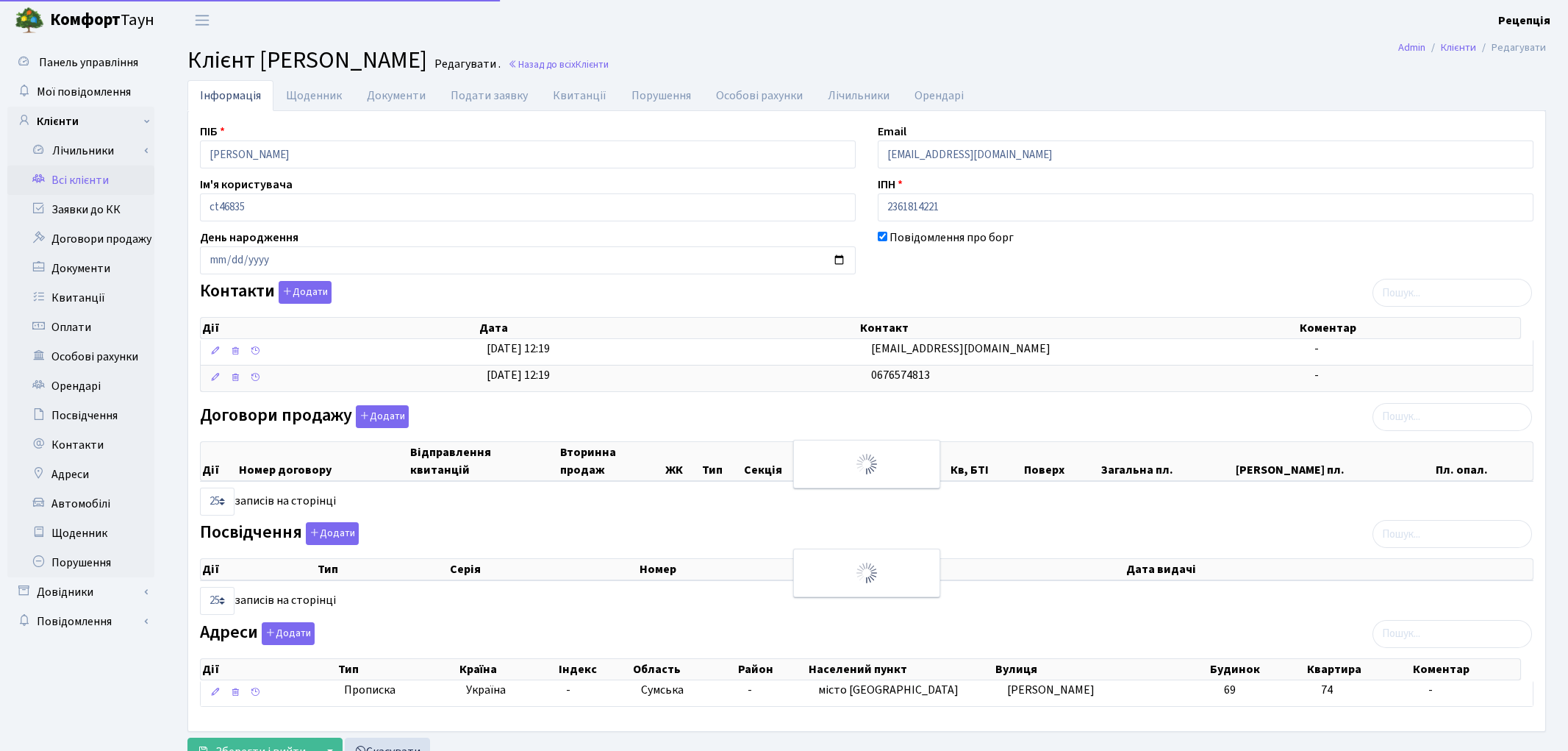
select select "25"
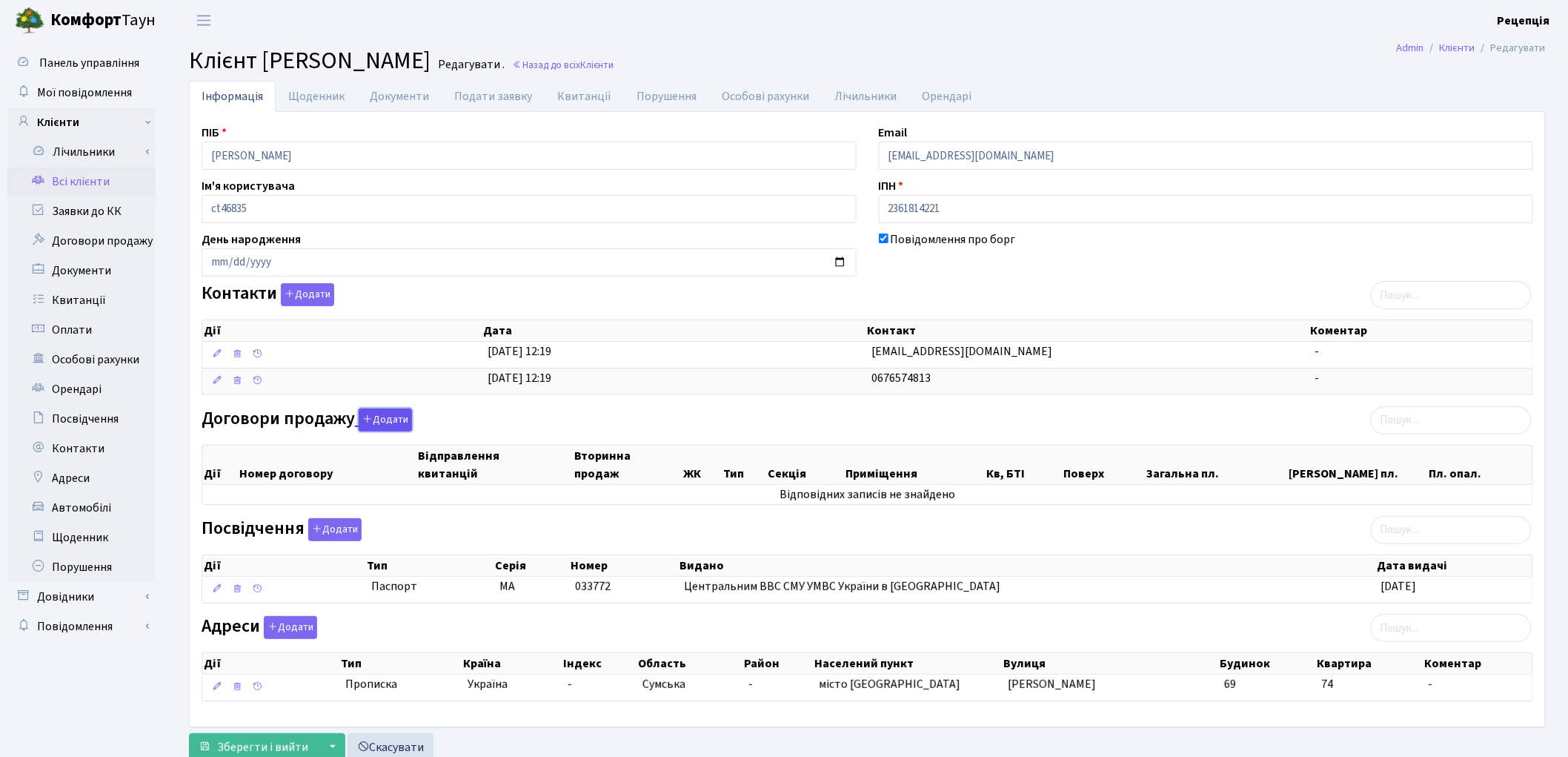
click at [372, 411] on button "Додати" at bounding box center [385, 420] width 53 height 23
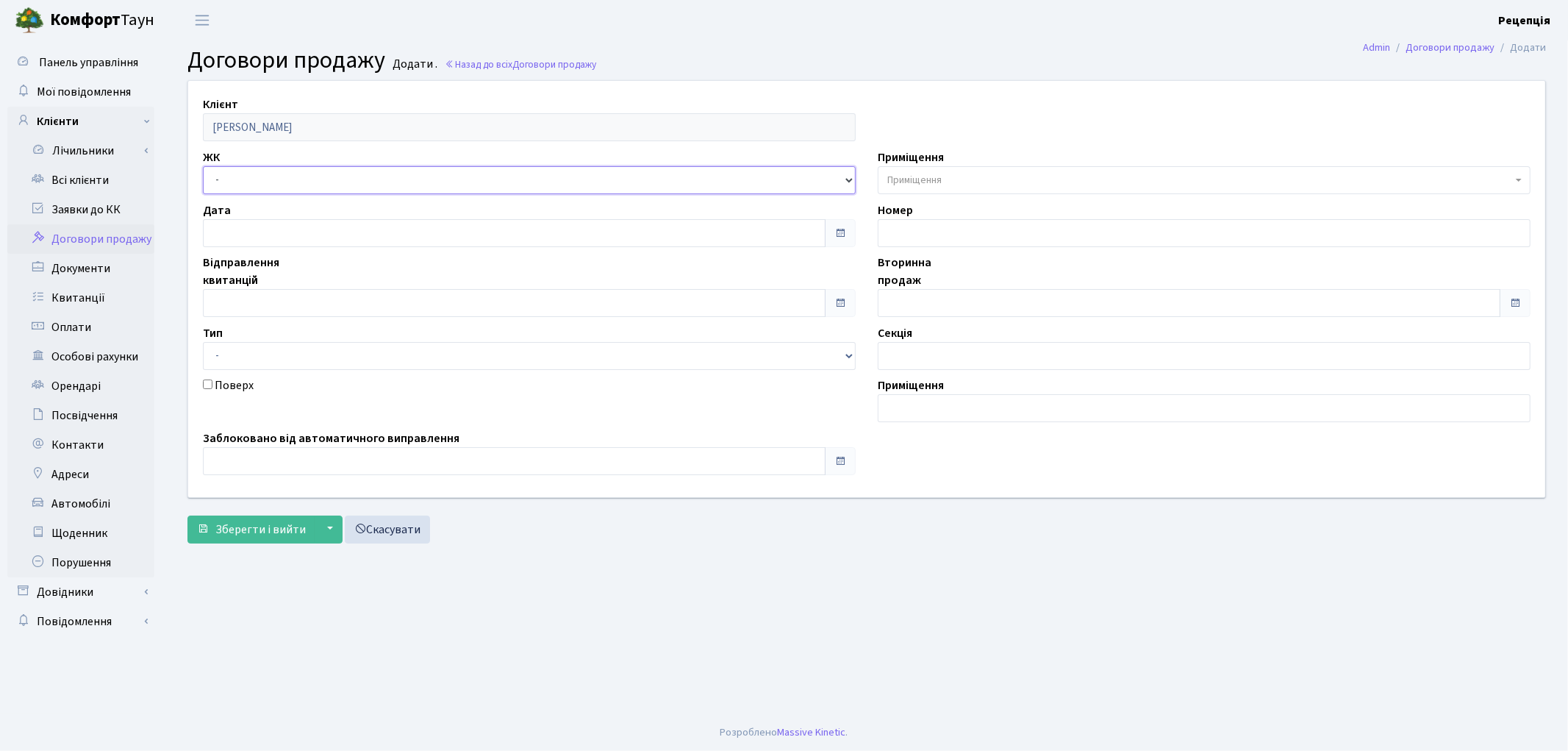
click at [238, 177] on select "- КТ, вул. Регенераторна, 4 КТ2, просп. [STREET_ADDRESS] [STREET_ADDRESS] [PERS…" at bounding box center [528, 180] width 653 height 28
select select "271"
click at [202, 166] on select "- КТ, вул. Регенераторна, 4 КТ2, просп. [STREET_ADDRESS] [STREET_ADDRESS] [PERS…" at bounding box center [528, 180] width 653 height 28
select select
click at [927, 177] on span "Приміщення" at bounding box center [914, 180] width 54 height 15
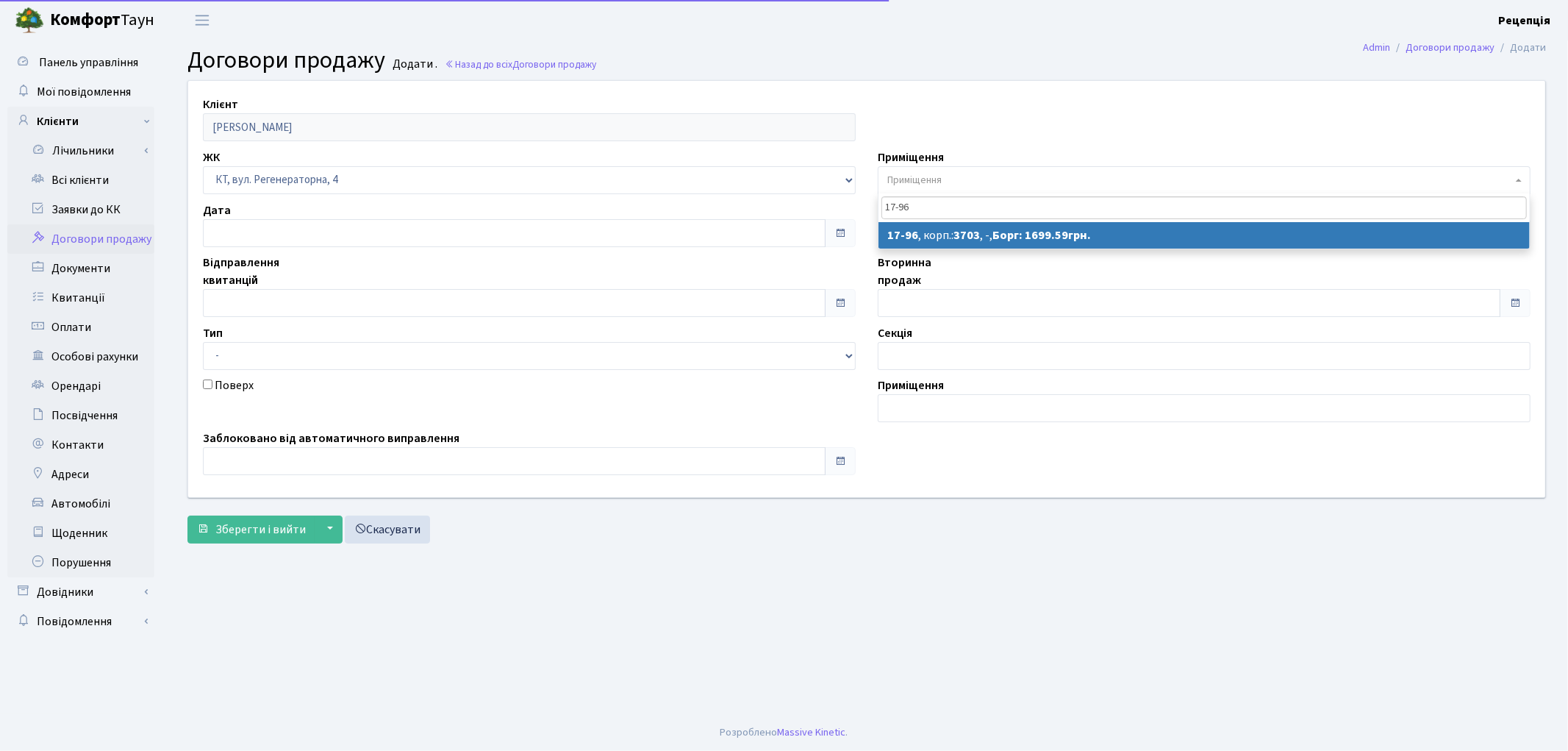
type input "17-96"
select select "9050"
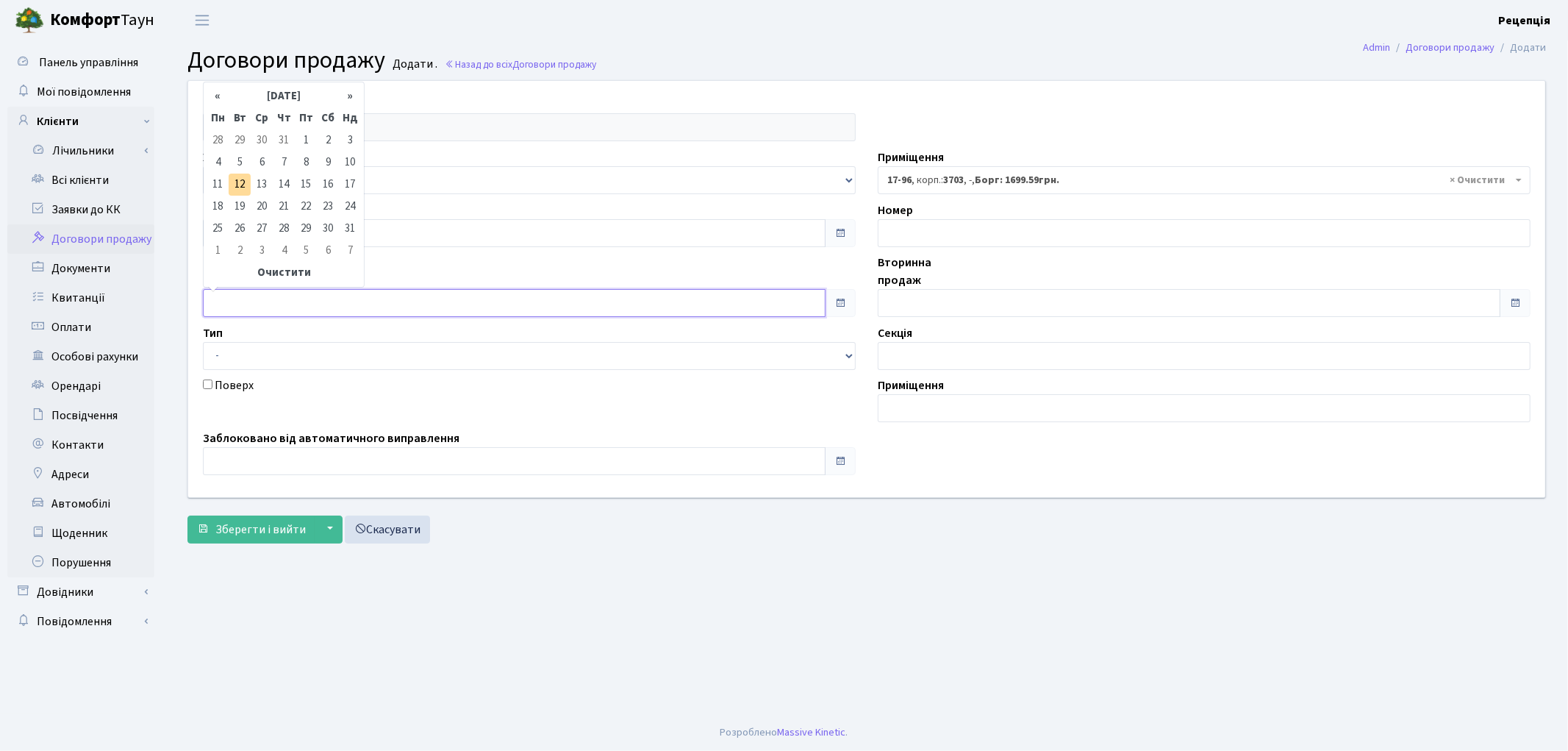
click at [251, 289] on input "text" at bounding box center [514, 303] width 622 height 28
click at [313, 138] on td "1" at bounding box center [305, 140] width 22 height 22
type input "[DATE]"
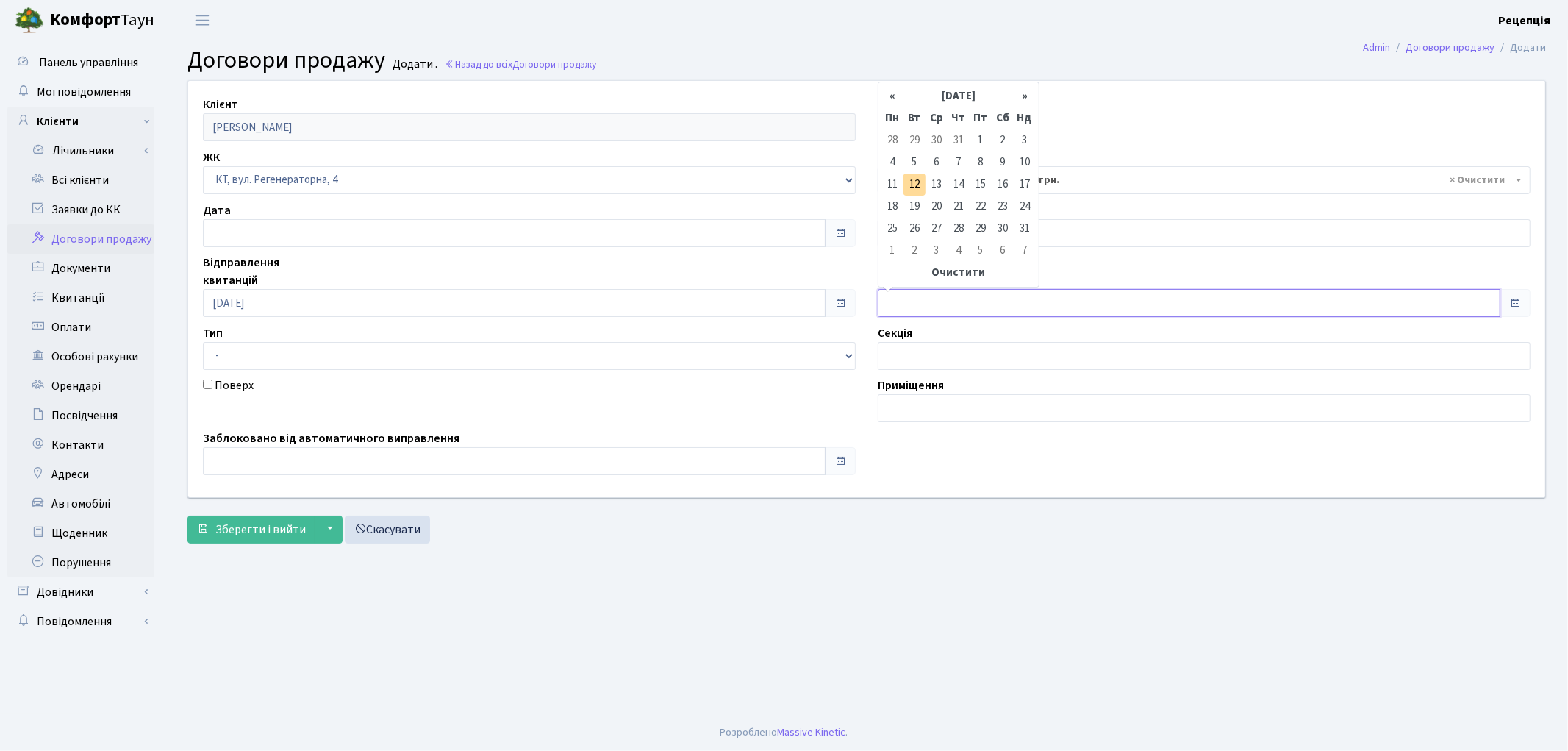
click at [914, 311] on input "text" at bounding box center [1189, 303] width 622 height 28
click at [985, 138] on td "1" at bounding box center [980, 140] width 22 height 22
type input "[DATE]"
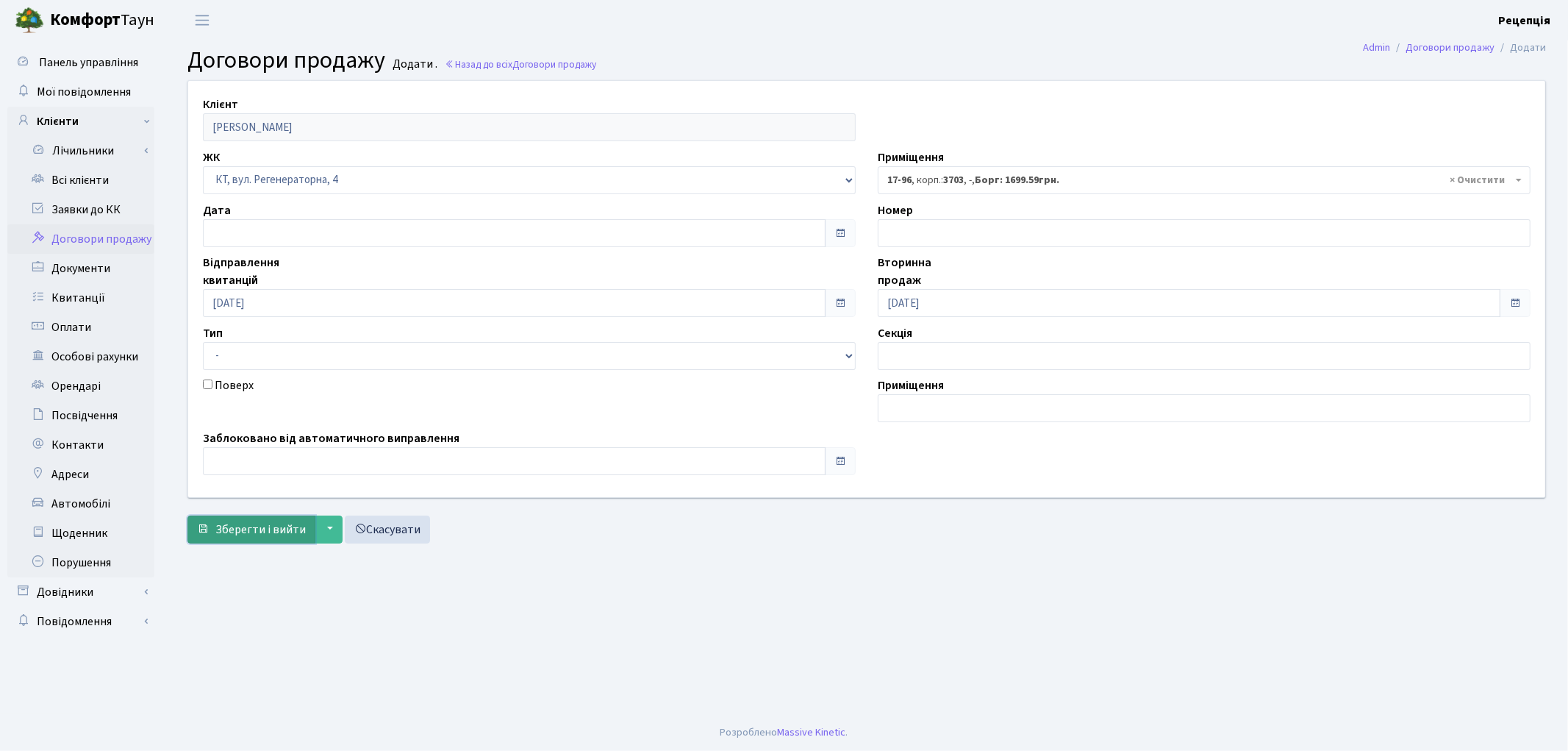
click at [244, 520] on button "Зберегти і вийти" at bounding box center [251, 529] width 128 height 28
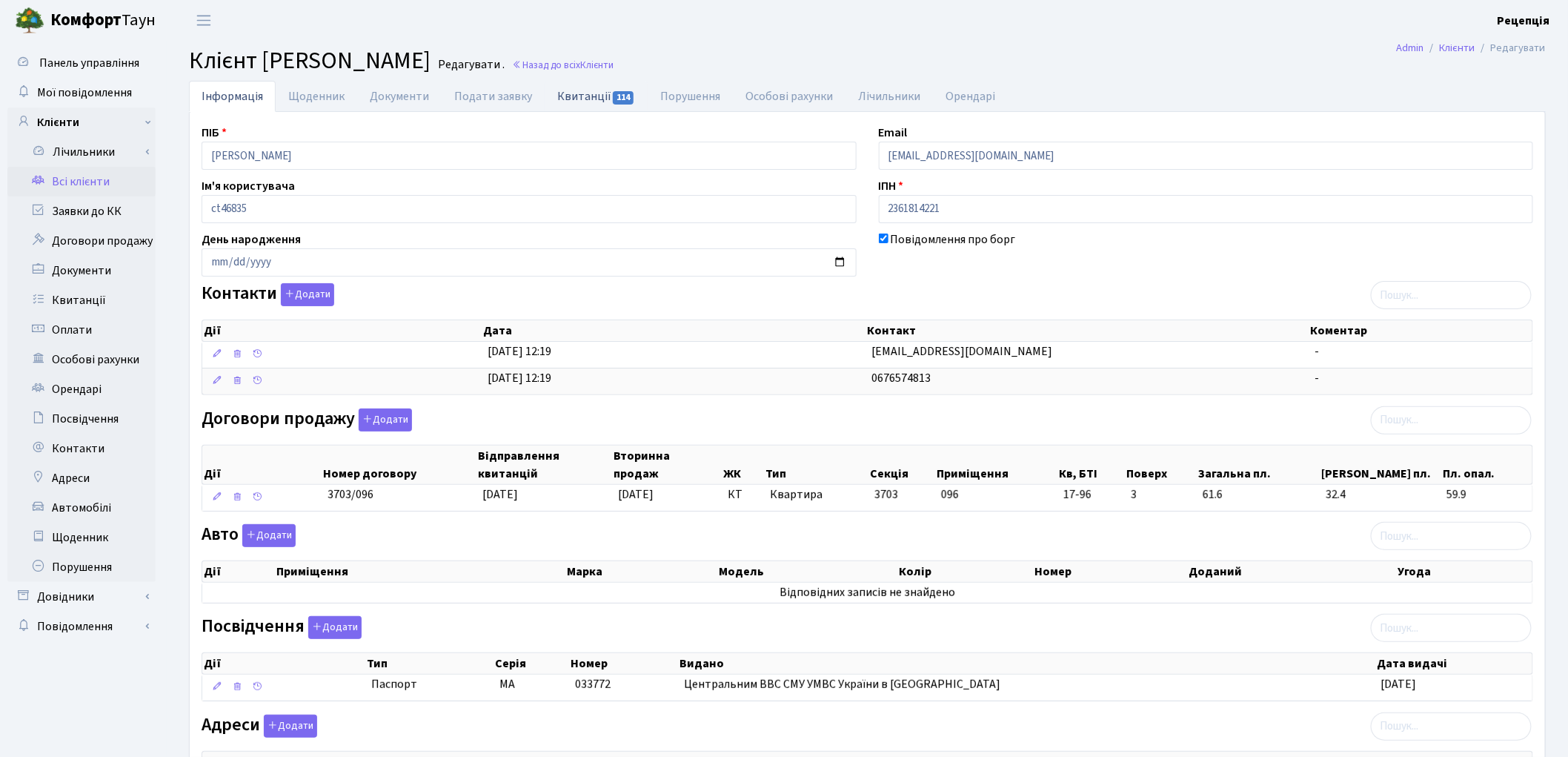
click at [561, 94] on link "Квитанції 114" at bounding box center [596, 95] width 103 height 31
select select "25"
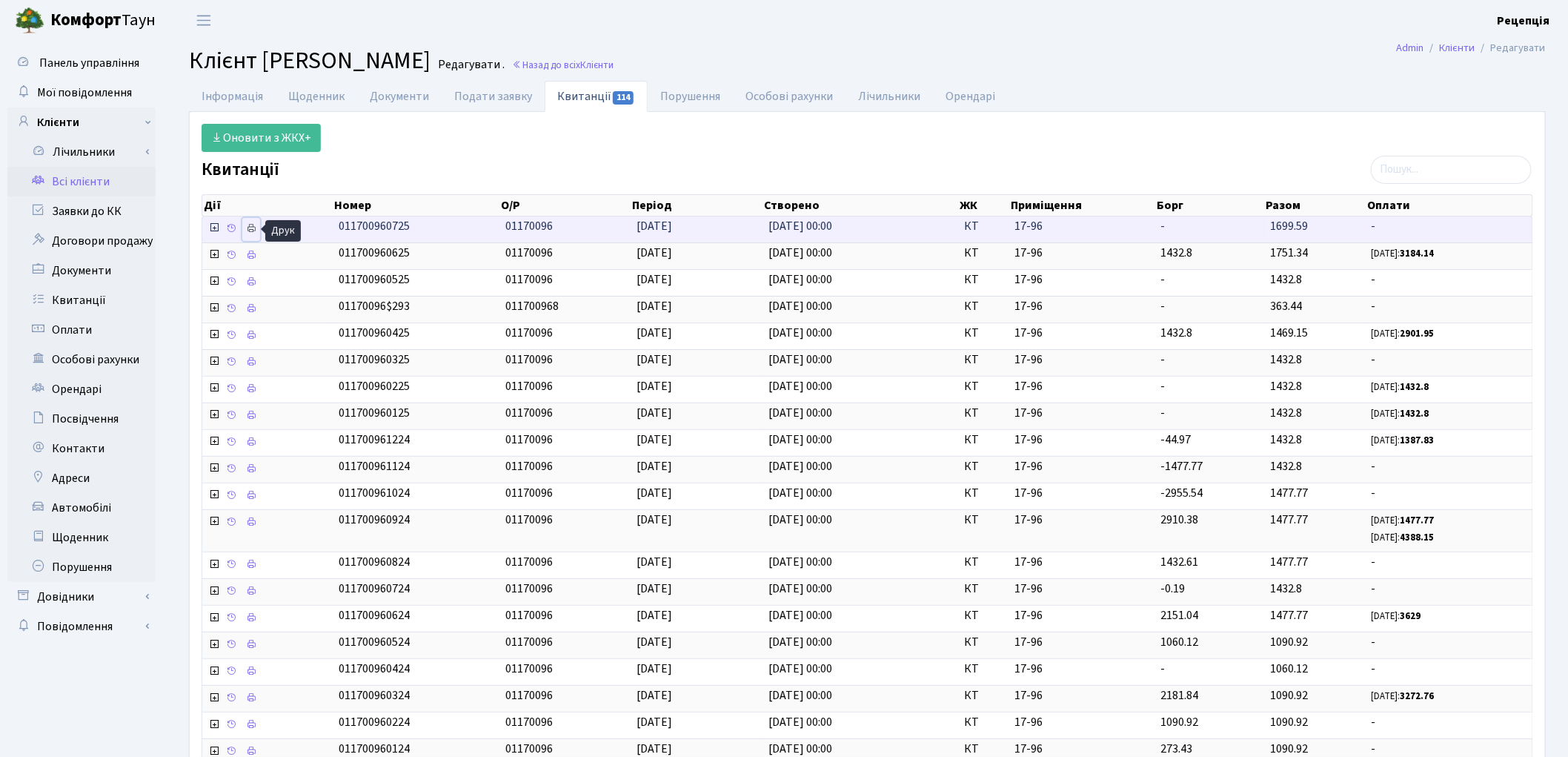
click at [249, 225] on icon at bounding box center [251, 228] width 11 height 11
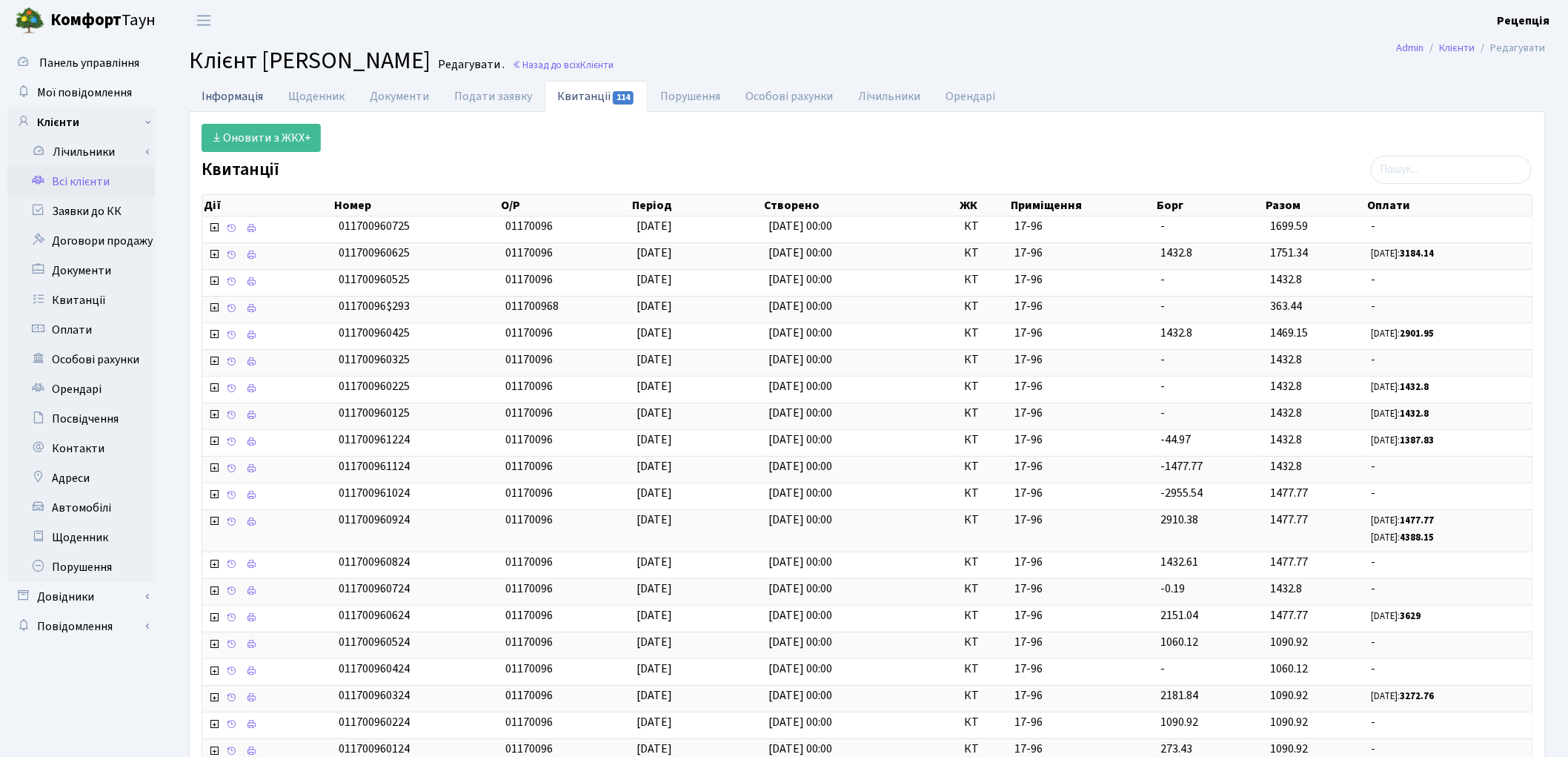
click at [257, 90] on link "Інформація" at bounding box center [232, 95] width 86 height 31
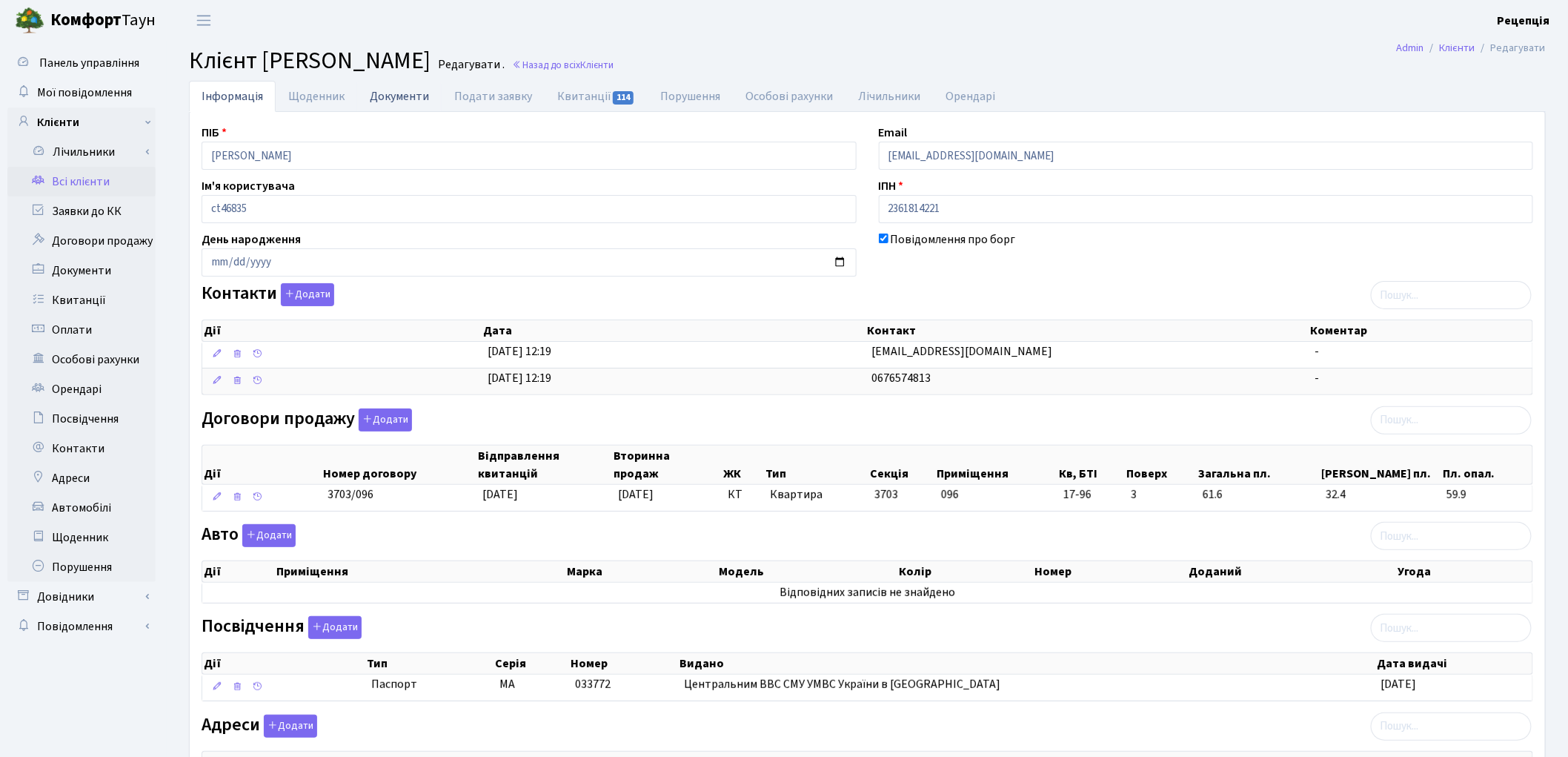
click at [398, 97] on link "Документи" at bounding box center [399, 95] width 85 height 31
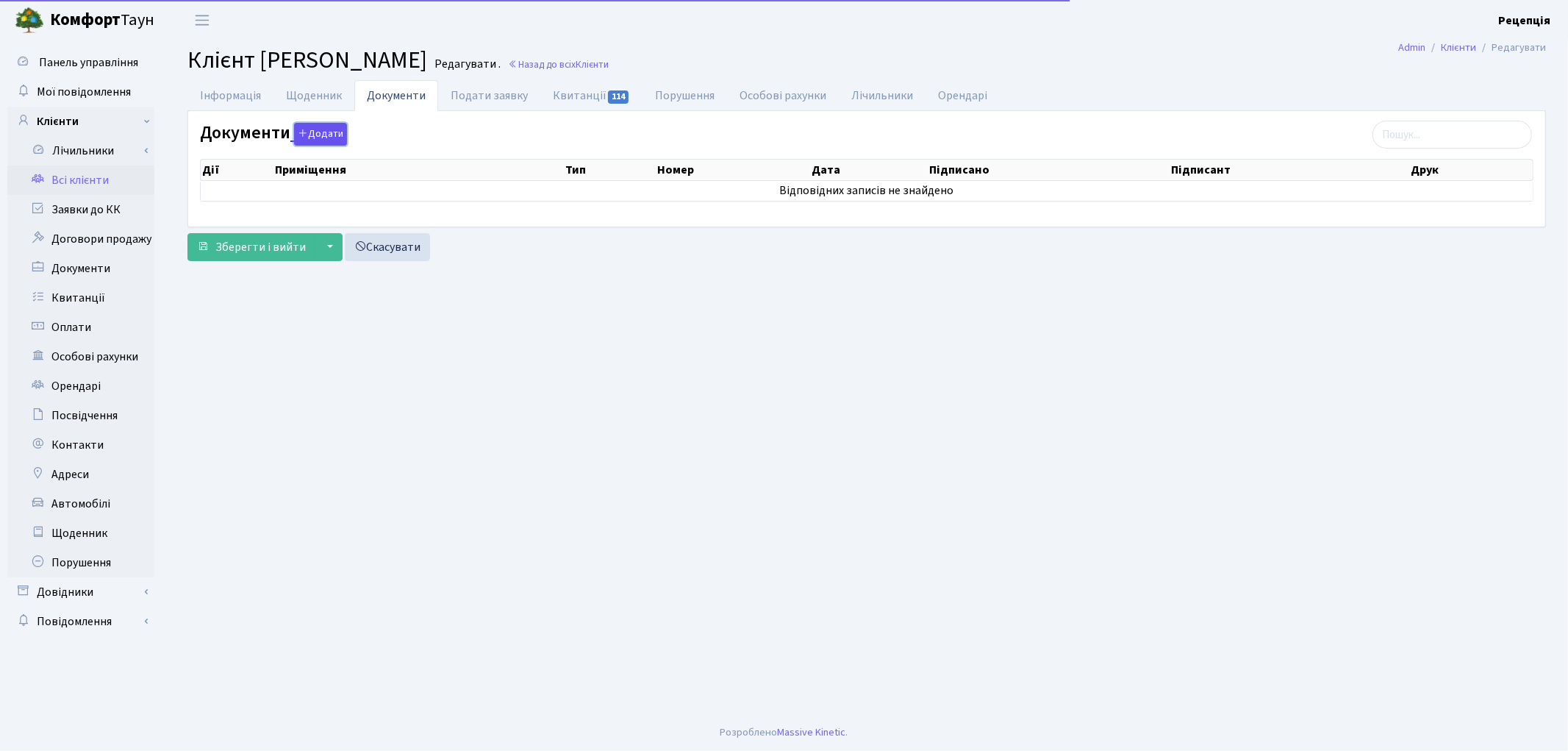
click at [335, 135] on button "Додати" at bounding box center [320, 134] width 53 height 23
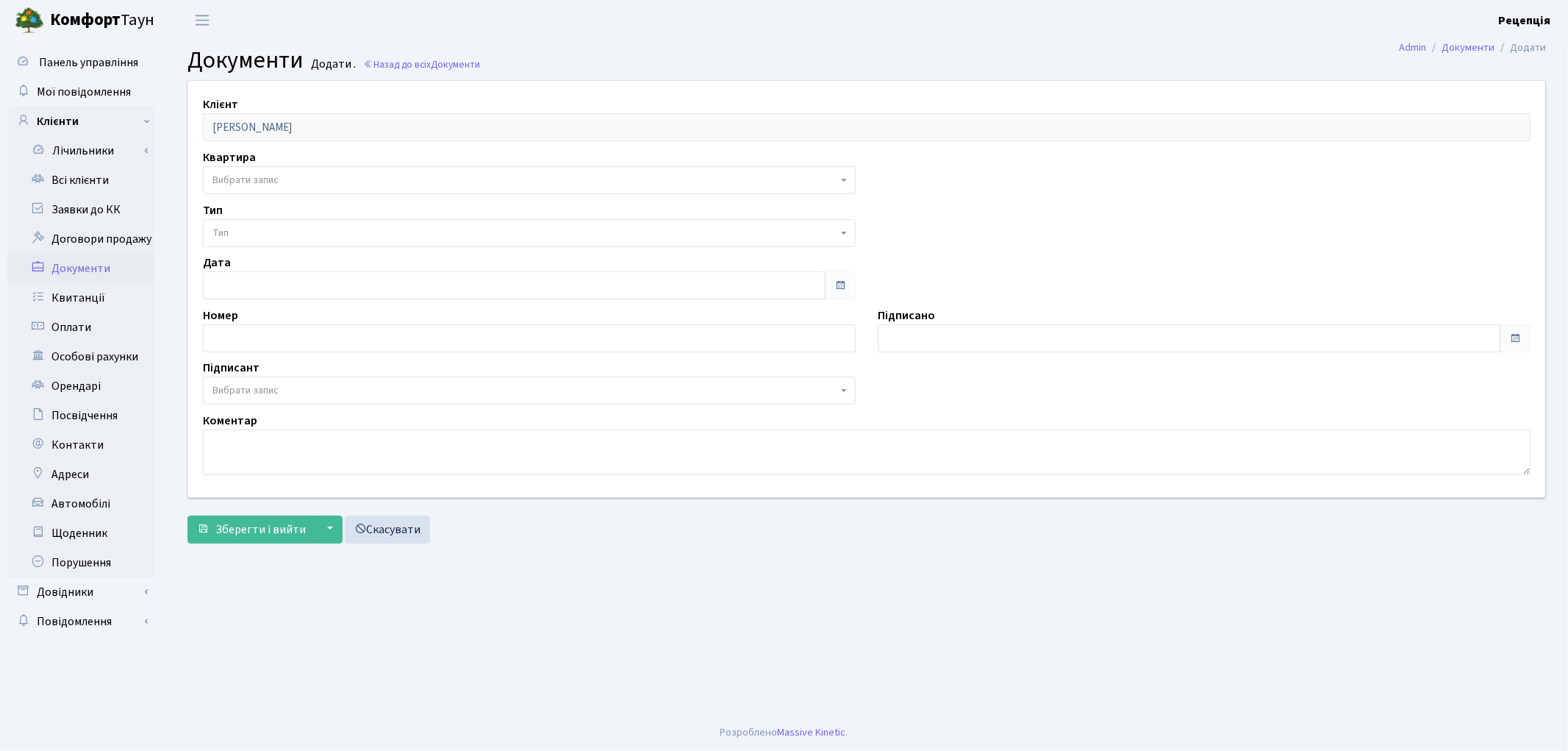
click at [284, 175] on span "Вибрати запис" at bounding box center [524, 180] width 625 height 15
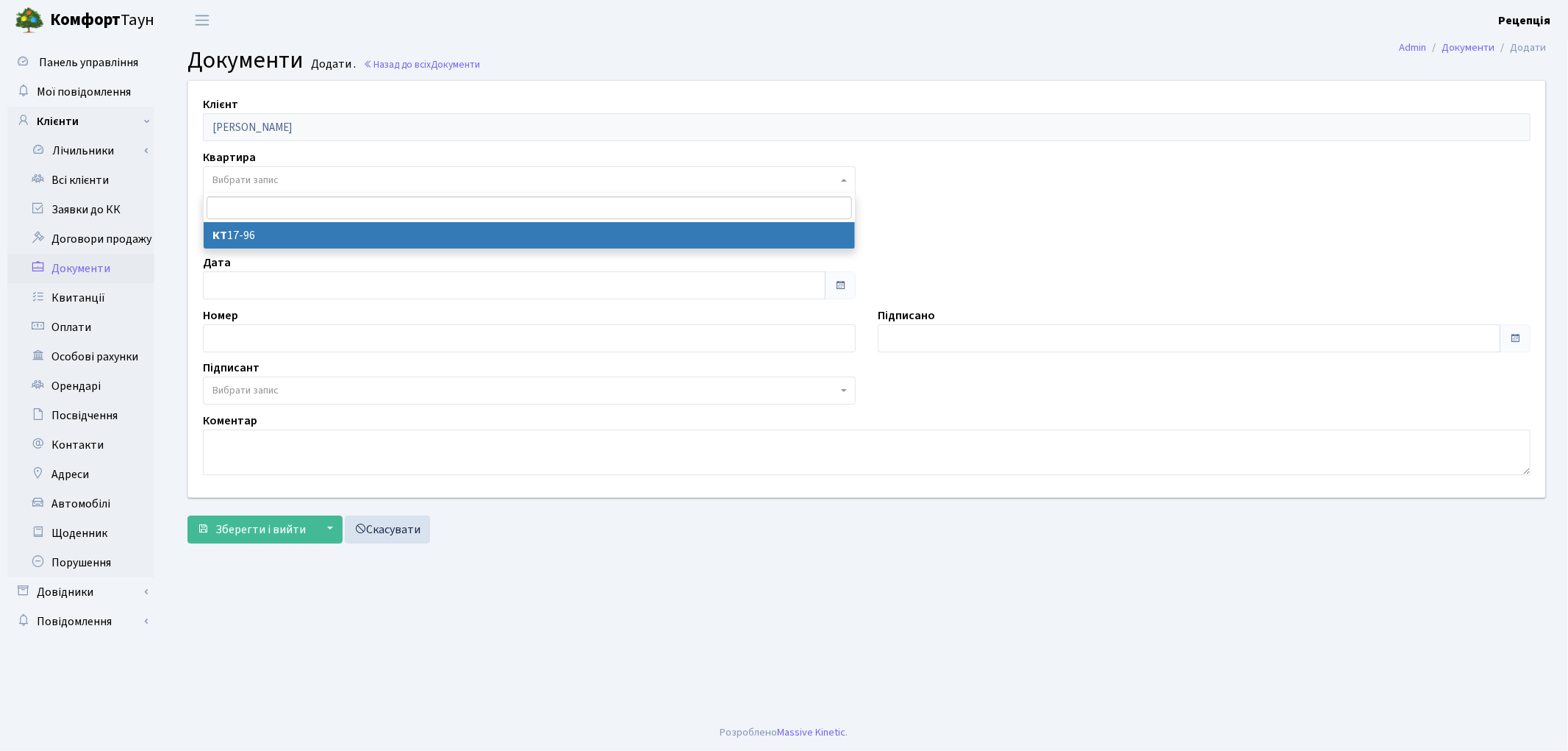
select select "178052"
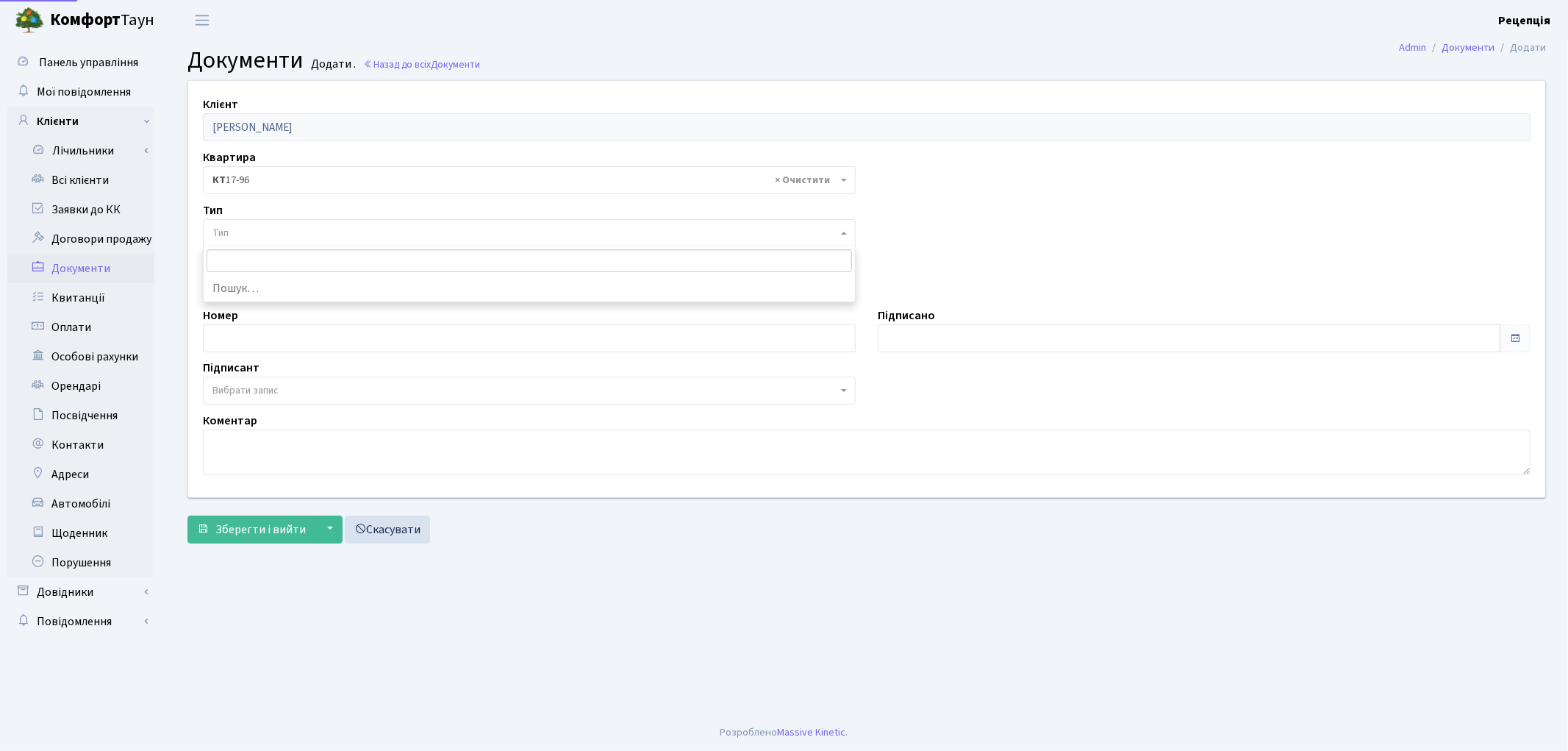
click at [258, 226] on span "Тип" at bounding box center [524, 233] width 625 height 15
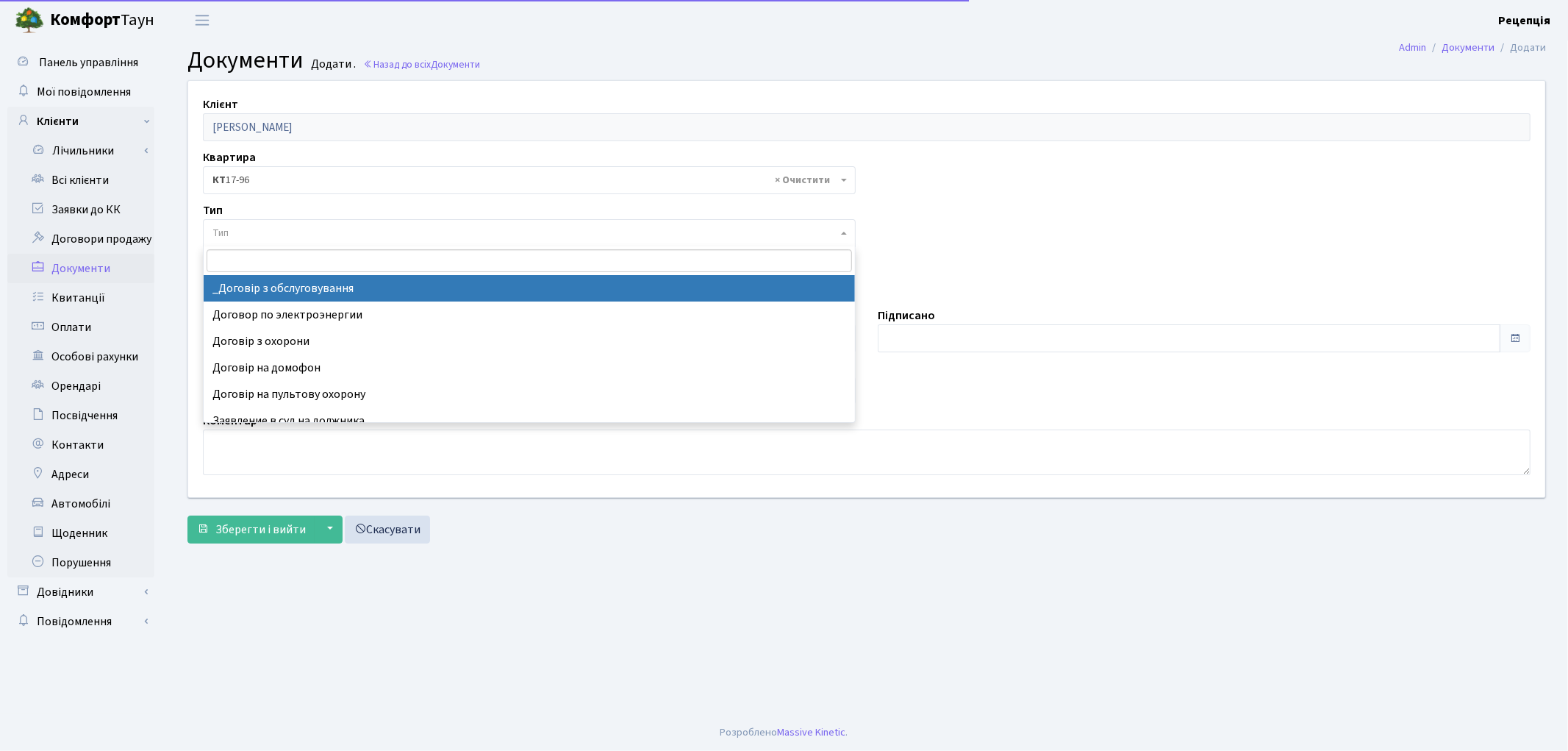
select select "289"
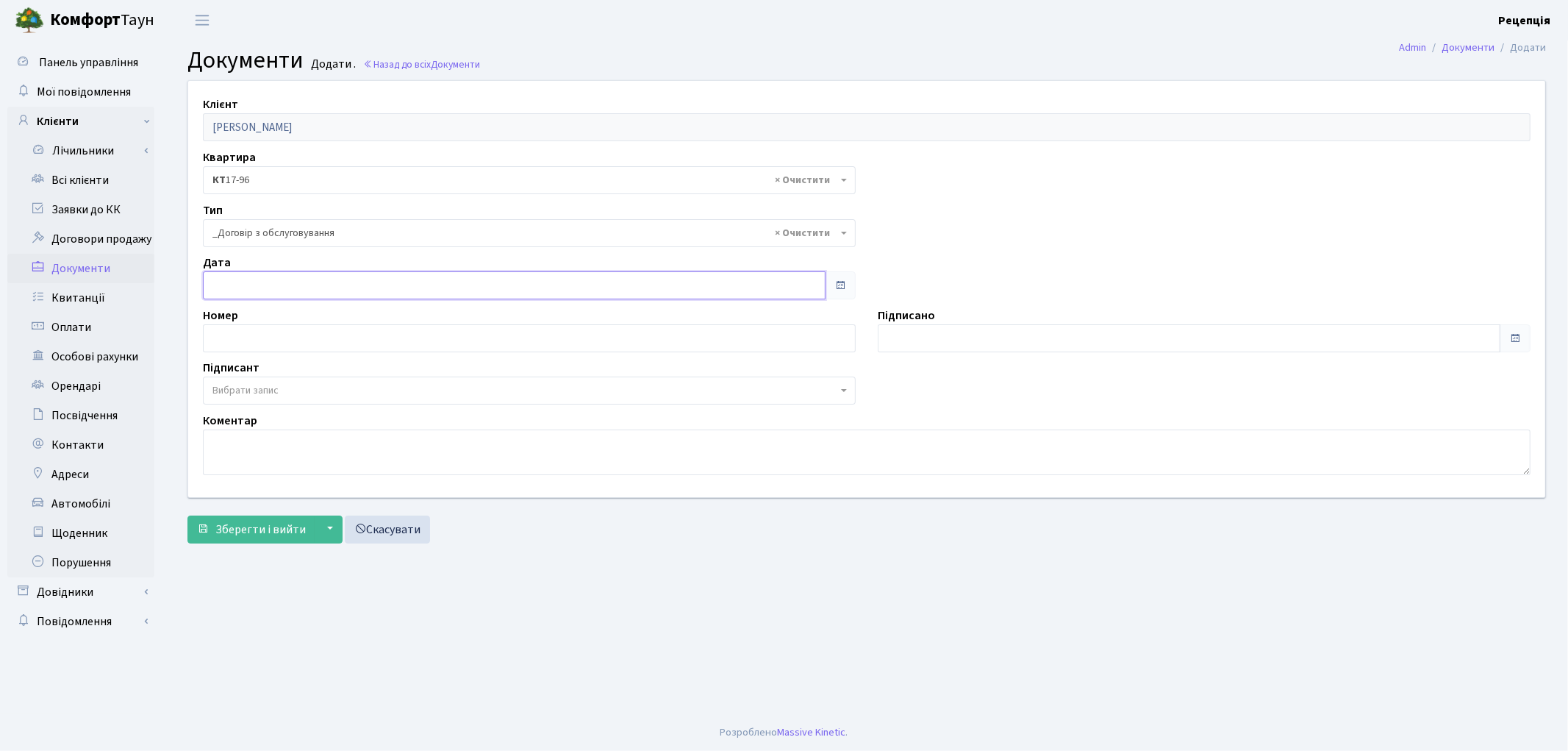
type input "[DATE]"
click at [258, 282] on input "[DATE]" at bounding box center [514, 286] width 622 height 28
type input "[DATE]"
click at [902, 350] on input "[DATE]" at bounding box center [1189, 338] width 622 height 28
click at [223, 395] on span "Вибрати запис" at bounding box center [245, 390] width 66 height 15
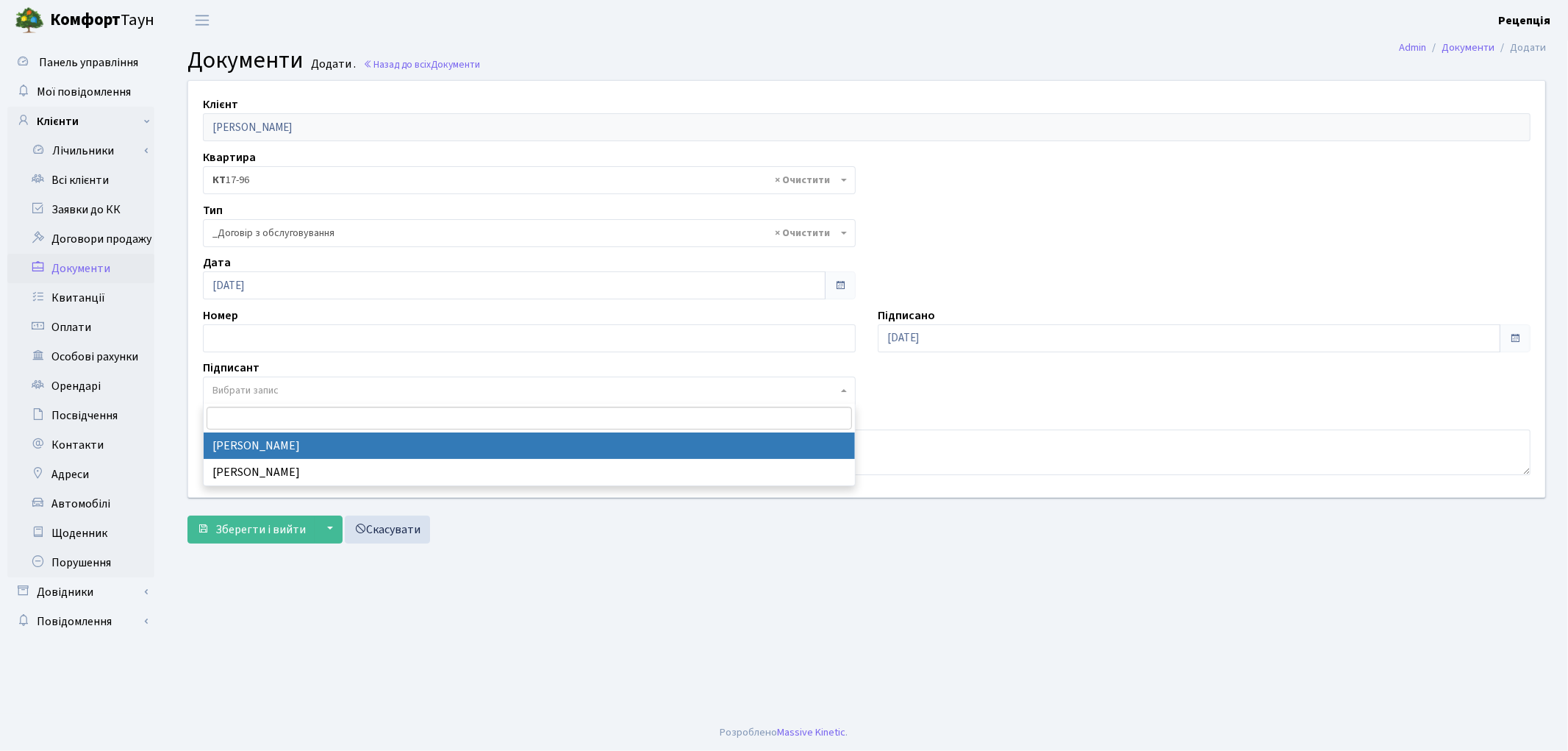
select select "74"
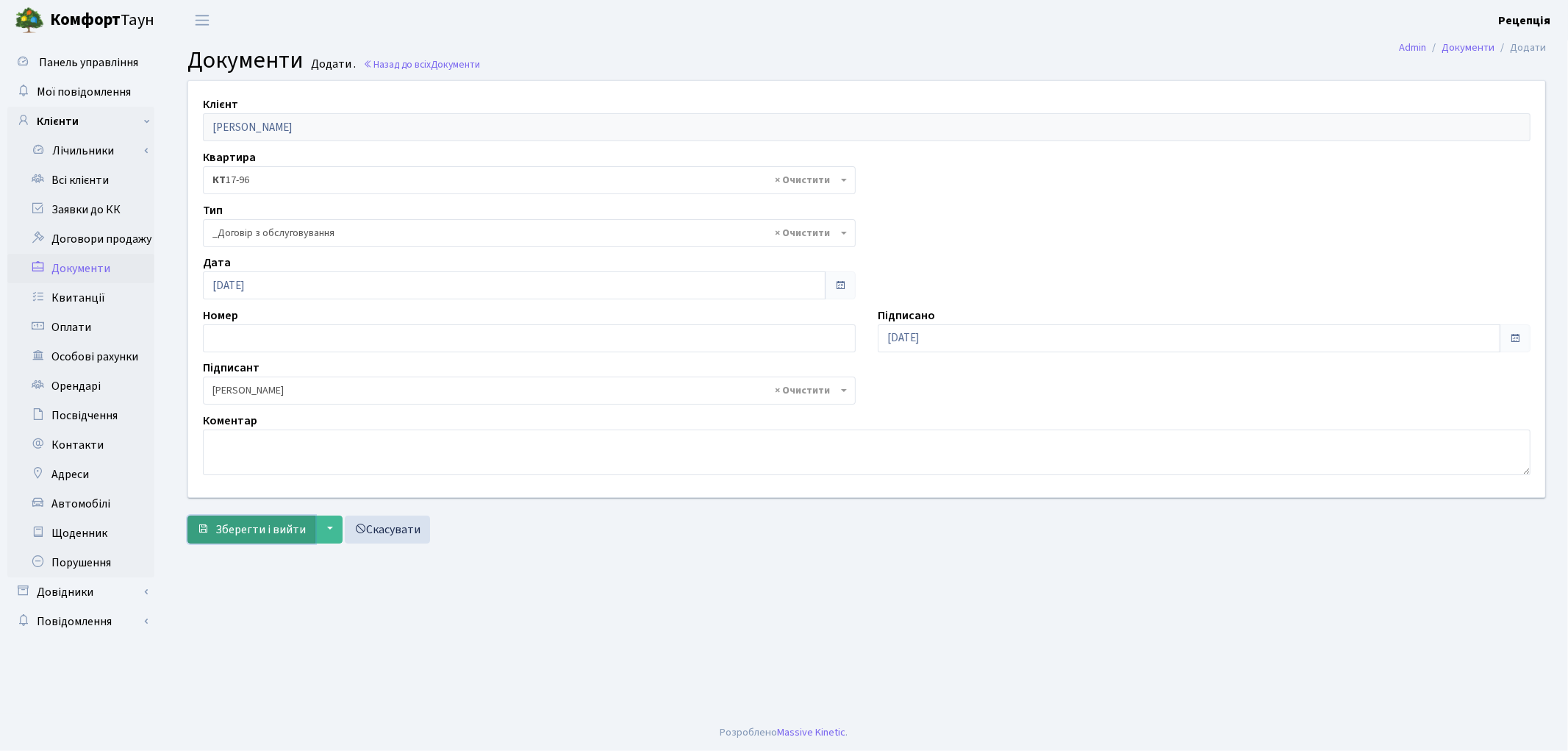
click at [258, 525] on span "Зберегти і вийти" at bounding box center [261, 529] width 91 height 16
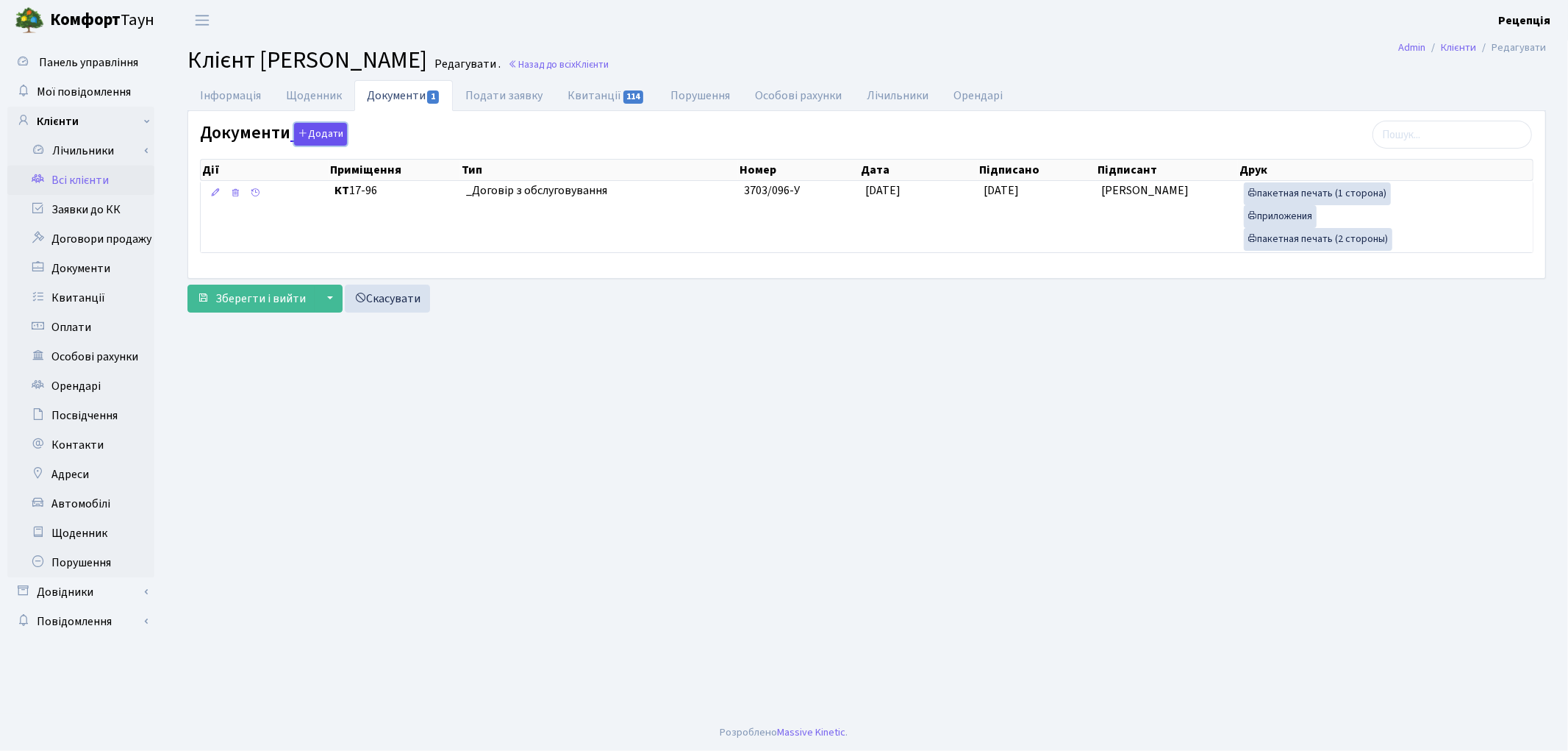
click at [319, 141] on button "Додати" at bounding box center [320, 134] width 53 height 23
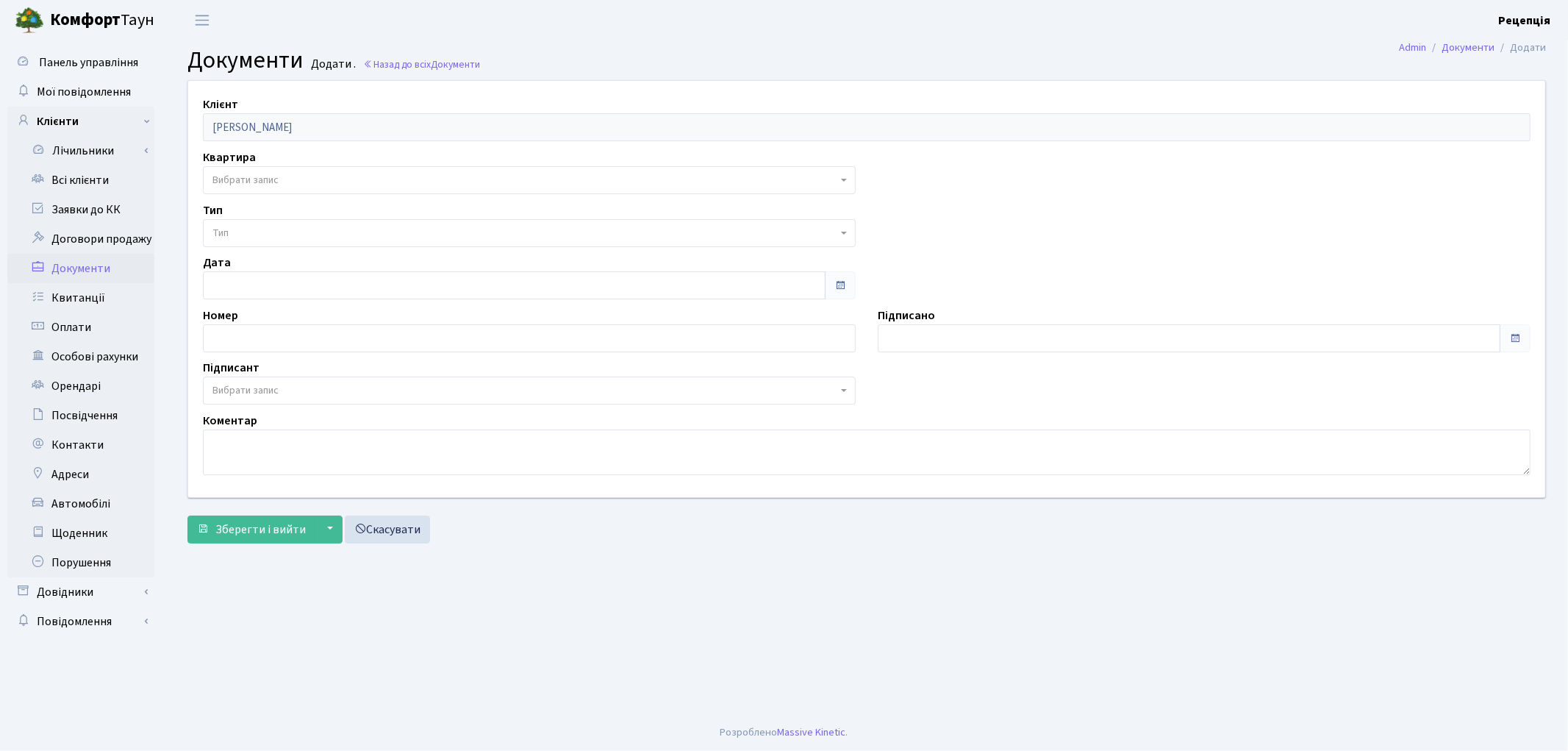
click at [245, 174] on span "Вибрати запис" at bounding box center [245, 180] width 66 height 15
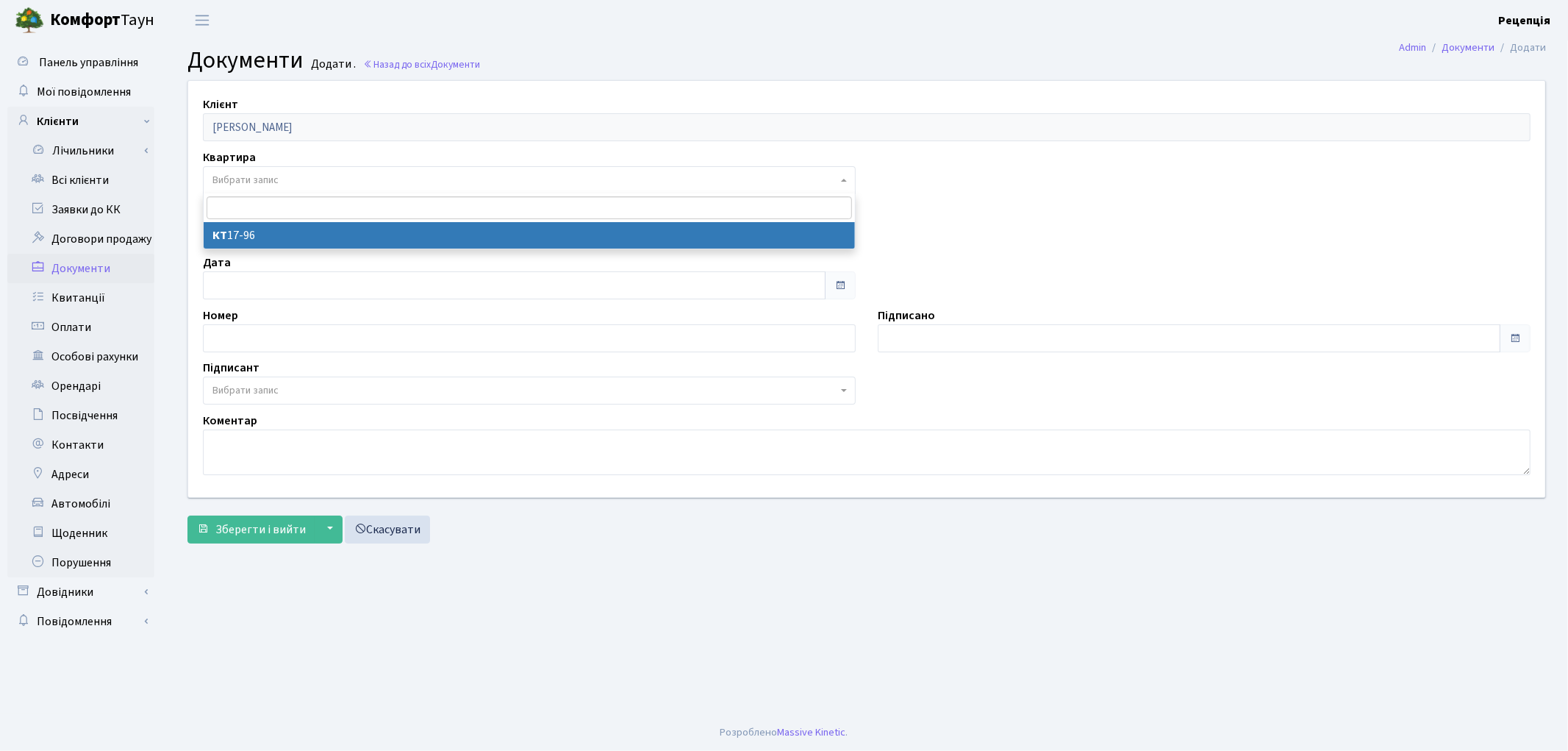
select select "178052"
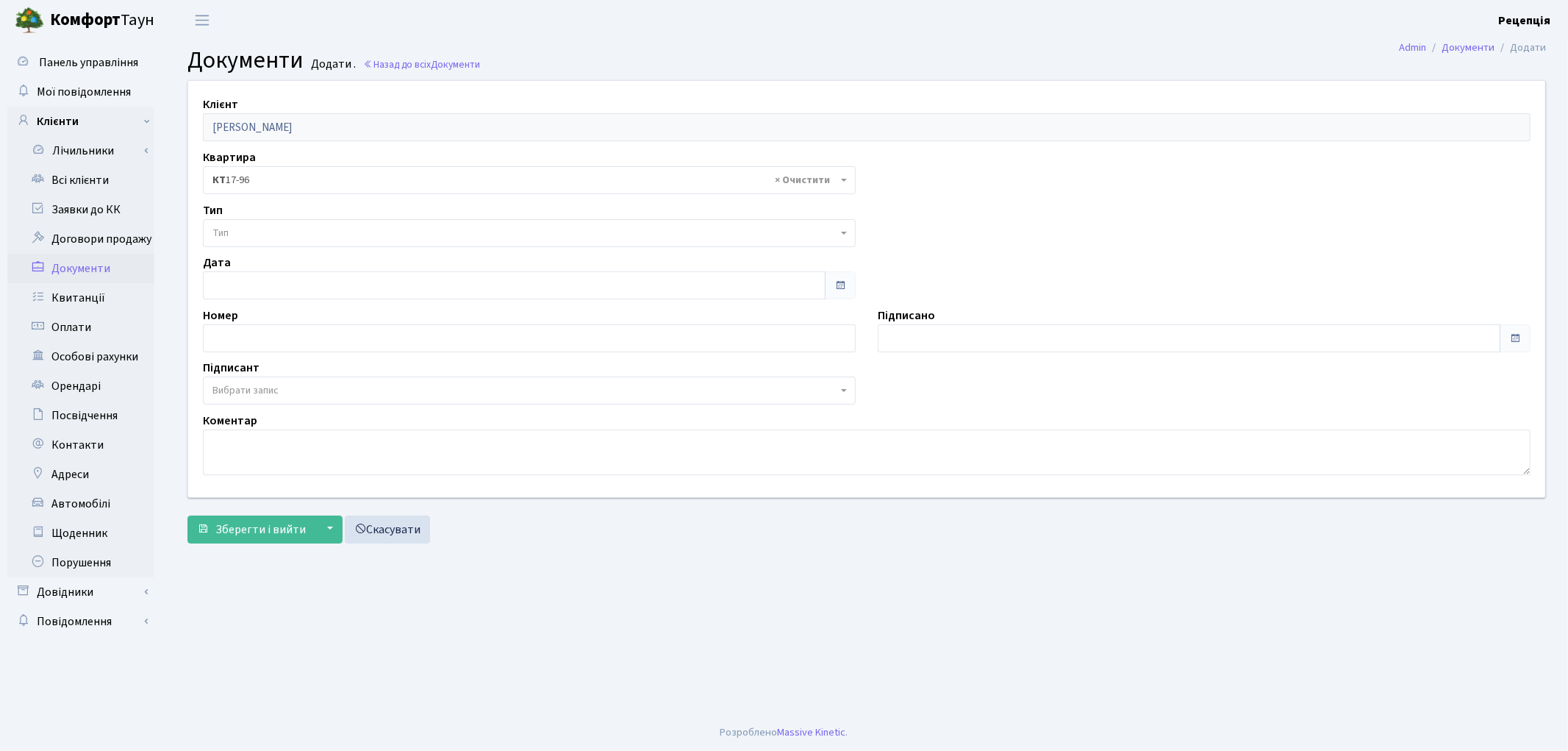
click at [245, 234] on span "Тип" at bounding box center [524, 233] width 625 height 15
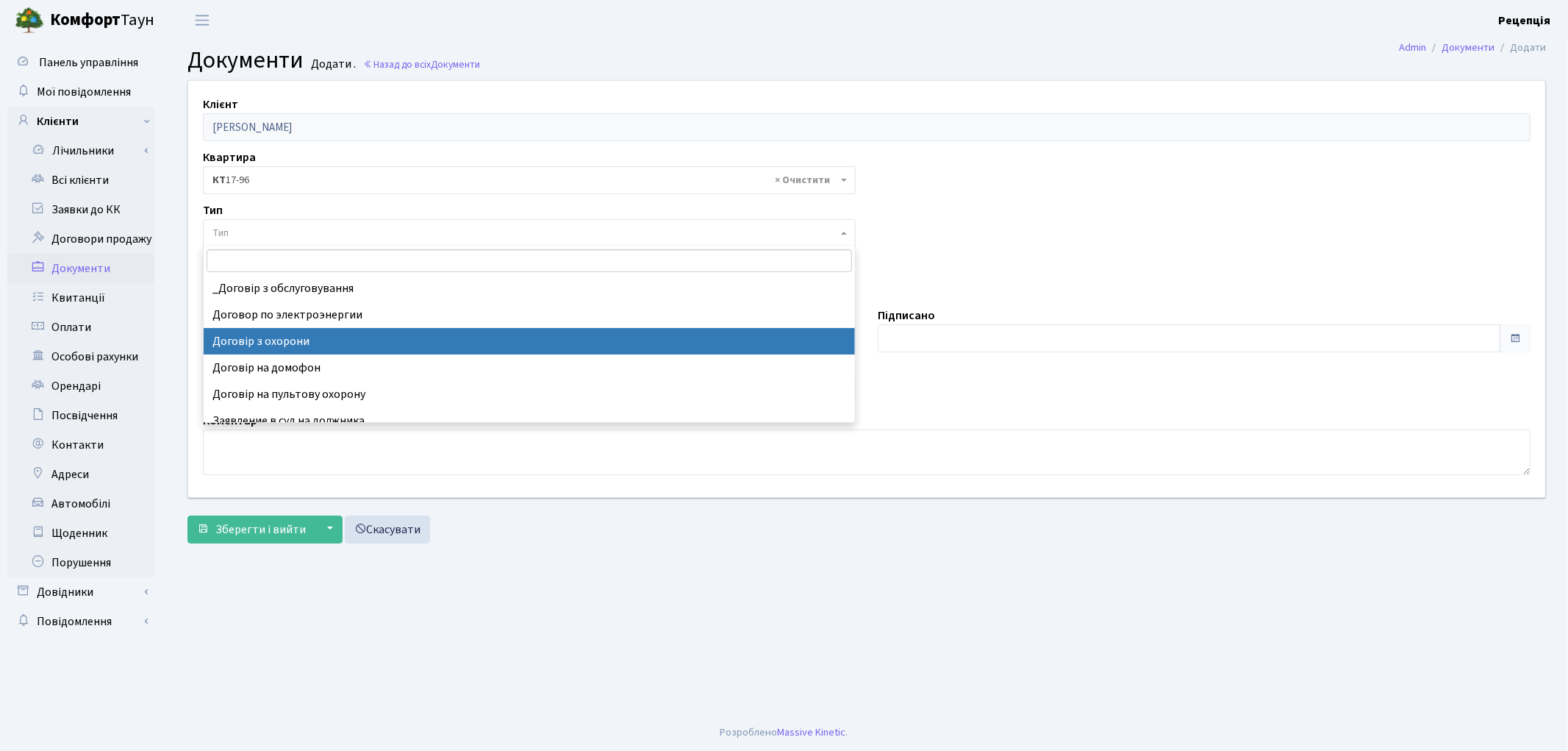
select select "290"
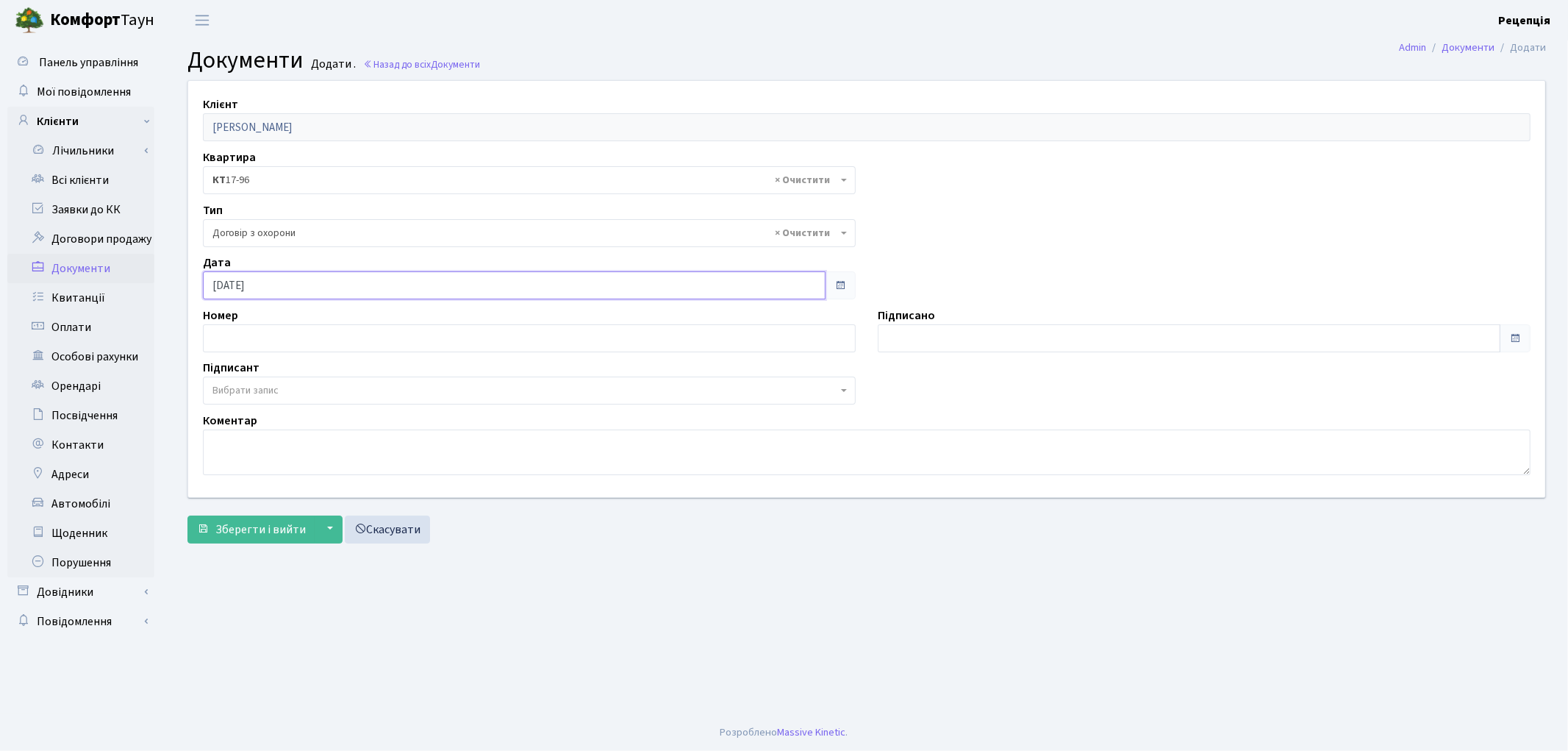
click at [285, 285] on input "[DATE]" at bounding box center [514, 286] width 622 height 28
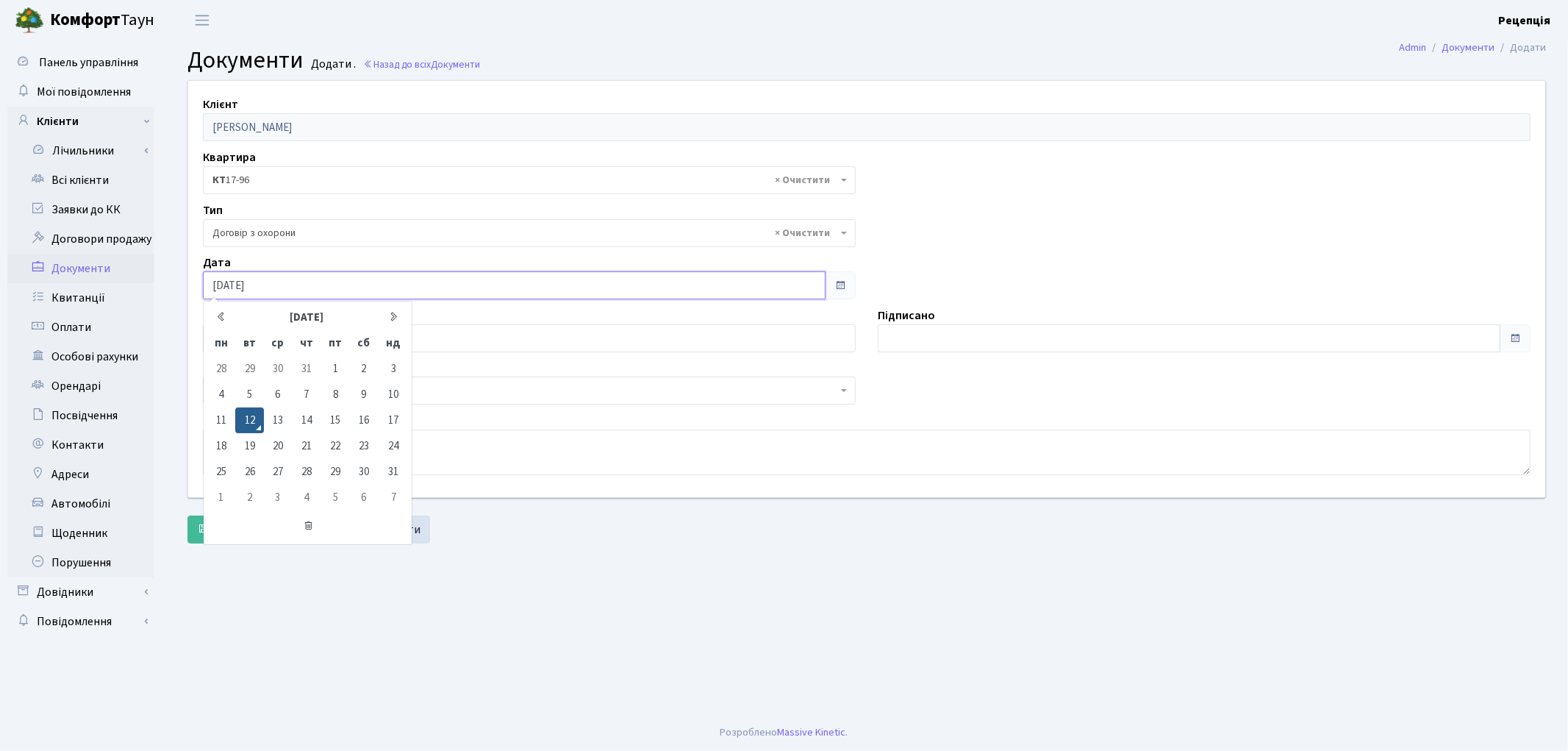
type input "[DATE]"
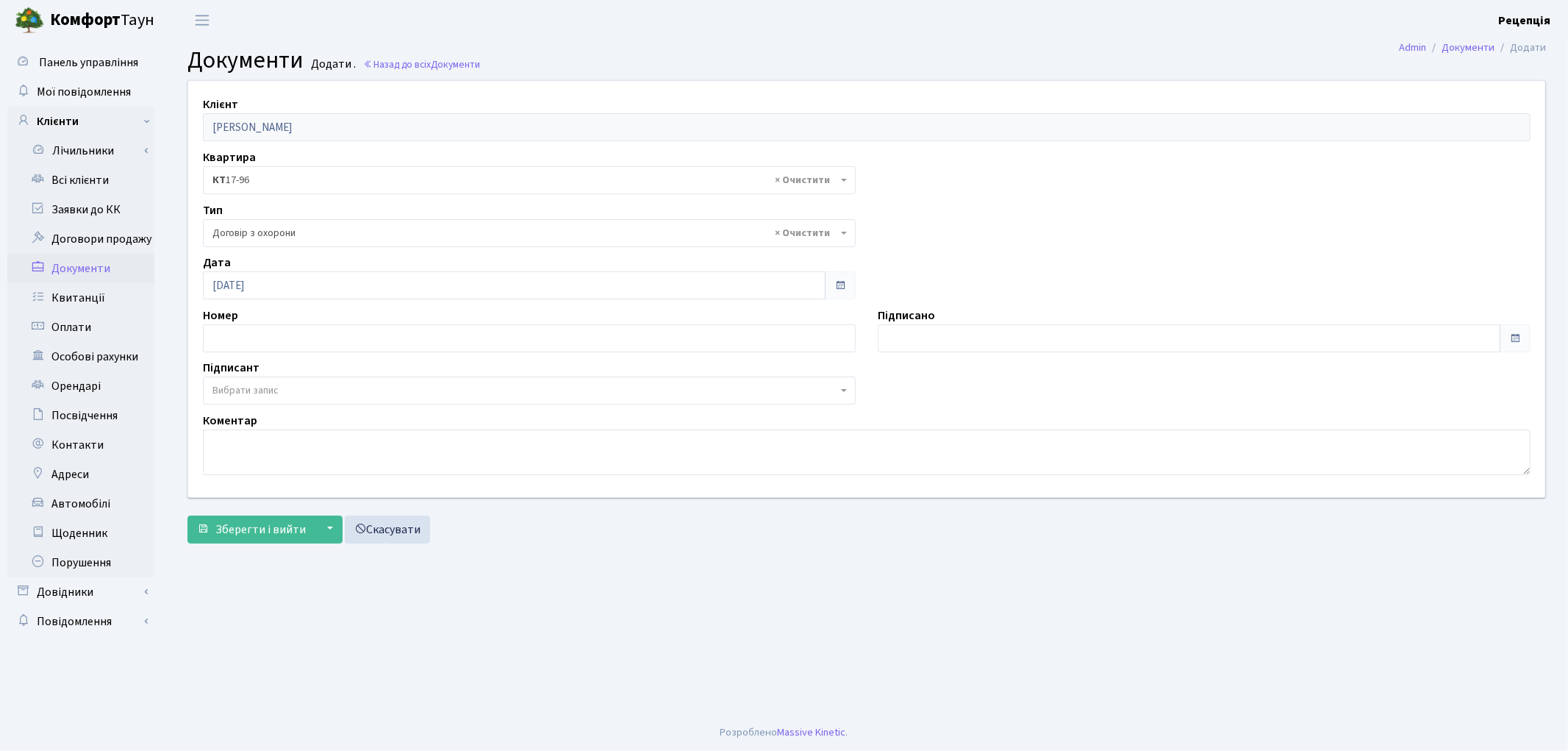
click at [946, 322] on div "Підписано" at bounding box center [1204, 329] width 675 height 45
click at [952, 331] on input "[DATE]" at bounding box center [1189, 338] width 622 height 28
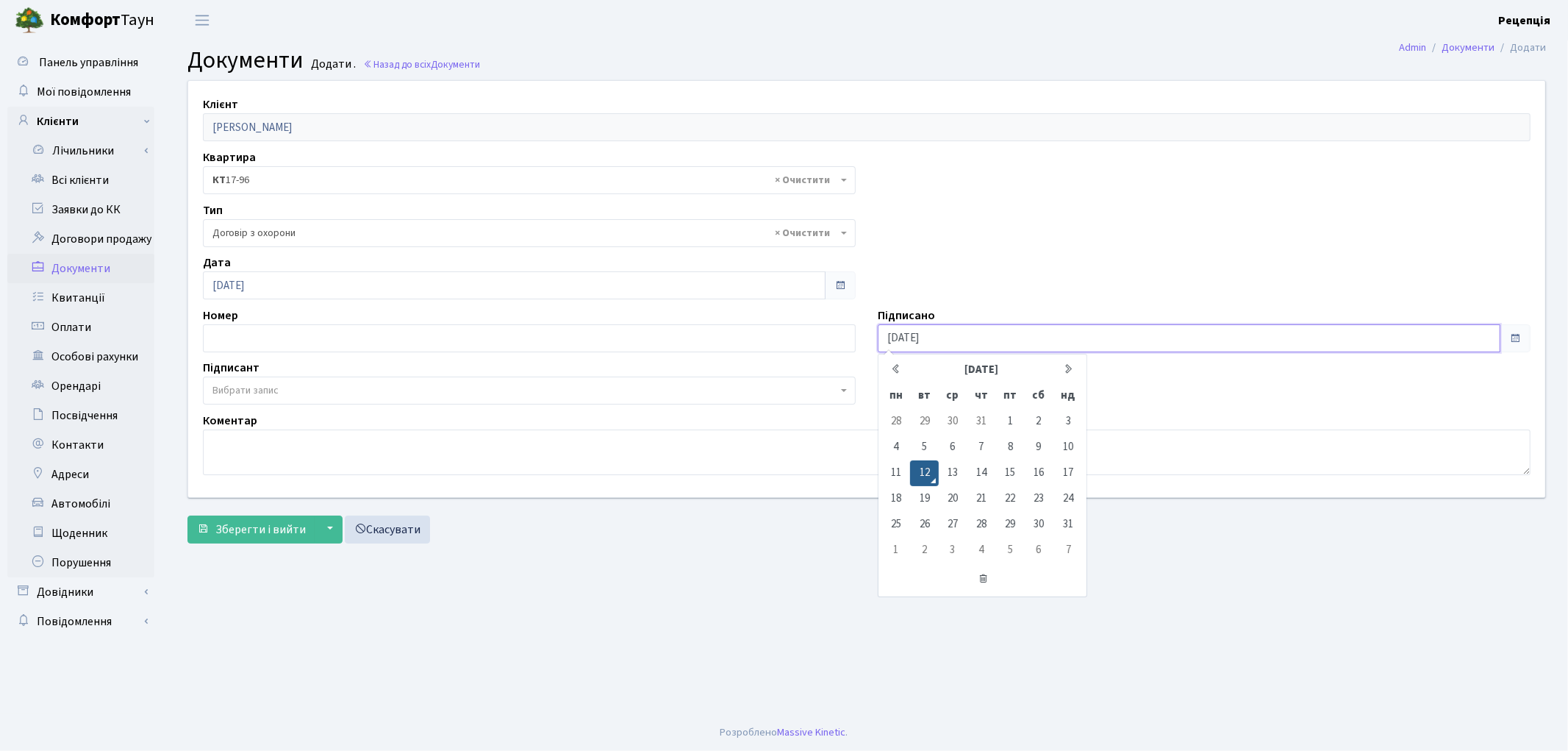
type input "[DATE]"
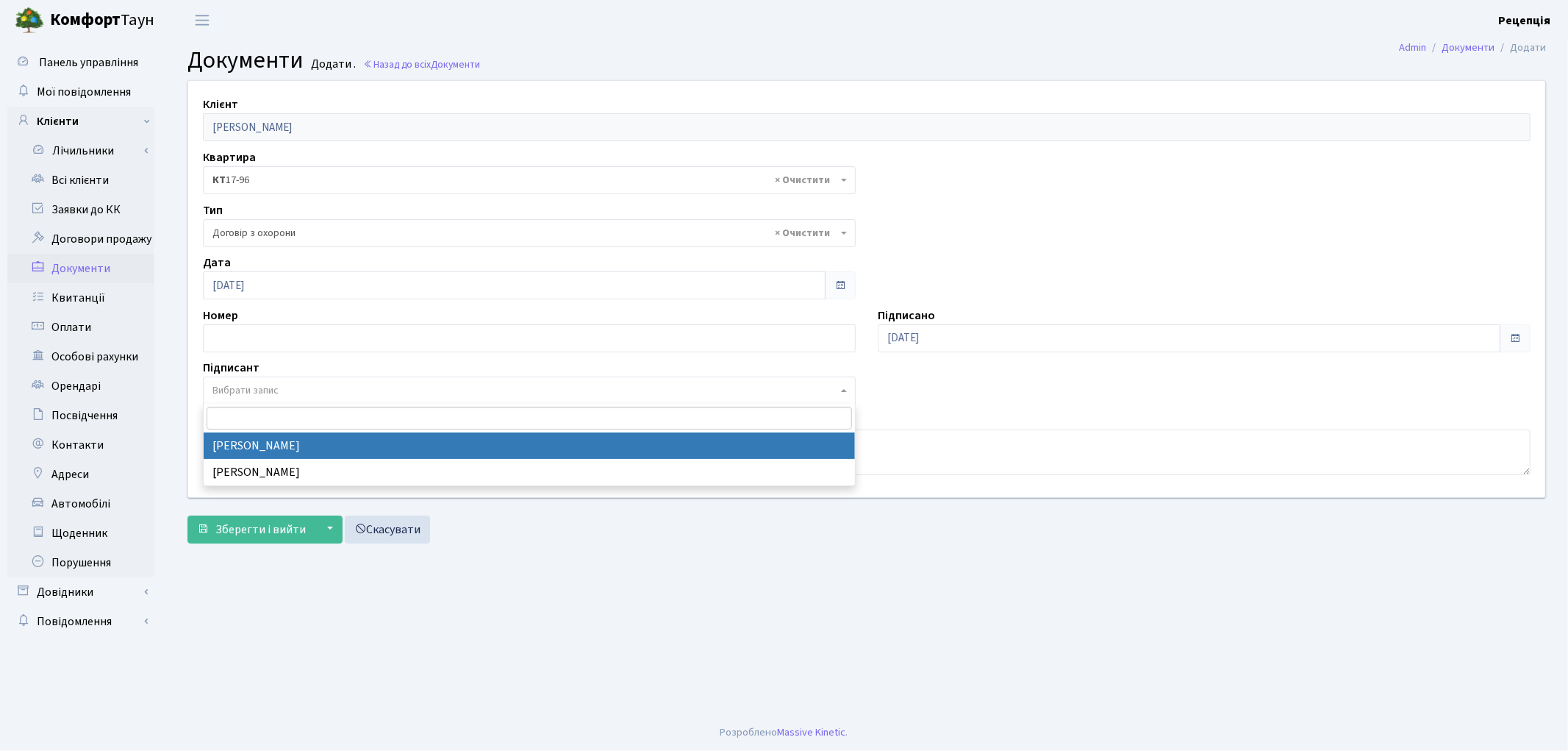
click at [240, 392] on span "Вибрати запис" at bounding box center [245, 390] width 66 height 15
select select "74"
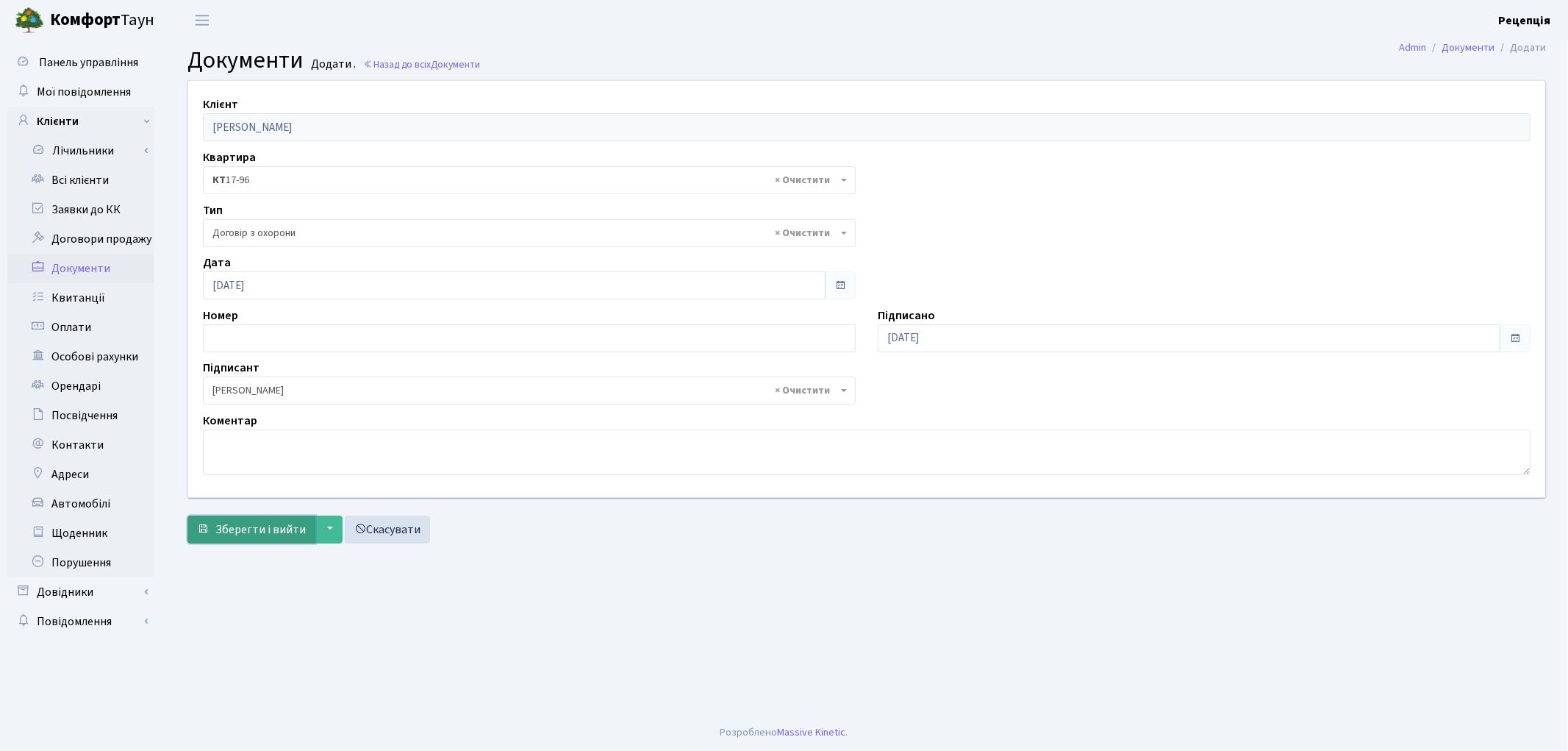
click at [245, 525] on span "Зберегти і вийти" at bounding box center [261, 529] width 91 height 16
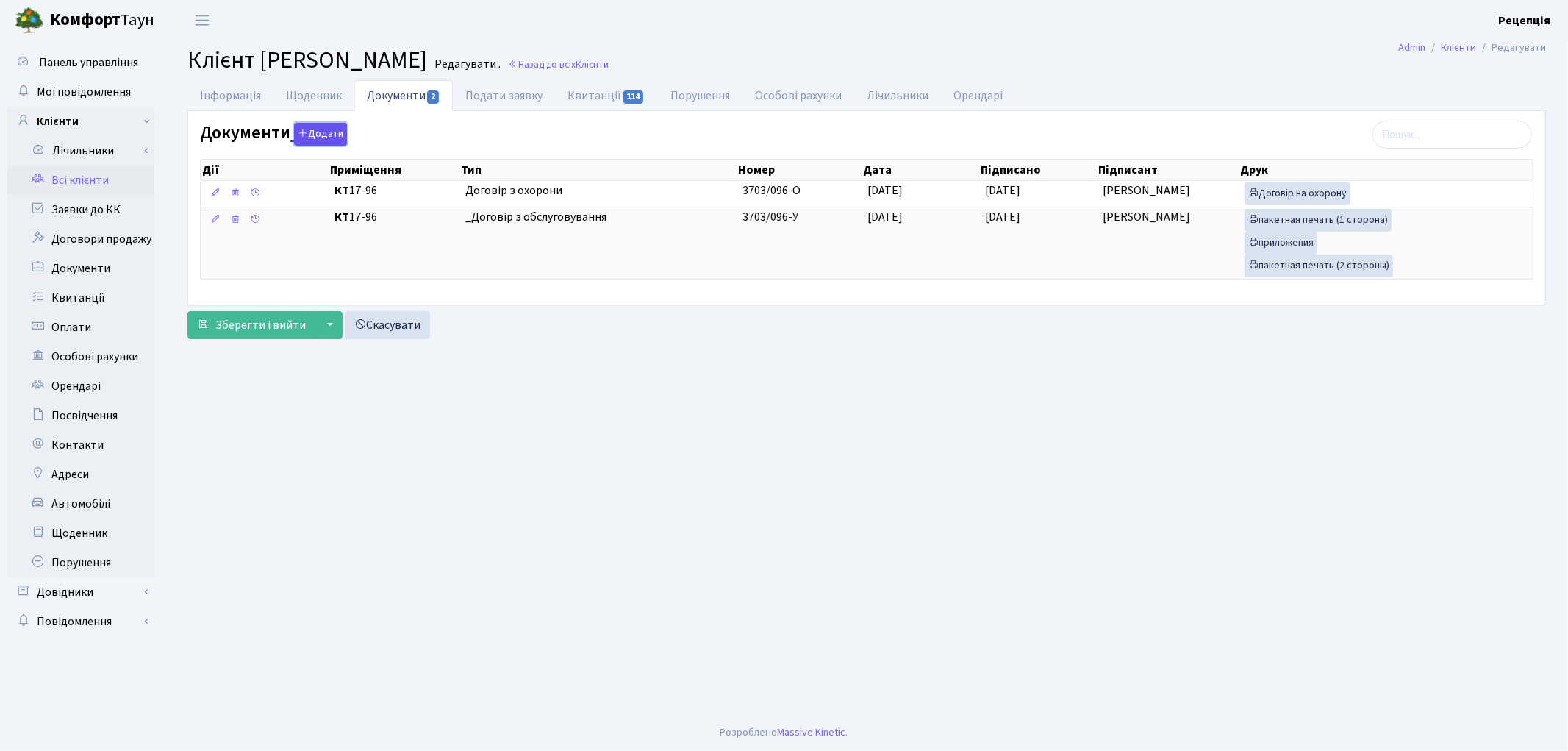
click at [319, 133] on button "Додати" at bounding box center [320, 134] width 53 height 23
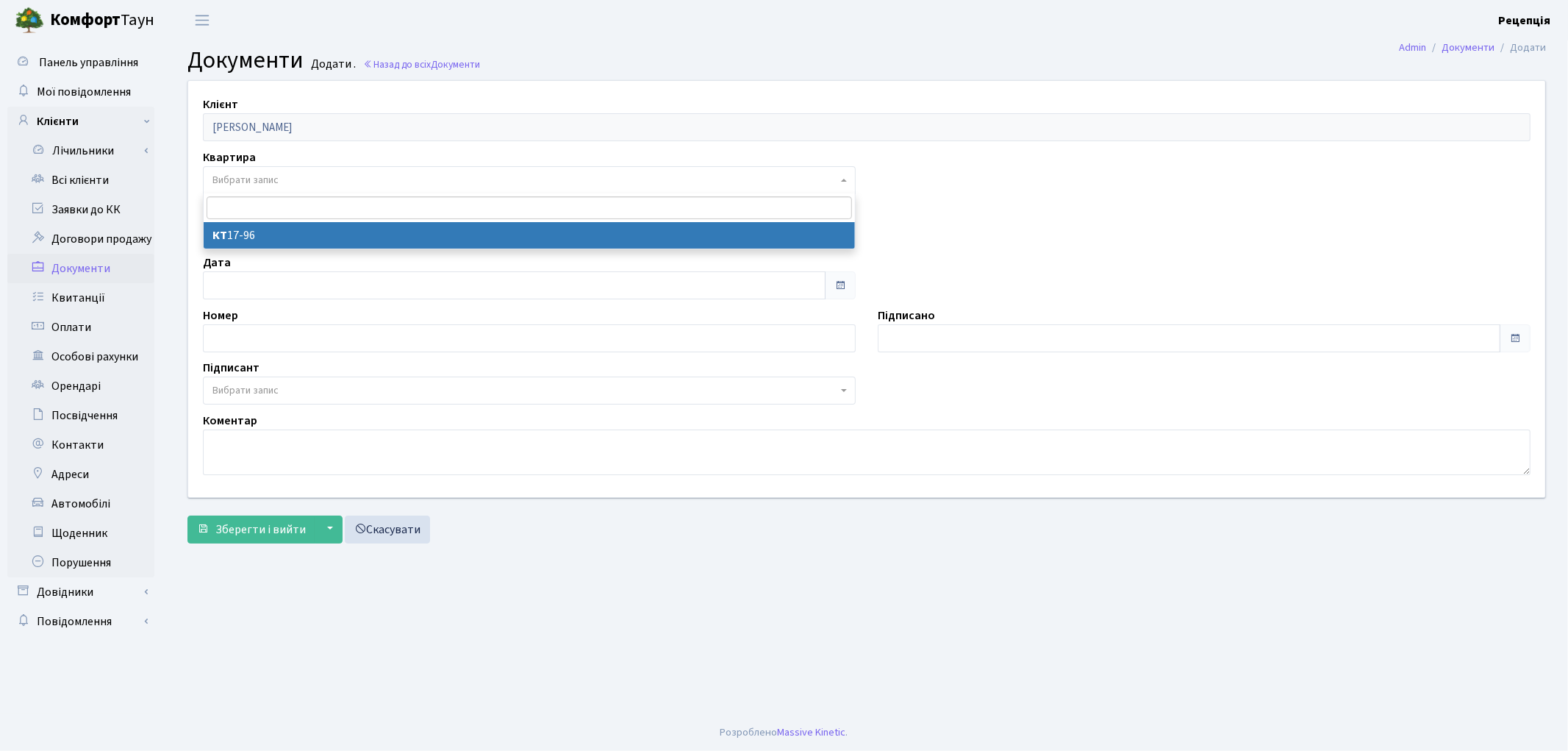
click at [258, 181] on span "Вибрати запис" at bounding box center [245, 180] width 66 height 15
select select "178052"
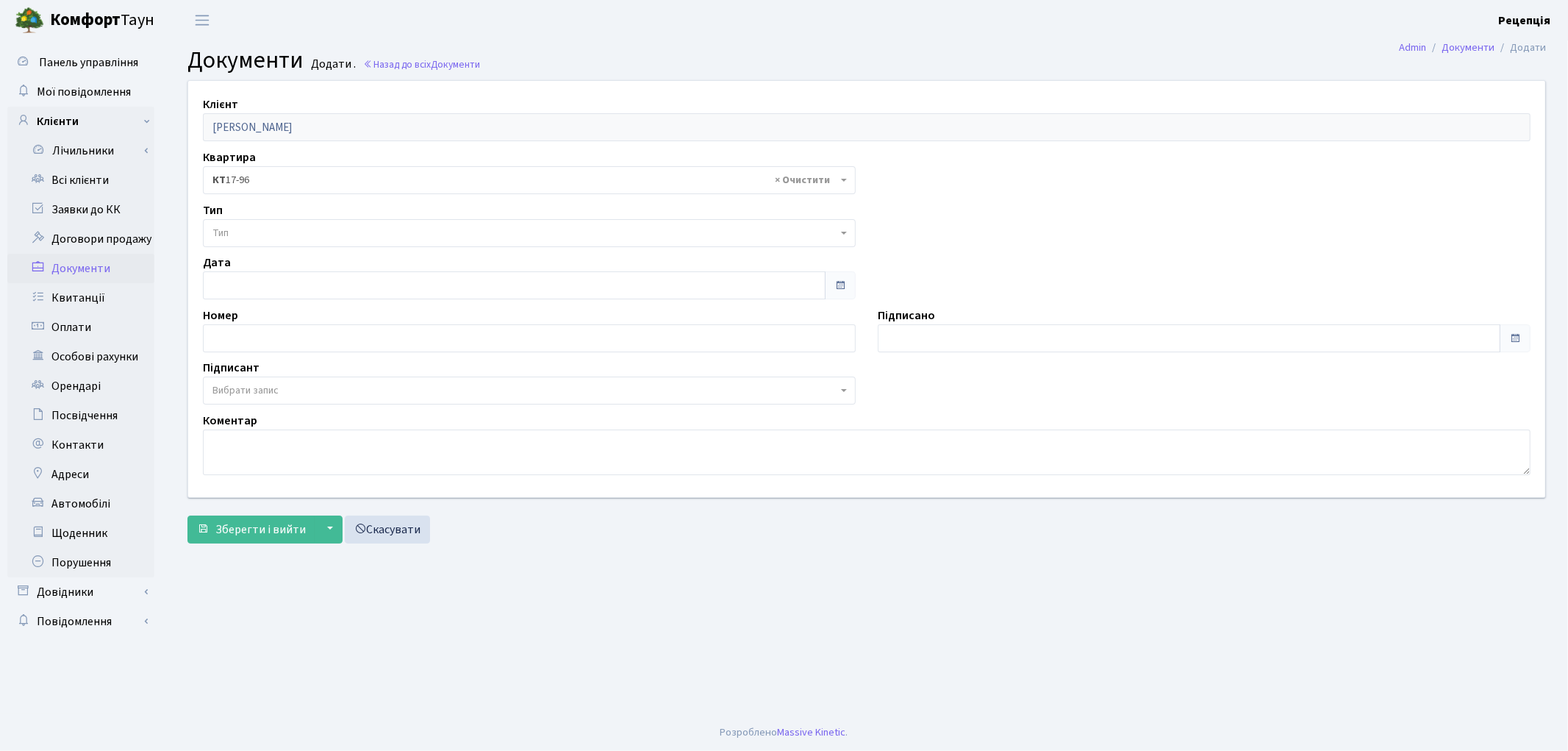
click at [254, 230] on span "Тип" at bounding box center [524, 233] width 625 height 15
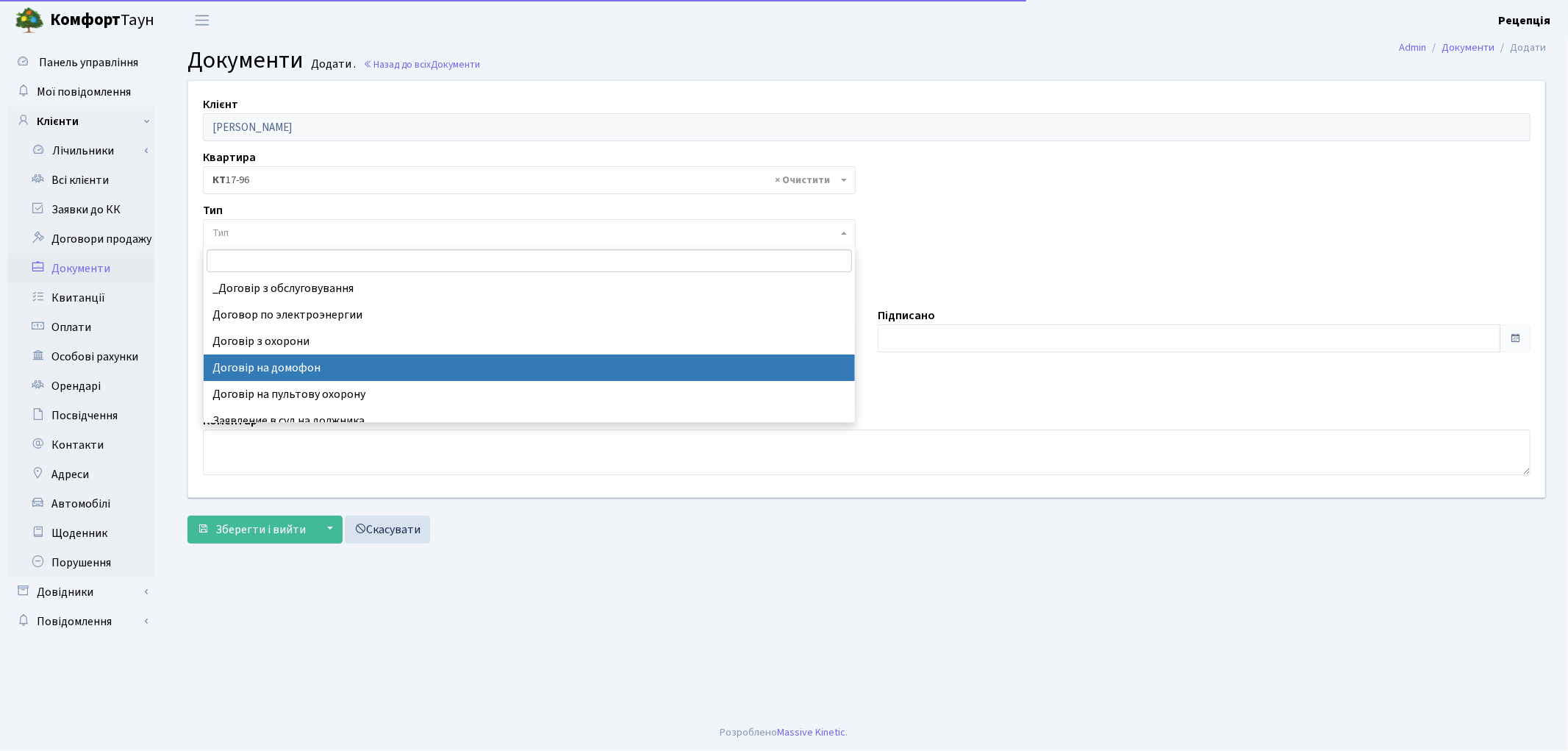
select select "292"
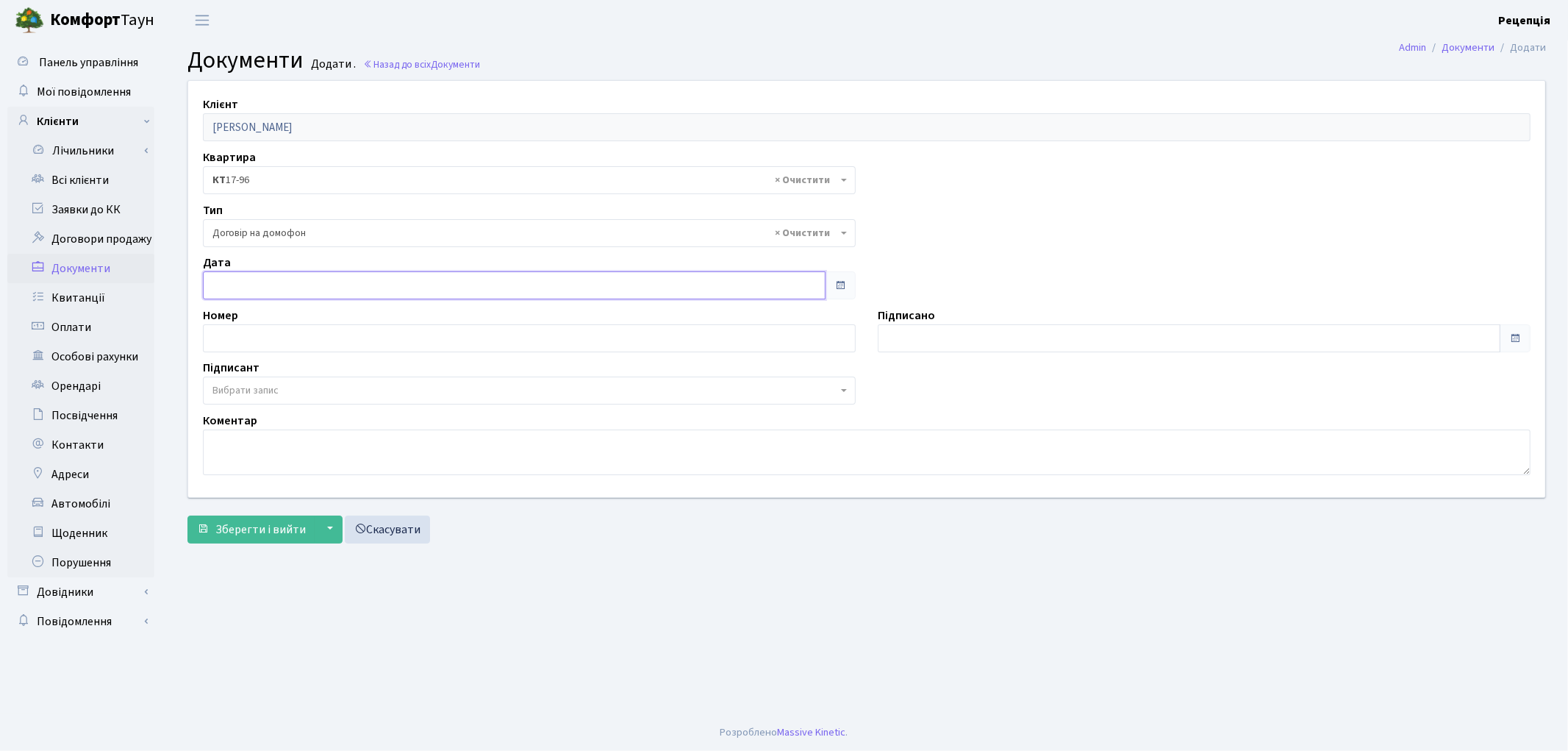
type input "[DATE]"
click at [244, 285] on input "[DATE]" at bounding box center [514, 286] width 622 height 28
type input "[DATE]"
click at [924, 327] on input "[DATE]" at bounding box center [1189, 338] width 622 height 28
click at [272, 385] on span "Вибрати запис" at bounding box center [245, 390] width 66 height 15
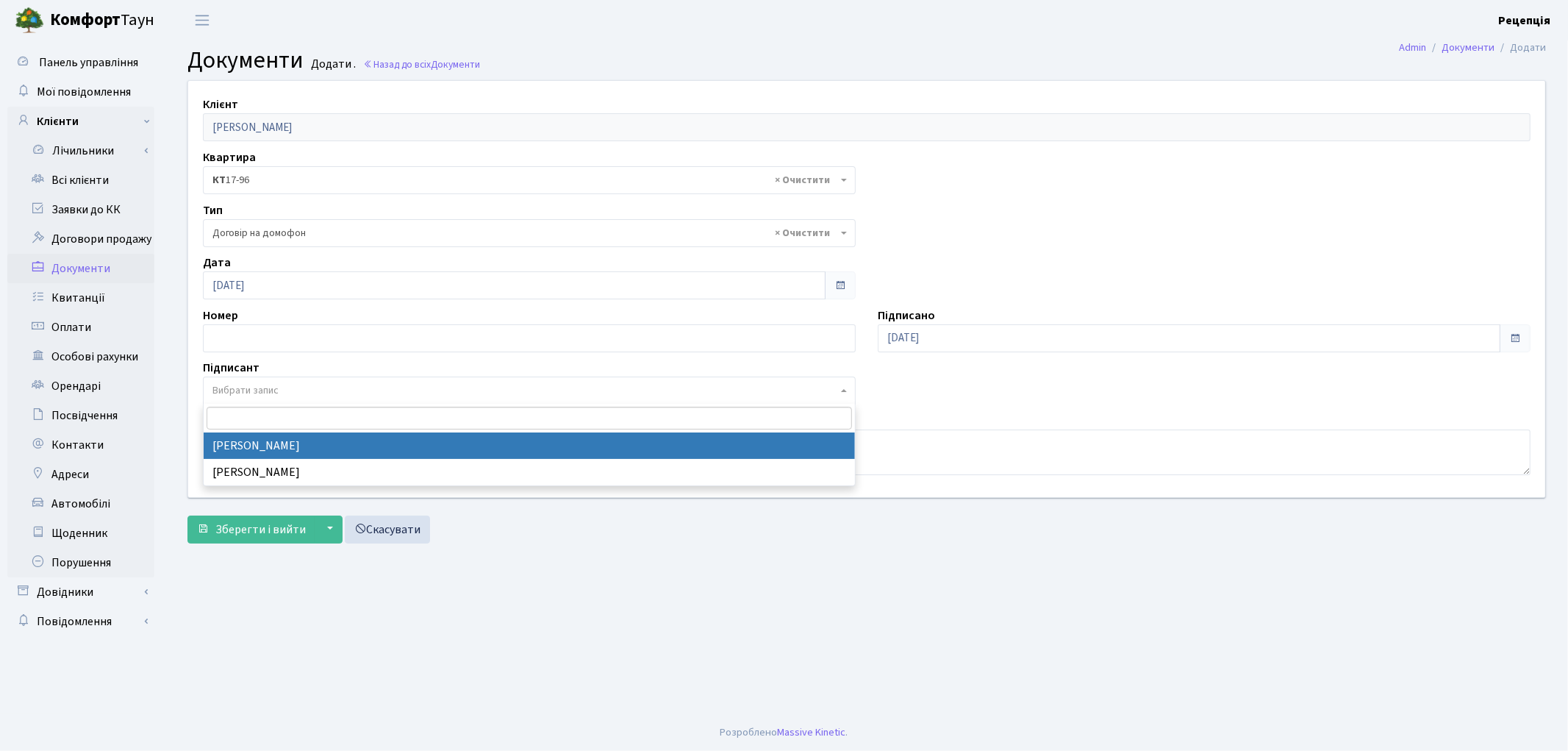
select select "74"
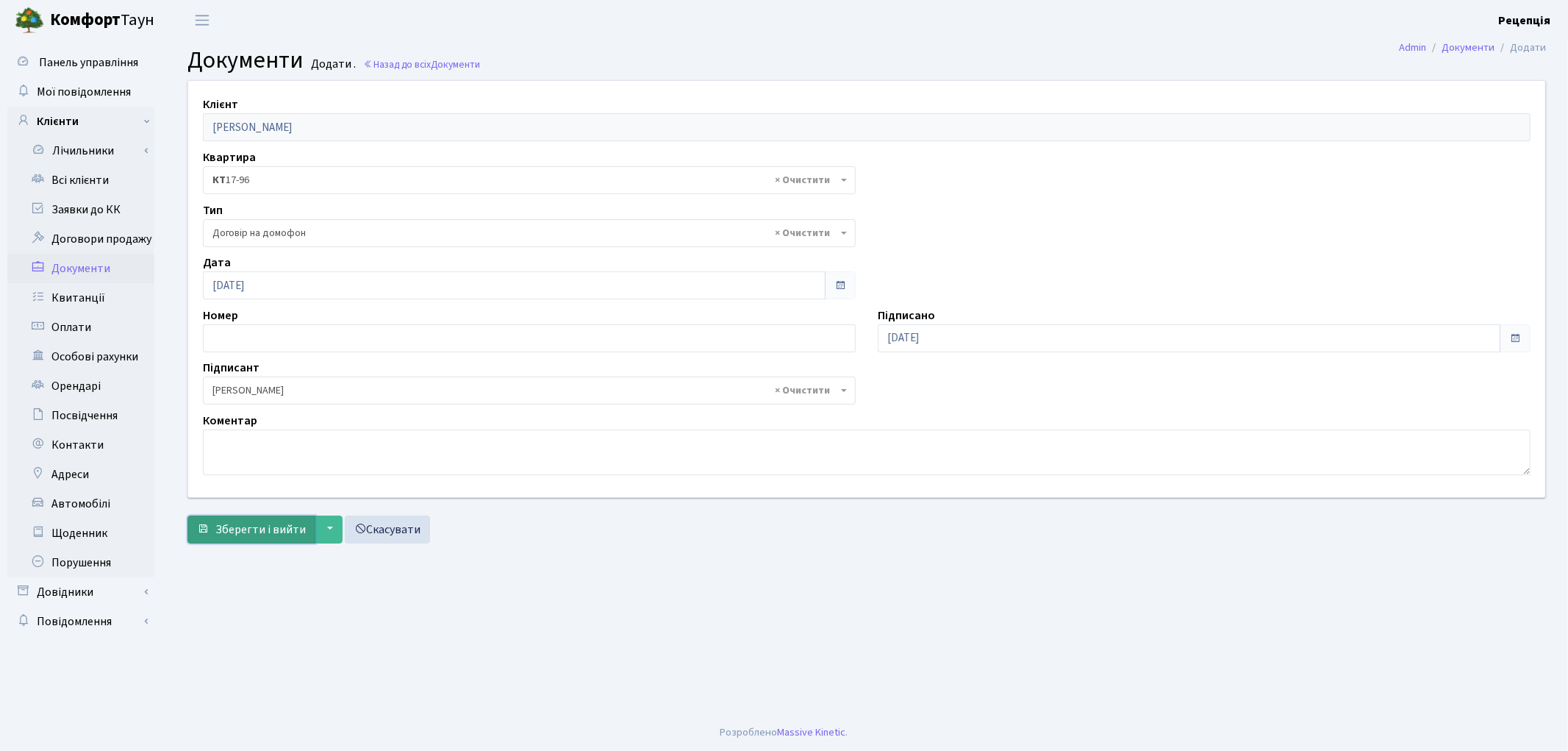
click at [246, 532] on span "Зберегти і вийти" at bounding box center [261, 529] width 91 height 16
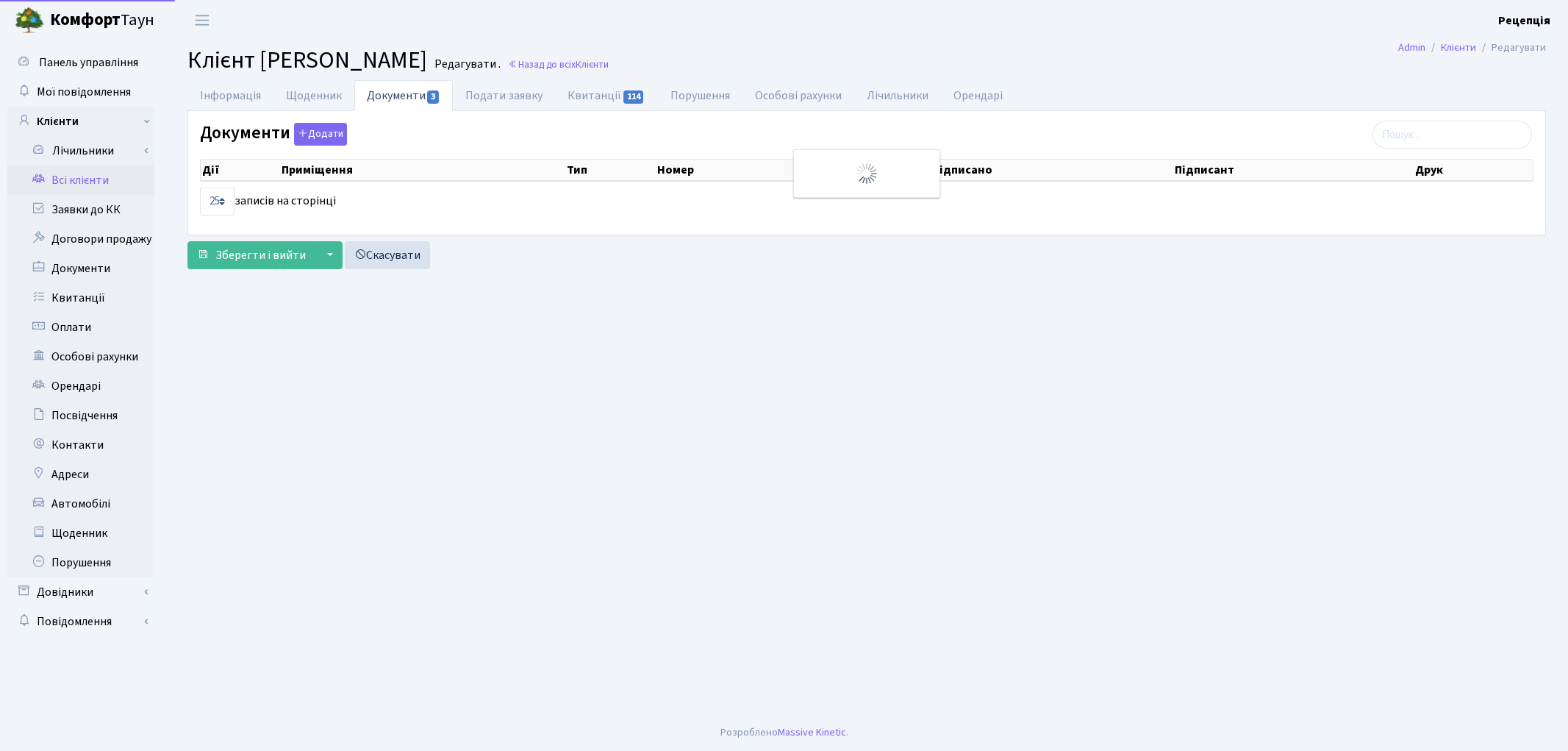
select select "25"
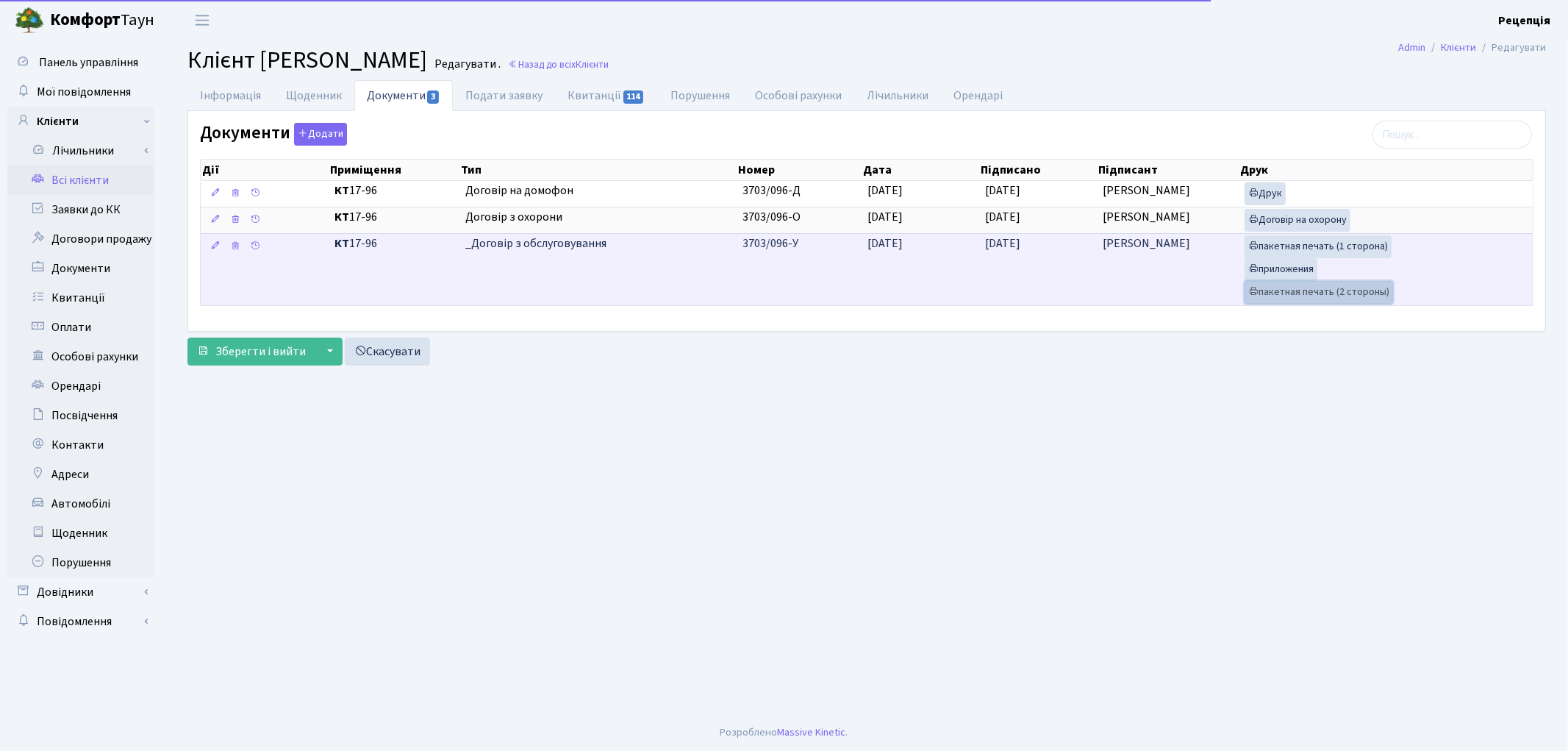
click at [1261, 289] on link "пакетная печать (2 стороны)" at bounding box center [1319, 292] width 148 height 23
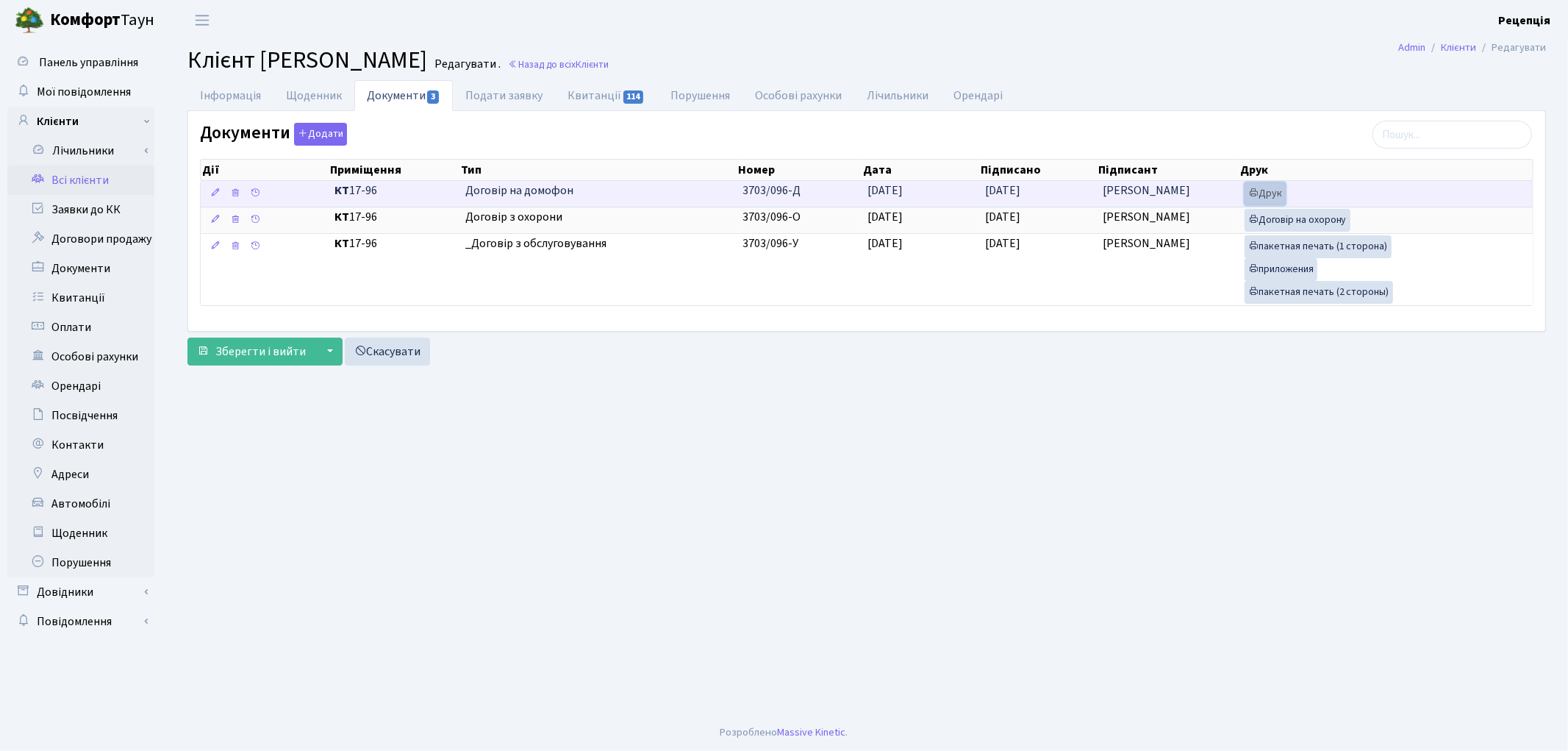
click at [1261, 194] on link "Друк" at bounding box center [1265, 194] width 41 height 23
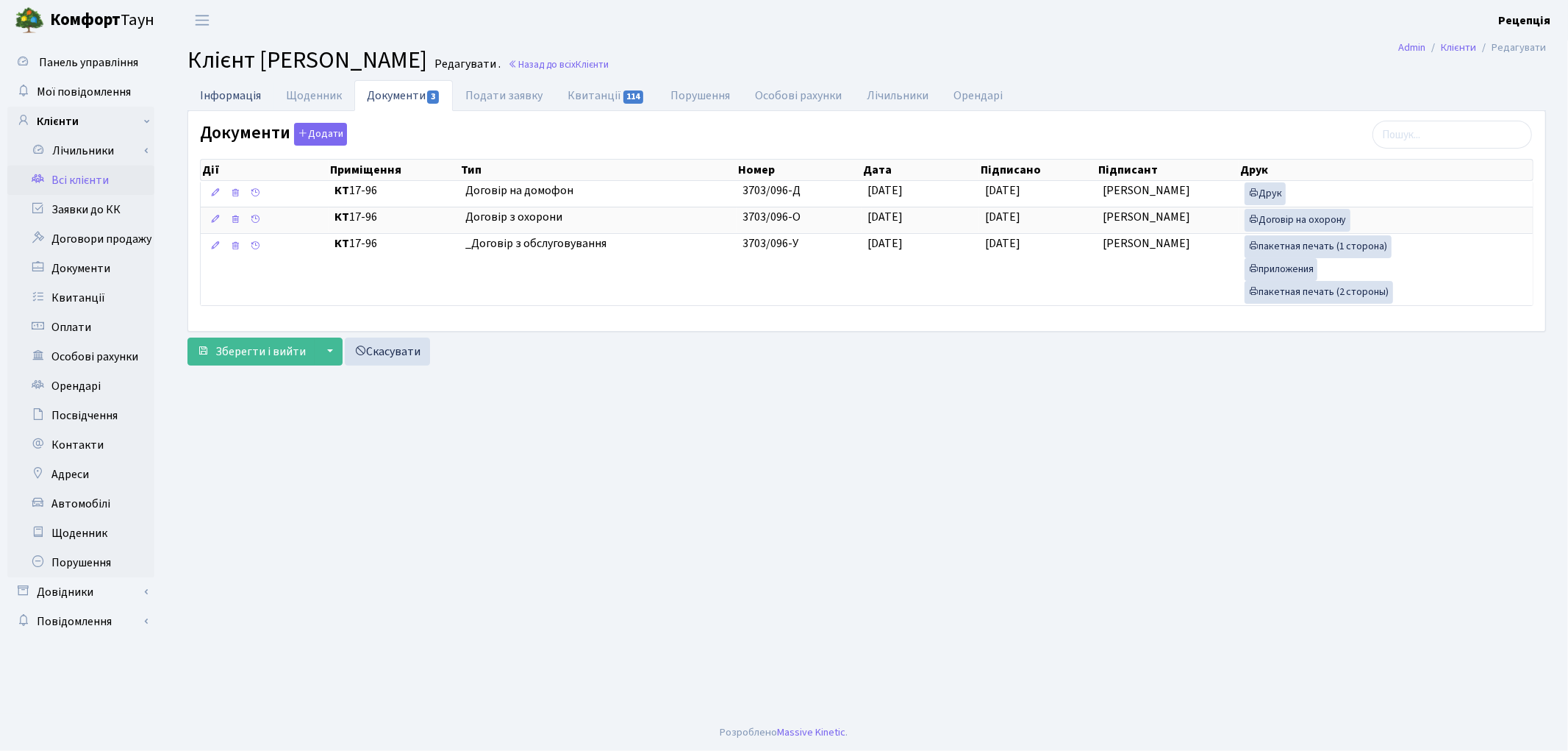
click at [216, 90] on link "Інформація" at bounding box center [230, 95] width 86 height 30
select select "25"
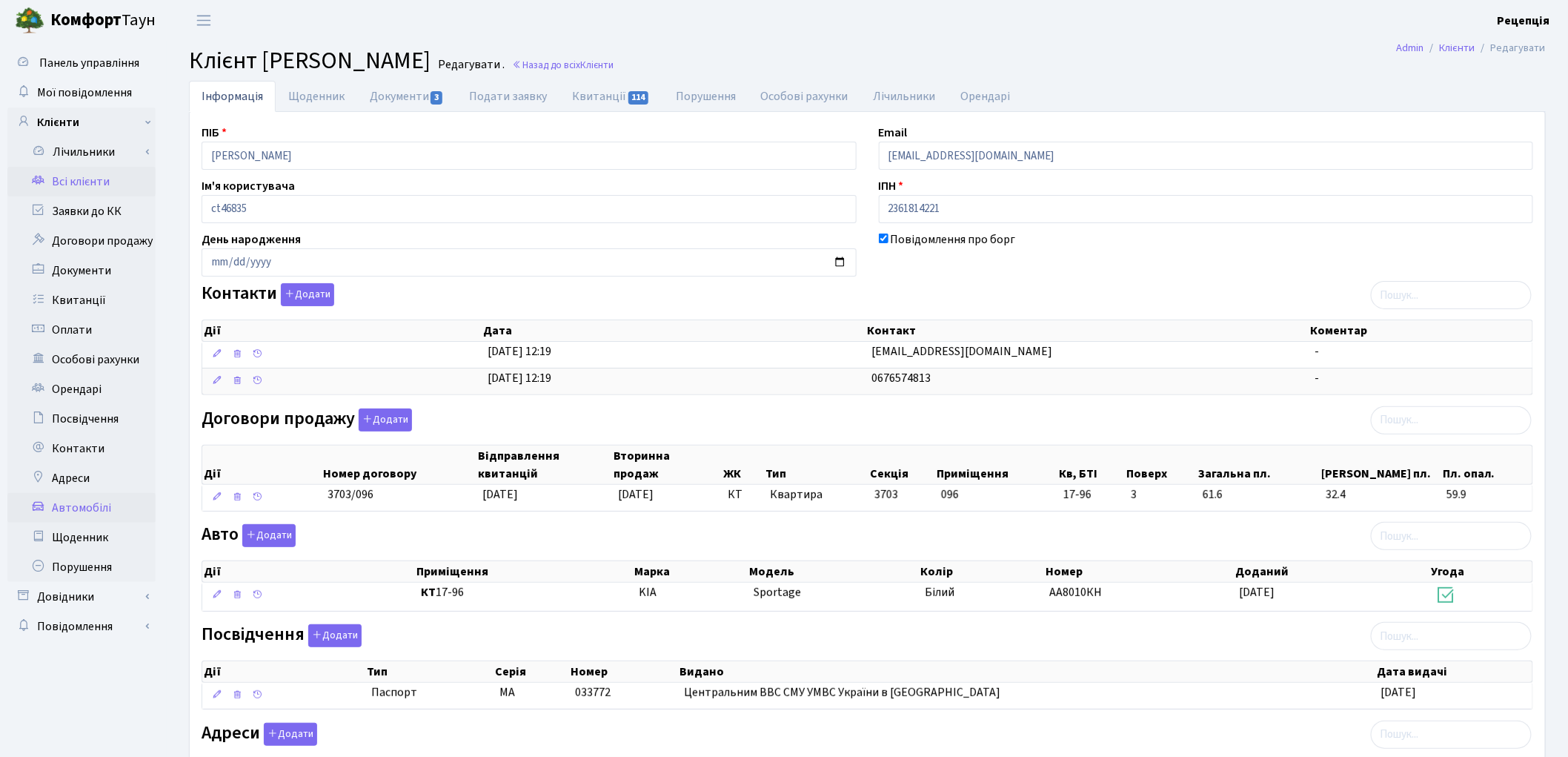
click at [82, 509] on link "Автомобілі" at bounding box center [81, 508] width 149 height 30
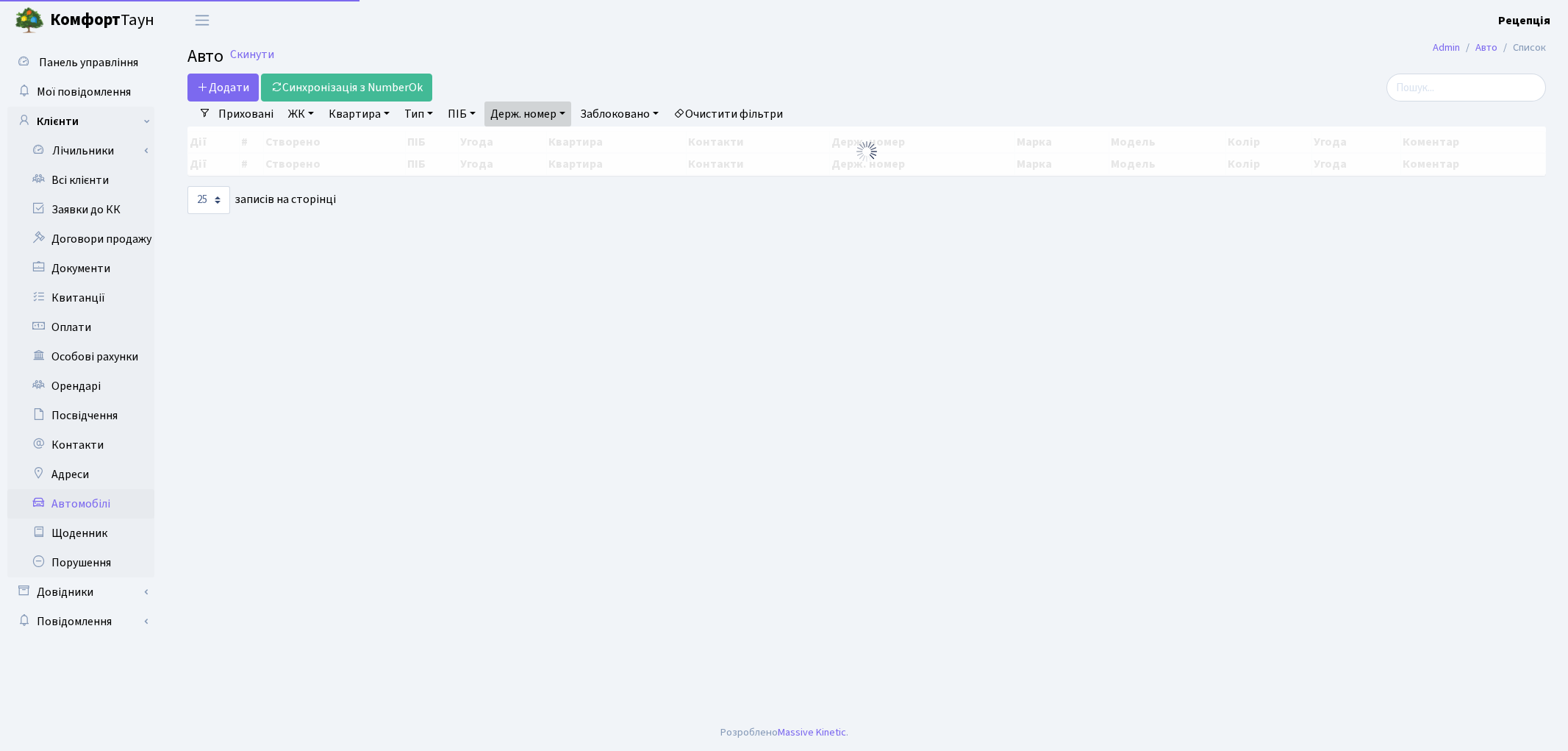
select select "25"
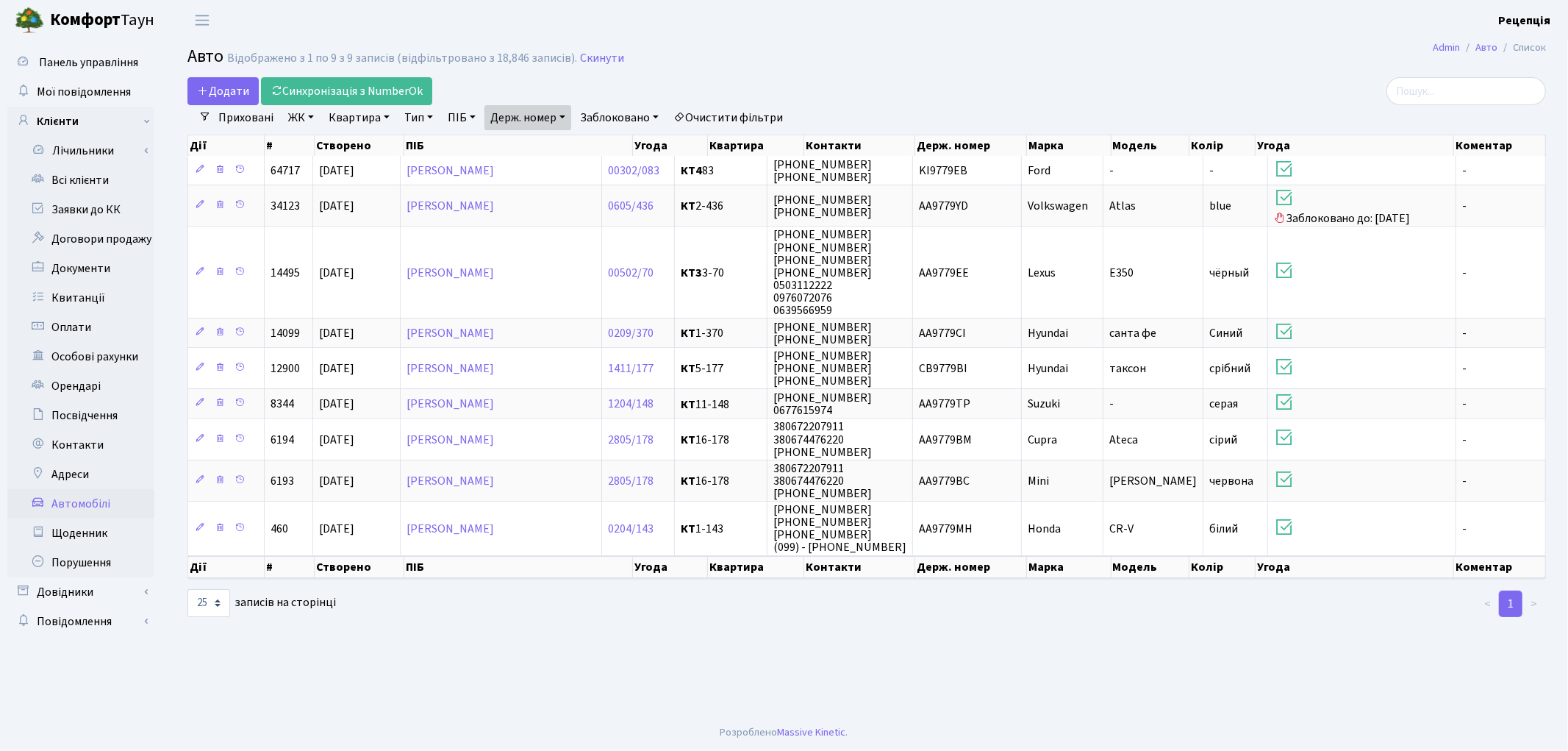
drag, startPoint x: 538, startPoint y: 109, endPoint x: 557, endPoint y: 138, distance: 34.7
click at [538, 111] on link "Держ. номер" at bounding box center [527, 118] width 86 height 25
click at [560, 145] on input "9779" at bounding box center [528, 147] width 86 height 28
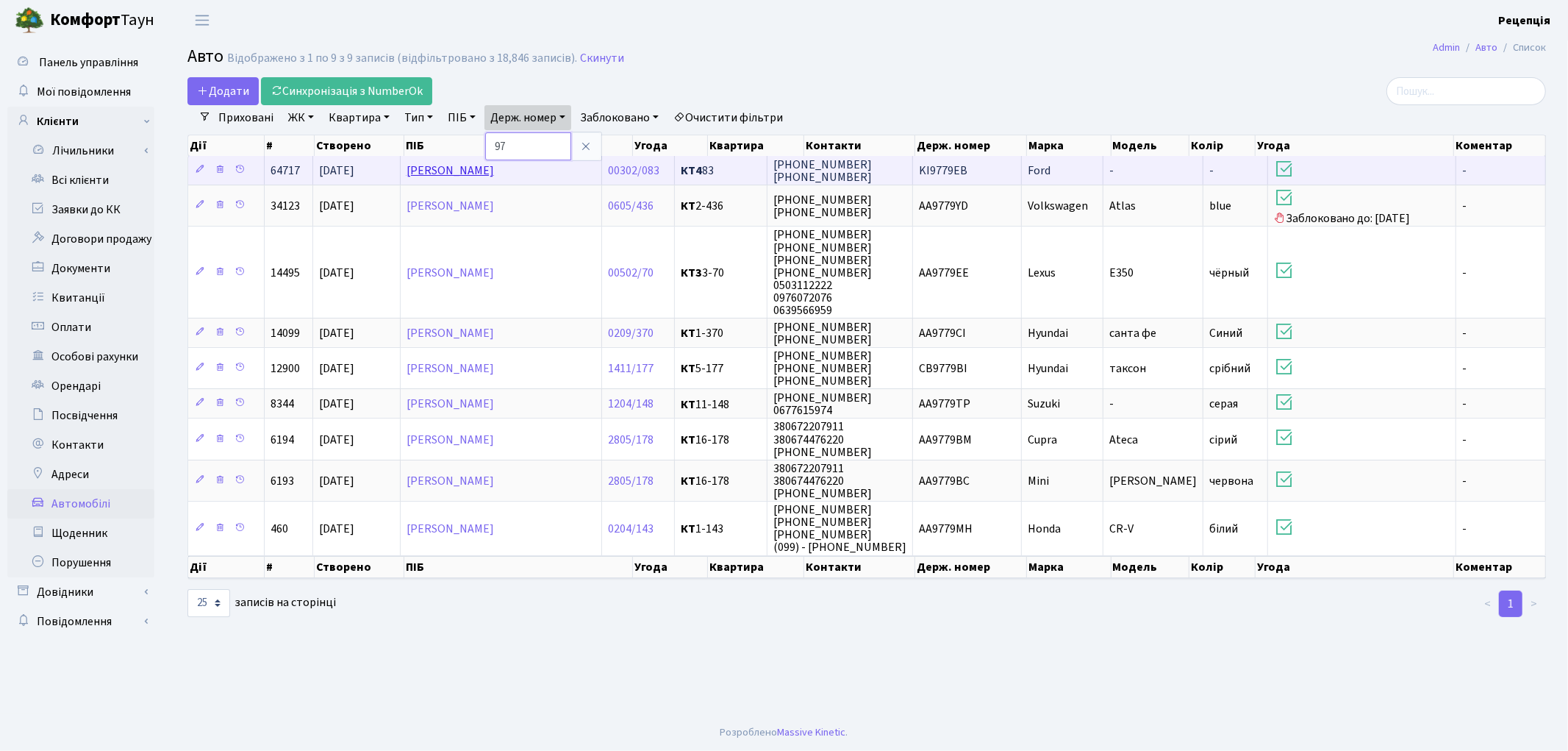
type input "9"
type input "3369"
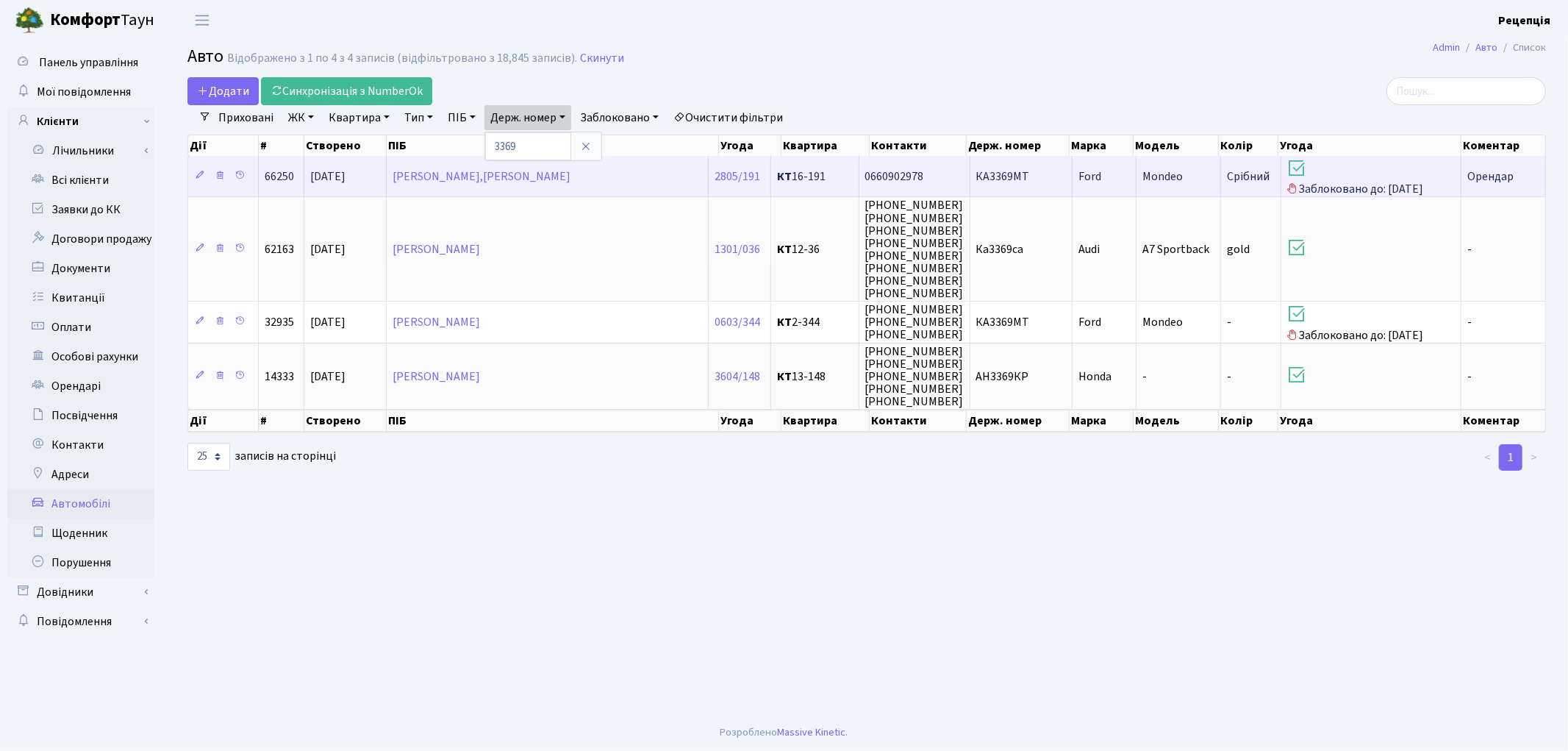
click at [1052, 177] on td "КА3369МТ" at bounding box center [1021, 175] width 103 height 40
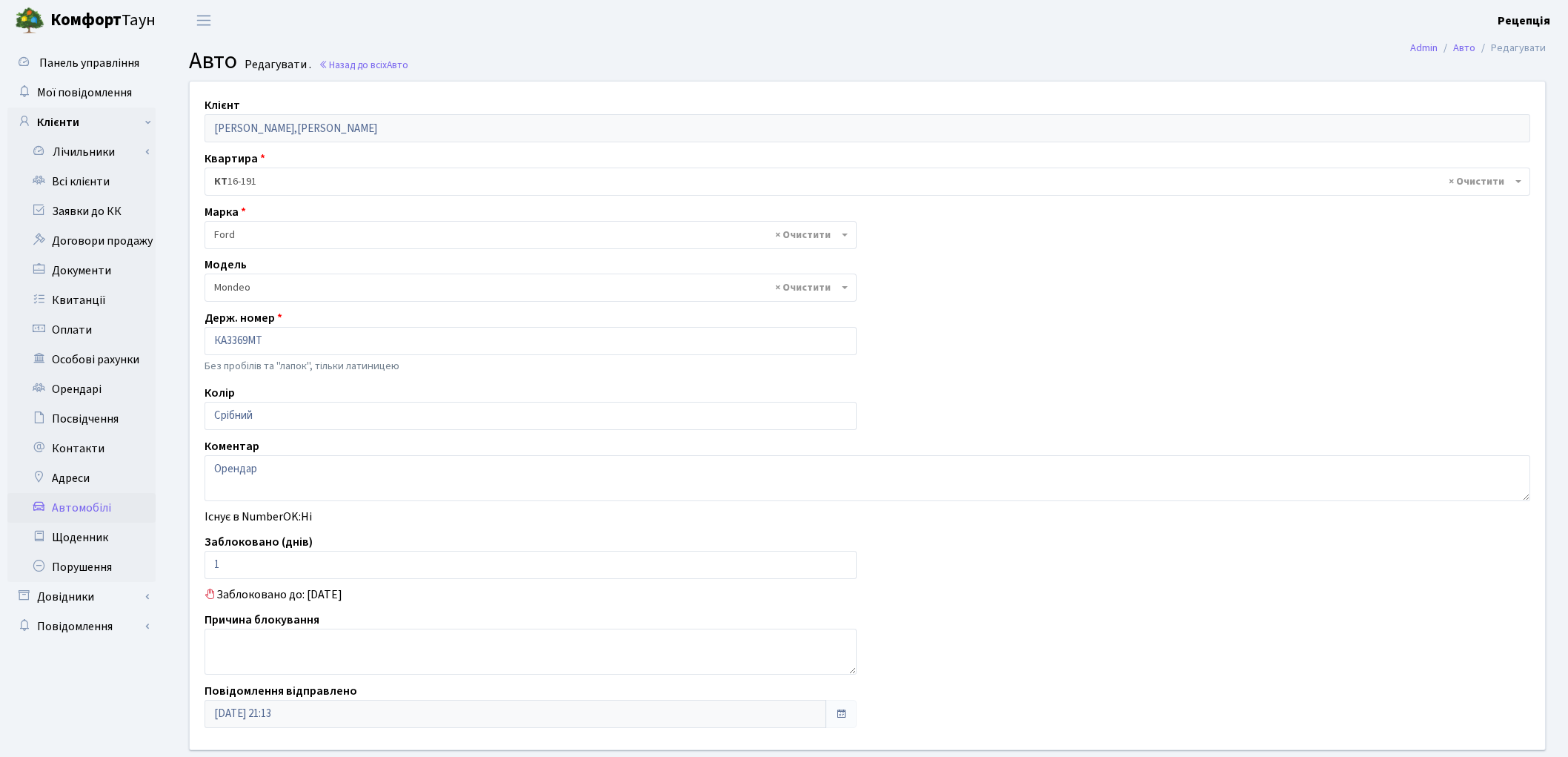
select select "792"
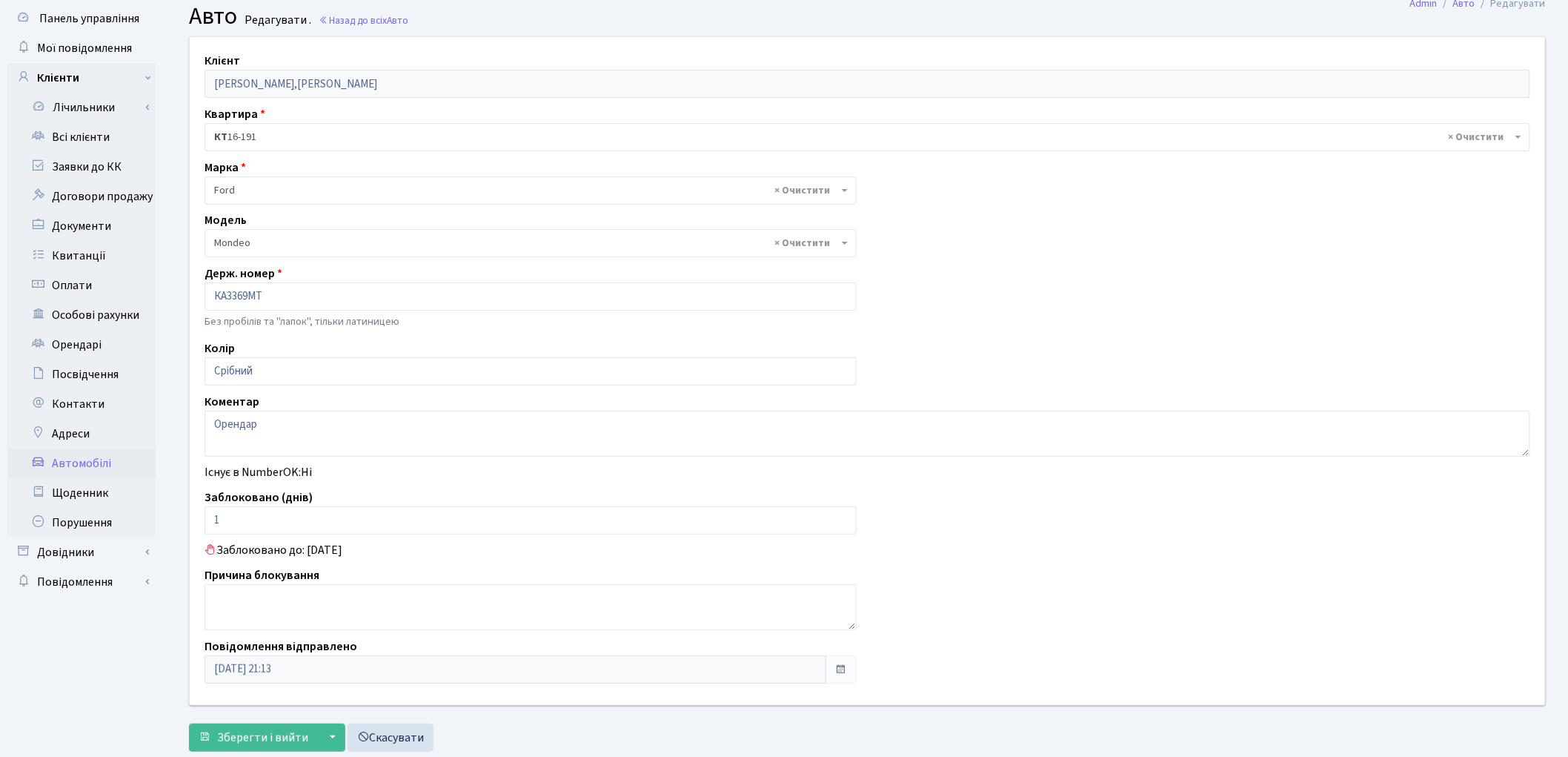
scroll to position [84, 0]
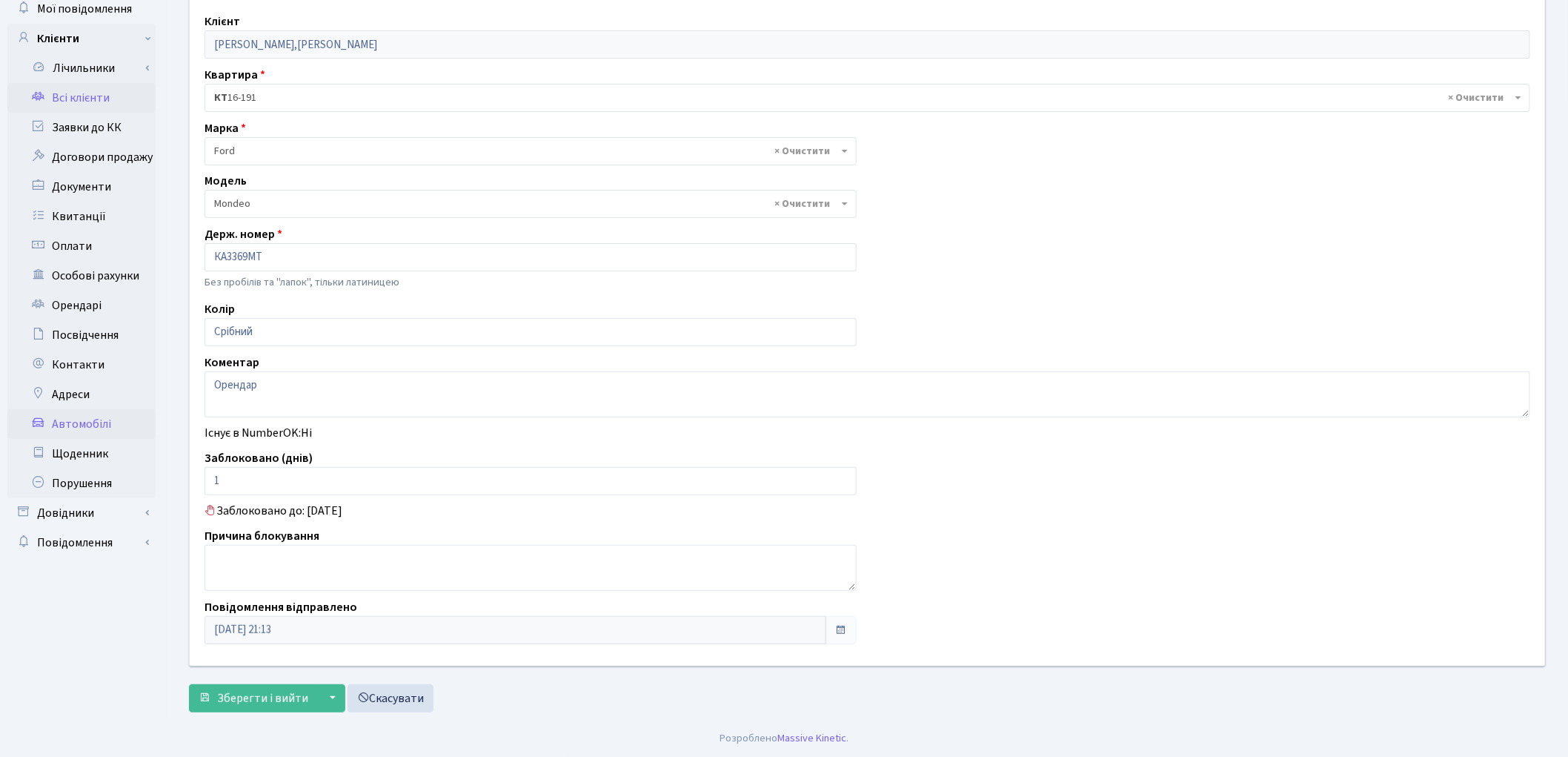
click at [98, 97] on link "Всі клієнти" at bounding box center [81, 98] width 149 height 30
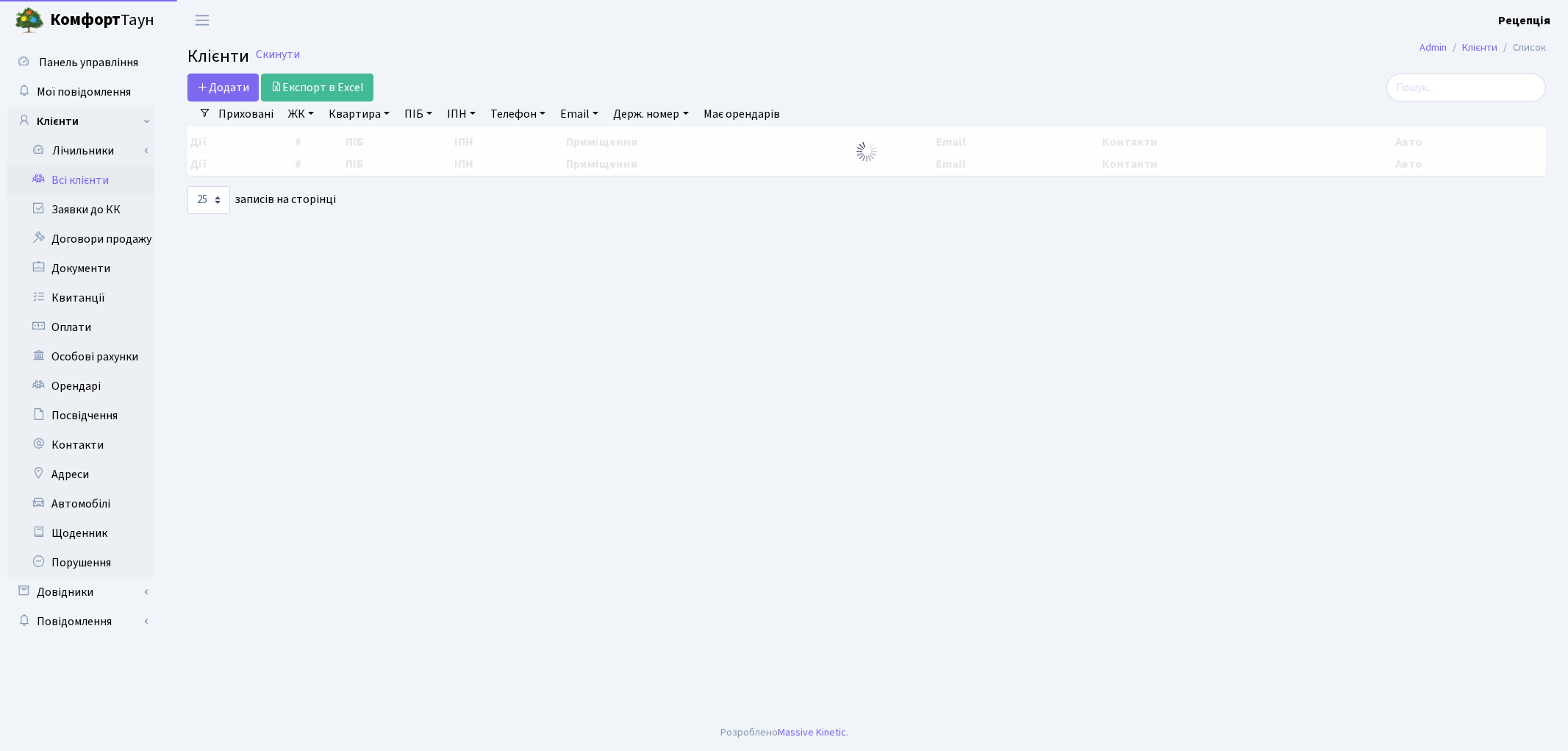
select select
select select "25"
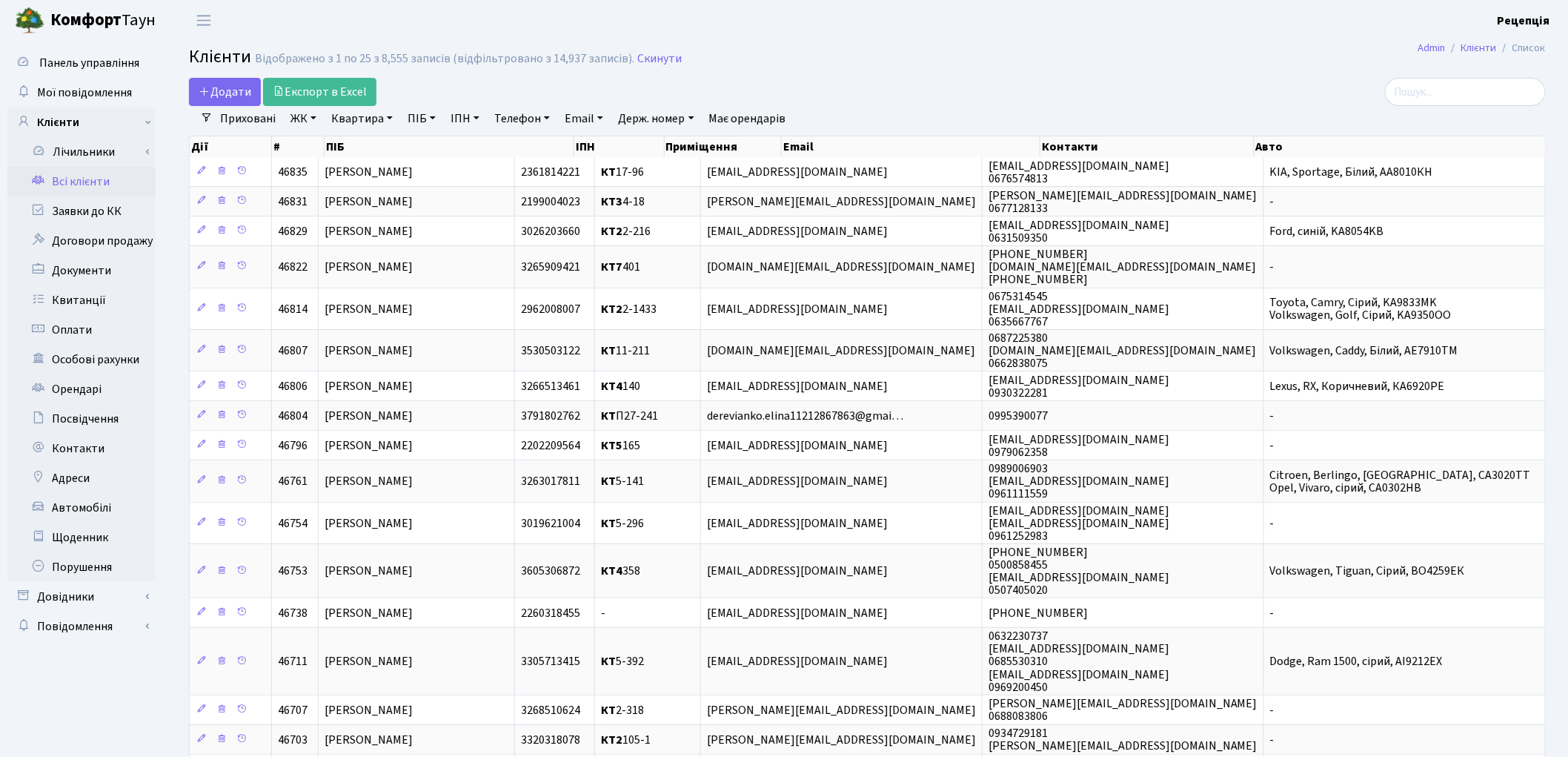
click at [307, 119] on link "ЖК" at bounding box center [304, 119] width 38 height 25
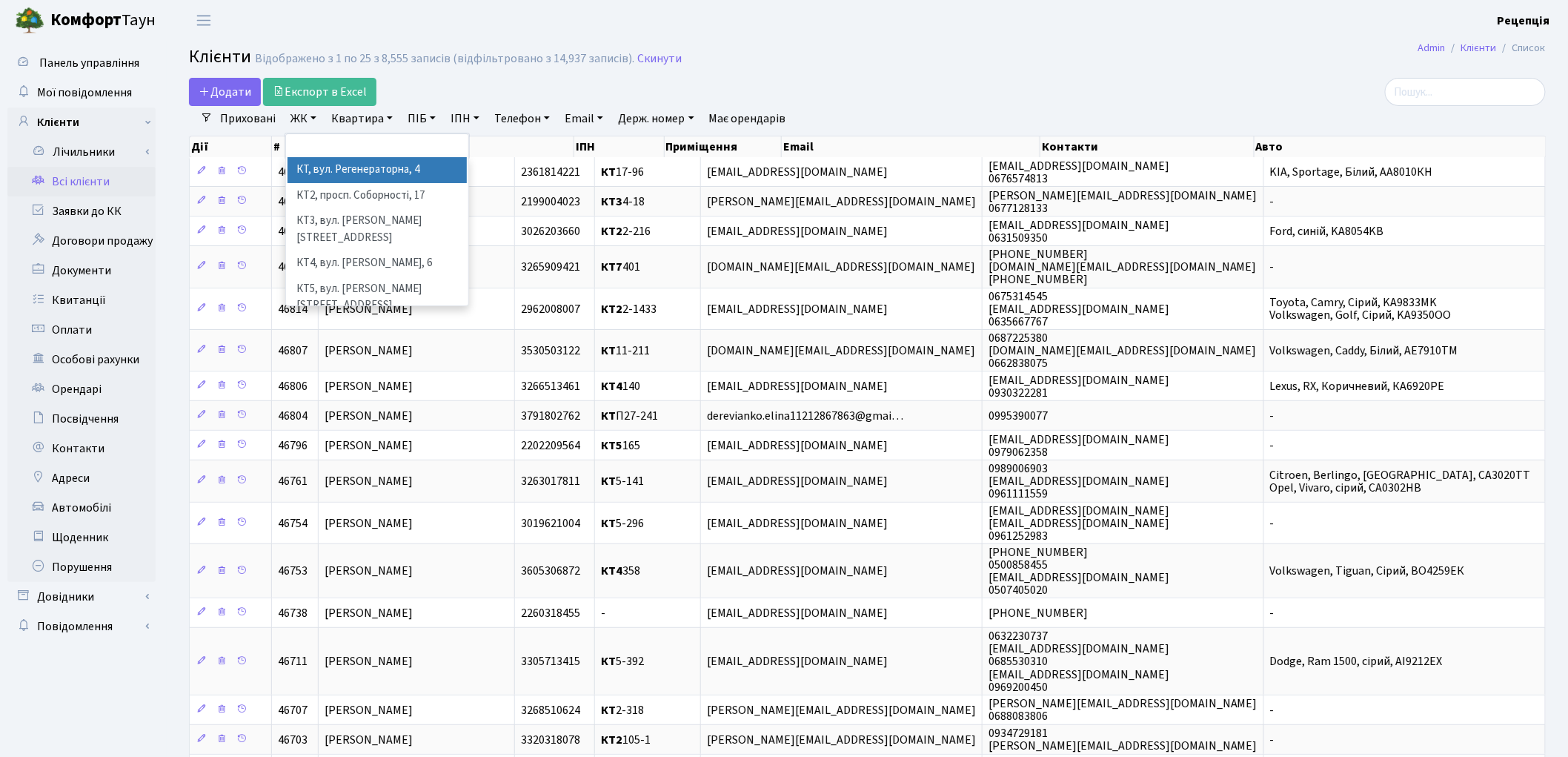
click at [360, 158] on li "КТ, вул. Регенераторна, 4" at bounding box center [377, 169] width 179 height 26
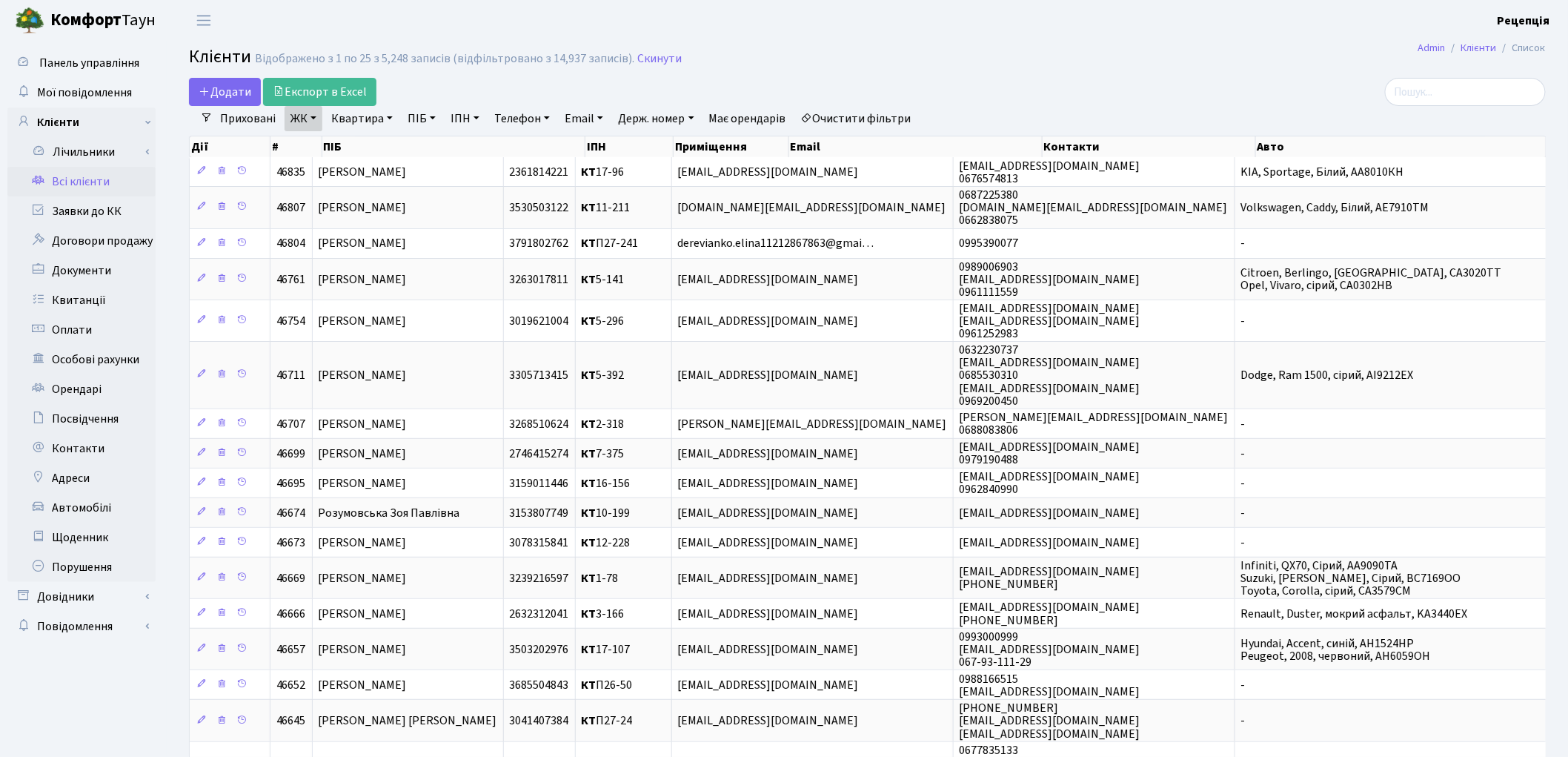
click at [357, 115] on link "Квартира" at bounding box center [362, 119] width 73 height 25
click at [374, 147] on input "text" at bounding box center [369, 148] width 86 height 28
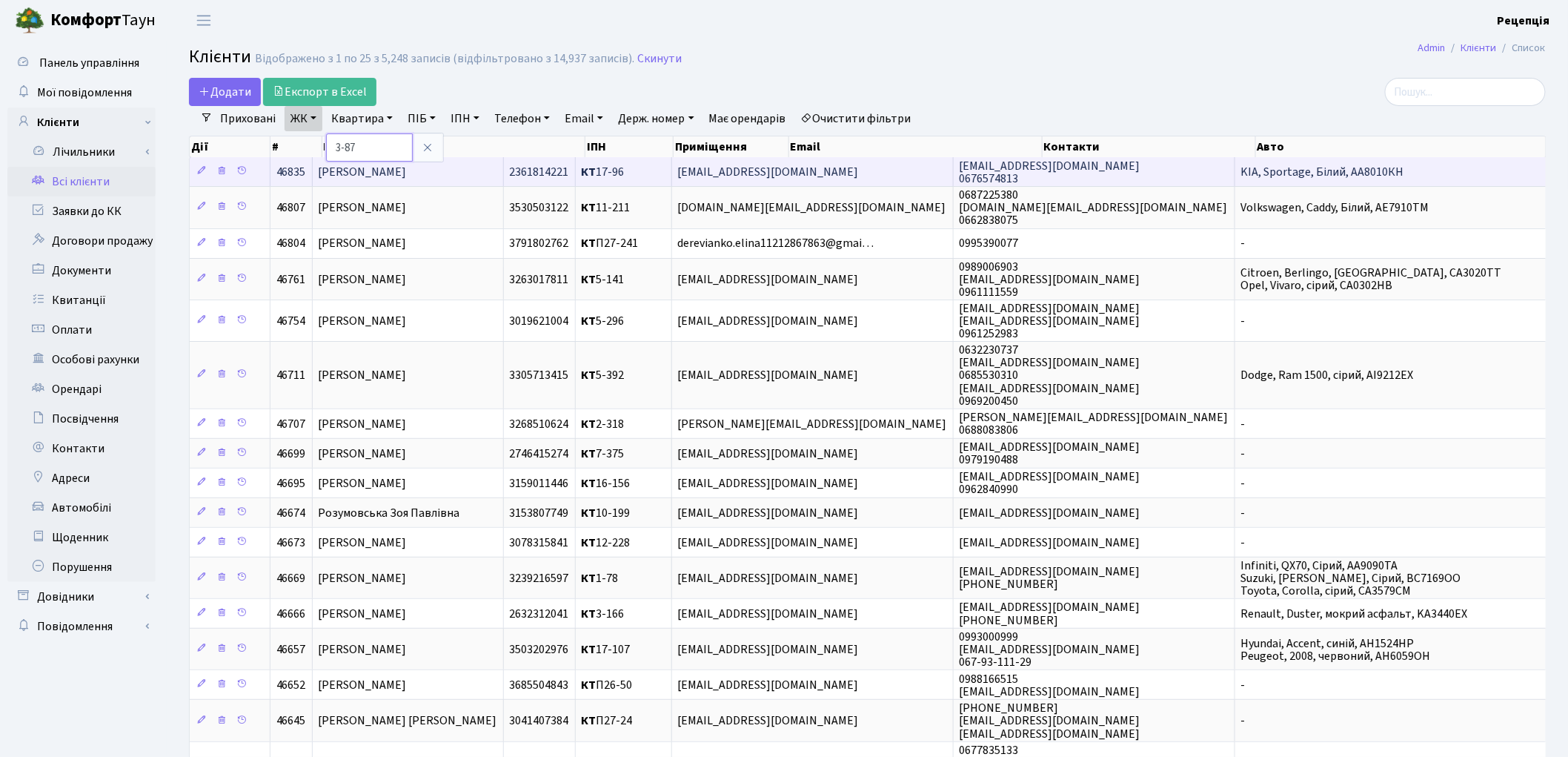
type input "3-87"
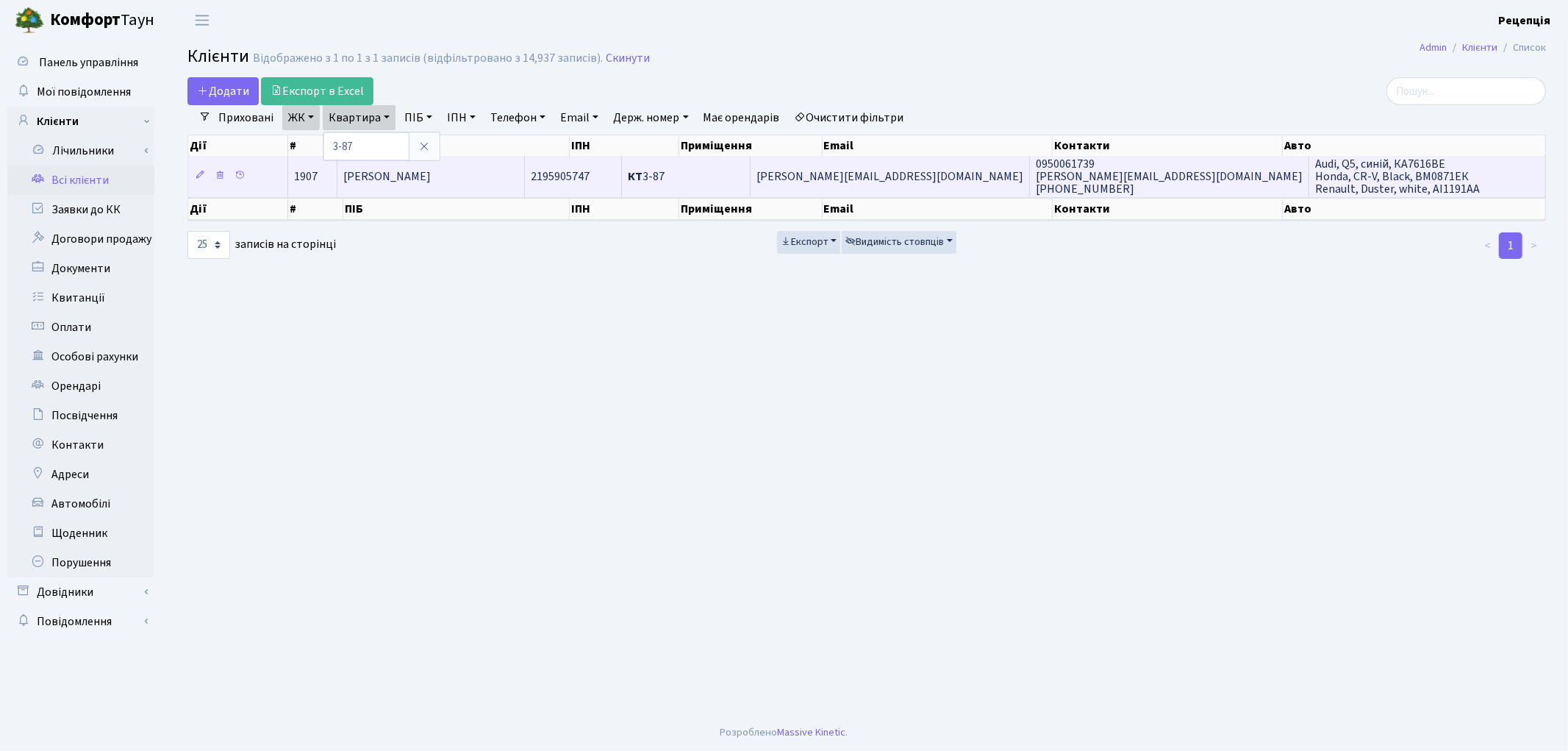
click at [415, 168] on span "[PERSON_NAME]" at bounding box center [387, 176] width 87 height 16
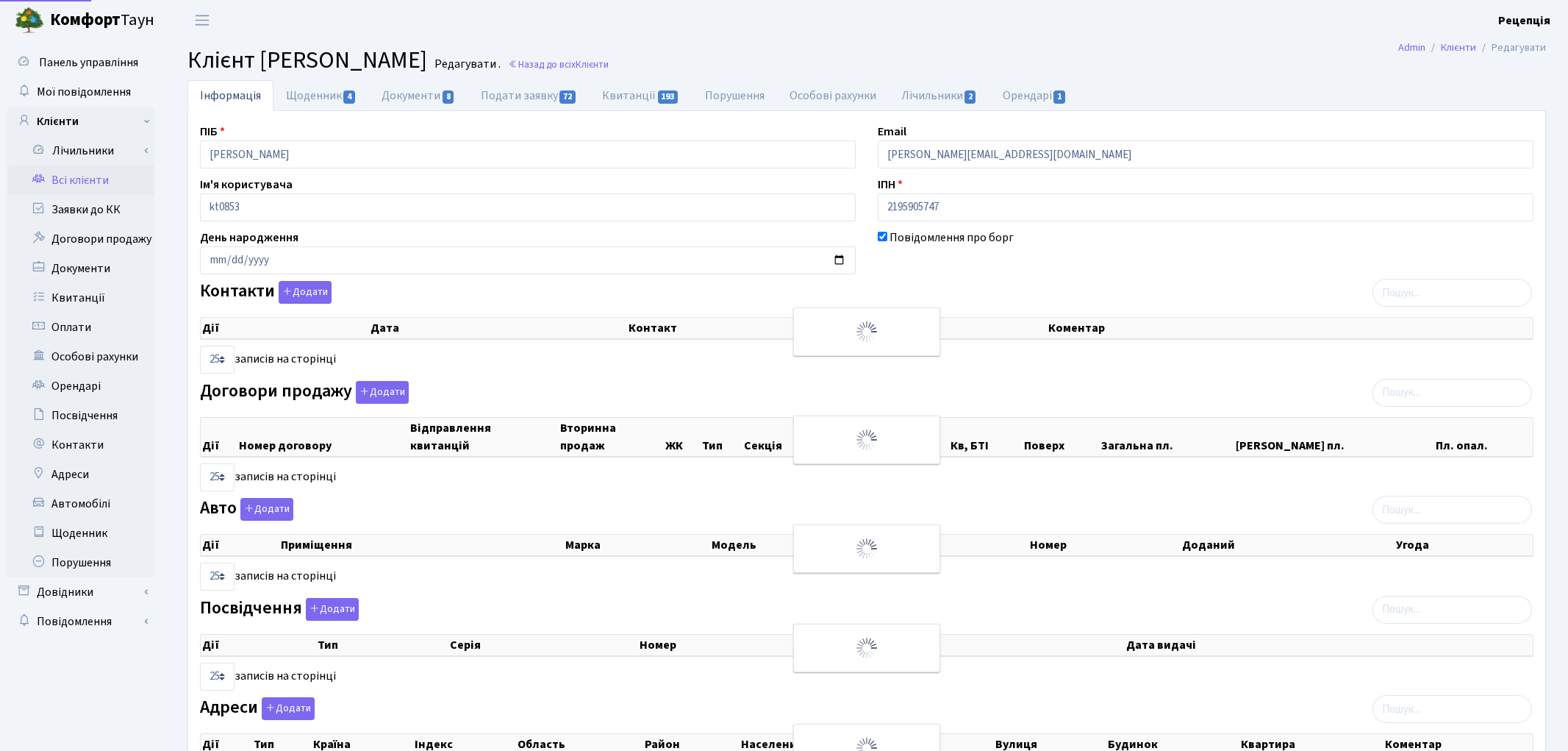
select select "25"
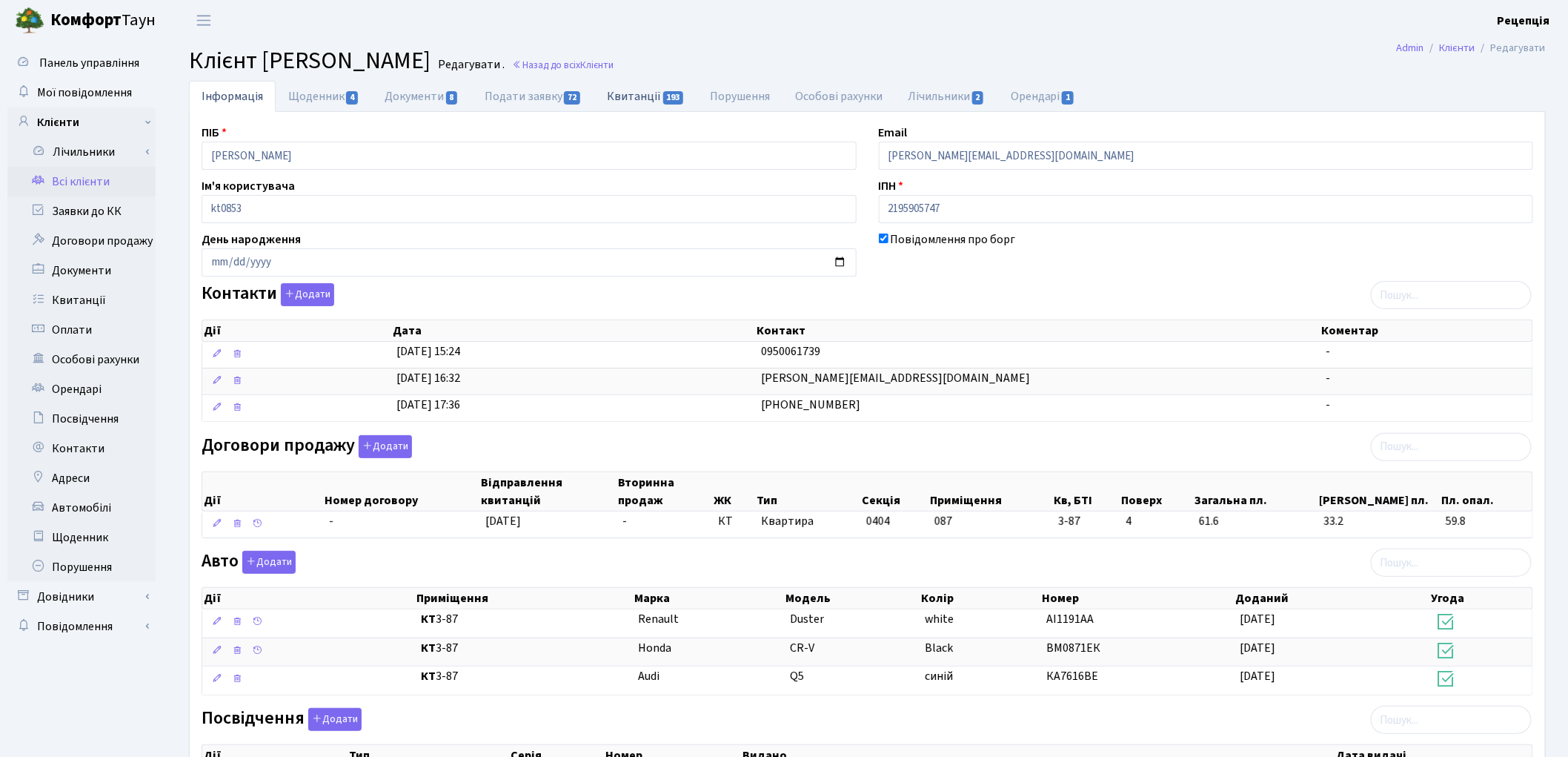
click at [638, 86] on link "Квитанції 193" at bounding box center [645, 95] width 103 height 31
select select "25"
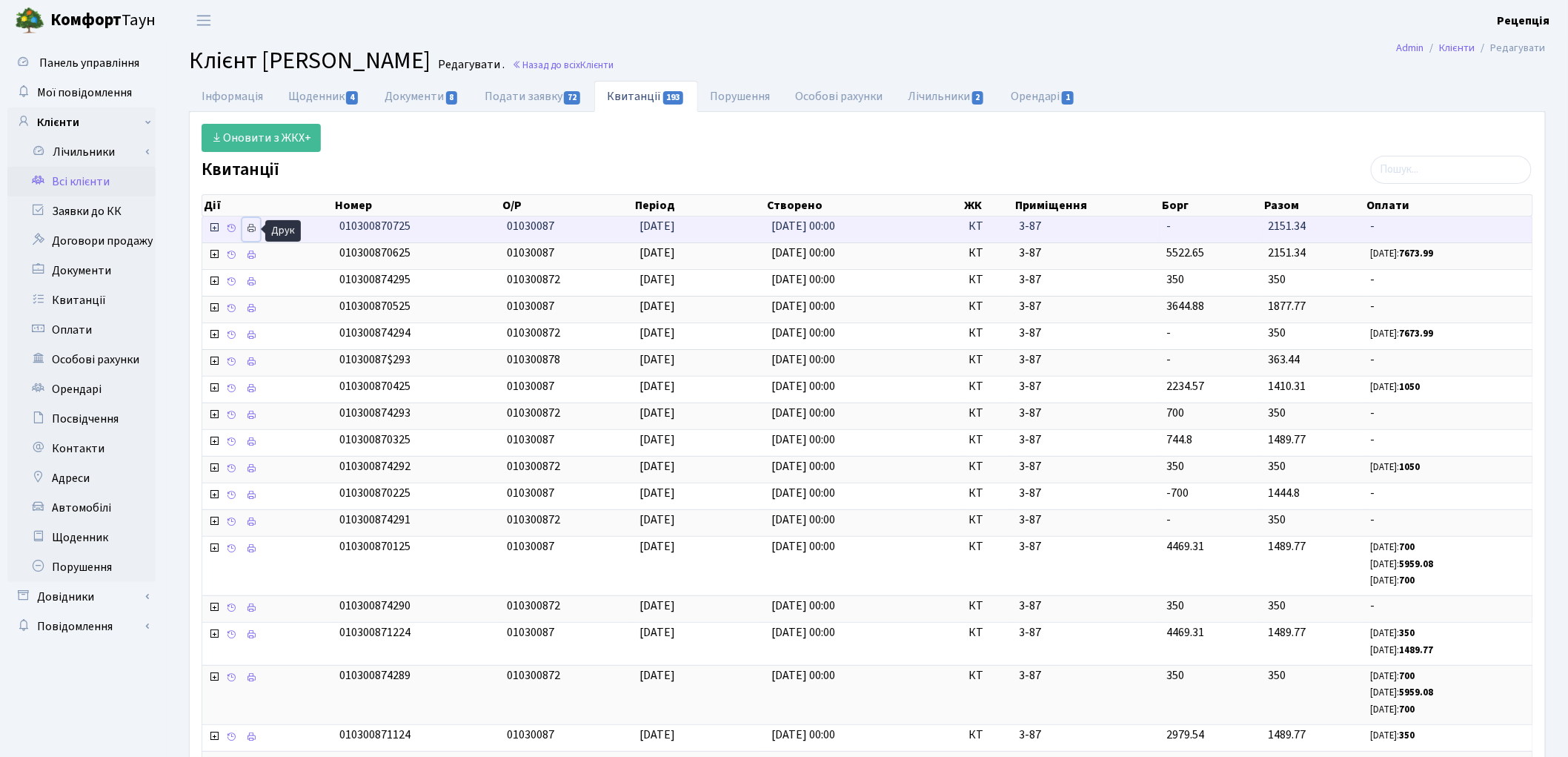
click at [253, 232] on icon at bounding box center [251, 228] width 11 height 11
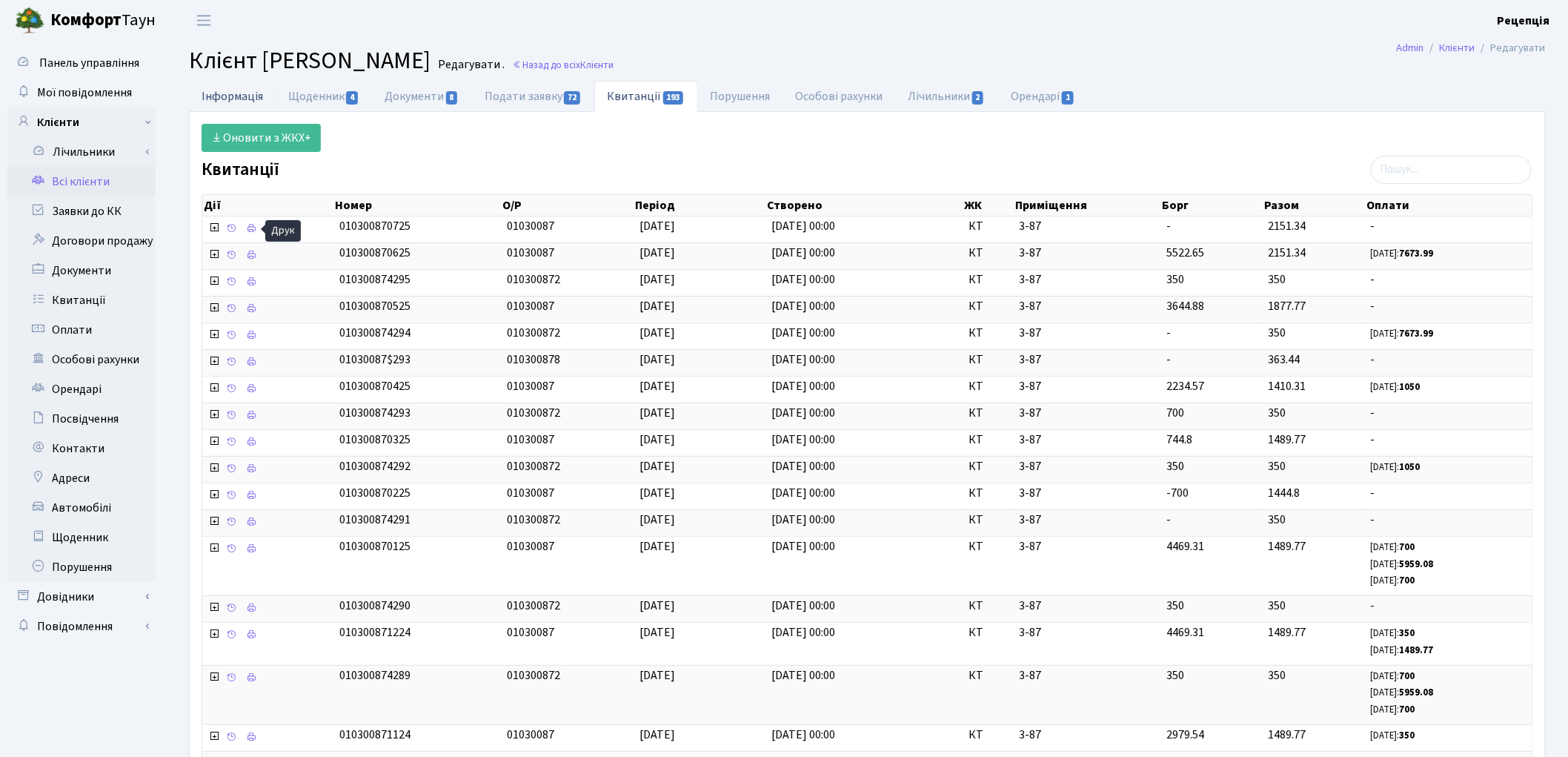
click at [231, 94] on link "Інформація" at bounding box center [232, 95] width 86 height 31
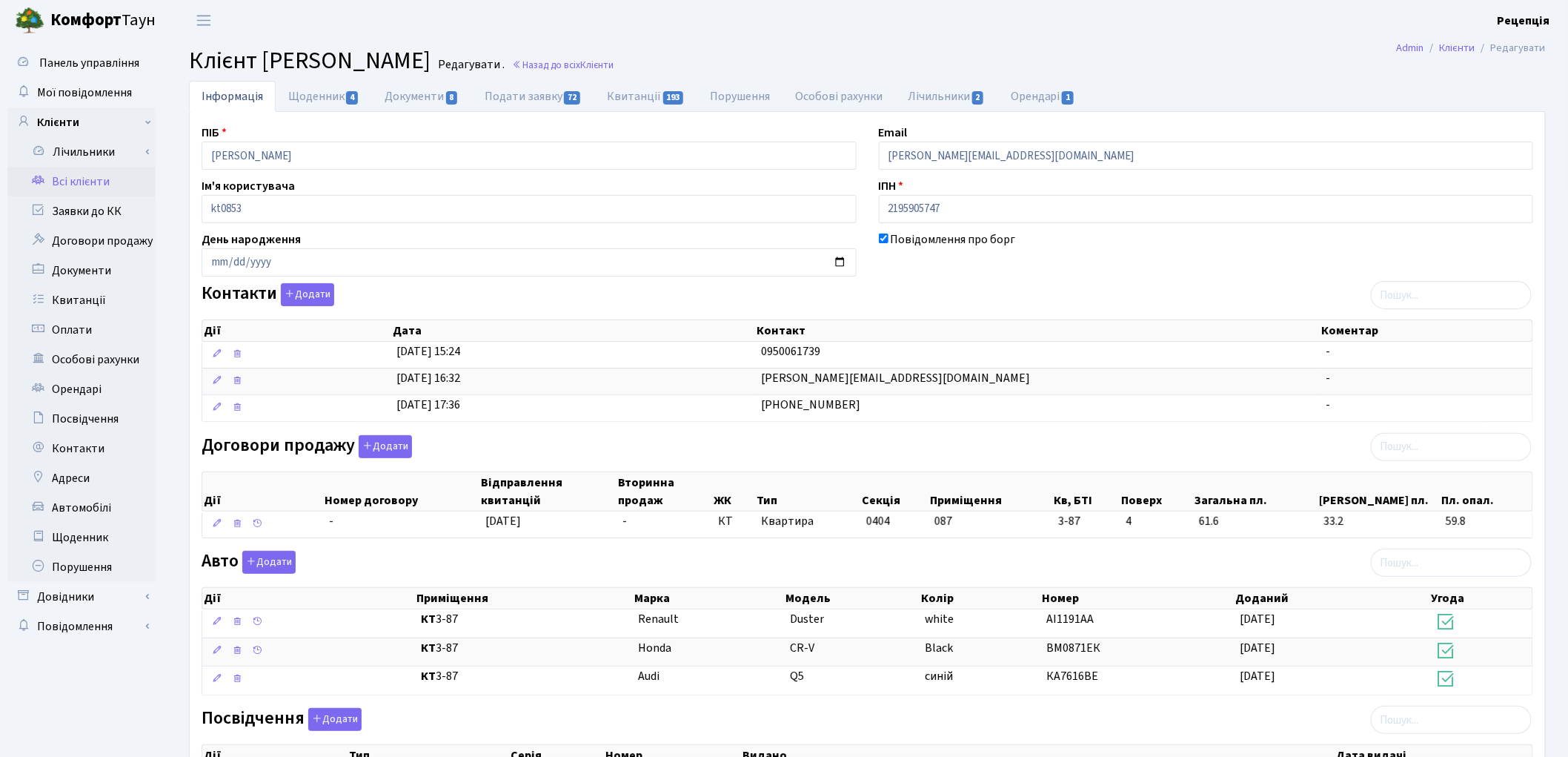
click at [94, 183] on link "Всі клієнти" at bounding box center [81, 182] width 149 height 30
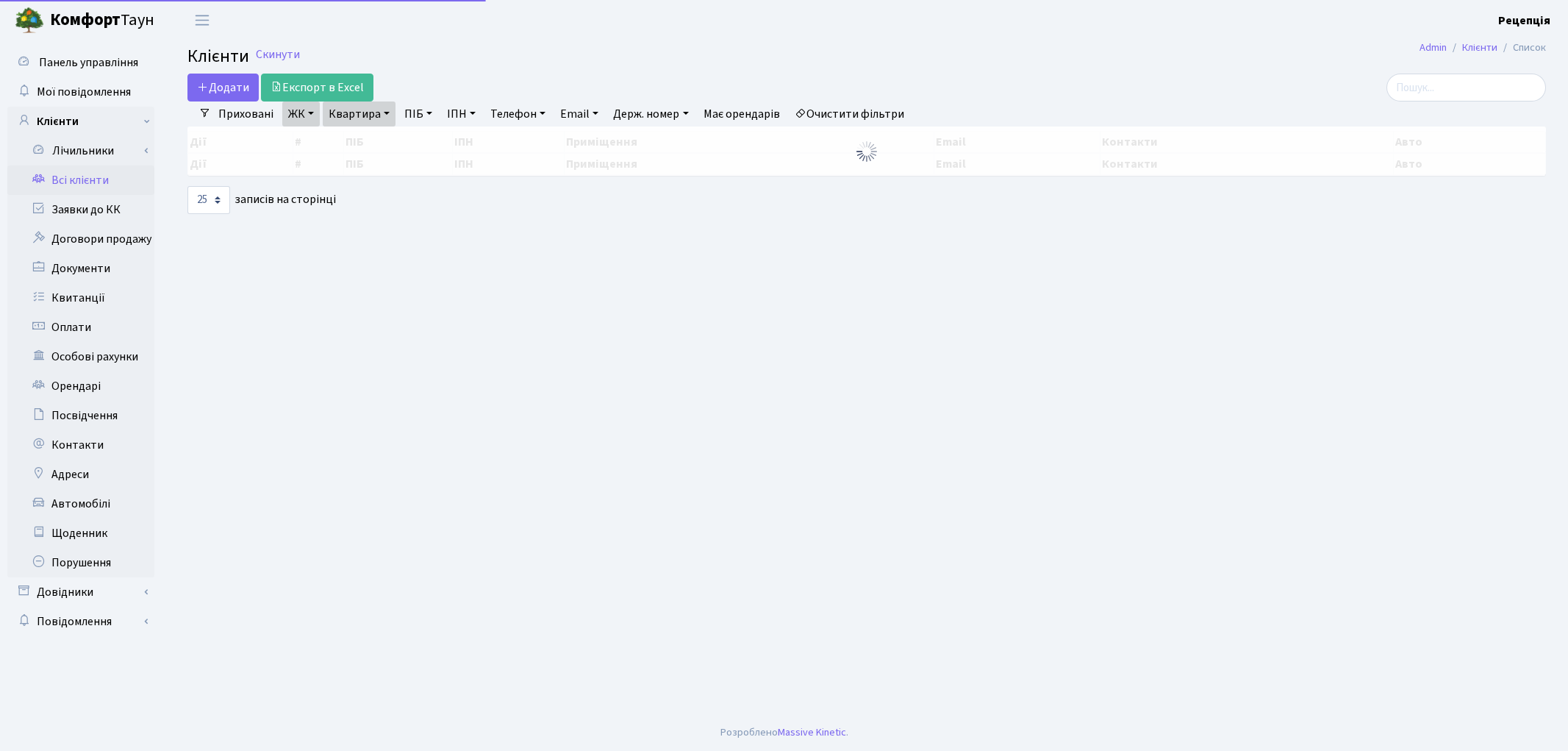
select select "25"
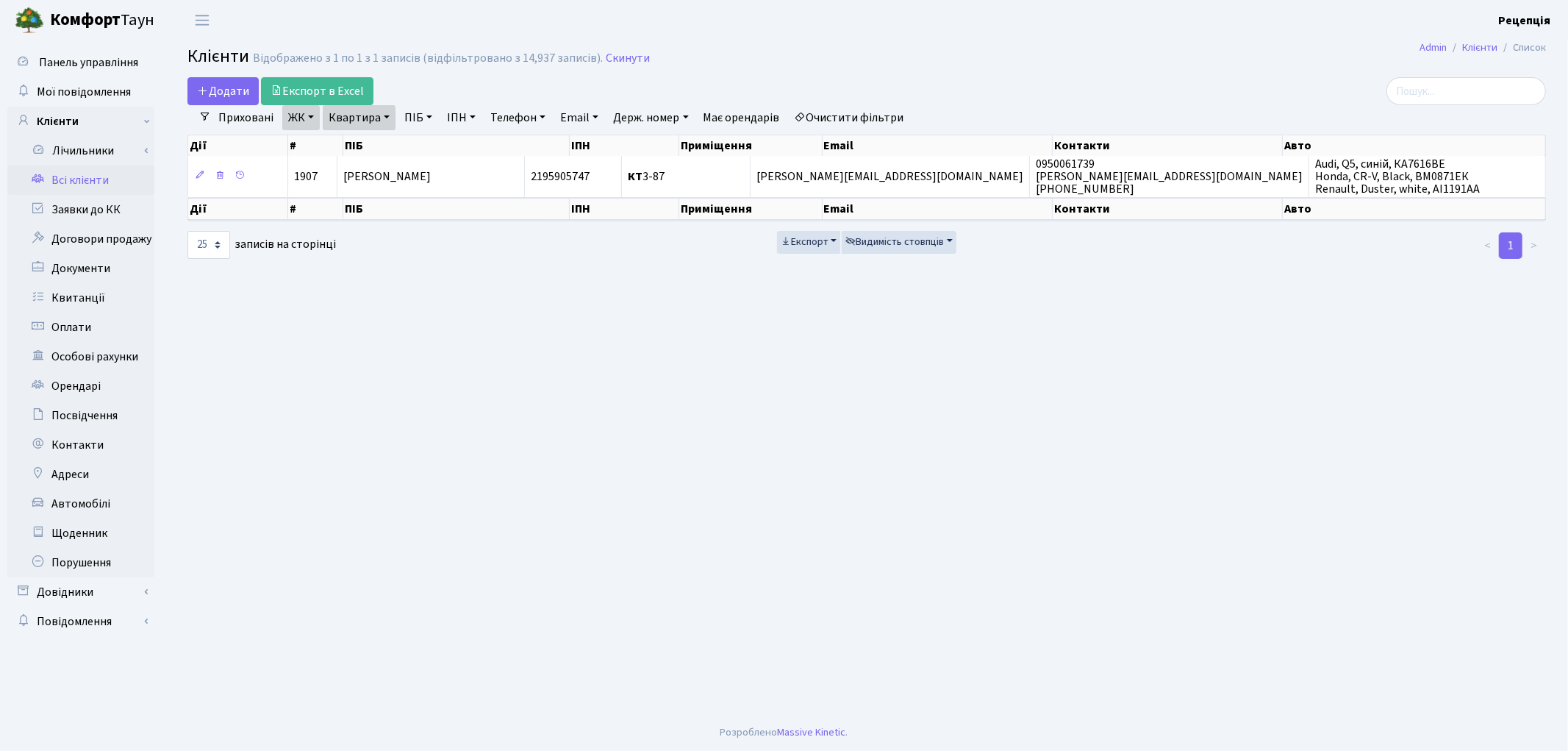
click link "Очистити фільтри"
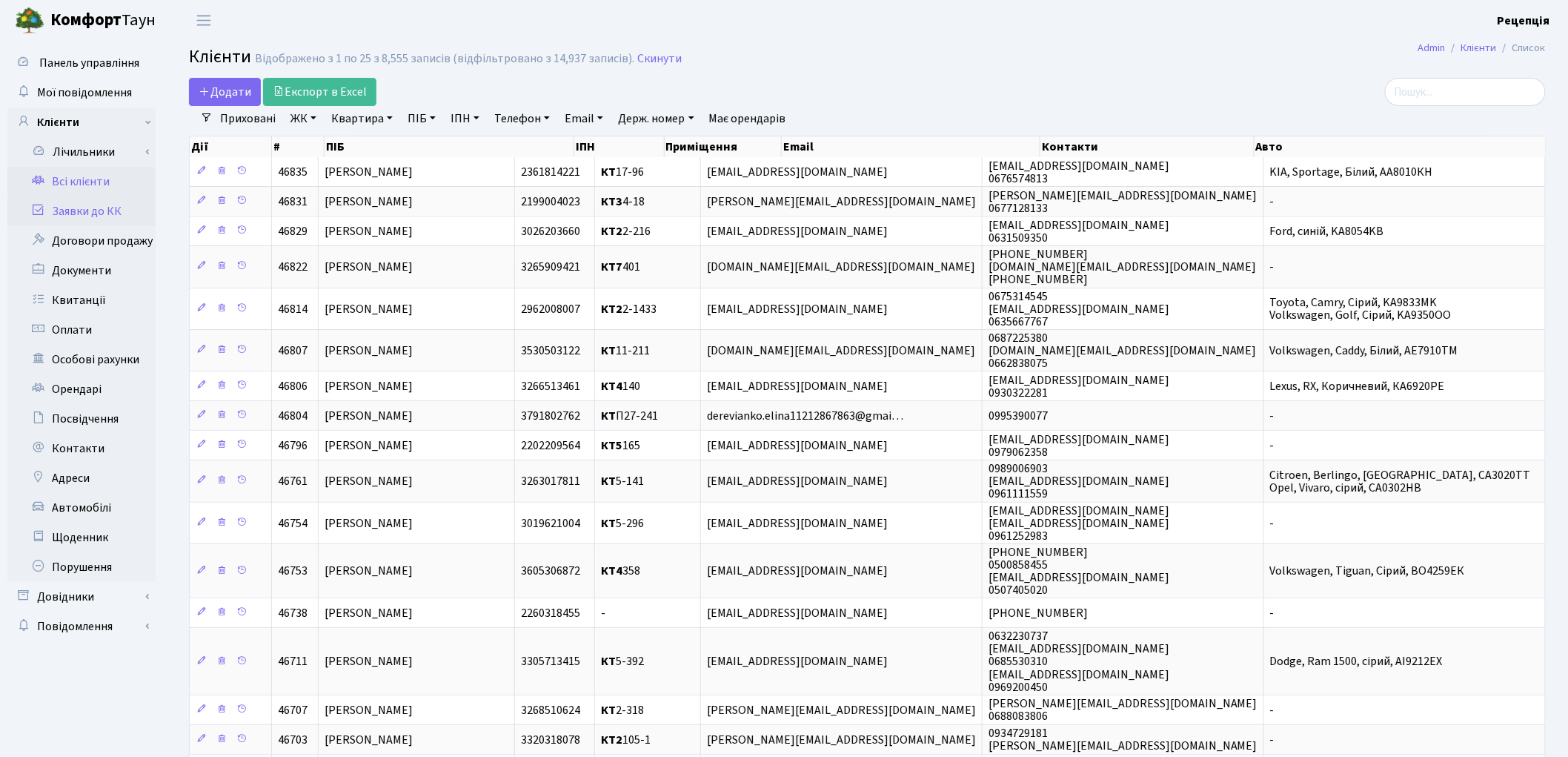
click link "Заявки до КК"
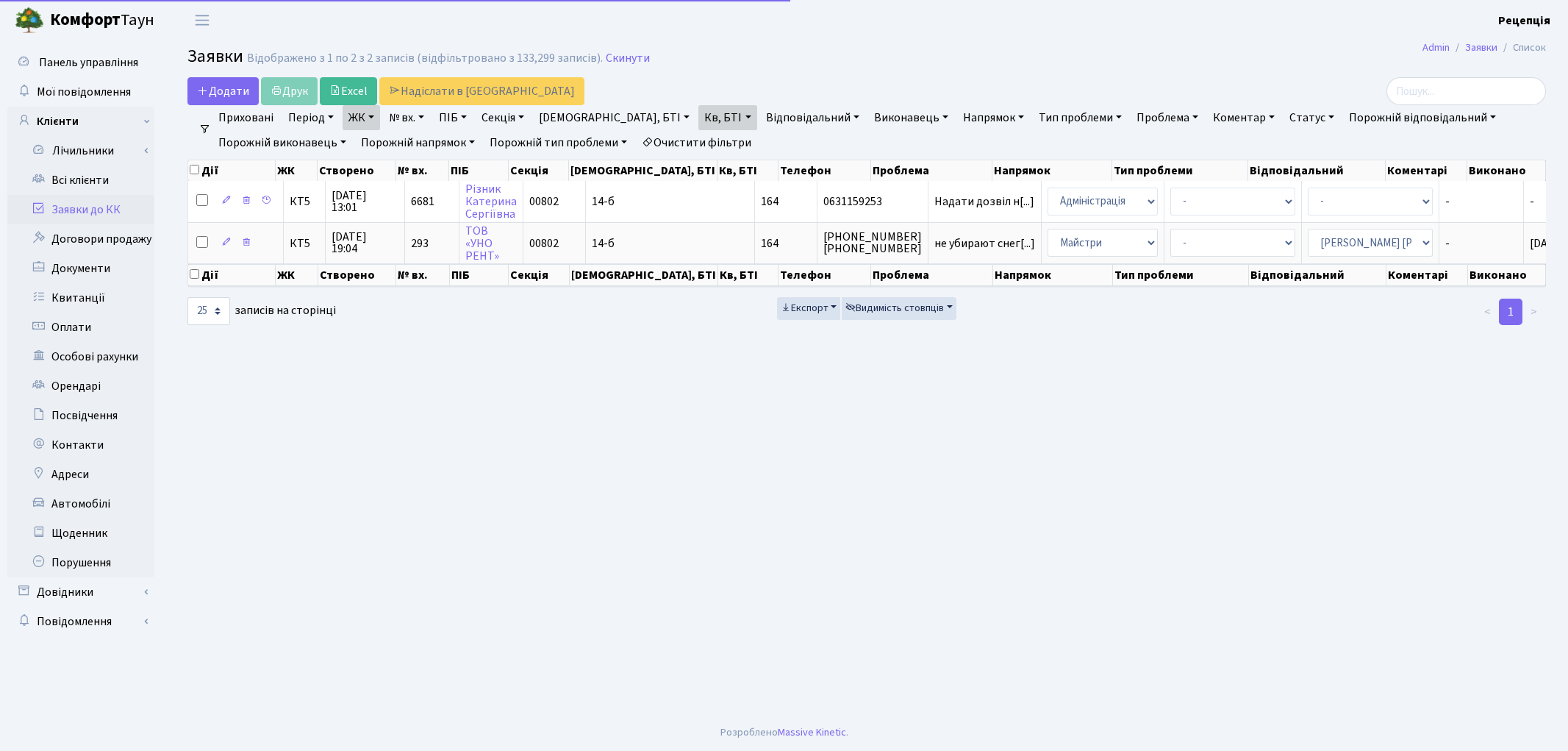
select select "25"
click at [704, 131] on link "Очистити фільтри" at bounding box center [696, 142] width 121 height 25
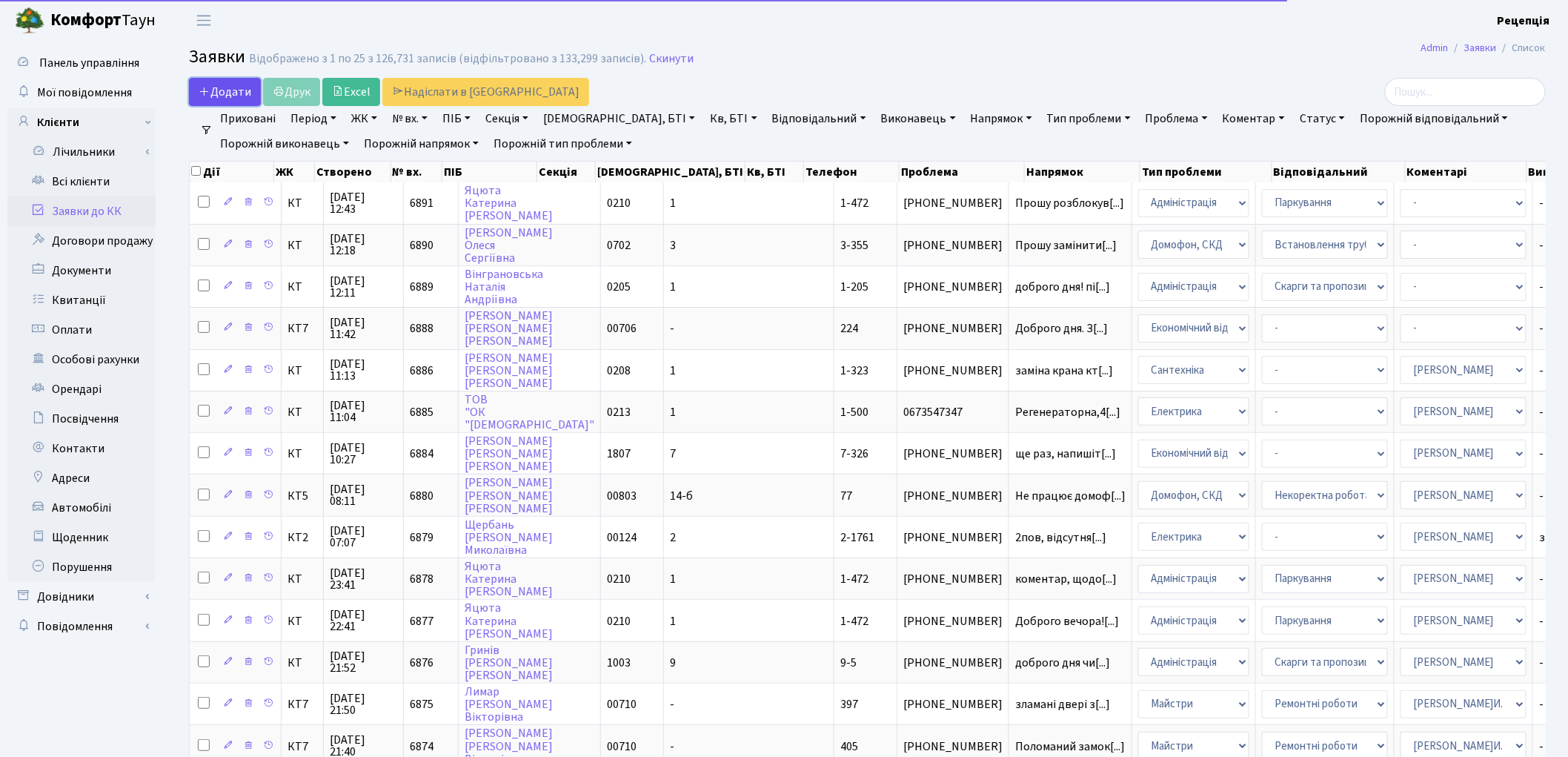
click at [249, 86] on span "Додати" at bounding box center [224, 92] width 52 height 17
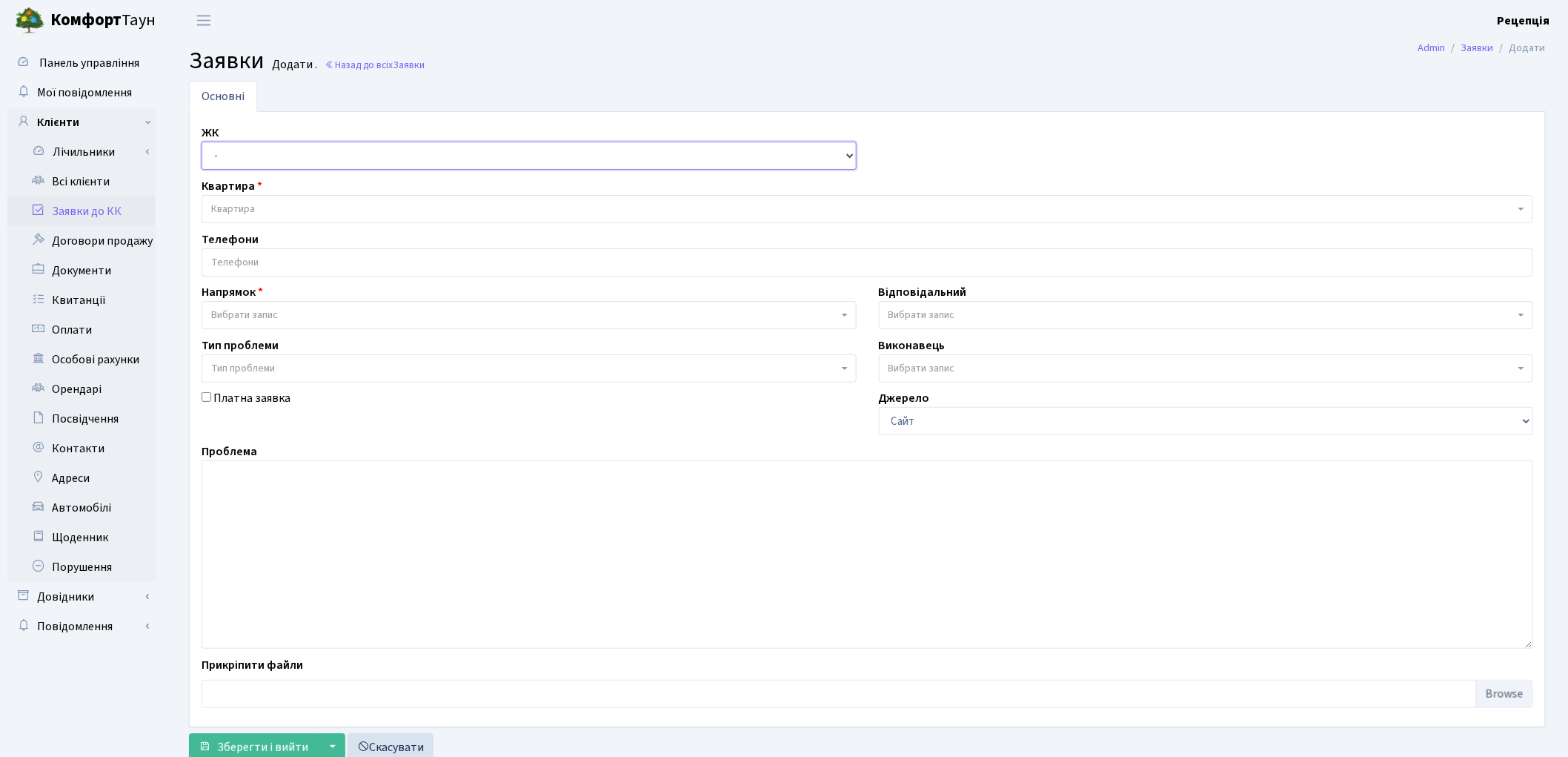
drag, startPoint x: 299, startPoint y: 154, endPoint x: 298, endPoint y: 167, distance: 13.0
click at [299, 154] on select "- КТ, вул. Регенераторна, 4 КТ2, просп. Соборності, 17 КТ3, вул. Березнева, 16 …" at bounding box center [528, 156] width 655 height 28
select select "271"
click at [202, 142] on select "- КТ, вул. Регенераторна, 4 КТ2, просп. Соборності, 17 КТ3, вул. Березнева, 16 …" at bounding box center [528, 156] width 655 height 28
select select
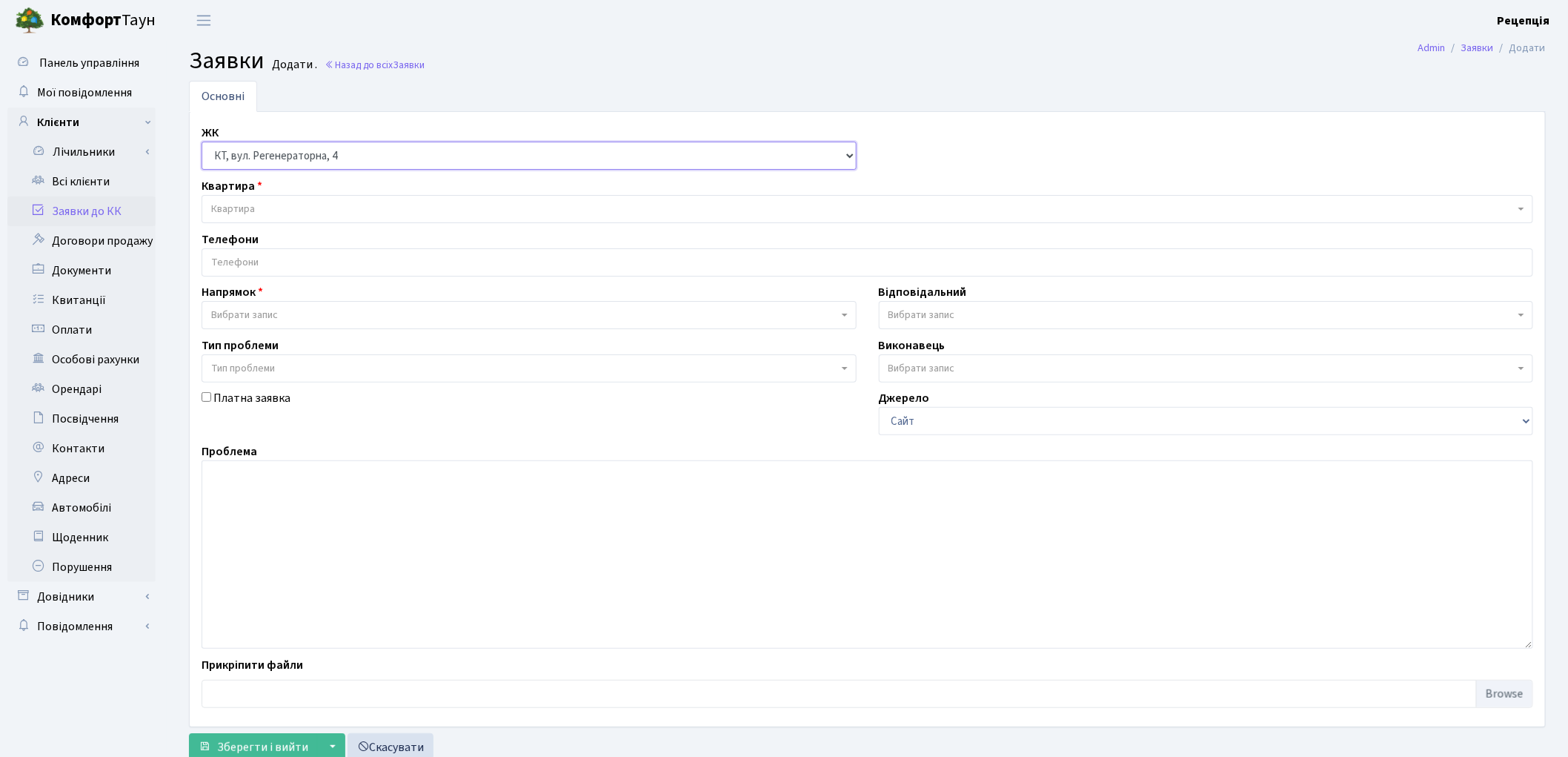
select select
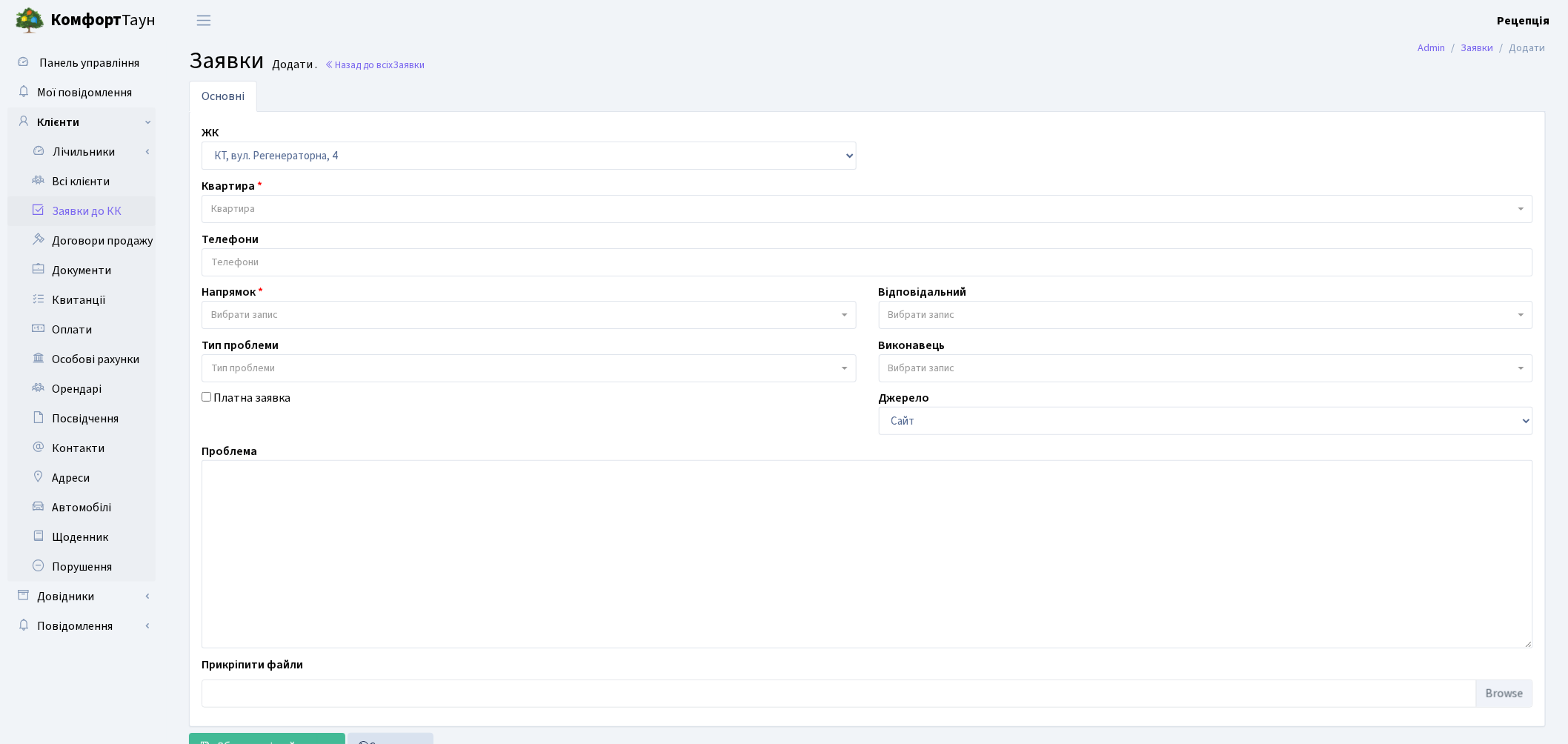
click at [290, 204] on span "Квартира" at bounding box center [862, 209] width 1303 height 15
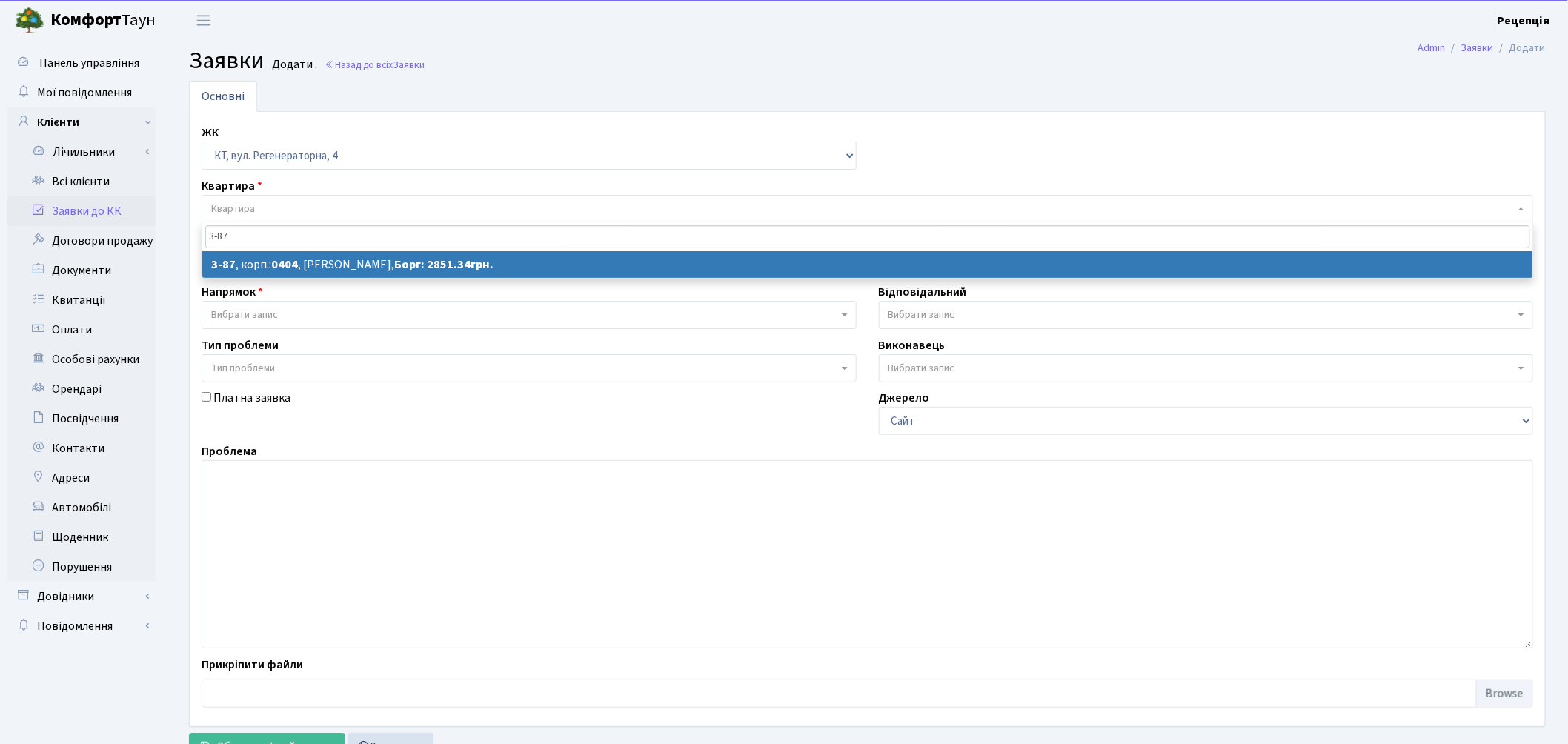
type input "3-87"
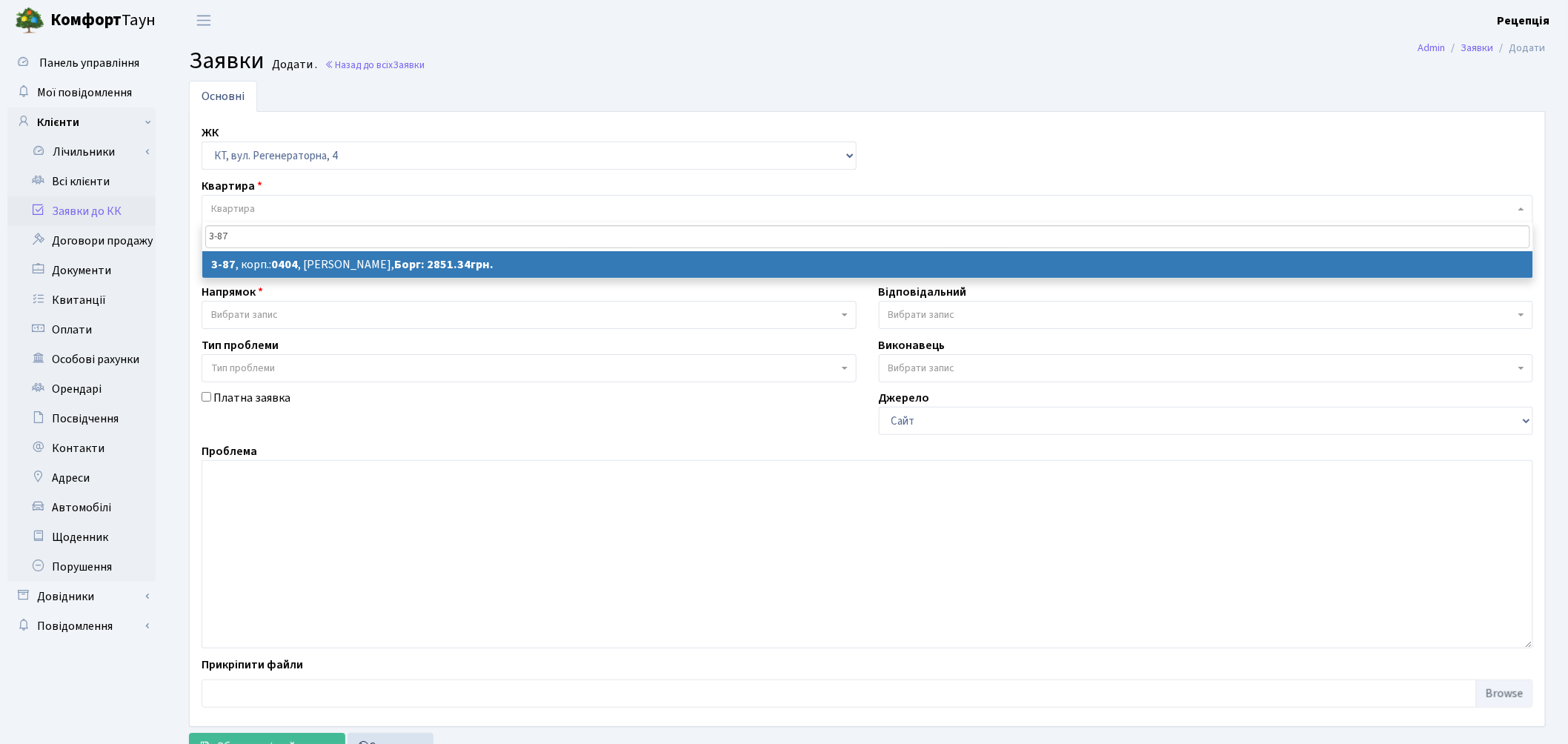
select select
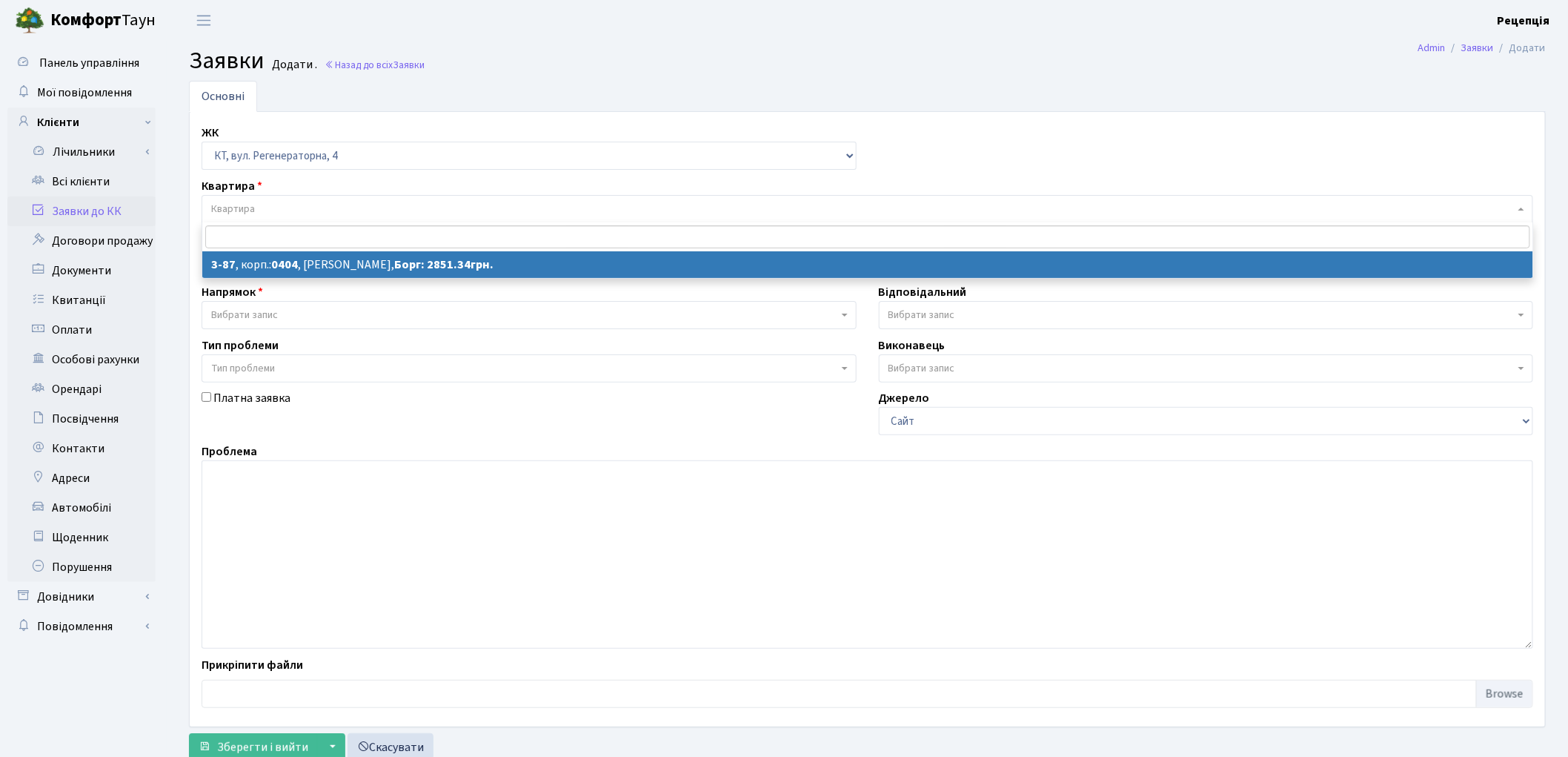
select select "896"
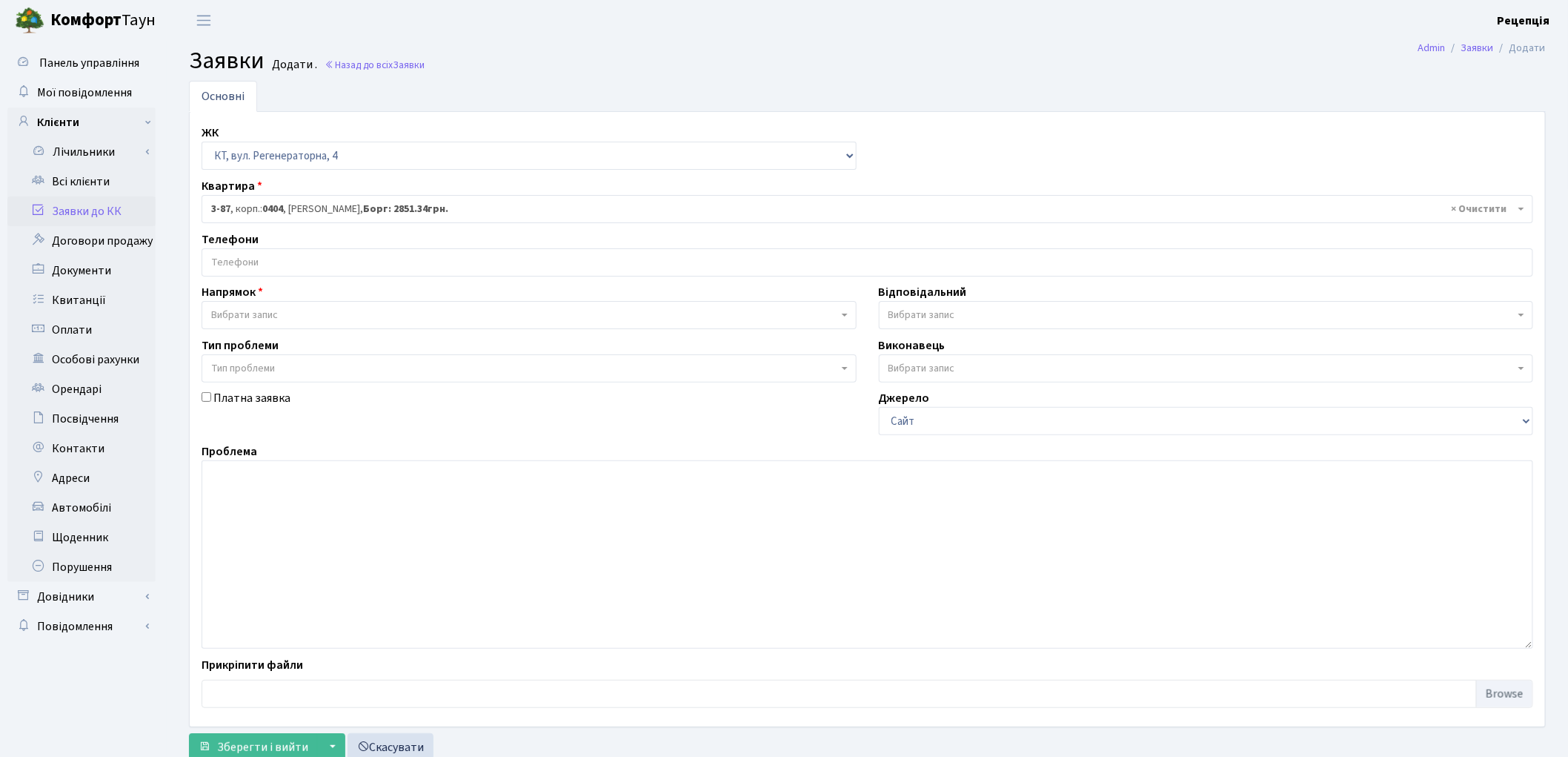
click at [270, 263] on input "search" at bounding box center [867, 262] width 1330 height 27
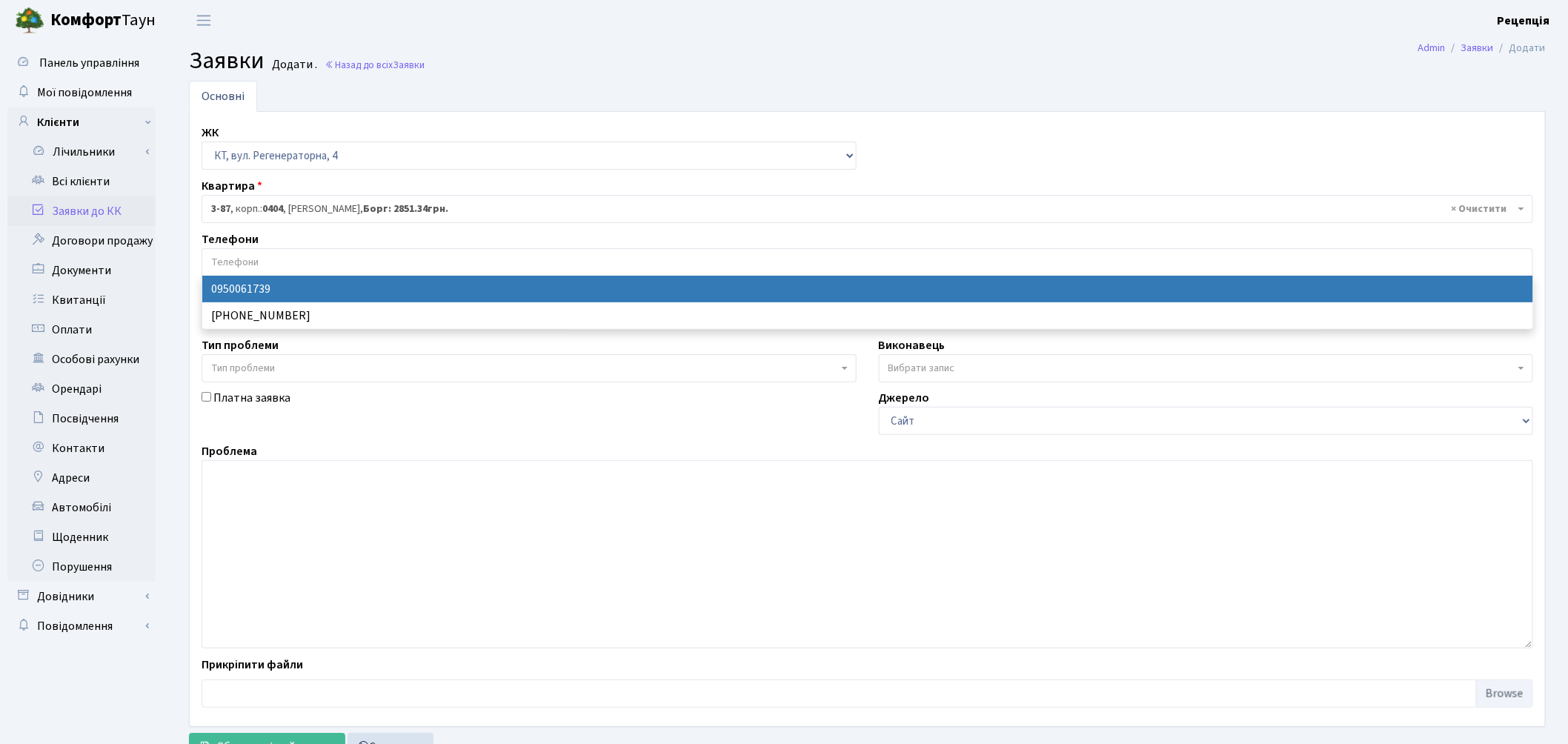
select select "70433"
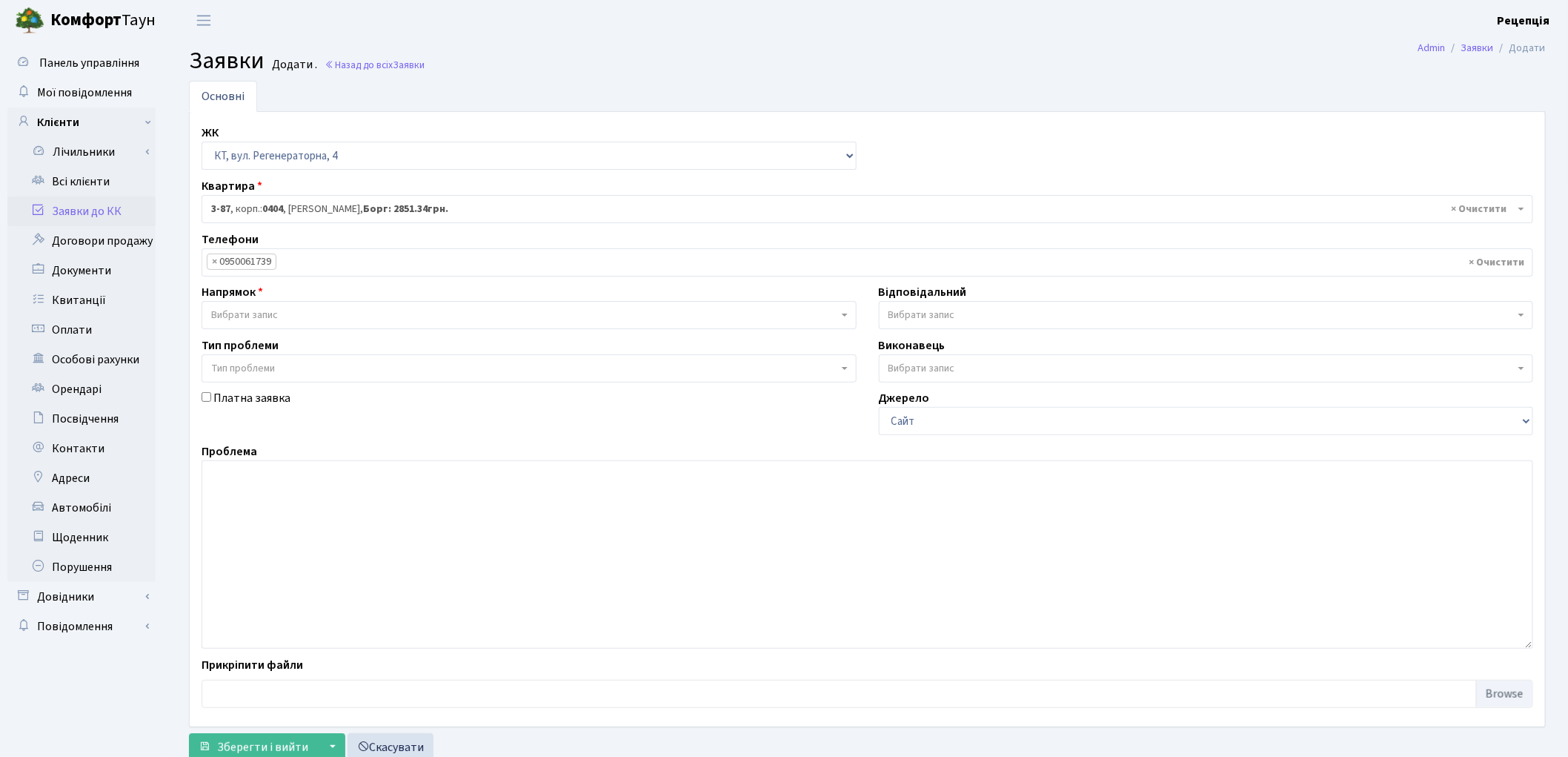
click at [261, 319] on span "Вибрати запис" at bounding box center [244, 315] width 66 height 15
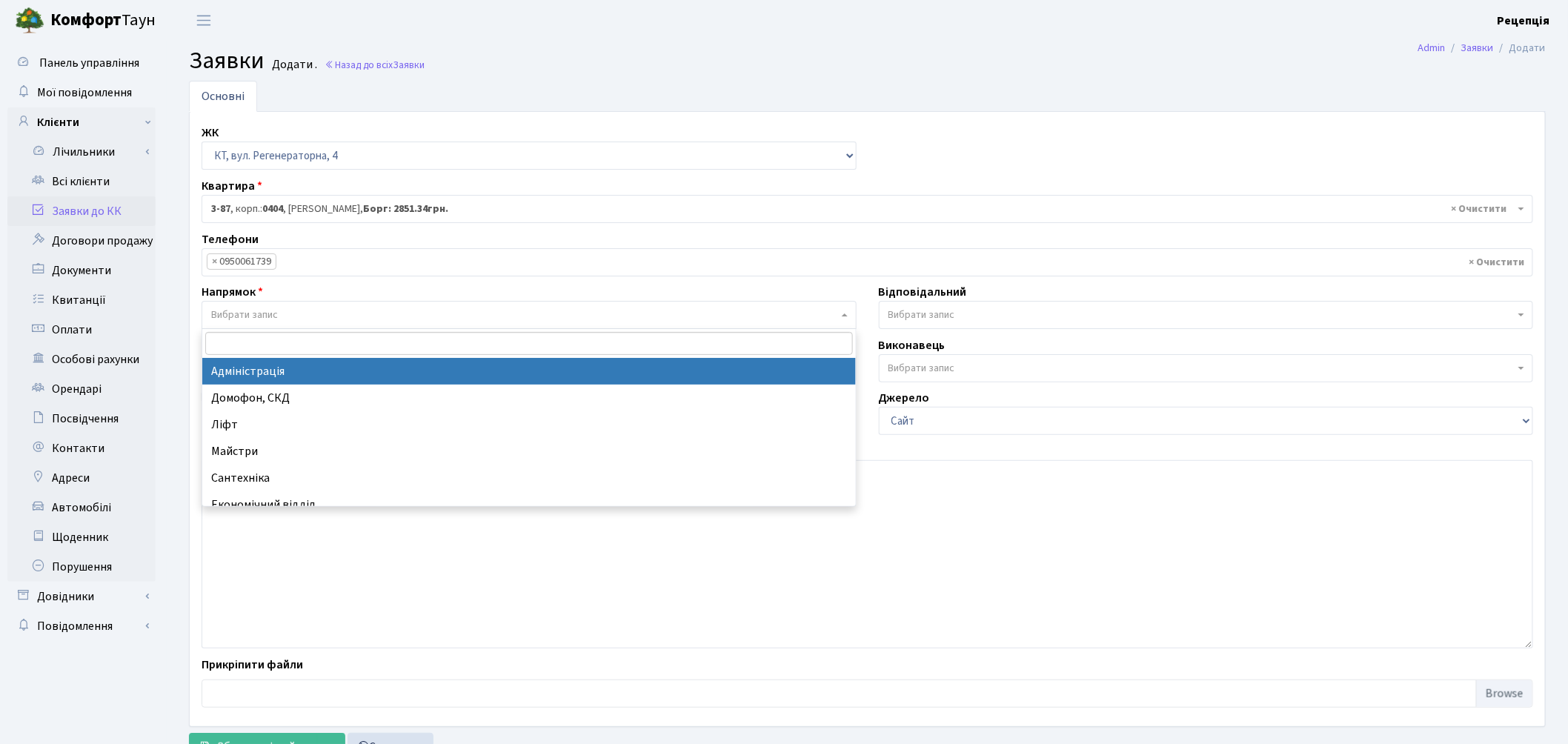
select select "5"
select select
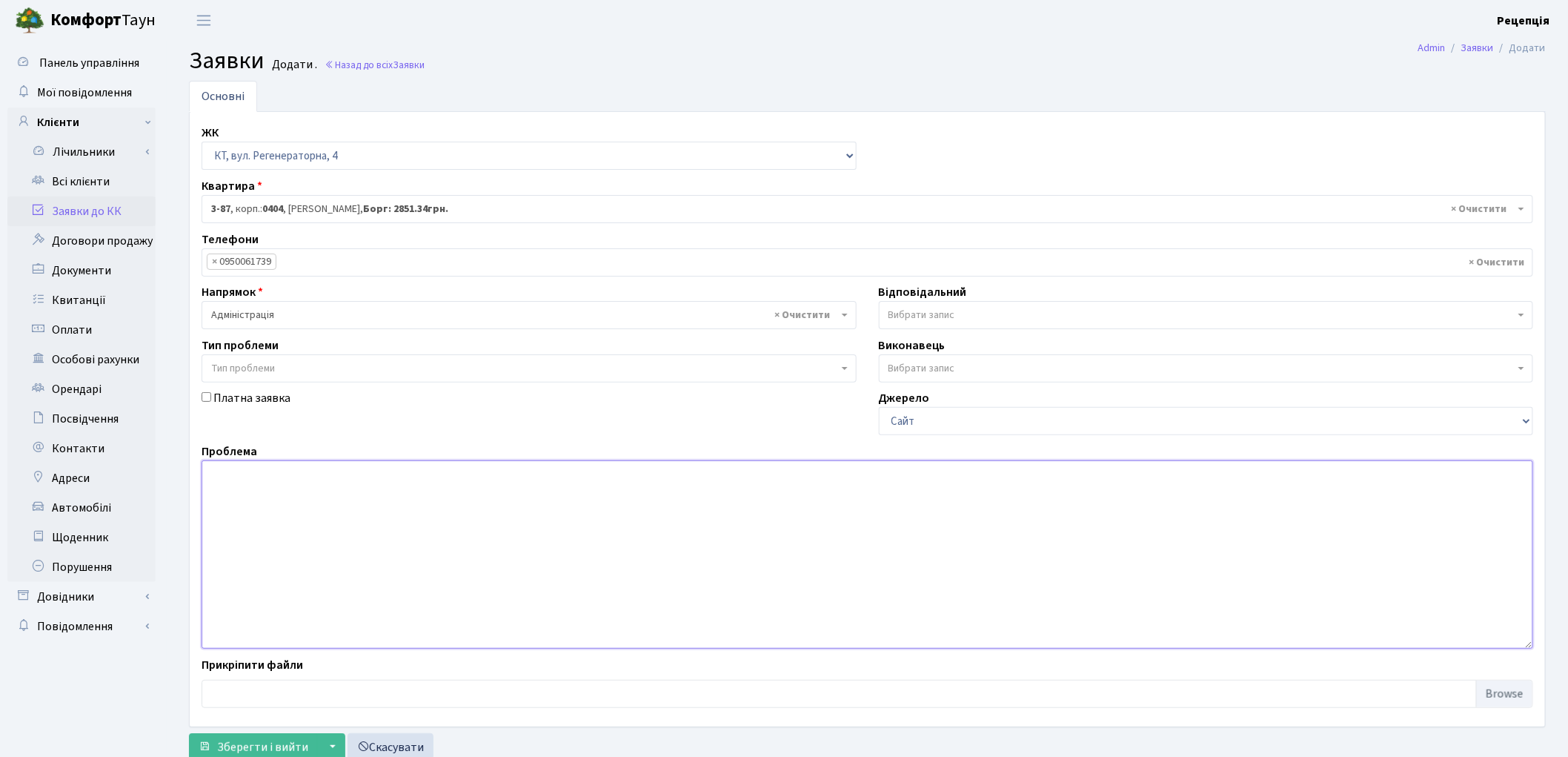
click at [263, 489] on textarea at bounding box center [867, 554] width 1332 height 188
click at [270, 478] on textarea "Повідомити на якій підставі було збільшено вартість оренди міжповерхової комірк…" at bounding box center [867, 554] width 1332 height 188
click at [752, 474] on textarea "Надати інформацію на якій підставі було збільшено вартість оренди міжповерхової…" at bounding box center [867, 554] width 1332 height 188
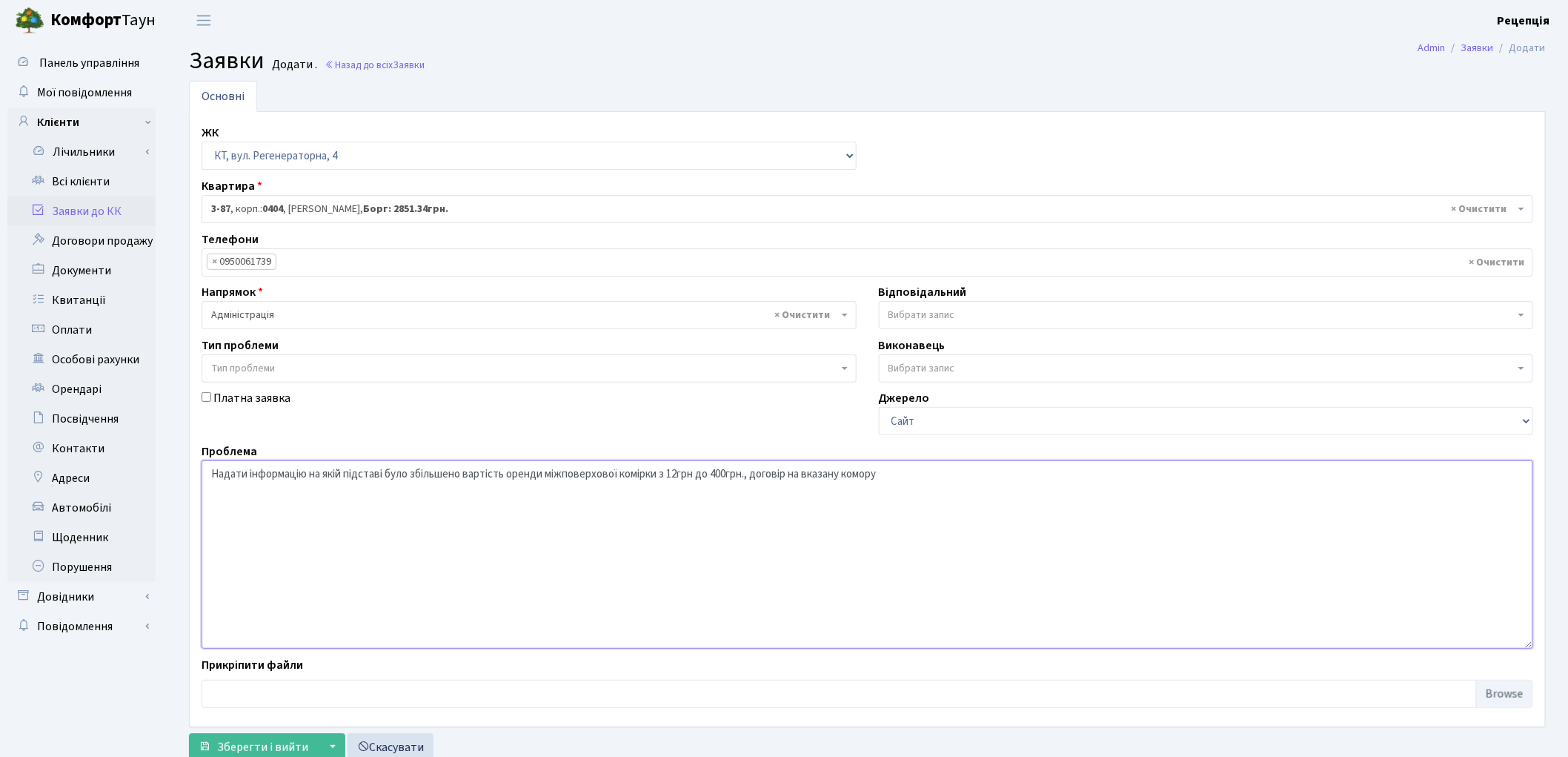
click at [758, 476] on textarea "Надати інформацію на якій підставі було збільшено вартість оренди міжповерхової…" at bounding box center [867, 554] width 1332 height 188
click at [986, 479] on textarea "Надати інформацію на якій підставі було збільшено вартість оренди міжповерхової…" at bounding box center [867, 554] width 1332 height 188
click at [344, 474] on textarea "Надати інформацію на якій підставі було збільшено вартість оренди міжповерхової…" at bounding box center [867, 554] width 1332 height 188
click at [348, 476] on textarea "Надати інформацію на якій підставі було збільшено вартість оренди міжповерхової…" at bounding box center [867, 554] width 1332 height 188
click at [388, 475] on textarea "Надати інформацію на якій підставі було збільшено вартість оренди міжповерхової…" at bounding box center [867, 554] width 1332 height 188
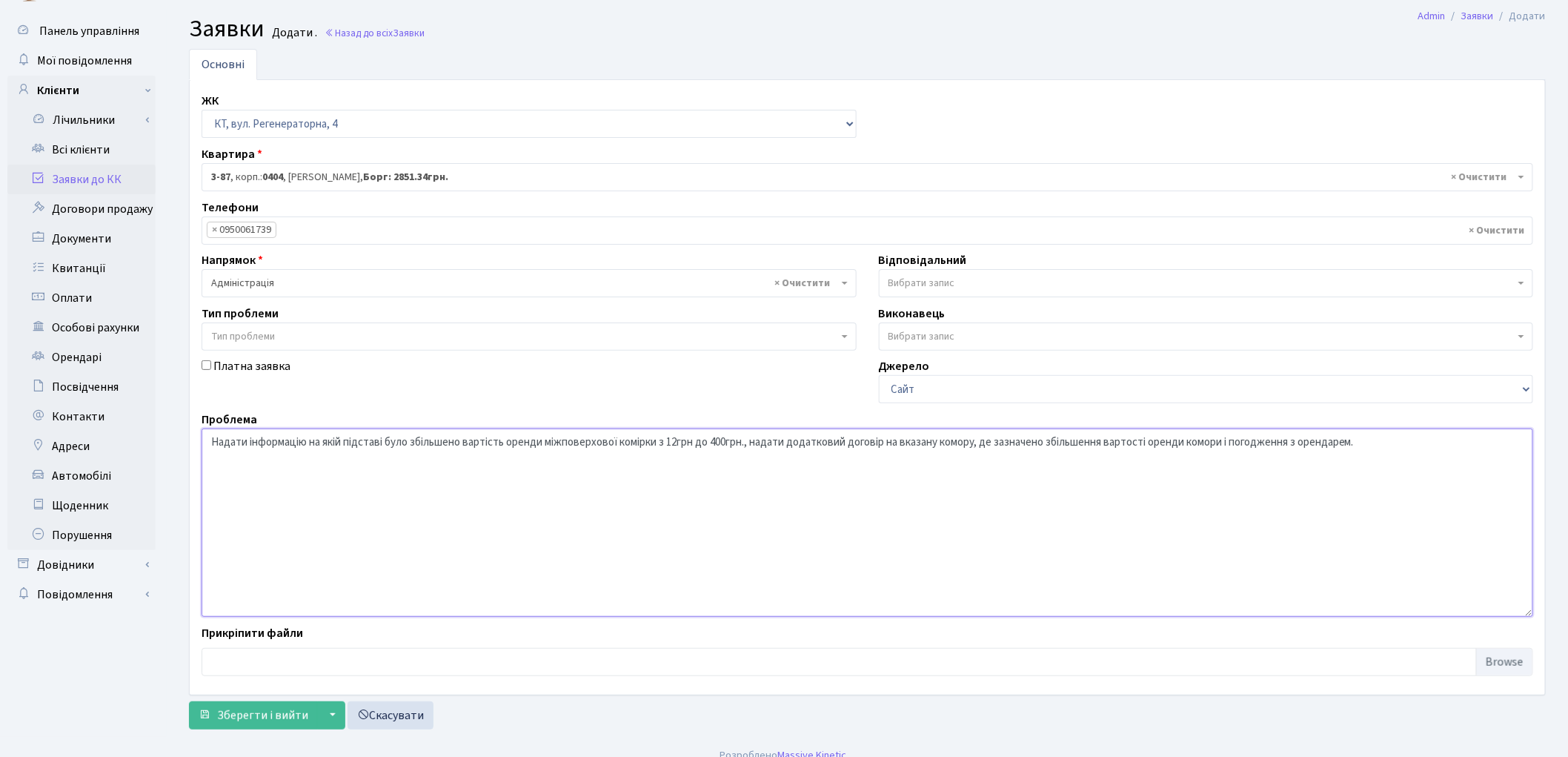
scroll to position [49, 0]
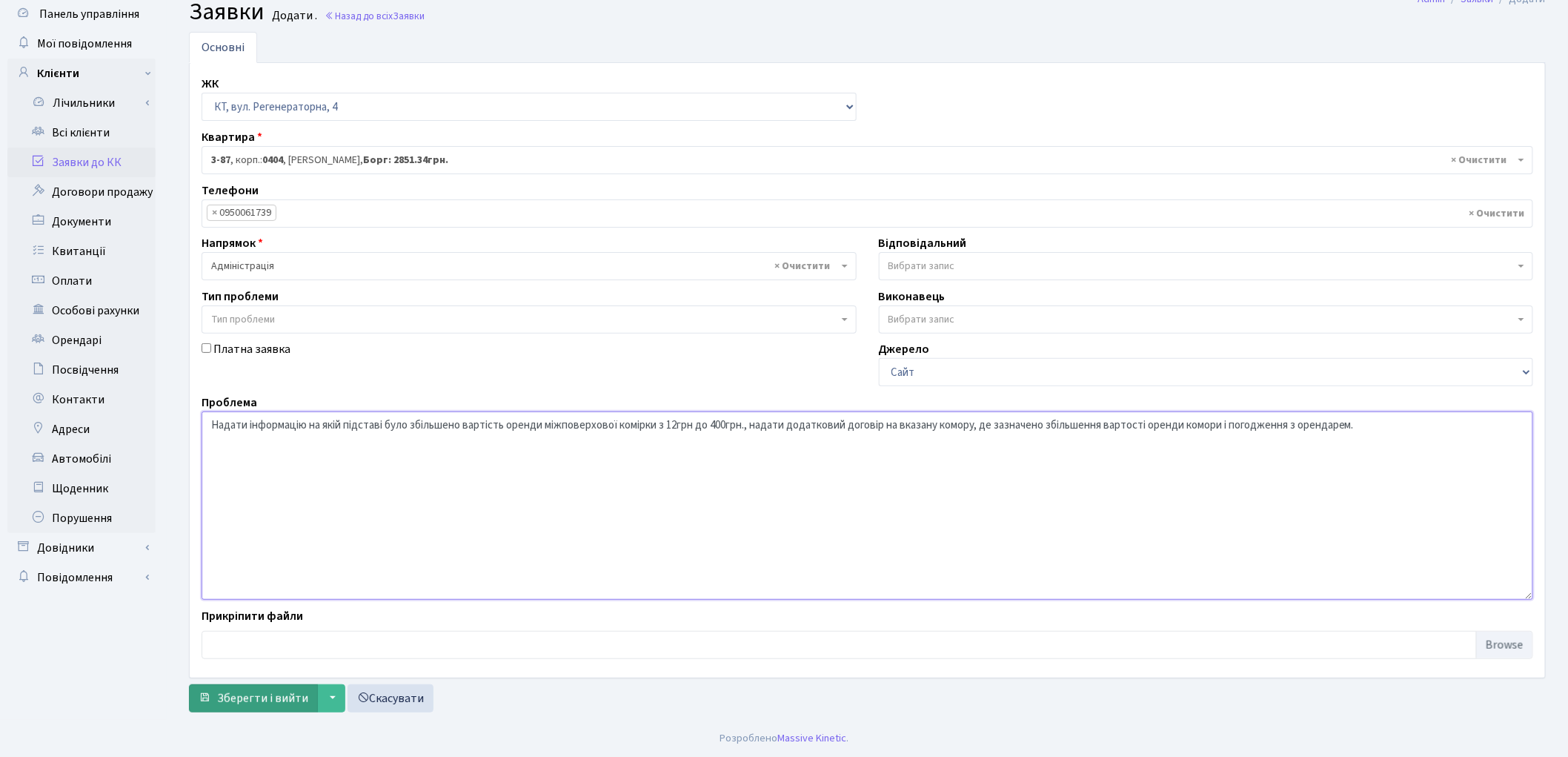
type textarea "Надати інформацію на якій підставі було збільшено вартість оренди міжповерхової…"
click at [281, 693] on span "Зберегти і вийти" at bounding box center [263, 698] width 91 height 17
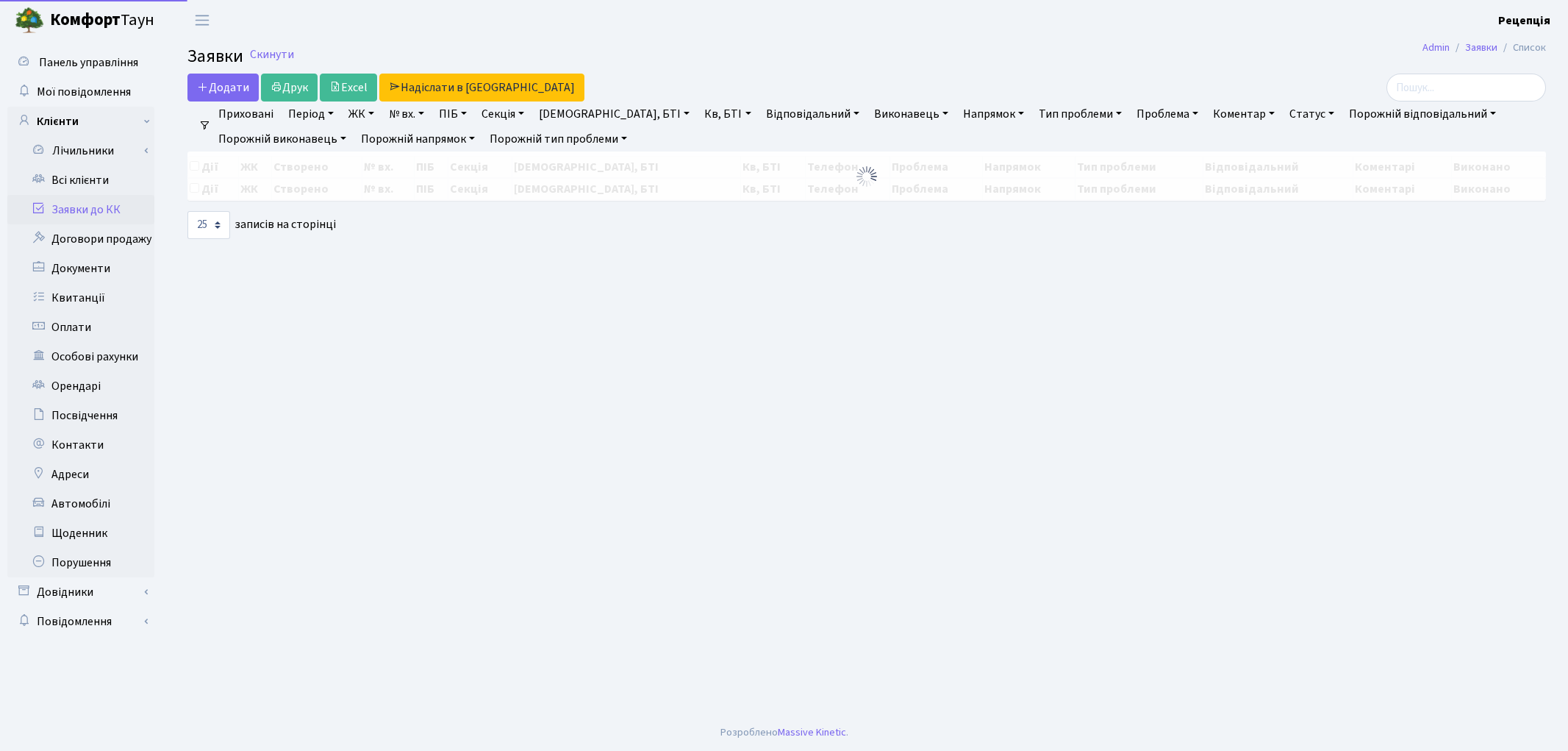
select select "25"
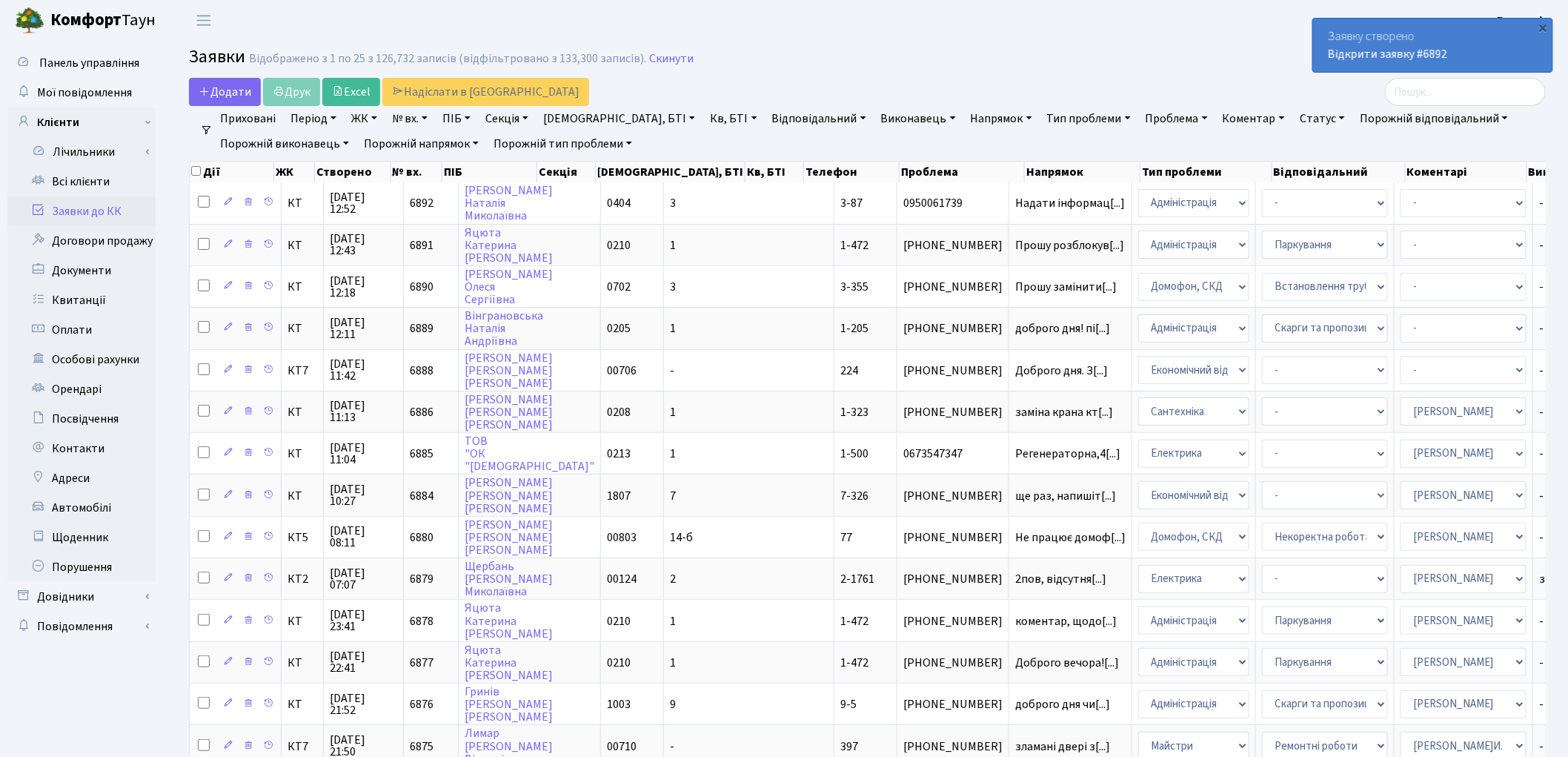
click at [77, 212] on link "Заявки до КК" at bounding box center [81, 212] width 149 height 30
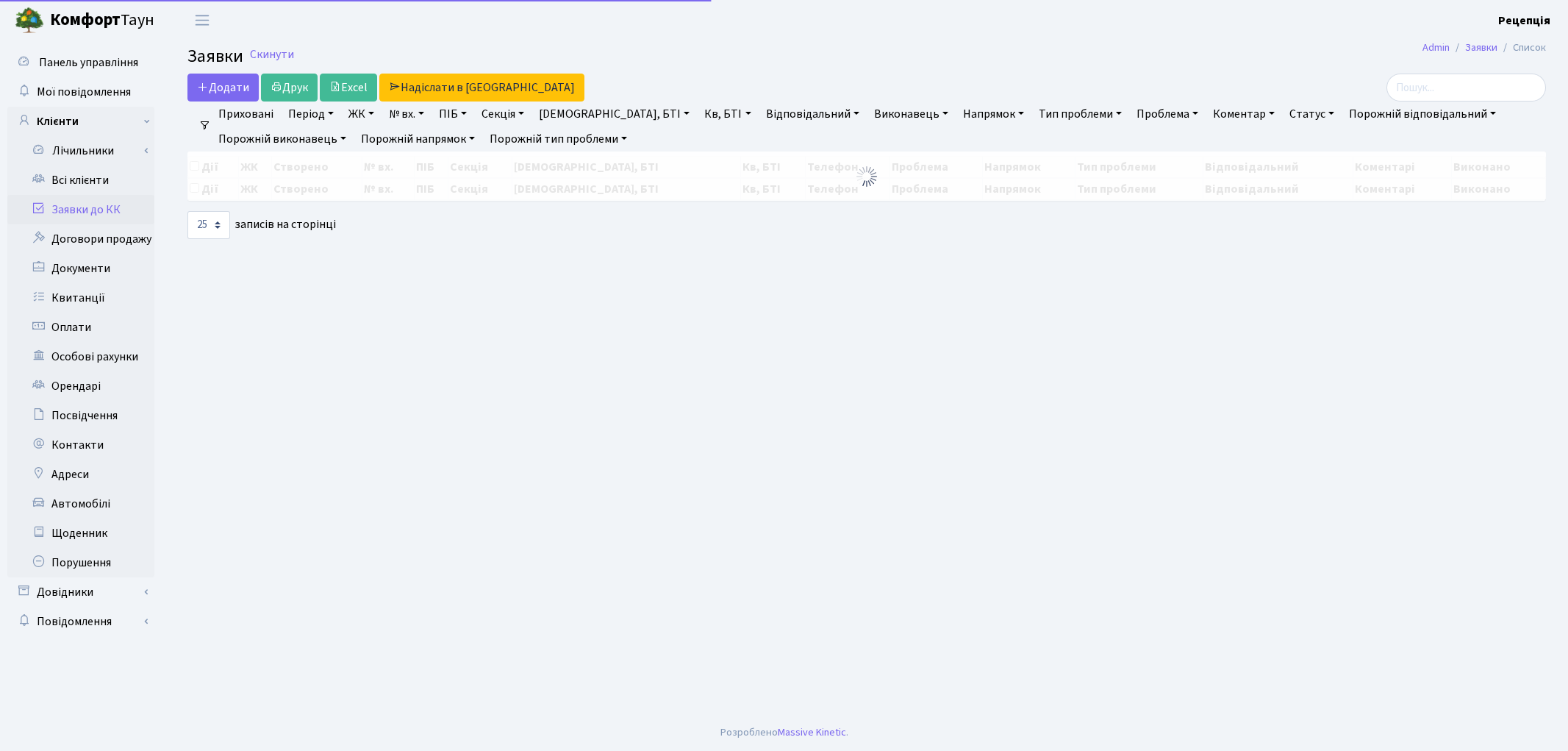
select select "25"
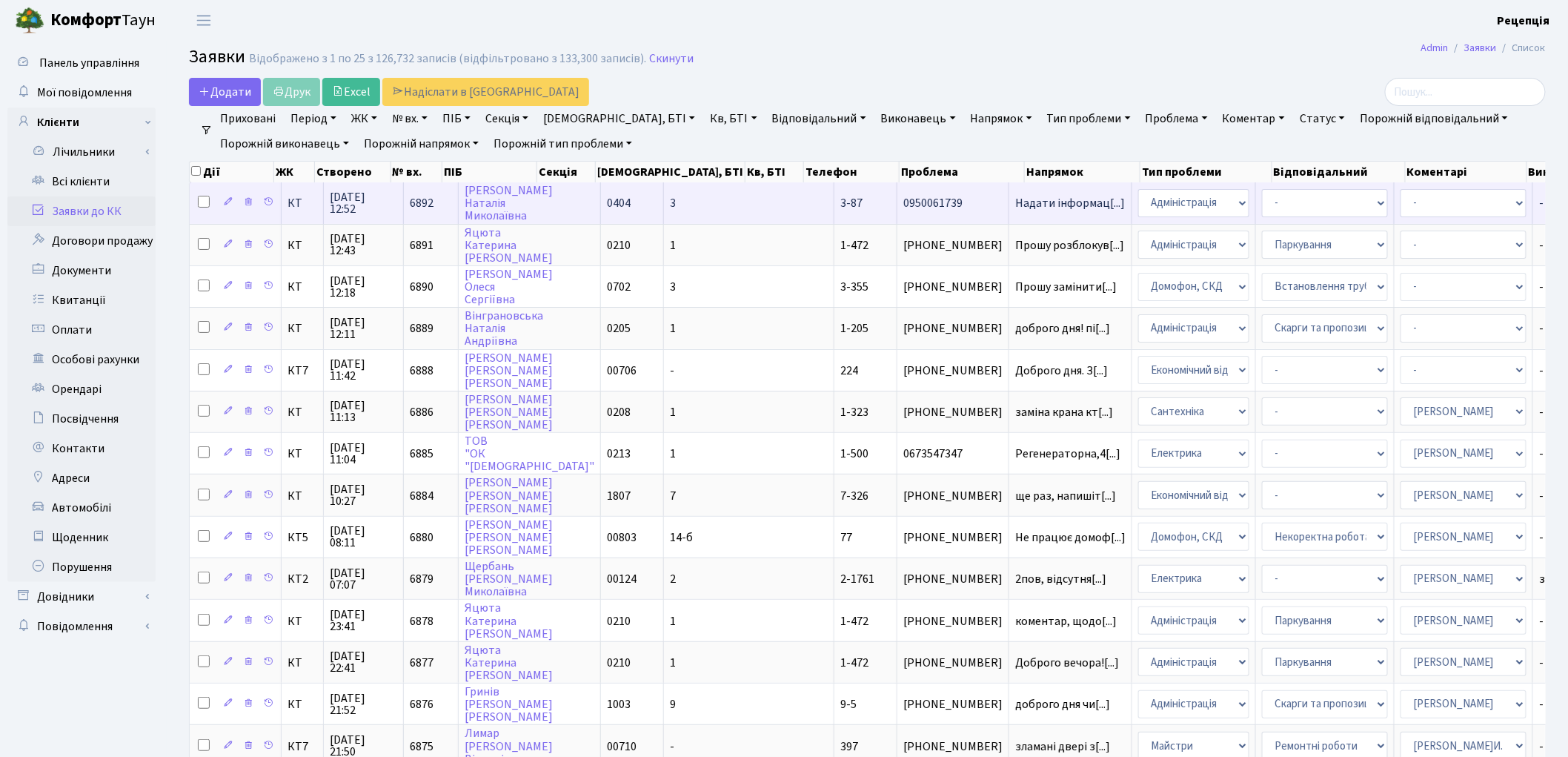
click at [664, 212] on td "3" at bounding box center [748, 203] width 170 height 41
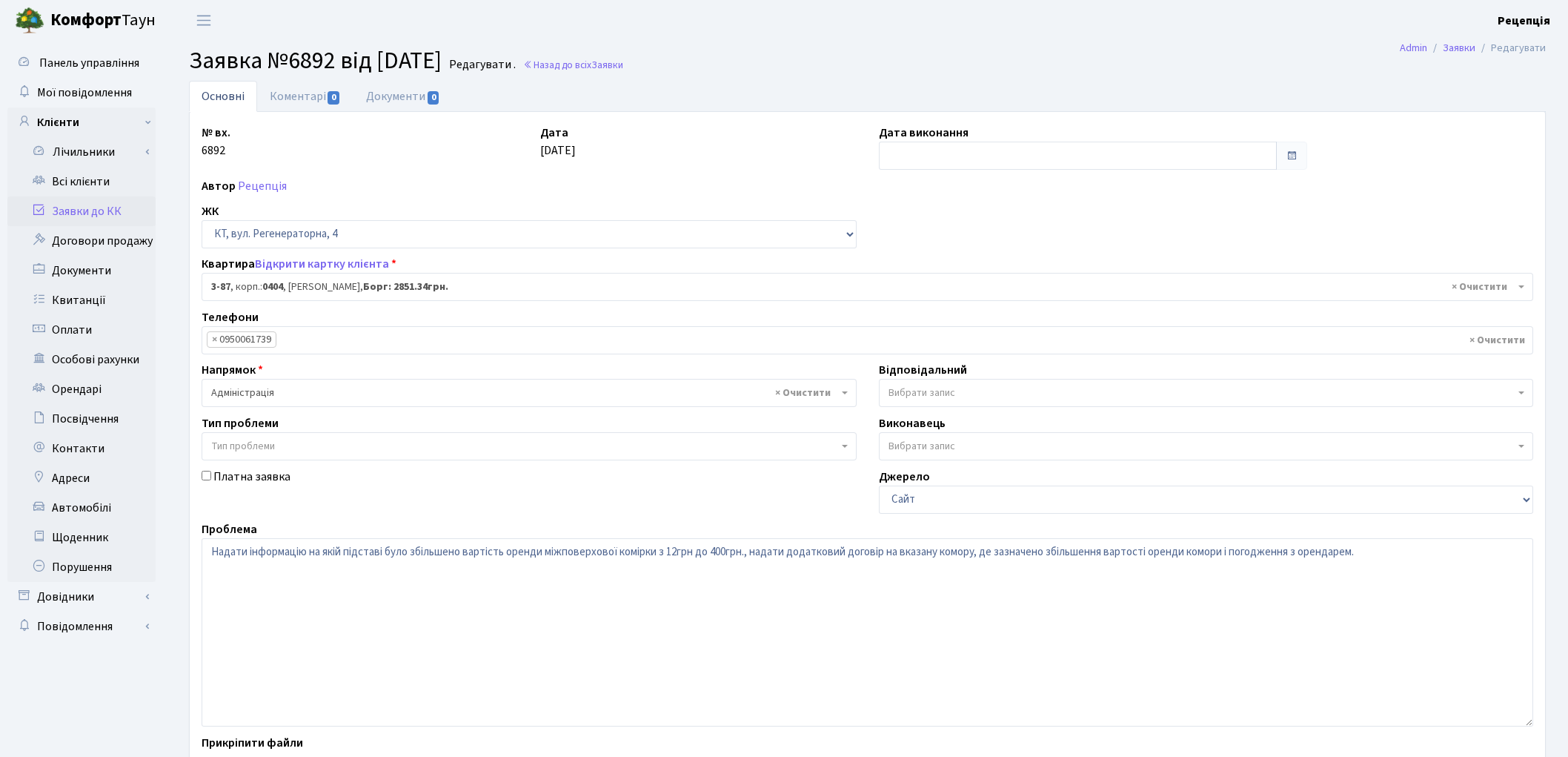
select select "896"
click at [413, 89] on link "Документи 0" at bounding box center [403, 95] width 100 height 31
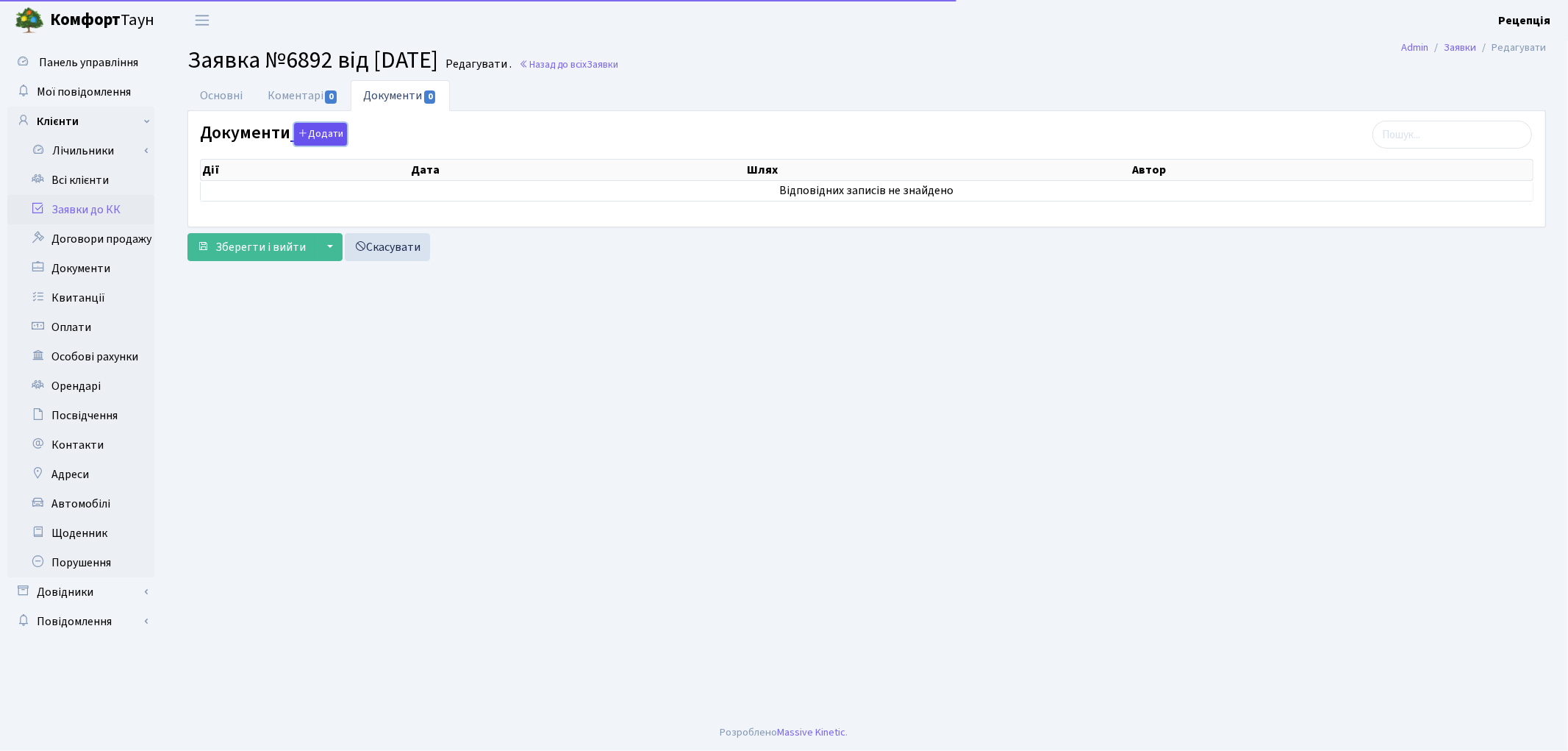
click at [312, 134] on button "Додати" at bounding box center [320, 134] width 53 height 23
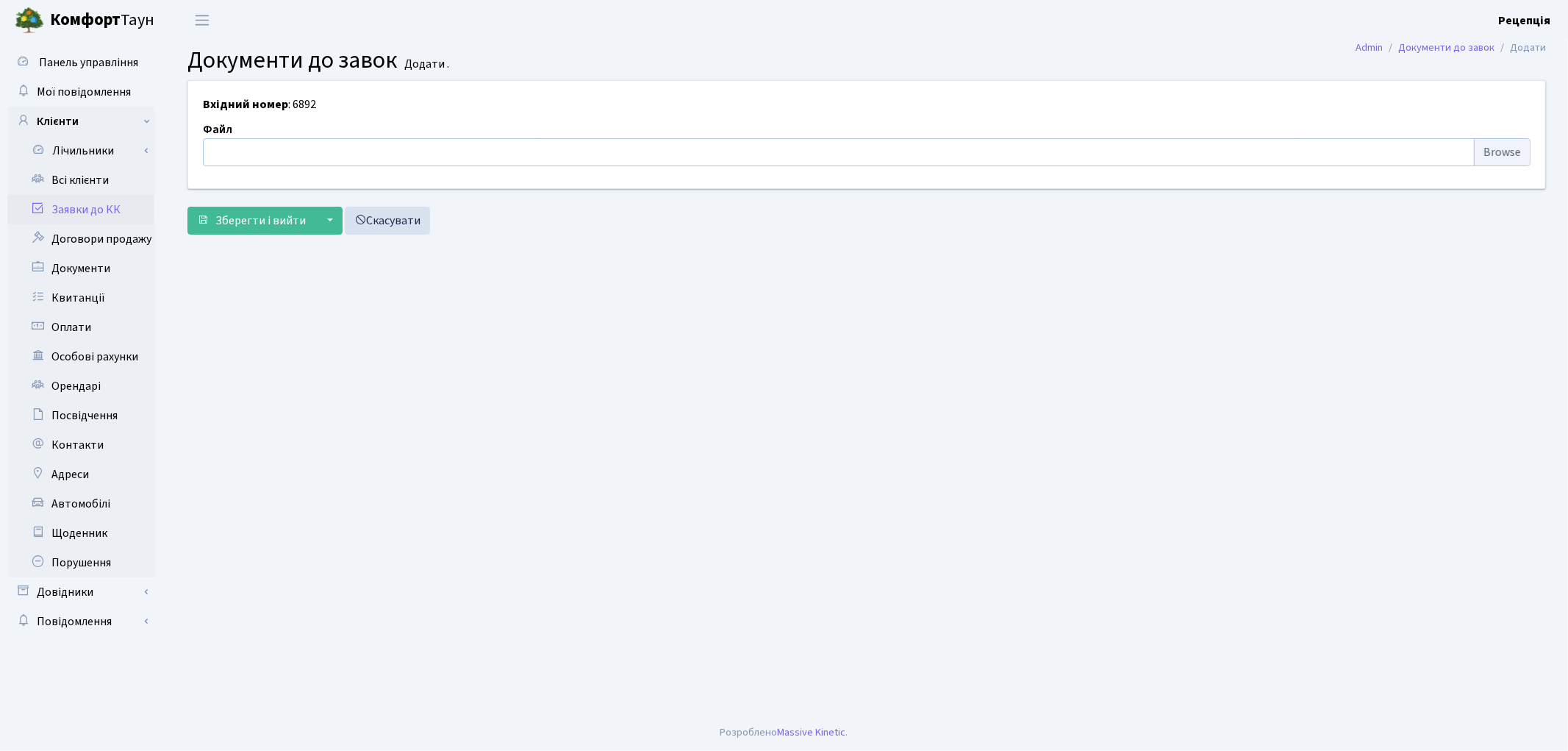
click at [1501, 152] on input "file" at bounding box center [866, 152] width 1328 height 28
type input "C:\fakepath\сканирование0532.pdf"
click at [263, 203] on form "Вхідний номер : 6892 Файл сканирование0532.pdf ["upload_field_styles","bpFieldI…" at bounding box center [867, 156] width 1358 height 154
click at [263, 215] on span "Зберегти і вийти" at bounding box center [261, 221] width 91 height 16
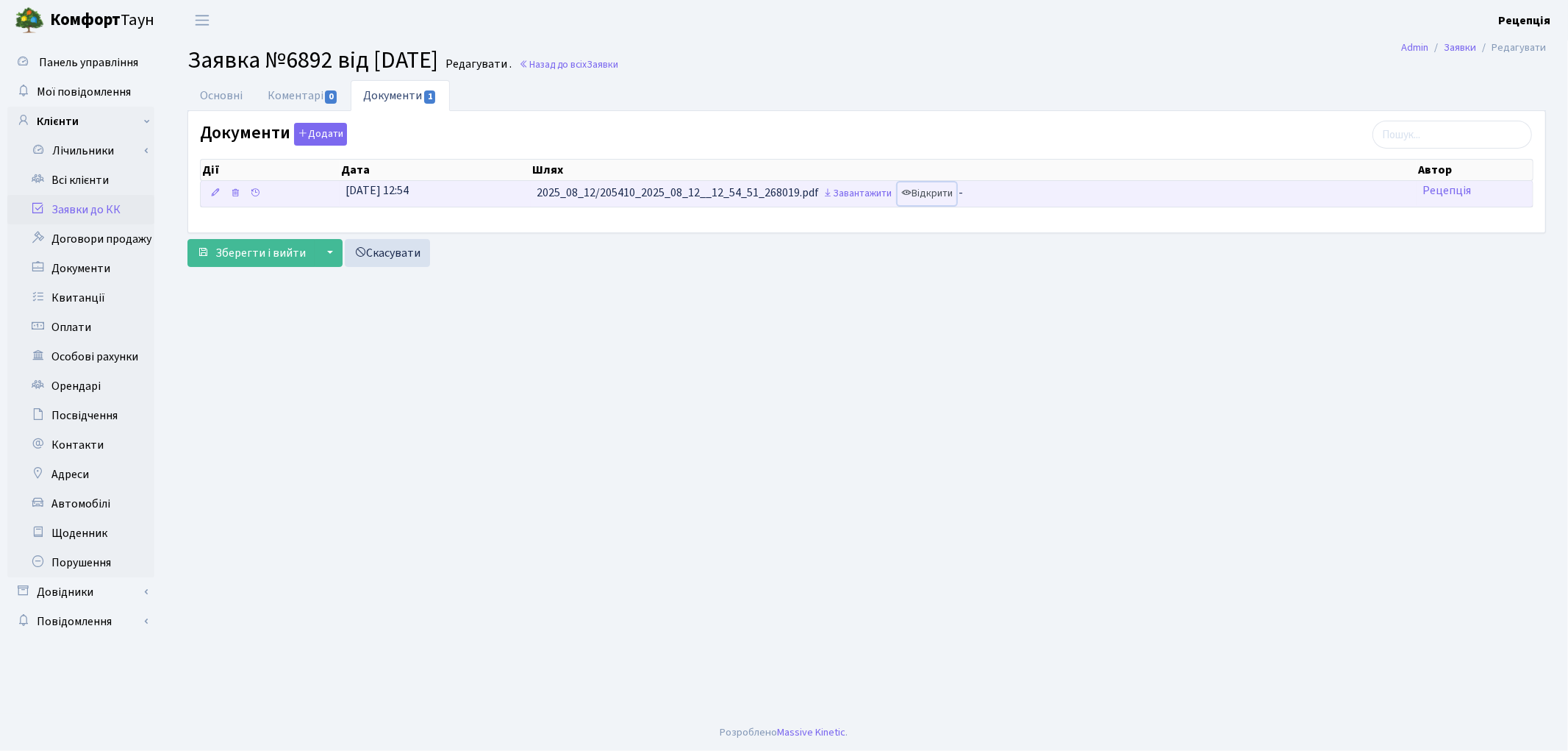
click at [928, 196] on link "Відкрити" at bounding box center [926, 194] width 58 height 23
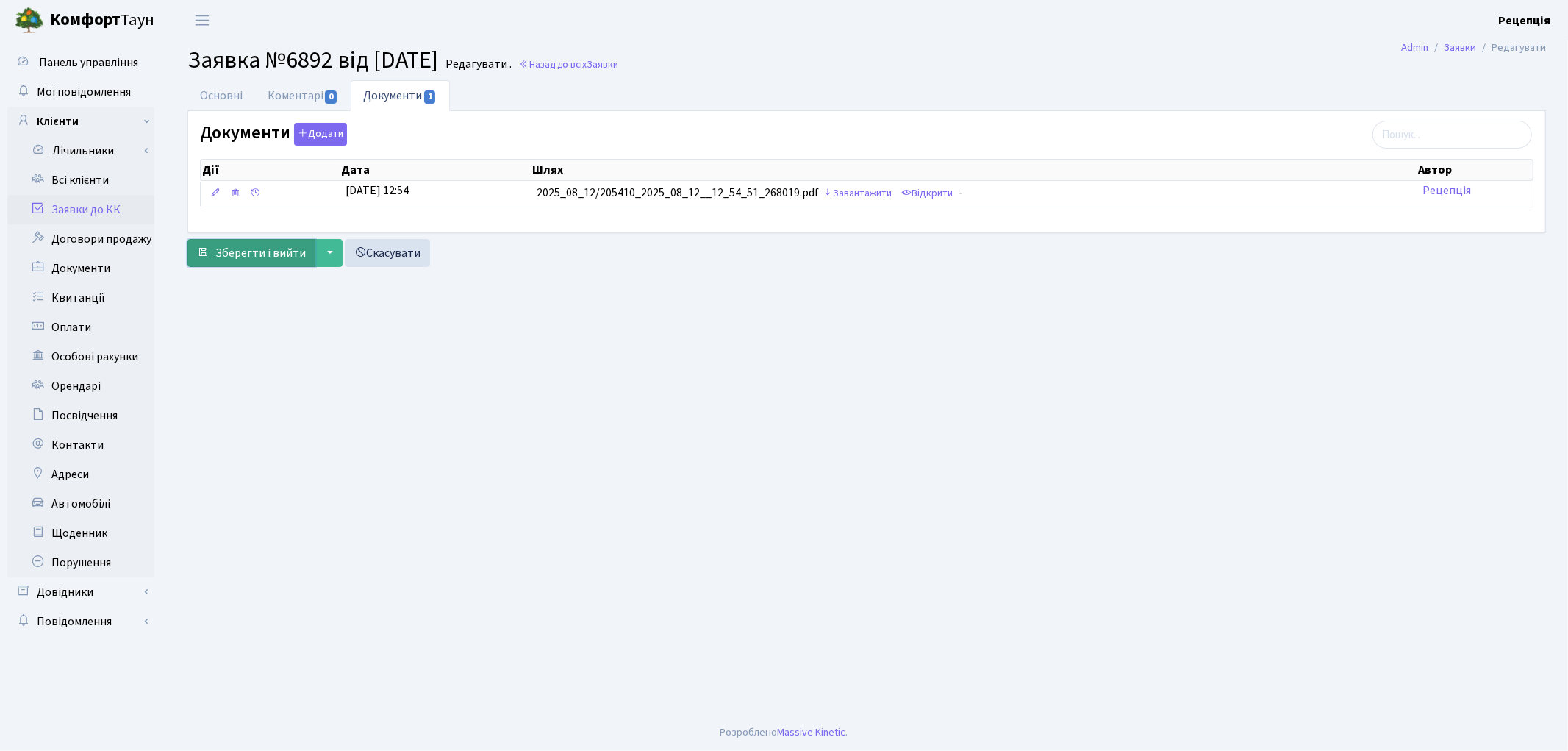
click at [253, 252] on span "Зберегти і вийти" at bounding box center [261, 253] width 91 height 16
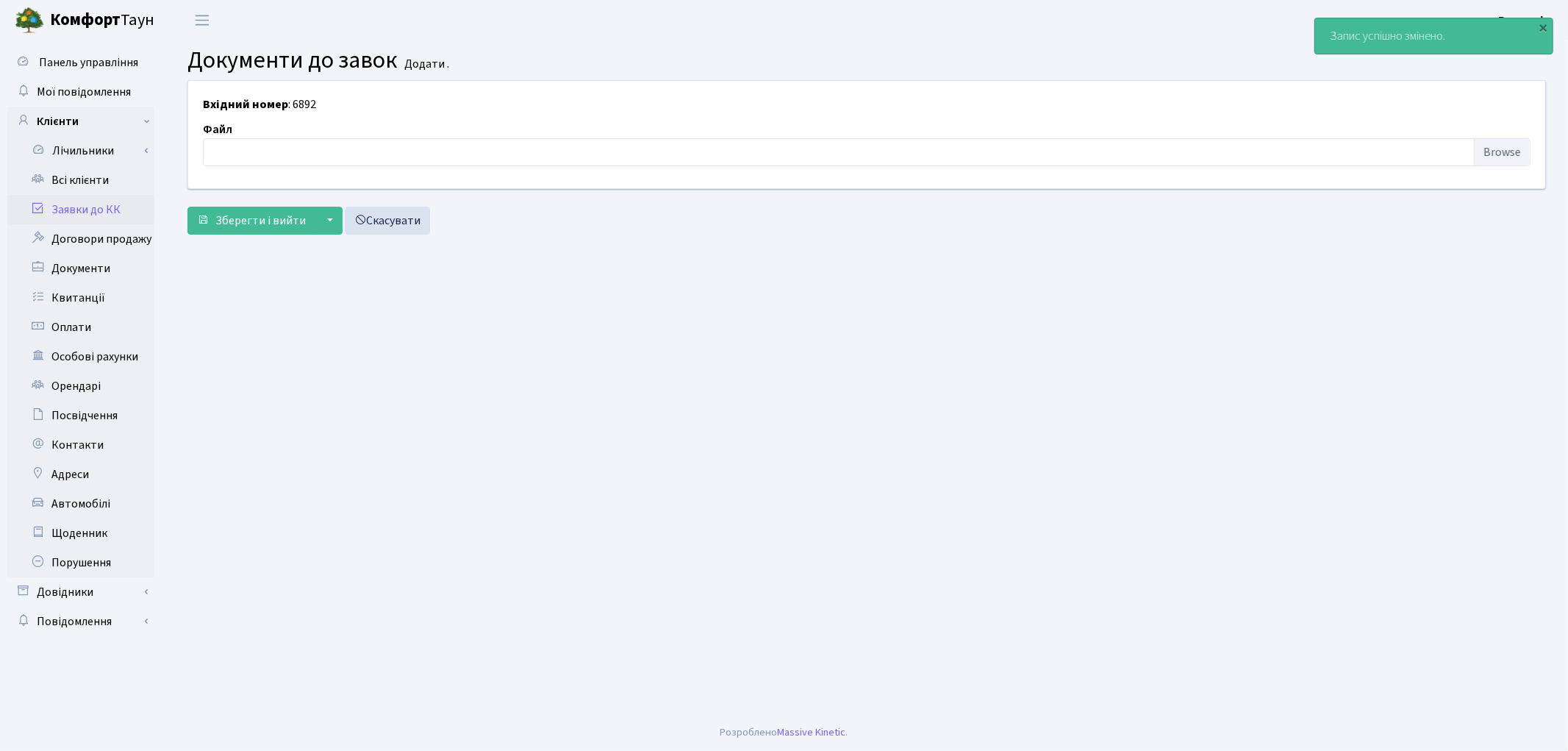
click at [115, 208] on link "Заявки до КК" at bounding box center [81, 210] width 147 height 30
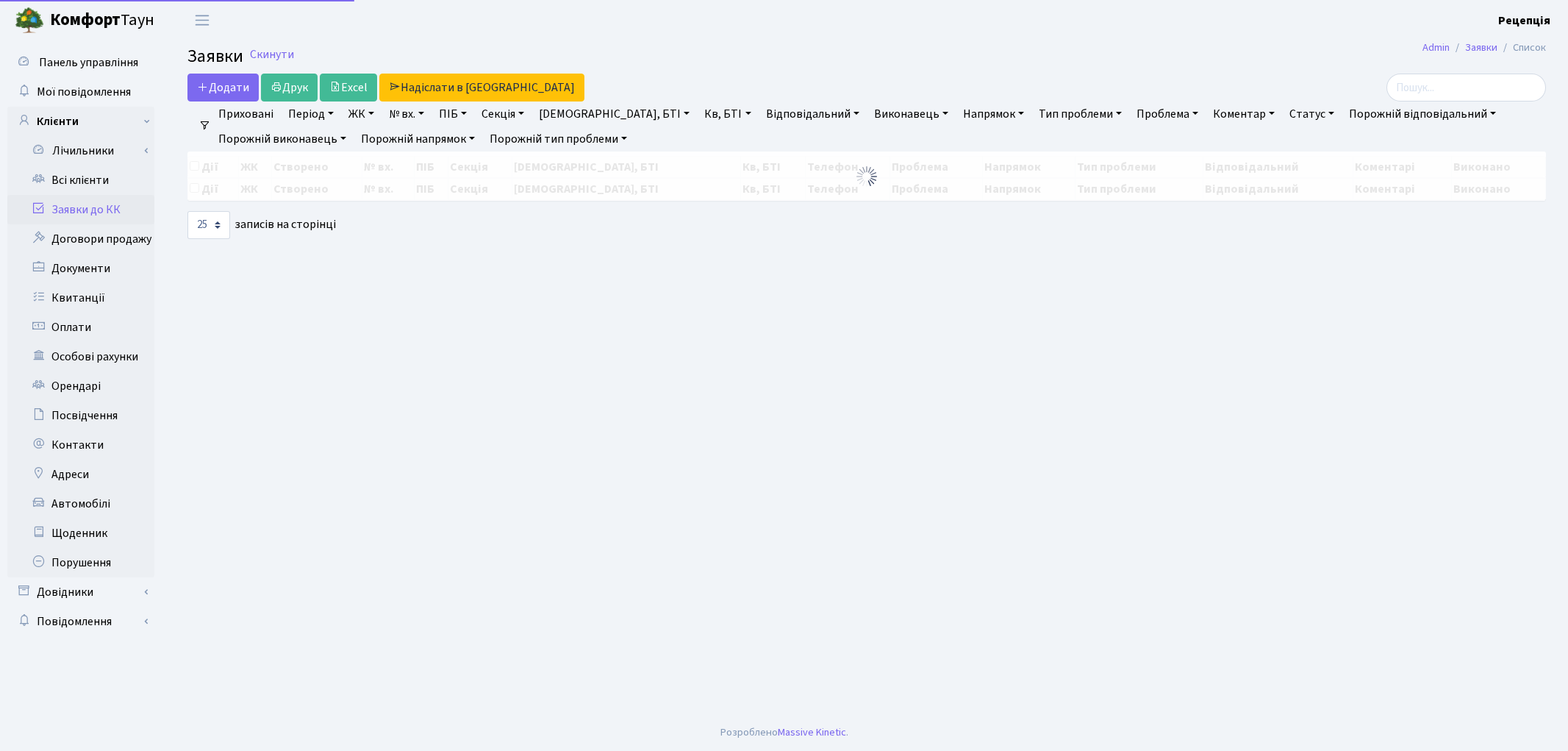
select select "25"
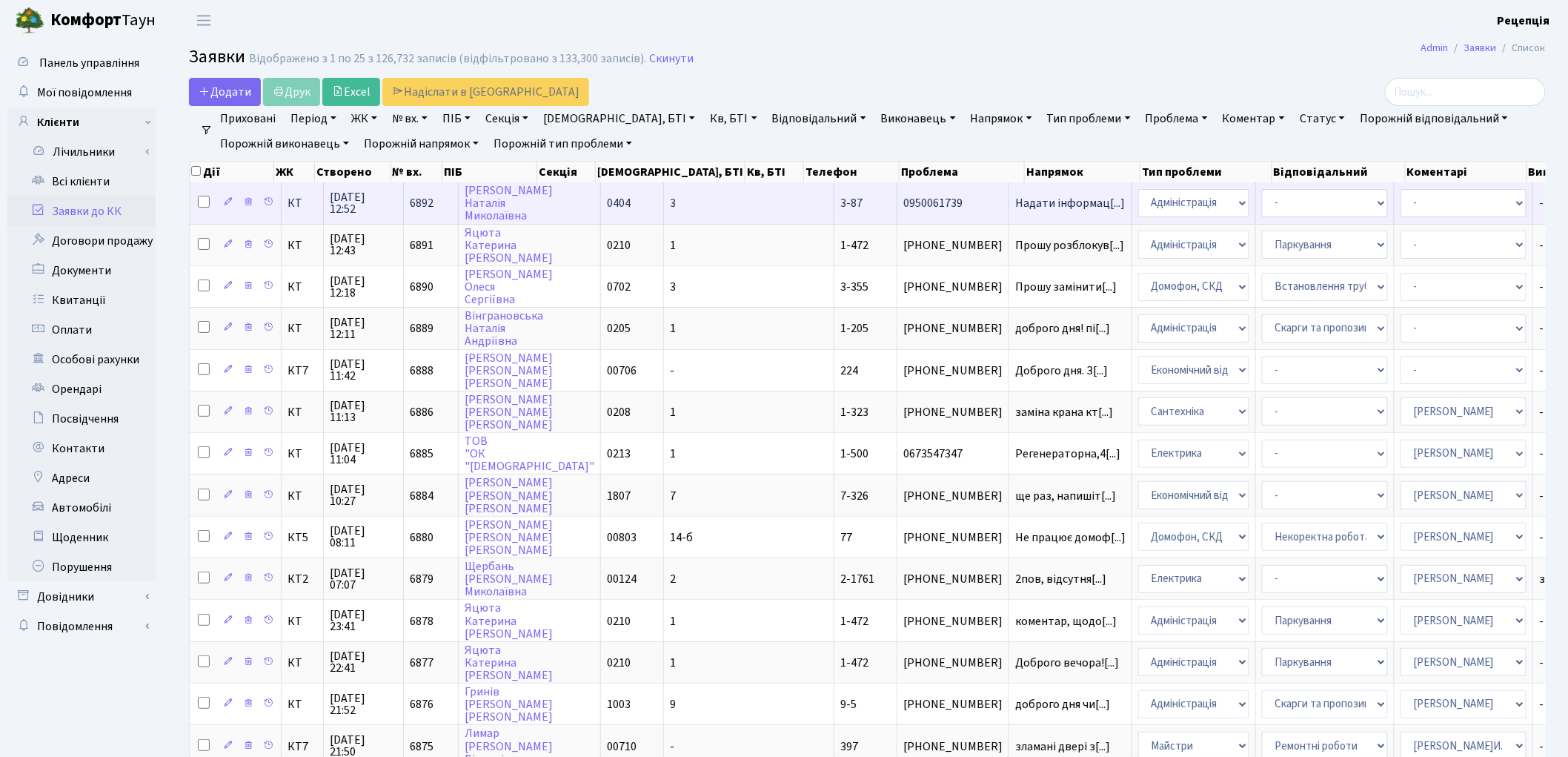
click at [606, 198] on span "0404" at bounding box center [618, 203] width 24 height 17
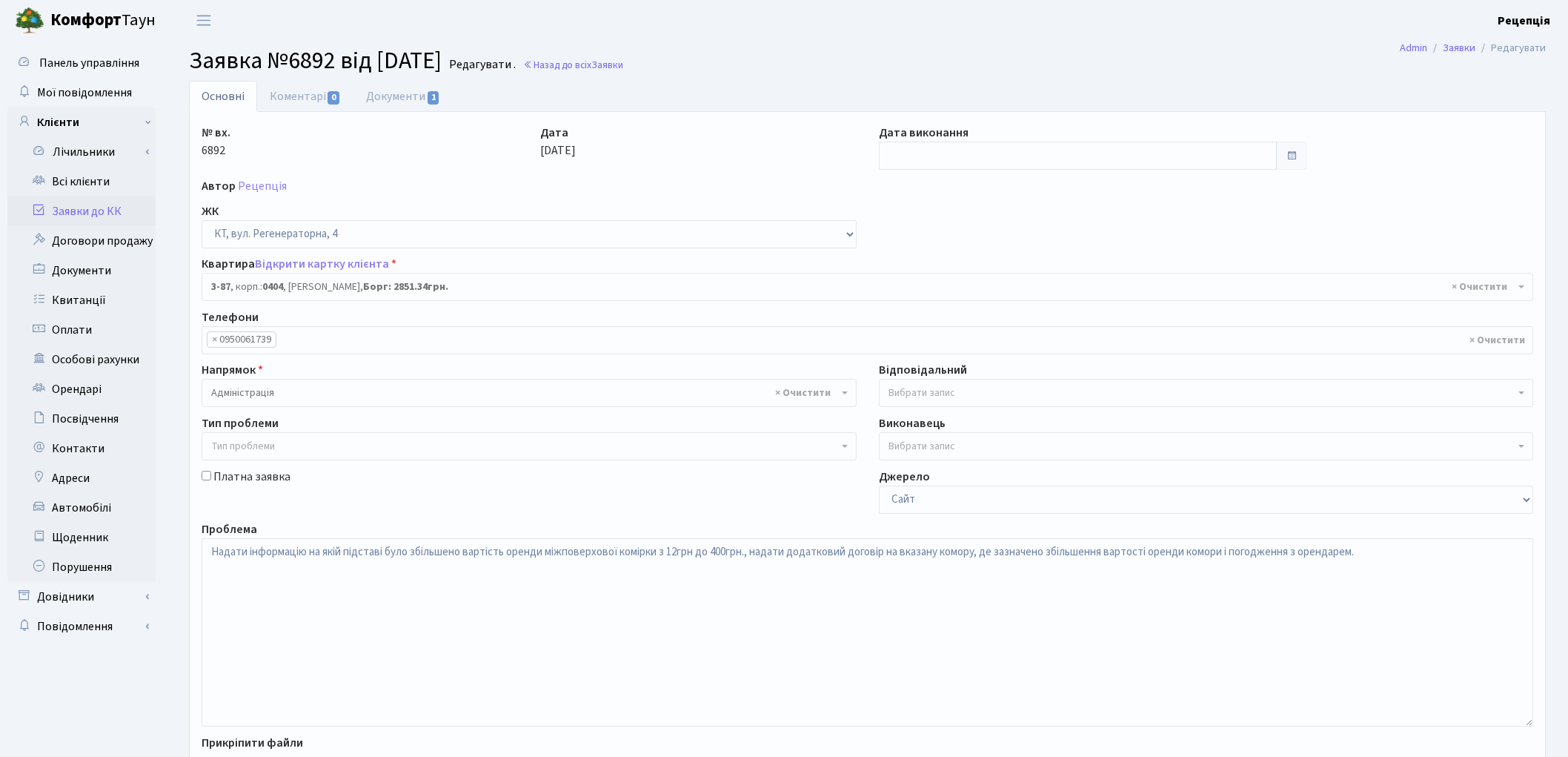
select select "896"
click at [390, 109] on link "Документи 1" at bounding box center [403, 95] width 100 height 31
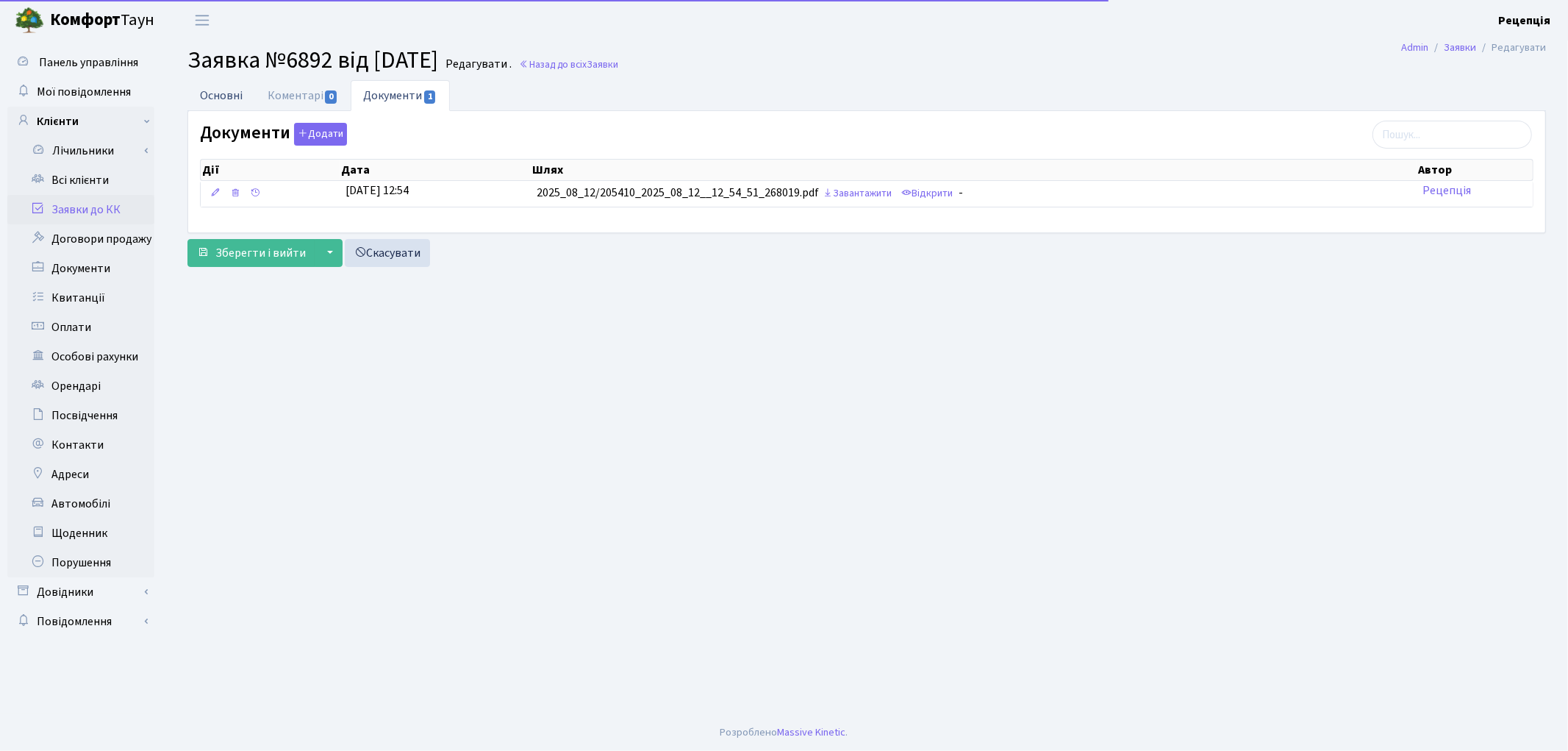
click at [212, 106] on link "Основні" at bounding box center [221, 95] width 67 height 30
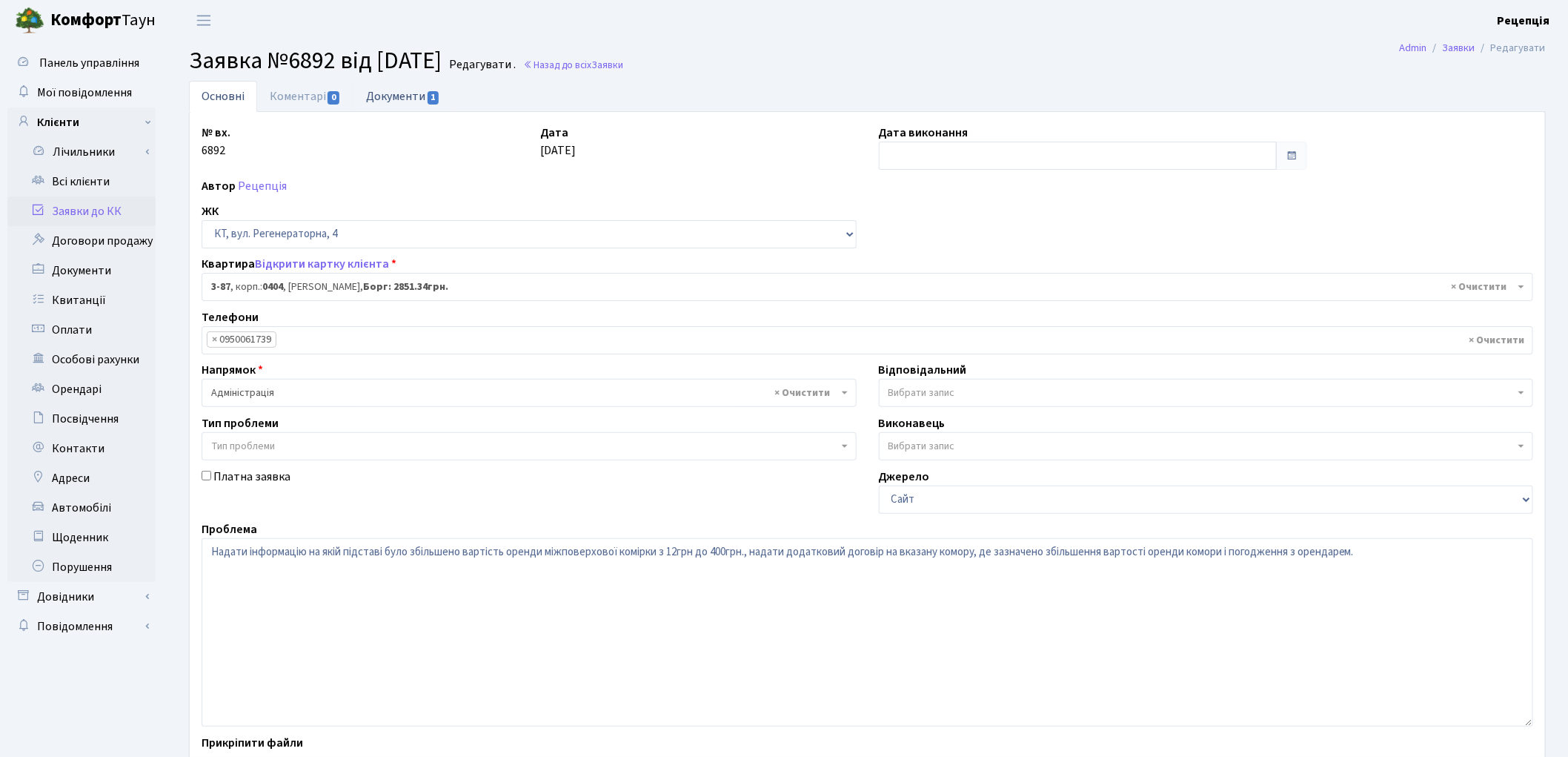
click at [416, 99] on link "Документи 1" at bounding box center [403, 95] width 100 height 31
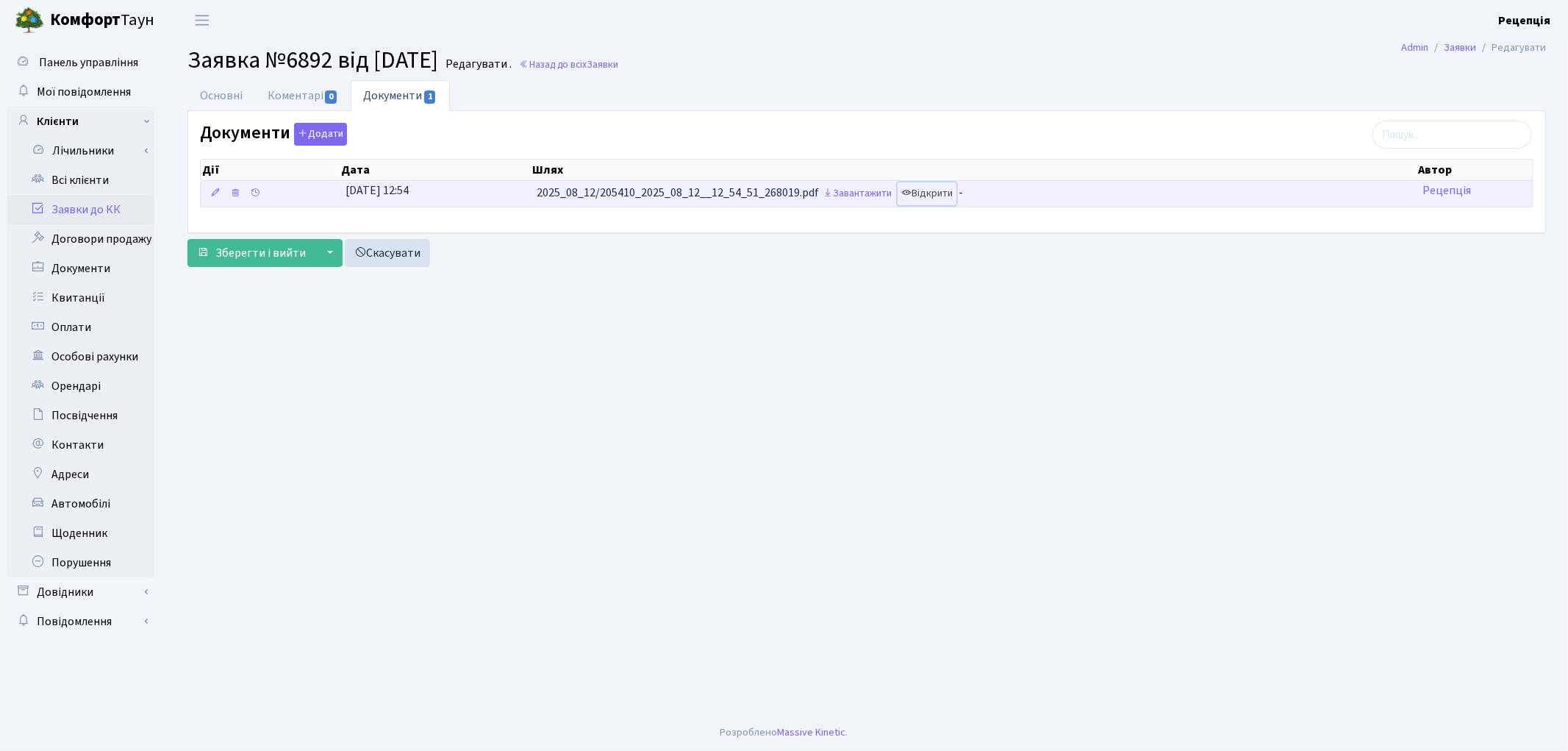
click at [944, 195] on link "Відкрити" at bounding box center [926, 194] width 58 height 23
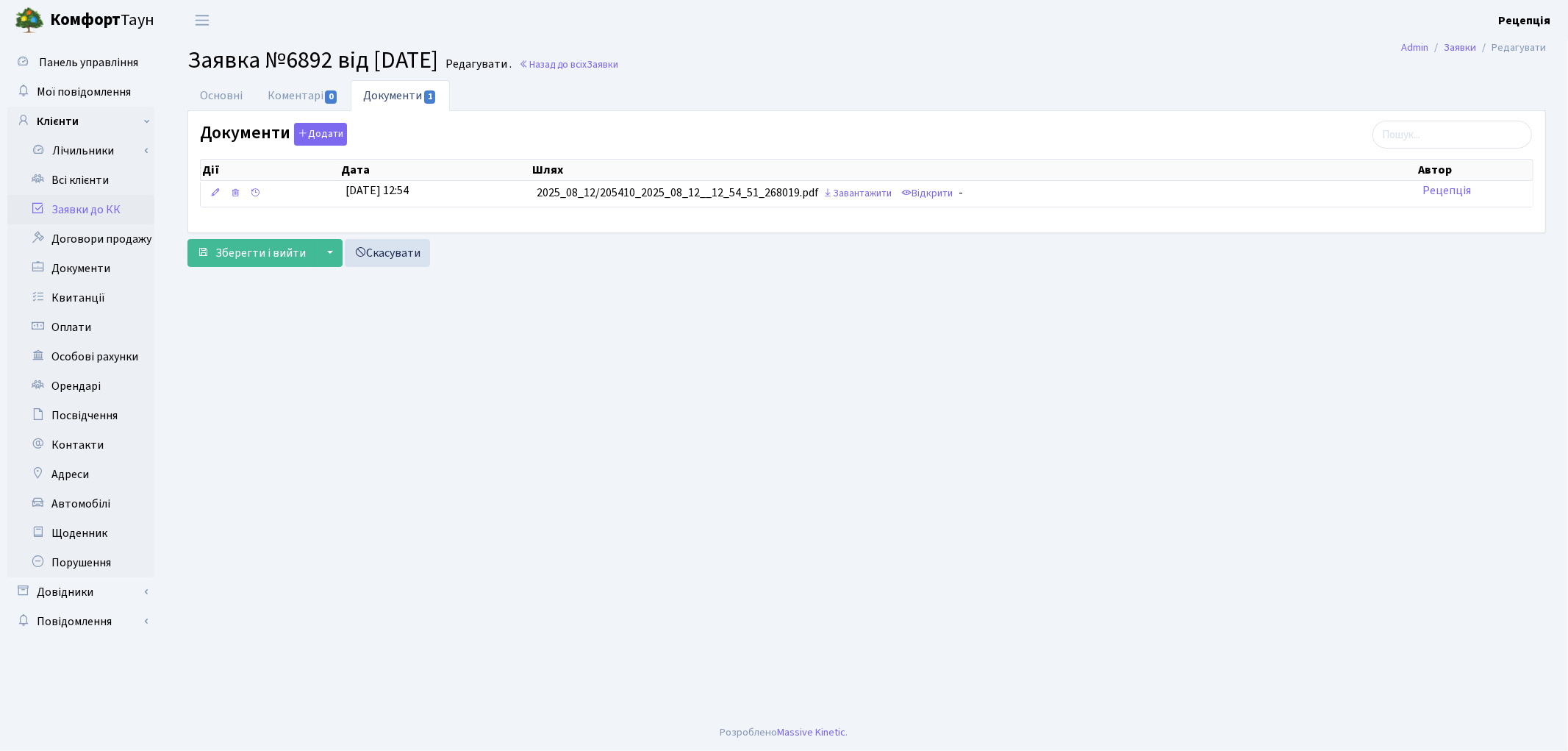
click at [111, 209] on link "Заявки до КК" at bounding box center [81, 210] width 147 height 30
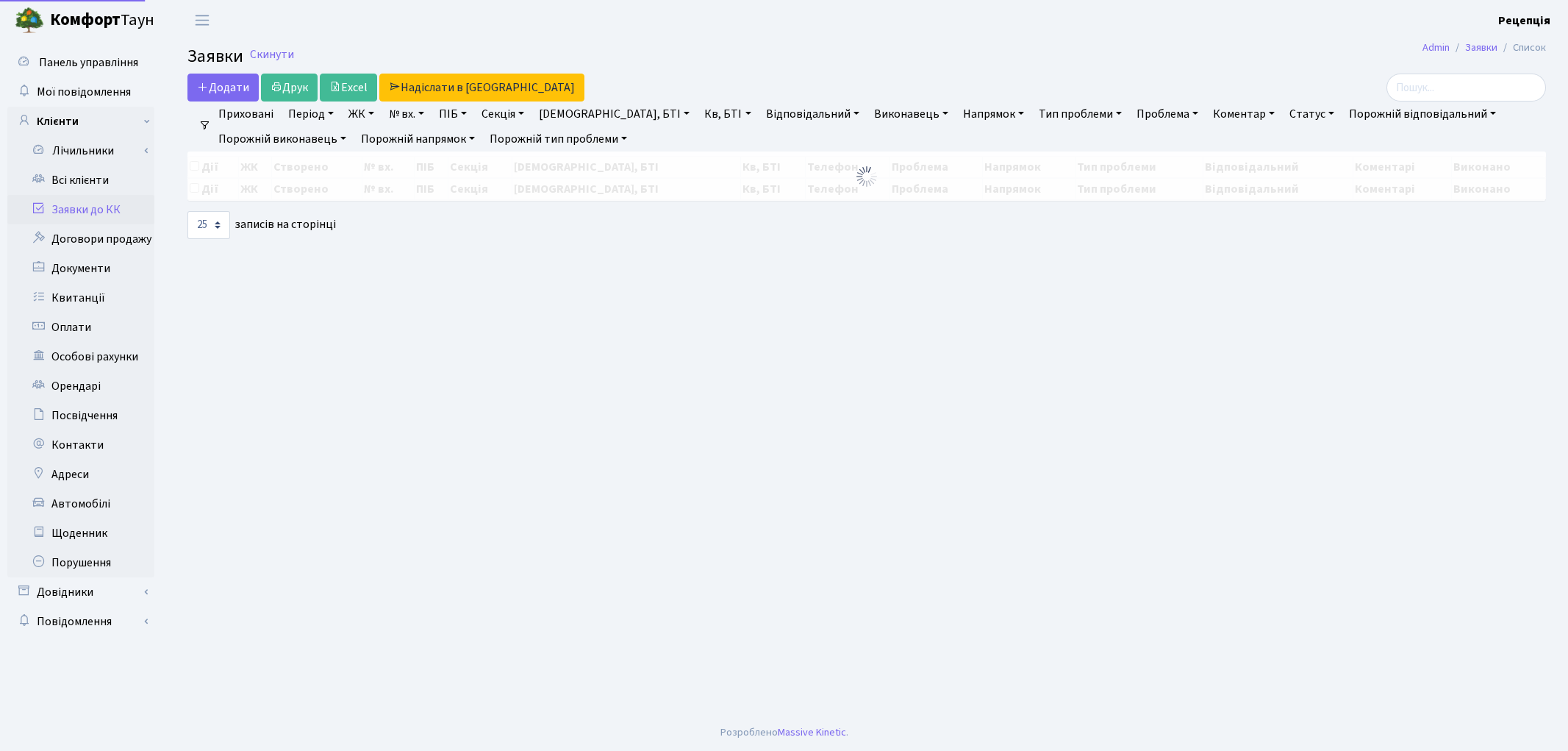
select select "25"
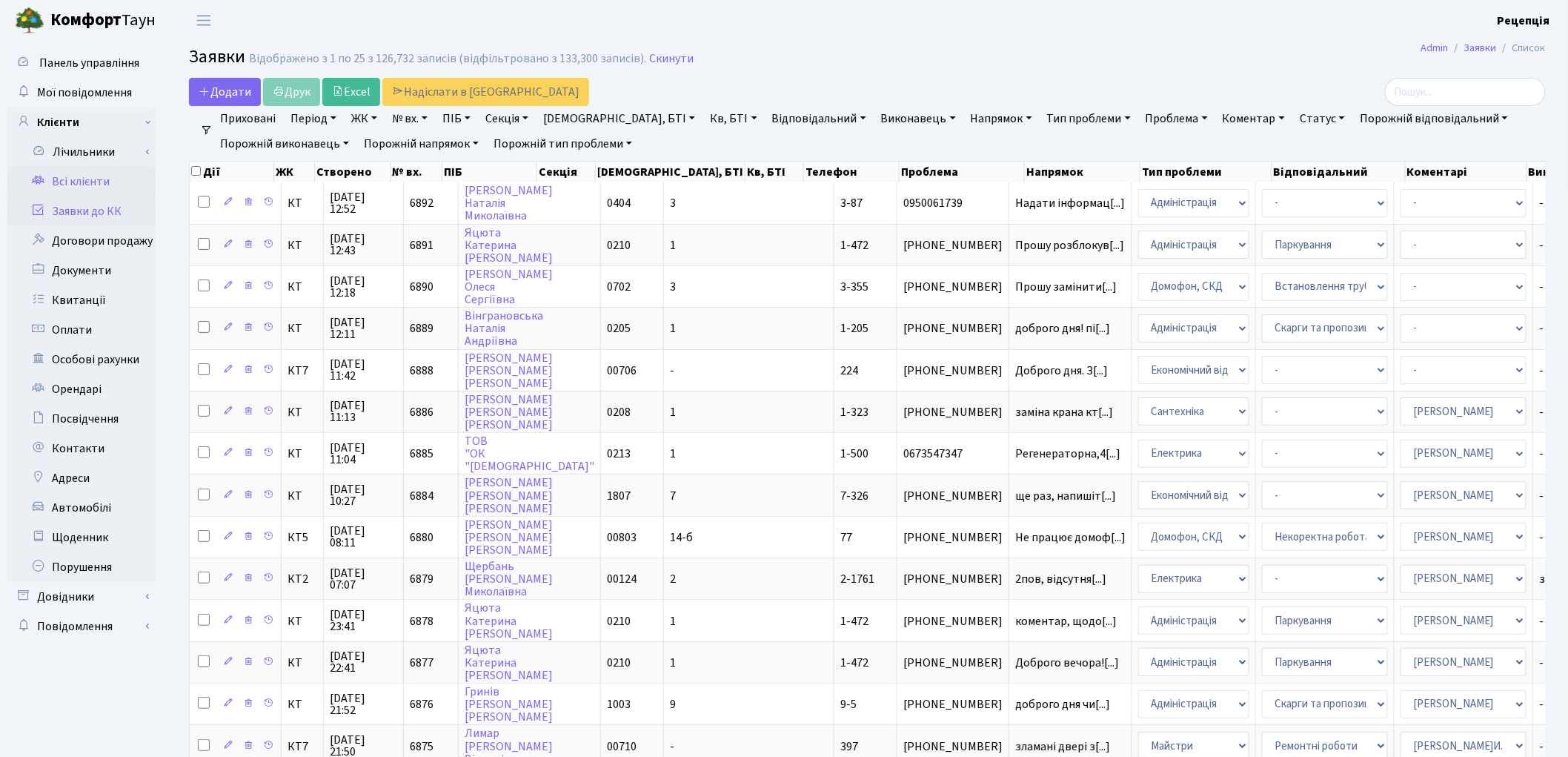
click at [85, 182] on link "Всі клієнти" at bounding box center [81, 182] width 149 height 30
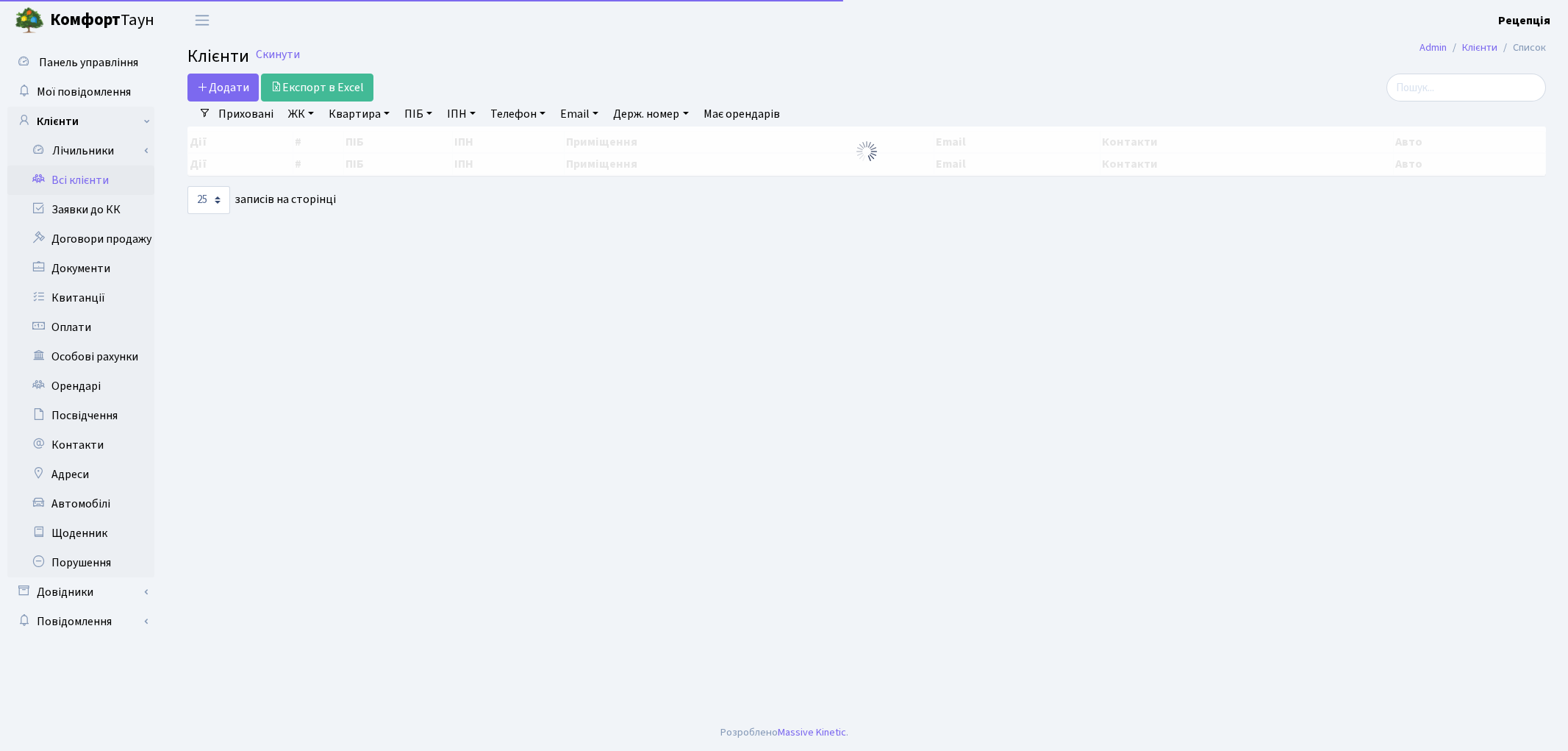
select select "25"
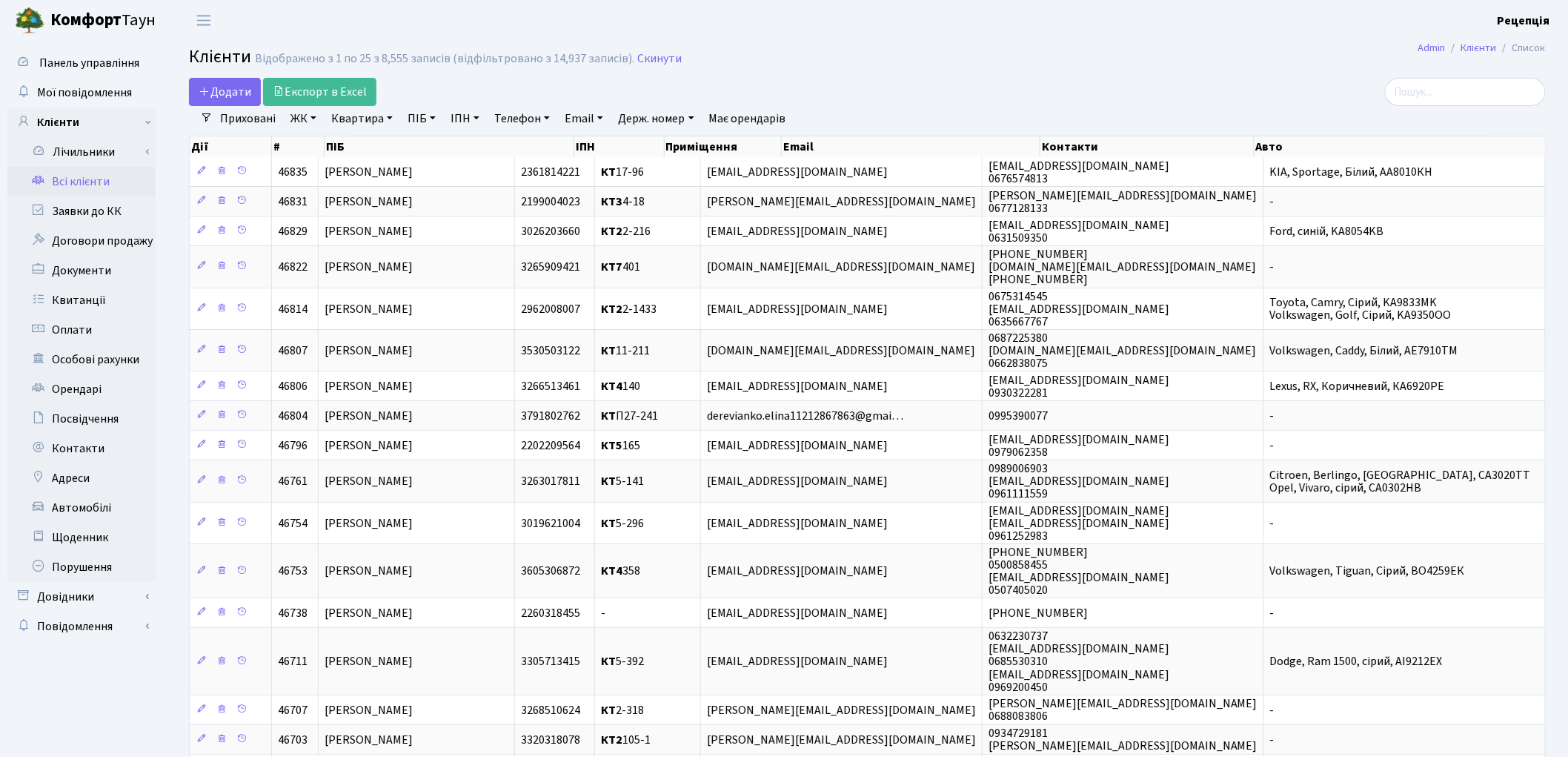
click at [295, 123] on link "ЖК" at bounding box center [304, 119] width 38 height 25
click at [391, 276] on li "КТ5, вул. Березнева, 14Б" at bounding box center [377, 297] width 179 height 42
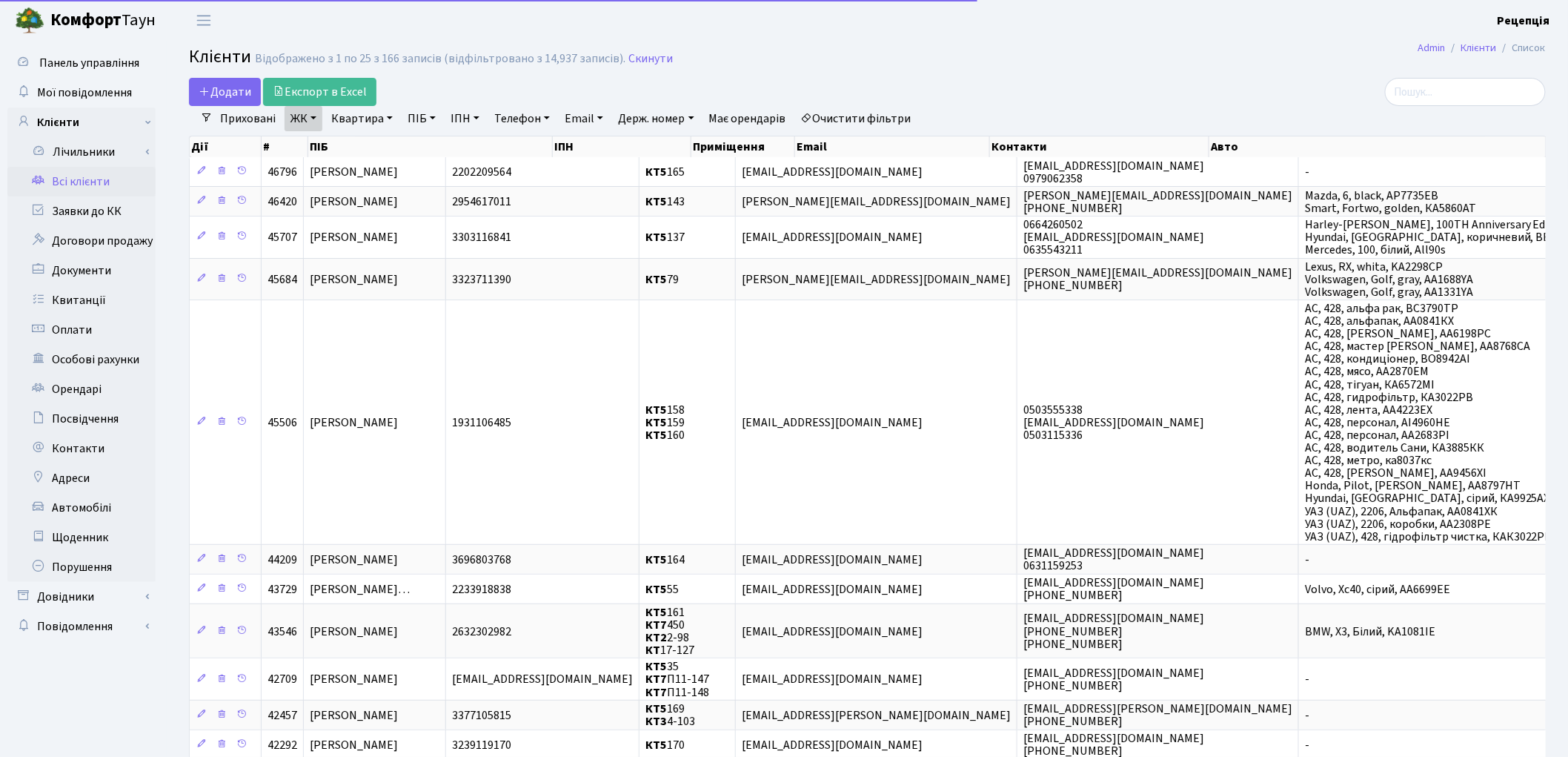
click at [368, 115] on link "Квартира" at bounding box center [362, 119] width 73 height 25
type input "164"
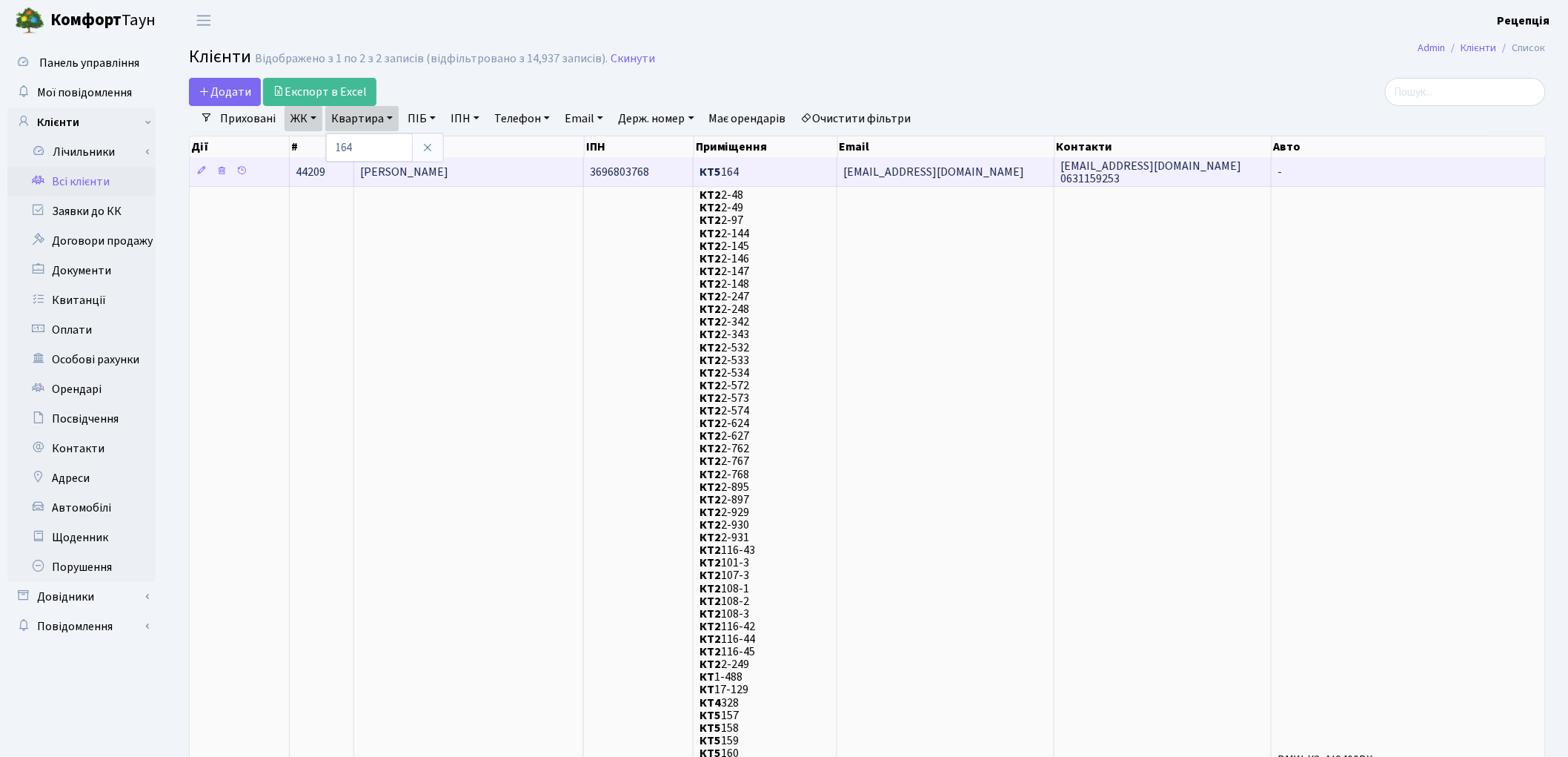
click at [521, 163] on td "[PERSON_NAME]" at bounding box center [469, 171] width 230 height 29
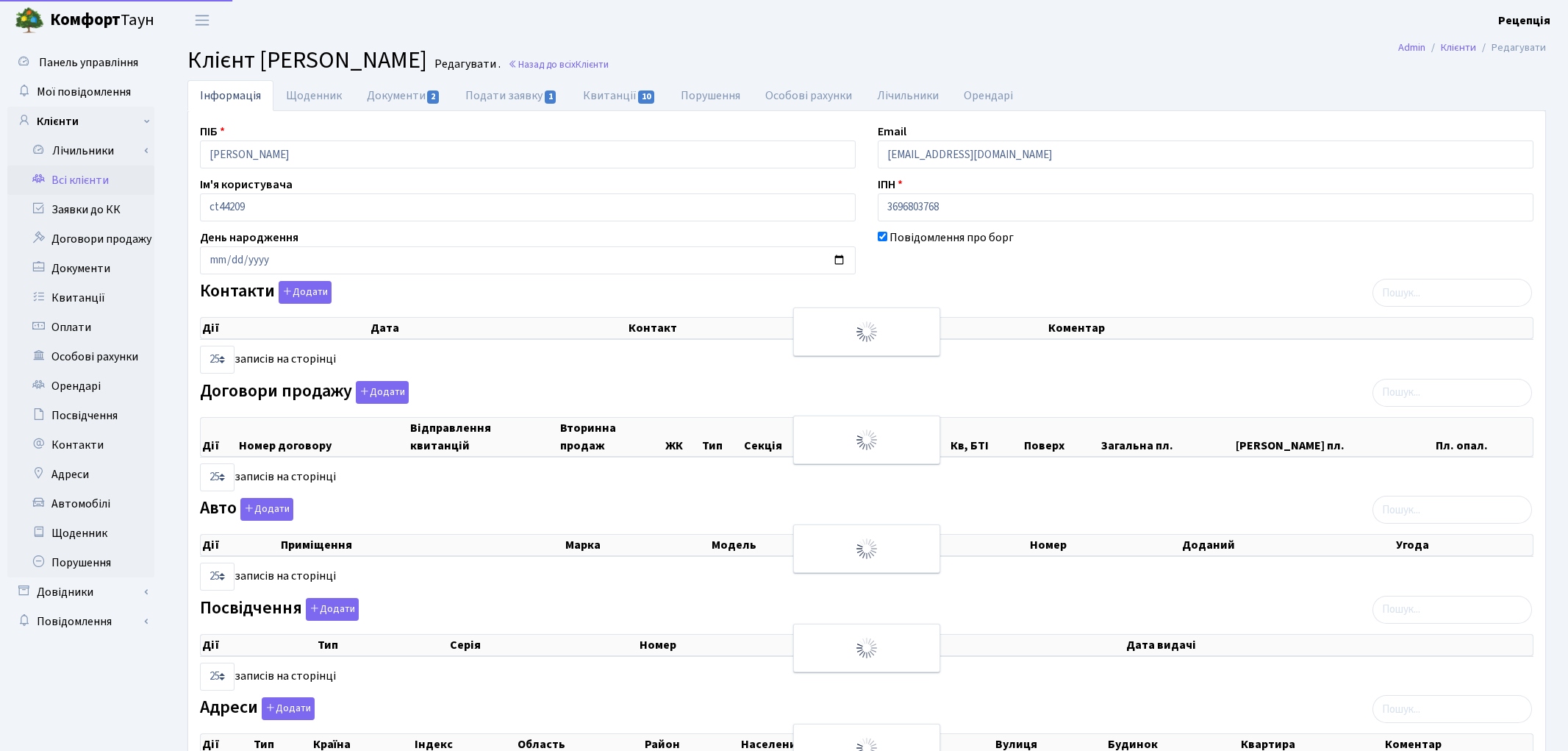
select select "25"
